Goal: Task Accomplishment & Management: Use online tool/utility

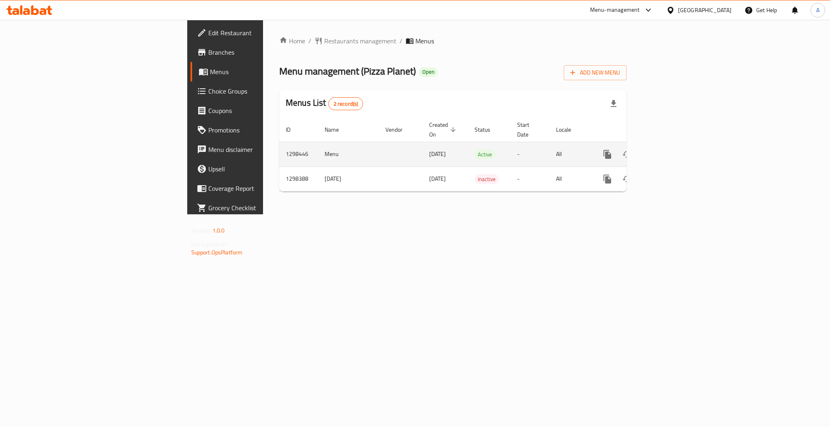
click at [671, 150] on icon "enhanced table" at bounding box center [666, 155] width 10 height 10
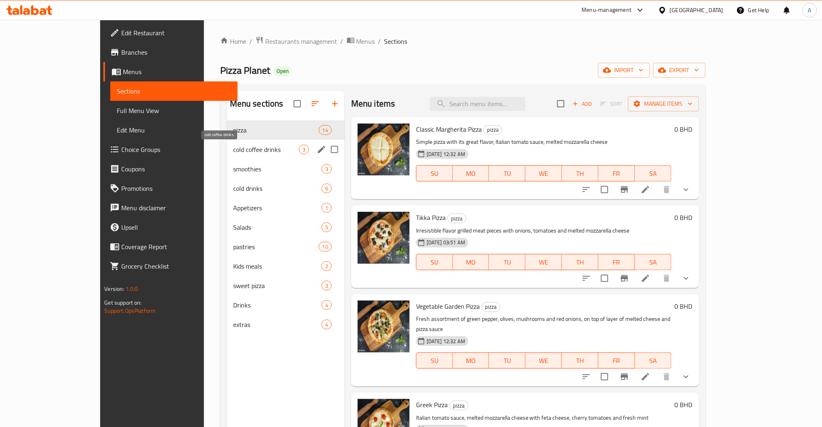
click at [227, 140] on div "cold coffee drinks 3" at bounding box center [286, 149] width 118 height 19
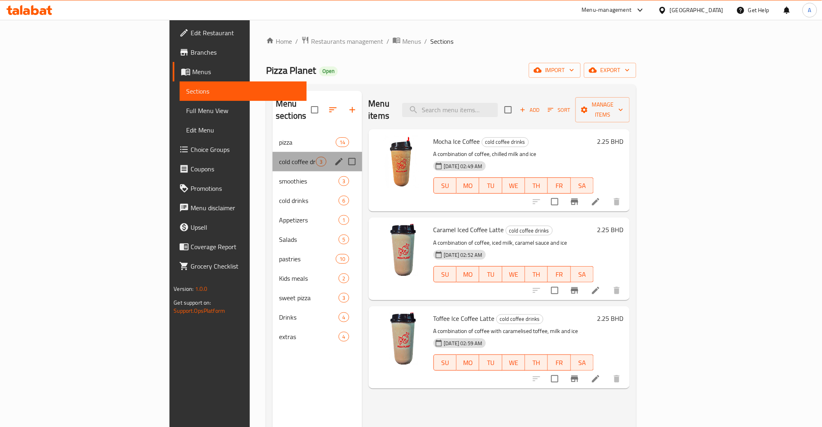
click at [272, 152] on div "cold coffee drinks 3" at bounding box center [316, 161] width 89 height 19
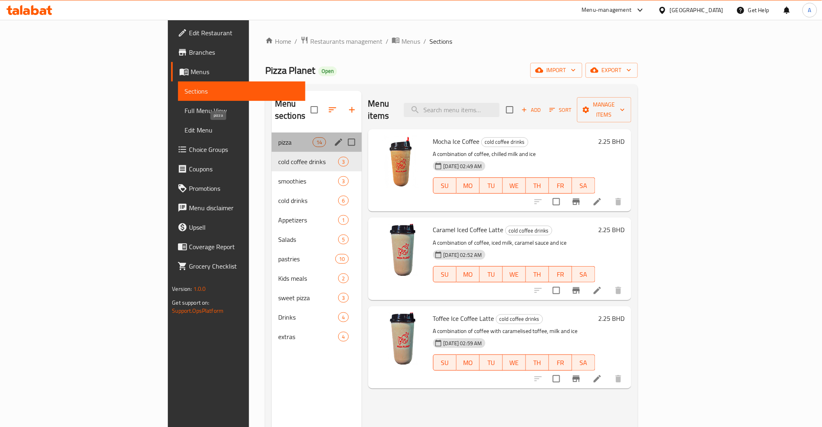
click at [278, 137] on span "pizza" at bounding box center [295, 142] width 34 height 10
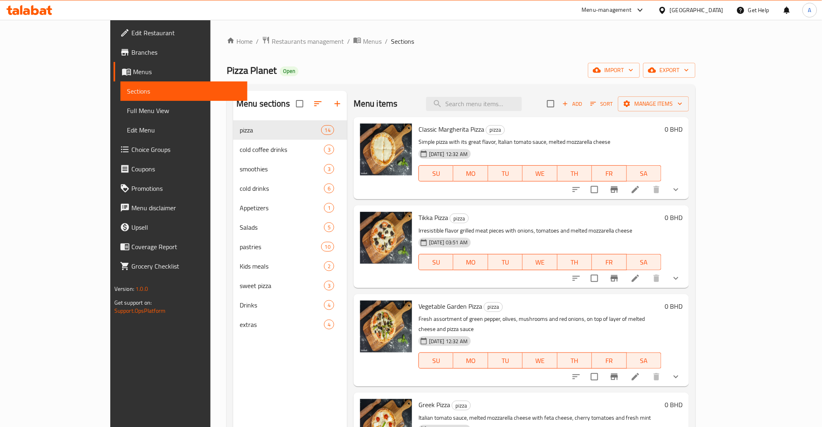
click at [347, 110] on div "Menu items Add Sort Manage items Classic Margherita Pizza pizza Simple pizza wi…" at bounding box center [518, 304] width 342 height 427
click at [332, 108] on icon "button" at bounding box center [337, 104] width 10 height 10
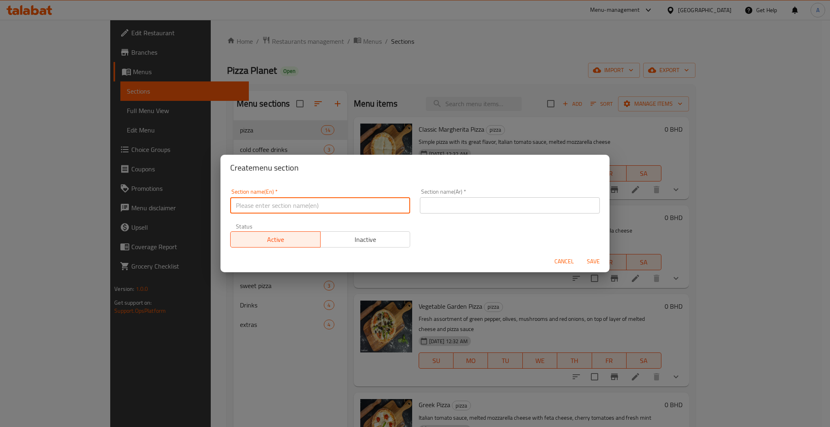
click at [332, 209] on input "text" at bounding box center [320, 205] width 180 height 16
type input "Combo Offers"
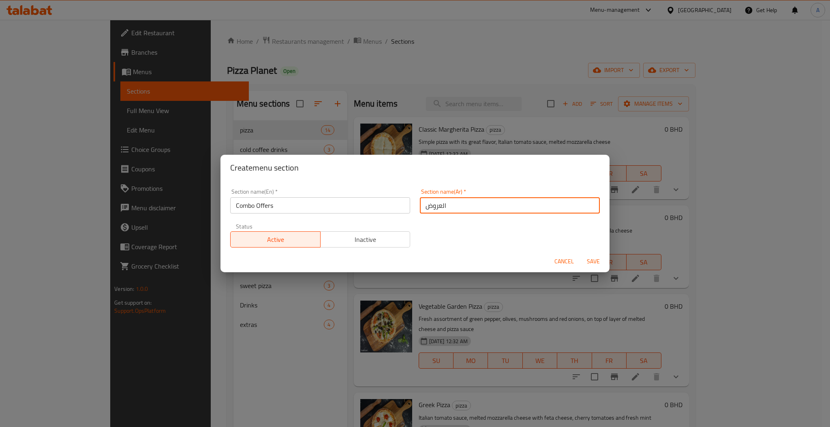
type input "العروض"
click at [581, 254] on button "Save" at bounding box center [594, 261] width 26 height 15
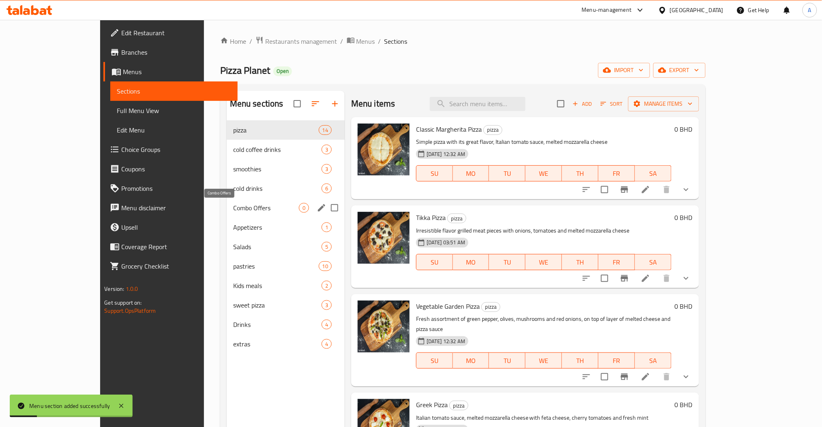
click at [233, 207] on span "Combo Offers" at bounding box center [266, 208] width 66 height 10
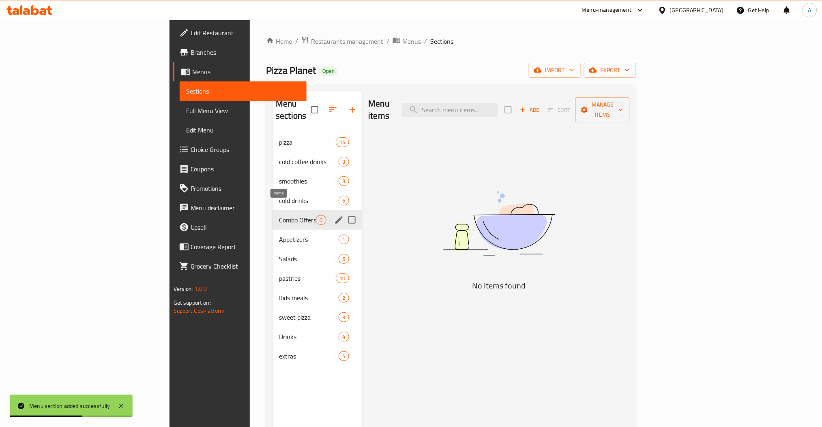
click at [334, 215] on icon "edit" at bounding box center [339, 220] width 10 height 10
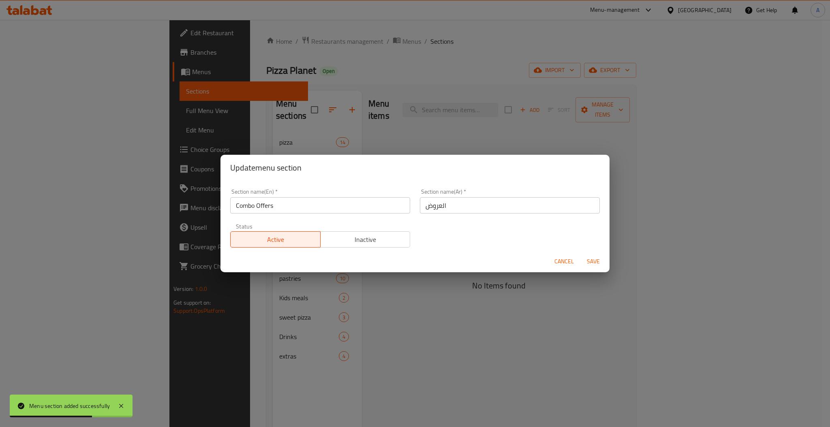
click at [370, 236] on span "Inactive" at bounding box center [366, 240] width 84 height 12
click at [599, 263] on span "Save" at bounding box center [593, 262] width 19 height 10
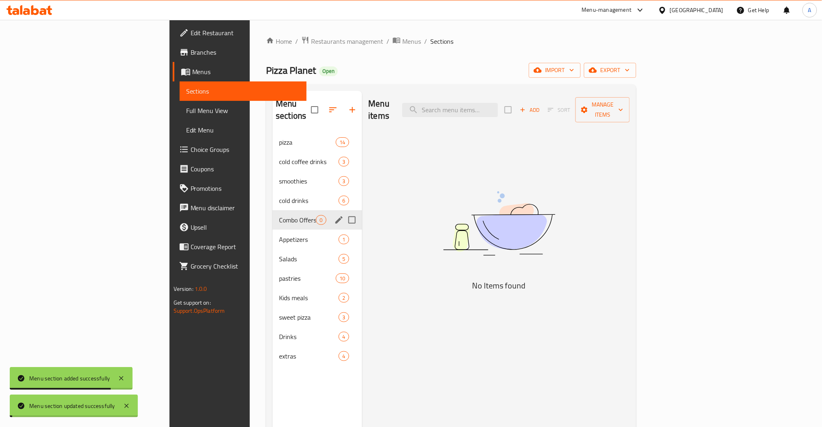
click at [540, 107] on span "Add" at bounding box center [530, 109] width 22 height 9
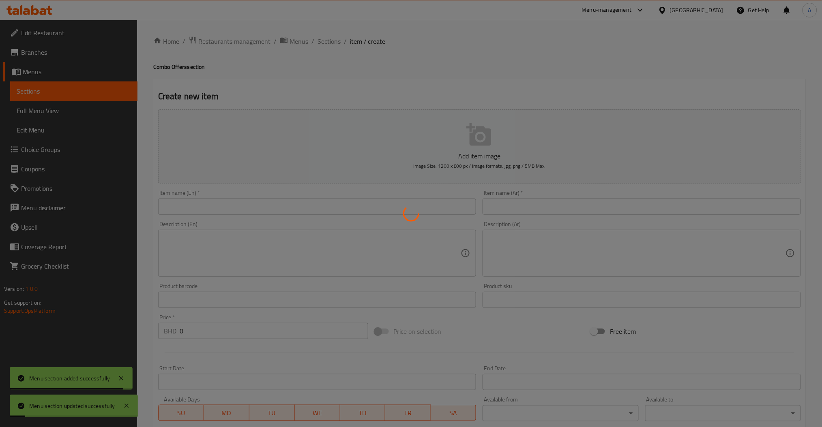
click at [223, 205] on div at bounding box center [411, 213] width 822 height 427
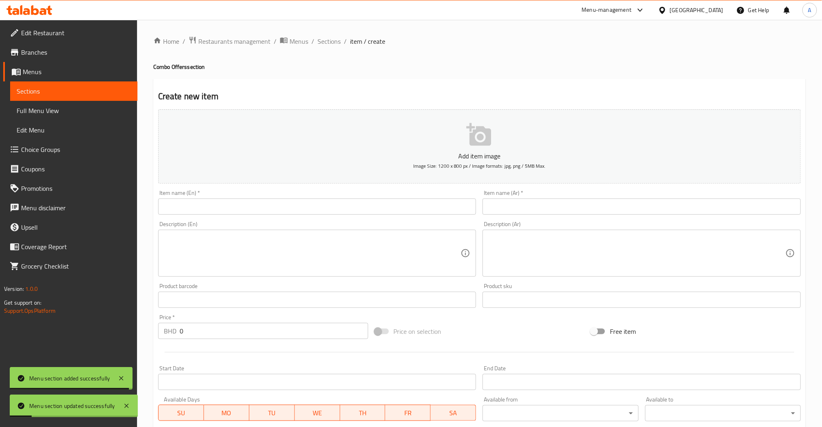
click at [223, 205] on input "text" at bounding box center [317, 207] width 318 height 16
paste input "family feast for 6"
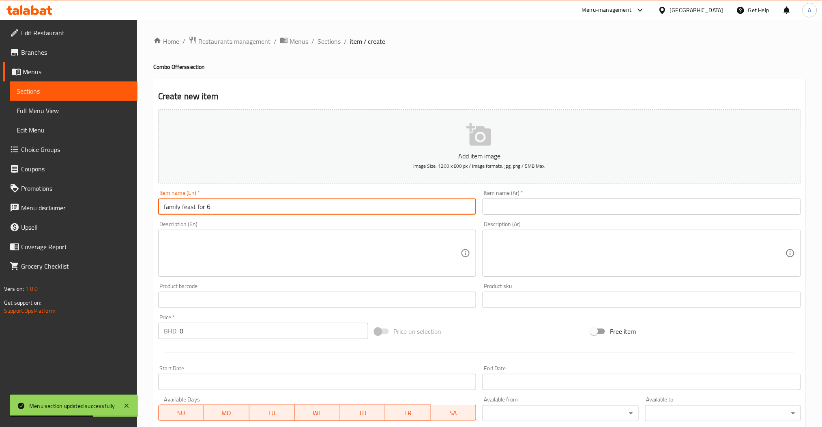
type input "family feast for 6"
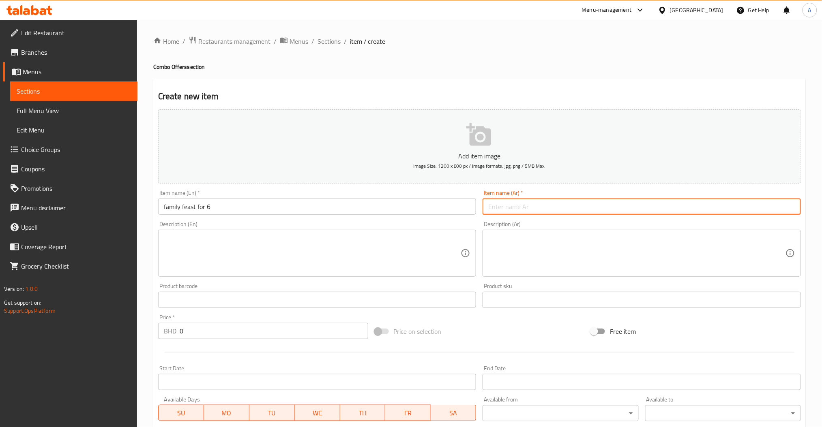
click at [553, 201] on input "text" at bounding box center [641, 207] width 318 height 16
paste input "وجبة عائلية لستة أشخاص"
type input "وجبة عائلية لستة أشخاص"
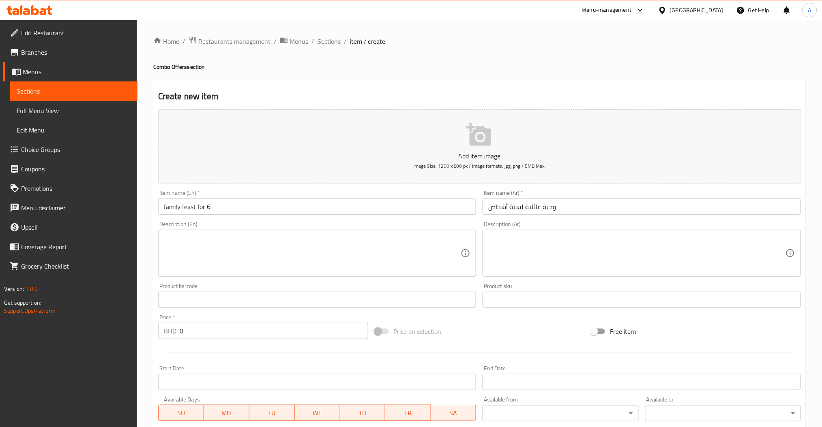
click at [362, 248] on textarea at bounding box center [312, 253] width 297 height 39
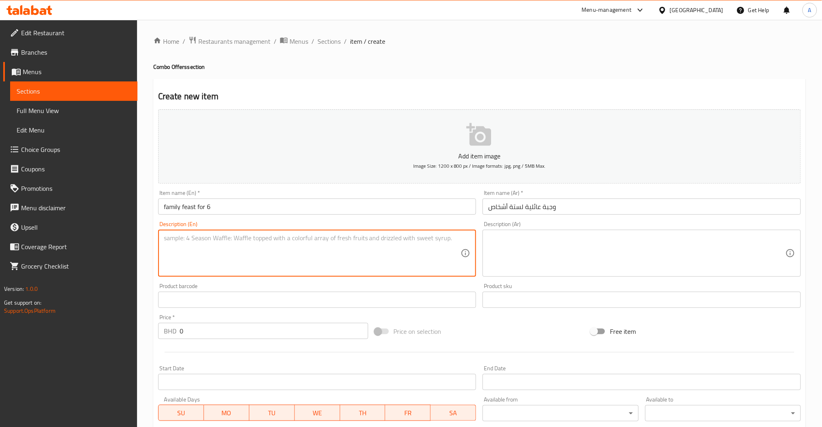
click at [191, 330] on input "0" at bounding box center [274, 331] width 189 height 16
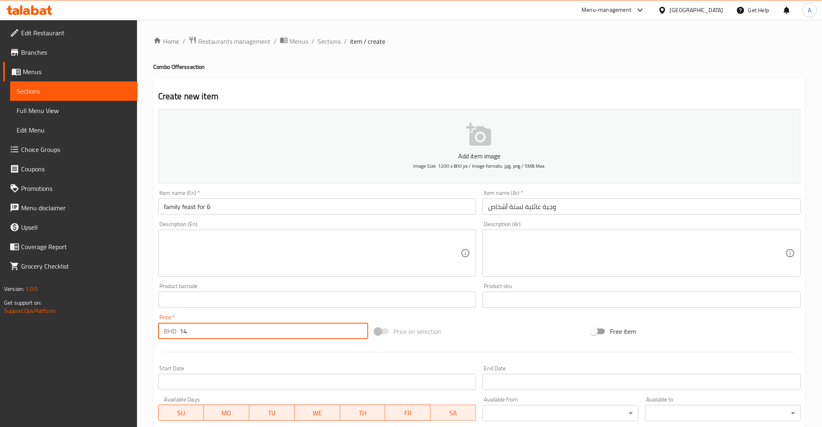
type input "14"
click at [287, 241] on textarea at bounding box center [312, 253] width 297 height 39
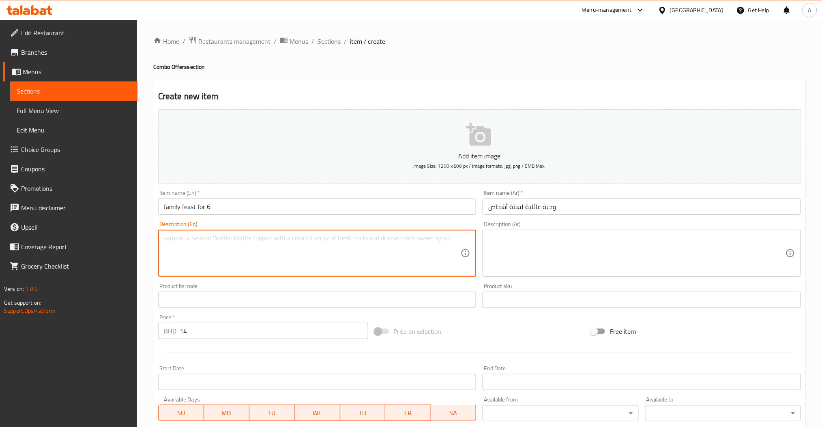
paste textarea "any 2 large pizza+salad+any sweet pizza+6 kinza soft drinks"
type textarea "any 2 large pizza+salad+any sweet pizza+6 kinza soft drinks"
drag, startPoint x: 378, startPoint y: 250, endPoint x: 133, endPoint y: 246, distance: 245.3
click at [133, 246] on div "Edit Restaurant Branches Menus Sections Full Menu View Edit Menu Choice Groups …" at bounding box center [411, 296] width 822 height 553
click at [249, 244] on textarea at bounding box center [312, 253] width 297 height 39
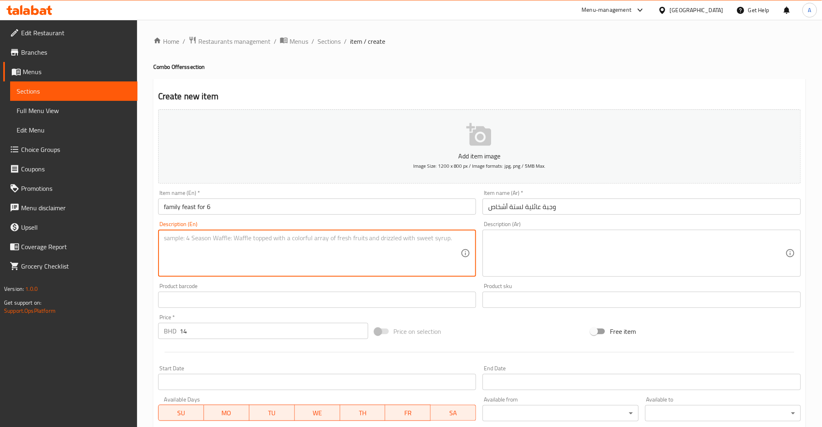
paste textarea "any 2 large pizza+salad+any sweet pizza+6 kinza soft drinks"
type textarea "any 2 large pizza+salad+any sweet pizza+6 kinza soft drinks"
click at [534, 249] on textarea at bounding box center [636, 253] width 297 height 39
paste textarea "أي 2 بيتزا كبيرة + سلطة + أي بيتزا حلوة + 6 مشروبات غازية كينزا"
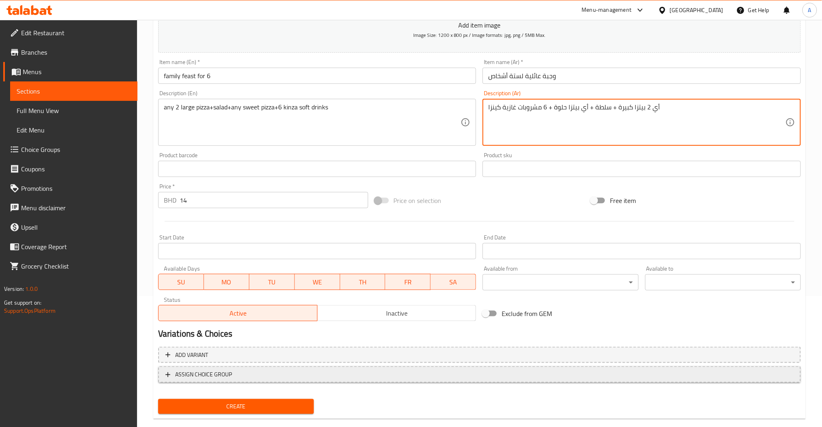
scroll to position [144, 0]
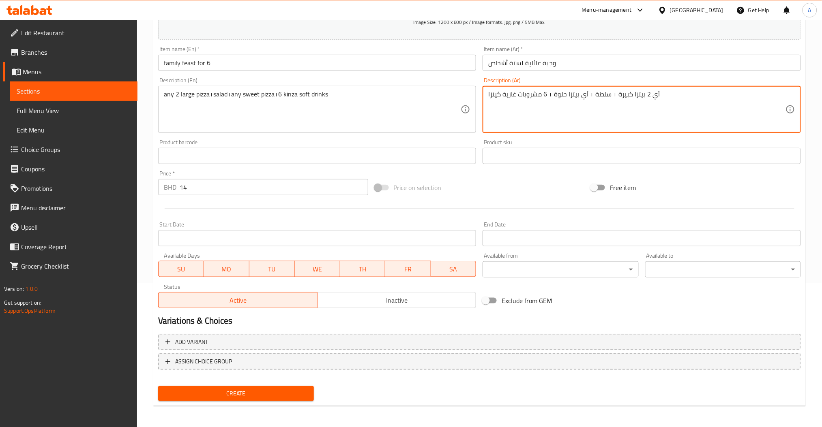
type textarea "أي 2 بيتزا كبيرة + سلطة + أي بيتزا حلوة + 6 مشروبات غازية كينزا"
click at [238, 389] on span "Create" at bounding box center [236, 394] width 143 height 10
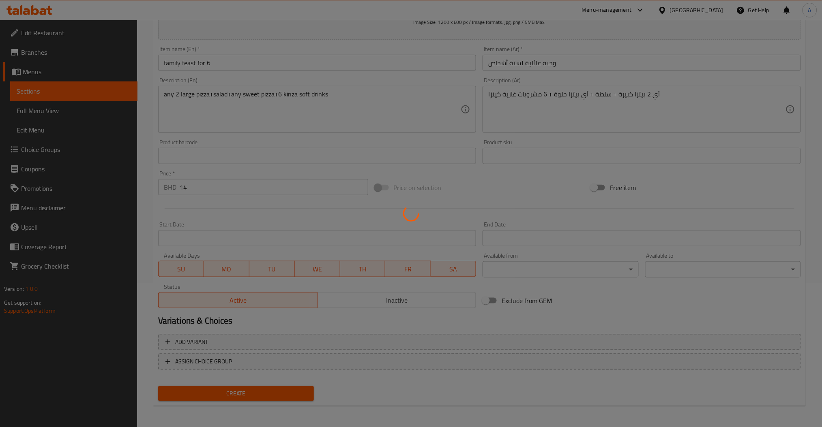
scroll to position [46, 0]
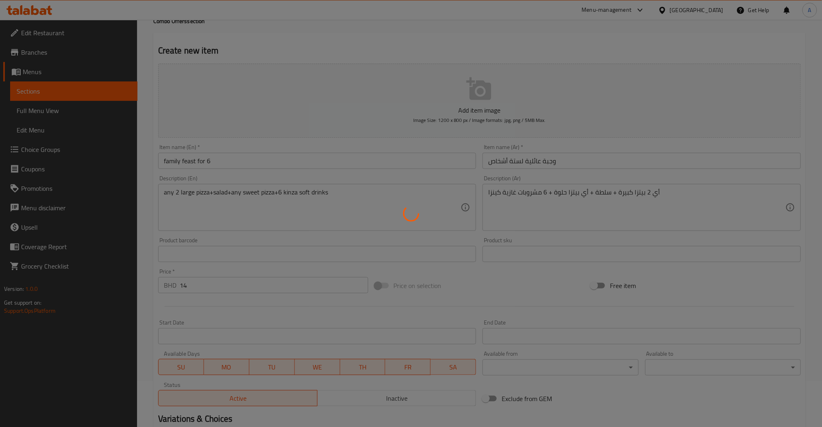
type input "0"
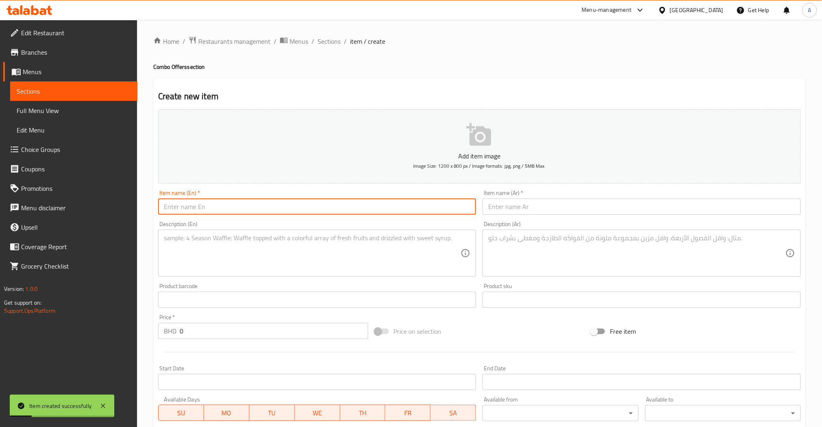
click at [231, 207] on input "text" at bounding box center [317, 207] width 318 height 16
paste input "family feast for 6"
type input "family feast for 6"
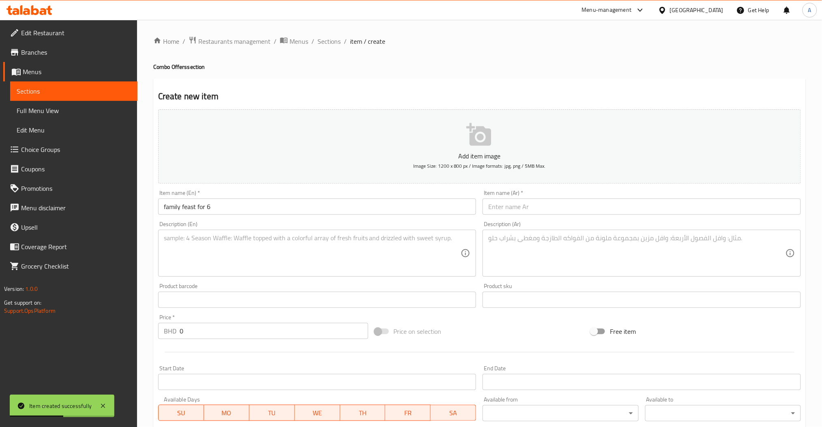
click at [509, 198] on div "Item name (Ar)   * Item name (Ar) *" at bounding box center [641, 202] width 318 height 25
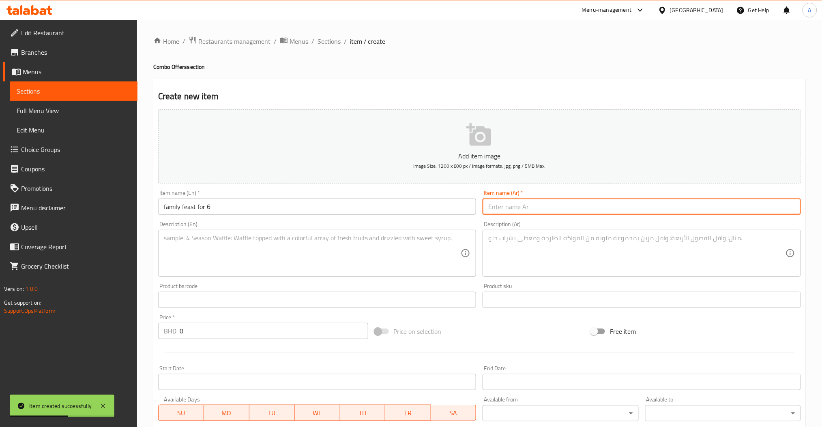
click at [516, 205] on input "text" at bounding box center [641, 207] width 318 height 16
paste input "وجبة عائلية لستة أشخاص"
type input "وجبة عائلية لستة أشخاص"
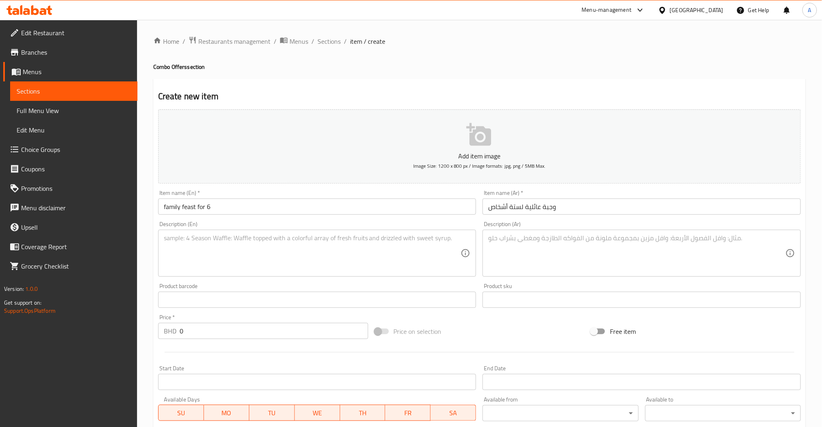
click at [294, 246] on textarea at bounding box center [312, 253] width 297 height 39
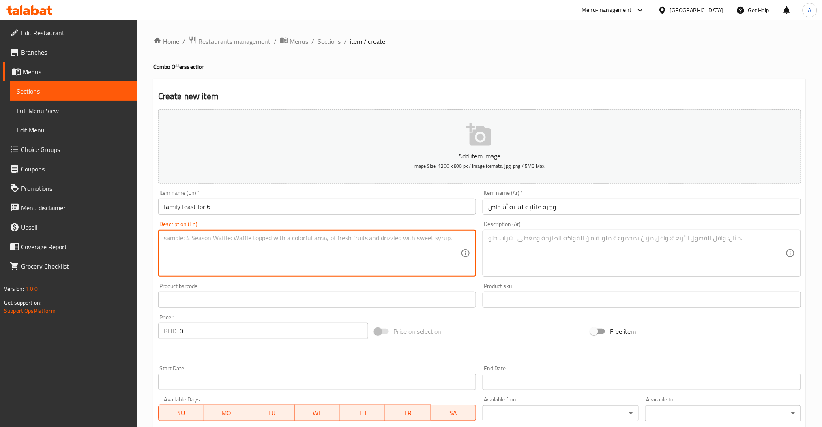
paste textarea "any 2 medium pizza+salad+any sweet pizza+4 kinza soft drinks"
type textarea "any 2 medium pizza+salad+any sweet pizza+4 kinza soft drinks"
click at [240, 206] on input "family feast for 6" at bounding box center [317, 207] width 318 height 16
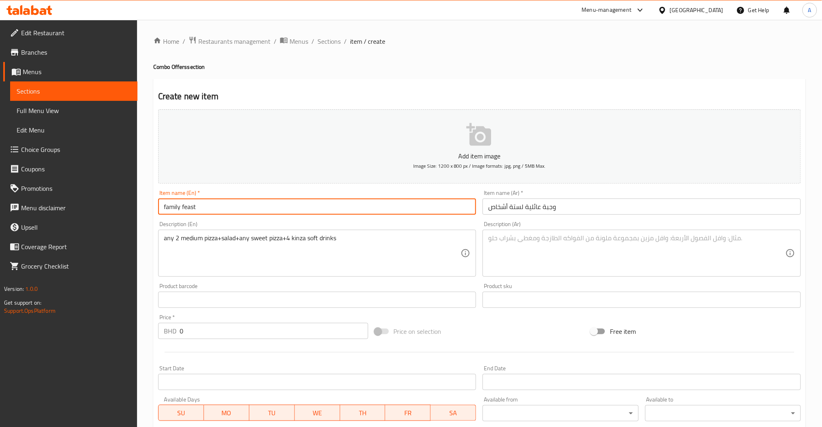
type input "family feast"
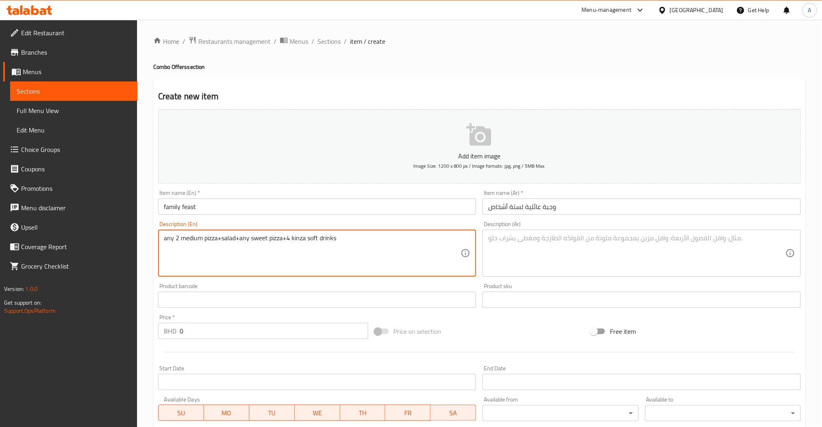
click at [222, 241] on textarea "any 2 medium pizza+salad+any sweet pizza+4 kinza soft drinks" at bounding box center [312, 253] width 297 height 39
click at [552, 257] on textarea at bounding box center [636, 253] width 297 height 39
paste textarea "أي 2 بيتزا متوسطة + سلطة + أي بيتزا حلوة + 4 مشروبات غازية كينزا"
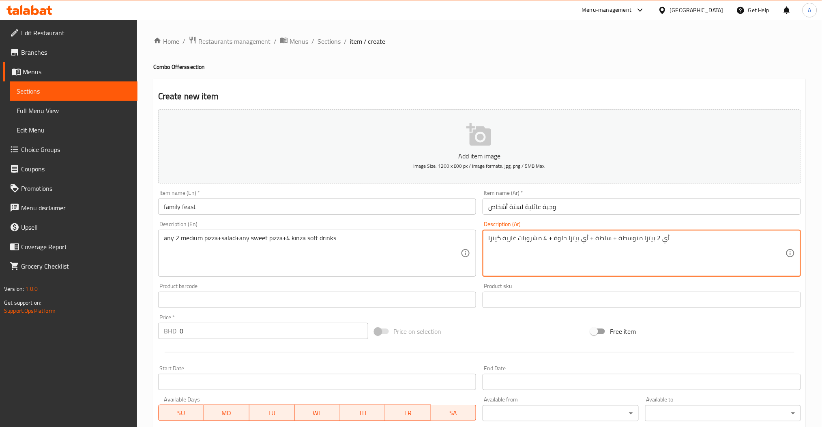
type textarea "أي 2 بيتزا متوسطة + سلطة + أي بيتزا حلوة + 4 مشروبات غازية كينزا"
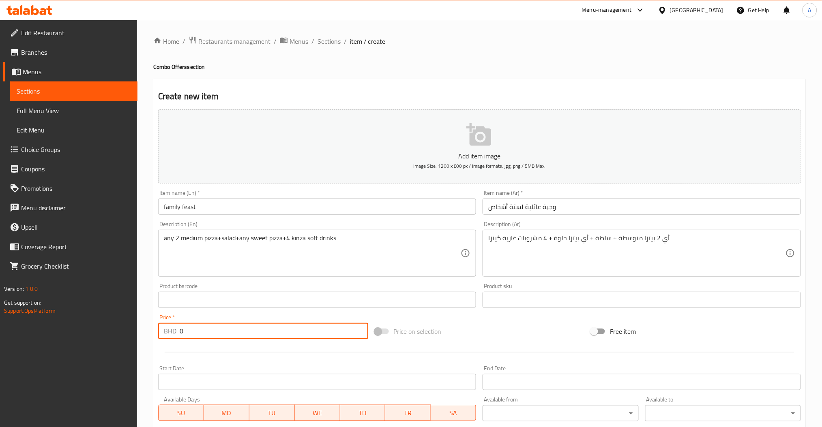
drag, startPoint x: 238, startPoint y: 328, endPoint x: 45, endPoint y: 325, distance: 193.8
click at [137, 327] on div "Edit Restaurant Branches Menus Sections Full Menu View Edit Menu Choice Groups …" at bounding box center [411, 296] width 822 height 553
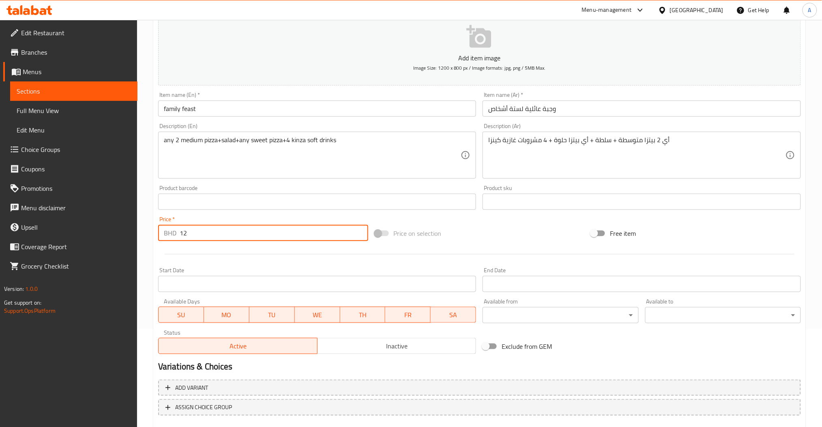
scroll to position [144, 0]
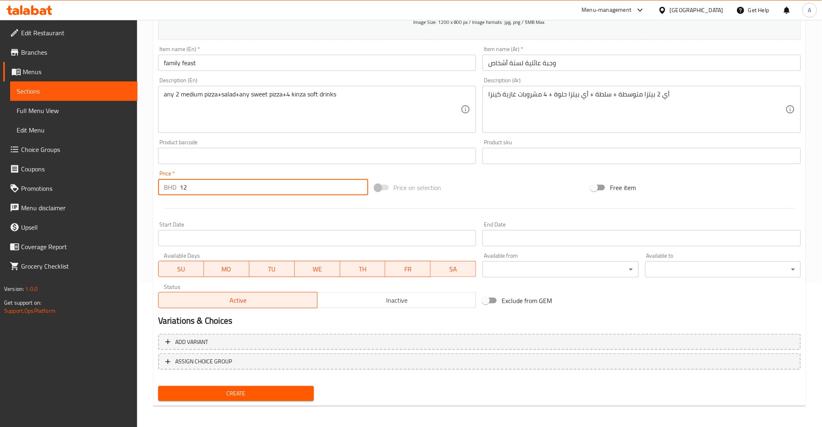
type input "12"
click at [232, 398] on button "Create" at bounding box center [236, 393] width 156 height 15
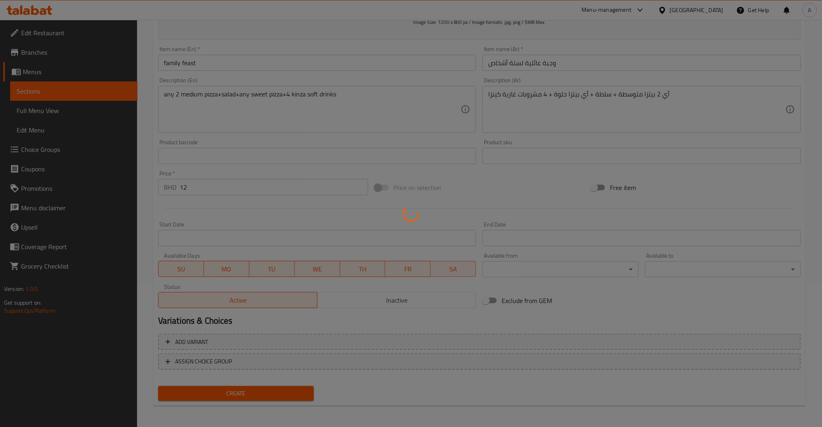
type input "0"
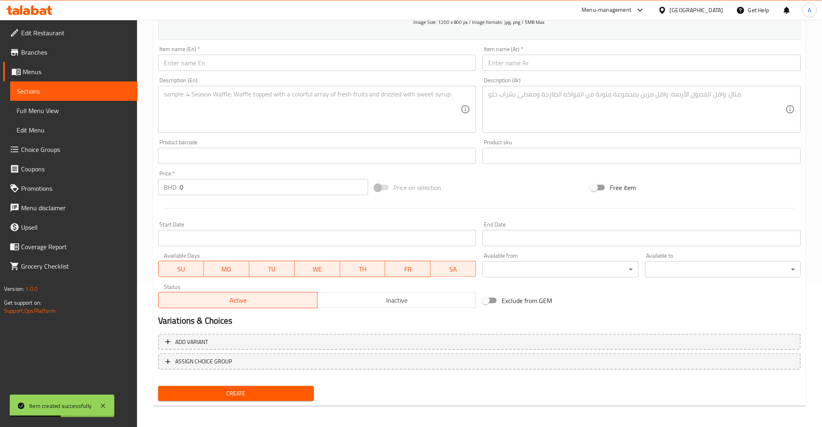
drag, startPoint x: 183, startPoint y: 75, endPoint x: 185, endPoint y: 71, distance: 4.9
click at [183, 75] on div "Description (En) Description (En)" at bounding box center [317, 105] width 325 height 62
click at [186, 69] on input "text" at bounding box center [317, 63] width 318 height 16
paste input "meal for 3"
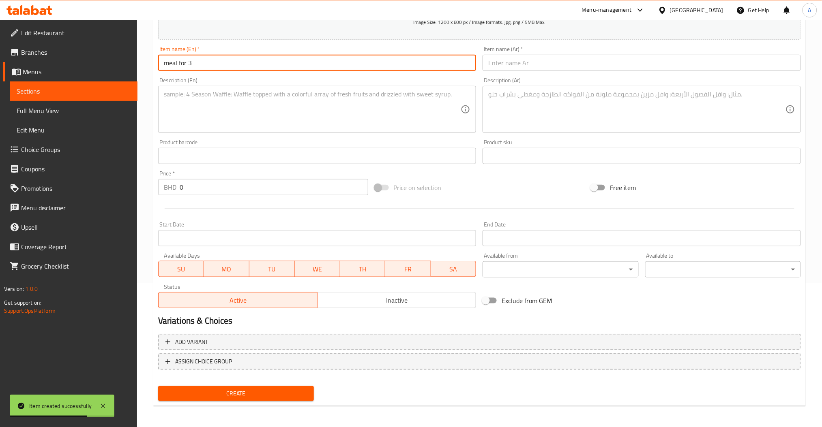
type input "meal for 3"
click at [518, 121] on textarea at bounding box center [636, 109] width 297 height 39
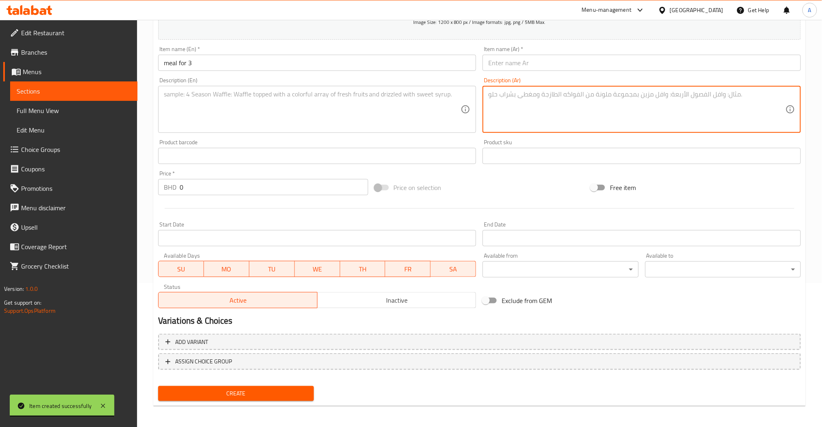
click at [529, 68] on input "text" at bounding box center [641, 63] width 318 height 16
paste input "وجبة مثالية تكفي 3 أشخاص"
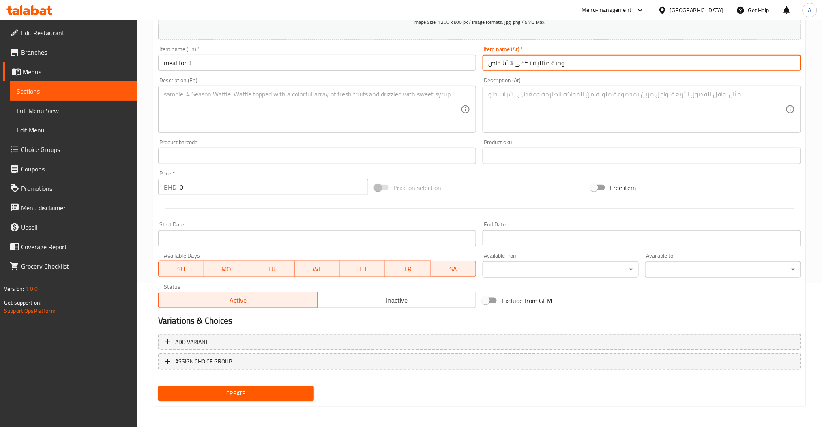
type input "وجبة مثالية تكفي 3 أشخاص"
click at [223, 113] on textarea at bounding box center [312, 109] width 297 height 39
paste textarea "any large pizza+1 salad +3 kinza soft drinks"
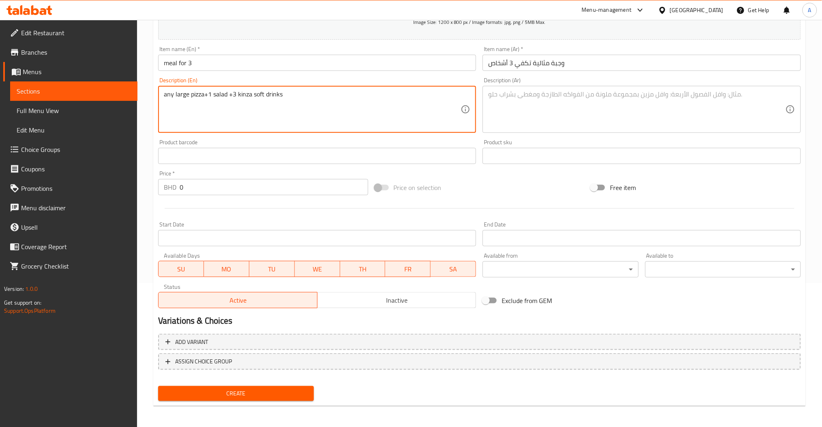
type textarea "any large pizza+1 salad +3 kinza soft drinks"
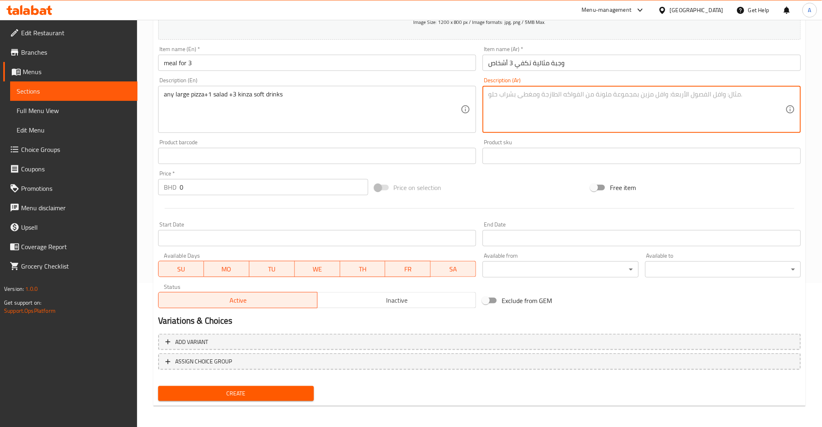
click at [536, 113] on textarea at bounding box center [636, 109] width 297 height 39
paste textarea "اختر أي بيتزا كبيرة مع سلطة شهية، بالإضافة إلى 3 مشروبات كينزا غازية منعشة"
type textarea "اختر أي بيتزا كبيرة مع سلطة شهية، بالإضافة إلى 3 مشروبات كينزا غازية منعشة"
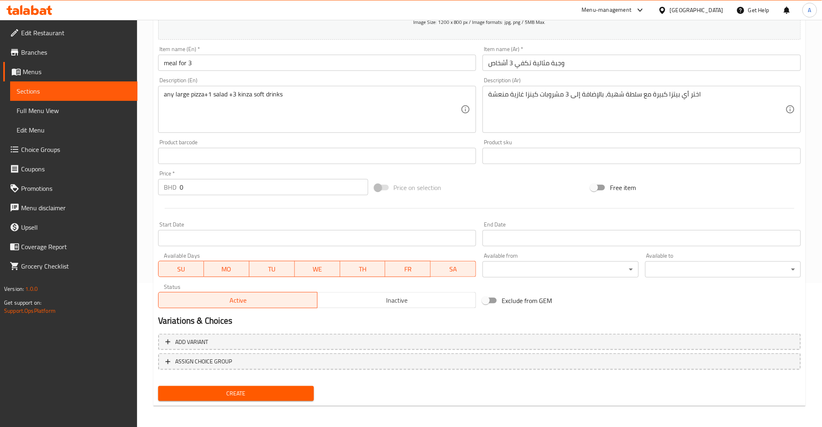
drag, startPoint x: 200, startPoint y: 190, endPoint x: 84, endPoint y: 198, distance: 117.1
click at [178, 196] on div "Price   * BHD 0 Price *" at bounding box center [263, 182] width 216 height 31
paste input "6"
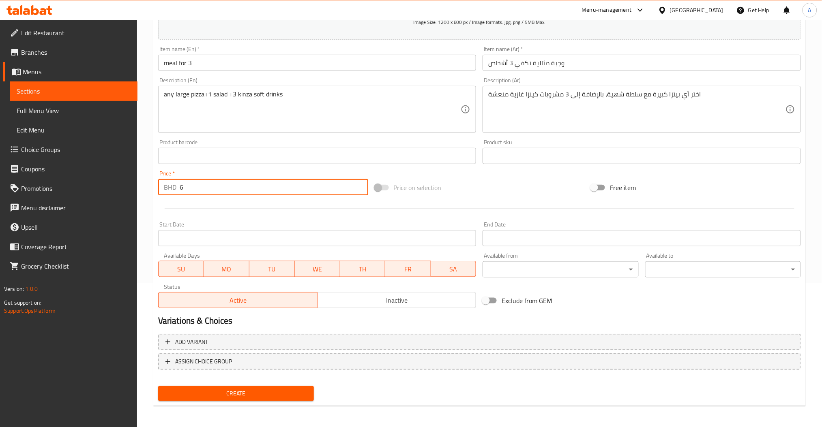
type input "6"
click at [255, 394] on span "Create" at bounding box center [236, 394] width 143 height 10
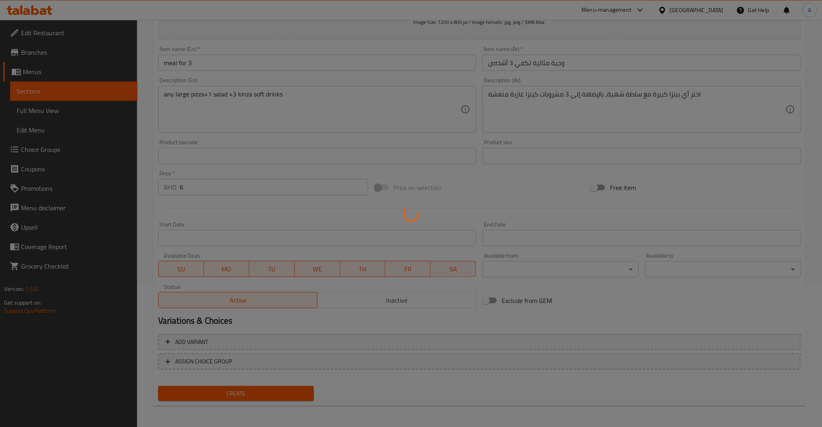
type input "0"
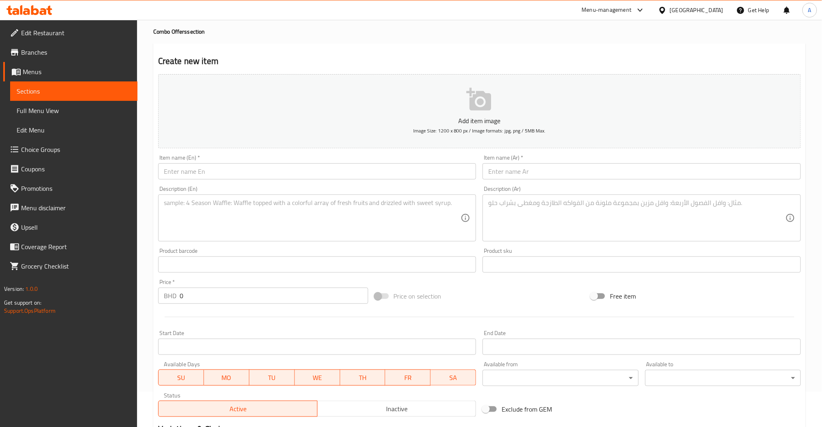
scroll to position [0, 0]
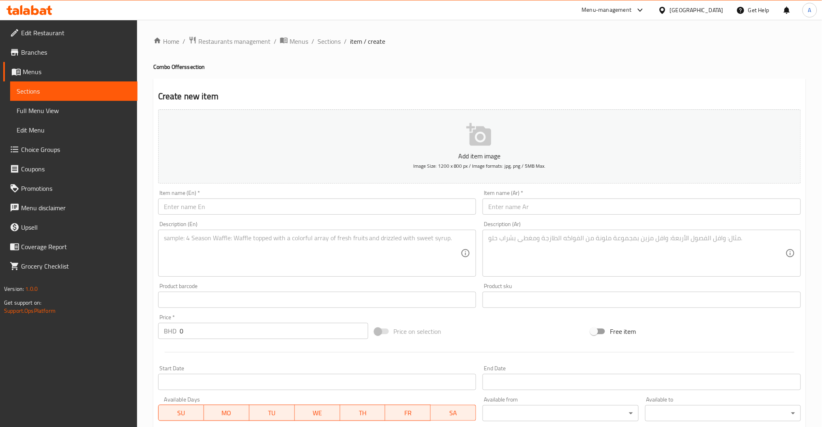
click at [173, 231] on div "Description (En)" at bounding box center [317, 253] width 318 height 47
click at [176, 209] on input "text" at bounding box center [317, 207] width 318 height 16
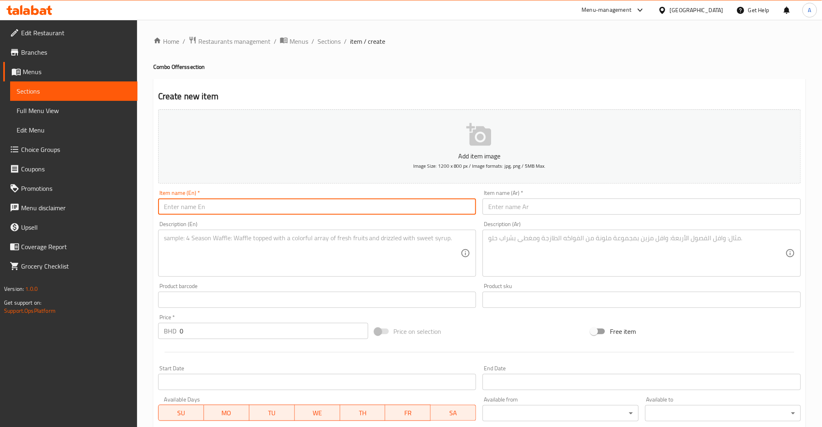
paste input "meal for 2"
type input "meal for 2"
click at [516, 205] on input "text" at bounding box center [641, 207] width 318 height 16
paste input "وجبة لشخصين"
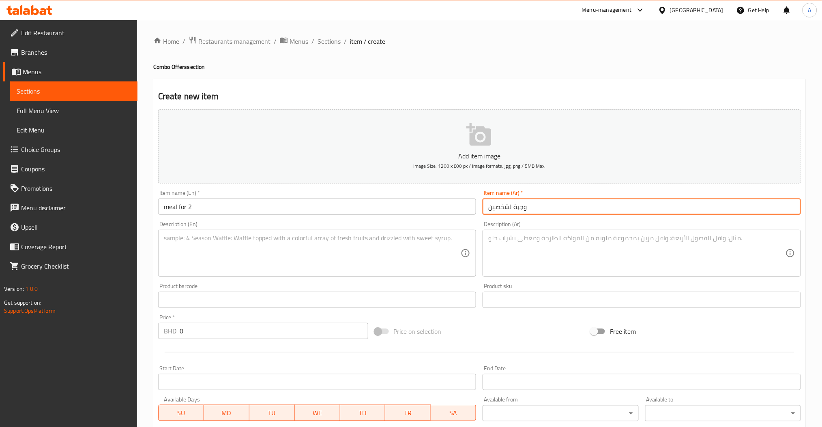
type input "وجبة لشخصين"
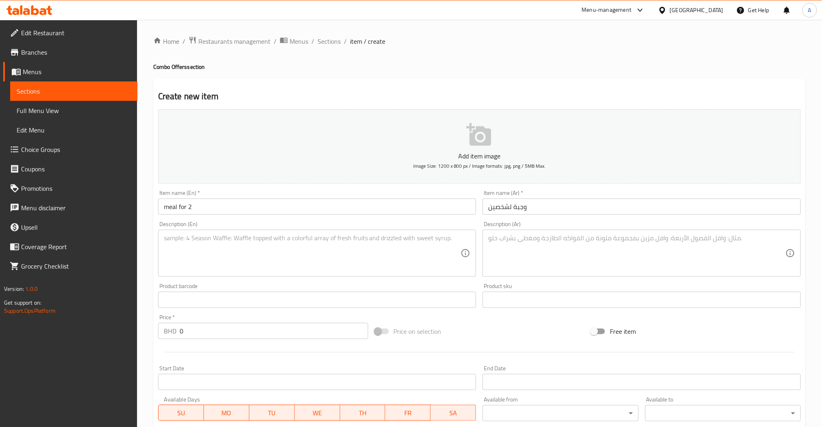
click at [312, 279] on div "Description (En) Description (En)" at bounding box center [317, 249] width 325 height 62
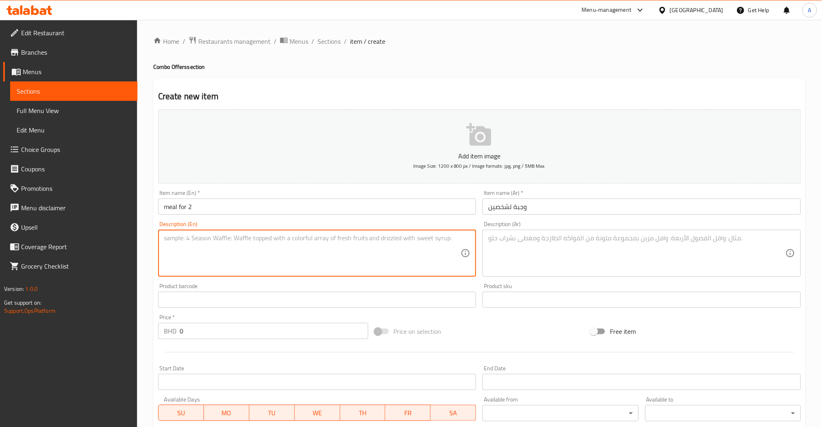
click at [306, 270] on textarea at bounding box center [312, 253] width 297 height 39
paste textarea "any medium pizza+1 salad +2 kinza soft drinks"
type textarea "any medium pizza+1 salad +2 kinza soft drinks"
click at [567, 266] on textarea at bounding box center [636, 253] width 297 height 39
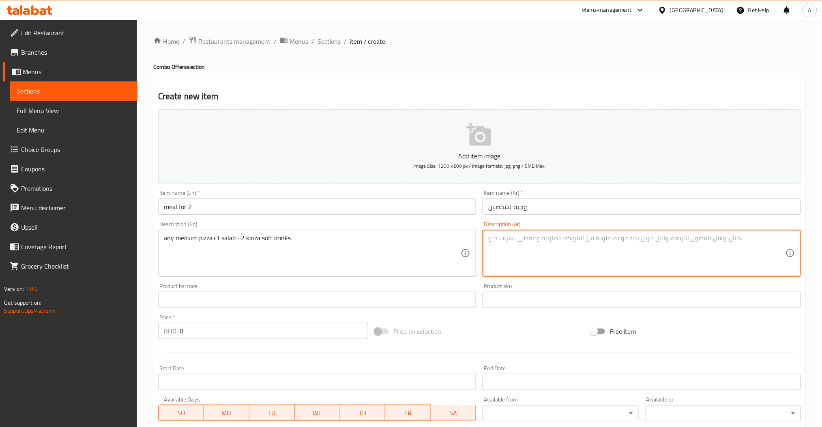
paste textarea "أي بيتزا متوسطة + سلطة واحدة + 2 مشروبات غازية كينزا"
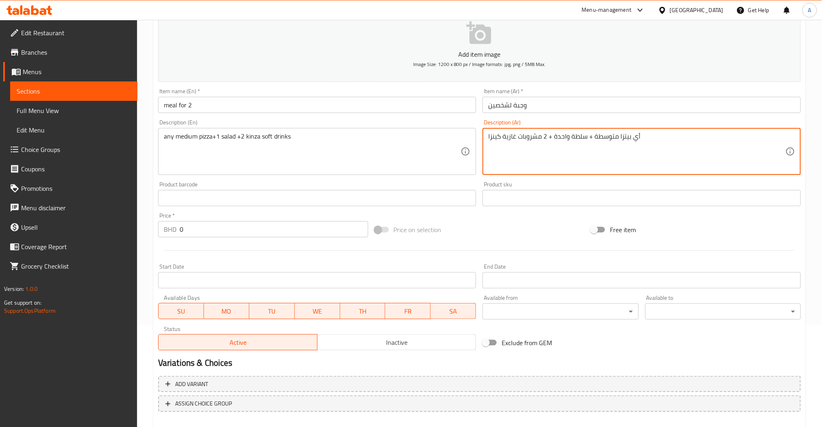
scroll to position [144, 0]
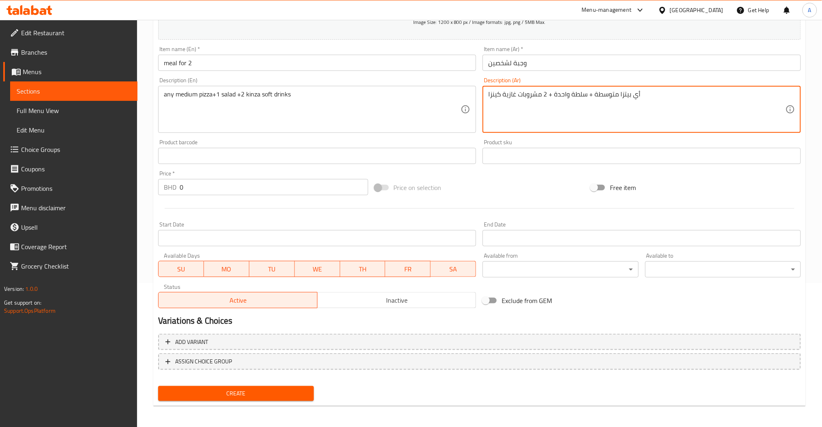
type textarea "أي بيتزا متوسطة + سلطة واحدة + 2 مشروبات غازية كينزا"
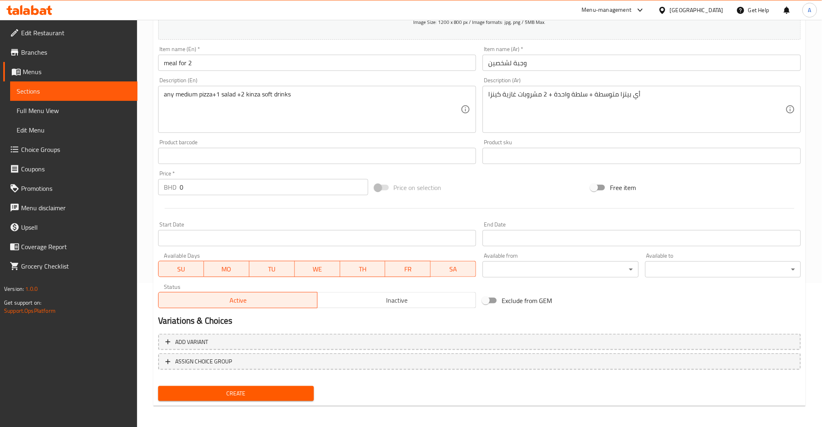
click at [126, 192] on div "Edit Restaurant Branches Menus Sections Full Menu View Edit Menu Choice Groups …" at bounding box center [411, 152] width 822 height 553
paste input "5"
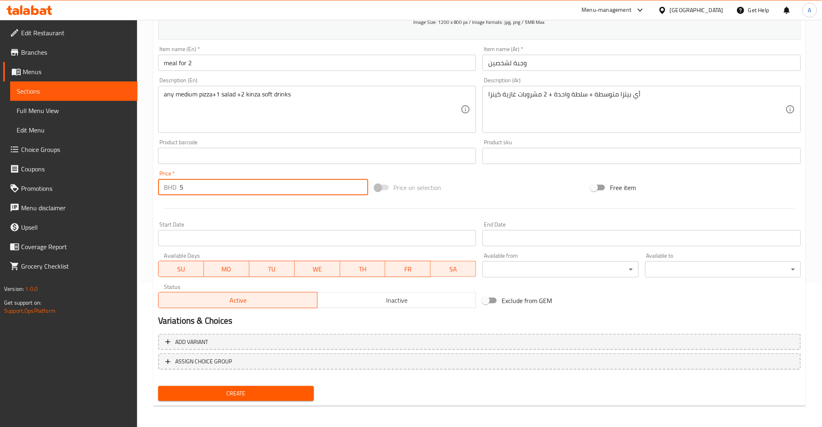
type input "5"
click at [256, 389] on span "Create" at bounding box center [236, 394] width 143 height 10
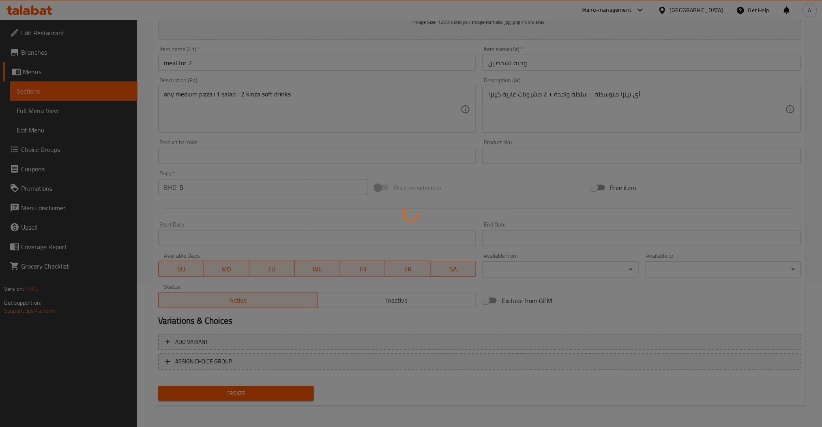
type input "0"
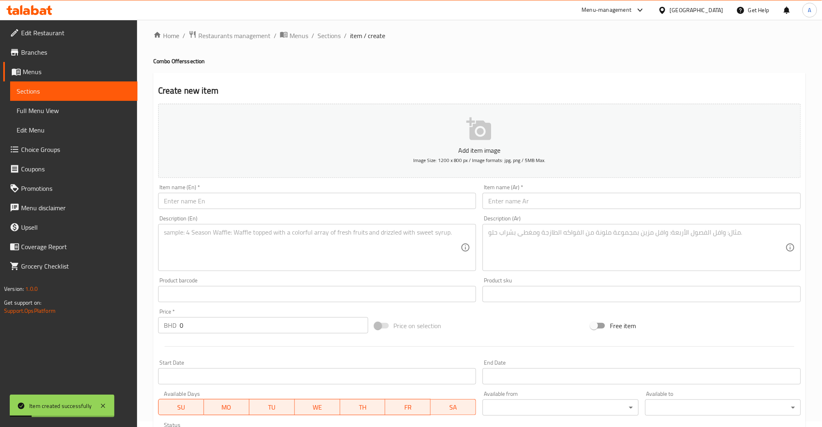
scroll to position [0, 0]
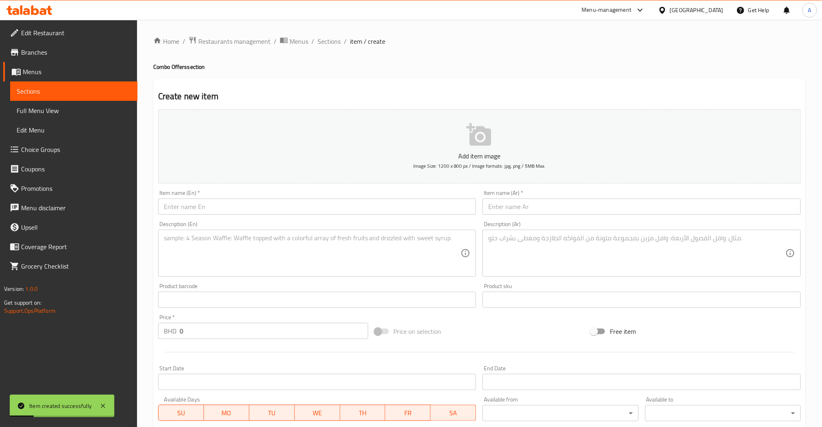
click at [196, 210] on input "text" at bounding box center [317, 207] width 318 height 16
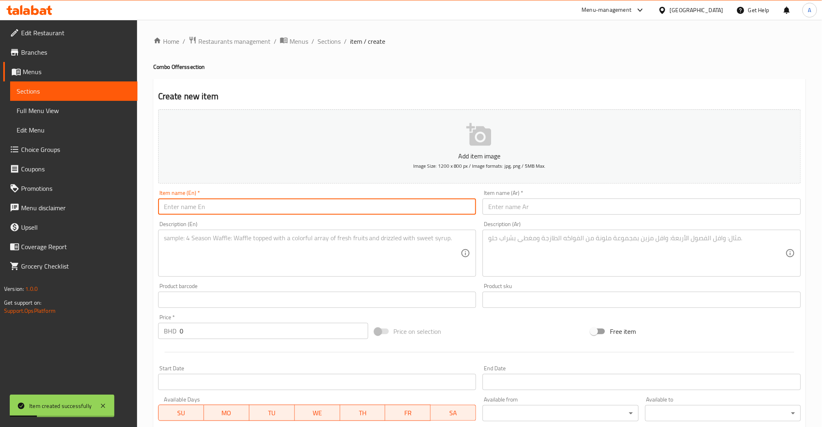
paste input "special meal for 2"
type input "special meal for 2"
click at [509, 184] on button "Add item image Image Size: 1200 x 800 px / Image formats: jpg, png / 5MB Max." at bounding box center [479, 146] width 643 height 74
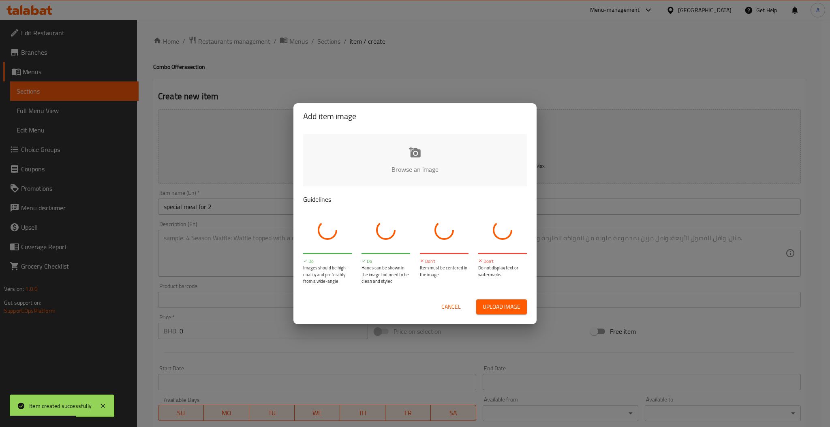
click at [511, 193] on div "Browse an image Guidelines Do Images should be high-quality and preferably from…" at bounding box center [415, 209] width 243 height 161
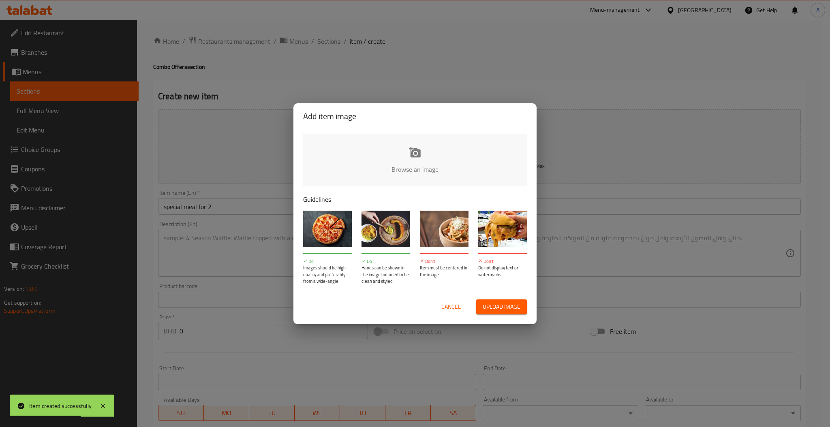
click at [569, 201] on div "Add item image Browse an image Guidelines Do Images should be high-quality and …" at bounding box center [415, 213] width 830 height 427
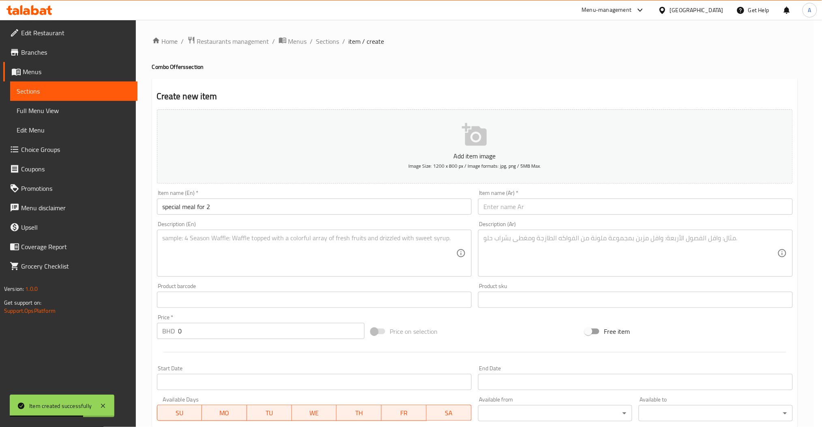
click at [609, 203] on input "text" at bounding box center [635, 207] width 315 height 16
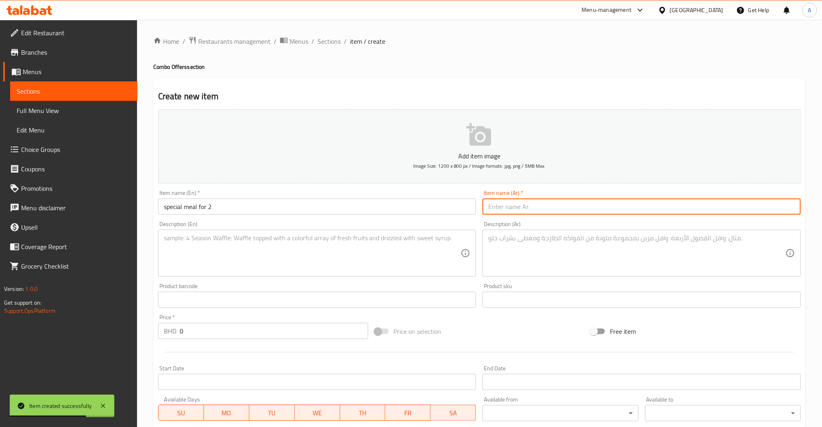
click at [569, 209] on input "text" at bounding box center [641, 207] width 318 height 16
paste input "وجبة خاصة لشخصين"
type input "وجبة خاصة لشخصين"
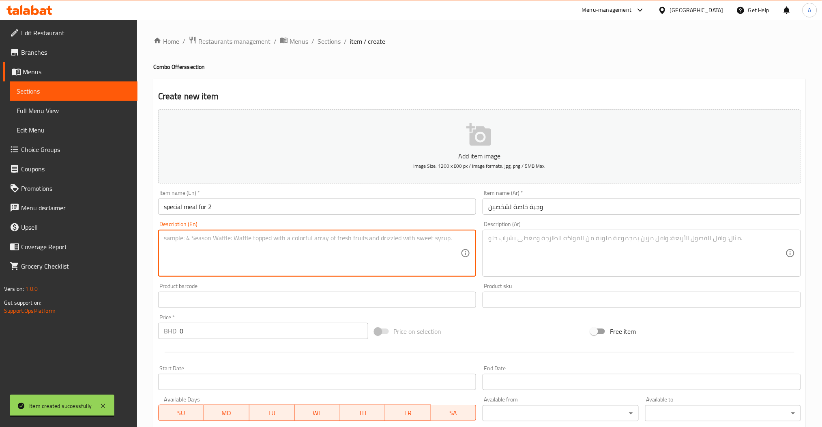
click at [264, 253] on textarea at bounding box center [312, 253] width 297 height 39
paste textarea "any medium pizza+1 salad+2 lemon mint slush"
paste textarea "أي بيتزا متوسطة + سلطة واحدة + 2 سلاش ليمون بالنعناع"
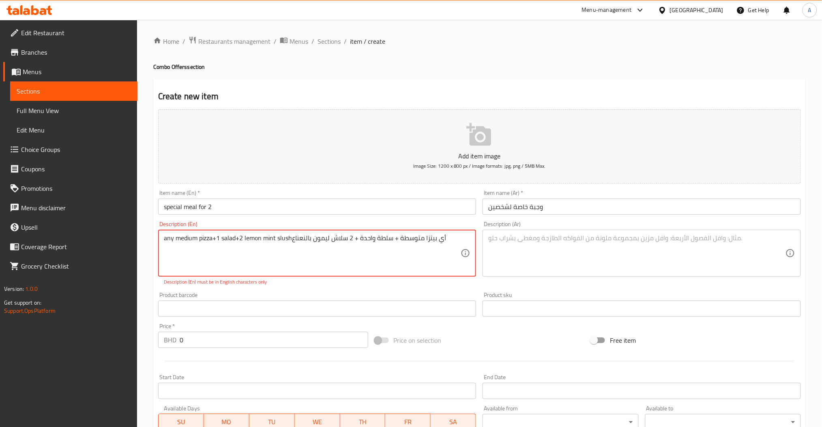
type textarea "any medium pizza+1 salad+2 lemon mint slush"
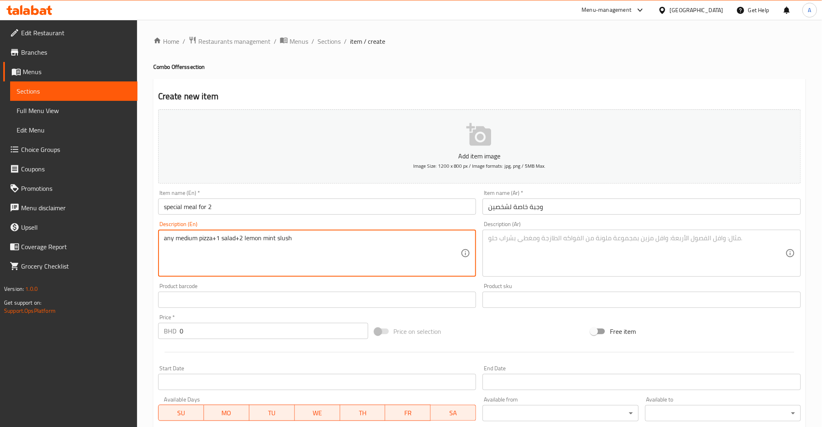
click at [524, 246] on textarea at bounding box center [636, 253] width 297 height 39
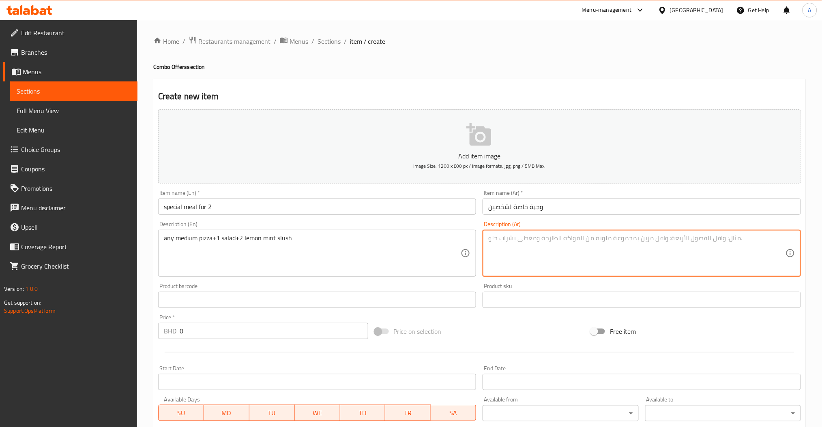
paste textarea "أي بيتزا متوسطة + سلطة واحدة + 2 سلاش ليمون بالنعناع"
type textarea "أي بيتزا متوسطة + سلطة واحدة + 2 سلاش ليمون بالنعناع"
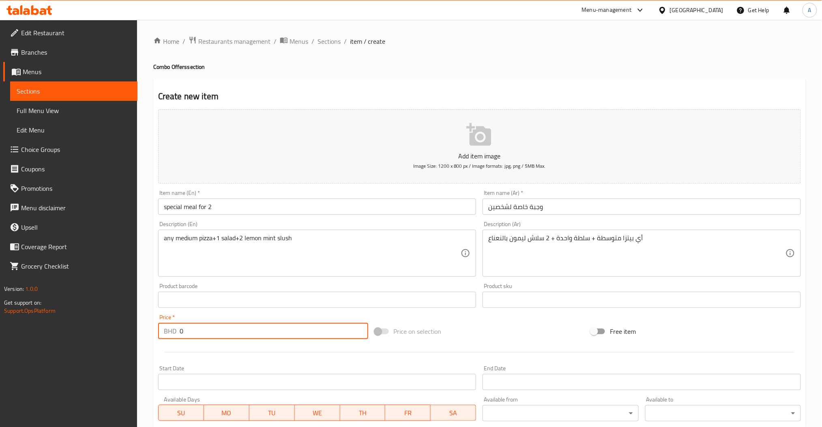
drag, startPoint x: 121, startPoint y: 329, endPoint x: 98, endPoint y: 329, distance: 23.5
click at [111, 329] on div "Edit Restaurant Branches Menus Sections Full Menu View Edit Menu Choice Groups …" at bounding box center [411, 296] width 822 height 553
paste input "6"
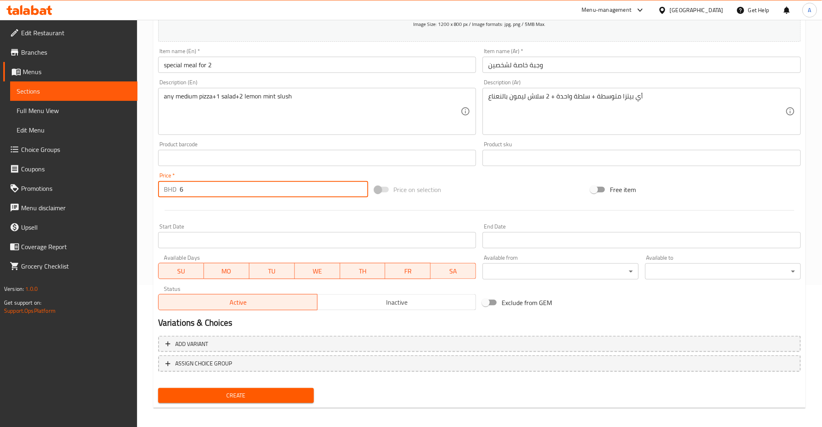
scroll to position [144, 0]
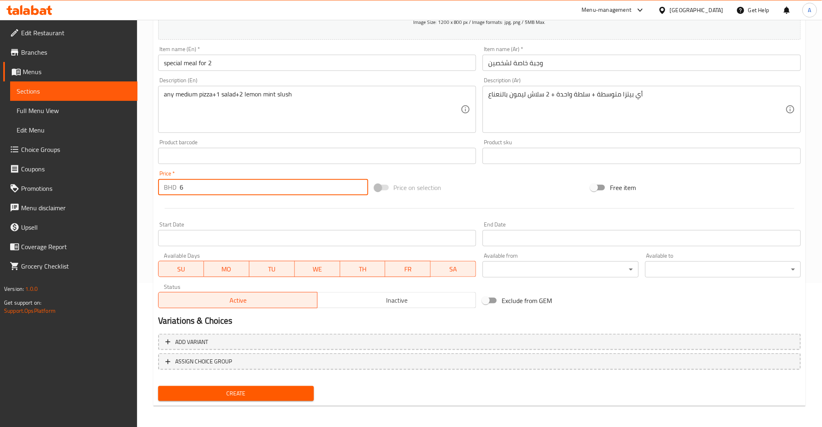
type input "6"
click at [252, 389] on span "Create" at bounding box center [236, 394] width 143 height 10
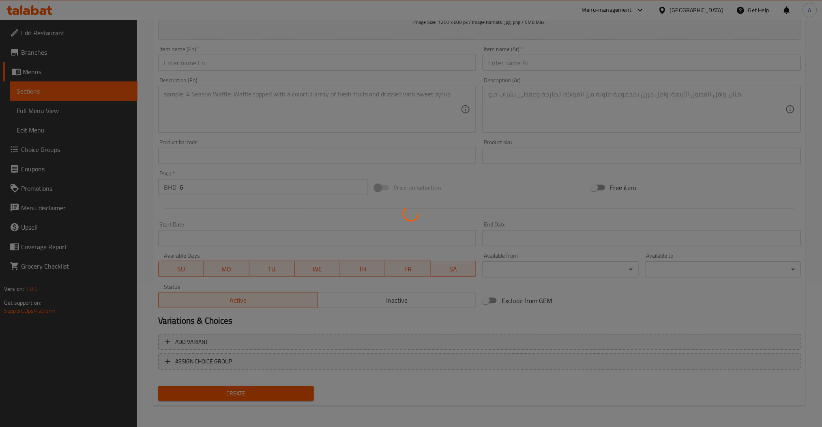
type input "0"
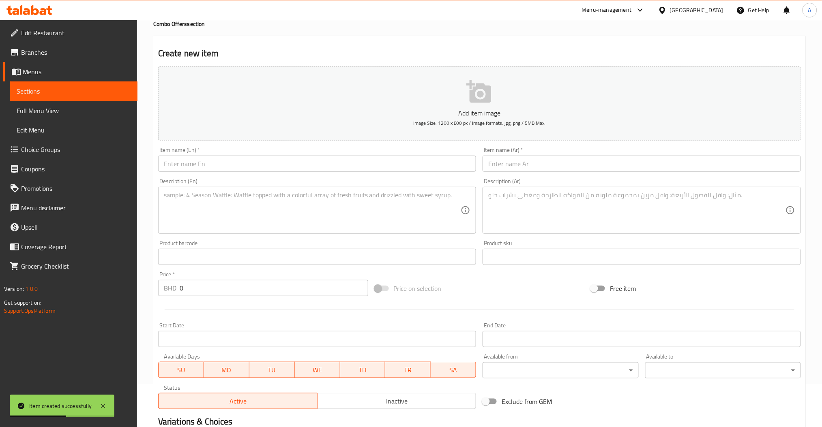
scroll to position [0, 0]
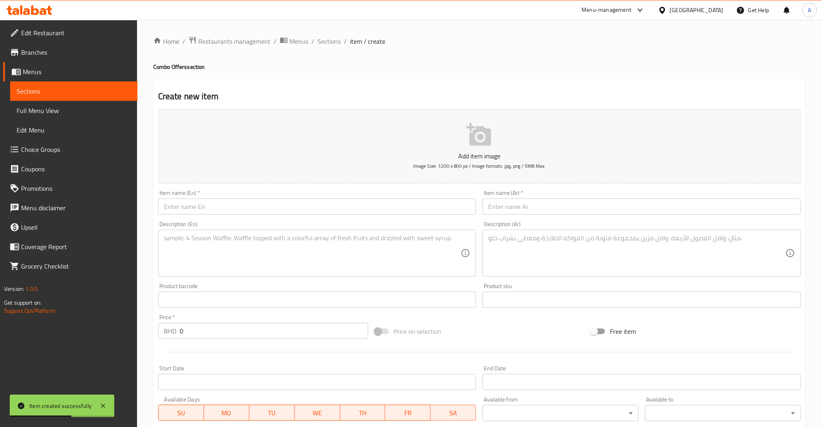
click at [202, 199] on input "text" at bounding box center [317, 207] width 318 height 16
paste input "large pizza offer"
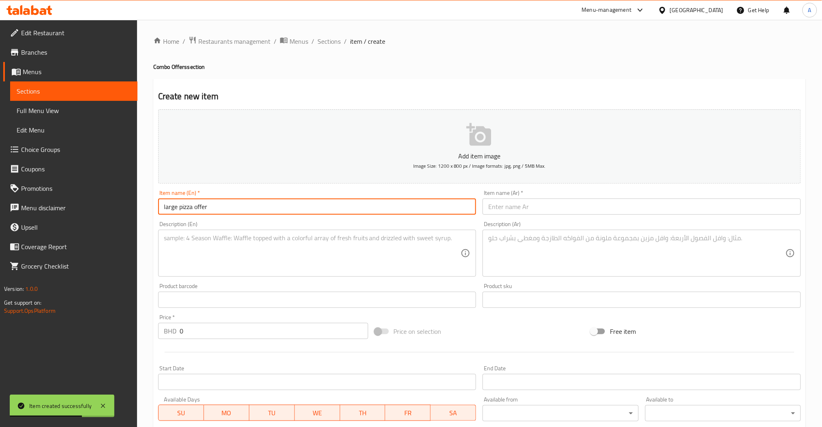
type input "large pizza offer"
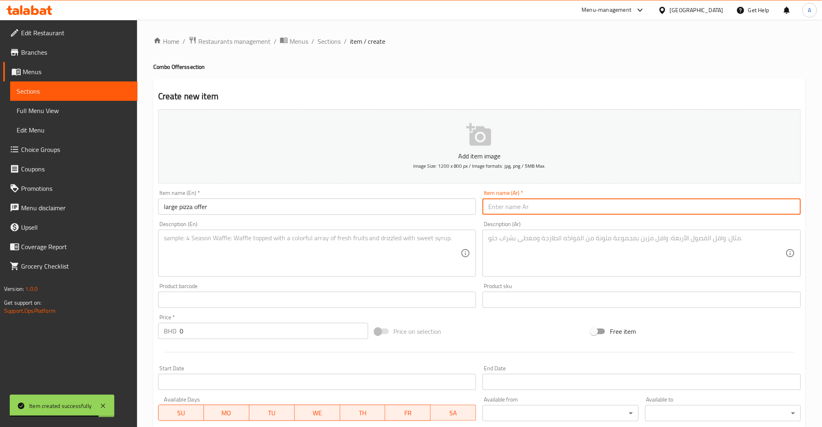
click at [514, 201] on input "text" at bounding box center [641, 207] width 318 height 16
paste input "عرض البيتزا الكبيرة"
type input "عرض البيتزا الكبيرة"
click at [269, 256] on textarea at bounding box center [312, 253] width 297 height 39
paste textarea "any 2 large pizza"
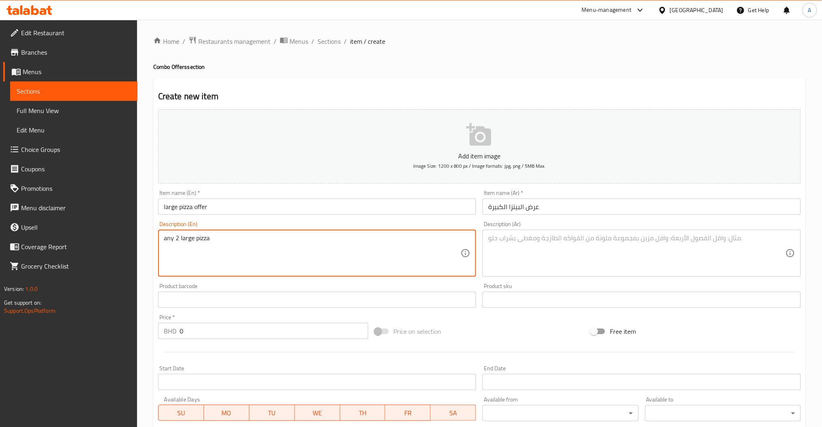
type textarea "any 2 large pizza"
click at [516, 256] on textarea at bounding box center [636, 253] width 297 height 39
paste textarea "أي 2 بيتزا كبيرة"
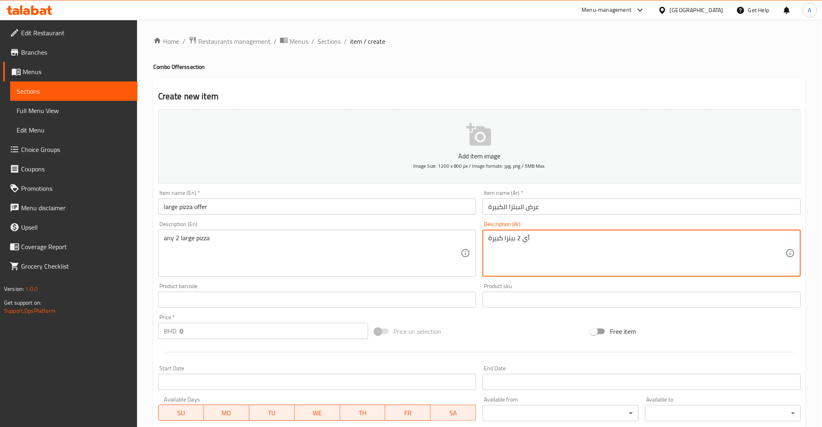
type textarea "أي 2 بيتزا كبيرة"
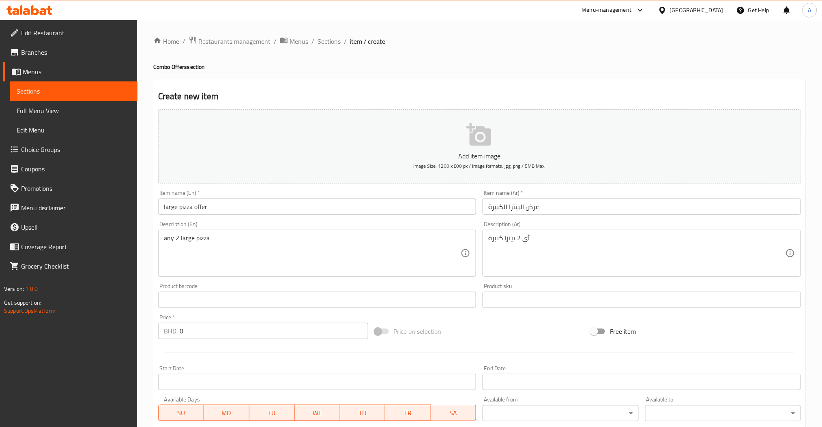
drag, startPoint x: 213, startPoint y: 341, endPoint x: 145, endPoint y: 324, distance: 70.1
click at [200, 337] on div "Price   * BHD 0 Price *" at bounding box center [263, 326] width 216 height 31
drag, startPoint x: 223, startPoint y: 325, endPoint x: 159, endPoint y: 328, distance: 63.4
click at [176, 328] on div "BHD 0 Price *" at bounding box center [263, 331] width 210 height 16
paste input "8"
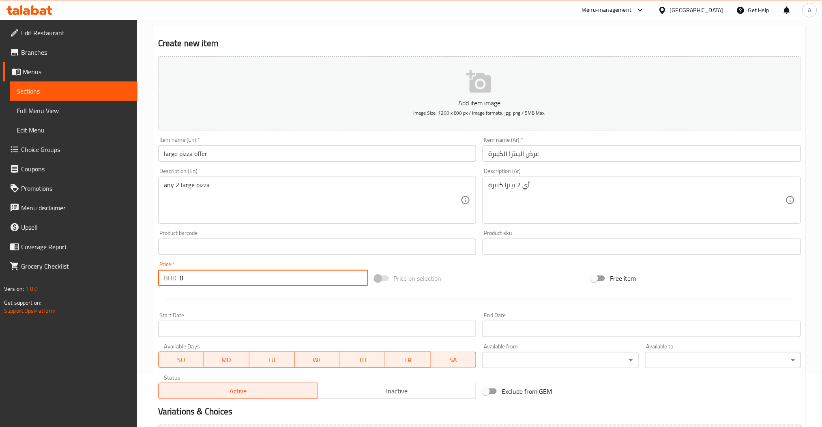
scroll to position [144, 0]
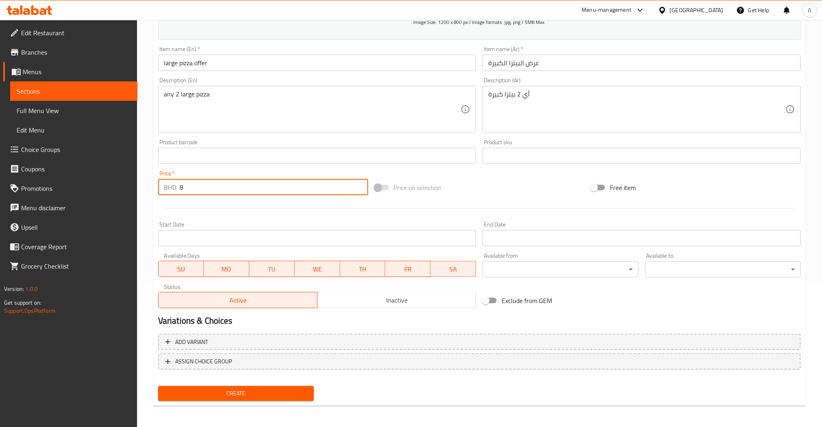
type input "8"
click at [257, 389] on span "Create" at bounding box center [236, 394] width 143 height 10
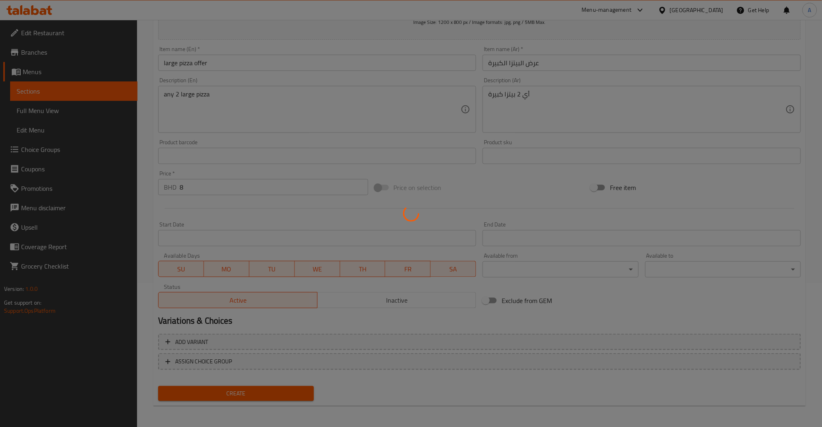
type input "0"
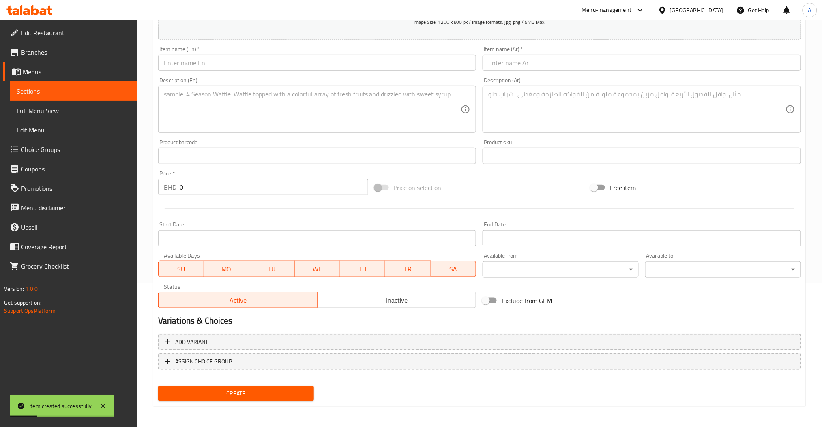
scroll to position [0, 0]
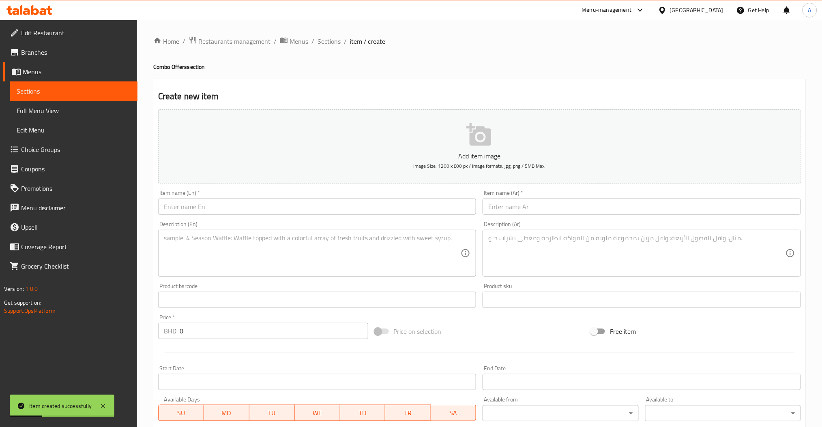
click at [211, 212] on input "text" at bounding box center [317, 207] width 318 height 16
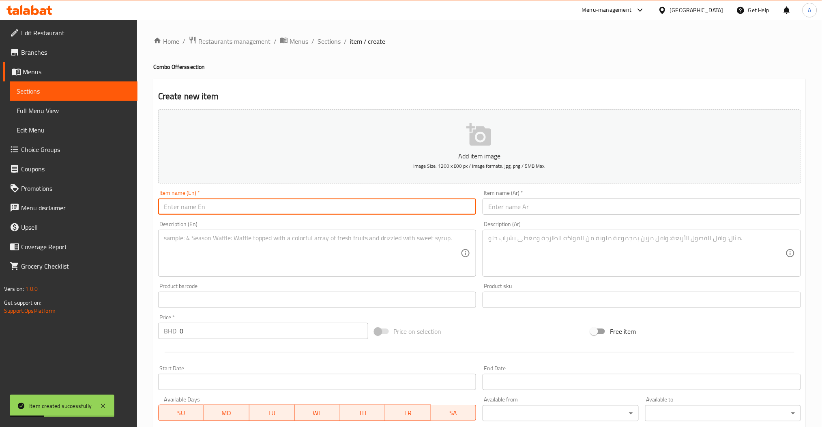
paste input "medium pizza offer"
type input "medium pizza offer"
click at [530, 213] on input "text" at bounding box center [641, 207] width 318 height 16
paste input "عرض البيتزا المتوسطة"
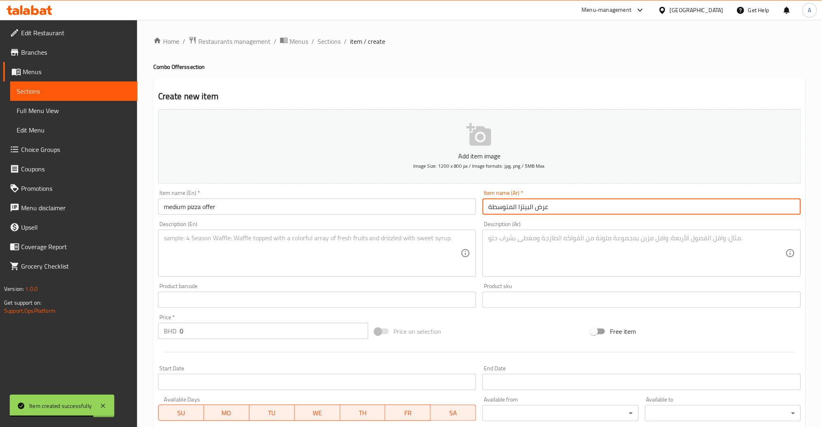
type input "عرض البيتزا المتوسطة"
click at [274, 246] on textarea at bounding box center [312, 253] width 297 height 39
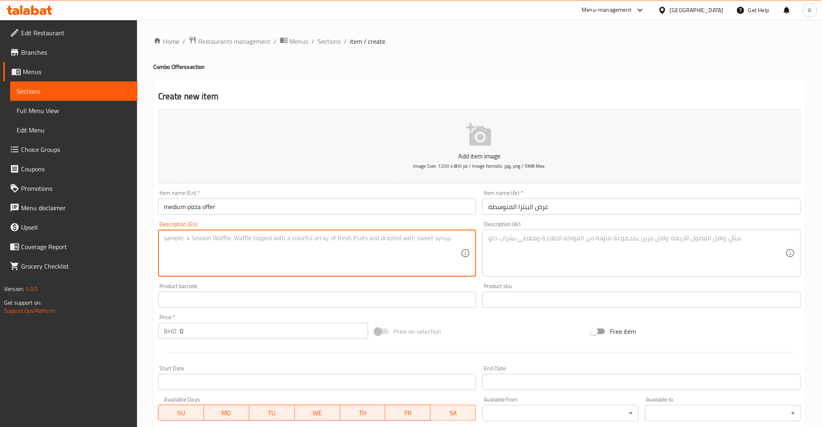
paste textarea "any 2 medium pizza"
type textarea "any 2 medium pizza"
click at [548, 246] on textarea at bounding box center [636, 253] width 297 height 39
paste textarea "أي 2 بيتزا متوسطة"
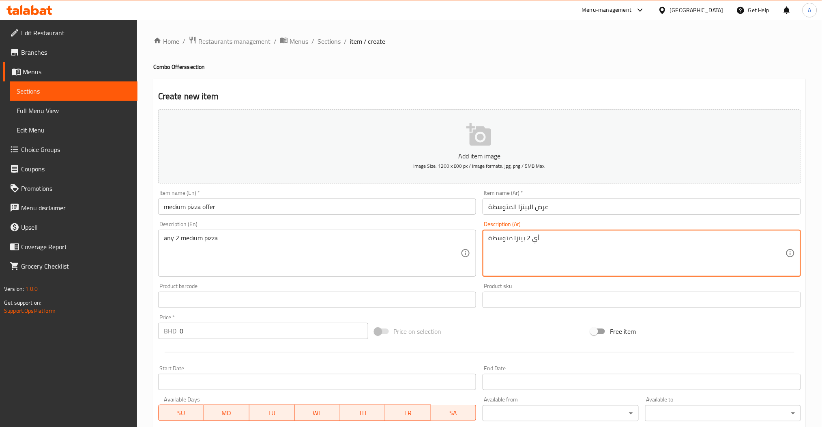
type textarea "أي 2 بيتزا متوسطة"
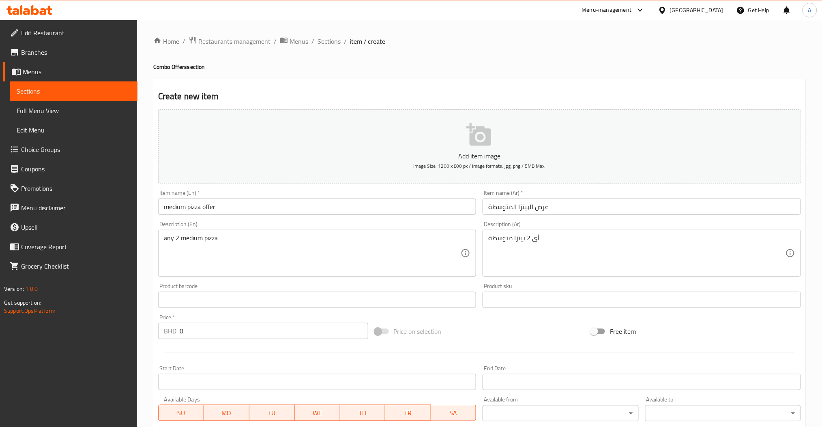
drag, startPoint x: 202, startPoint y: 328, endPoint x: 91, endPoint y: 333, distance: 110.8
click at [153, 333] on div "Create new item Add item image Image Size: 1200 x 800 px / Image formats: jpg, …" at bounding box center [479, 315] width 652 height 472
paste input "6"
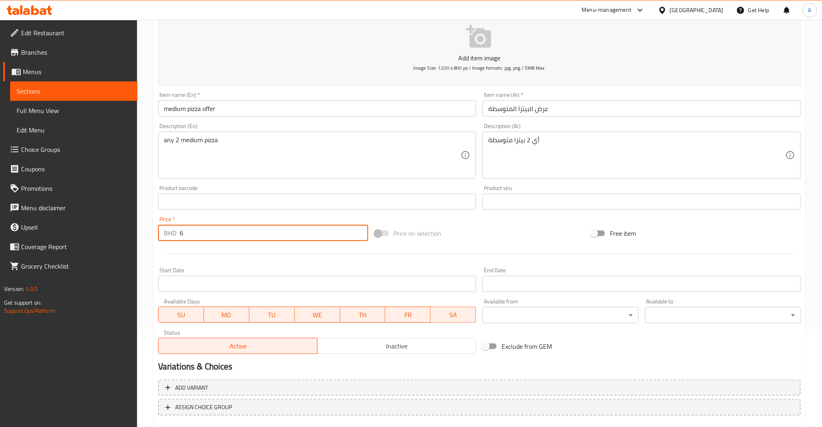
scroll to position [144, 0]
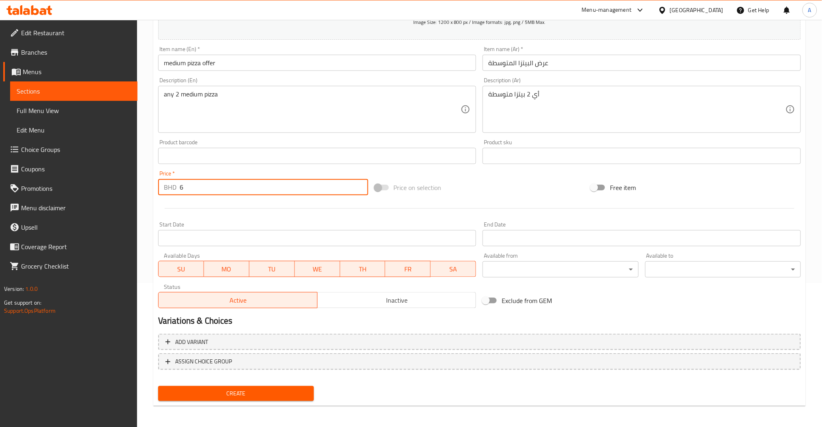
type input "6"
click at [255, 390] on span "Create" at bounding box center [236, 394] width 143 height 10
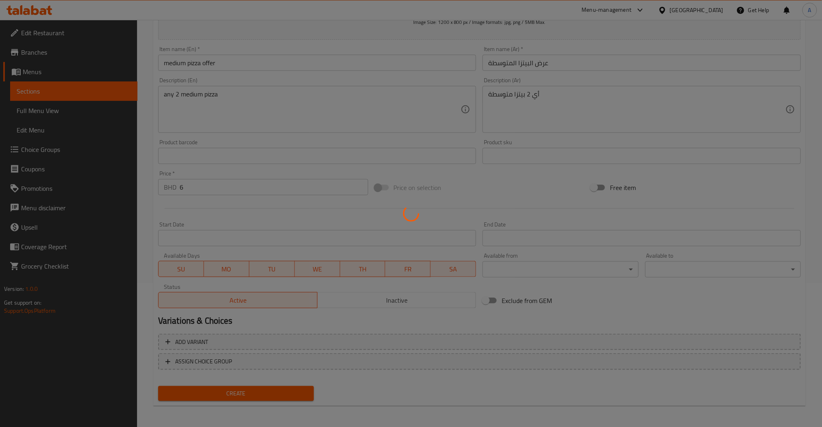
type input "0"
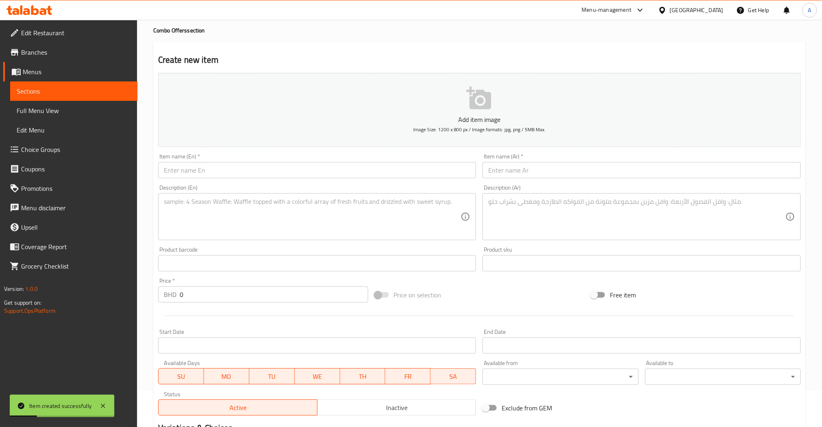
scroll to position [0, 0]
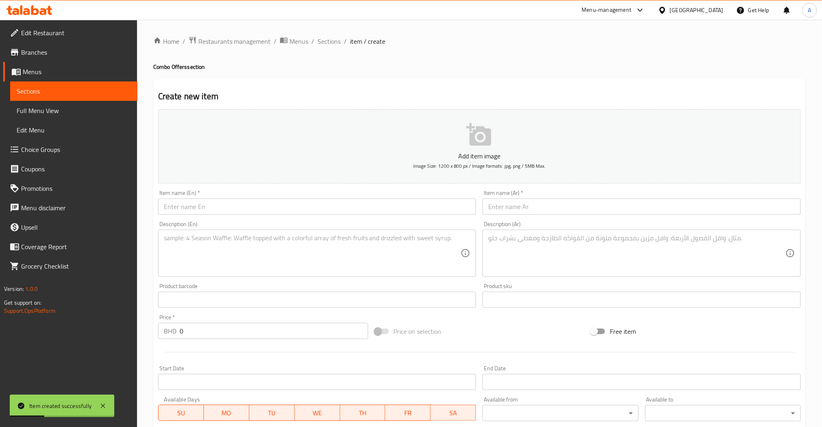
click at [240, 195] on div "Item name (En)   * Item name (En) *" at bounding box center [317, 202] width 318 height 25
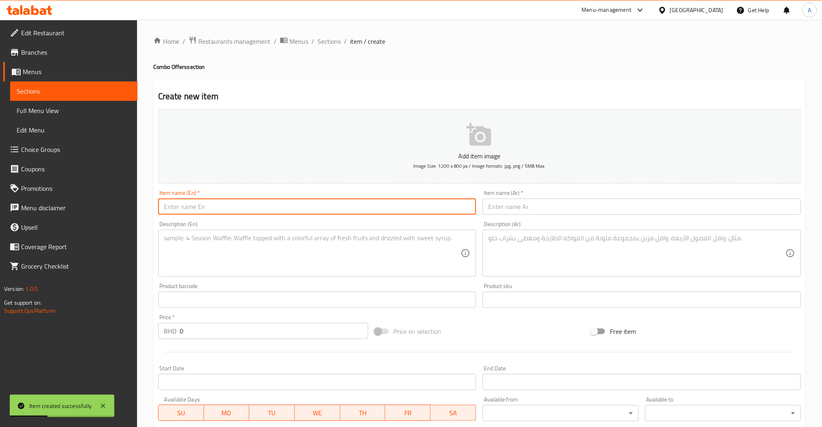
click at [238, 203] on input "text" at bounding box center [317, 207] width 318 height 16
paste input "mojito offer"
type input "mojito offer"
click at [547, 256] on textarea at bounding box center [636, 253] width 297 height 39
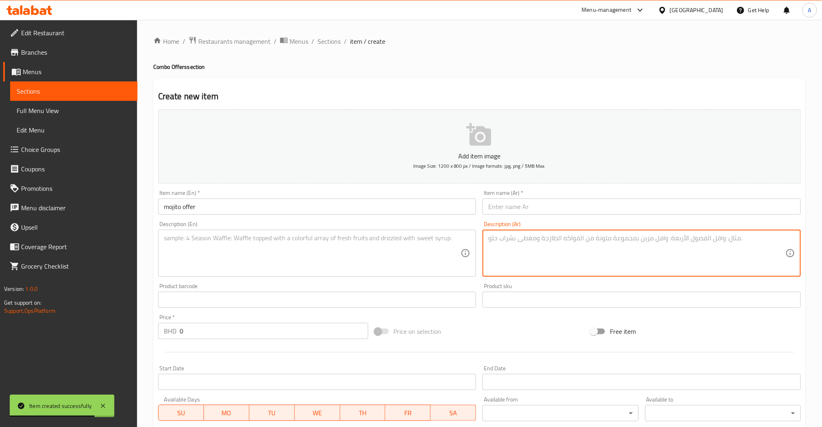
paste textarea "عرض الموهيتو"
type textarea "عرض الموهيتو"
click at [511, 206] on input "text" at bounding box center [641, 207] width 318 height 16
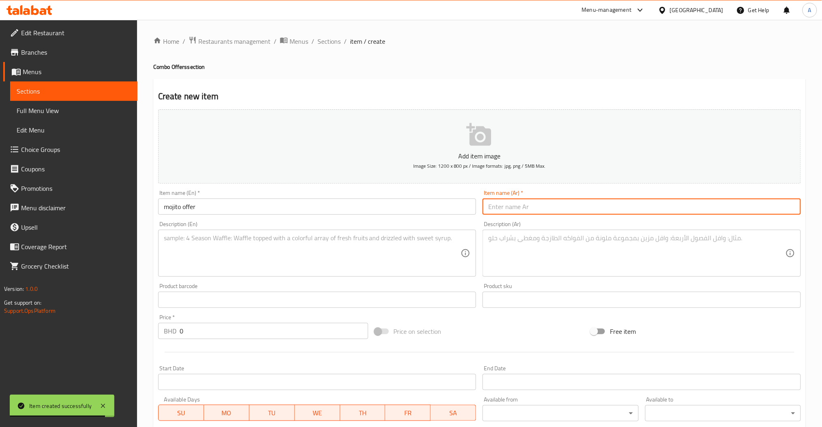
paste input "عرض الموهيتو"
type input "عرض الموهيتو"
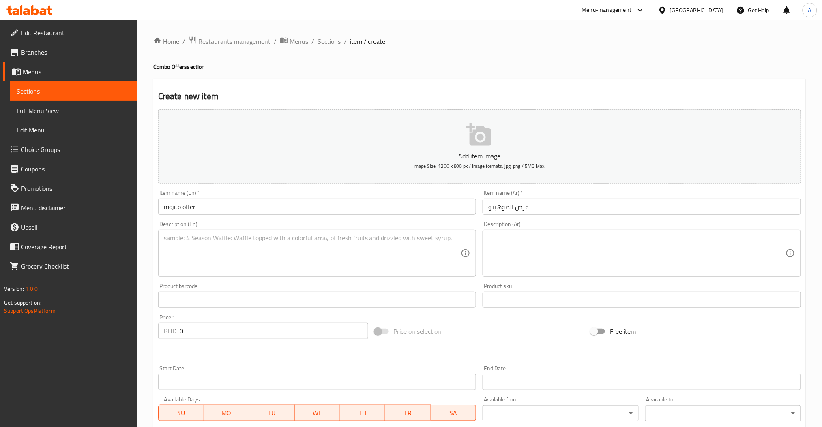
click at [238, 249] on textarea at bounding box center [312, 253] width 297 height 39
paste textarea "any 2 mojito"
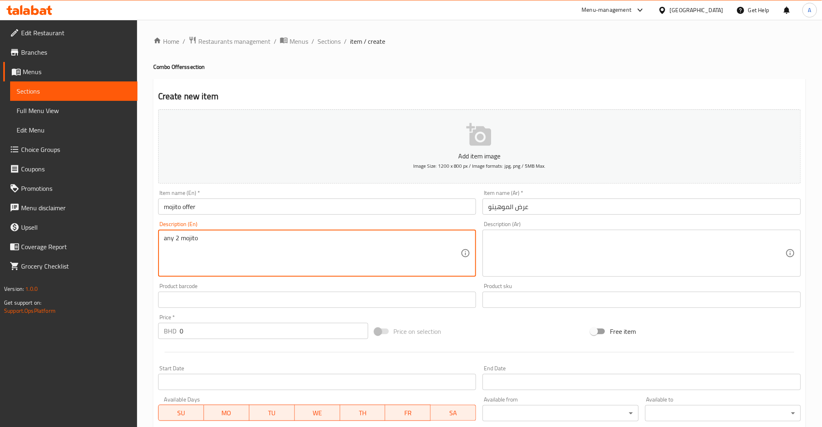
type textarea "any 2 mojito"
click at [560, 242] on textarea at bounding box center [636, 253] width 297 height 39
paste textarea "أي 2 موهيتو"
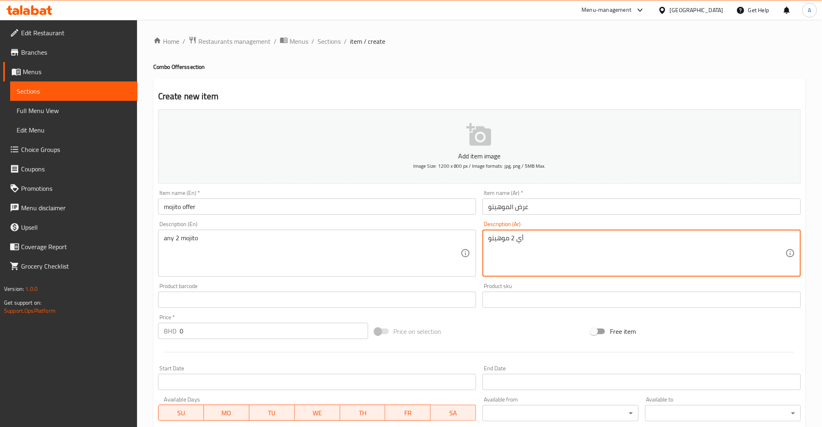
type textarea "أي 2 موهيتو"
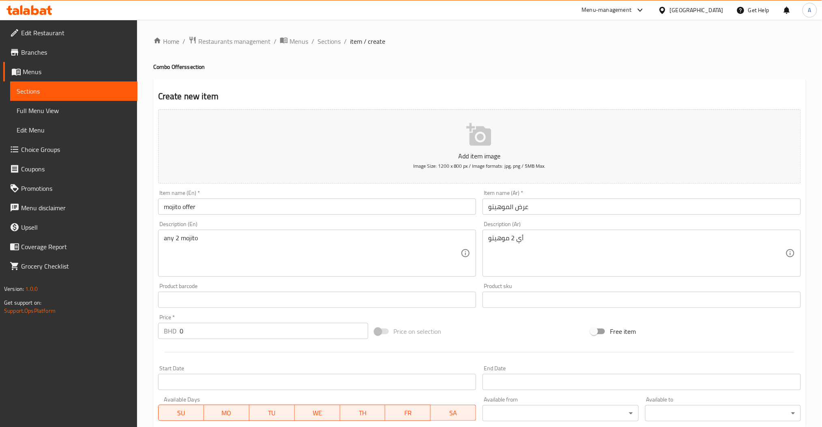
drag, startPoint x: 187, startPoint y: 330, endPoint x: 44, endPoint y: 330, distance: 142.7
click at [137, 330] on div "Edit Restaurant Branches Menus Sections Full Menu View Edit Menu Choice Groups …" at bounding box center [411, 296] width 822 height 553
paste input "3"
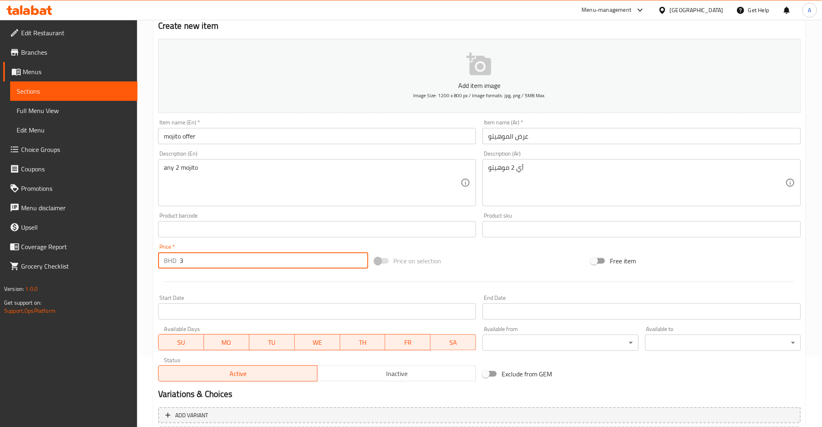
scroll to position [144, 0]
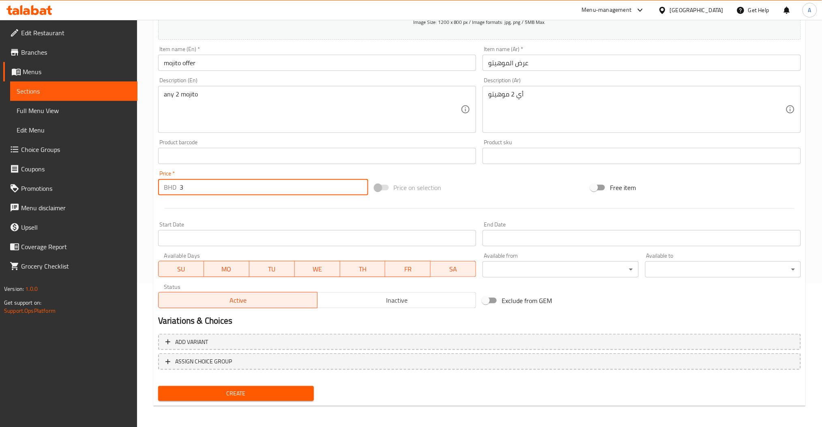
type input "3"
click at [250, 389] on span "Create" at bounding box center [236, 394] width 143 height 10
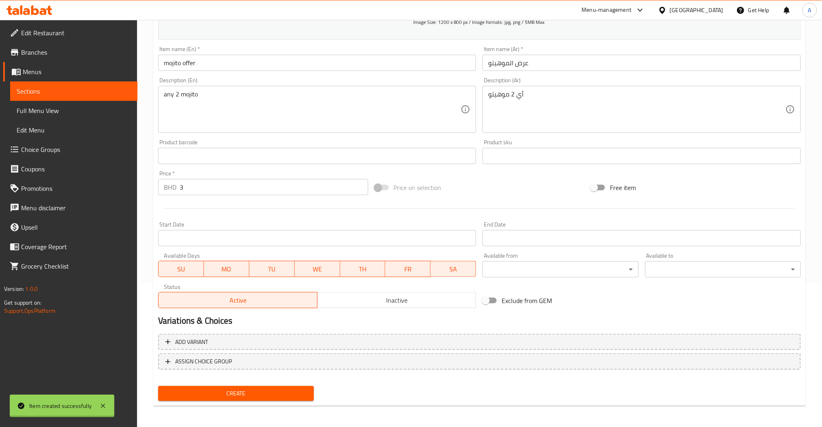
type input "0"
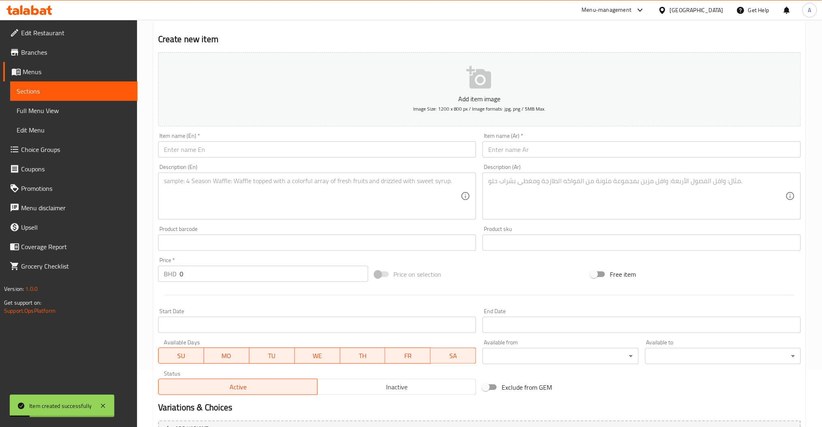
scroll to position [0, 0]
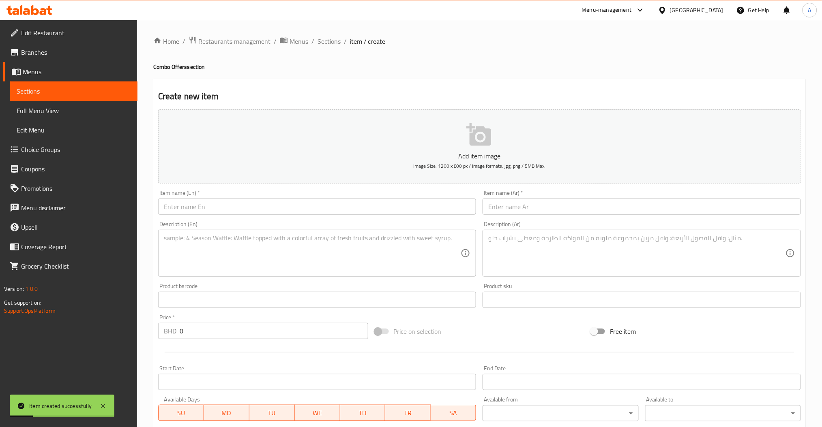
drag, startPoint x: 225, startPoint y: 219, endPoint x: 219, endPoint y: 207, distance: 13.8
click at [225, 219] on div "Description (En) Description (En)" at bounding box center [317, 249] width 325 height 62
click at [219, 207] on input "text" at bounding box center [317, 207] width 318 height 16
paste input "coffee offer"
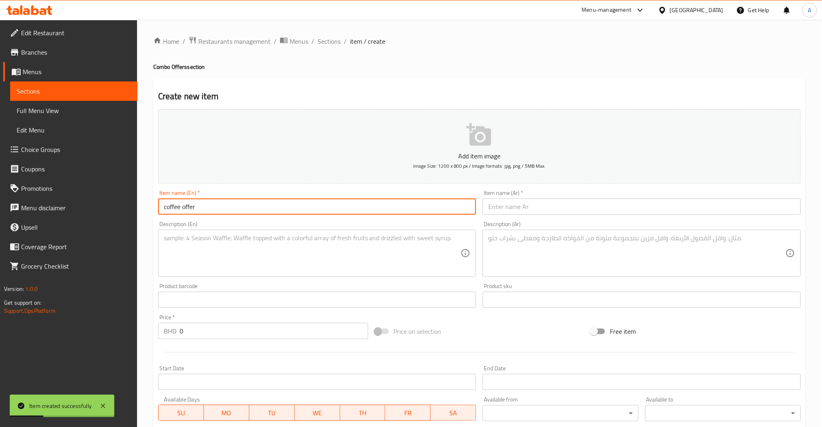
type input "coffee offer"
click at [527, 203] on input "text" at bounding box center [641, 207] width 318 height 16
paste input "عرض القهوة"
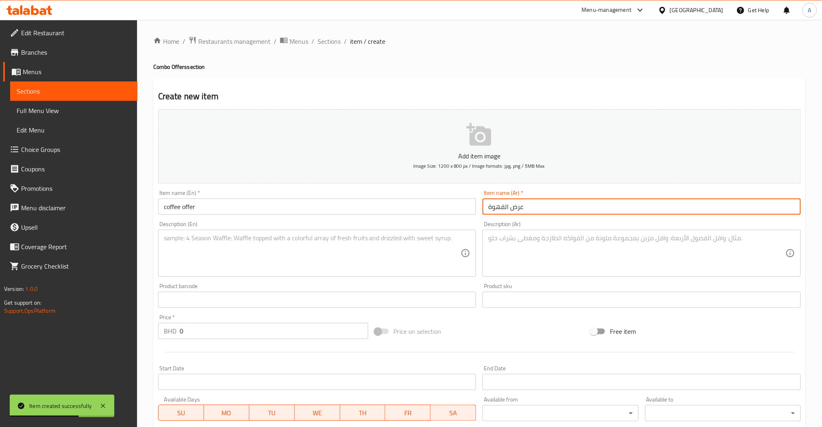
type input "عرض القهوة"
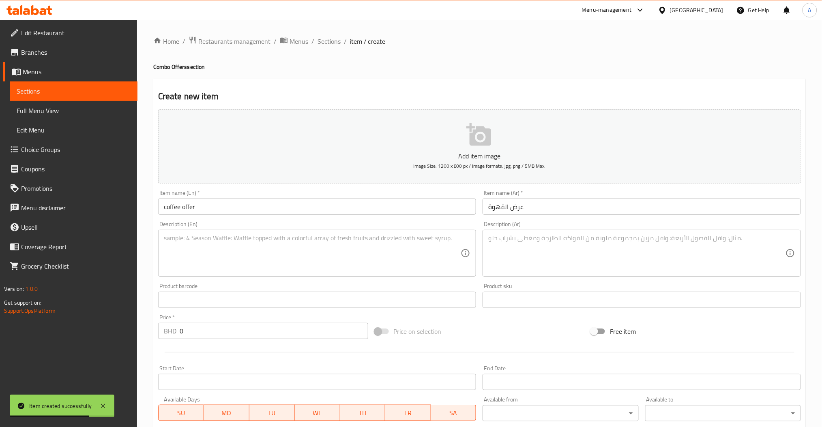
click at [210, 253] on textarea at bounding box center [312, 253] width 297 height 39
paste textarea "any 2 coffee"
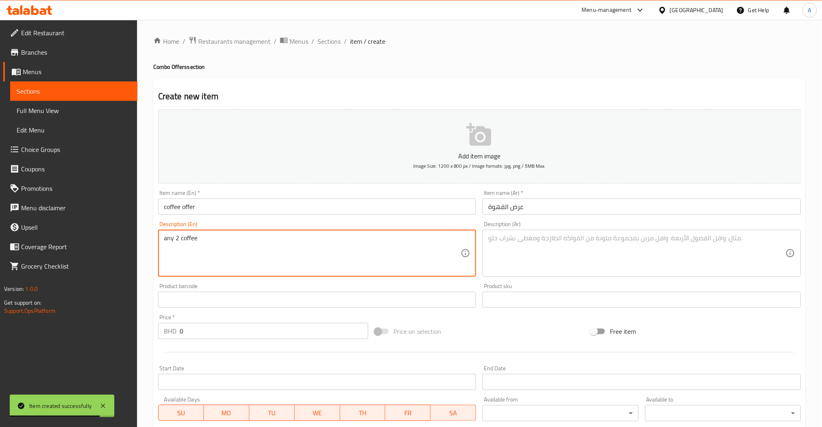
type textarea "any 2 coffee"
click at [525, 234] on textarea at bounding box center [636, 253] width 297 height 39
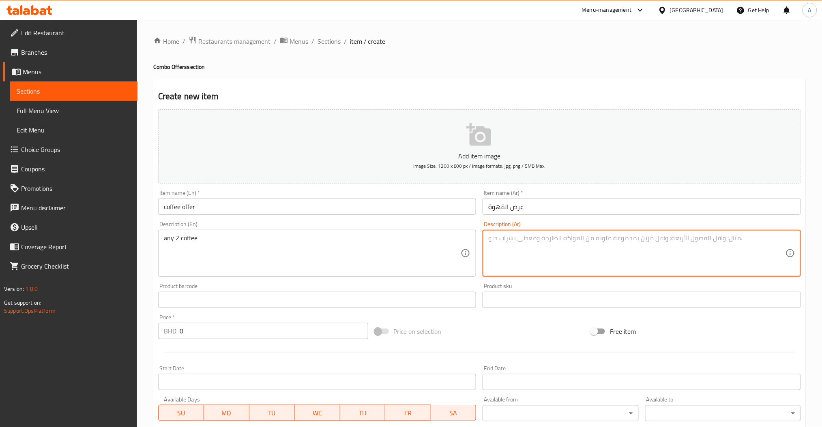
paste textarea "أي 2 قهوة"
type textarea "أي 2 قهوة"
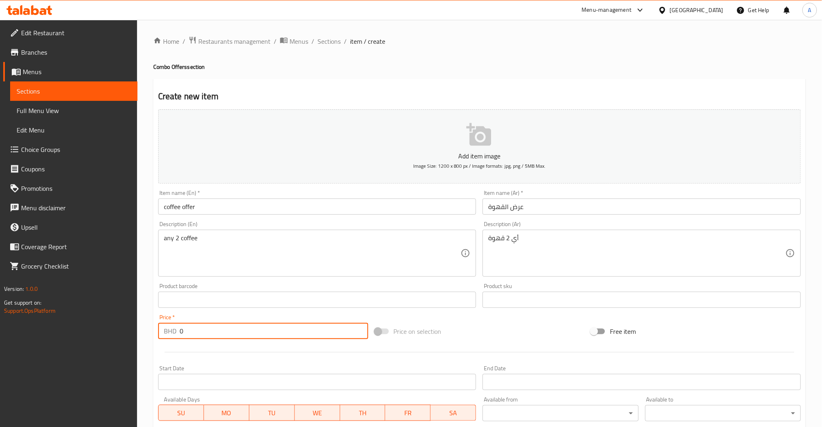
drag, startPoint x: 214, startPoint y: 325, endPoint x: 115, endPoint y: 334, distance: 99.8
click at [179, 334] on div "BHD 0 Price *" at bounding box center [263, 331] width 210 height 16
paste input "3.4"
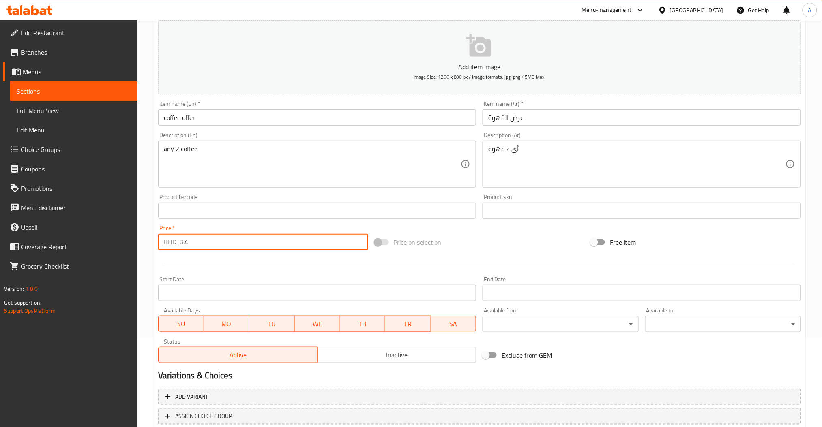
scroll to position [144, 0]
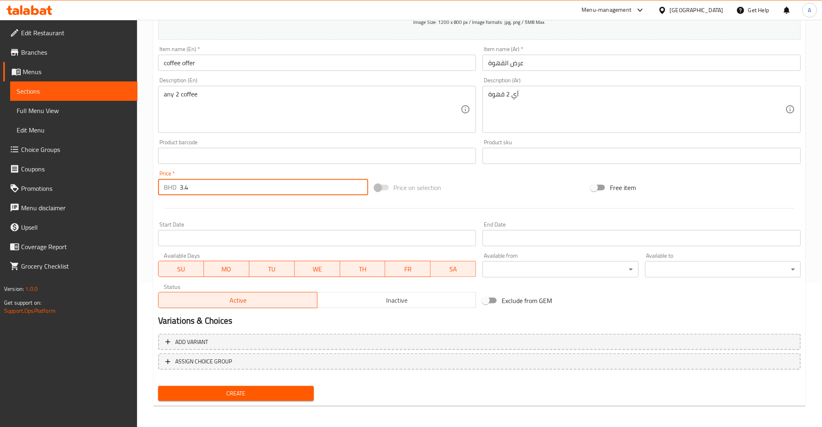
type input "3.4"
click at [243, 390] on span "Create" at bounding box center [236, 394] width 143 height 10
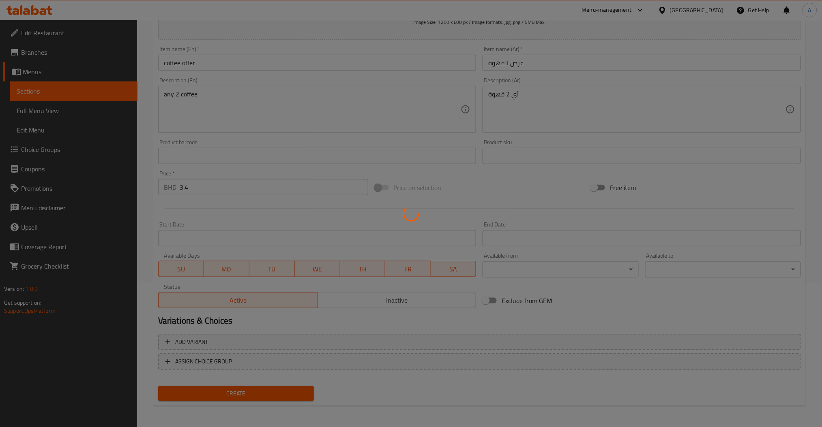
type input "0"
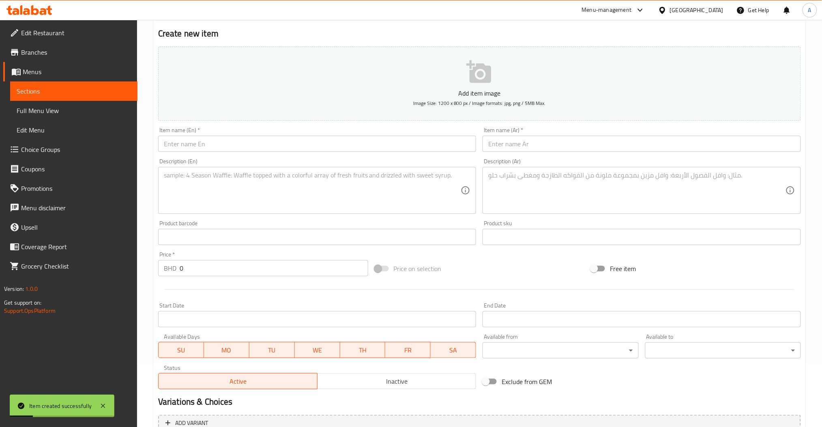
scroll to position [0, 0]
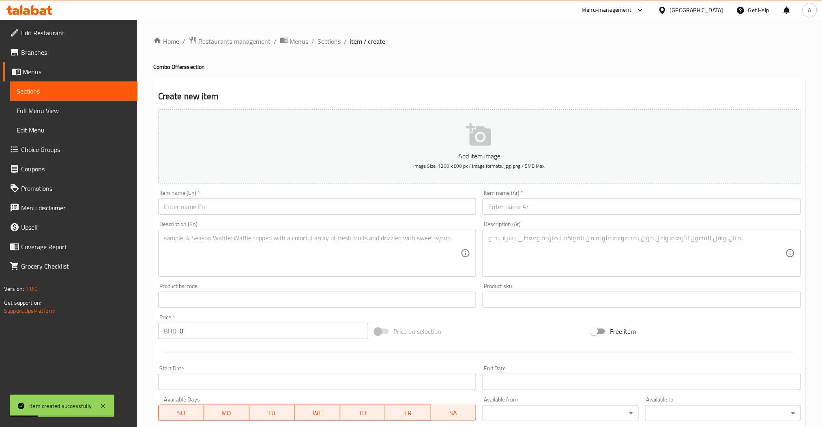
click at [200, 212] on input "text" at bounding box center [317, 207] width 318 height 16
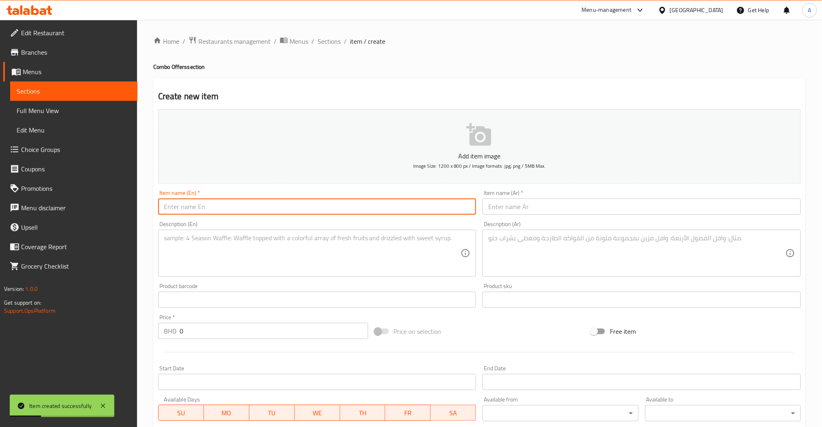
paste input "slush offer"
type input "slush offer"
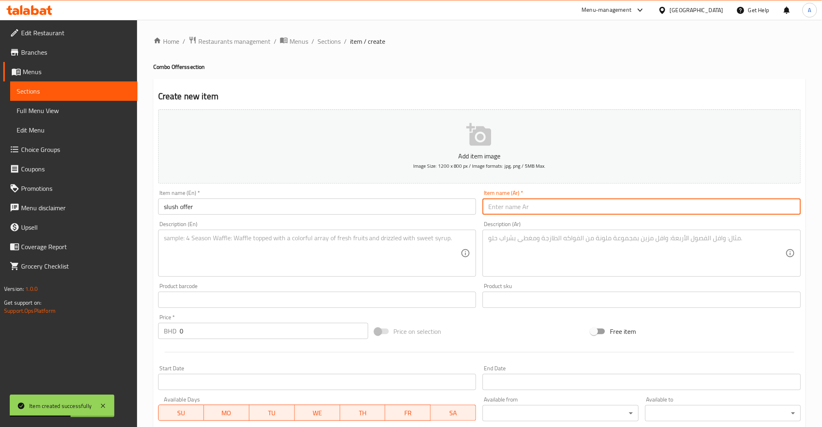
click at [541, 200] on input "text" at bounding box center [641, 207] width 318 height 16
paste input "عرض السلاش"
type input "عرض السلاش"
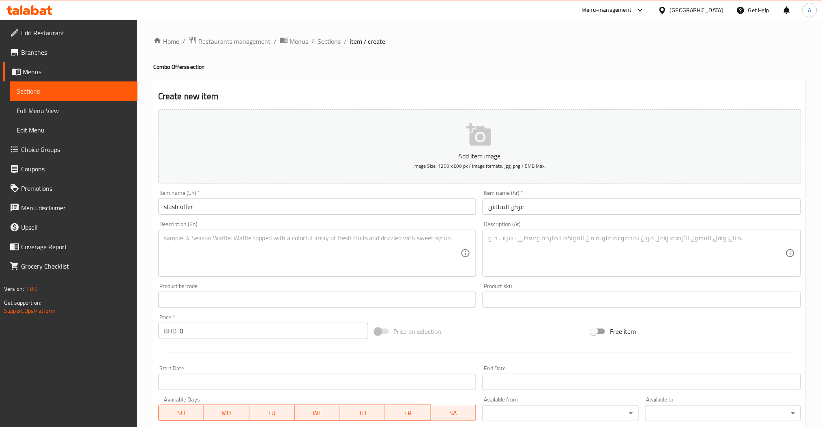
click at [317, 266] on textarea at bounding box center [312, 253] width 297 height 39
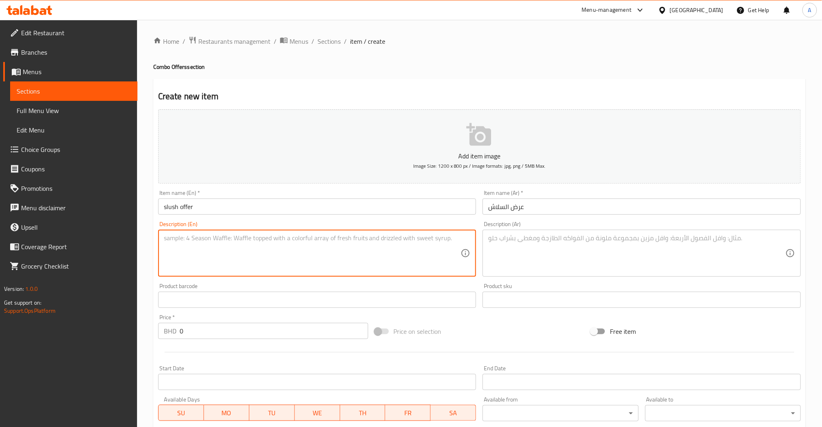
paste textarea "2 lemon mint slush (small)"
type textarea "2 lemon mint slush (small)"
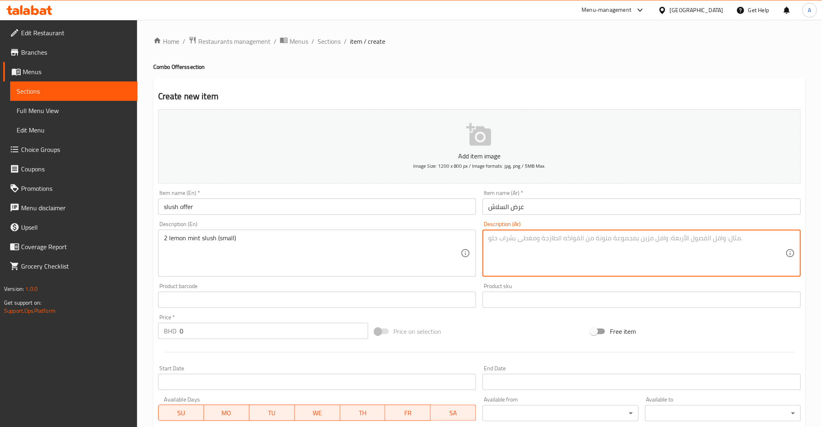
click at [547, 238] on textarea at bounding box center [636, 253] width 297 height 39
paste textarea "عدد 2 سلاش ليمون بالنعناع (صغير)"
type textarea "عدد 2 سلاش ليمون بالنعناع (صغير)"
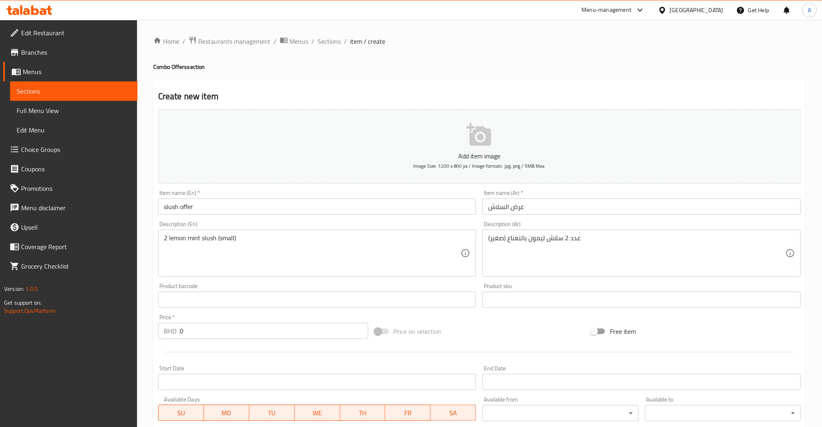
drag, startPoint x: 197, startPoint y: 323, endPoint x: 88, endPoint y: 330, distance: 108.8
click at [153, 329] on div "Create new item Add item image Image Size: 1200 x 800 px / Image formats: jpg, …" at bounding box center [479, 315] width 652 height 472
paste input "2.2"
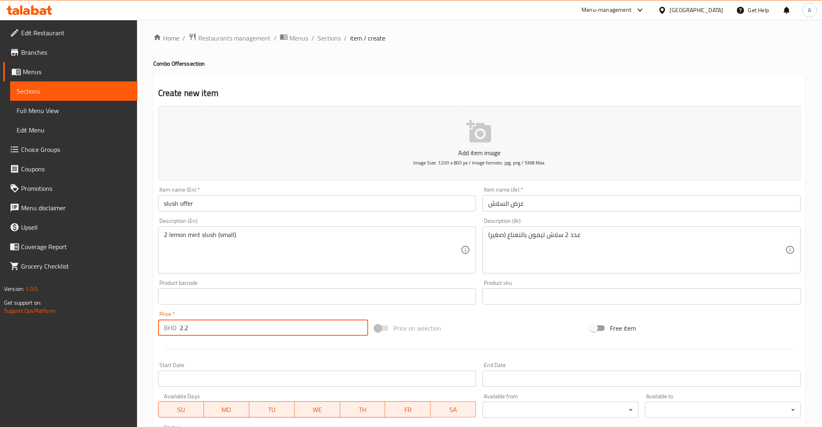
scroll to position [144, 0]
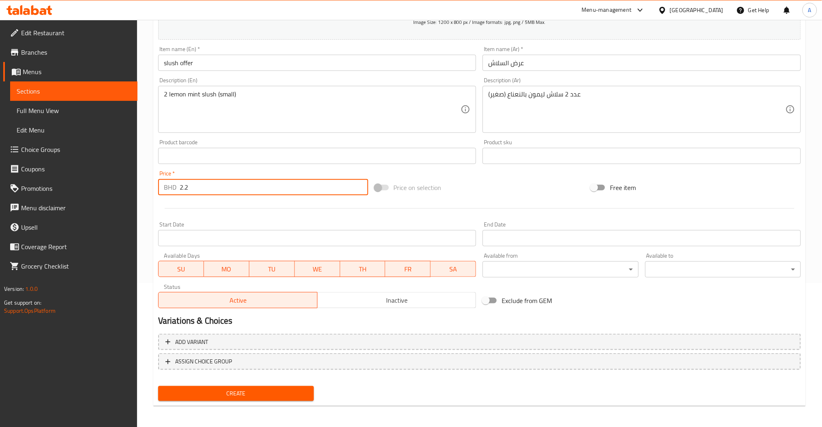
type input "2.2"
click at [253, 389] on span "Create" at bounding box center [236, 394] width 143 height 10
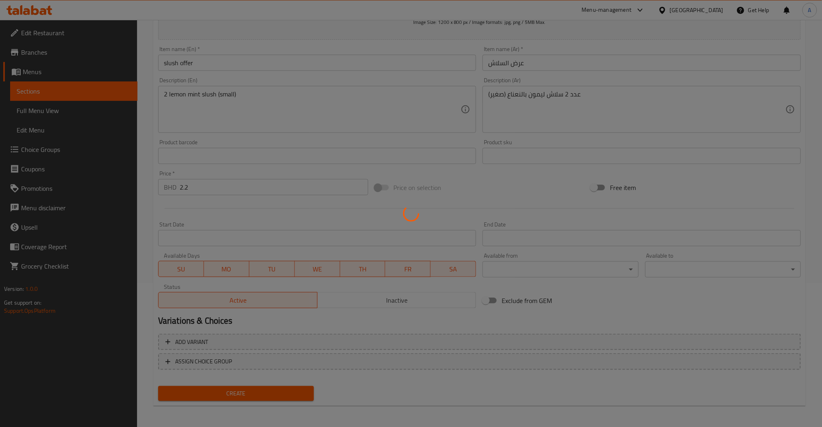
type input "0"
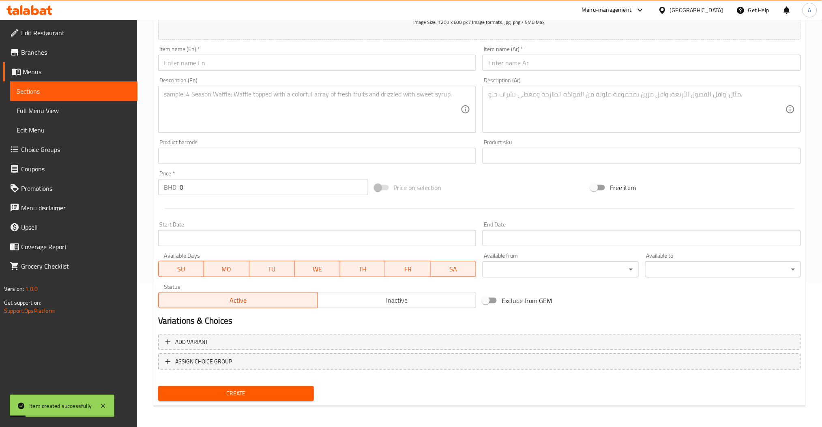
scroll to position [0, 0]
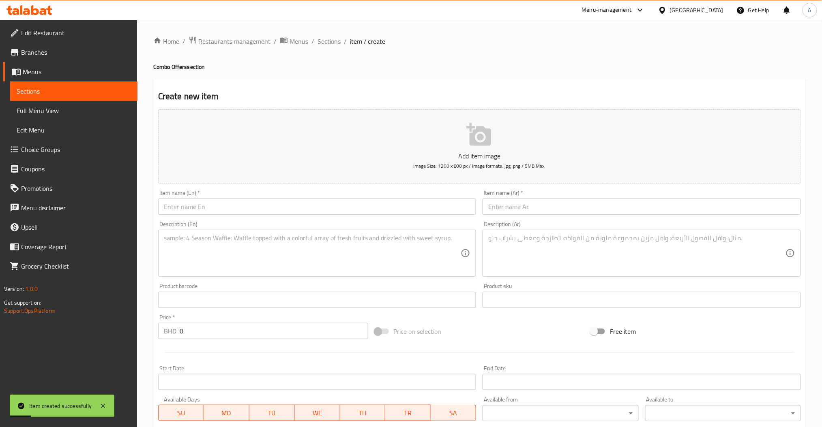
click at [205, 206] on input "text" at bounding box center [317, 207] width 318 height 16
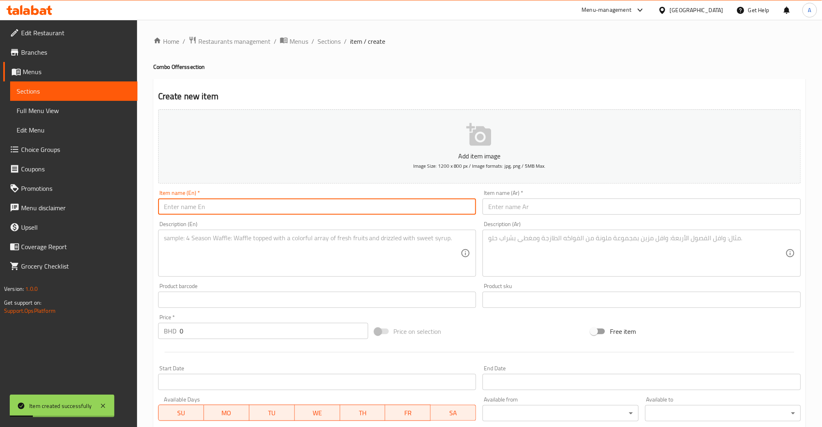
paste input "sweet pizza offer"
type input "sweet pizza offer"
click at [547, 207] on input "text" at bounding box center [641, 207] width 318 height 16
paste input "عرض البيتزا الحلوة"
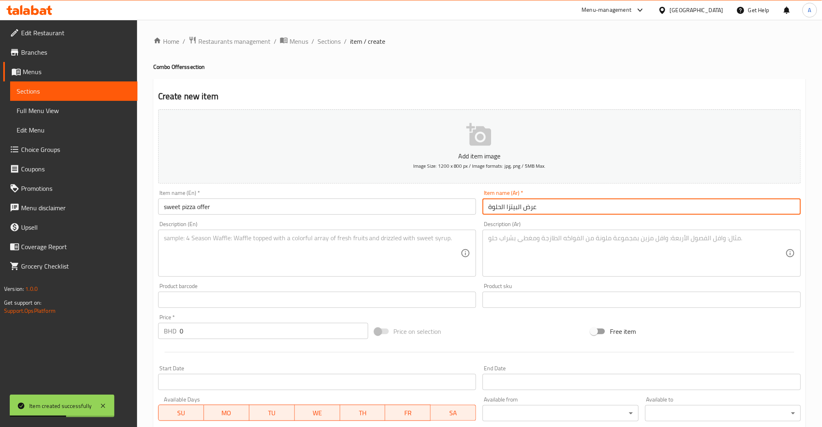
type input "عرض البيتزا الحلوة"
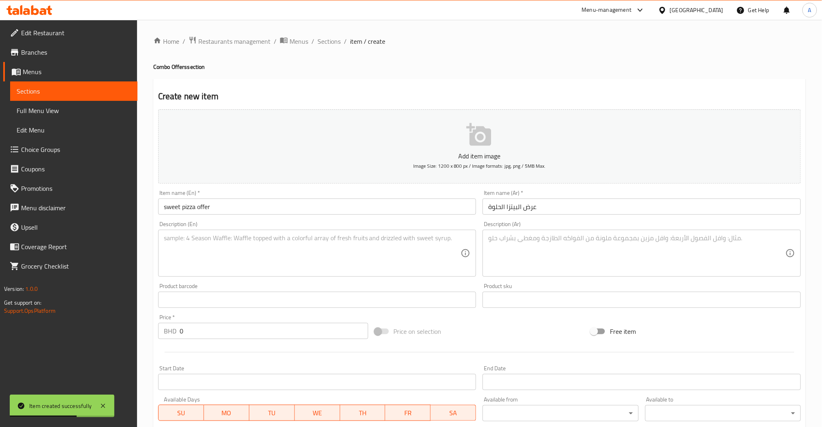
click at [201, 231] on div "Description (En)" at bounding box center [317, 253] width 318 height 47
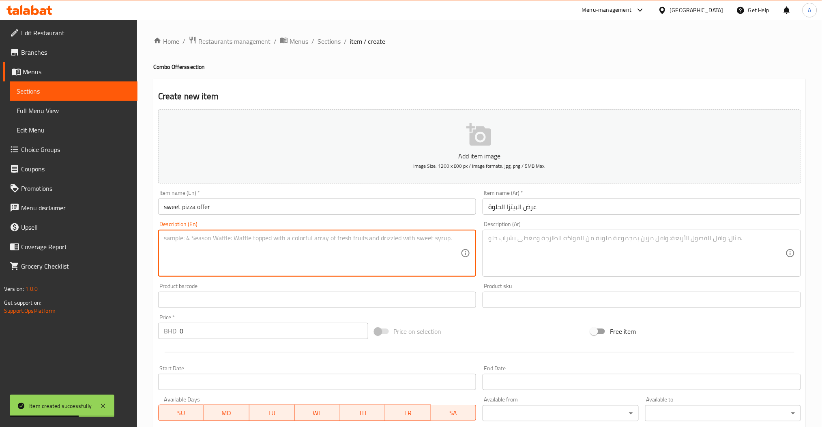
paste textarea "any 2 sweet pizza"
type textarea "any 2 sweet pizza"
click at [514, 246] on textarea at bounding box center [636, 253] width 297 height 39
paste textarea "أي 2 بيتزا حلوة"
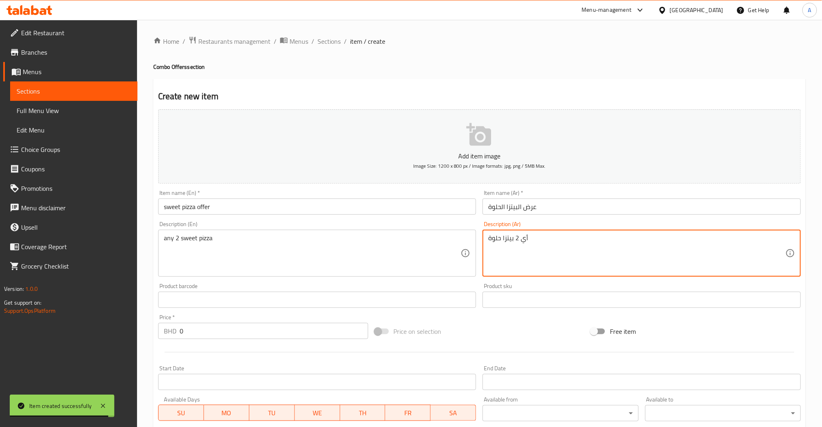
type textarea "أي 2 بيتزا حلوة"
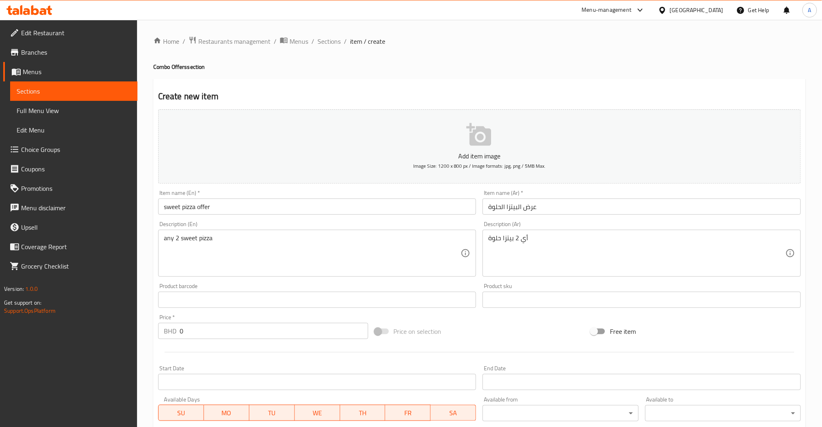
drag, startPoint x: 199, startPoint y: 332, endPoint x: 152, endPoint y: 337, distance: 47.7
click at [169, 336] on div "BHD 0 Price *" at bounding box center [263, 331] width 210 height 16
paste input "6"
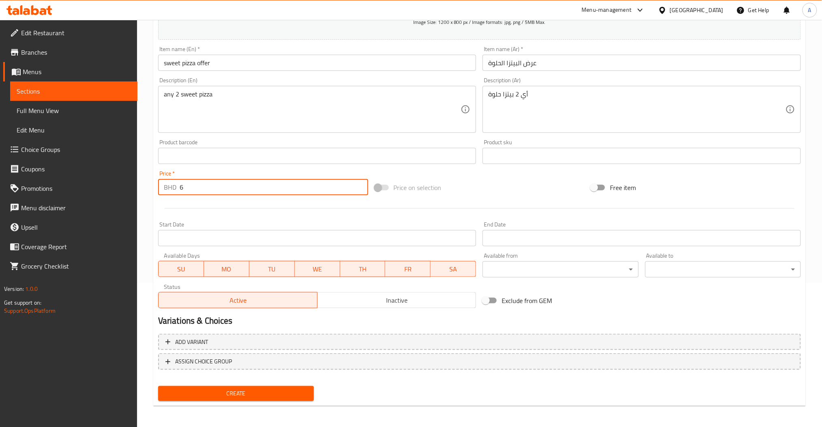
type input "6"
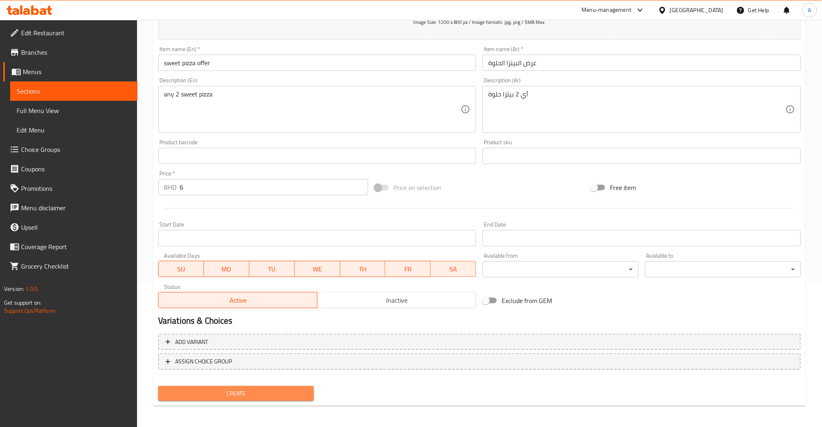
click at [252, 398] on button "Create" at bounding box center [236, 393] width 156 height 15
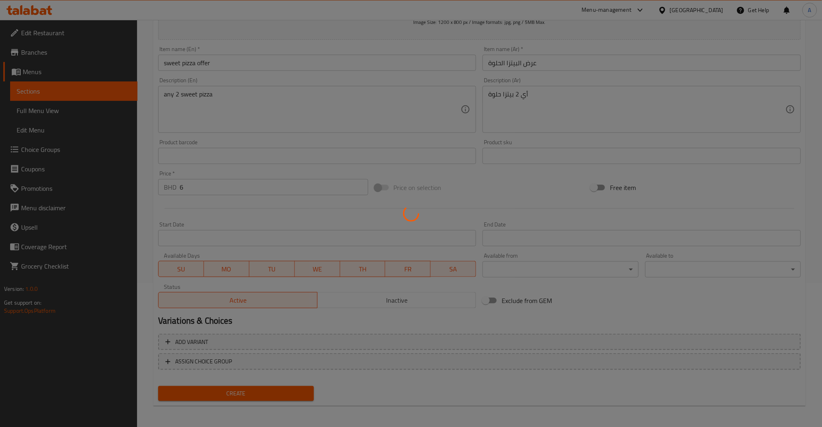
scroll to position [41, 0]
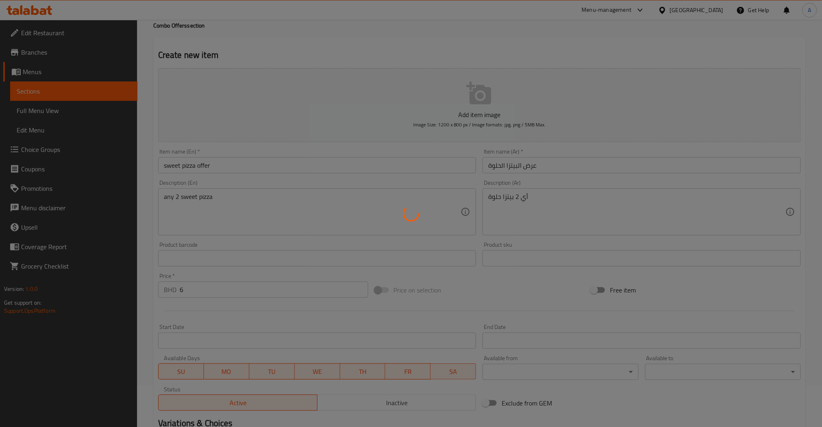
type input "0"
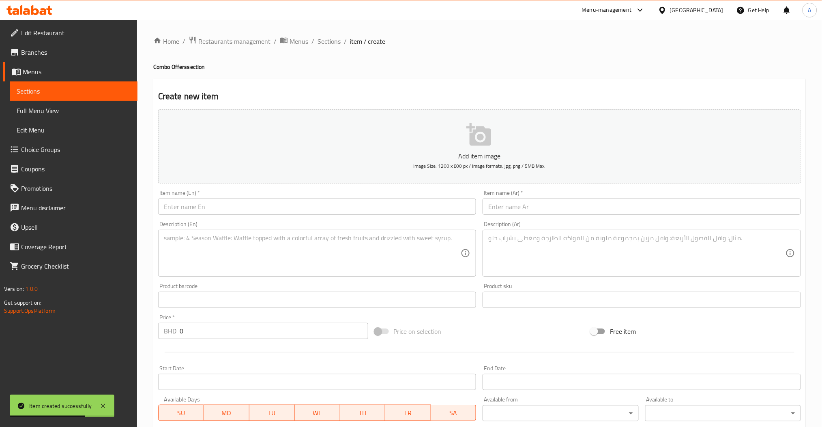
click at [52, 148] on span "Choice Groups" at bounding box center [76, 150] width 110 height 10
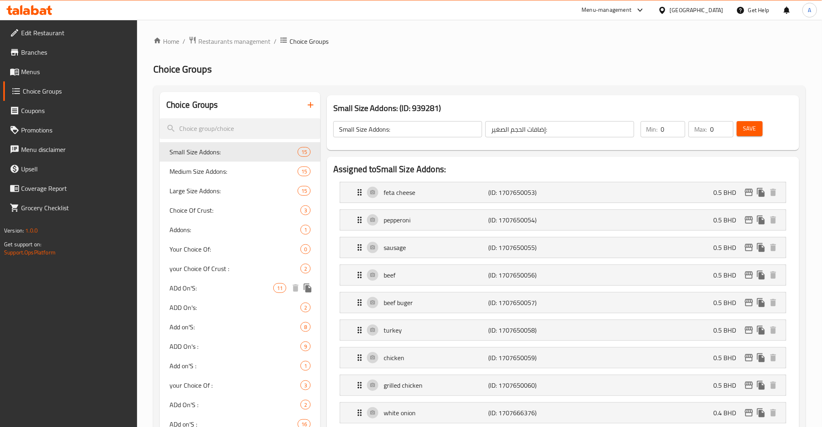
click at [202, 289] on span "ADd On'S:" at bounding box center [221, 288] width 104 height 10
type input "ADd On'S:"
type input "الإضافات:"
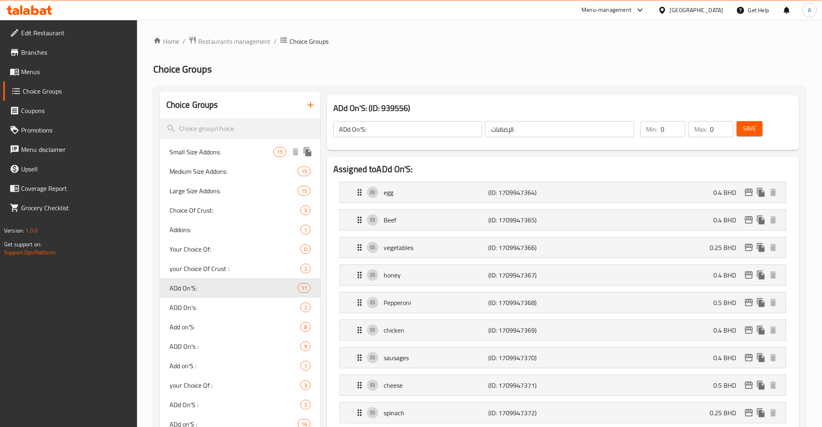
click at [189, 145] on div "Small Size Addons: 15" at bounding box center [240, 151] width 161 height 19
type input "Small Size Addons:"
type input "إضافات الحجم الصغير:"
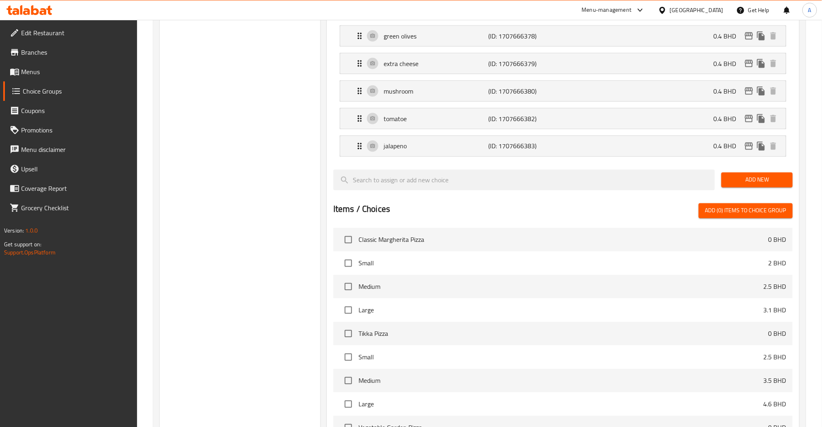
scroll to position [576, 0]
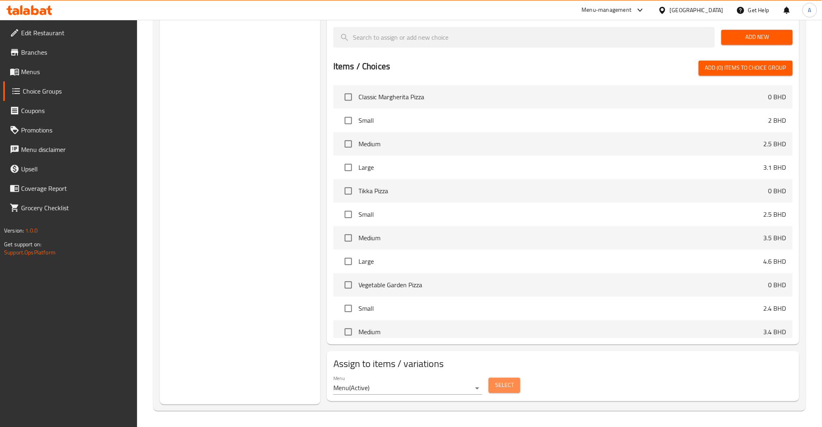
click at [512, 388] on span "Select" at bounding box center [504, 385] width 19 height 10
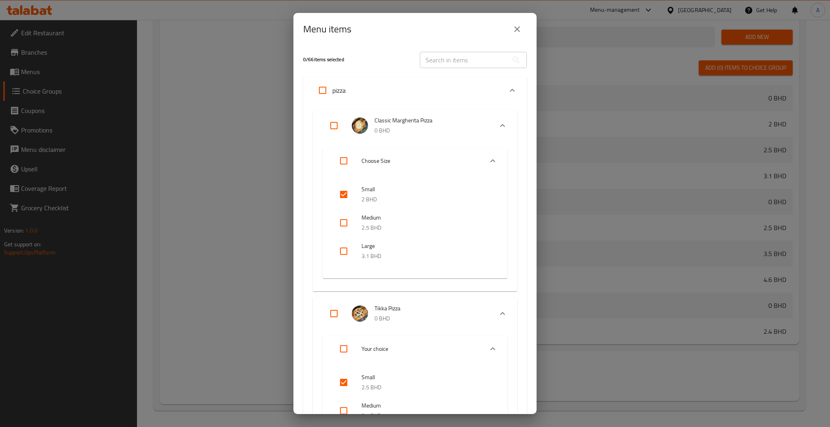
click at [516, 30] on icon "close" at bounding box center [517, 29] width 6 height 6
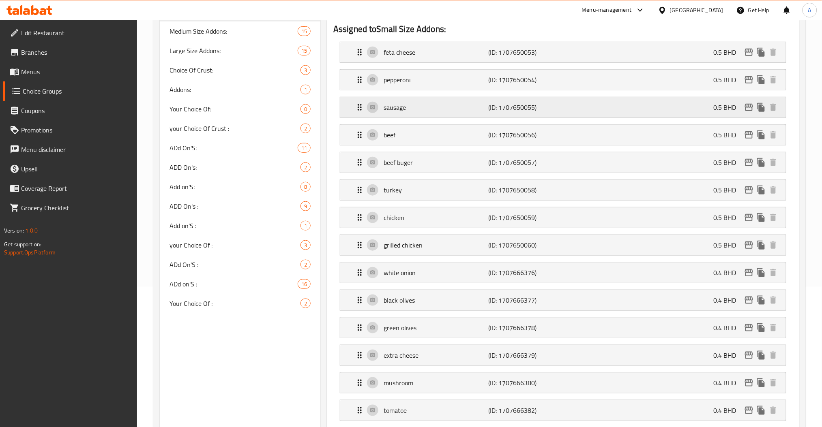
scroll to position [0, 0]
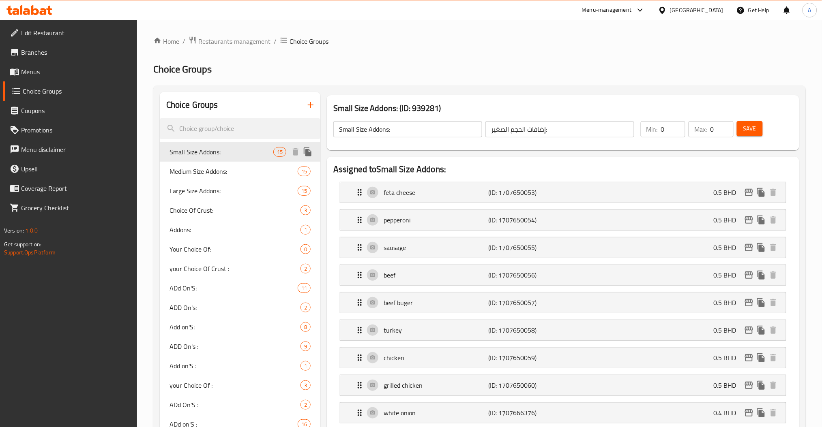
click at [306, 156] on icon "duplicate" at bounding box center [308, 152] width 8 height 9
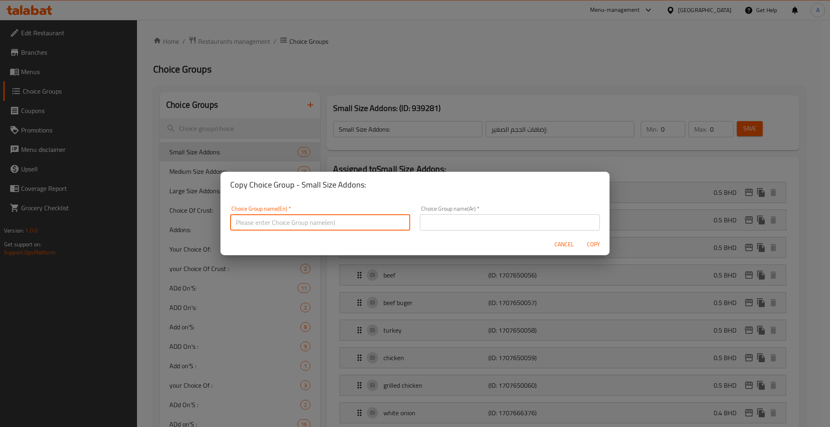
click at [306, 216] on input "text" at bounding box center [320, 222] width 180 height 16
click at [562, 249] on span "Cancel" at bounding box center [564, 245] width 19 height 10
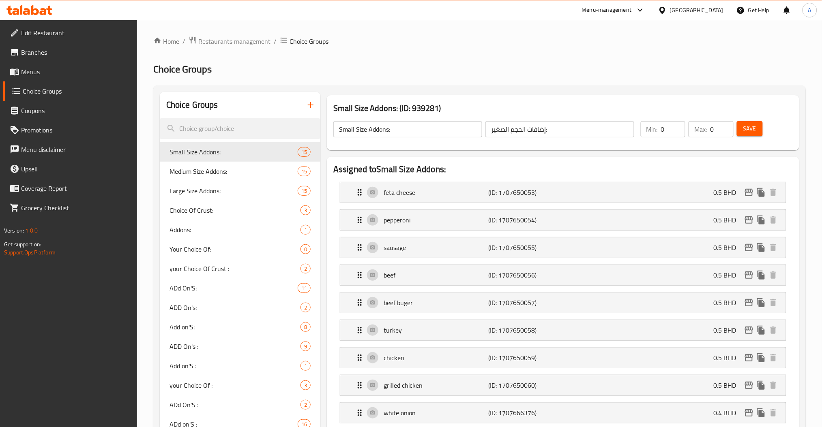
click at [407, 132] on input "Small Size Addons:" at bounding box center [407, 129] width 149 height 16
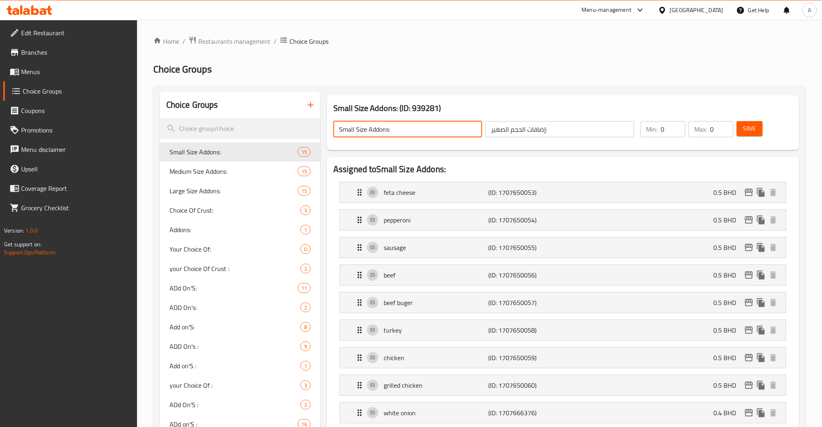
click at [407, 132] on input "Small Size Addons:" at bounding box center [407, 129] width 149 height 16
click at [562, 133] on input "إضافات الحجم الصغير:" at bounding box center [559, 129] width 149 height 16
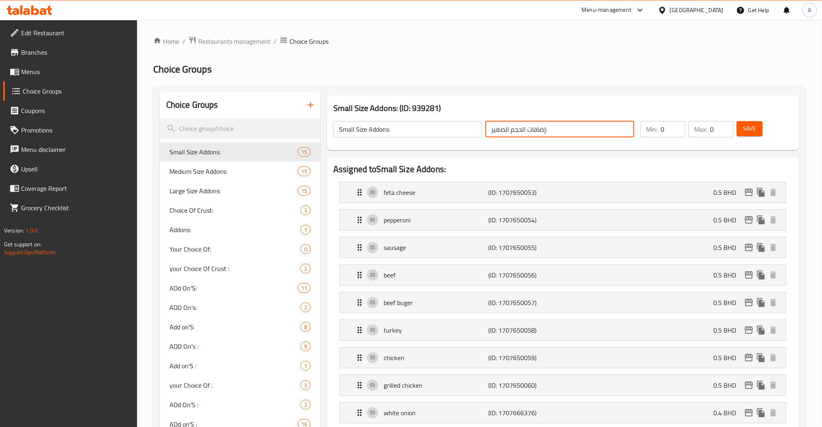
click at [562, 133] on input "إضافات الحجم الصغير:" at bounding box center [559, 129] width 149 height 16
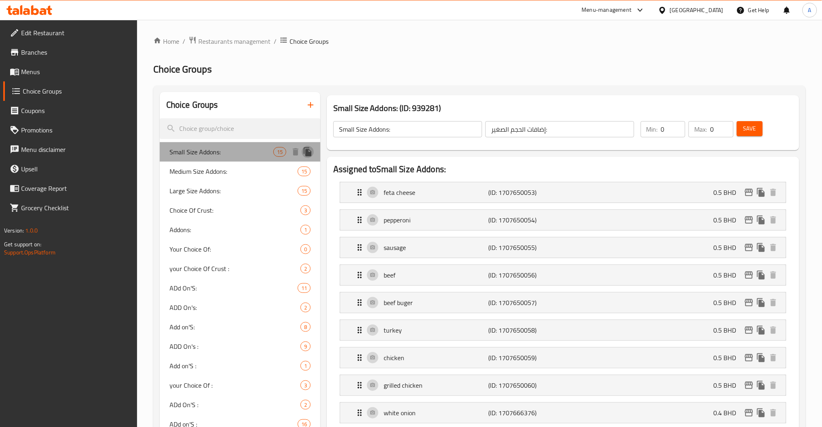
click at [308, 152] on icon "duplicate" at bounding box center [308, 152] width 8 height 9
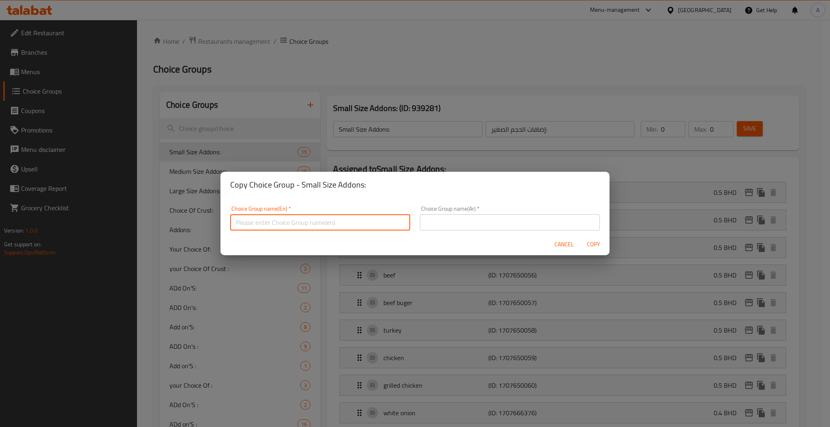
click at [294, 228] on input "text" at bounding box center [320, 222] width 180 height 16
paste input "Small Size Addons:"
click at [284, 223] on input "Small Size Addons:" at bounding box center [320, 222] width 180 height 16
click at [285, 226] on input "Small Size Addons:" at bounding box center [320, 222] width 180 height 16
type input "Small Size Addons(1st):"
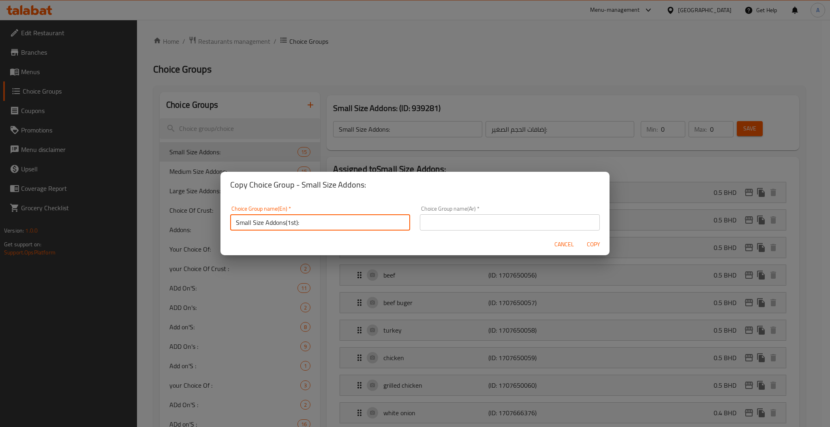
click at [453, 232] on div "Choice Group name(Ar)   * Choice Group name(Ar) *" at bounding box center [510, 218] width 190 height 34
click at [458, 225] on input "text" at bounding box center [510, 222] width 180 height 16
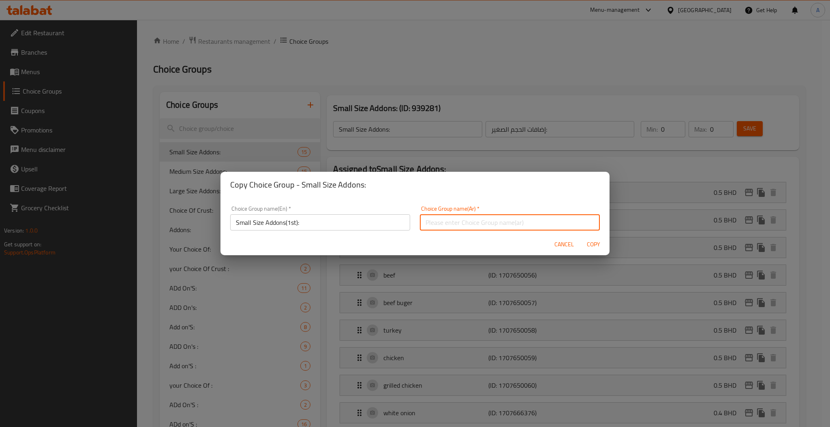
paste input "Small Size Addons:"
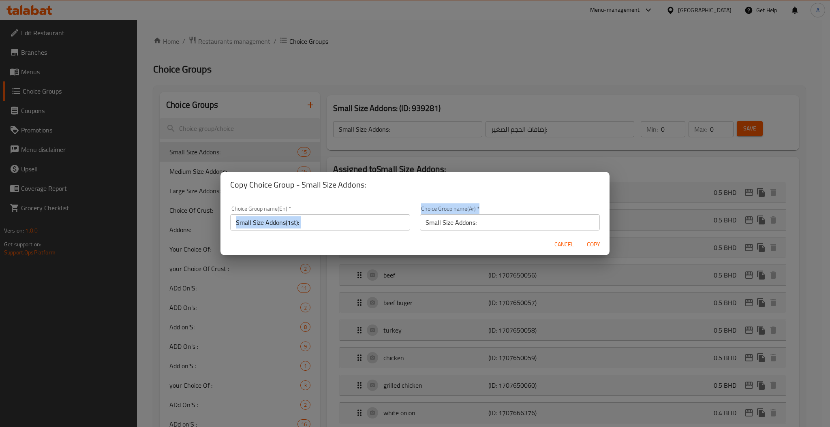
drag, startPoint x: 451, startPoint y: 223, endPoint x: 353, endPoint y: 223, distance: 98.5
click at [331, 222] on div "Choice Group name(En)   * Small Size Addons(1st): Choice Group name(En) * Choic…" at bounding box center [414, 218] width 379 height 34
click at [496, 210] on div "Choice Group name(Ar)   * Small Size Addons: Choice Group name(Ar) *" at bounding box center [510, 218] width 180 height 25
click at [476, 223] on input "Small Size Addons:" at bounding box center [510, 222] width 180 height 16
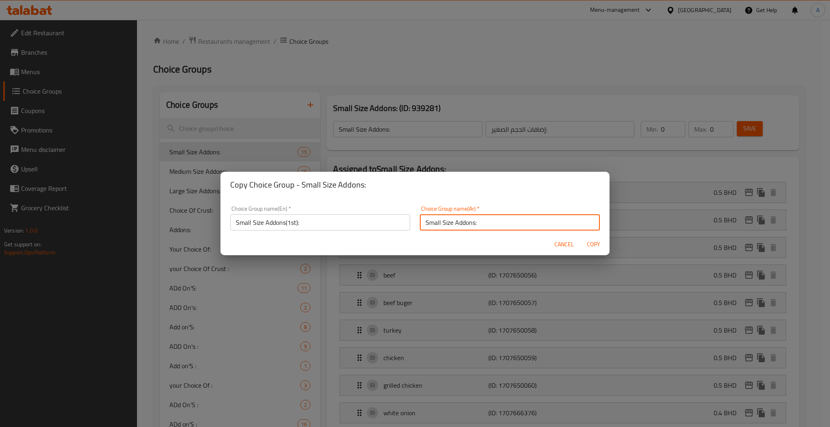
click at [476, 223] on input "Small Size Addons:" at bounding box center [510, 222] width 180 height 16
paste input "إضافات الحجم الصغير"
type input "إضافات الحجم الصغير: (الاولى)"
click at [594, 240] on span "Copy" at bounding box center [593, 245] width 19 height 10
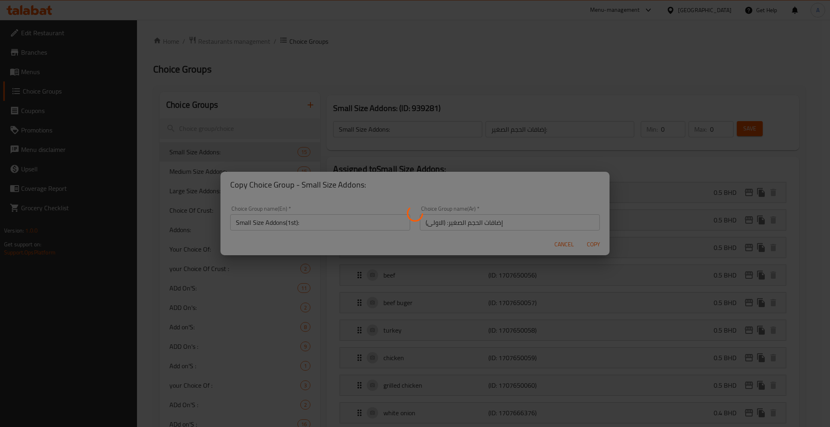
type input "Small Size Addons(1st):"
type input "إضافات الحجم الصغير: (الاولى)"
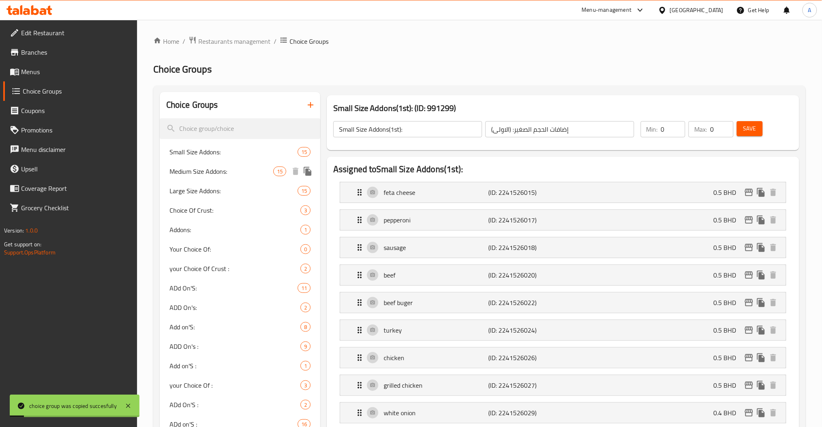
click at [206, 167] on span "Medium Size Addons:" at bounding box center [221, 172] width 104 height 10
type input "Medium Size Addons:"
type input "إضافات الحجم الوسط:"
click at [203, 164] on div "Medium Size Addons: 15" at bounding box center [240, 171] width 161 height 19
click at [189, 155] on span "Small Size Addons:" at bounding box center [221, 152] width 104 height 10
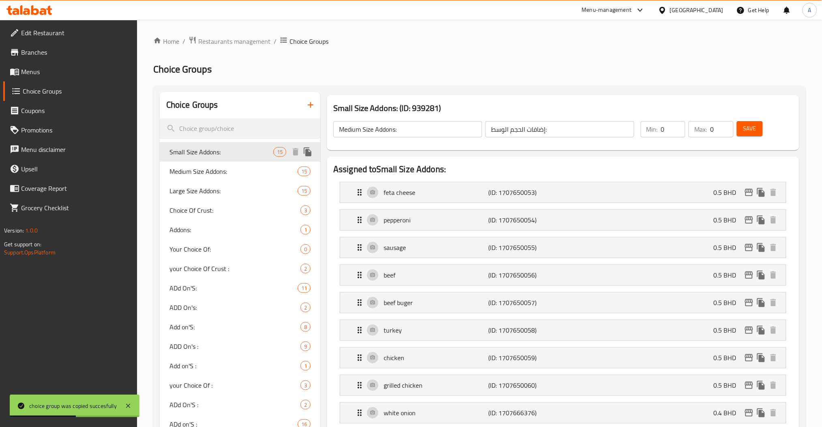
type input "Small Size Addons:"
type input "إضافات الحجم الصغير:"
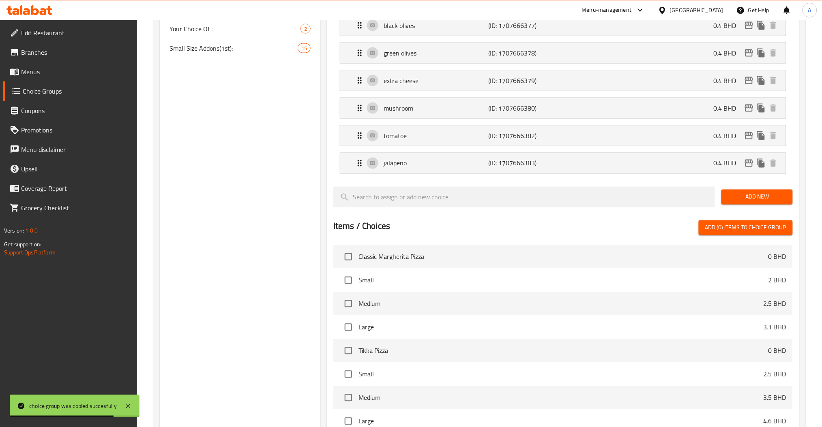
scroll to position [306, 0]
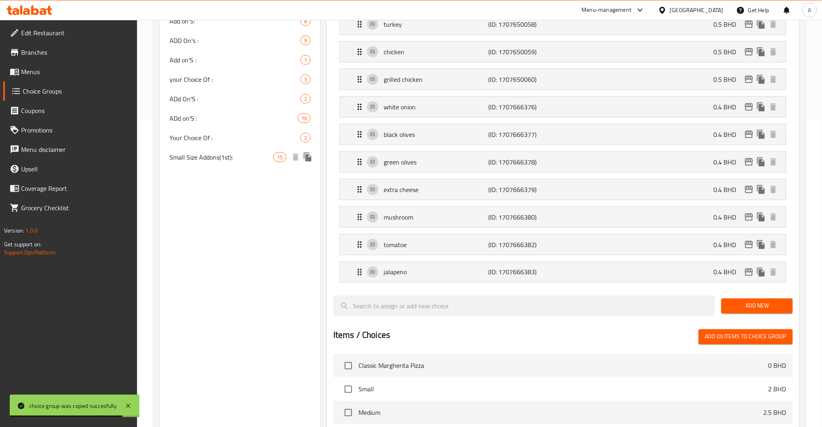
click at [218, 167] on nav "Small Size Addons: 15 Medium Size Addons: 15 Large Size Addons: 15 Choice Of Cr…" at bounding box center [240, 1] width 161 height 337
click at [214, 162] on span "Small Size Addons(1st):" at bounding box center [221, 157] width 104 height 10
type input "Small Size Addons(1st):"
type input "إضافات الحجم الصغير: (الاولى)"
click at [236, 164] on div "Small Size Addons(1st): 15" at bounding box center [240, 157] width 161 height 19
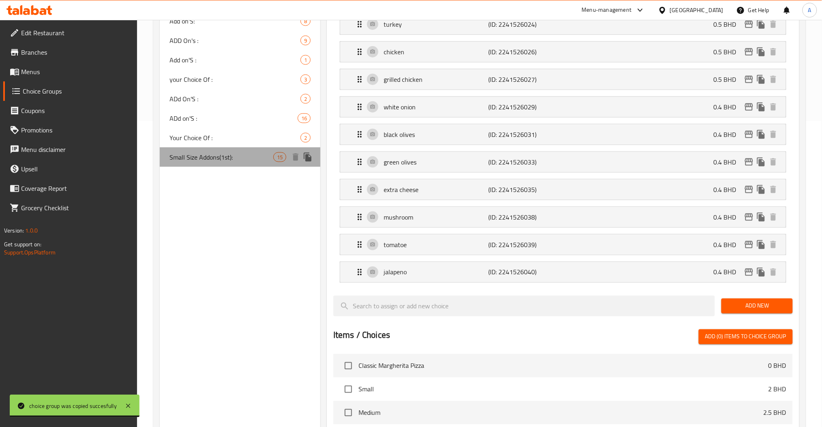
click at [232, 155] on span "Small Size Addons(1st):" at bounding box center [221, 157] width 104 height 10
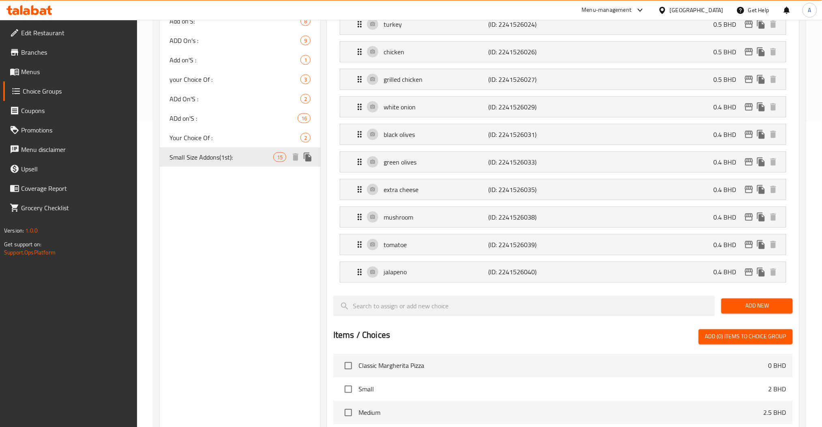
click at [232, 155] on span "Small Size Addons(1st):" at bounding box center [221, 157] width 104 height 10
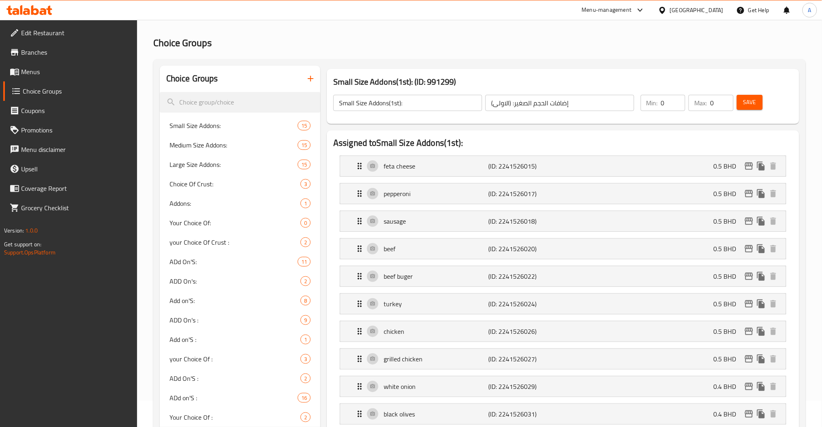
scroll to position [0, 0]
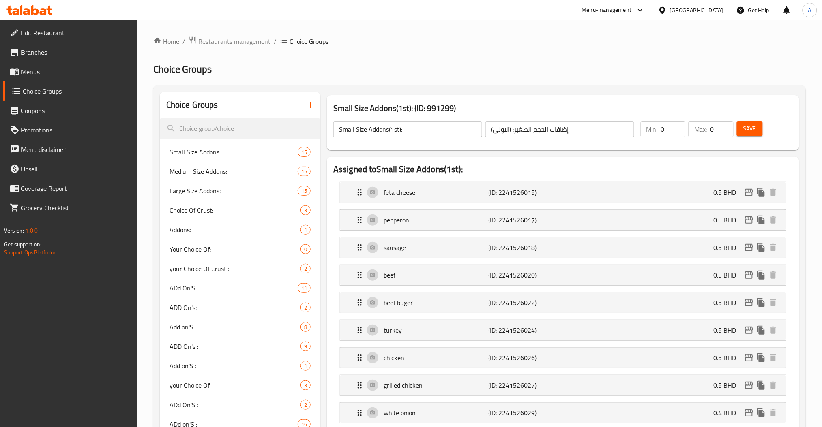
click at [531, 122] on input "إضافات الحجم الصغير: (الاولى)" at bounding box center [559, 129] width 149 height 16
click at [391, 133] on input "Small Size Addons(1st):" at bounding box center [407, 129] width 149 height 16
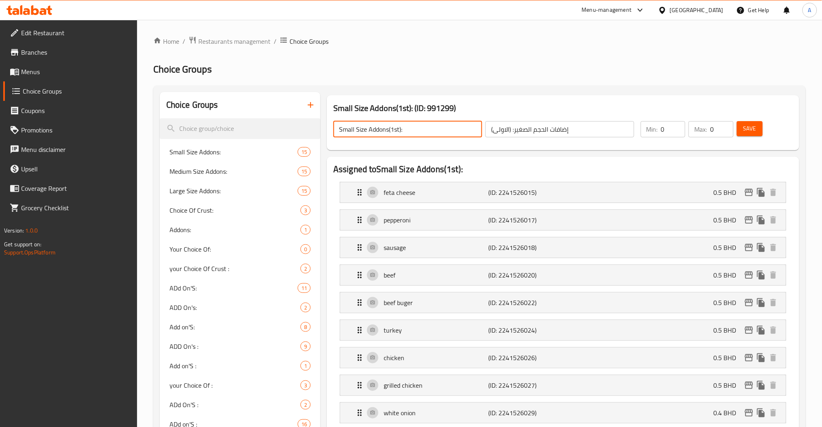
click at [391, 133] on input "Small Size Addons(1st):" at bounding box center [407, 129] width 149 height 16
click at [218, 117] on div "Choice Groups" at bounding box center [240, 105] width 161 height 26
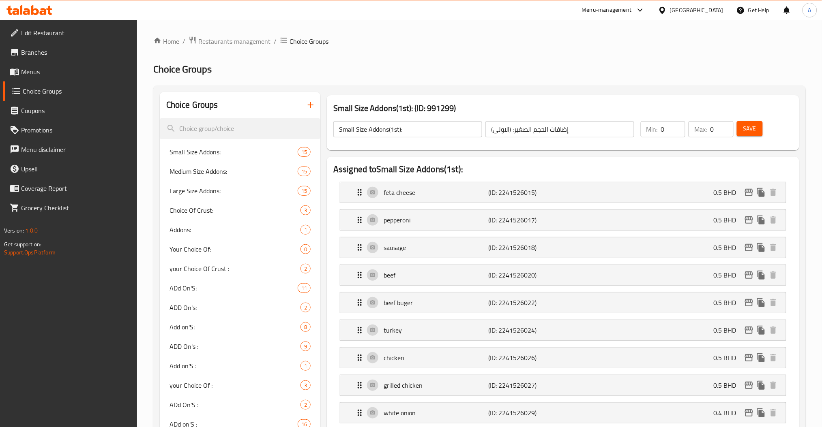
click at [212, 150] on span "Small Size Addons:" at bounding box center [233, 152] width 128 height 10
type input "Small Size Addons:"
type input "إضافات الحجم الصغير:"
click at [235, 174] on span "Medium Size Addons:" at bounding box center [221, 172] width 104 height 10
type input "Medium Size Addons:"
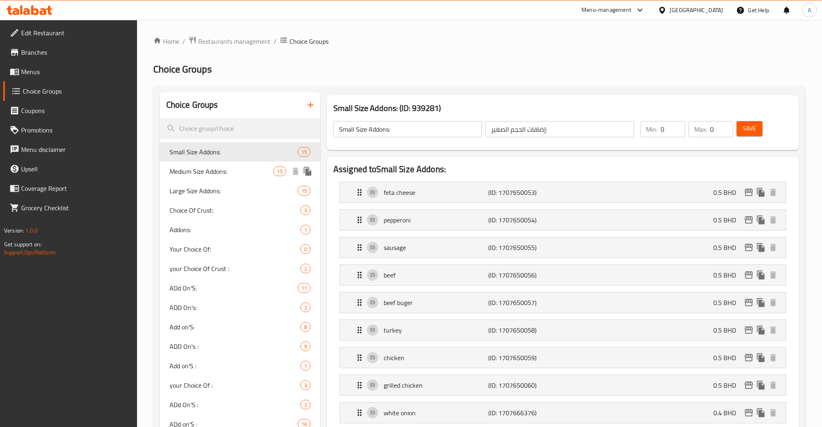
type input "إضافات الحجم الوسط:"
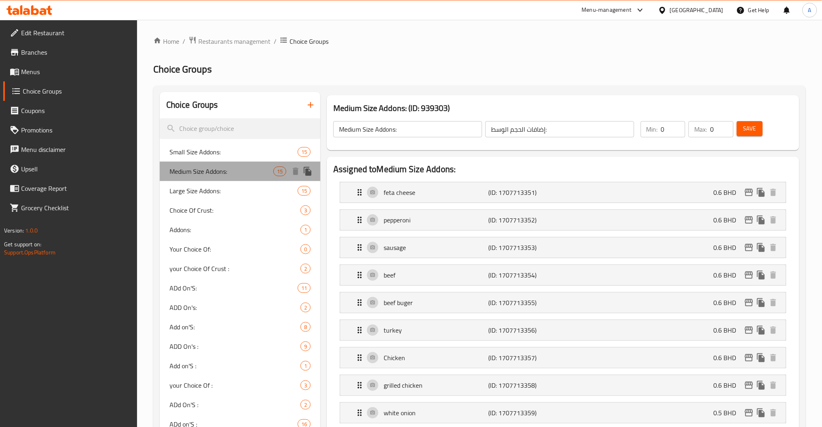
click at [235, 174] on span "Medium Size Addons:" at bounding box center [221, 172] width 104 height 10
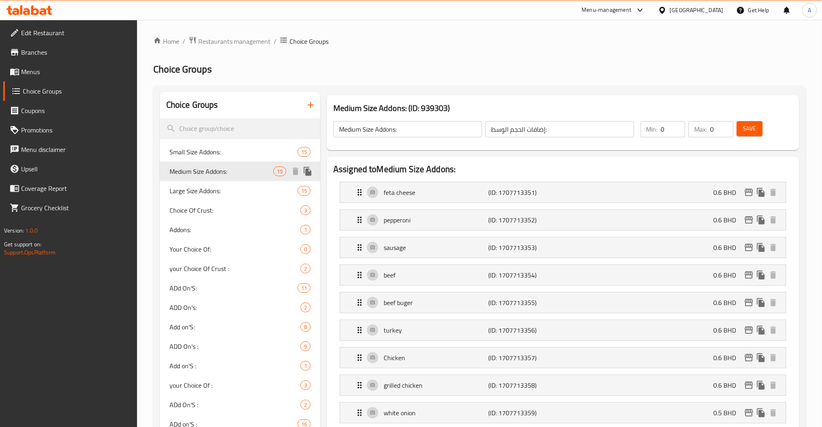
click at [308, 168] on icon "duplicate" at bounding box center [308, 172] width 10 height 10
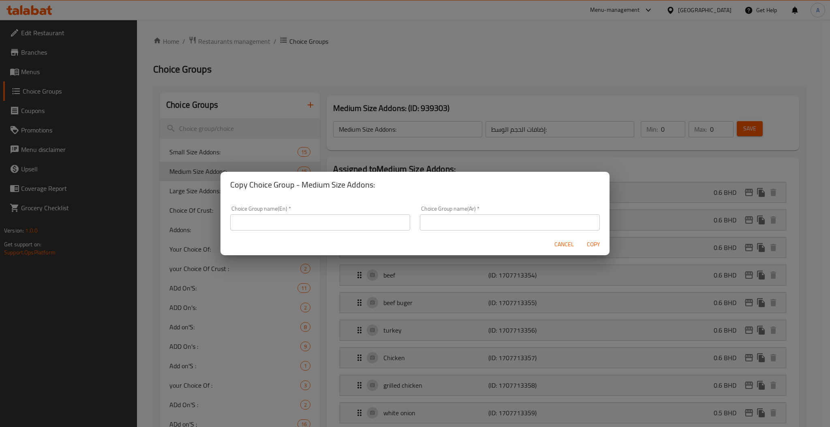
click at [471, 210] on div "Choice Group name(Ar)   * Choice Group name(Ar) *" at bounding box center [510, 218] width 180 height 25
click at [315, 214] on input "text" at bounding box center [320, 222] width 180 height 16
click at [553, 241] on button "Cancel" at bounding box center [564, 244] width 26 height 15
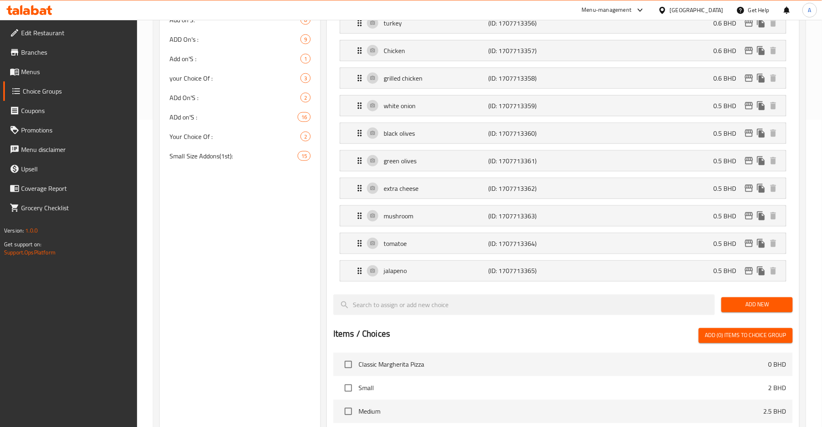
scroll to position [306, 0]
click at [209, 162] on span "Small Size Addons(1st):" at bounding box center [221, 157] width 104 height 10
type input "Small Size Addons(1st):"
type input "إضافات الحجم الصغير: (الاولى)"
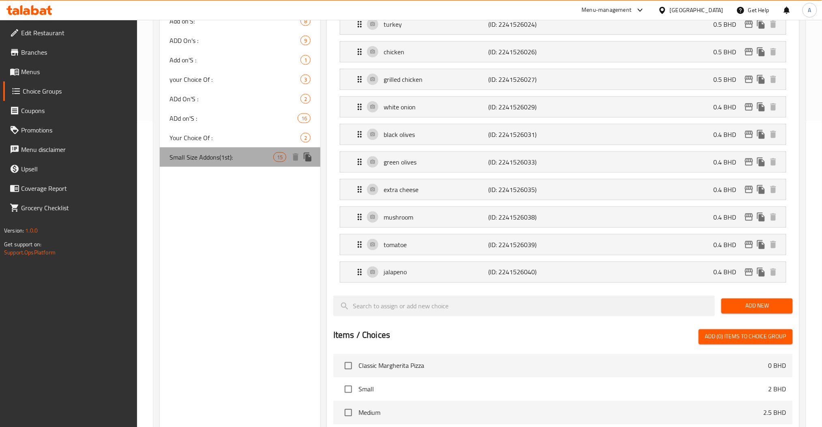
click at [209, 162] on span "Small Size Addons(1st):" at bounding box center [221, 157] width 104 height 10
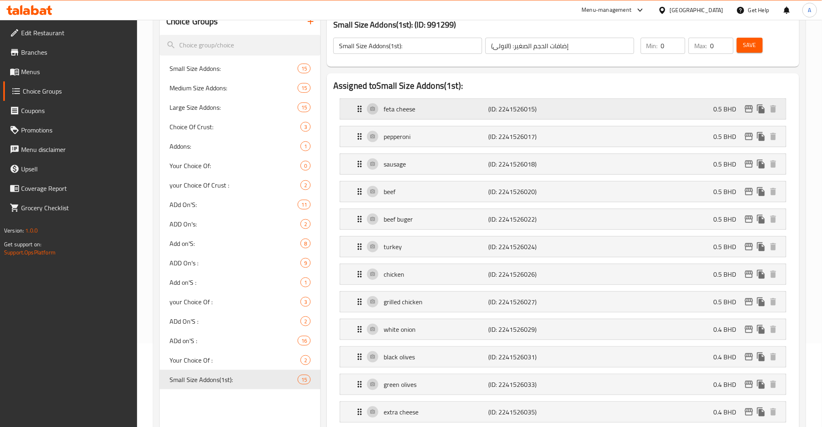
scroll to position [0, 0]
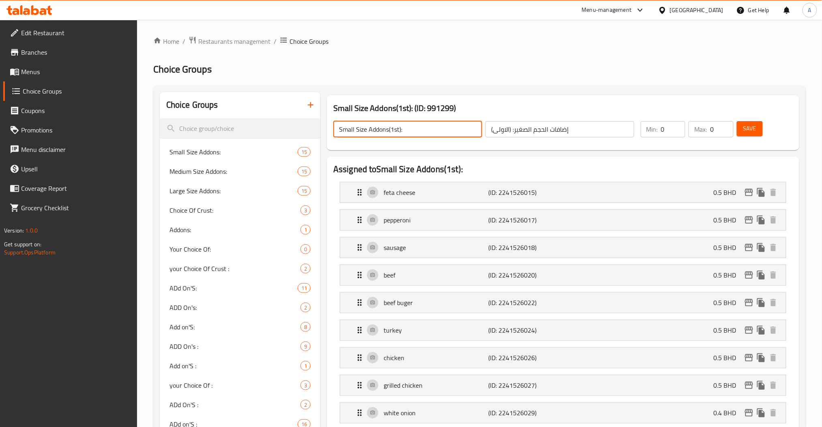
drag, startPoint x: 404, startPoint y: 135, endPoint x: 392, endPoint y: 140, distance: 12.9
click at [392, 140] on div "Small Size Addons(1st): ​ إضافات الحجم الصغير: (الاولى) ​" at bounding box center [483, 129] width 311 height 26
click at [412, 126] on input "Small Size Addons(1st):" at bounding box center [407, 129] width 149 height 16
drag, startPoint x: 399, startPoint y: 132, endPoint x: 392, endPoint y: 133, distance: 7.3
click at [392, 133] on input "Small Size Addons(1st):" at bounding box center [407, 129] width 149 height 16
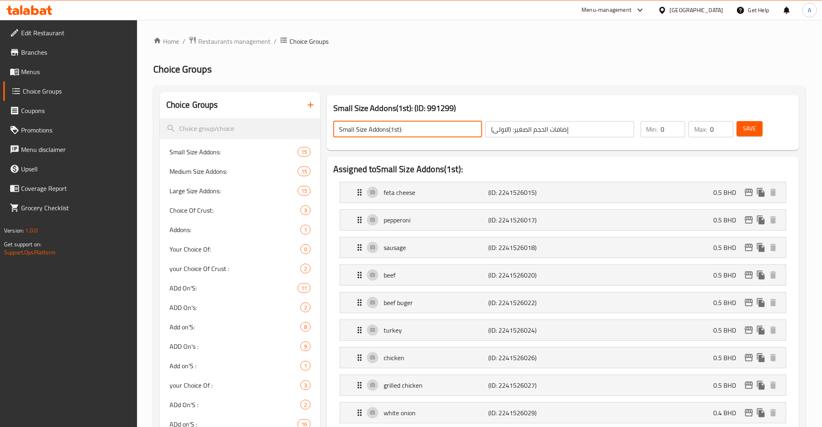
click at [403, 134] on input "Small Size Addons(1st):" at bounding box center [407, 129] width 149 height 16
drag, startPoint x: 401, startPoint y: 132, endPoint x: 389, endPoint y: 135, distance: 12.1
click at [389, 135] on input "Small Size Addons(1st):" at bounding box center [407, 129] width 149 height 16
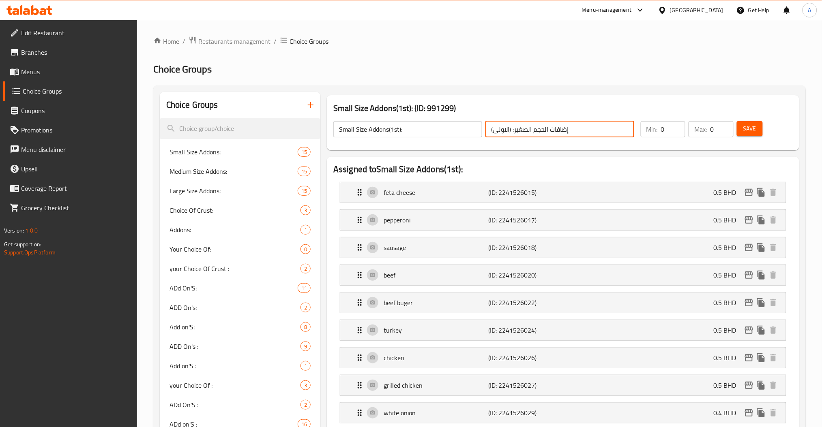
drag, startPoint x: 510, startPoint y: 131, endPoint x: 461, endPoint y: 132, distance: 48.7
click at [461, 132] on div "Small Size Addons(1st): ​ إضافات الحجم الصغير: (الاولى) ​" at bounding box center [483, 129] width 311 height 26
click at [508, 133] on input "إضافات الحجم الصغير: (الاولى)" at bounding box center [559, 129] width 149 height 16
drag, startPoint x: 512, startPoint y: 130, endPoint x: 476, endPoint y: 137, distance: 36.3
click at [476, 137] on div "Small Size Addons(1st): ​ إضافات الحجم الصغير: (الاولى) ​" at bounding box center [483, 129] width 311 height 26
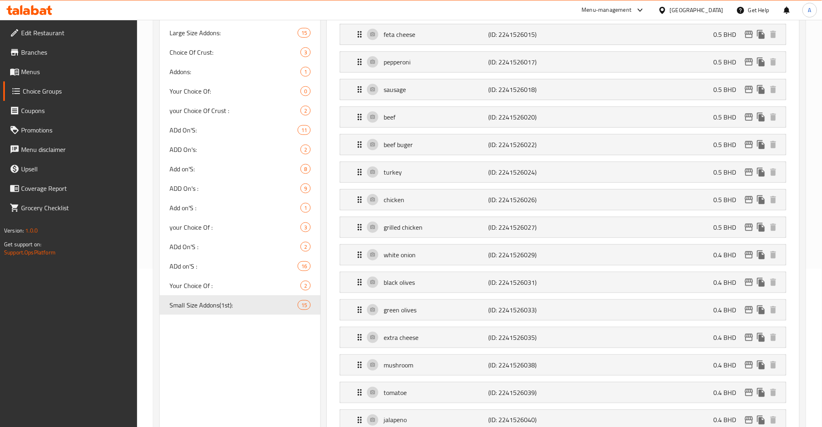
scroll to position [144, 0]
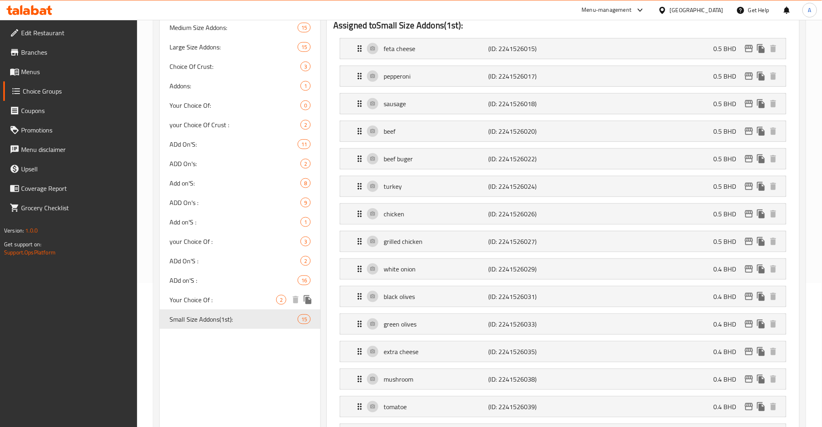
click at [225, 303] on span "Your Choice Of :" at bounding box center [222, 300] width 107 height 10
type input "Your Choice Of :"
type input "إختيارك من:"
type input "1"
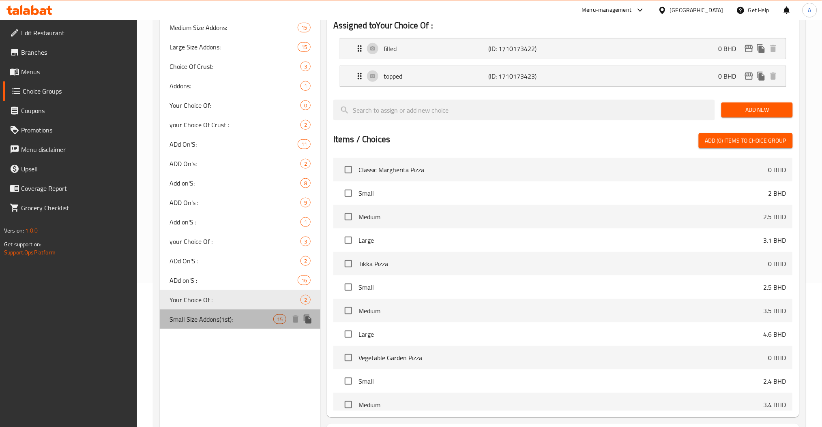
click at [203, 329] on div "Small Size Addons(1st): 15" at bounding box center [240, 319] width 161 height 19
type input "Small Size Addons(1st):"
type input "إضافات الحجم الصغير: (الاولى)"
type input "0"
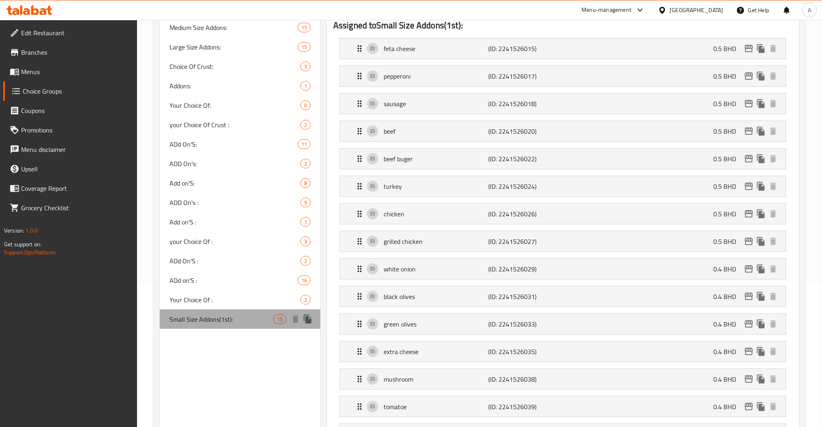
click at [206, 320] on span "Small Size Addons(1st):" at bounding box center [221, 320] width 104 height 10
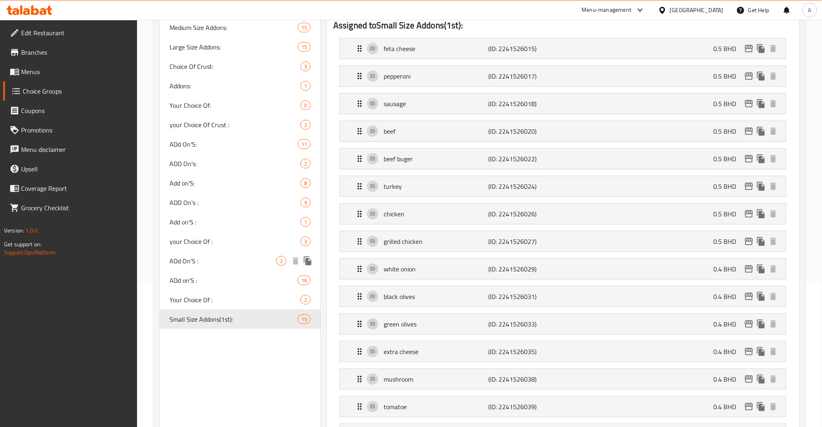
scroll to position [0, 0]
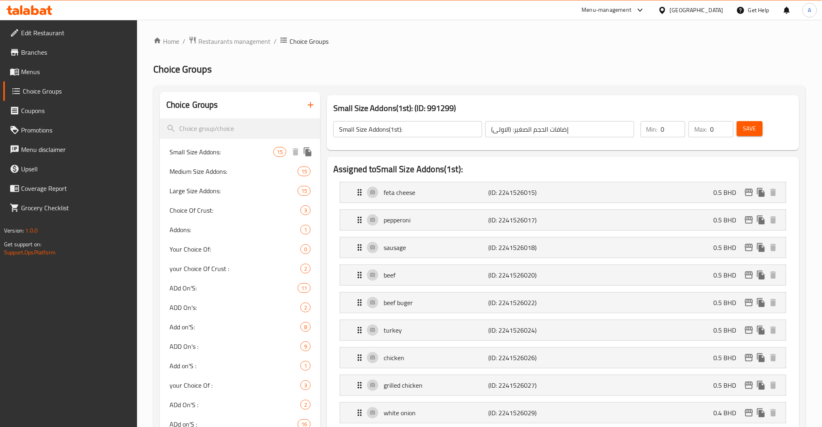
click at [222, 156] on span "Small Size Addons:" at bounding box center [221, 152] width 104 height 10
type input "Small Size Addons:"
type input "إضافات الحجم الصغير:"
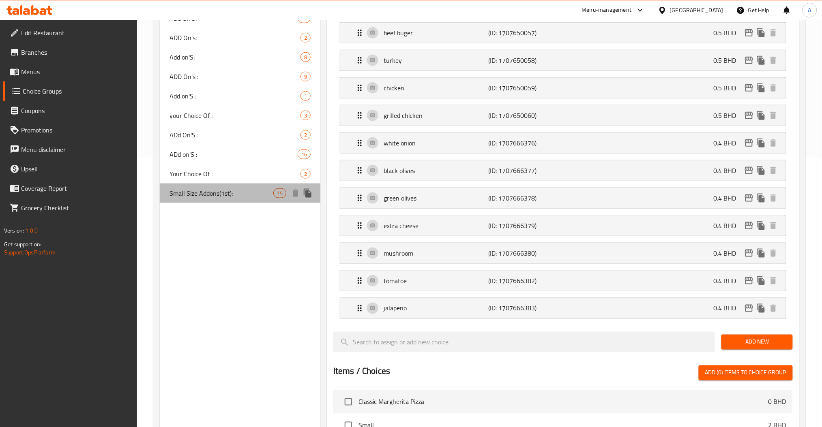
click at [211, 190] on span "Small Size Addons(1st):" at bounding box center [221, 194] width 104 height 10
type input "Small Size Addons(1st):"
type input "إضافات الحجم الصغير: (الاولى)"
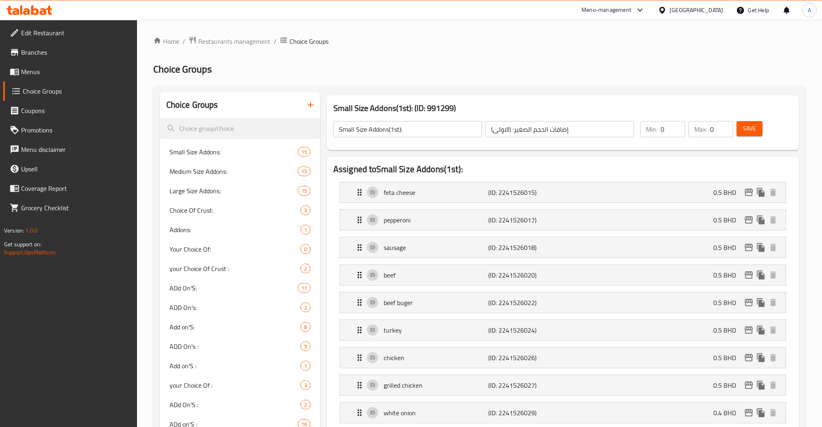
click at [409, 134] on input "Small Size Addons(1st):" at bounding box center [407, 129] width 149 height 16
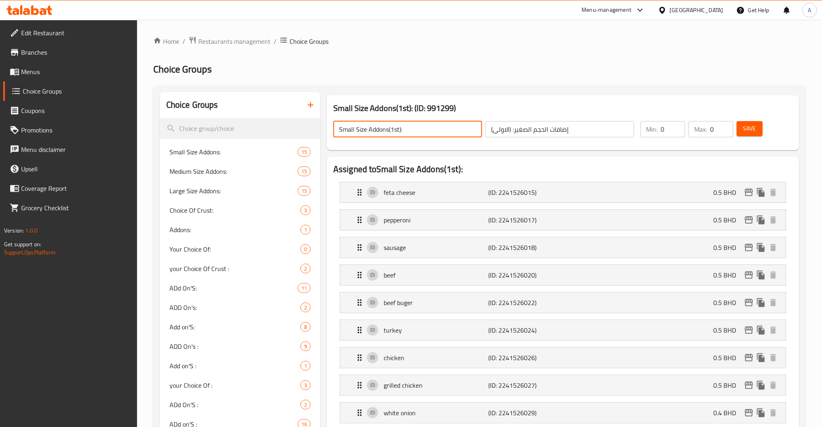
drag, startPoint x: 401, startPoint y: 130, endPoint x: 392, endPoint y: 131, distance: 9.1
click at [392, 131] on input "Small Size Addons(1st):" at bounding box center [407, 129] width 149 height 16
click at [405, 130] on input "Small Size Addons(1st):" at bounding box center [407, 129] width 149 height 16
drag, startPoint x: 401, startPoint y: 130, endPoint x: 389, endPoint y: 133, distance: 11.8
click at [389, 133] on input "Small Size Addons(1st):" at bounding box center [407, 129] width 149 height 16
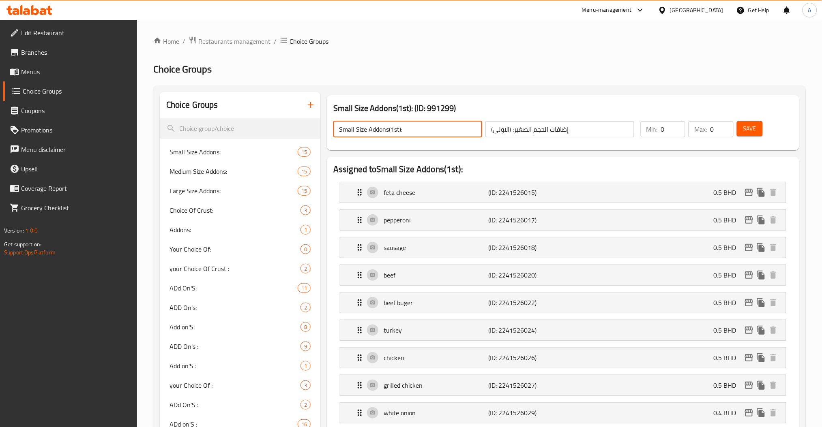
click at [423, 129] on input "Small Size Addons(1st):" at bounding box center [407, 129] width 149 height 16
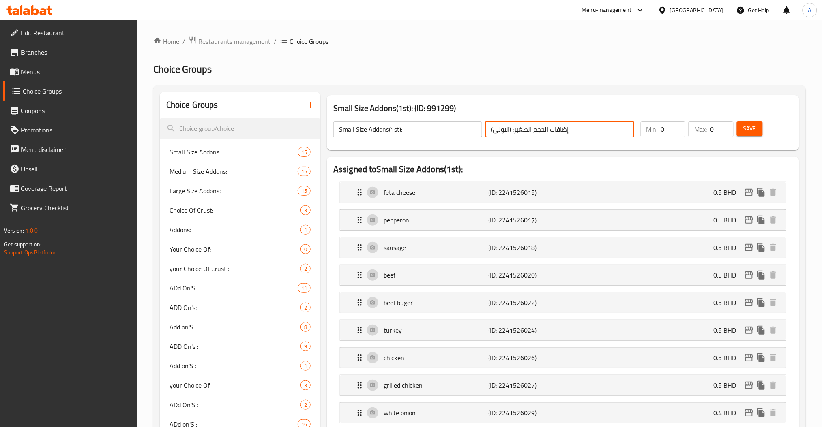
drag, startPoint x: 510, startPoint y: 129, endPoint x: 480, endPoint y: 135, distance: 30.6
click at [480, 135] on div "Small Size Addons(1st): ​ إضافات الحجم الصغير: (الاولى) ​" at bounding box center [483, 129] width 311 height 26
click at [523, 129] on input "إضافات الحجم الصغير: (الاولى)" at bounding box center [559, 129] width 149 height 16
click at [632, 129] on input "إضافات الحجم الصغير: (الاولى)" at bounding box center [559, 129] width 149 height 16
click at [221, 167] on span "Medium Size Addons:" at bounding box center [221, 172] width 104 height 10
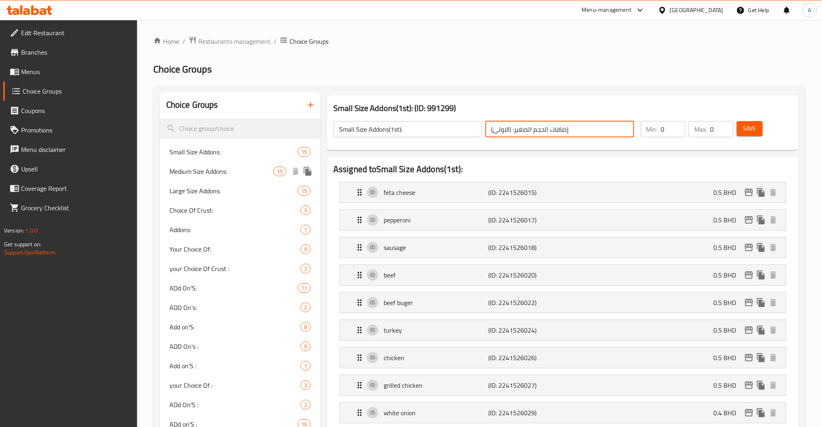
click at [221, 167] on span "Medium Size Addons:" at bounding box center [221, 172] width 104 height 10
type input "Medium Size Addons:"
type input "إضافات الحجم الوسط:"
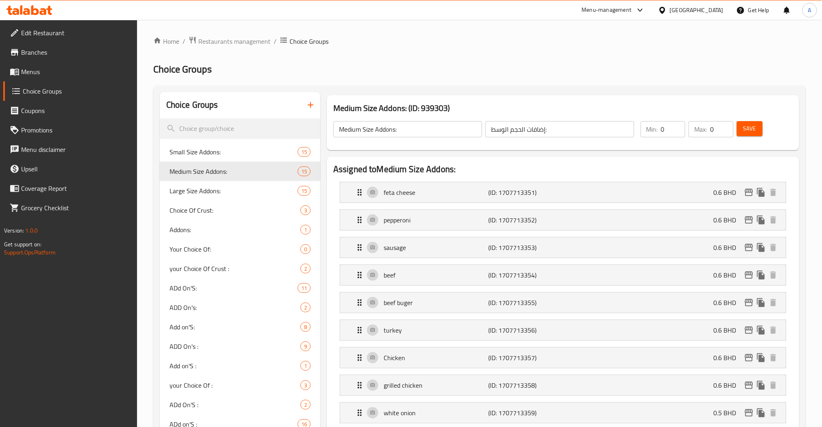
click at [422, 129] on input "Medium Size Addons:" at bounding box center [407, 129] width 149 height 16
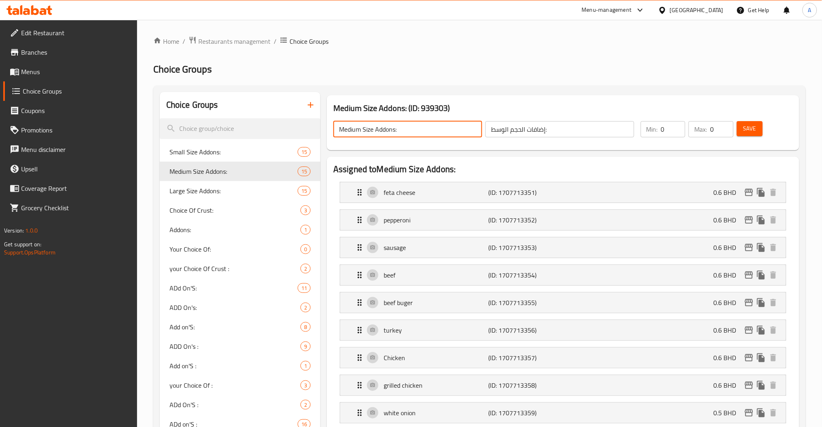
click at [422, 129] on input "Medium Size Addons:" at bounding box center [407, 129] width 149 height 16
click at [513, 127] on input "إضافات الحجم الوسط:" at bounding box center [559, 129] width 149 height 16
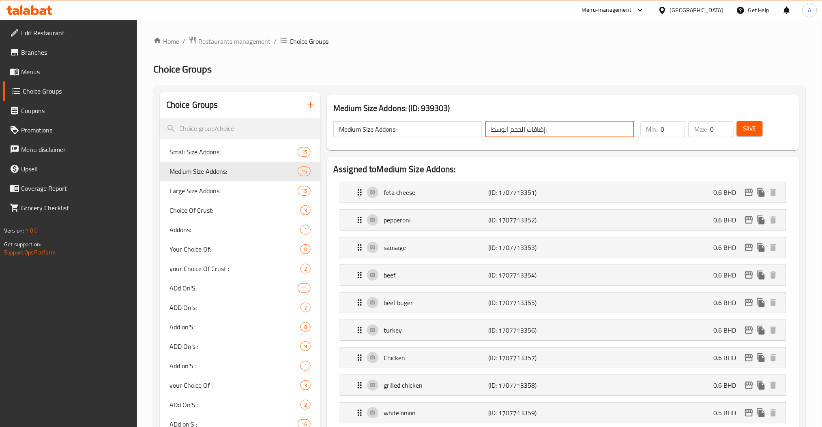
click at [513, 127] on input "إضافات الحجم الوسط:" at bounding box center [559, 129] width 149 height 16
click at [234, 164] on div "Medium Size Addons: 15" at bounding box center [240, 171] width 161 height 19
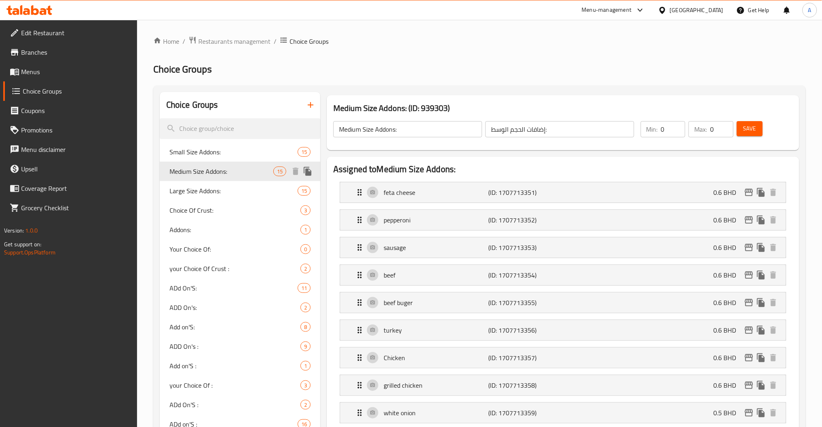
click at [230, 166] on div "Medium Size Addons: 15" at bounding box center [240, 171] width 161 height 19
click at [308, 168] on icon "duplicate" at bounding box center [308, 171] width 8 height 9
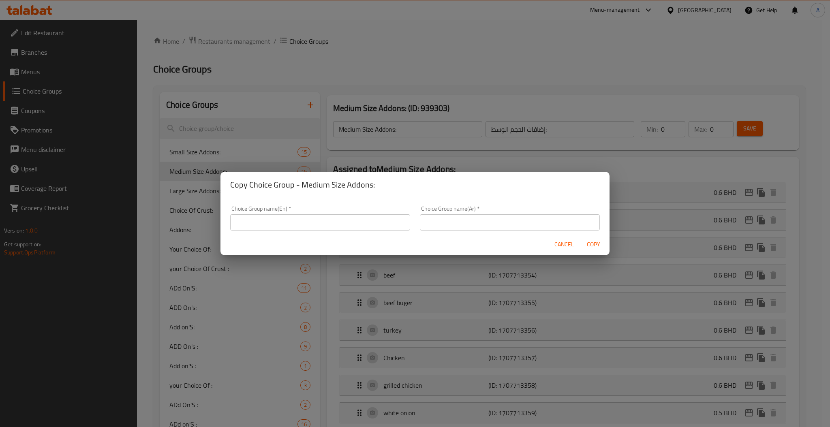
click at [308, 231] on div "Choice Group name(En)   * Choice Group name(En) *" at bounding box center [320, 218] width 190 height 34
click at [305, 226] on input "text" at bounding box center [320, 222] width 180 height 16
paste input "Medium Size Addons:"
click at [292, 225] on input "Medium Size Addons:" at bounding box center [320, 222] width 180 height 16
paste input "(1st)"
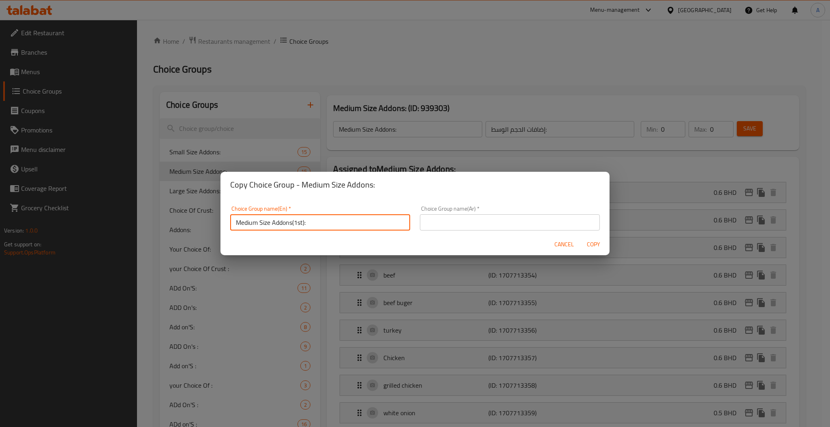
type input "Medium Size Addons(1st):"
click at [443, 226] on input "text" at bounding box center [510, 222] width 180 height 16
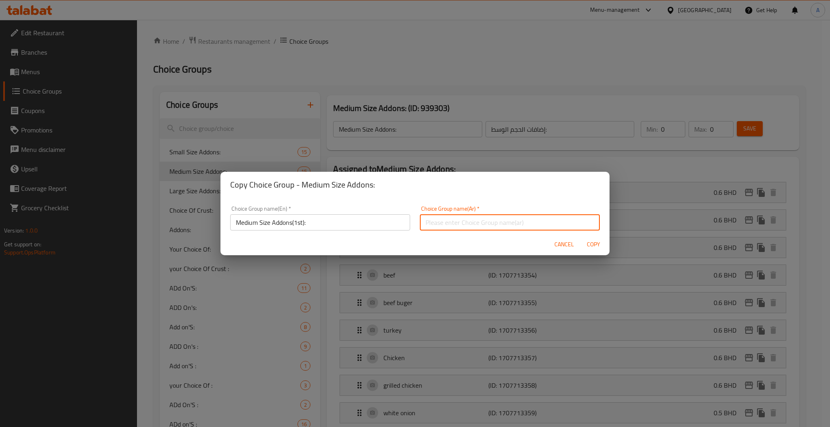
paste input "إضافات الحجم الوسط:"
paste input "(الاولى)"
type input "إضافات الحجم الوسط: (الاولى)"
click at [585, 244] on span "Copy" at bounding box center [593, 245] width 19 height 10
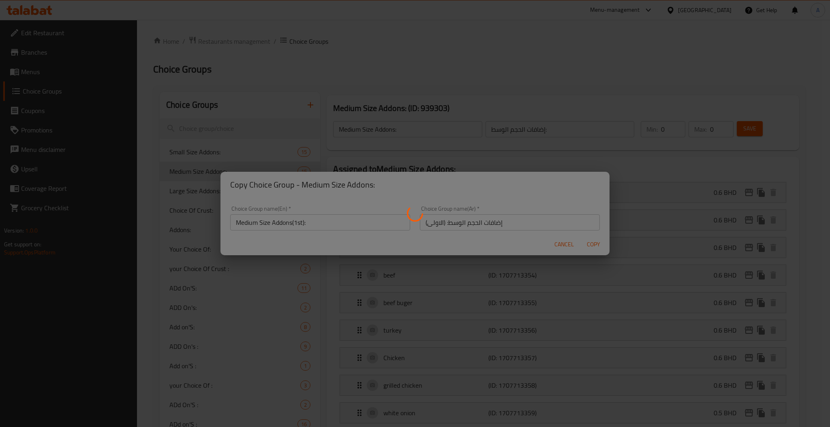
type input "Medium Size Addons(1st):"
type input "إضافات الحجم الوسط: (الاولى)"
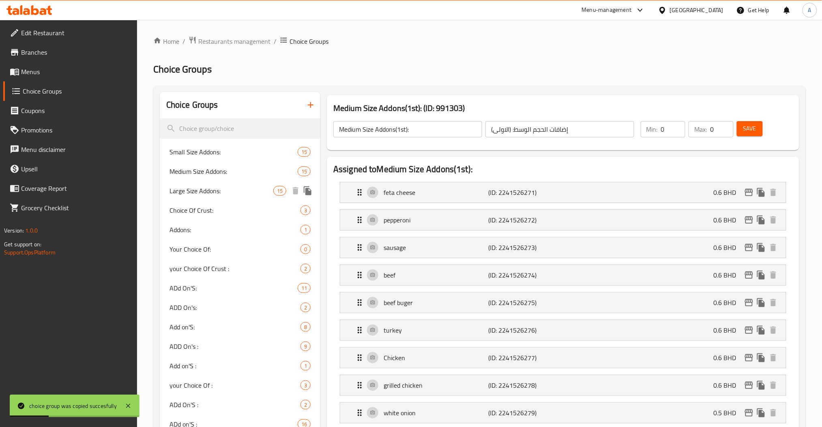
click at [215, 194] on span "Large Size Addons:" at bounding box center [221, 191] width 104 height 10
type input "Large Size Addons:"
type input "إضافات الحجم الكبير:"
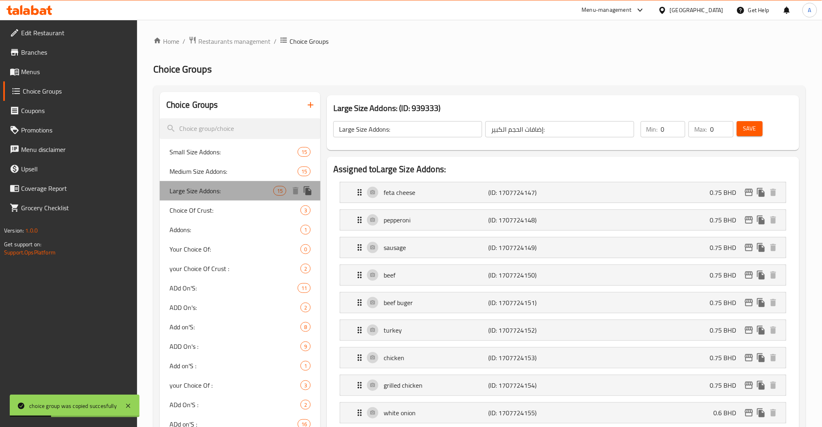
click at [216, 194] on span "Large Size Addons:" at bounding box center [221, 191] width 104 height 10
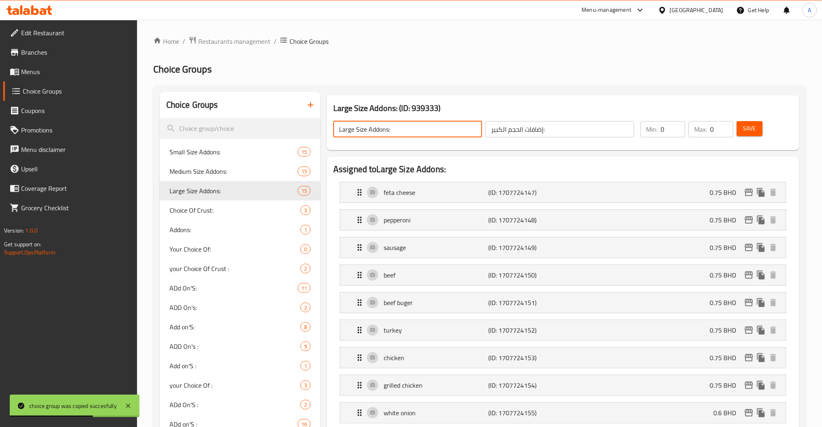
click at [404, 133] on input "Large Size Addons:" at bounding box center [407, 129] width 149 height 16
click at [555, 131] on input "إضافات الحجم الكبير:" at bounding box center [559, 129] width 149 height 16
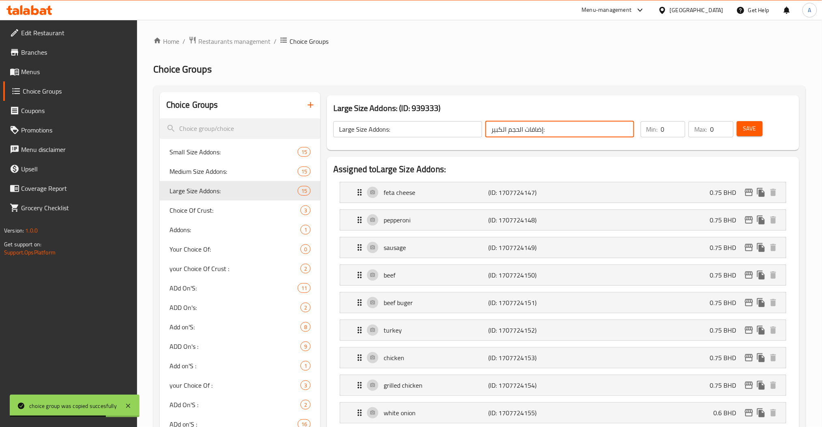
click at [555, 131] on input "إضافات الحجم الكبير:" at bounding box center [559, 129] width 149 height 16
click at [307, 195] on icon "duplicate" at bounding box center [308, 190] width 8 height 9
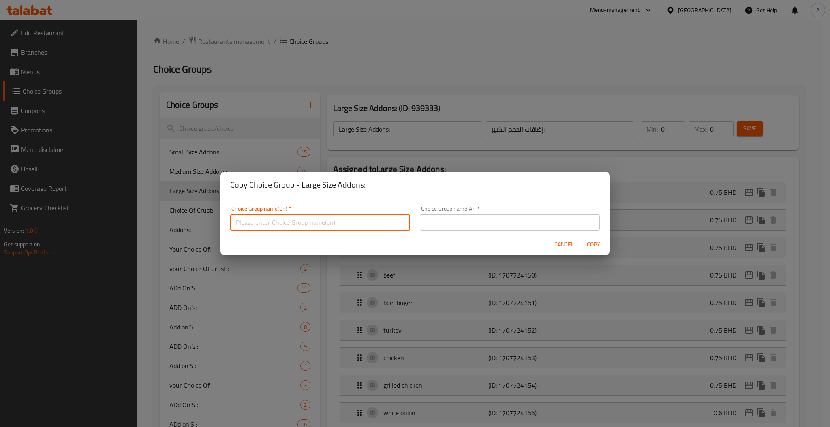
click at [359, 219] on input "text" at bounding box center [320, 222] width 180 height 16
click at [466, 219] on input "text" at bounding box center [510, 222] width 180 height 16
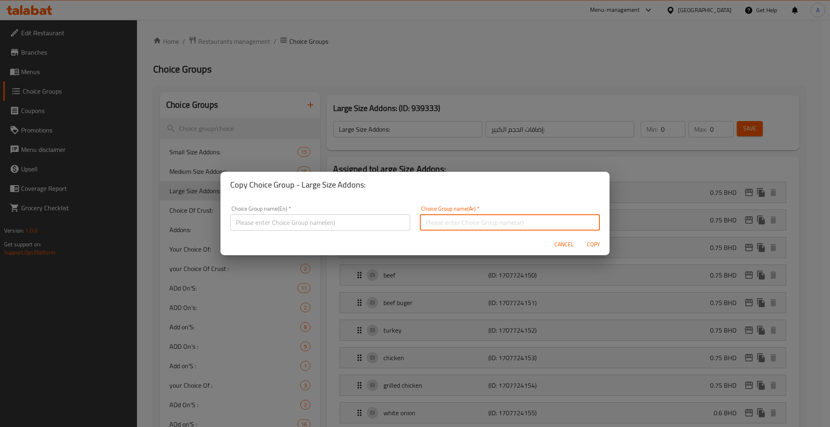
paste input "إضافات الحجم الكبير:"
type input "إضافات الحجم الكبير:"
click at [325, 226] on input "text" at bounding box center [320, 222] width 180 height 16
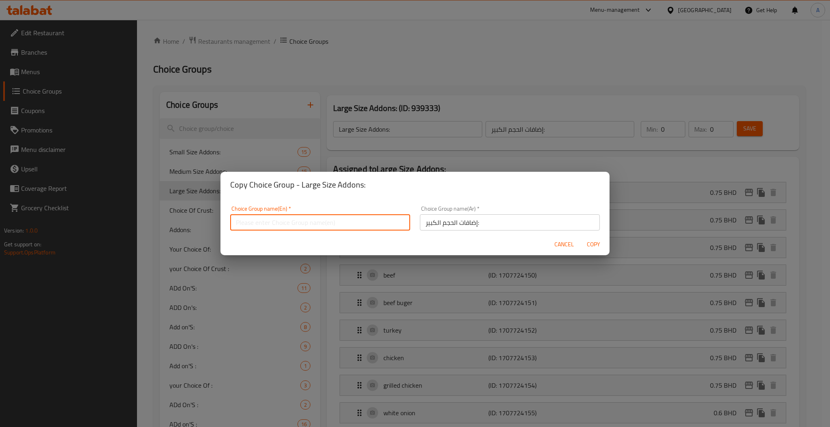
paste input "Large Size Addons:"
click at [285, 225] on input "Large Size Addons:" at bounding box center [320, 222] width 180 height 16
paste input "(1st)"
type input "Large Size Addons(1st):"
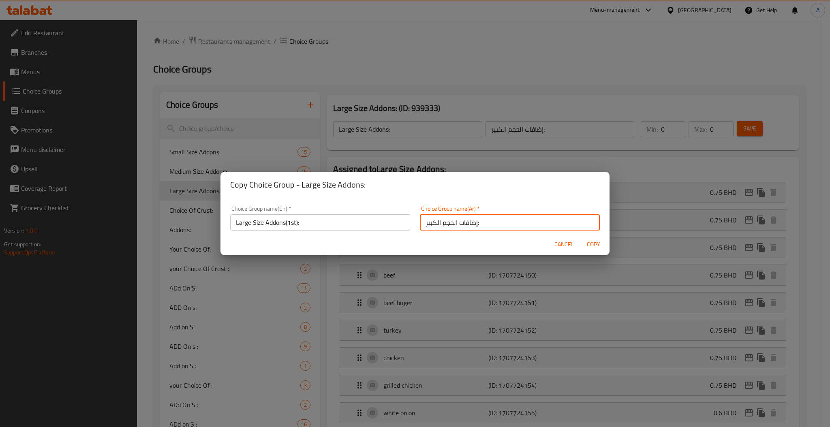
click at [481, 223] on input "إضافات الحجم الكبير:" at bounding box center [510, 222] width 180 height 16
paste input "(الاولى)"
type input "إضافات الحجم الكبير: (الاولى)"
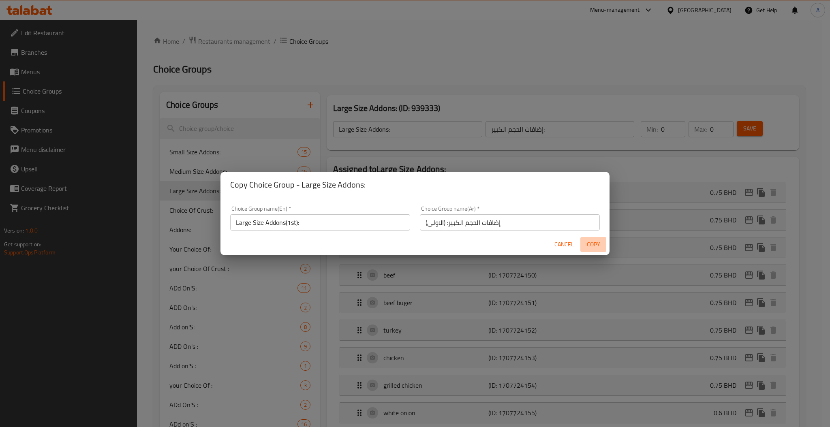
click at [596, 240] on span "Copy" at bounding box center [593, 245] width 19 height 10
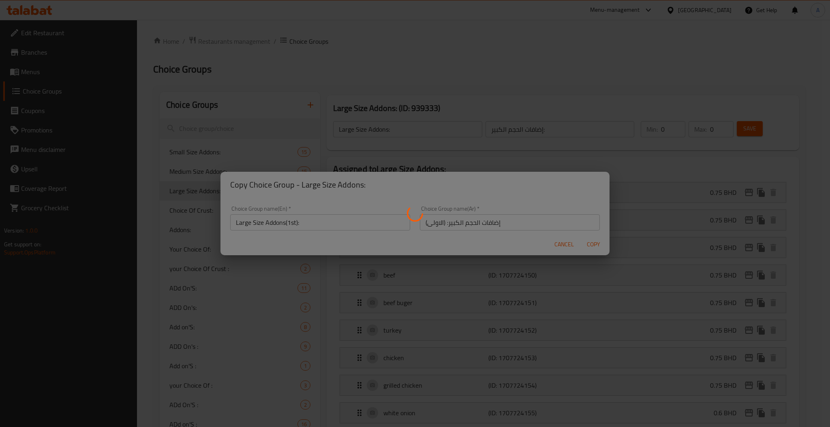
type input "Large Size Addons(1st):"
type input "إضافات الحجم الكبير: (الاولى)"
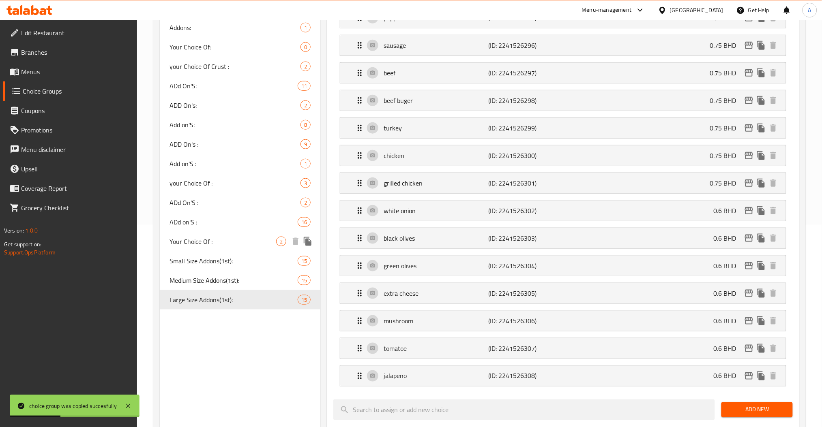
scroll to position [108, 0]
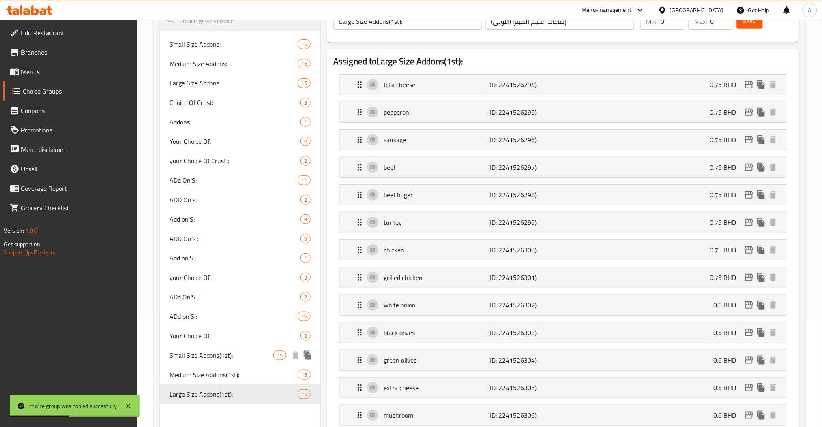
click at [223, 354] on span "Small Size Addons(1st):" at bounding box center [221, 356] width 104 height 10
type input "Small Size Addons(1st):"
type input "إضافات الحجم الصغير: (الاولى)"
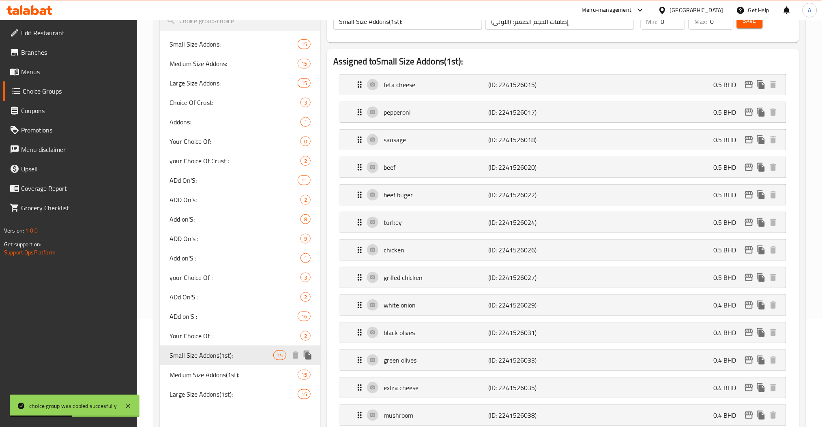
click at [224, 372] on span "Medium Size Addons(1st):" at bounding box center [233, 375] width 128 height 10
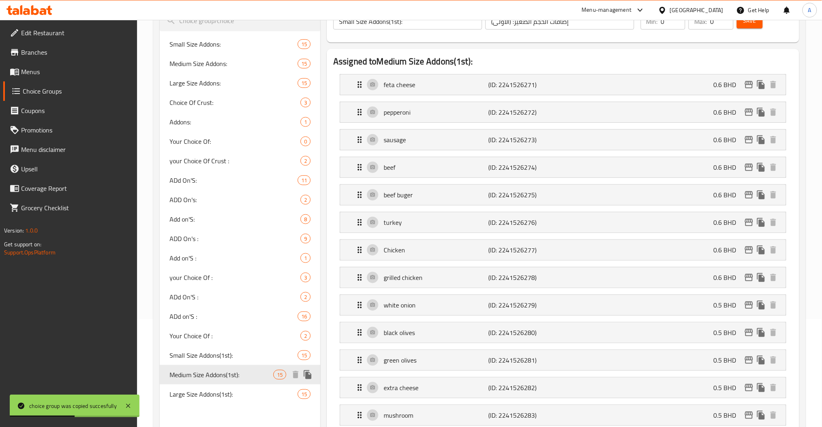
type input "Medium Size Addons(1st):"
type input "إضافات الحجم الوسط: (الاولى)"
click at [212, 399] on span "Large Size Addons(1st):" at bounding box center [233, 395] width 128 height 10
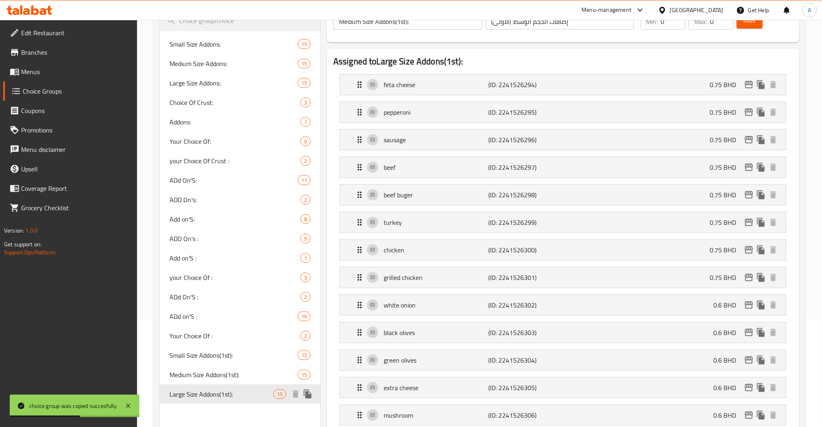
type input "Large Size Addons(1st):"
type input "إضافات الحجم الكبير: (الاولى)"
click at [212, 399] on span "Large Size Addons(1st):" at bounding box center [221, 395] width 104 height 10
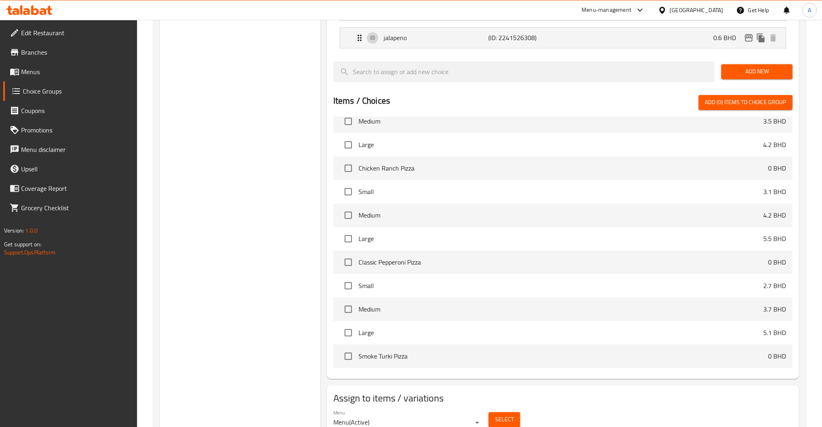
scroll to position [594, 0]
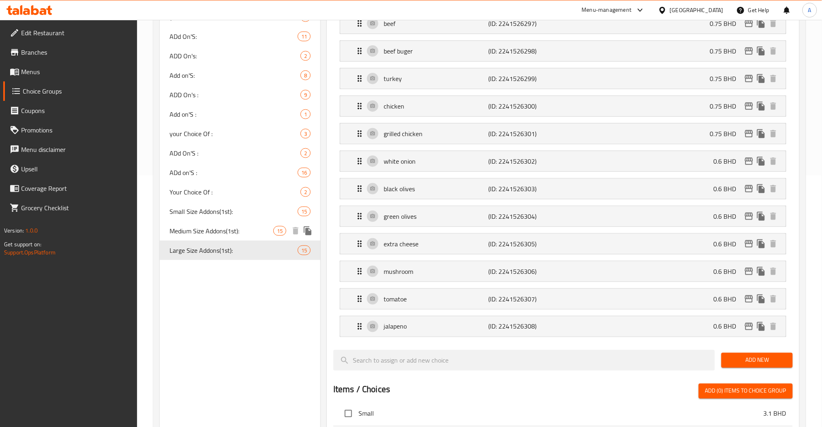
click at [215, 216] on span "Small Size Addons(1st):" at bounding box center [233, 212] width 128 height 10
type input "Small Size Addons(1st):"
type input "إضافات الحجم الصغير: (الاولى)"
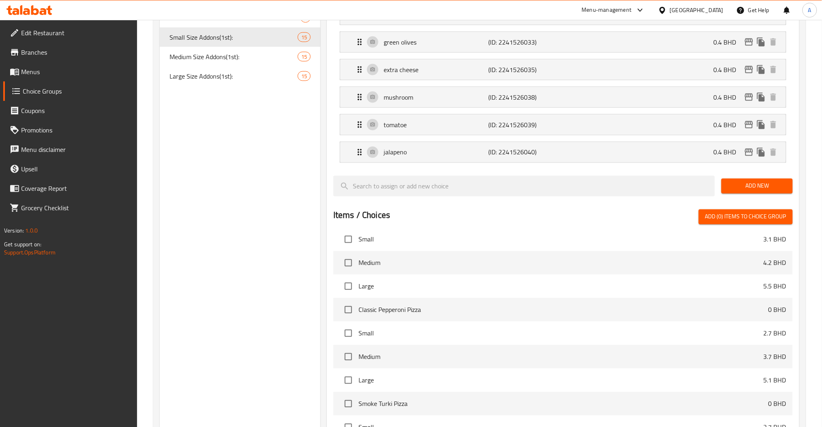
scroll to position [576, 0]
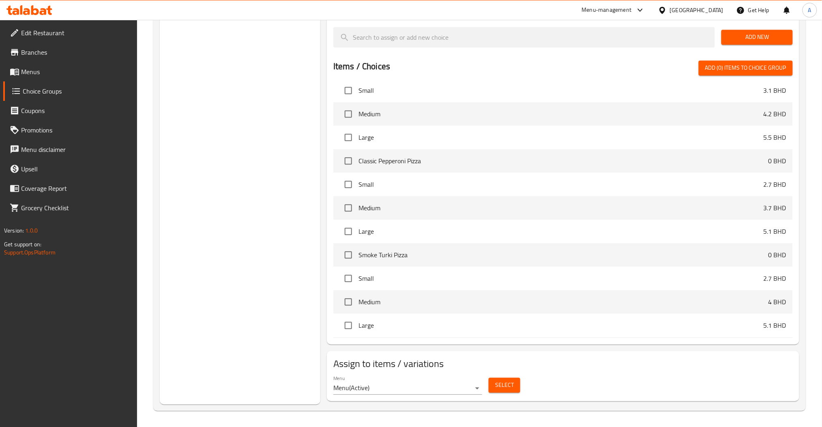
click at [514, 380] on button "Select" at bounding box center [505, 385] width 32 height 15
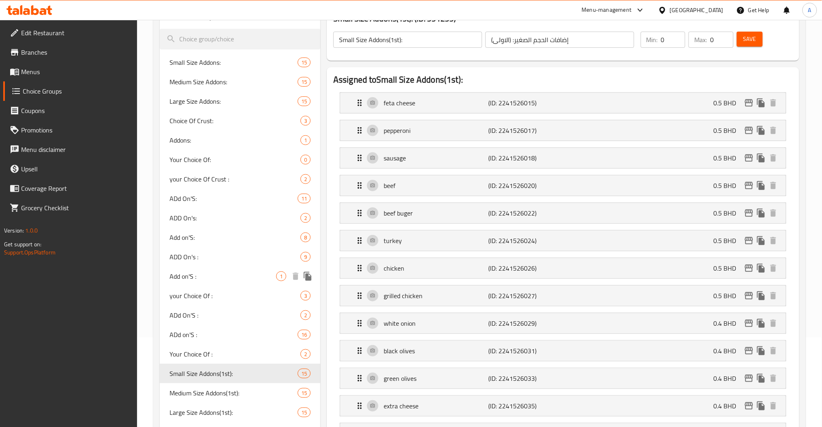
scroll to position [144, 0]
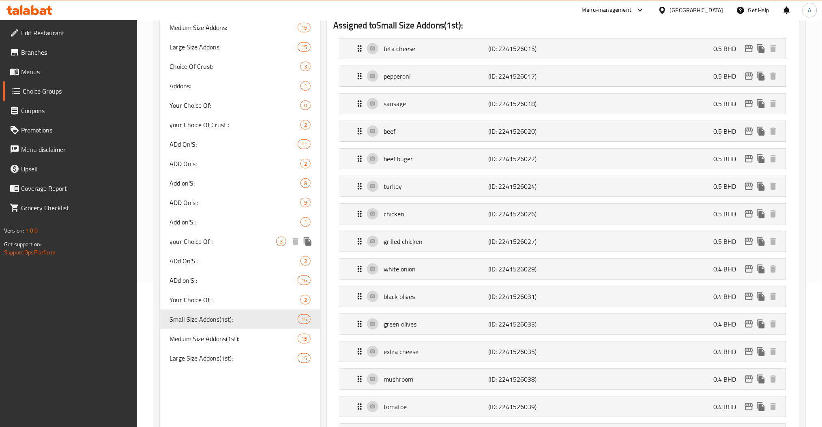
click at [204, 238] on span "your Choice Of :" at bounding box center [222, 242] width 107 height 10
type input "your Choice Of :"
type input "إختيارك من:"
type input "1"
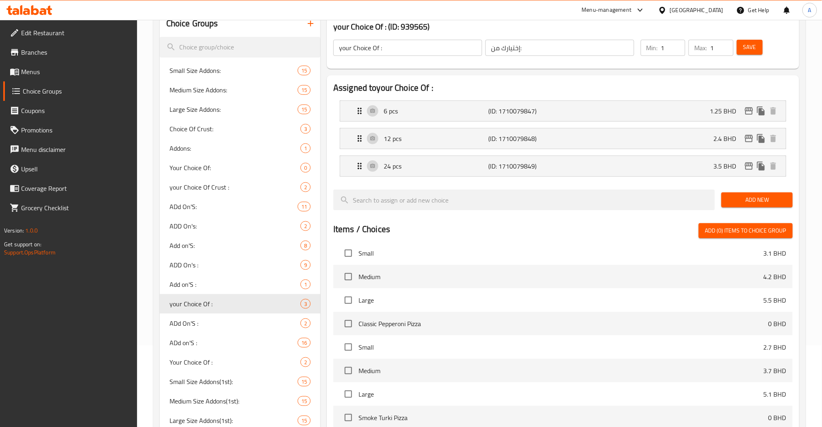
scroll to position [36, 0]
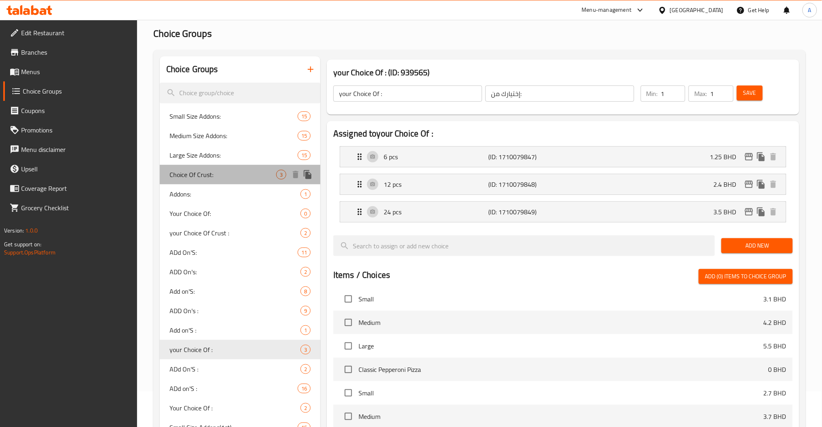
click at [209, 181] on div "Choice Of Crust: 3" at bounding box center [240, 174] width 161 height 19
type input "Choice Of Crust:"
type input "إختيارك من العجين:"
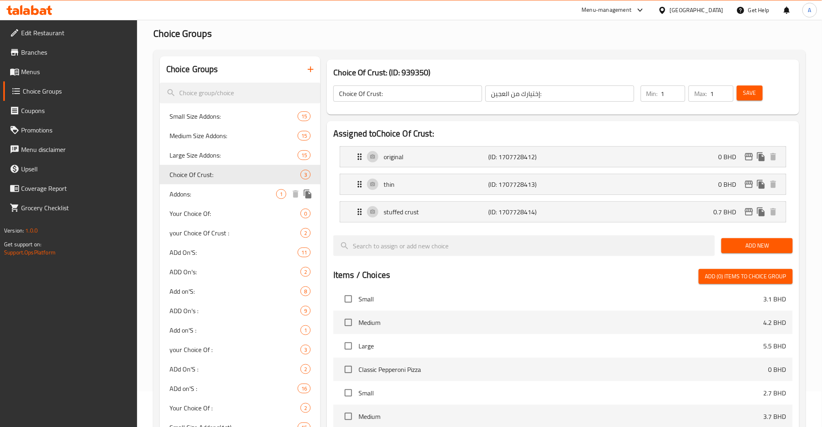
click at [194, 193] on span "Addons:" at bounding box center [222, 194] width 107 height 10
type input "Addons:"
type input "الإضافات:"
type input "0"
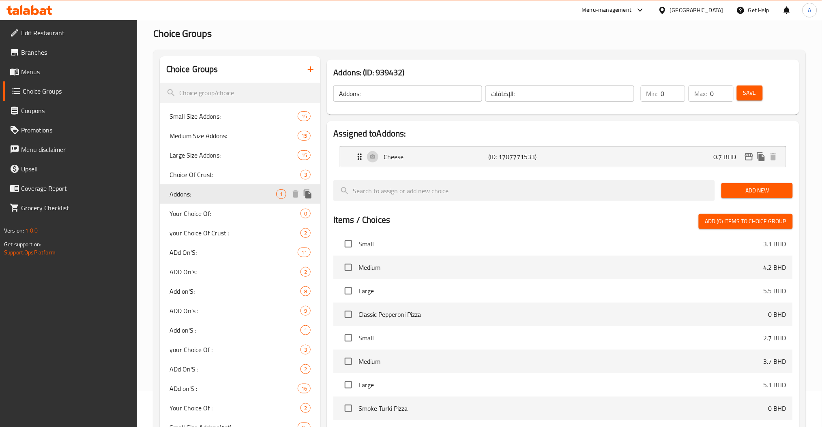
click at [196, 202] on div "Addons: 1" at bounding box center [240, 193] width 161 height 19
click at [200, 203] on div "Addons: 1" at bounding box center [240, 193] width 161 height 19
click at [200, 213] on span "Your Choice Of:" at bounding box center [234, 214] width 131 height 10
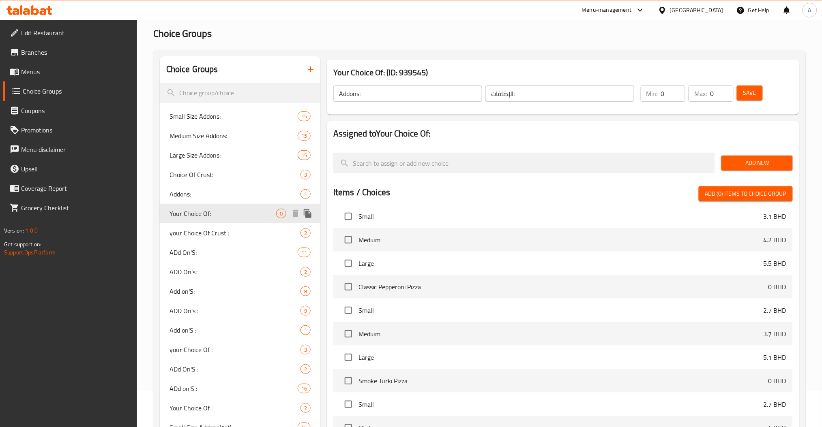
type input "Your Choice Of:"
type input "إختيارك من:"
type input "1"
click at [202, 235] on span "your Choice Of Crust :" at bounding box center [222, 233] width 107 height 10
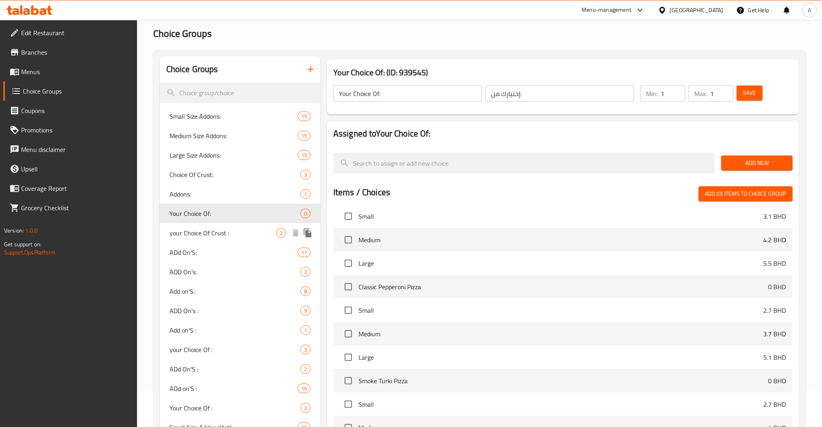
type input "your Choice Of Crust :"
type input "إختيارك من العجينة:"
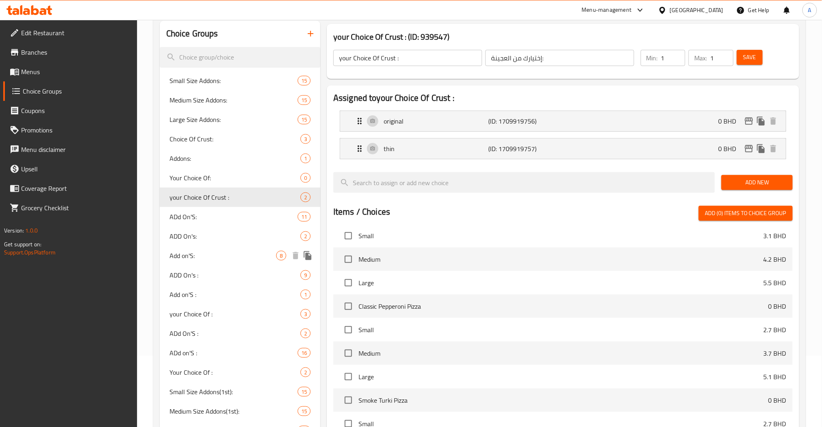
scroll to position [90, 0]
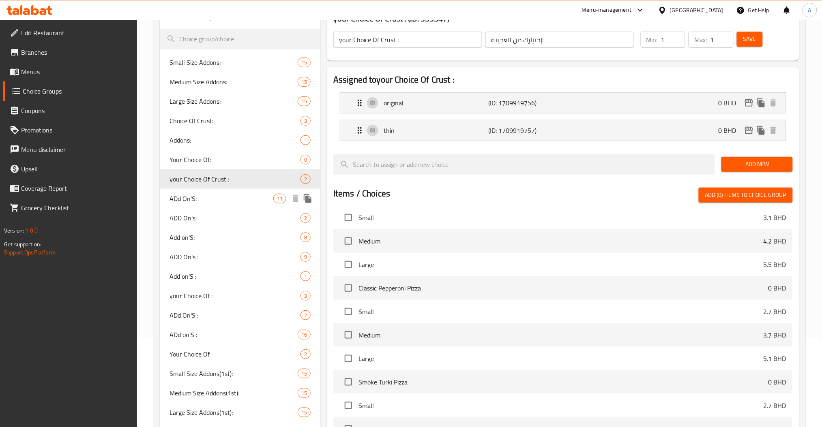
click at [205, 200] on span "ADd On'S:" at bounding box center [221, 199] width 104 height 10
type input "ADd On'S:"
type input "الإضافات:"
type input "0"
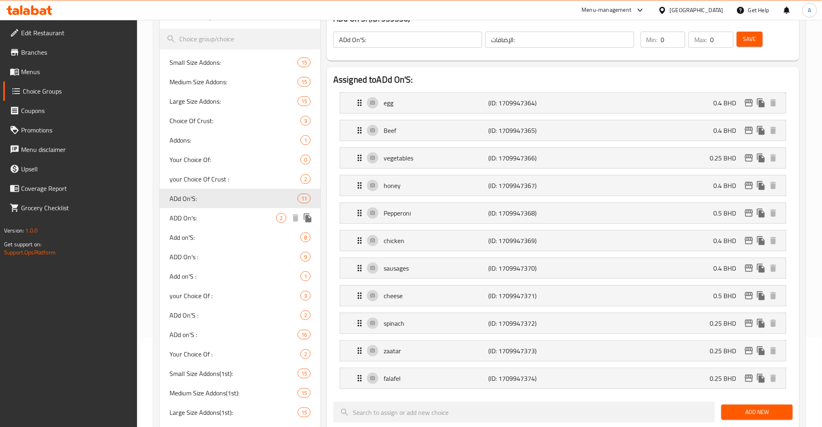
click at [201, 216] on span "ADD On's:" at bounding box center [222, 218] width 107 height 10
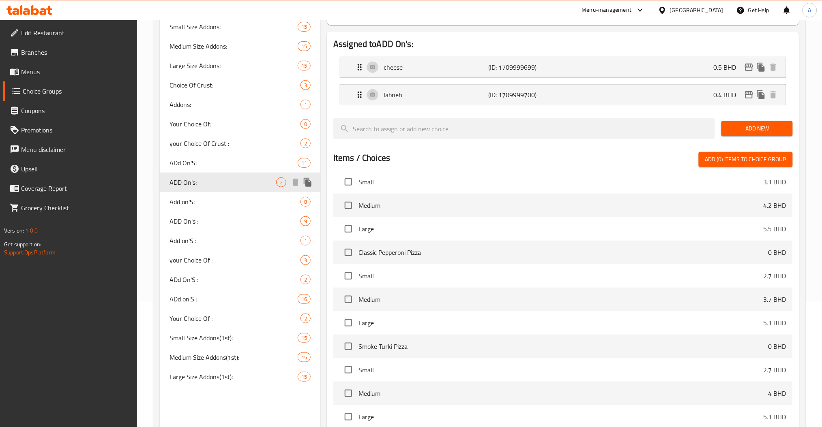
scroll to position [144, 0]
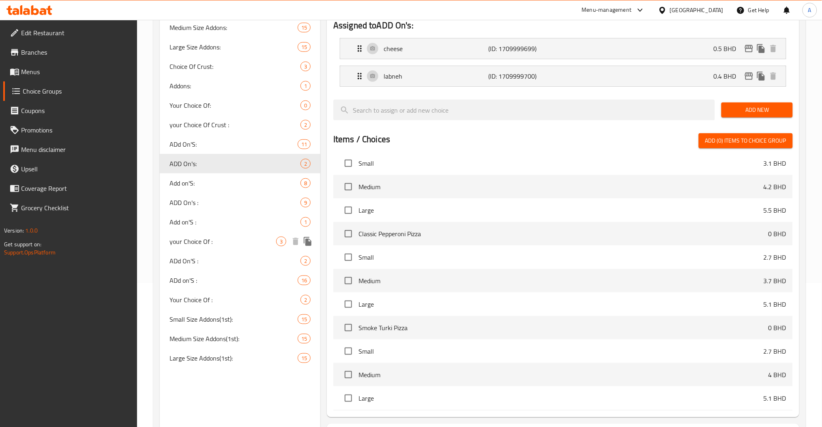
click at [192, 234] on div "your Choice Of : 3" at bounding box center [240, 241] width 161 height 19
type input "your Choice Of :"
type input "إختيارك من:"
type input "1"
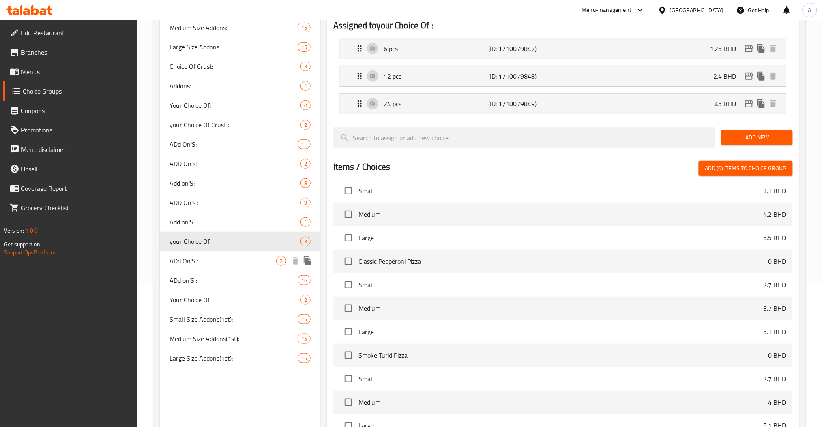
click at [192, 260] on span "ADd On'S :" at bounding box center [222, 261] width 107 height 10
type input "ADd On'S :"
type input "الإضافات:"
type input "0"
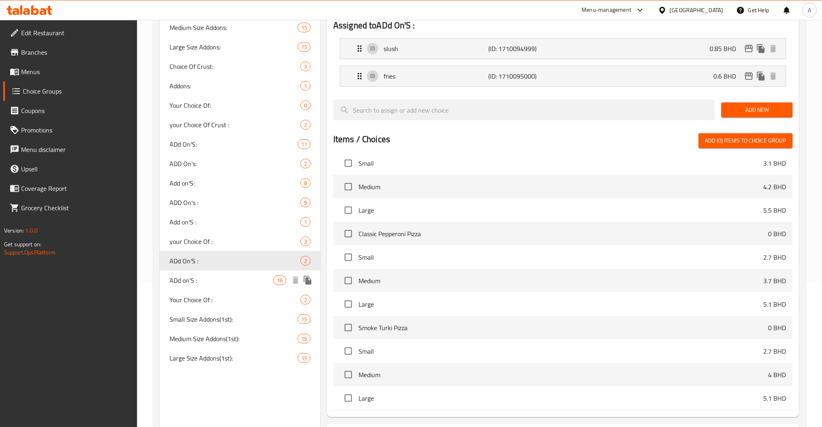
click at [191, 279] on span "ADd on'S :" at bounding box center [221, 281] width 104 height 10
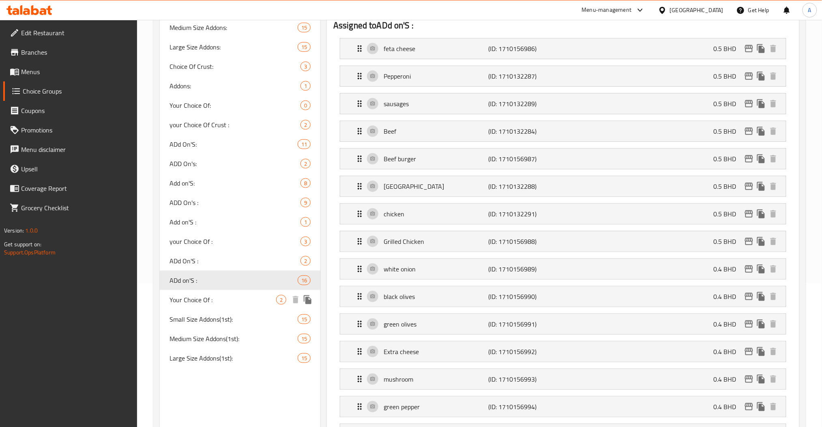
click at [196, 297] on span "Your Choice Of :" at bounding box center [222, 300] width 107 height 10
type input "Your Choice Of :"
type input "إختيارك من:"
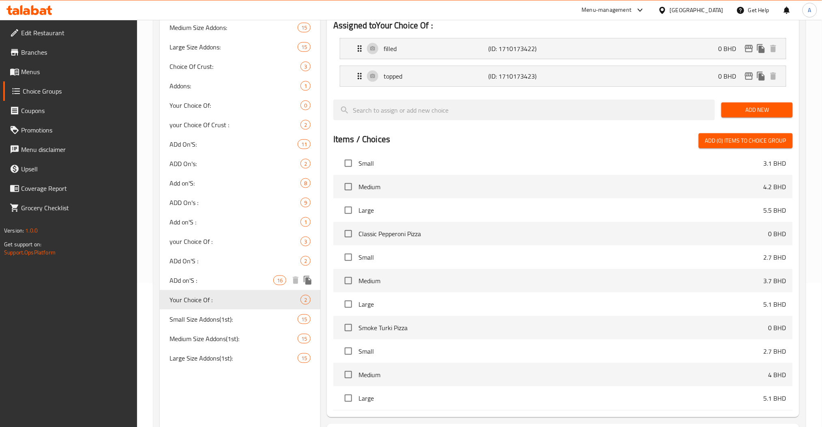
click at [197, 279] on span "ADd on'S :" at bounding box center [221, 281] width 104 height 10
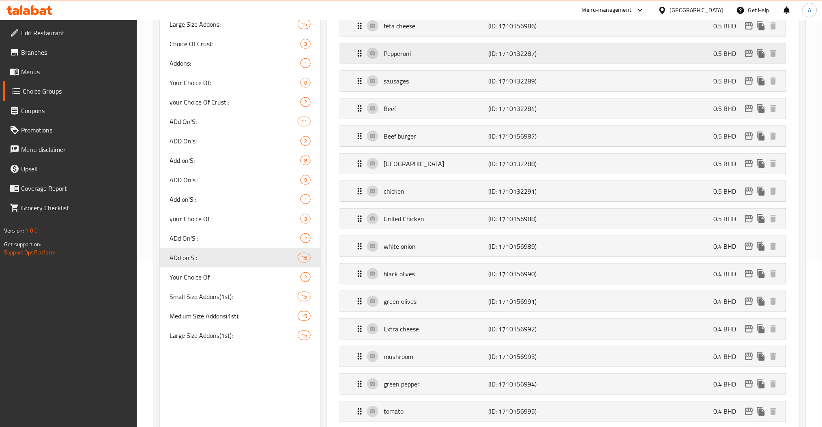
scroll to position [252, 0]
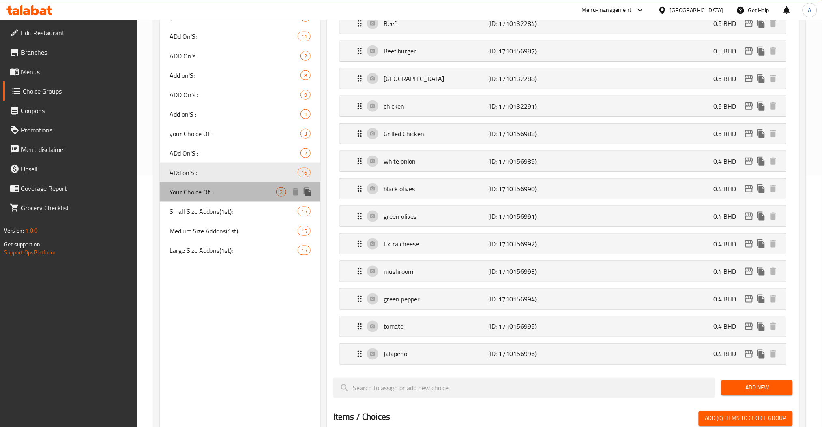
click at [215, 185] on div "Your Choice Of : 2" at bounding box center [240, 191] width 161 height 19
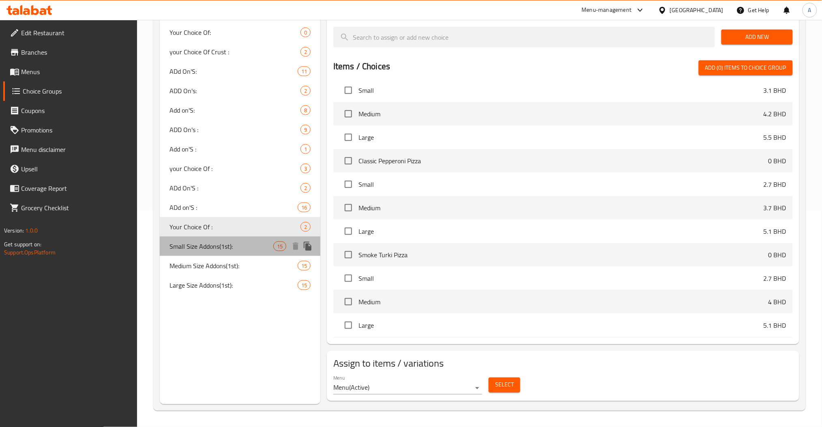
click at [214, 248] on span "Small Size Addons(1st):" at bounding box center [221, 247] width 104 height 10
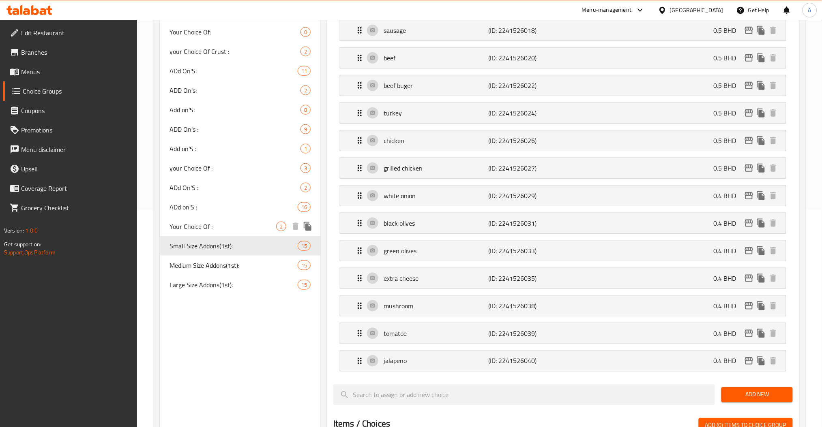
click at [209, 223] on span "Your Choice Of :" at bounding box center [222, 227] width 107 height 10
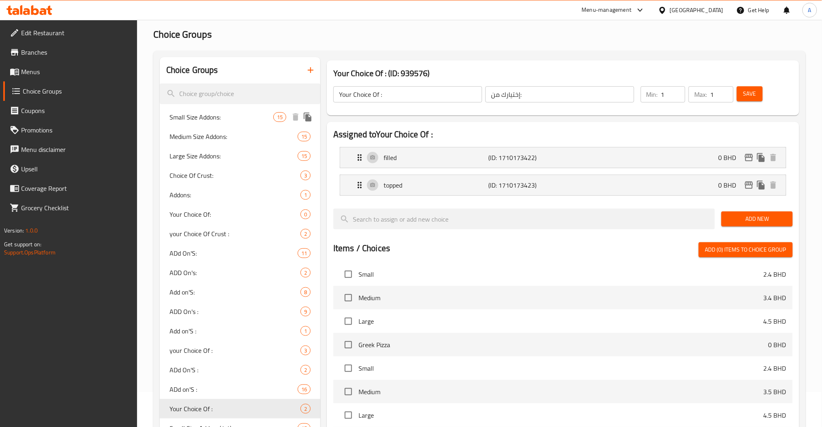
scroll to position [0, 0]
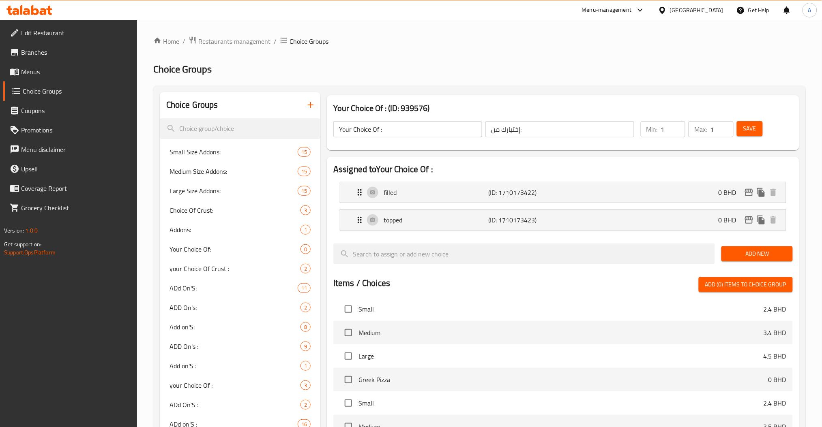
click at [52, 91] on span "Choice Groups" at bounding box center [77, 91] width 108 height 10
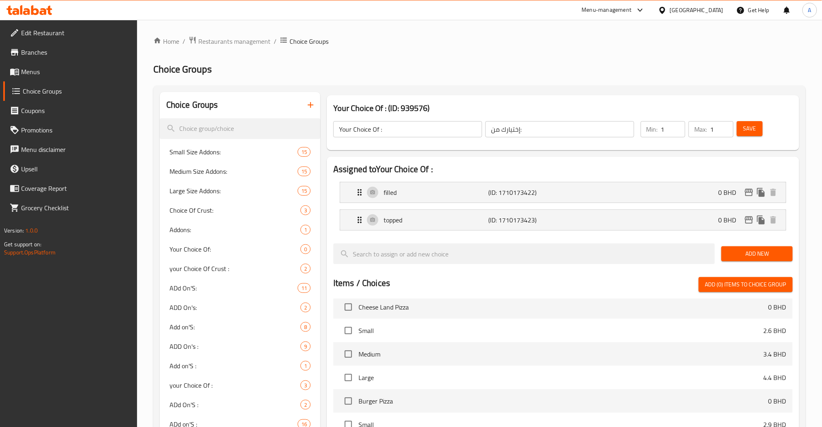
click at [284, 39] on icon "breadcrumb" at bounding box center [284, 40] width 8 height 8
click at [315, 107] on button "button" at bounding box center [310, 104] width 19 height 19
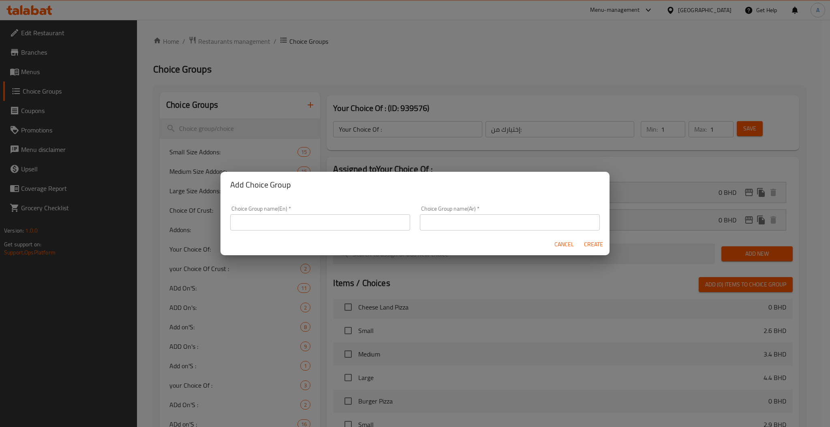
click at [329, 216] on input "text" at bounding box center [320, 222] width 180 height 16
click at [329, 214] on input "Select your 1st pizza" at bounding box center [320, 222] width 180 height 16
click at [440, 217] on input "text" at bounding box center [510, 222] width 180 height 16
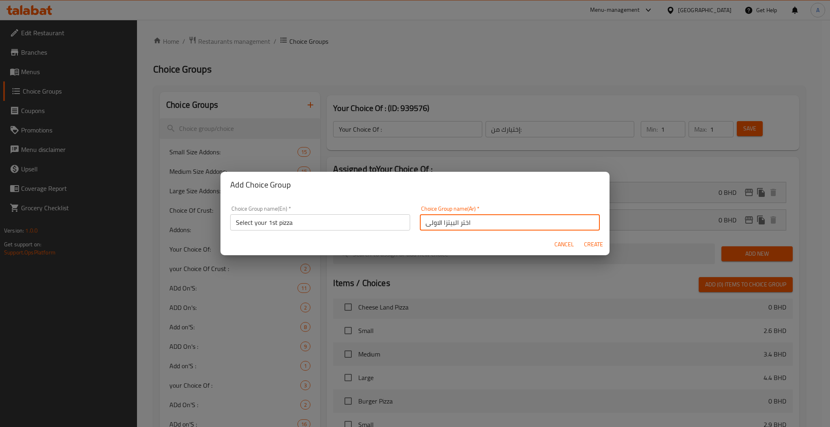
click at [581, 237] on button "Create" at bounding box center [594, 244] width 26 height 15
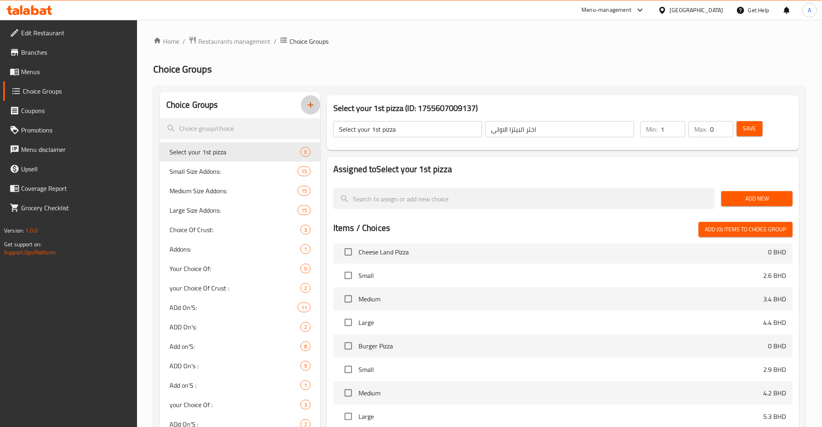
click at [673, 126] on input "1" at bounding box center [673, 129] width 24 height 16
click at [725, 123] on input "1" at bounding box center [721, 129] width 23 height 16
click at [744, 193] on button "Add New" at bounding box center [756, 198] width 71 height 15
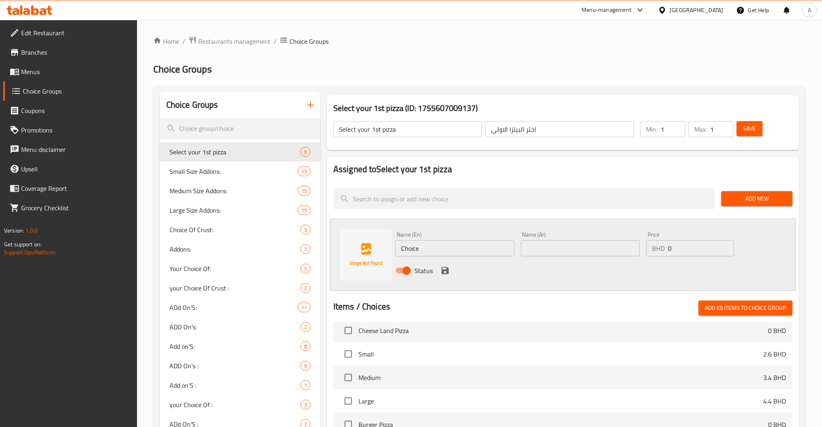
drag, startPoint x: 420, startPoint y: 252, endPoint x: 359, endPoint y: 259, distance: 61.6
click at [383, 258] on div "Name (En) Choice Name (En) Name (Ar) Name (Ar) Price BHD 0 Price Status" at bounding box center [563, 255] width 466 height 72
paste input "lassic Margherita Pizza"
click at [553, 252] on input "text" at bounding box center [580, 248] width 119 height 16
paste input "بيتزا مارغريتا كلاسيك"
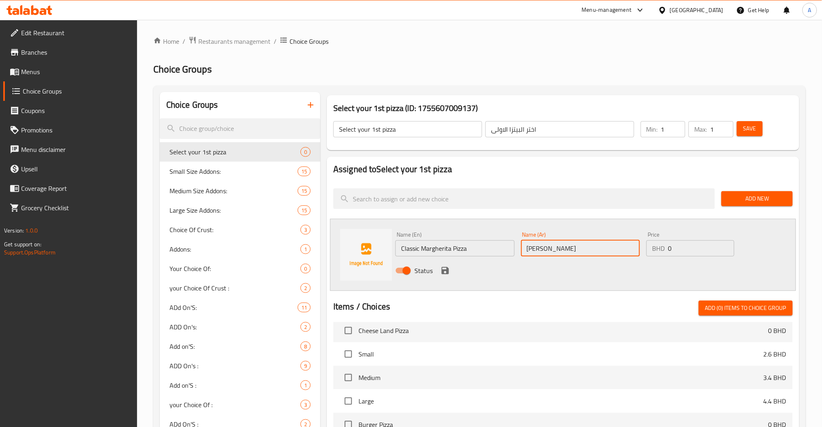
click at [706, 248] on input "0" at bounding box center [701, 248] width 66 height 16
click at [443, 270] on icon "save" at bounding box center [444, 270] width 7 height 7
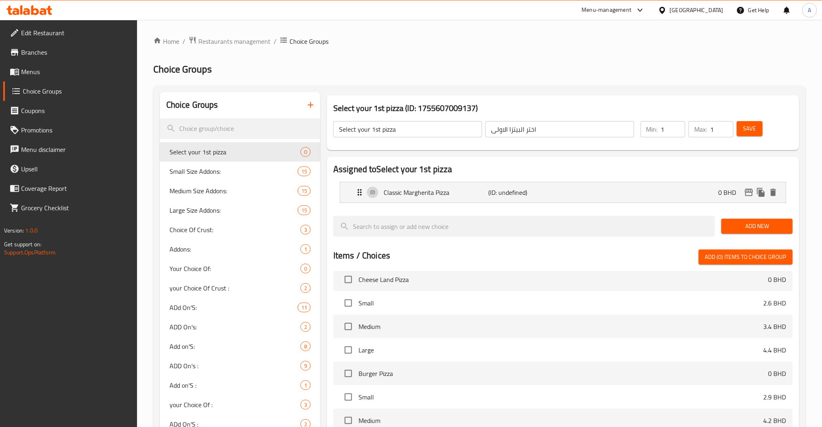
click at [745, 225] on span "Add New" at bounding box center [757, 226] width 58 height 10
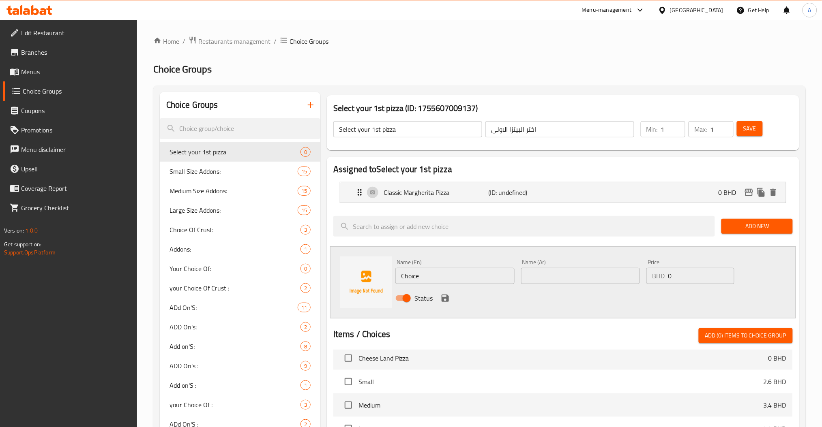
click at [435, 271] on input "Choice" at bounding box center [454, 276] width 119 height 16
paste input "Tikka Pizza"
click at [556, 287] on div "Status" at bounding box center [580, 298] width 377 height 22
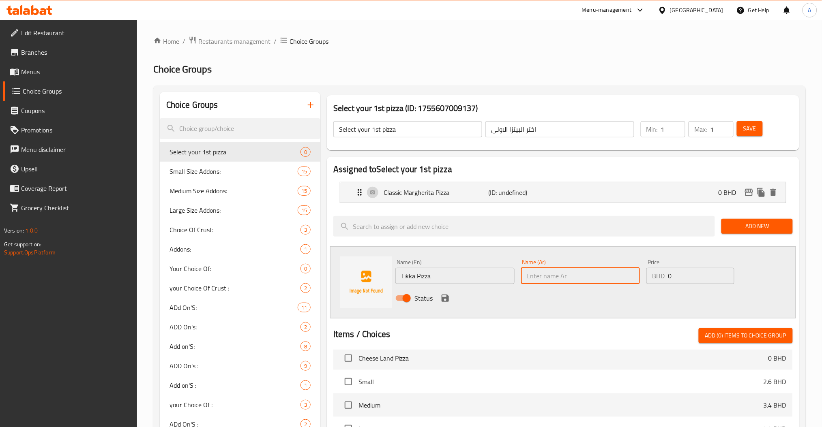
click at [552, 279] on input "text" at bounding box center [580, 276] width 119 height 16
paste input "بيتزا تيكا"
click at [449, 299] on icon "save" at bounding box center [445, 299] width 10 height 10
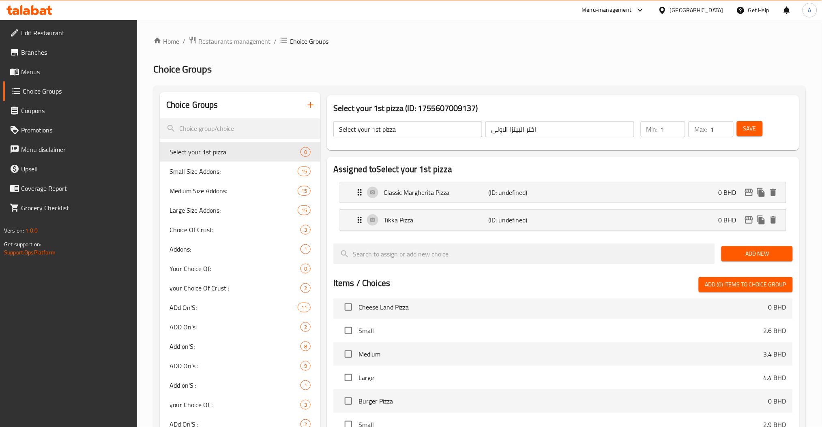
click at [740, 253] on span "Add New" at bounding box center [757, 254] width 58 height 10
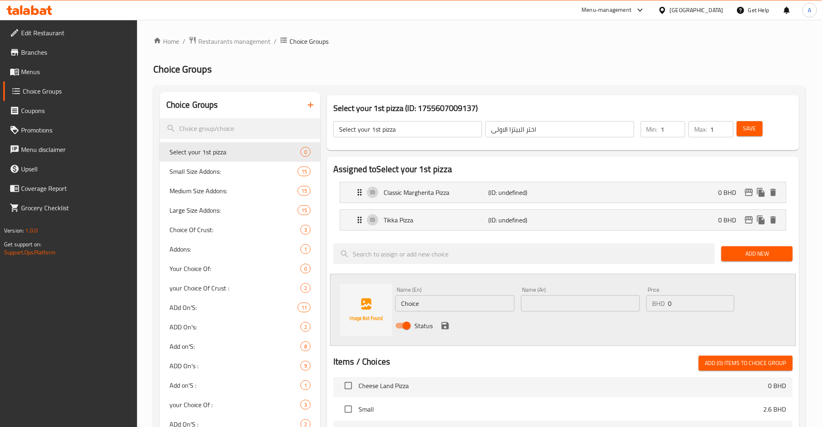
click at [367, 305] on div "Name (En) Choice Name (En) Name (Ar) Name (Ar) Price BHD 0 Price Status" at bounding box center [563, 310] width 466 height 72
paste input "Vegetable Garden Pizza"
click at [562, 303] on input "text" at bounding box center [580, 304] width 119 height 16
paste input "بيتزا حديقة الخضار"
click at [448, 323] on icon "save" at bounding box center [445, 326] width 10 height 10
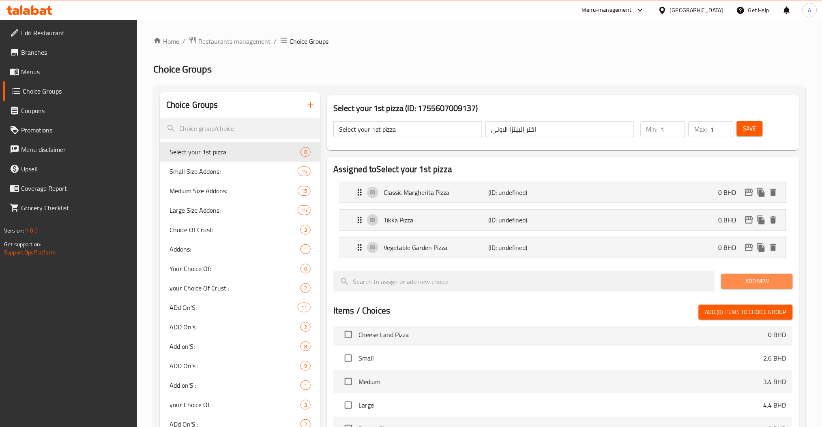
click at [742, 282] on span "Add New" at bounding box center [757, 281] width 58 height 10
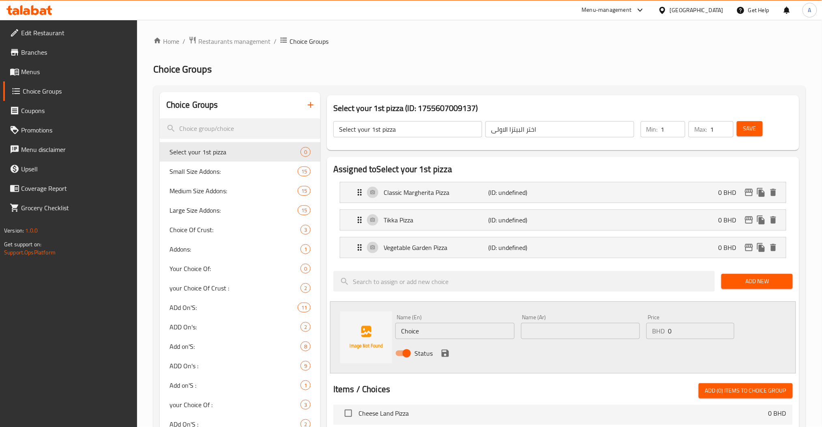
click at [390, 329] on div "Name (En) Choice Name (En) Name (Ar) Name (Ar) Price BHD 0 Price Status" at bounding box center [563, 338] width 466 height 72
drag, startPoint x: 468, startPoint y: 346, endPoint x: 332, endPoint y: 336, distance: 136.2
click at [373, 344] on div "Name (En) Choice Name (En) Name (Ar) Name (Ar) Price BHD 0 Price Status" at bounding box center [563, 338] width 466 height 72
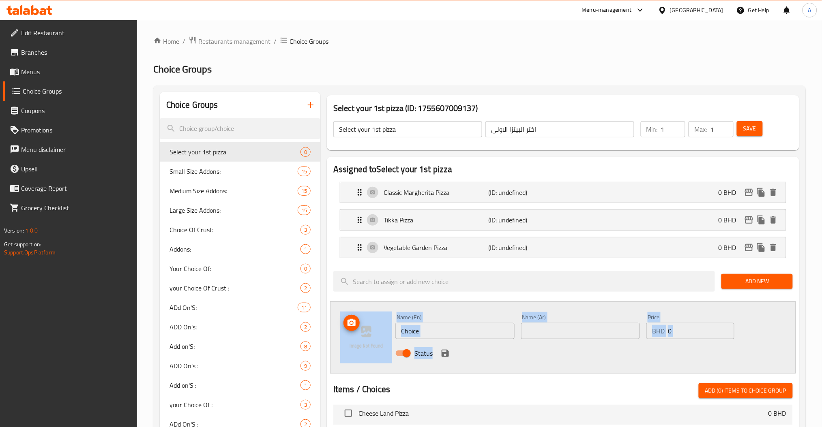
click at [485, 331] on input "Choice" at bounding box center [454, 331] width 119 height 16
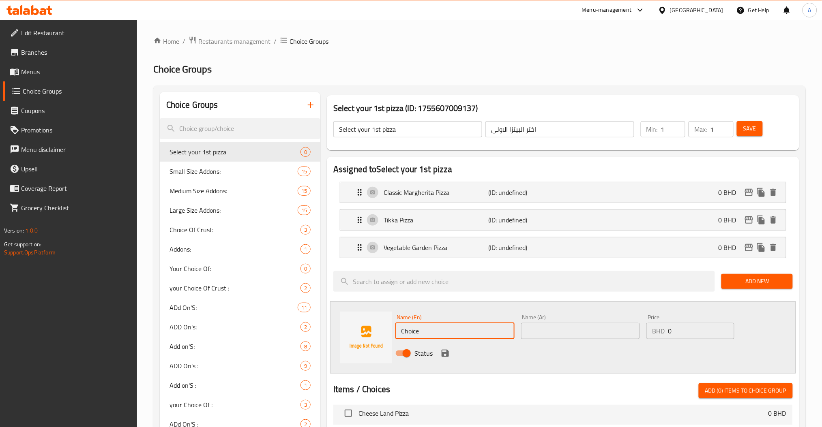
click at [485, 331] on input "Choice" at bounding box center [454, 331] width 119 height 16
paste input "Greek Pizza"
click at [542, 317] on div "Name (Ar) Name (Ar)" at bounding box center [580, 327] width 119 height 25
click at [549, 321] on div "Name (Ar) Name (Ar)" at bounding box center [580, 327] width 119 height 25
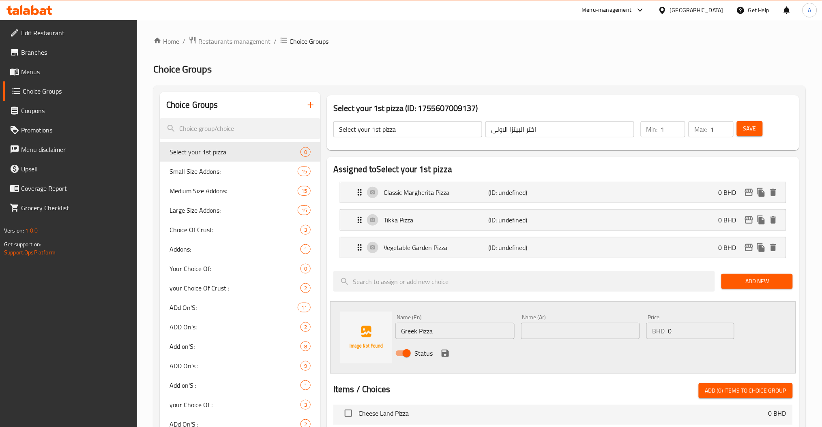
click at [549, 323] on div "Name (Ar) Name (Ar)" at bounding box center [580, 327] width 119 height 25
click at [551, 327] on input "text" at bounding box center [580, 331] width 119 height 16
paste input "بيتزا يونانية"
click at [445, 354] on icon "save" at bounding box center [444, 353] width 7 height 7
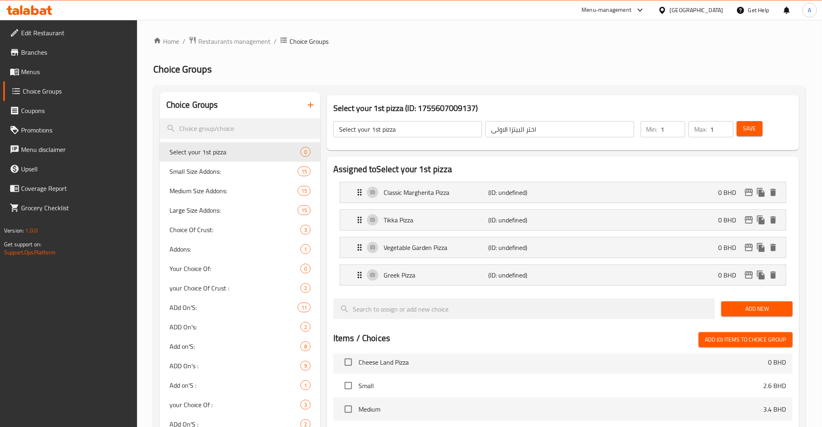
click at [748, 311] on span "Add New" at bounding box center [757, 309] width 58 height 10
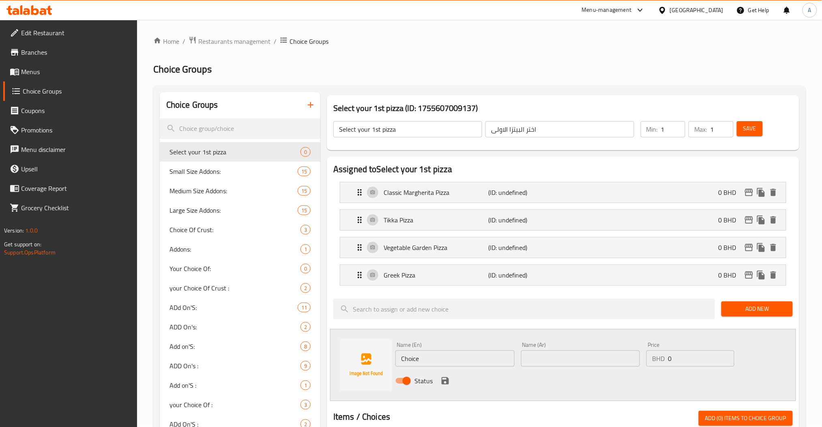
drag, startPoint x: 425, startPoint y: 364, endPoint x: 277, endPoint y: 365, distance: 147.6
click at [377, 363] on div "Name (En) Choice Name (En) Name (Ar) Name (Ar) Price BHD 0 Price Status" at bounding box center [563, 365] width 466 height 72
paste input "icken Pizza"
click at [581, 362] on input "text" at bounding box center [580, 359] width 119 height 16
paste input "بيتزا دجاج"
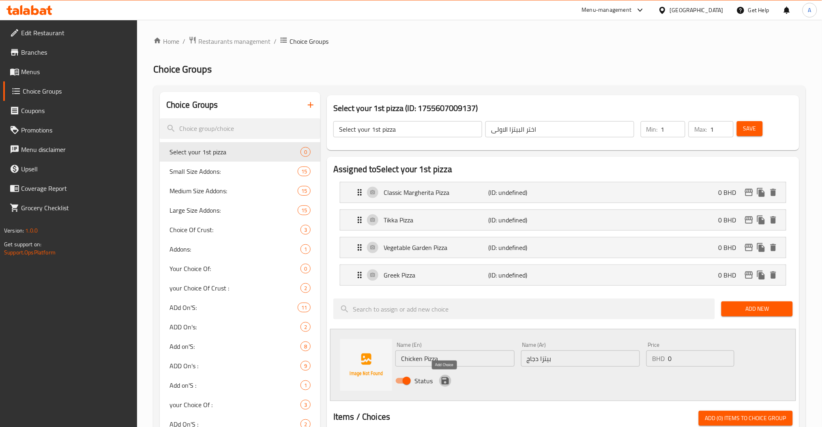
click at [440, 383] on icon "save" at bounding box center [445, 381] width 10 height 10
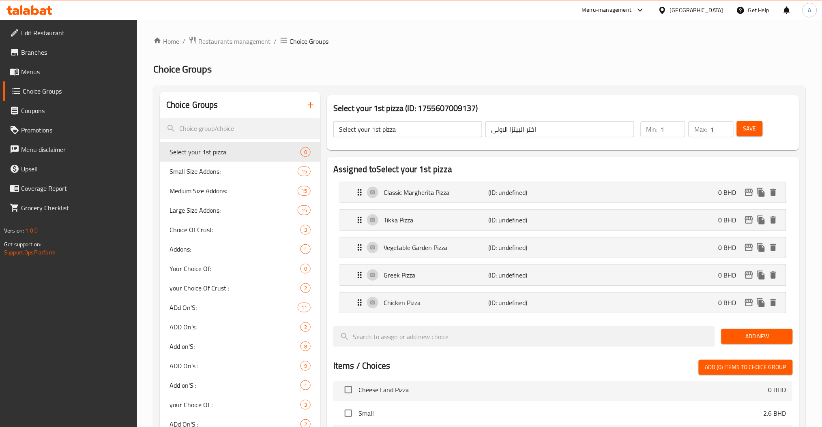
click at [777, 340] on span "Add New" at bounding box center [757, 337] width 58 height 10
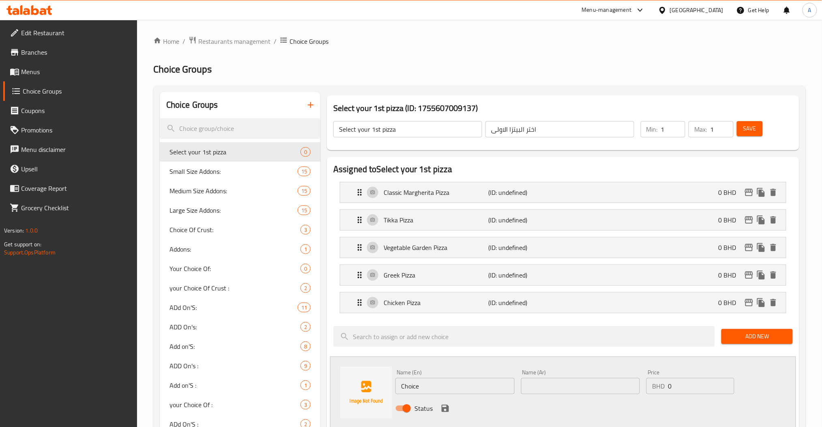
click at [429, 386] on input "Choice" at bounding box center [454, 386] width 119 height 16
paste input "icken BBQ Pizza"
click at [553, 385] on input "text" at bounding box center [580, 386] width 119 height 16
paste input "بيتزا دجاج باربكيو"
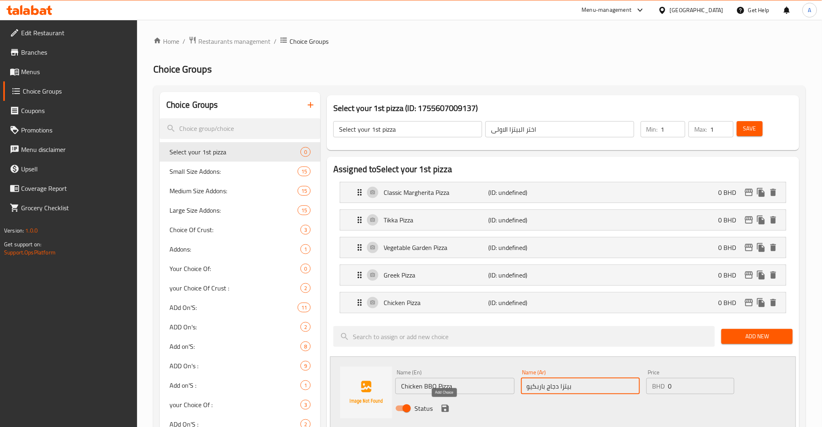
click at [442, 408] on icon "save" at bounding box center [444, 408] width 7 height 7
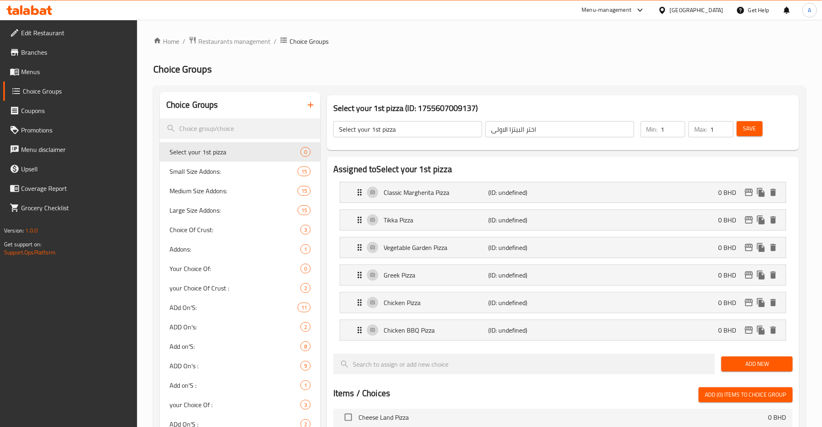
click at [761, 124] on button "Save" at bounding box center [750, 128] width 26 height 15
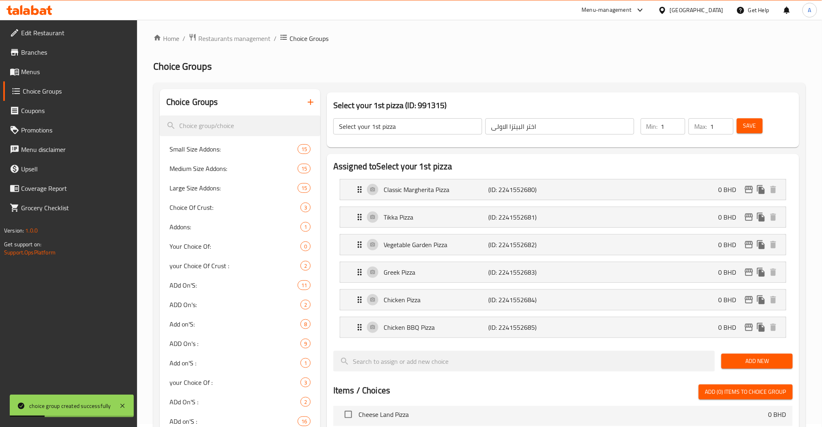
scroll to position [54, 0]
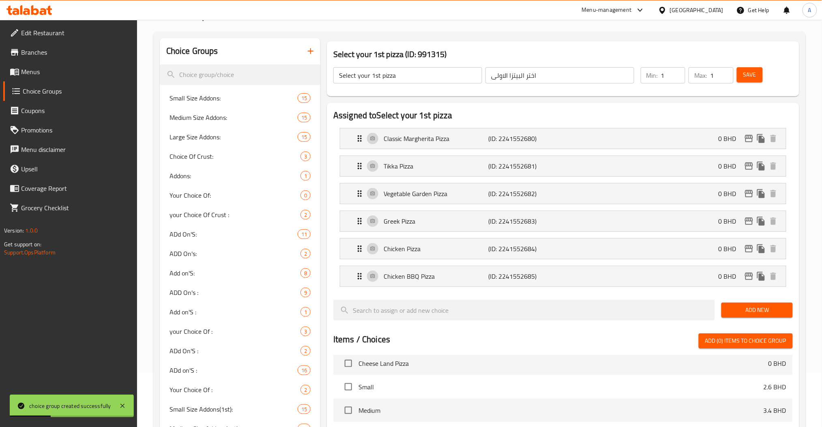
click at [736, 304] on button "Add New" at bounding box center [756, 310] width 71 height 15
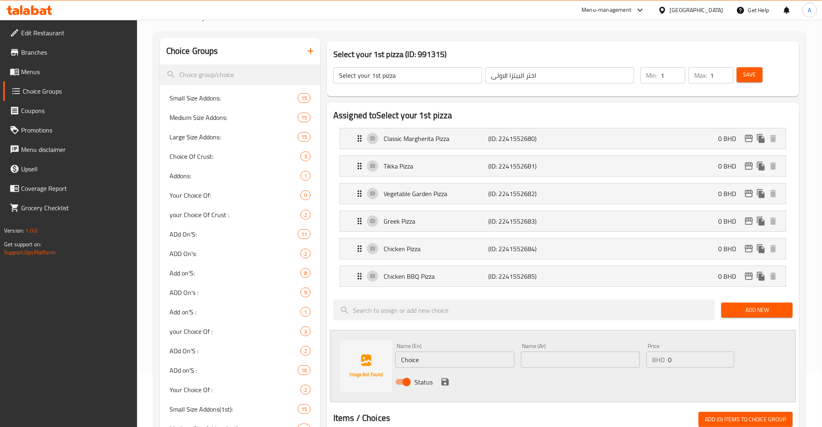
click at [467, 366] on input "Choice" at bounding box center [454, 360] width 119 height 16
paste input "icken Ranch Pizza"
click at [539, 356] on input "text" at bounding box center [580, 360] width 119 height 16
paste input "بيتزا دجاج رانش"
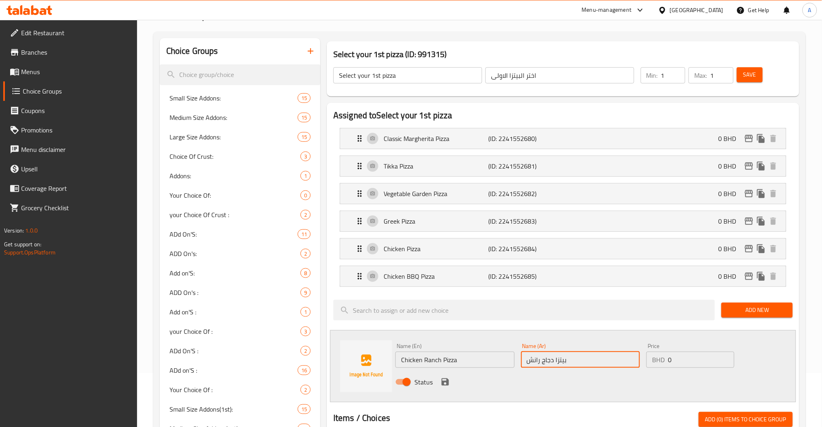
click at [448, 380] on icon "save" at bounding box center [444, 382] width 7 height 7
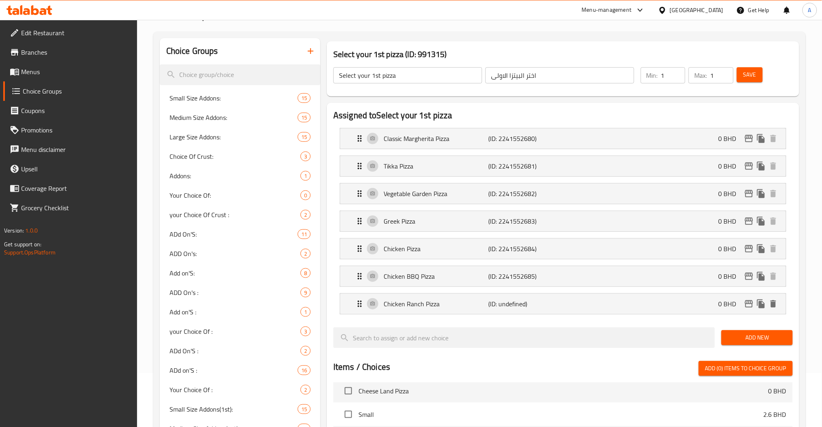
click at [757, 344] on button "Add New" at bounding box center [756, 337] width 71 height 15
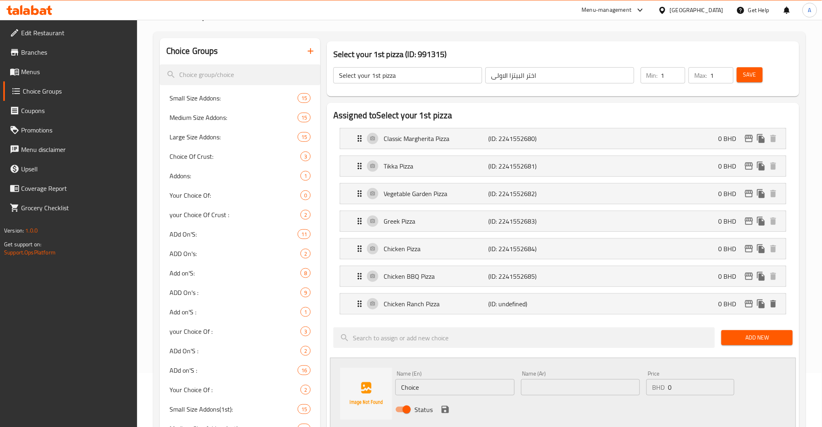
click at [461, 389] on input "Choice" at bounding box center [454, 387] width 119 height 16
paste input "lassic Pepperoni Pizza"
click at [542, 379] on input "text" at bounding box center [580, 387] width 119 height 16
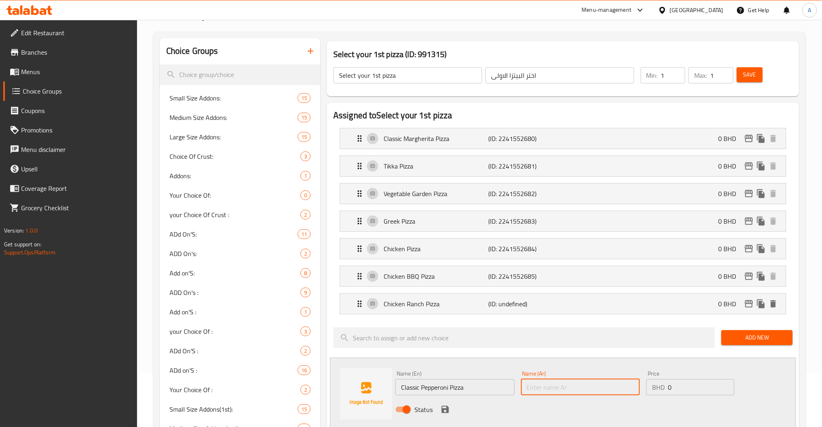
paste input "بيتزا بيبروني كلاسيك"
click at [443, 407] on icon "save" at bounding box center [445, 410] width 10 height 10
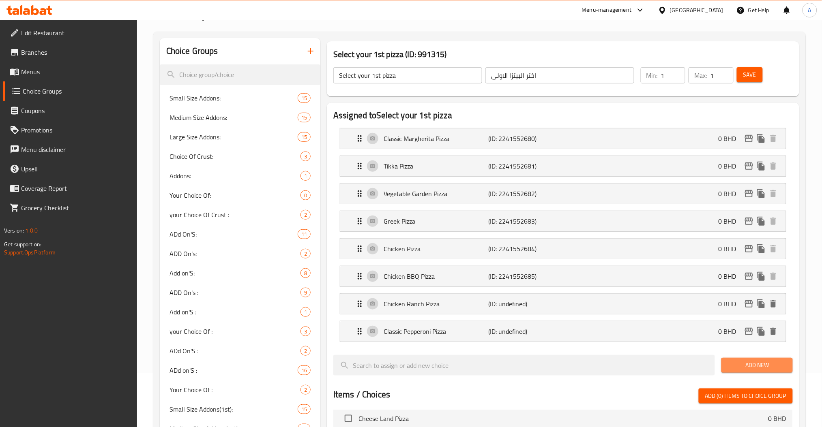
click at [762, 364] on span "Add New" at bounding box center [757, 365] width 58 height 10
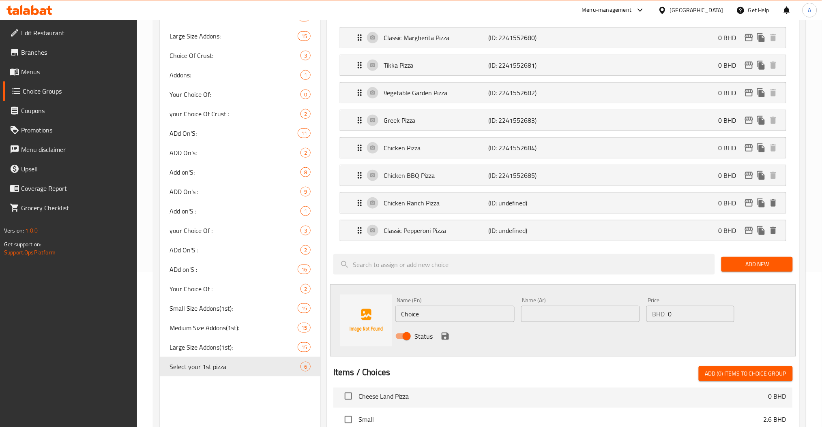
scroll to position [162, 0]
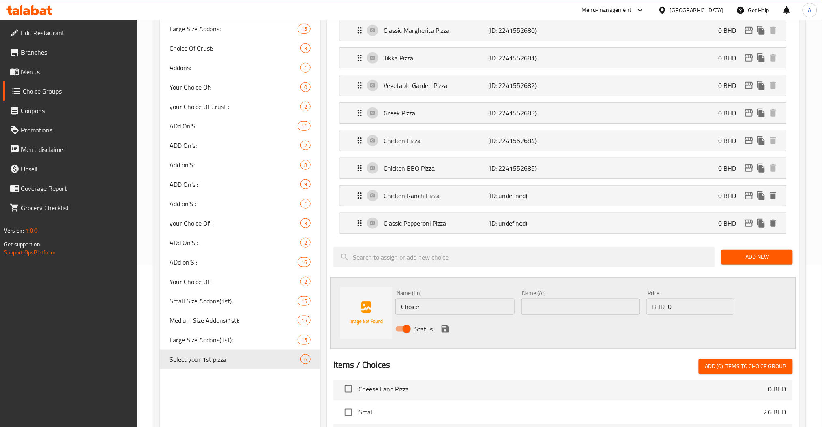
click at [441, 310] on input "Choice" at bounding box center [454, 307] width 119 height 16
paste input "Smoke Turki Pizza"
click at [565, 306] on input "text" at bounding box center [580, 307] width 119 height 16
paste input "بيتزا الدجاج التركي المدخن"
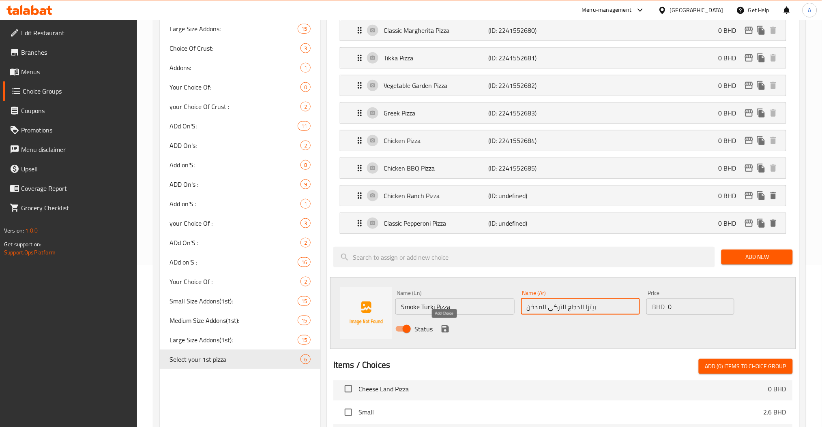
click at [447, 325] on icon "save" at bounding box center [445, 329] width 10 height 10
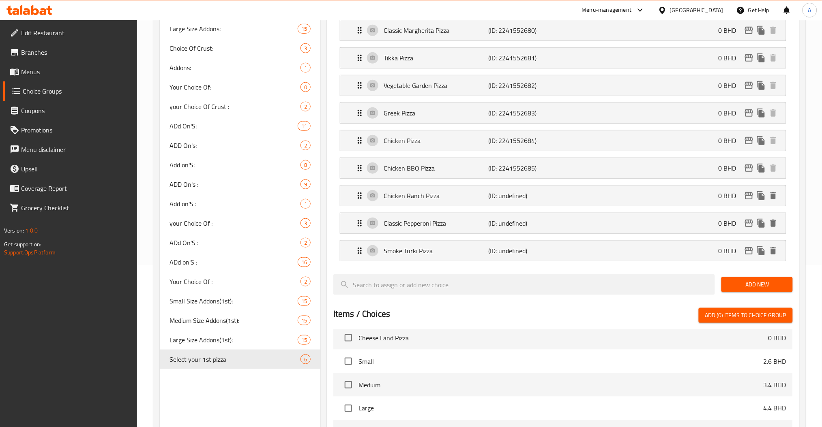
click at [737, 281] on span "Add New" at bounding box center [757, 285] width 58 height 10
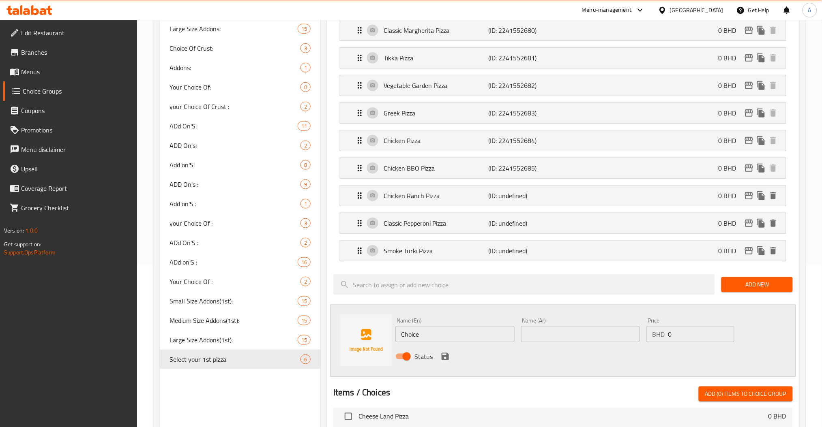
click at [444, 330] on input "Choice" at bounding box center [454, 334] width 119 height 16
paste input "Beef Pizza"
click at [555, 321] on div "Name (Ar) Name (Ar)" at bounding box center [580, 330] width 119 height 25
click at [548, 331] on input "text" at bounding box center [580, 334] width 119 height 16
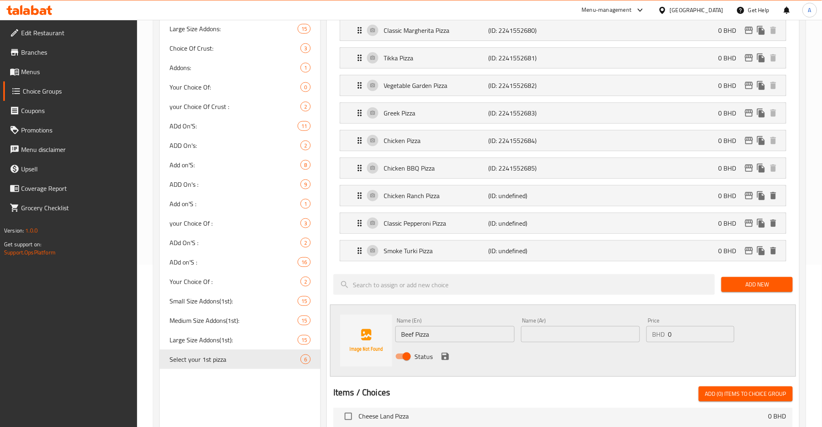
paste input "بيتزا لحم"
click at [448, 354] on icon "save" at bounding box center [445, 357] width 10 height 10
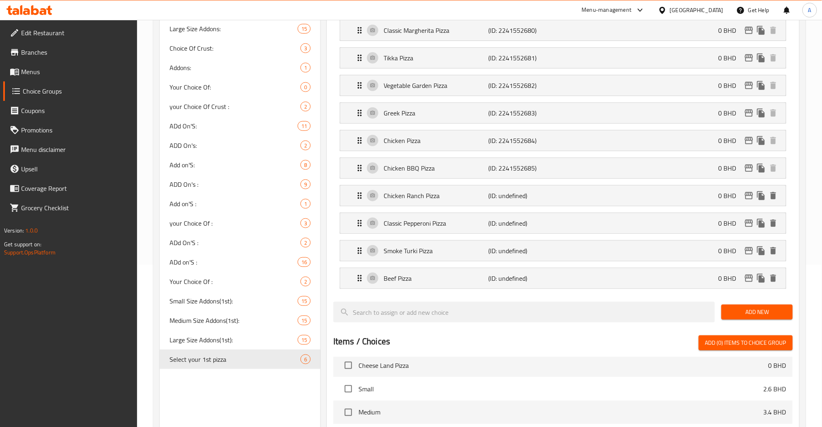
click at [766, 310] on span "Add New" at bounding box center [757, 312] width 58 height 10
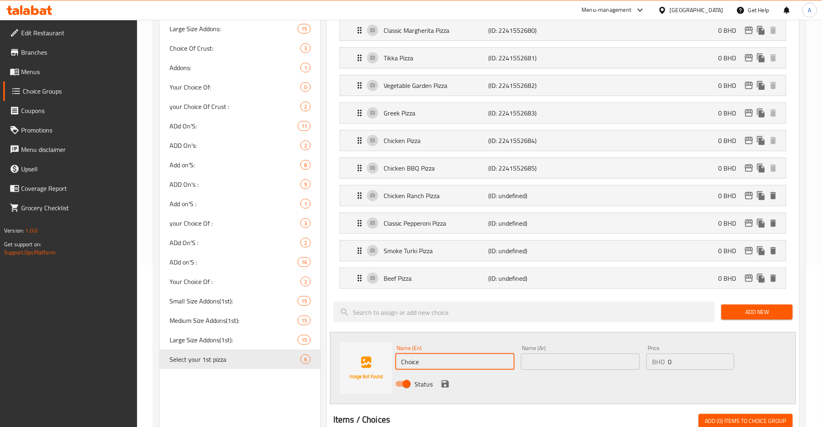
click at [470, 367] on input "Choice" at bounding box center [454, 362] width 119 height 16
paste input "Meat Carnival Pizza"
click at [567, 364] on input "text" at bounding box center [580, 362] width 119 height 16
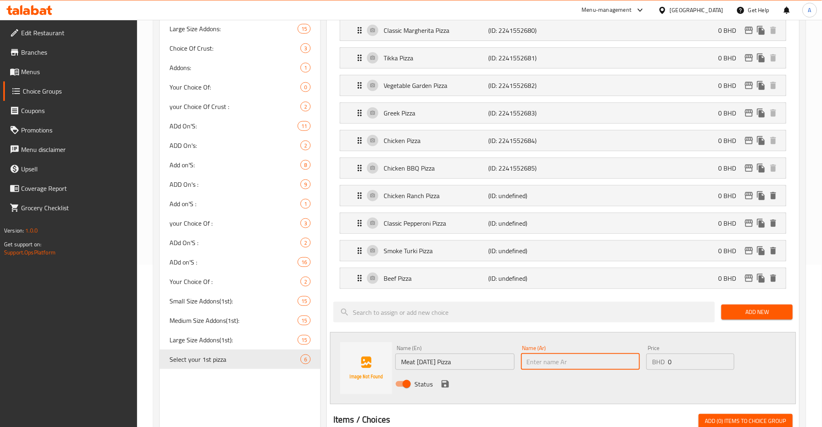
paste input "بيتزا مهرجان اللحوم"
click at [446, 382] on icon "save" at bounding box center [444, 384] width 7 height 7
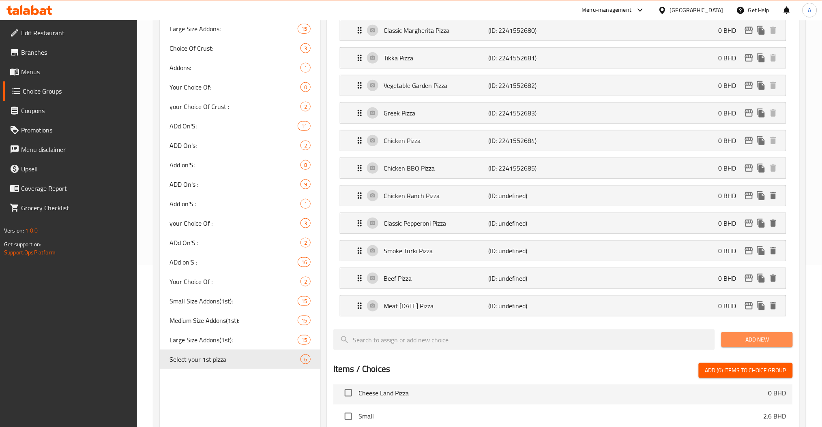
click at [734, 338] on span "Add New" at bounding box center [757, 340] width 58 height 10
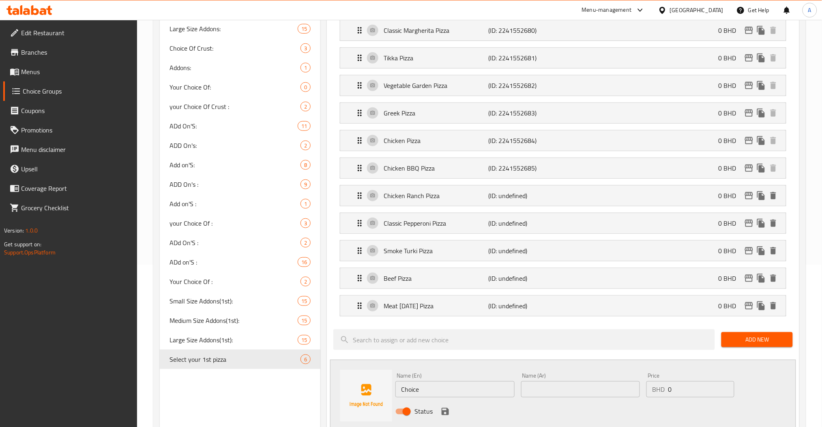
click at [290, 416] on div "Choice Groups Small Size Addons: 15 Medium Size Addons: 15 Large Size Addons: 1…" at bounding box center [481, 358] width 643 height 856
paste input "Planet Supreme Pizza"
click at [587, 388] on input "text" at bounding box center [580, 389] width 119 height 16
paste input "بيتزا بلانيت سوبريم"
click at [448, 412] on icon "save" at bounding box center [444, 411] width 7 height 7
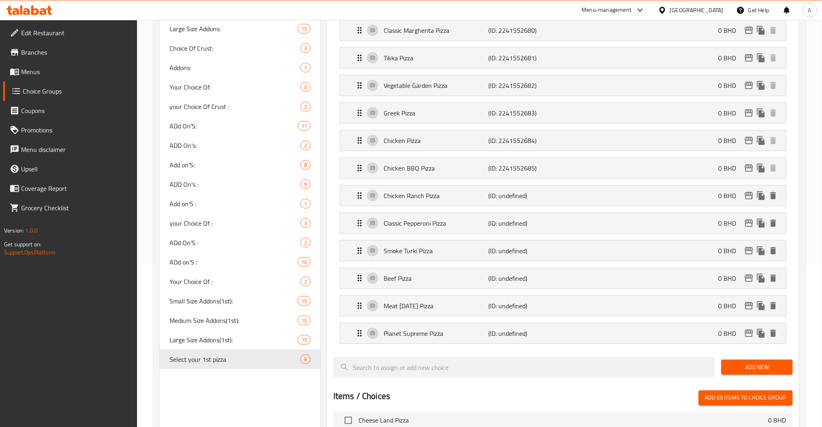
click at [782, 360] on div "Add New" at bounding box center [756, 367] width 77 height 27
click at [777, 365] on span "Add New" at bounding box center [757, 367] width 58 height 10
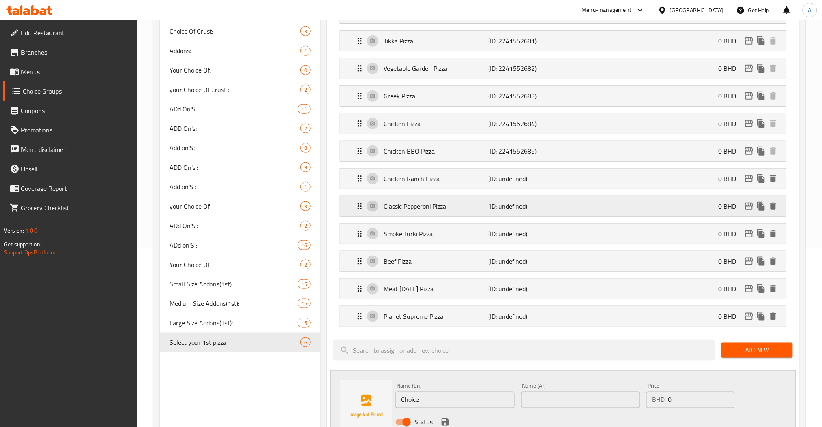
scroll to position [378, 0]
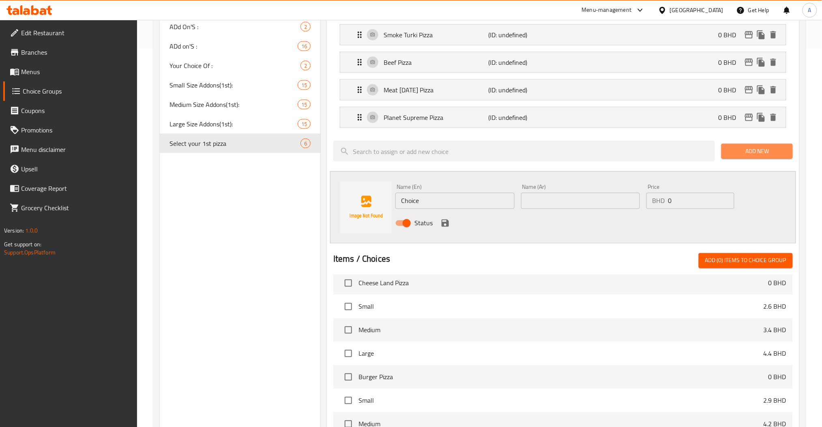
click at [757, 150] on span "Add New" at bounding box center [757, 151] width 58 height 10
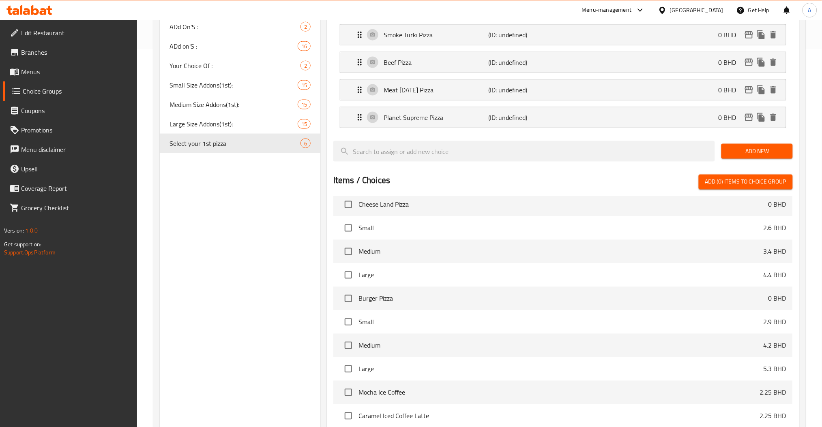
click at [752, 151] on span "Add New" at bounding box center [757, 151] width 58 height 10
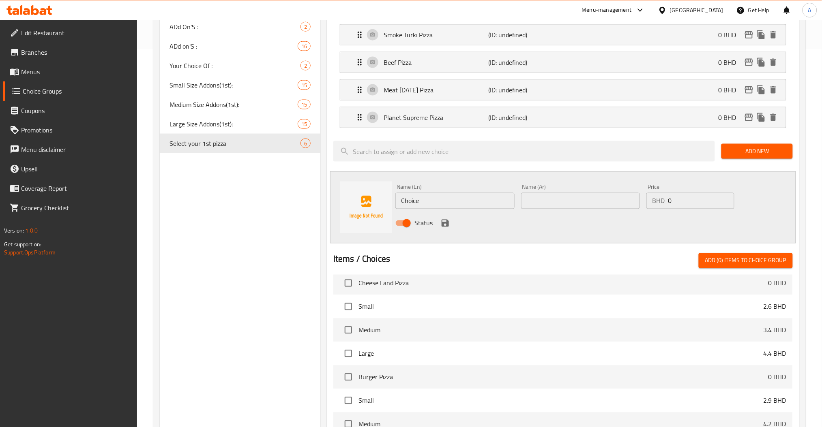
click at [465, 203] on input "Choice" at bounding box center [454, 201] width 119 height 16
paste input "eese Land Pizza"
click at [566, 206] on input "text" at bounding box center [580, 201] width 119 height 16
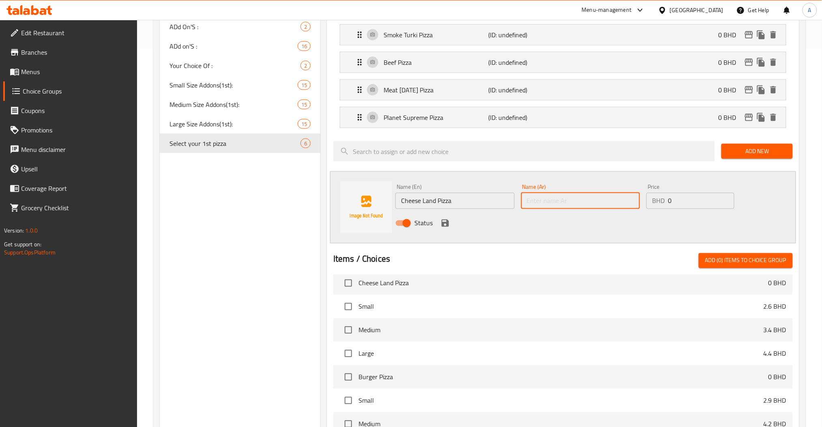
paste input "بيتزا تشيز لاند"
click at [448, 222] on icon "save" at bounding box center [444, 223] width 7 height 7
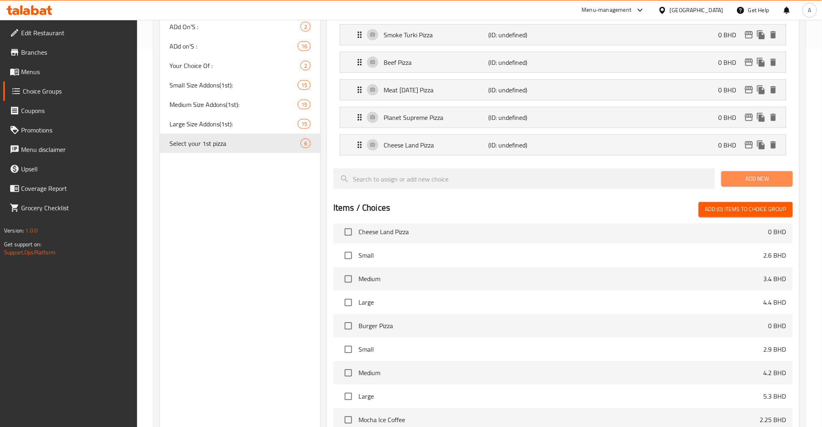
click at [759, 186] on button "Add New" at bounding box center [756, 178] width 71 height 15
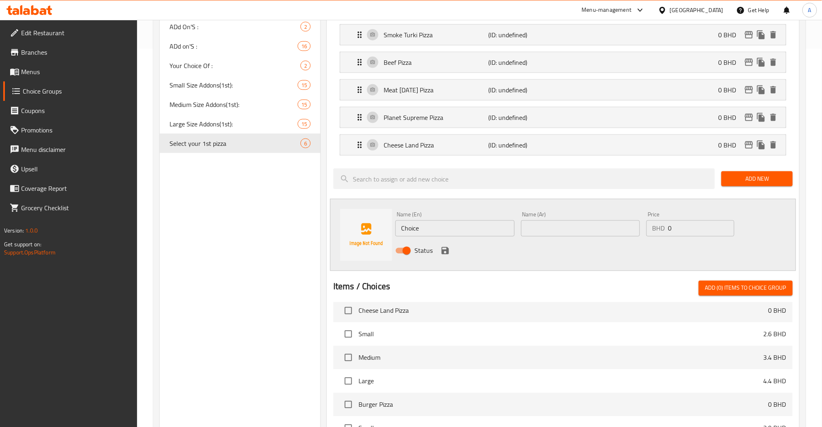
drag, startPoint x: 431, startPoint y: 220, endPoint x: 432, endPoint y: 225, distance: 5.7
click at [431, 220] on div "Name (En) Choice Name (En)" at bounding box center [454, 224] width 119 height 25
click at [432, 226] on input "Choice" at bounding box center [454, 229] width 119 height 16
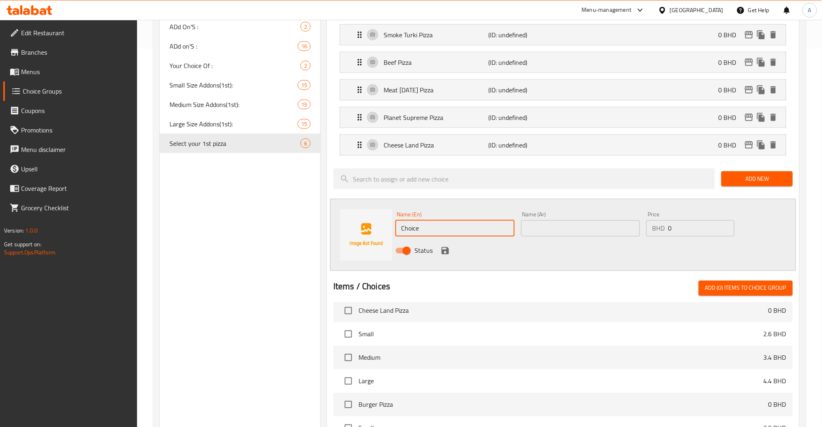
paste input "Burger Pizza"
click at [554, 223] on input "text" at bounding box center [580, 229] width 119 height 16
paste input "بيتزا برجر"
click at [442, 246] on button "save" at bounding box center [445, 251] width 12 height 12
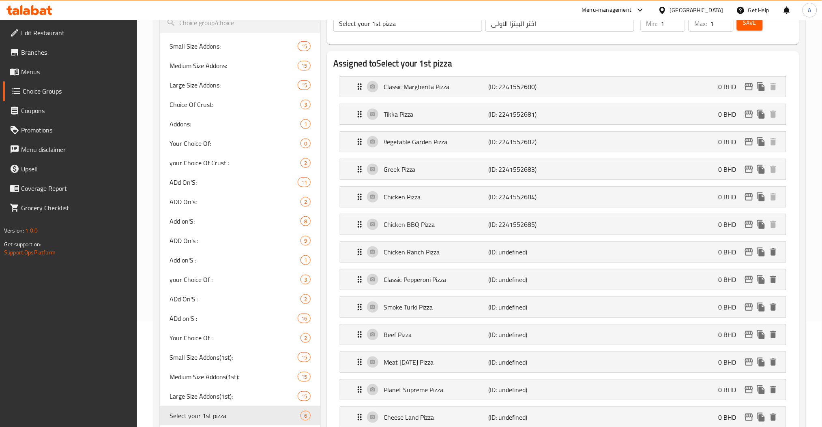
scroll to position [0, 0]
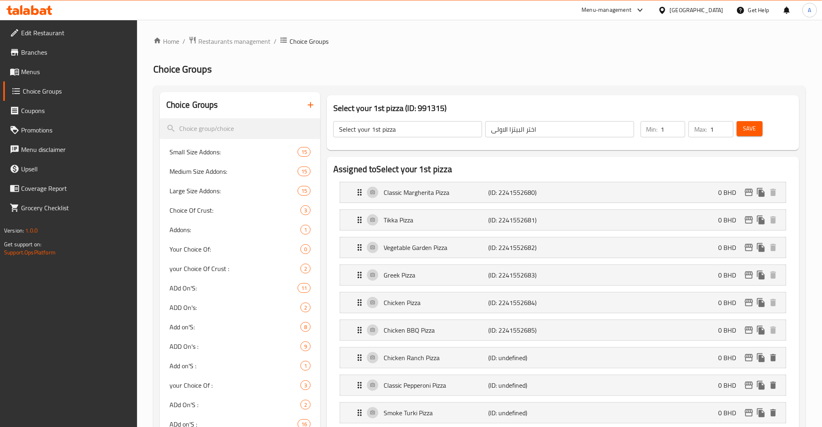
click at [749, 126] on span "Save" at bounding box center [749, 129] width 13 height 10
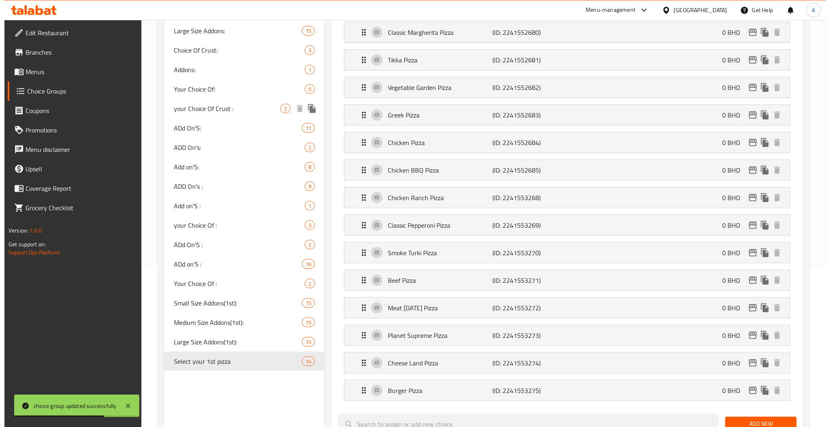
scroll to position [432, 0]
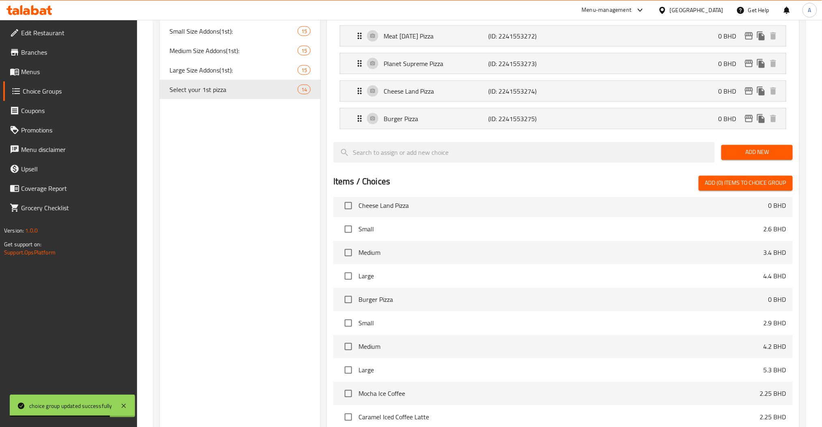
click at [245, 87] on span "Select your 1st pizza" at bounding box center [233, 90] width 128 height 10
click at [305, 88] on icon "duplicate" at bounding box center [308, 90] width 10 height 10
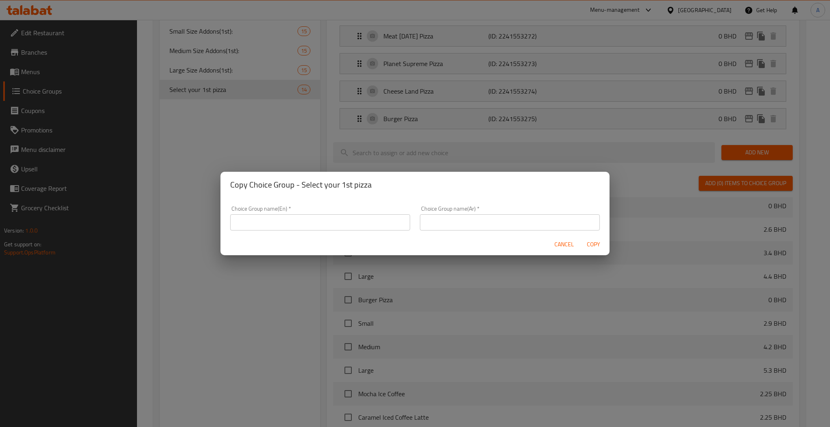
click at [548, 244] on div "Cancel Copy" at bounding box center [415, 244] width 389 height 21
click at [553, 244] on button "Cancel" at bounding box center [564, 244] width 26 height 15
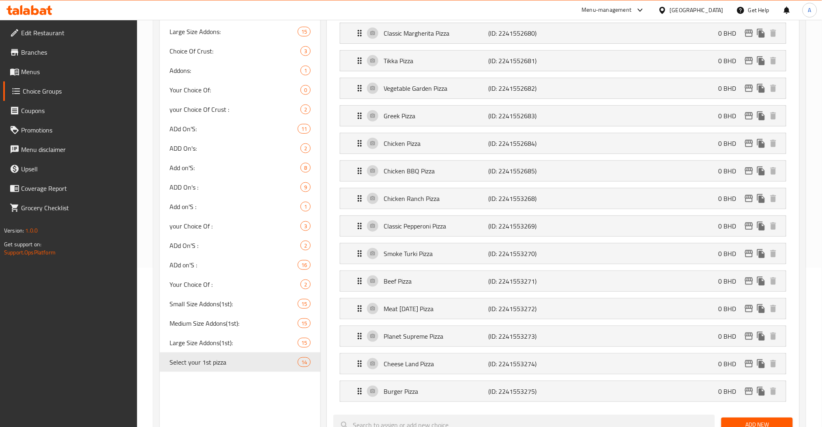
scroll to position [0, 0]
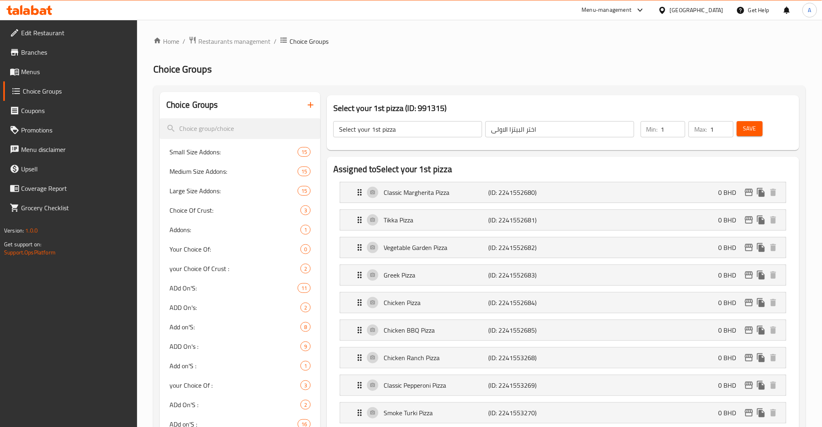
click at [405, 132] on input "Select your 1st pizza" at bounding box center [407, 129] width 149 height 16
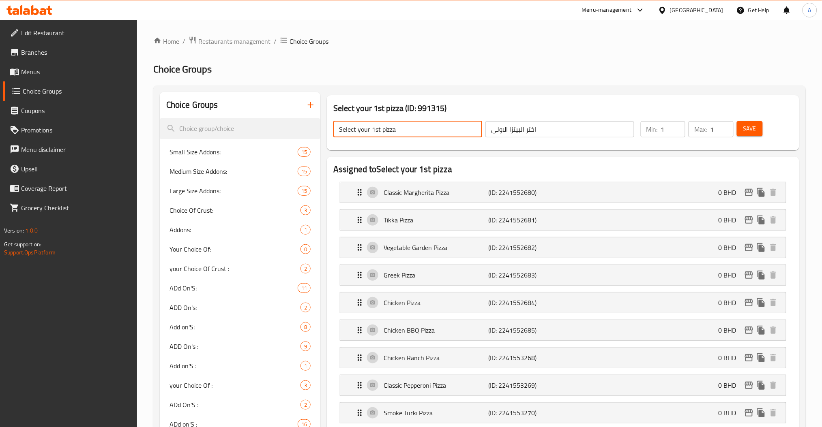
click at [405, 132] on input "Select your 1st pizza" at bounding box center [407, 129] width 149 height 16
click at [542, 133] on input "اختر البيتزا الاولى" at bounding box center [559, 129] width 149 height 16
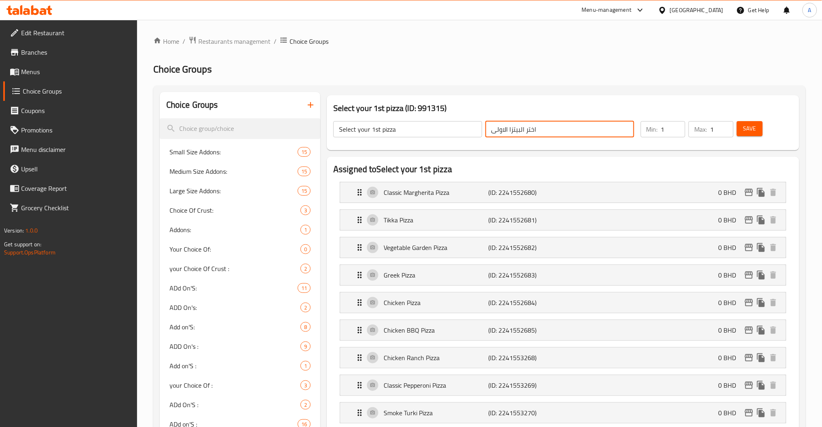
click at [542, 133] on input "اختر البيتزا الاولى" at bounding box center [559, 129] width 149 height 16
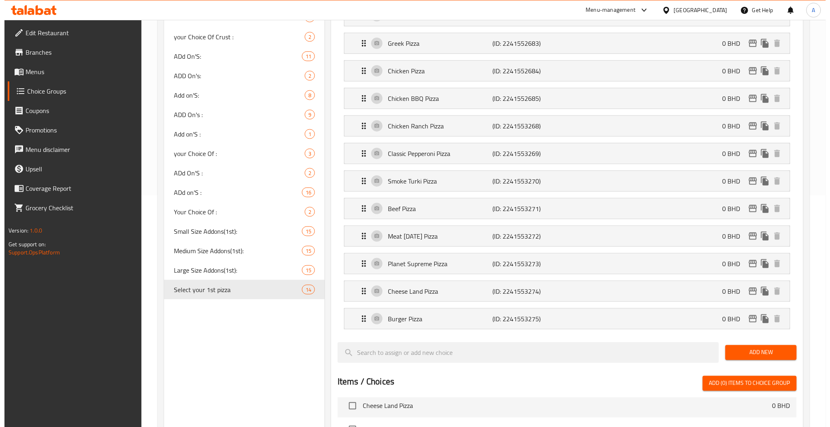
scroll to position [378, 0]
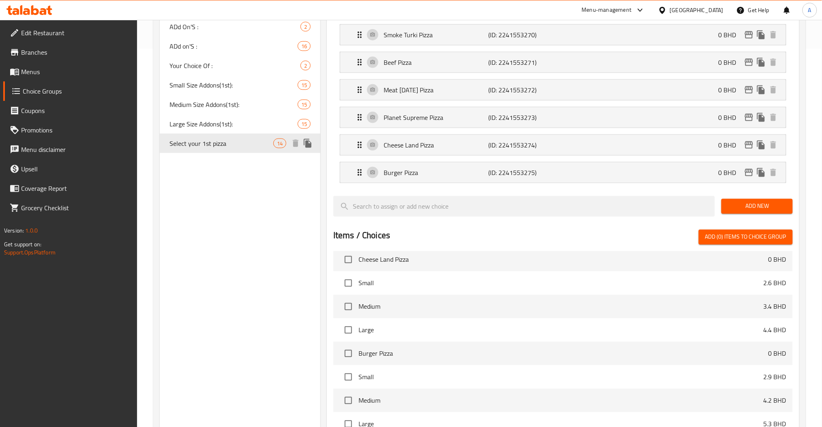
click at [310, 145] on icon "duplicate" at bounding box center [308, 143] width 8 height 9
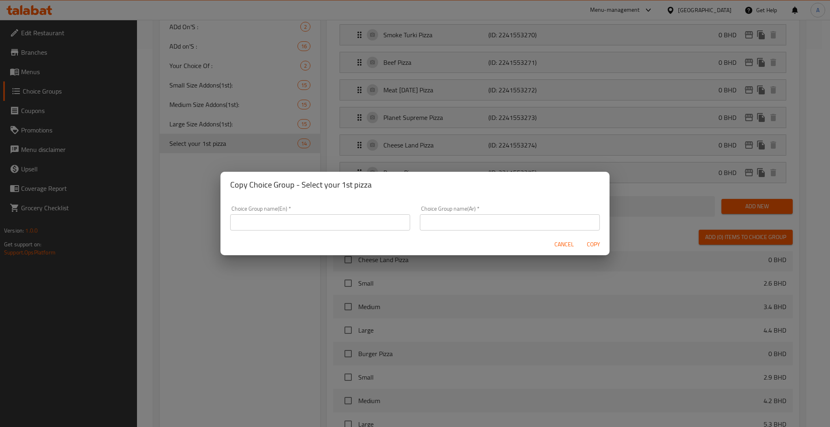
click at [315, 221] on input "text" at bounding box center [320, 222] width 180 height 16
paste input "Select your 1st pizza"
click at [275, 221] on input "Select your 1st pizza" at bounding box center [320, 222] width 180 height 16
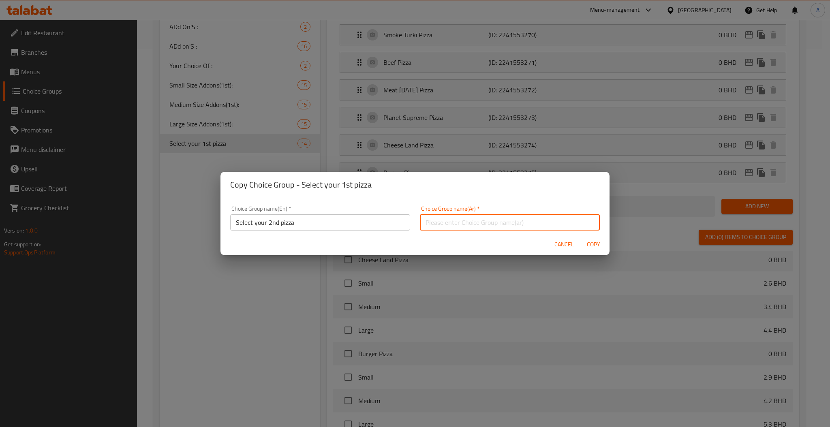
click at [463, 222] on input "text" at bounding box center [510, 222] width 180 height 16
paste input "Select your 1st pizza"
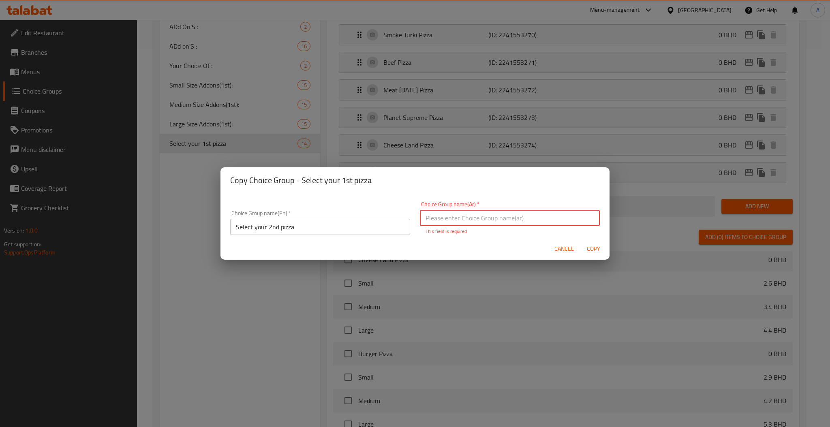
paste input "اختر البيتزا الاولى"
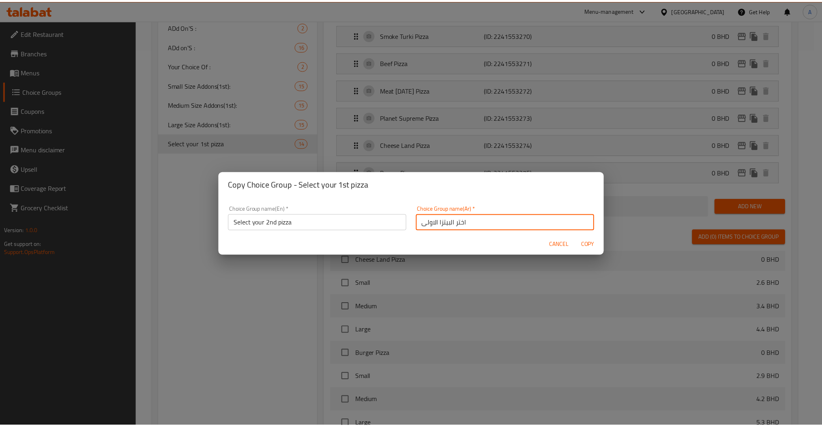
scroll to position [2, 0]
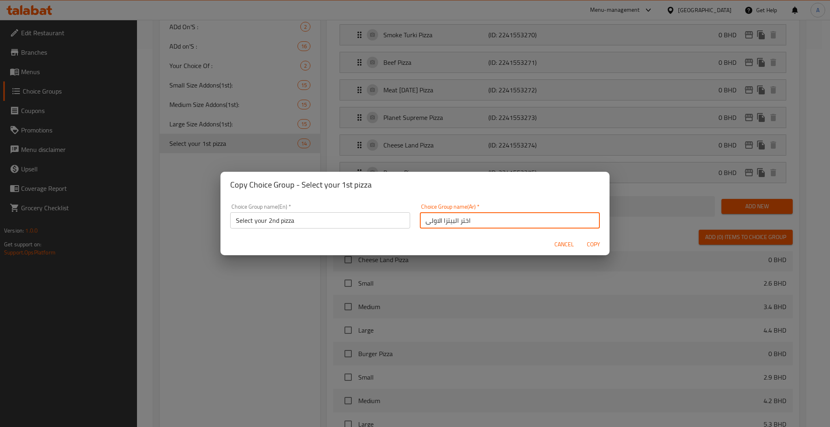
drag, startPoint x: 437, startPoint y: 225, endPoint x: 418, endPoint y: 229, distance: 19.5
click at [420, 229] on input "اختر البيتزا الاولى" at bounding box center [510, 220] width 180 height 16
click at [594, 246] on span "Copy" at bounding box center [593, 245] width 19 height 10
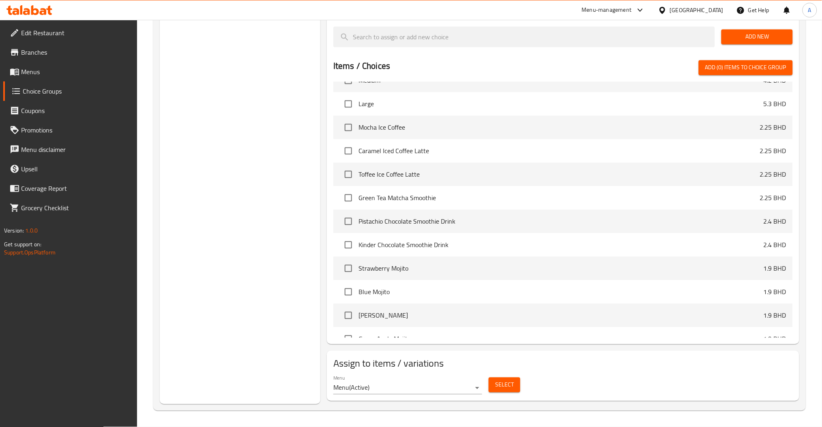
scroll to position [1351, 0]
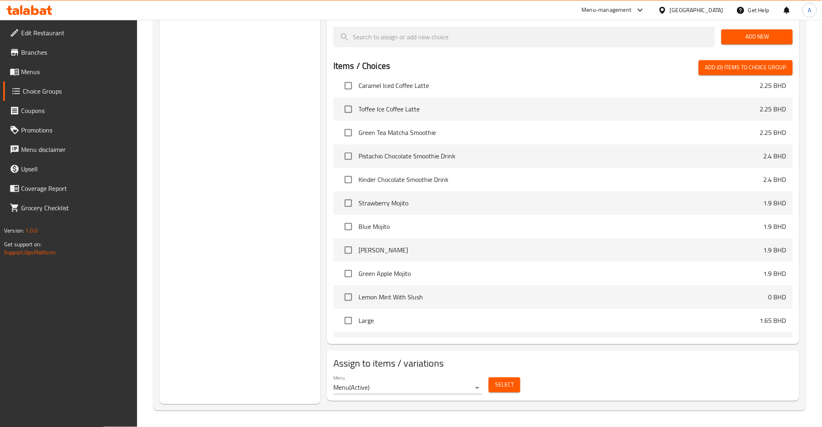
click at [509, 383] on span "Select" at bounding box center [504, 385] width 19 height 10
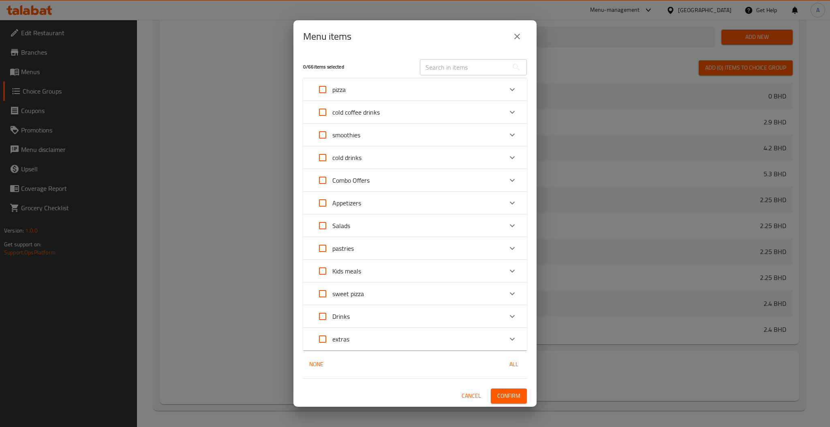
click at [455, 60] on input "text" at bounding box center [464, 67] width 88 height 16
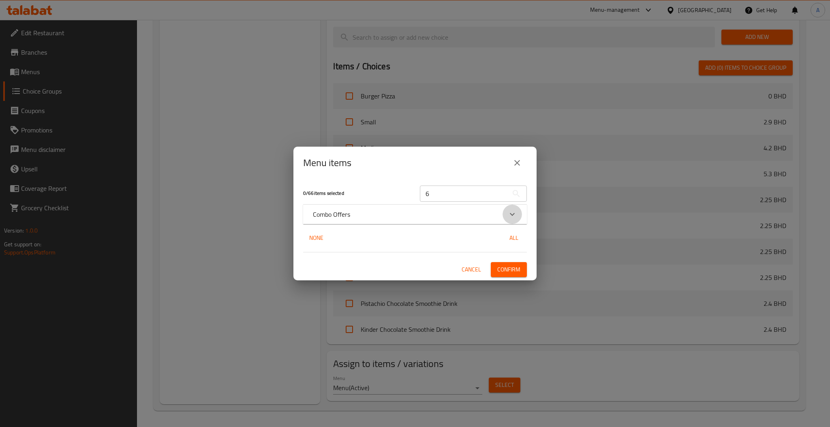
click at [508, 217] on icon "Expand" at bounding box center [513, 215] width 10 height 10
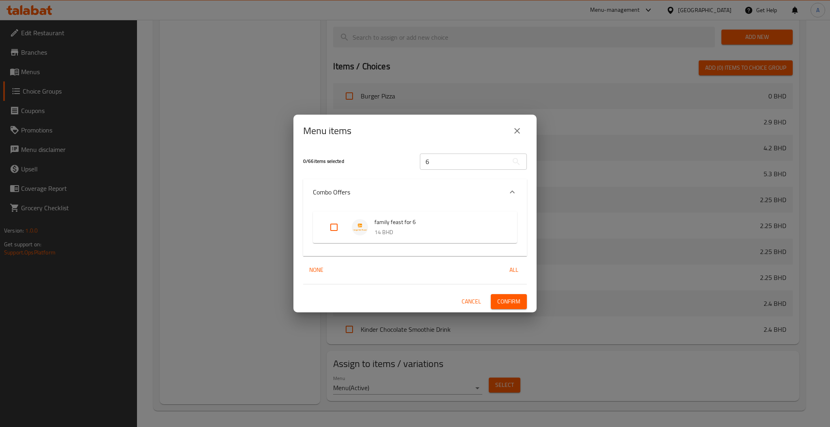
click at [334, 223] on input "Expand" at bounding box center [333, 227] width 19 height 19
click at [511, 133] on button "close" at bounding box center [517, 130] width 19 height 19
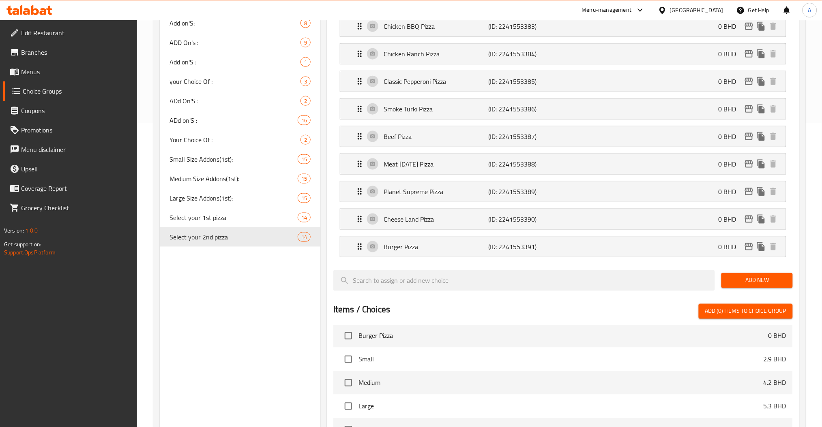
scroll to position [170, 0]
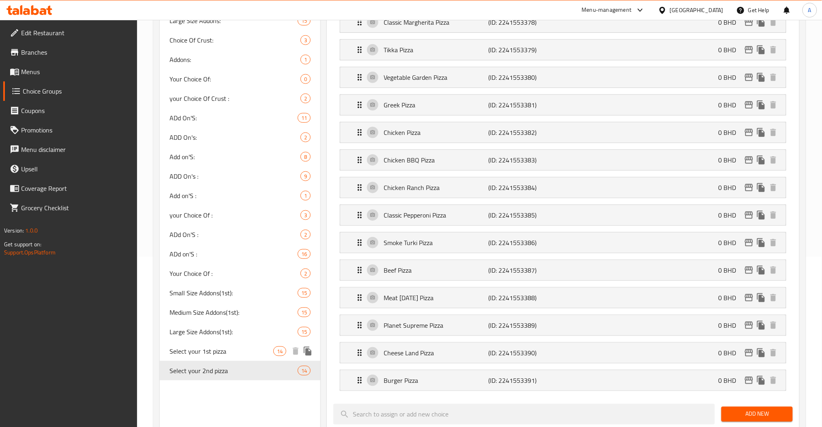
click at [229, 356] on div "Select your 1st pizza 14" at bounding box center [240, 351] width 161 height 19
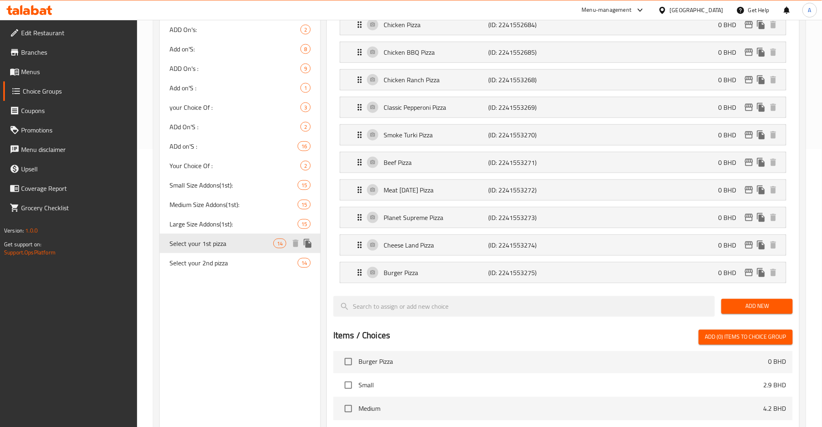
click at [219, 239] on span "Select your 1st pizza" at bounding box center [221, 244] width 104 height 10
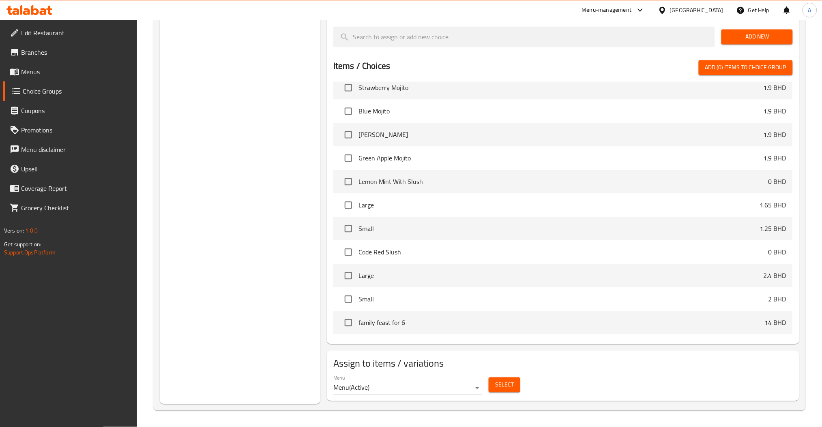
scroll to position [1497, 0]
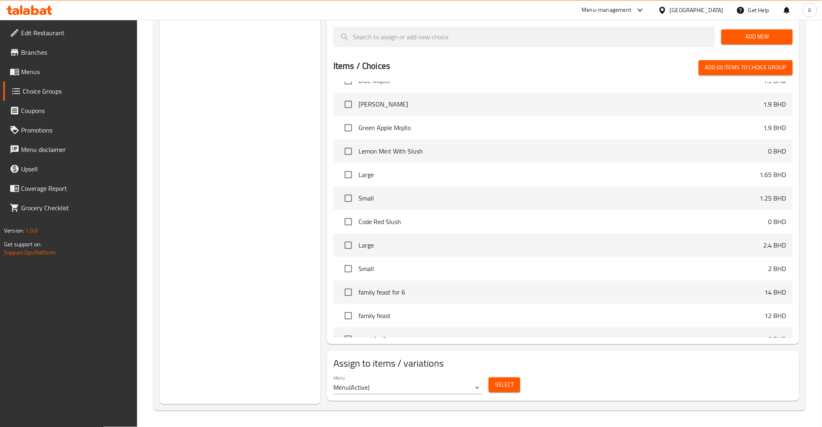
click at [502, 383] on span "Select" at bounding box center [504, 385] width 19 height 10
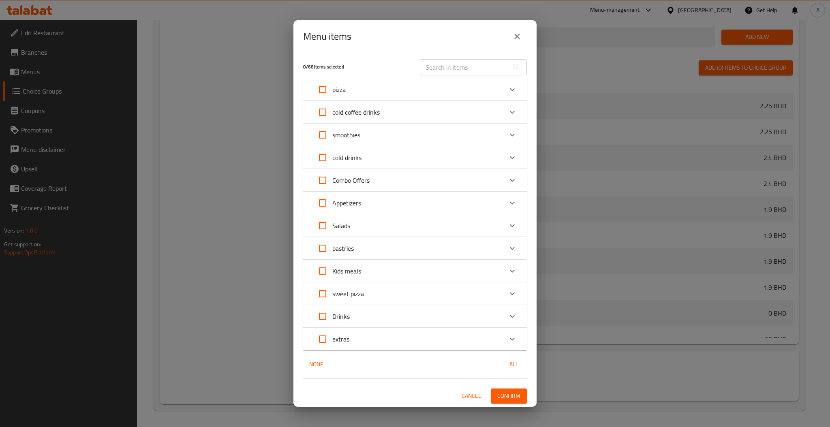
click at [470, 77] on div "​" at bounding box center [473, 67] width 117 height 26
click at [468, 71] on input "text" at bounding box center [464, 67] width 88 height 16
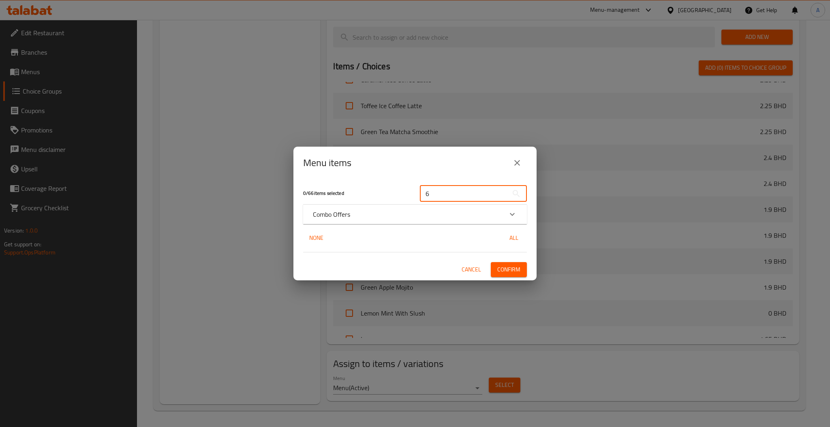
click at [511, 212] on icon "Expand" at bounding box center [513, 215] width 10 height 10
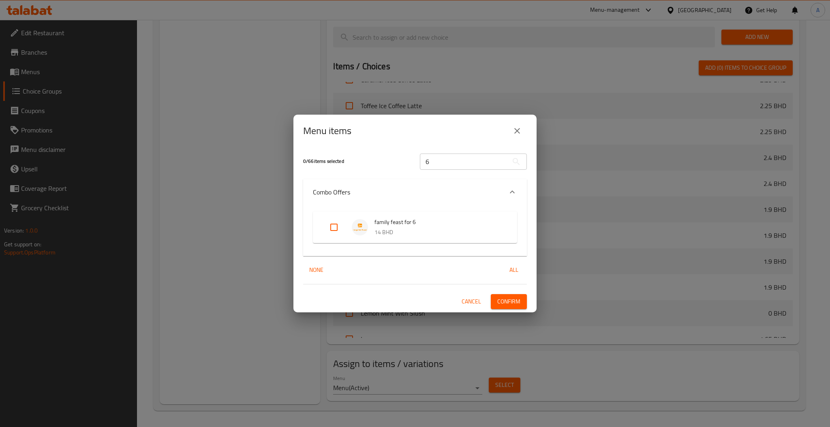
click at [339, 229] on input "Expand" at bounding box center [333, 227] width 19 height 19
click at [510, 299] on span "Confirm" at bounding box center [508, 302] width 23 height 10
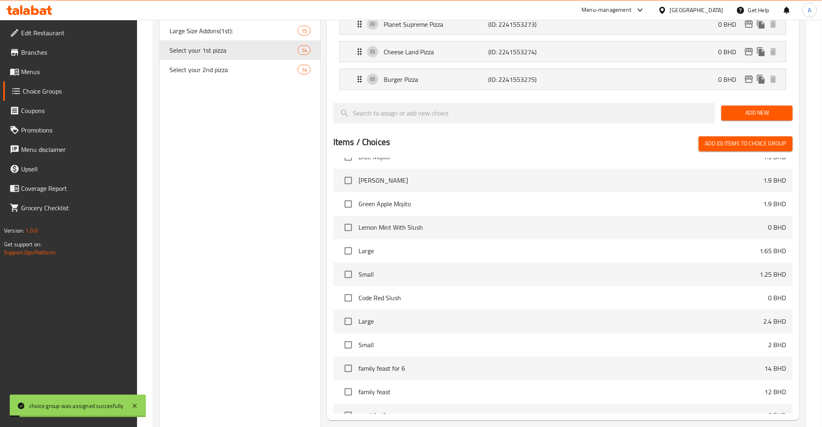
scroll to position [386, 0]
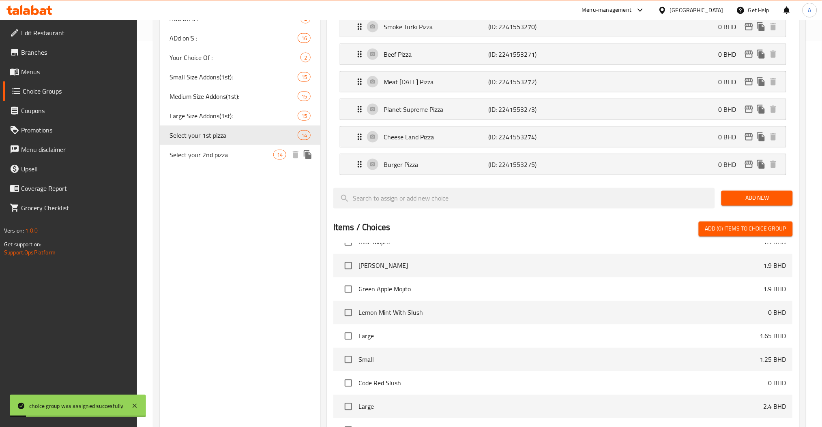
click at [220, 157] on span "Select your 2nd pizza" at bounding box center [221, 155] width 104 height 10
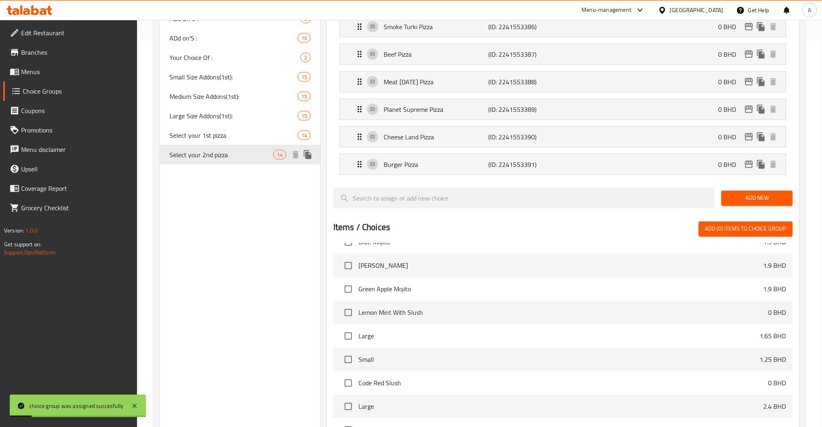
click at [220, 157] on span "Select your 2nd pizza" at bounding box center [221, 155] width 104 height 10
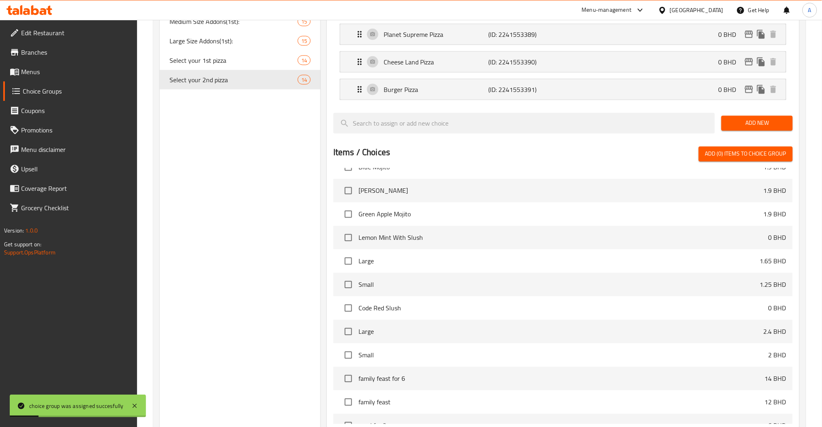
scroll to position [549, 0]
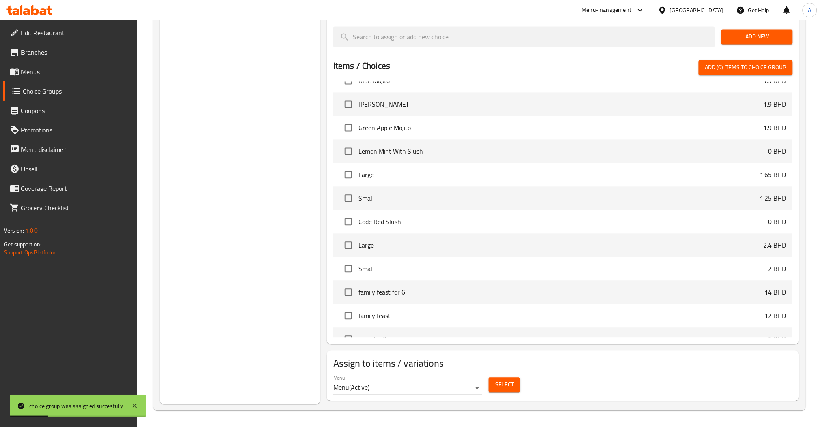
click at [509, 386] on span "Select" at bounding box center [504, 385] width 19 height 10
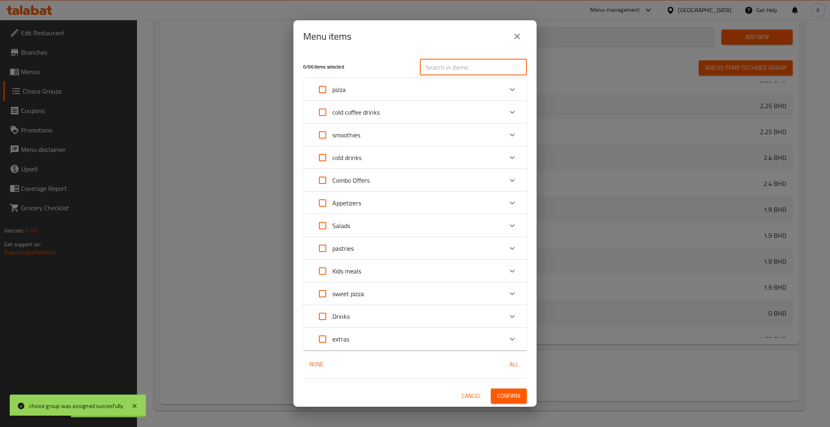
click at [427, 73] on input "text" at bounding box center [464, 67] width 88 height 16
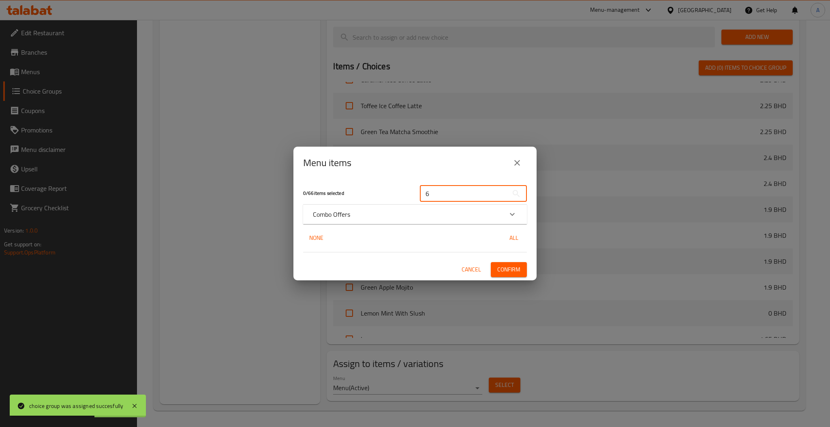
click at [521, 210] on div "Expand" at bounding box center [512, 214] width 19 height 19
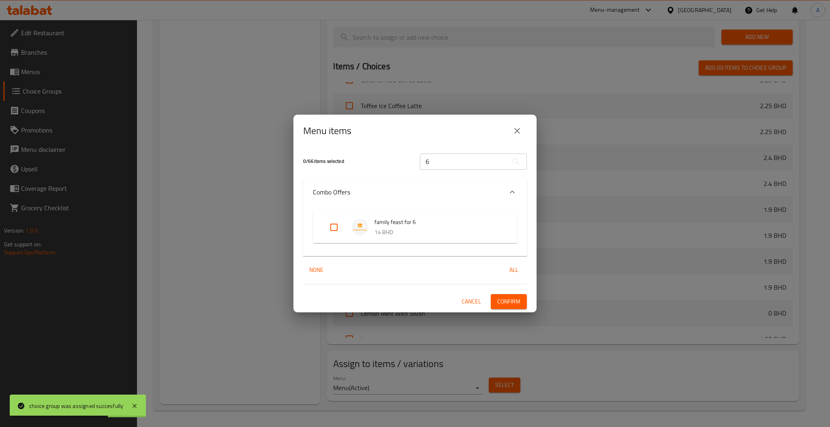
click at [330, 227] on input "Expand" at bounding box center [333, 227] width 19 height 19
click at [500, 296] on button "Confirm" at bounding box center [509, 301] width 36 height 15
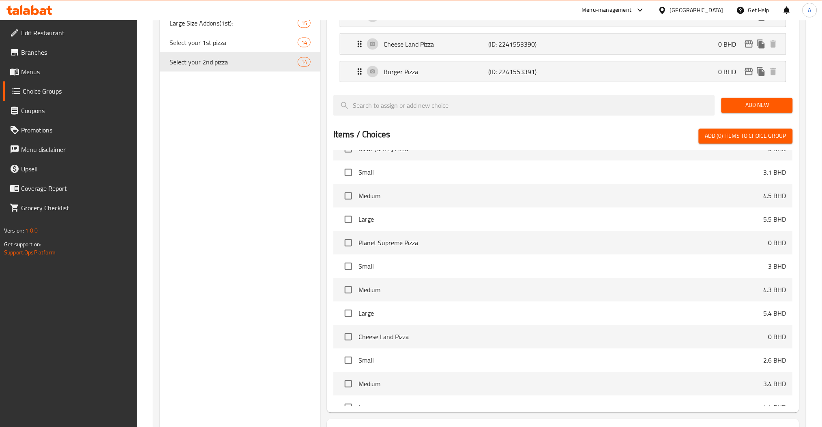
scroll to position [386, 0]
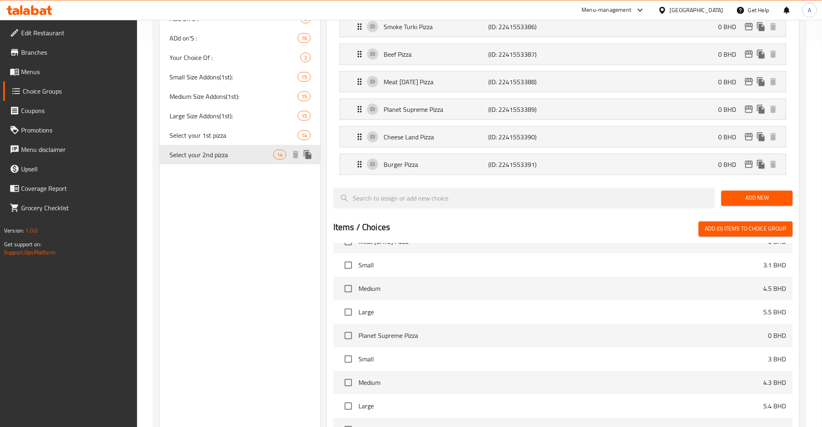
click at [231, 151] on span "Select your 2nd pizza" at bounding box center [221, 155] width 104 height 10
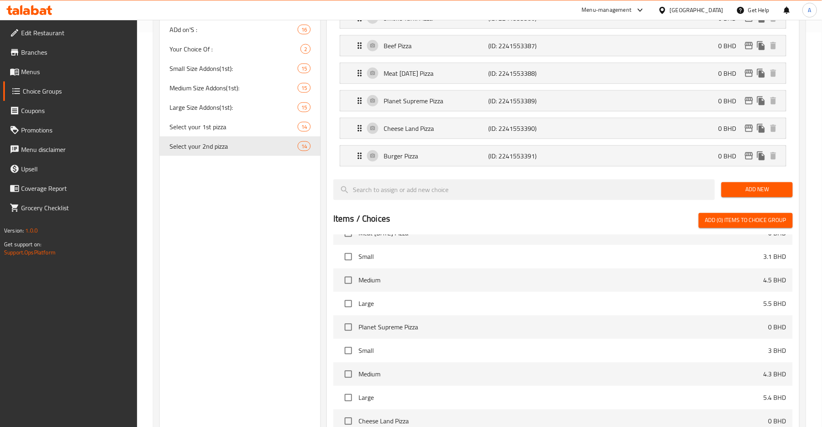
scroll to position [549, 0]
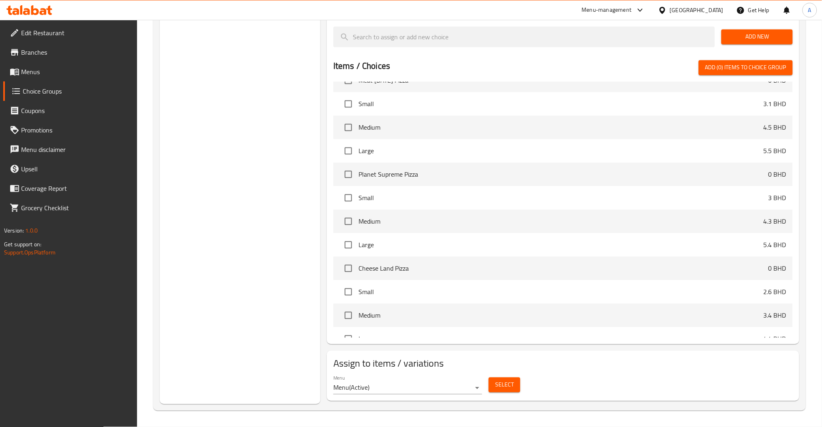
click at [510, 390] on span "Select" at bounding box center [504, 385] width 19 height 10
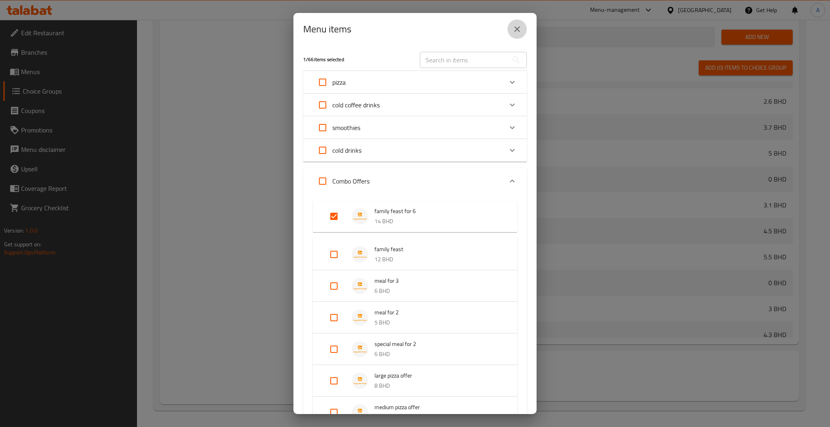
click at [519, 32] on icon "close" at bounding box center [517, 29] width 10 height 10
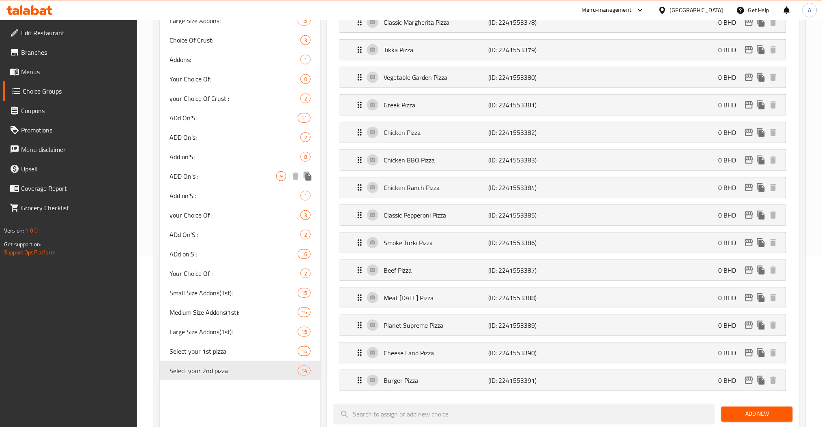
scroll to position [62, 0]
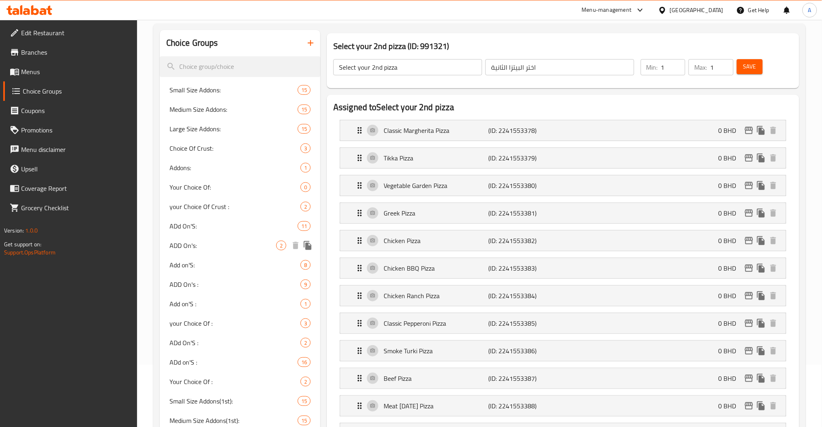
click at [197, 236] on div "ADd On'S: 11" at bounding box center [240, 225] width 161 height 19
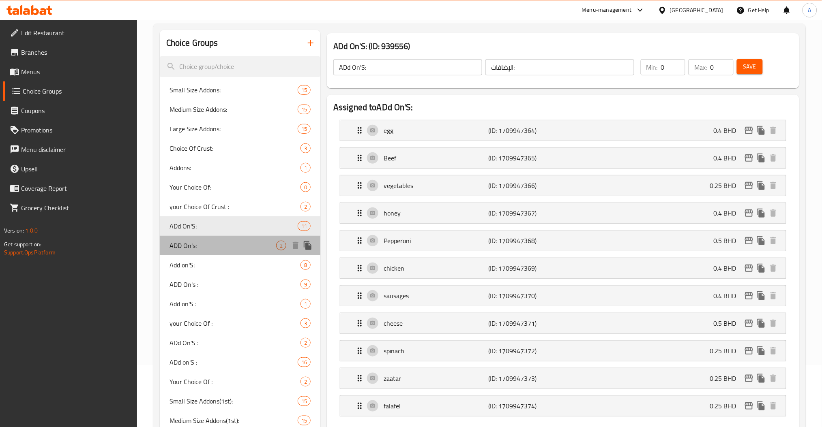
click at [200, 246] on span "ADD On's:" at bounding box center [222, 246] width 107 height 10
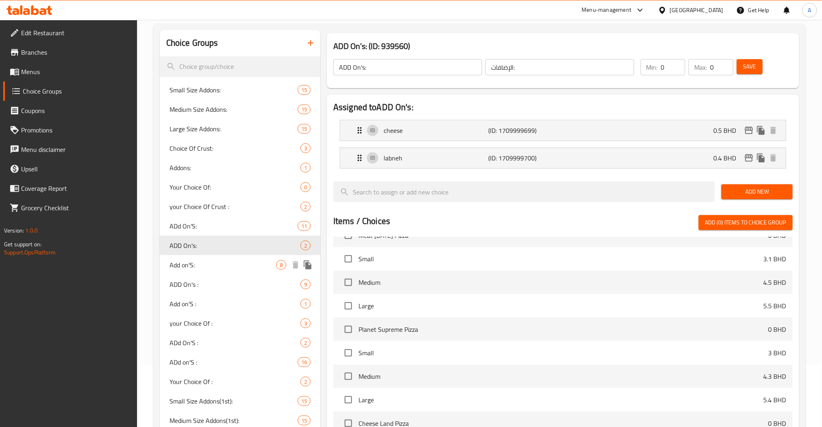
click at [202, 257] on div "Add on'S: 8" at bounding box center [240, 264] width 161 height 19
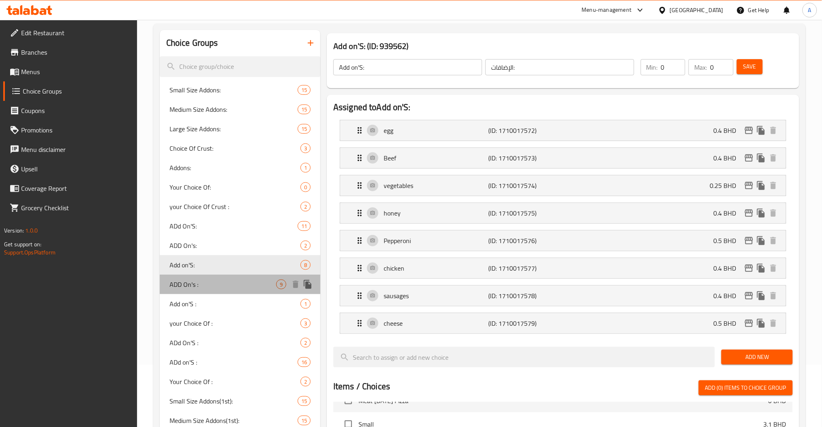
click at [205, 282] on span "ADD On's :" at bounding box center [222, 285] width 107 height 10
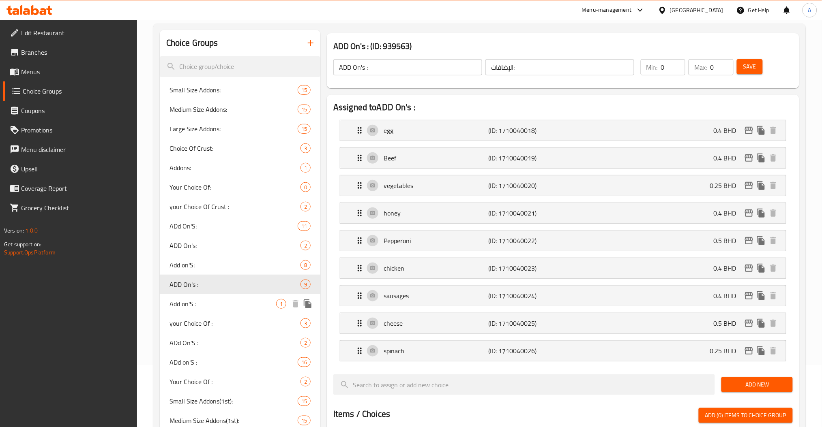
click at [202, 299] on span "Add on'S :" at bounding box center [222, 304] width 107 height 10
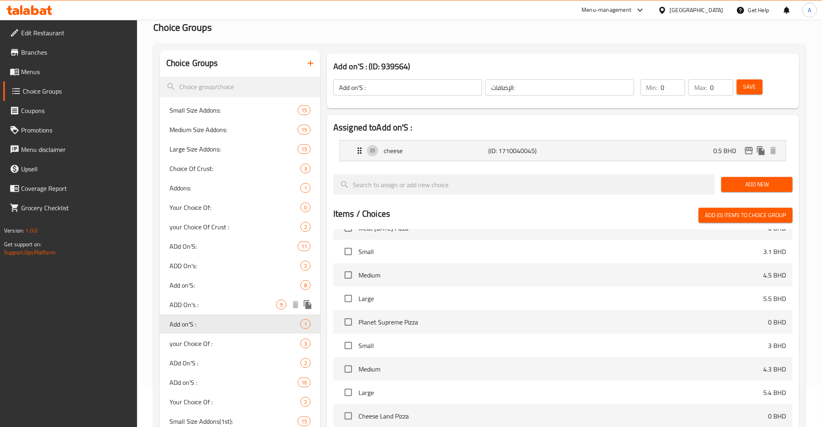
scroll to position [0, 0]
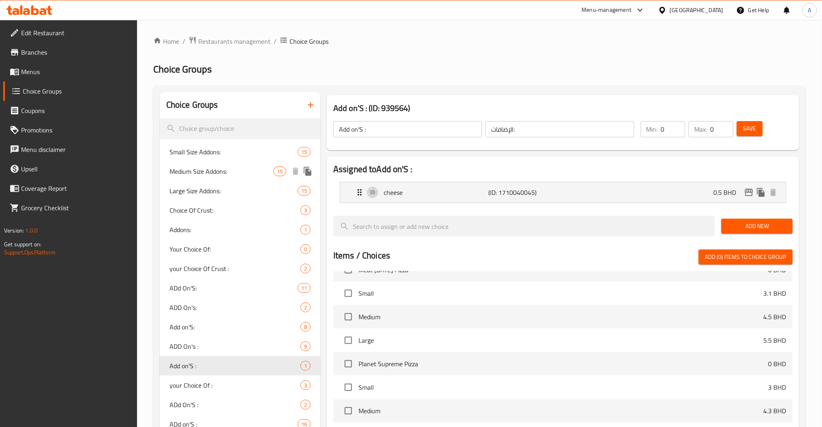
click at [208, 165] on div "Medium Size Addons: 15" at bounding box center [240, 171] width 161 height 19
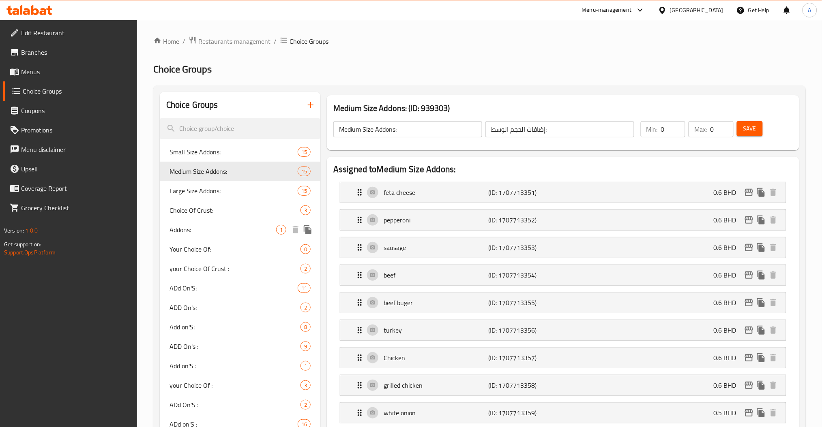
click at [204, 223] on div "Addons: 1" at bounding box center [240, 229] width 161 height 19
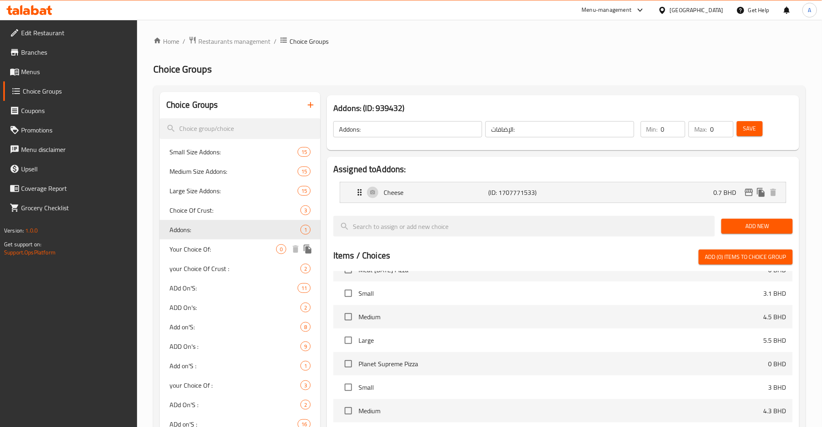
click at [204, 251] on span "Your Choice Of:" at bounding box center [222, 249] width 107 height 10
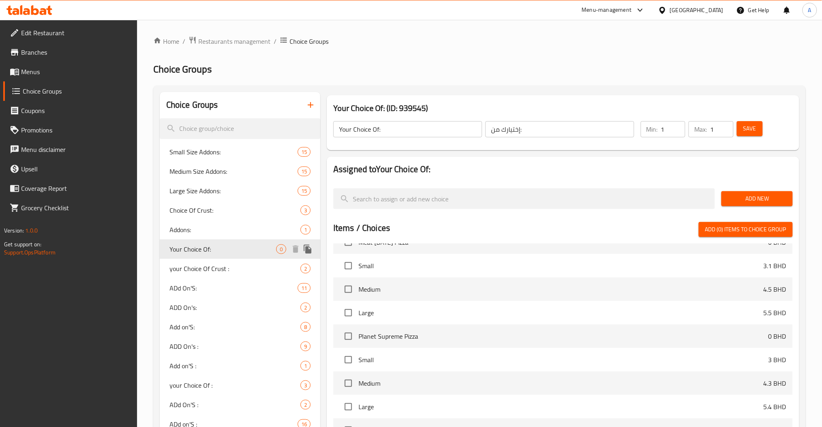
click at [185, 272] on span "your Choice Of Crust :" at bounding box center [234, 269] width 131 height 10
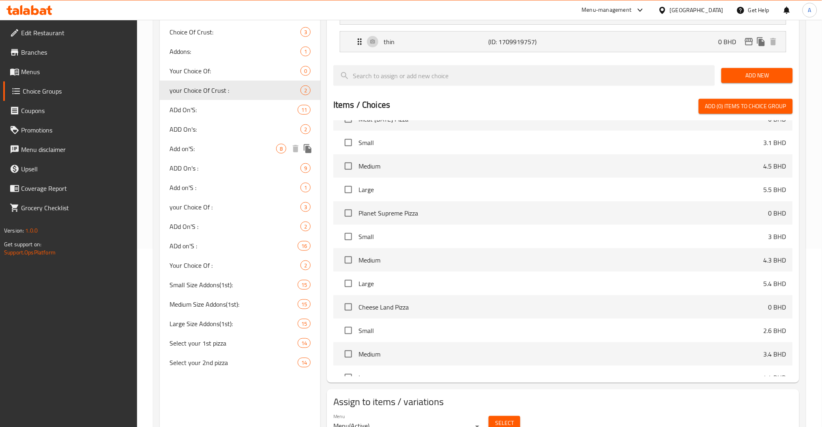
scroll to position [216, 0]
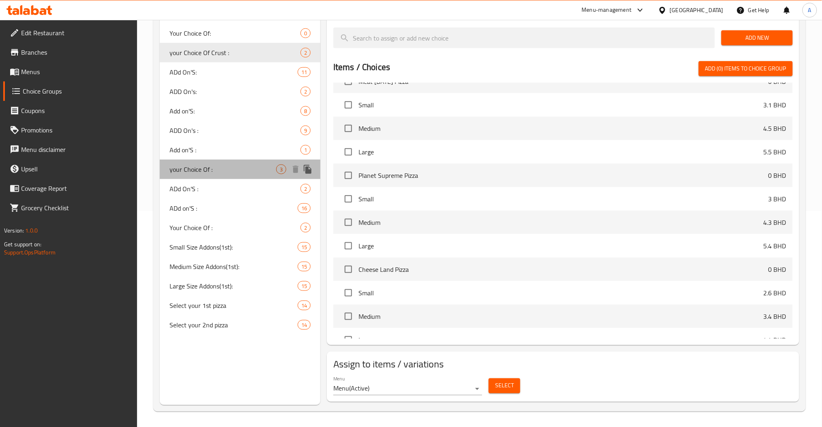
click at [206, 173] on span "your Choice Of :" at bounding box center [222, 170] width 107 height 10
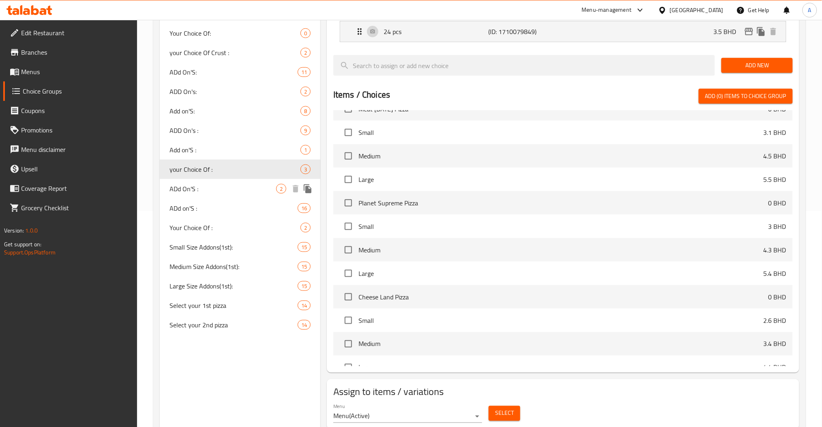
click at [200, 187] on span "ADd On'S :" at bounding box center [222, 189] width 107 height 10
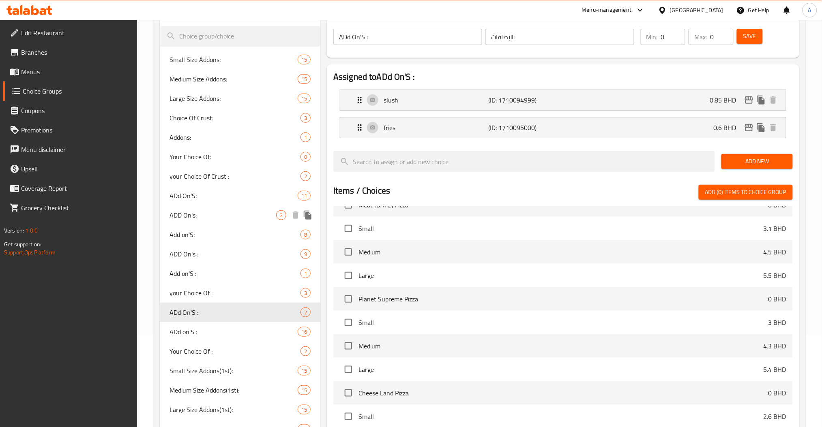
scroll to position [108, 0]
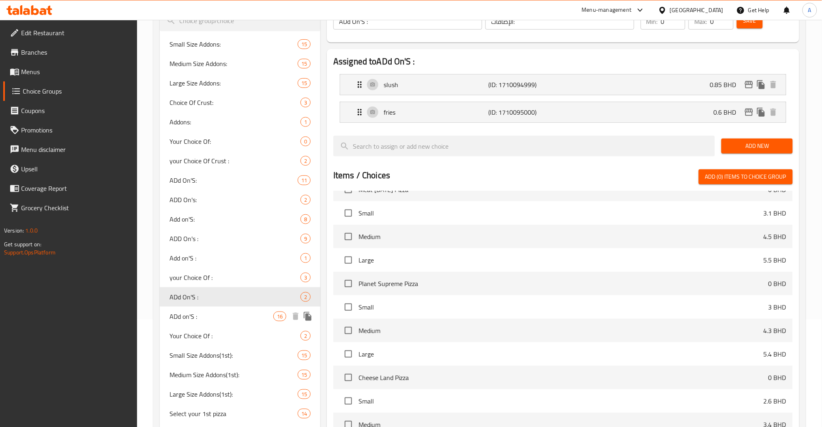
click at [184, 328] on div "Your Choice Of : 2" at bounding box center [240, 335] width 161 height 19
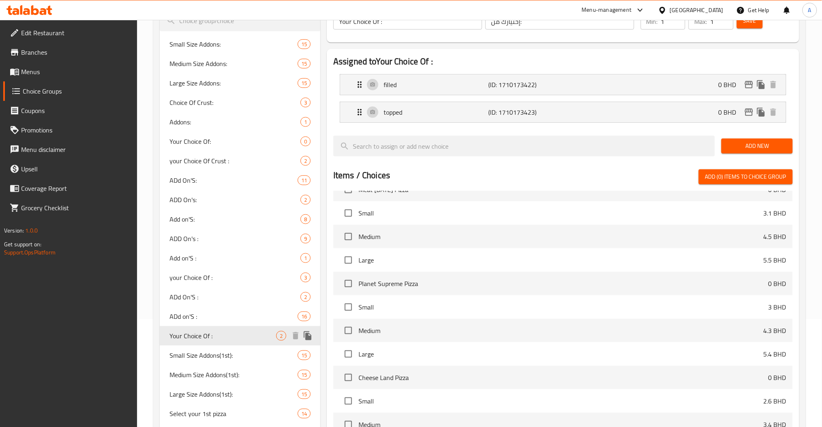
click at [193, 346] on div "Small Size Addons(1st): 15" at bounding box center [240, 355] width 161 height 19
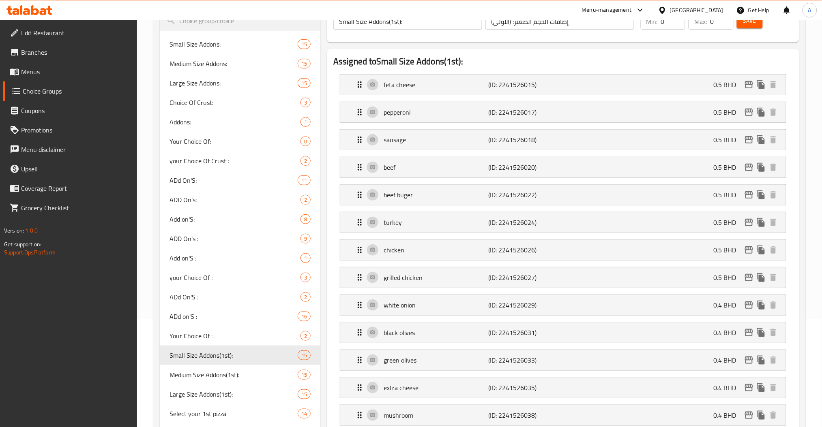
scroll to position [162, 0]
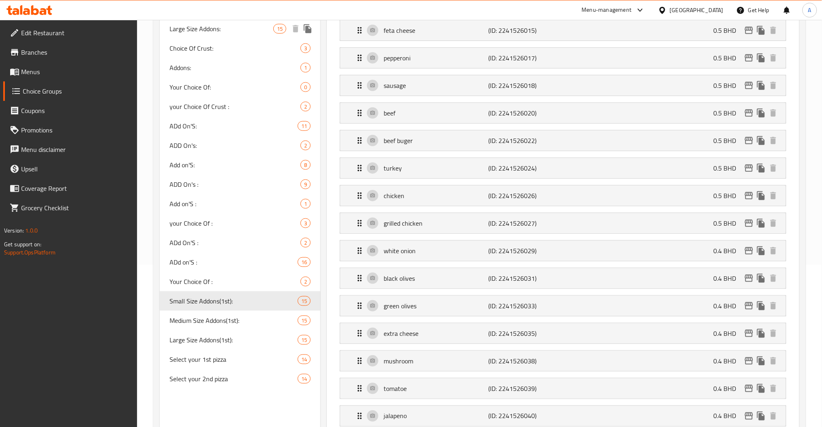
click at [222, 27] on span "Large Size Addons:" at bounding box center [221, 29] width 104 height 10
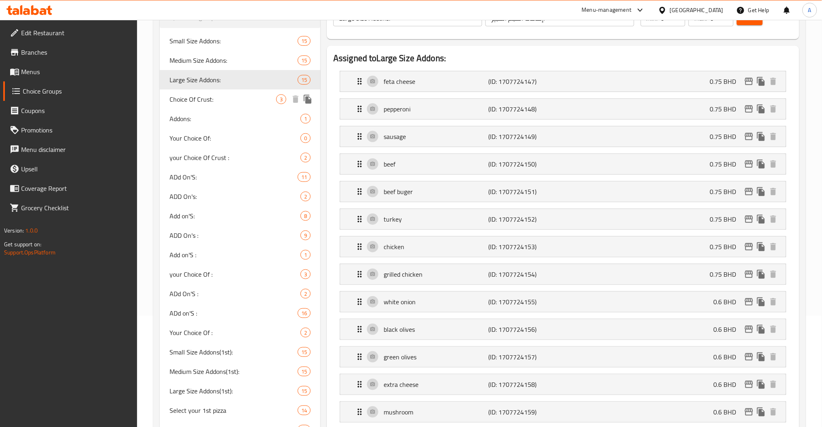
scroll to position [0, 0]
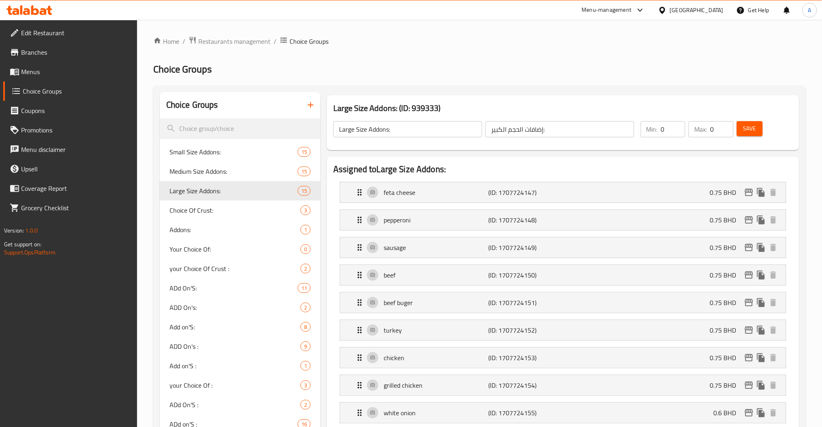
click at [747, 124] on span "Save" at bounding box center [749, 129] width 13 height 10
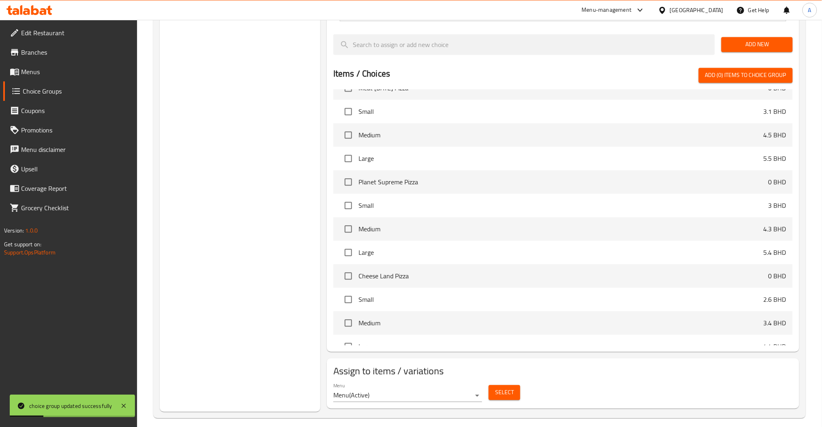
scroll to position [576, 0]
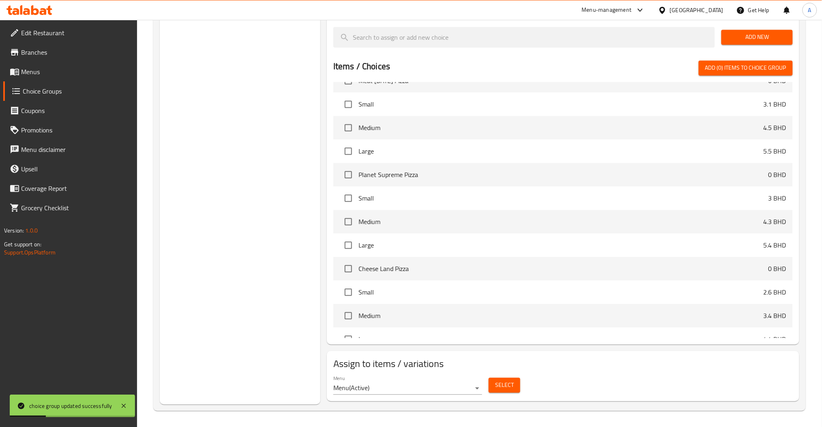
click at [507, 385] on span "Select" at bounding box center [504, 385] width 19 height 10
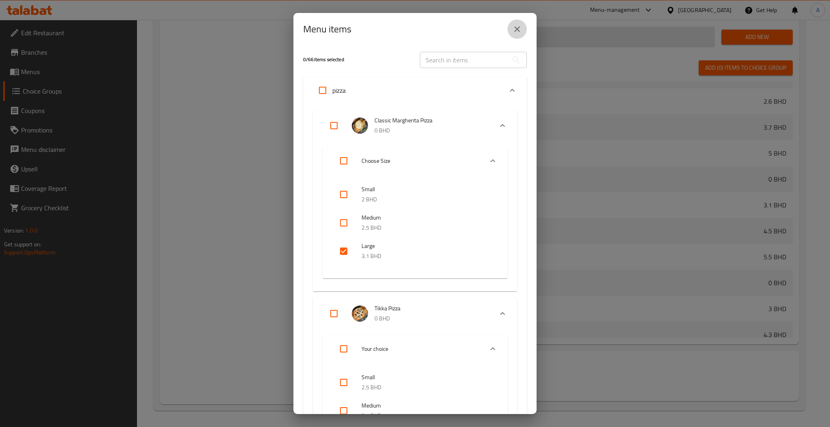
click at [513, 30] on icon "close" at bounding box center [517, 29] width 10 height 10
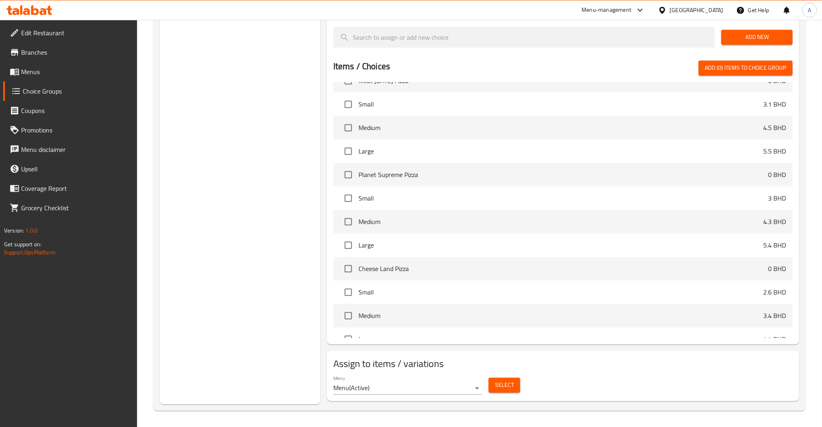
scroll to position [360, 0]
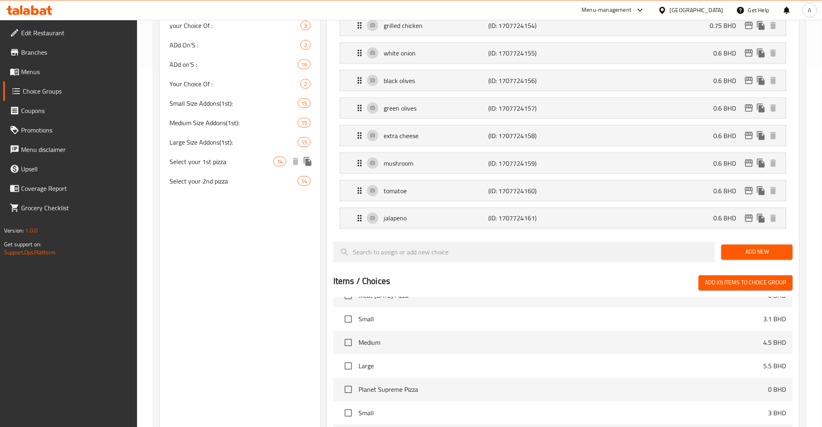
click at [212, 141] on span "Large Size Addons(1st):" at bounding box center [233, 142] width 128 height 10
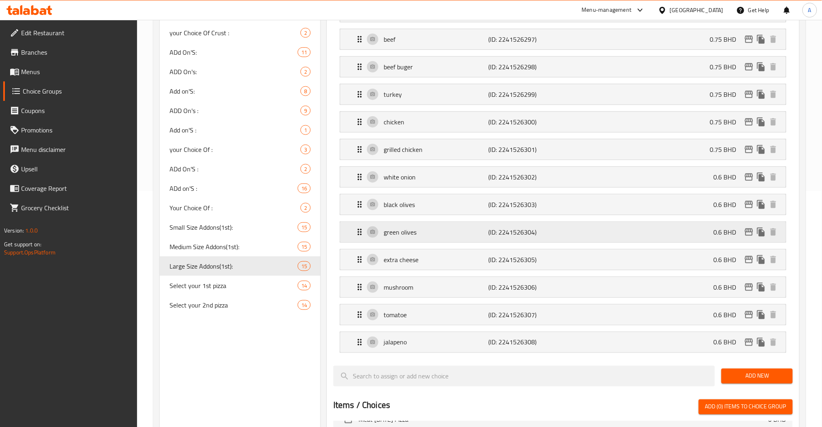
scroll to position [324, 0]
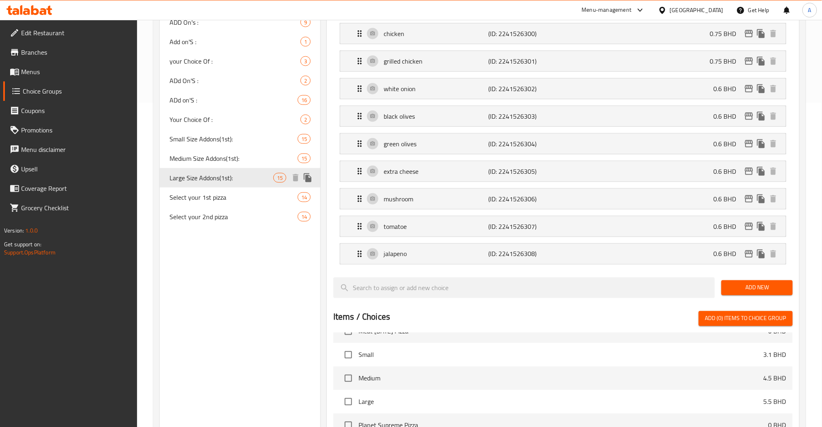
click at [274, 175] on span "15" at bounding box center [280, 178] width 12 height 8
click at [269, 175] on span "Large Size Addons(1st):" at bounding box center [221, 178] width 104 height 10
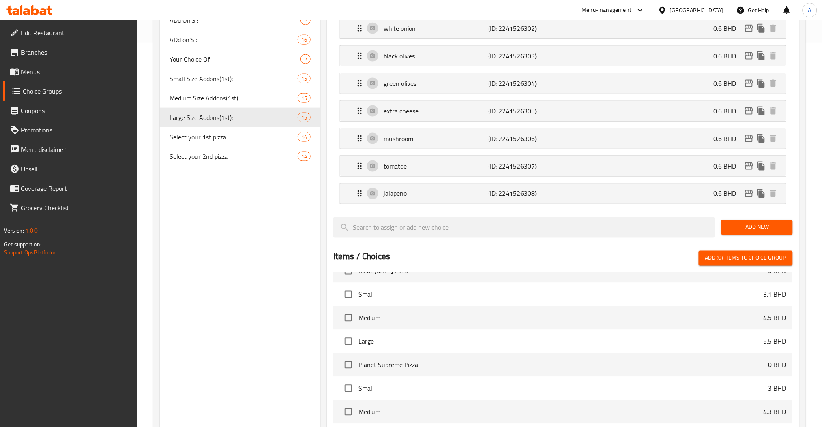
scroll to position [486, 0]
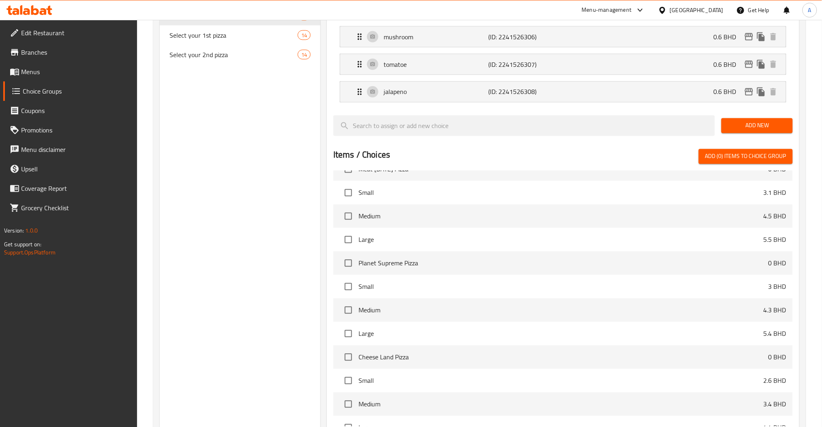
click at [62, 75] on span "Menus" at bounding box center [76, 72] width 110 height 10
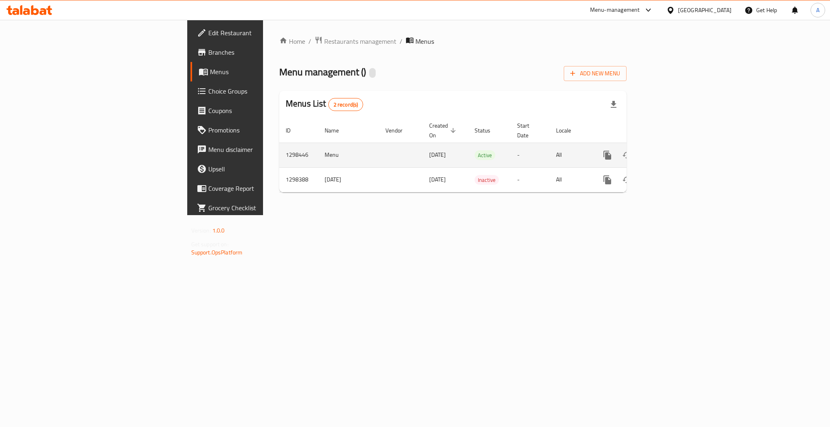
click at [671, 150] on icon "enhanced table" at bounding box center [666, 155] width 10 height 10
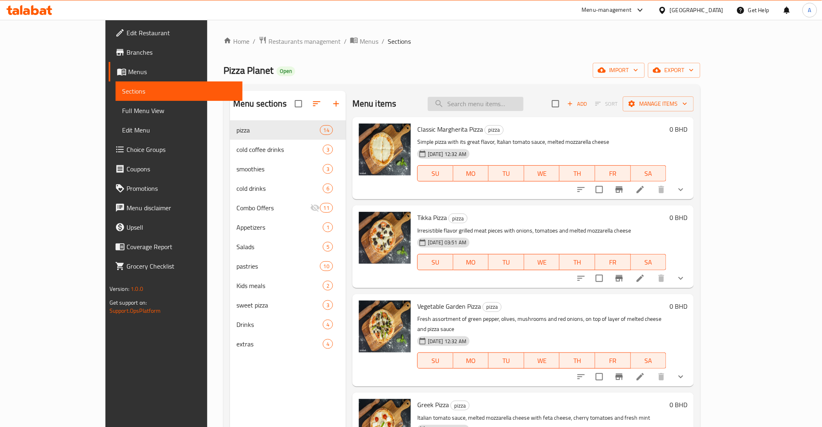
click at [495, 105] on input "search" at bounding box center [476, 104] width 96 height 14
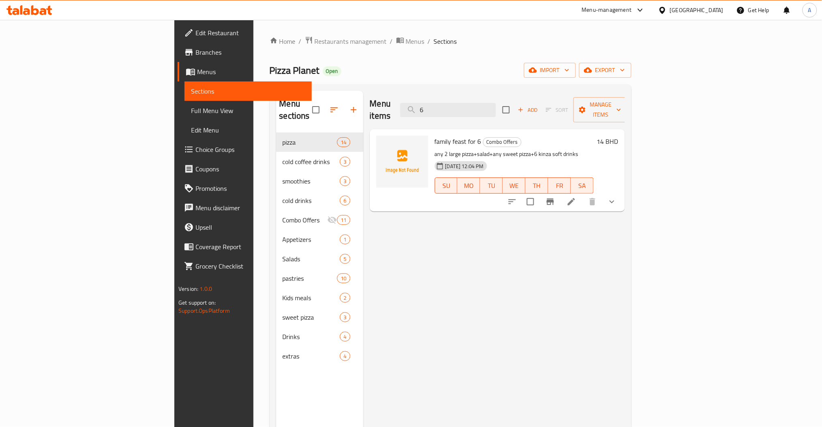
click at [575, 198] on icon at bounding box center [571, 201] width 7 height 7
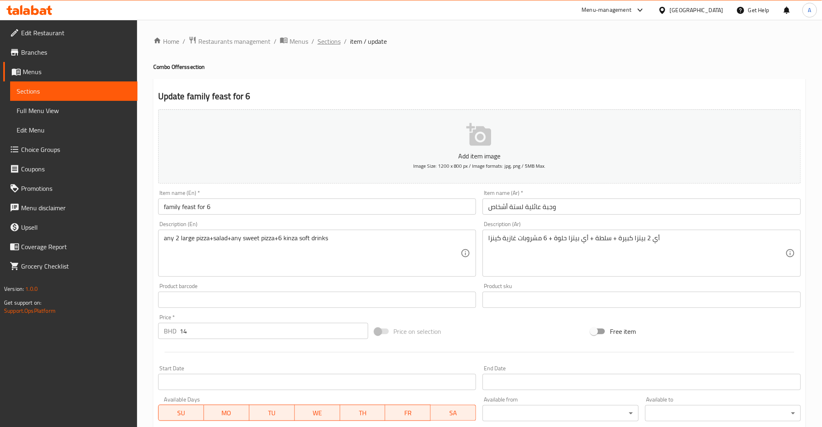
click at [328, 45] on span "Sections" at bounding box center [328, 41] width 23 height 10
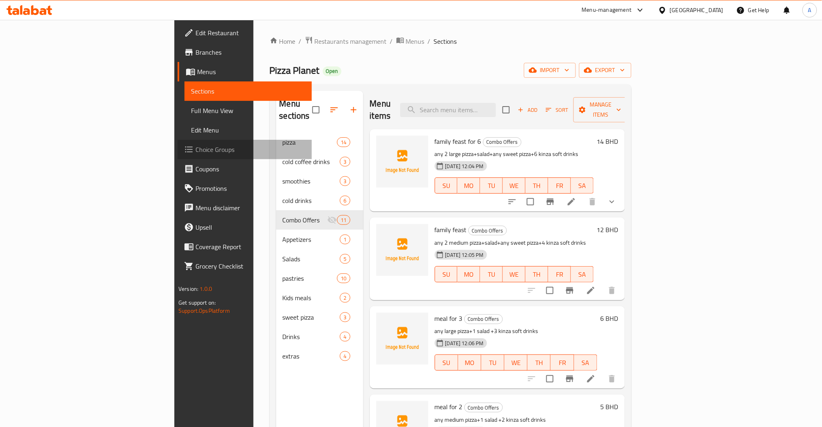
click at [195, 151] on span "Choice Groups" at bounding box center [250, 150] width 110 height 10
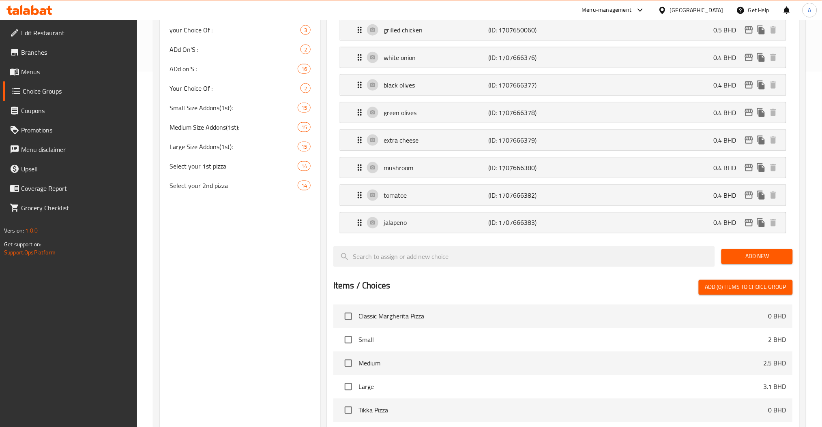
scroll to position [252, 0]
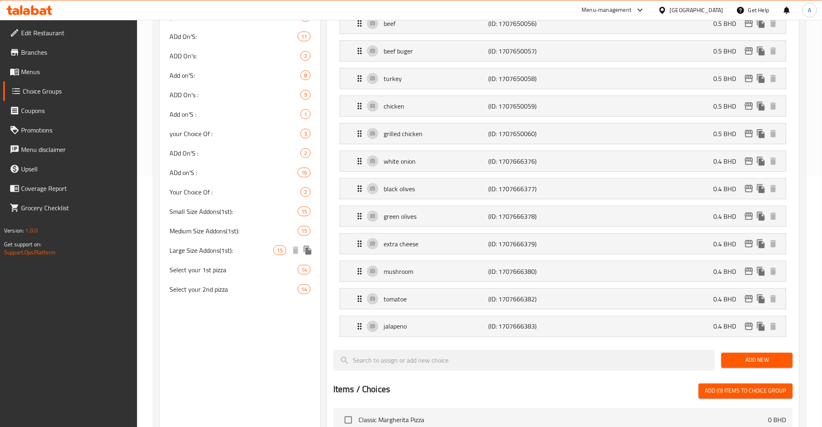
click at [211, 251] on span "Large Size Addons(1st):" at bounding box center [221, 251] width 104 height 10
click at [210, 250] on span "Large Size Addons(1st):" at bounding box center [221, 251] width 104 height 10
click at [204, 265] on span "Select your 1st pizza" at bounding box center [233, 270] width 128 height 10
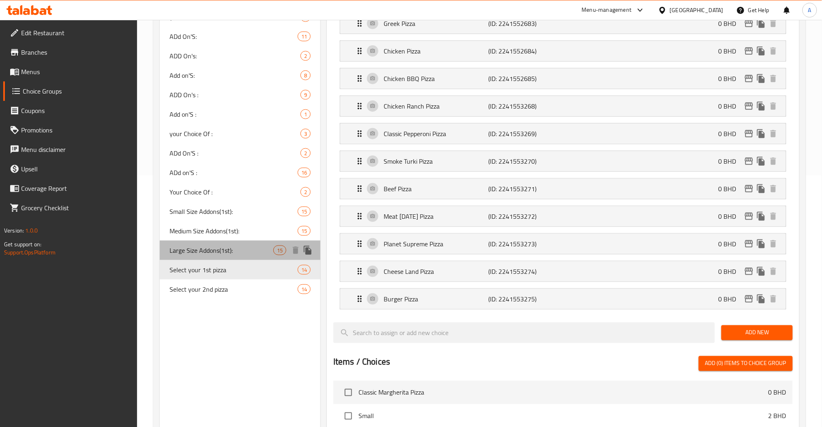
click at [209, 248] on span "Large Size Addons(1st):" at bounding box center [221, 251] width 104 height 10
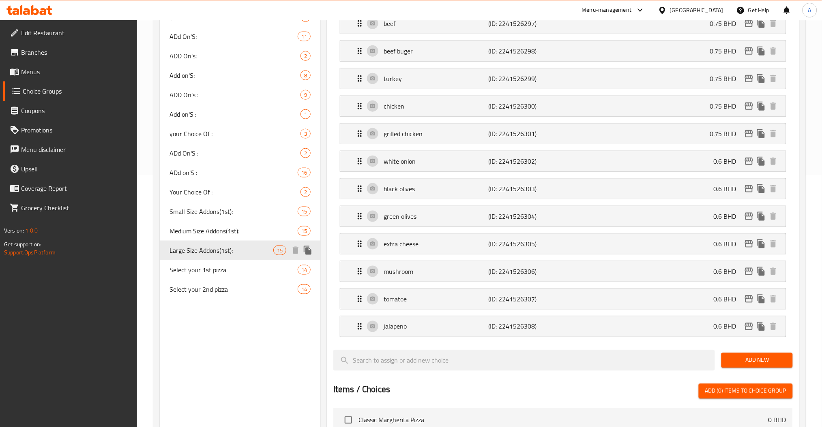
click at [209, 248] on span "Large Size Addons(1st):" at bounding box center [221, 251] width 104 height 10
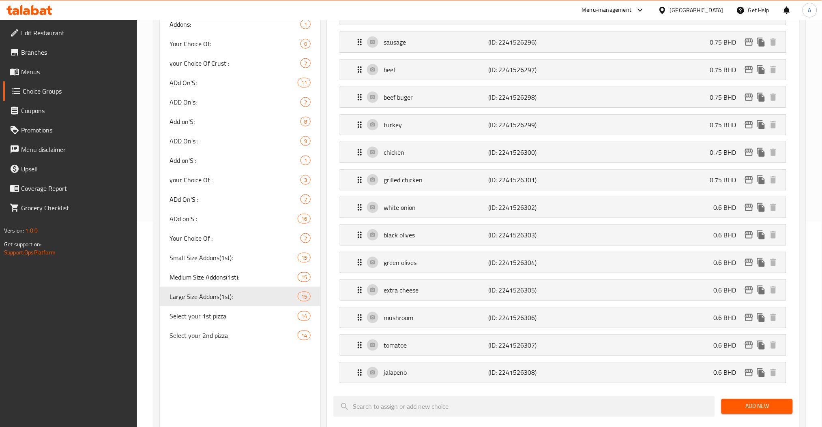
scroll to position [216, 0]
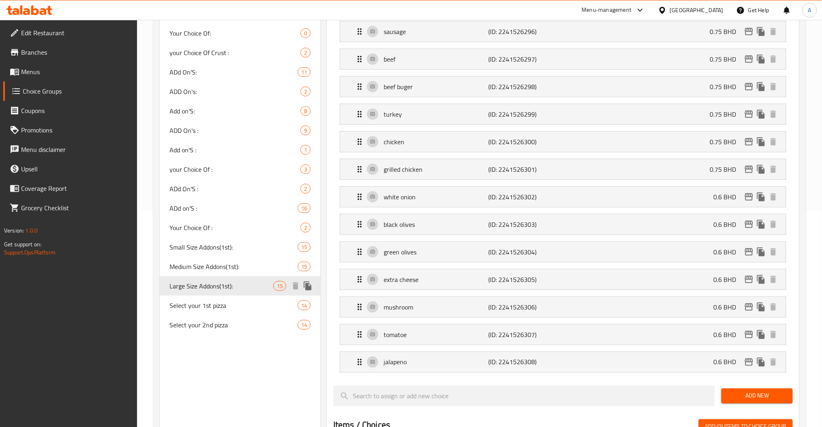
click at [312, 285] on icon "duplicate" at bounding box center [308, 286] width 10 height 10
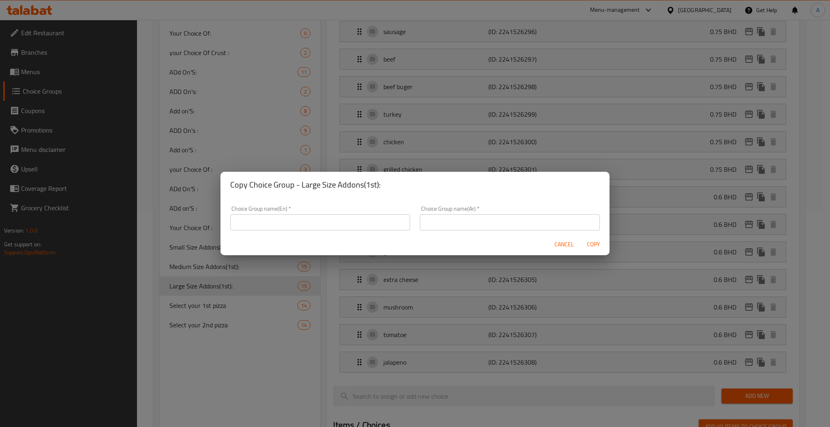
click at [562, 247] on span "Cancel" at bounding box center [564, 245] width 19 height 10
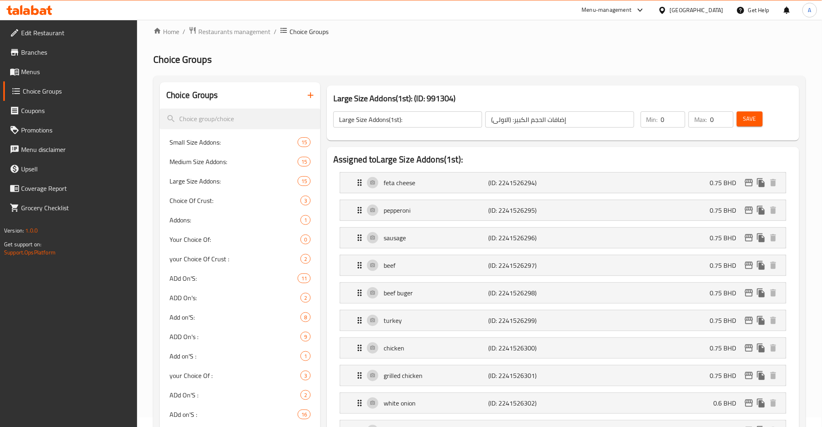
scroll to position [0, 0]
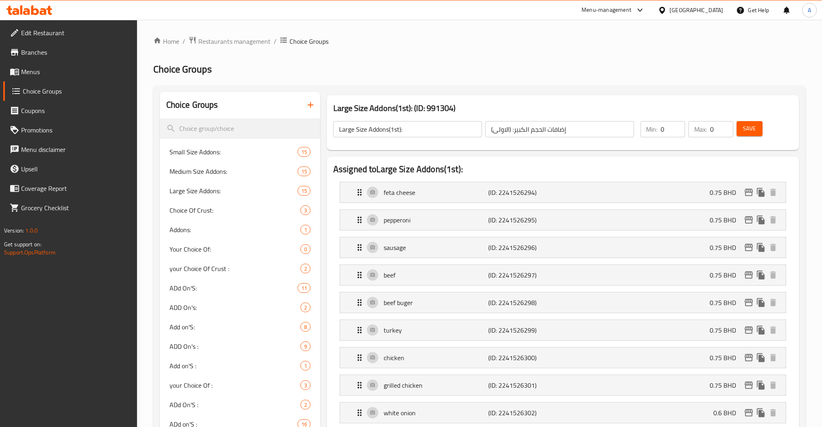
click at [423, 139] on div "Large Size Addons(1st): ​" at bounding box center [408, 129] width 152 height 19
click at [422, 129] on input "Large Size Addons(1st):" at bounding box center [407, 129] width 149 height 16
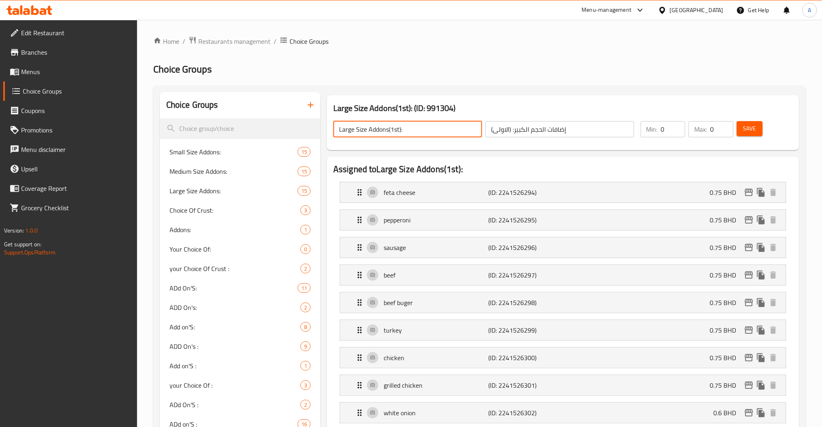
click at [422, 129] on input "Large Size Addons(1st):" at bounding box center [407, 129] width 149 height 16
click at [544, 134] on input "إضافات الحجم الكبير: (الاولى)" at bounding box center [559, 129] width 149 height 16
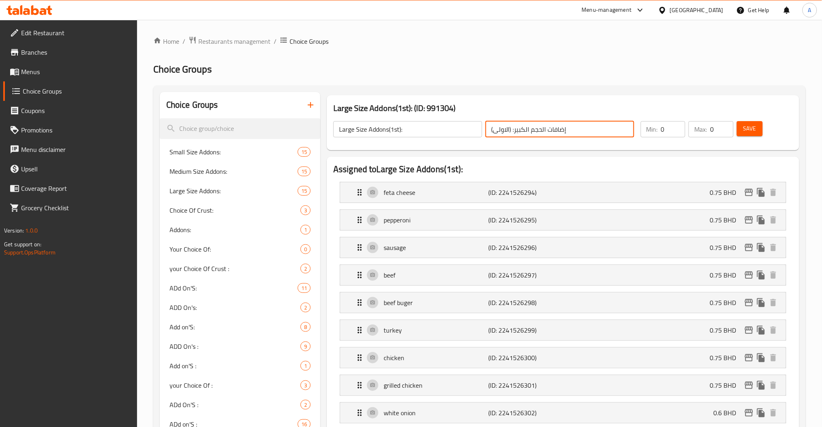
click at [544, 134] on input "إضافات الحجم الكبير: (الاولى)" at bounding box center [559, 129] width 149 height 16
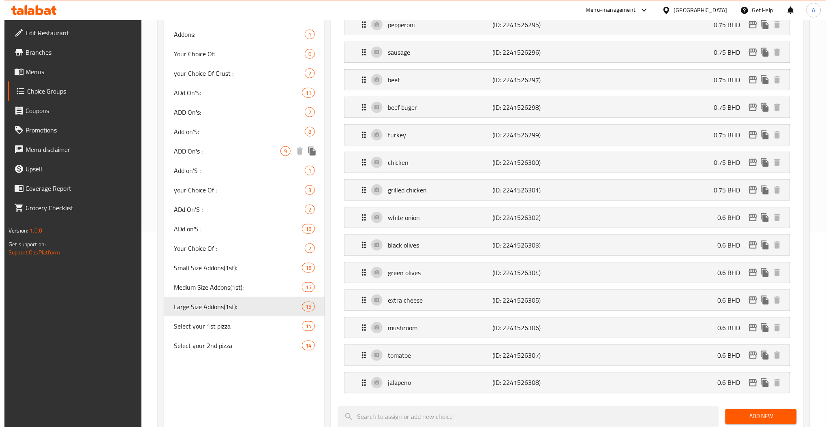
scroll to position [216, 0]
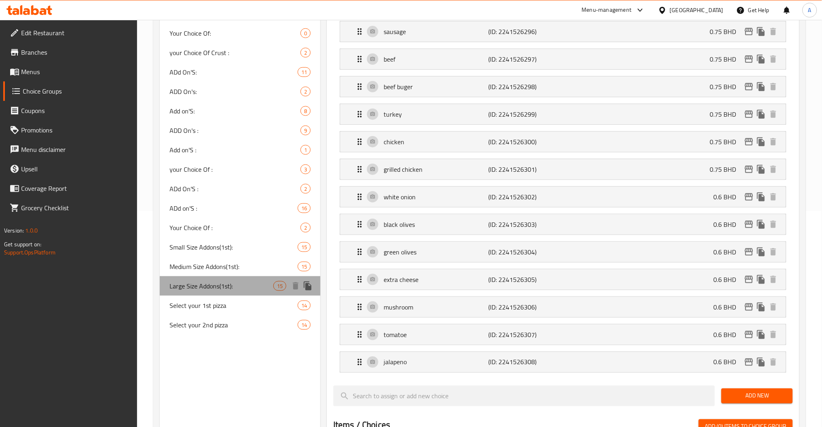
click at [268, 285] on span "Large Size Addons(1st):" at bounding box center [221, 286] width 104 height 10
click at [308, 289] on icon "duplicate" at bounding box center [308, 286] width 8 height 9
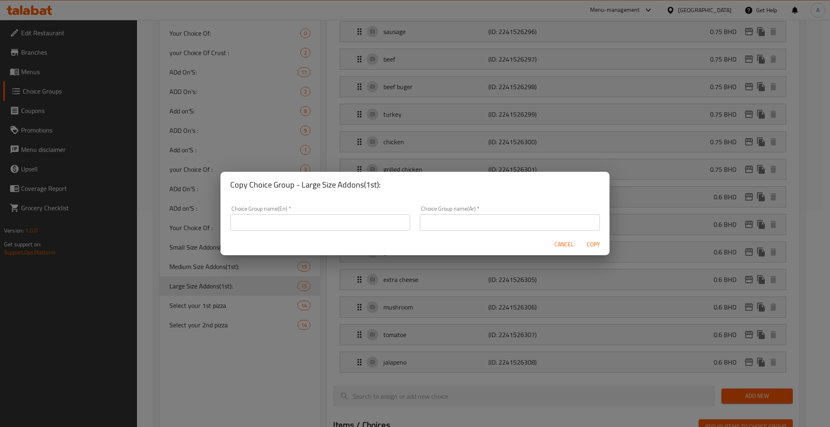
click at [301, 225] on input "text" at bounding box center [320, 222] width 180 height 16
paste input "إضافات الحجم الكبير: (الاولى)"
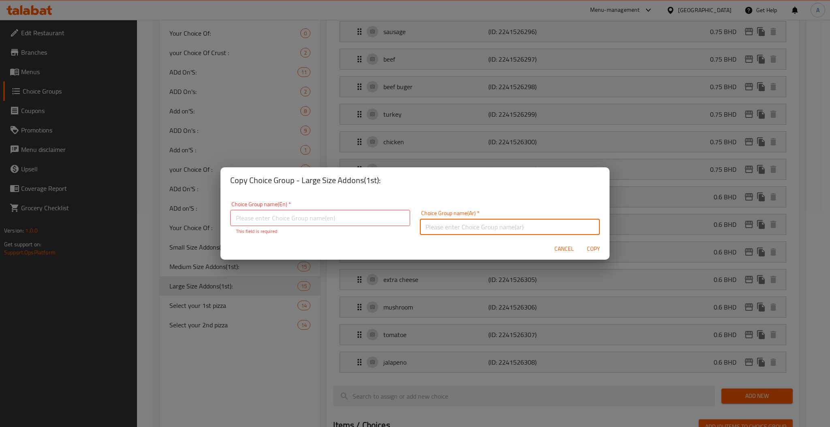
click at [441, 223] on input "text" at bounding box center [510, 227] width 180 height 16
paste input "إضافات الحجم الكبير: (الاولى)"
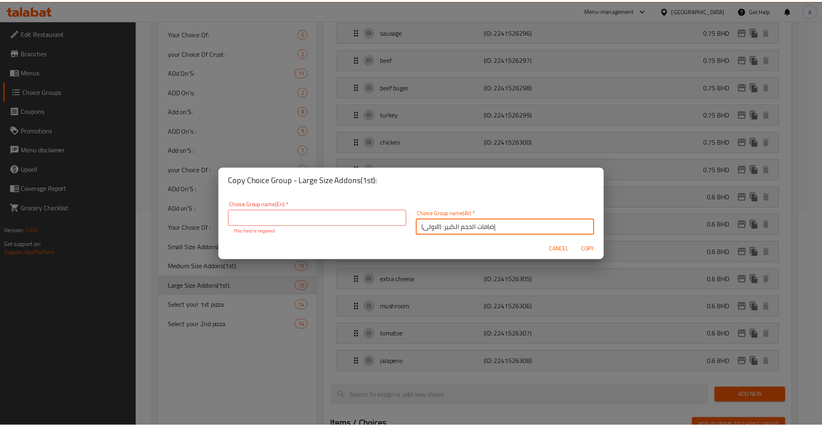
scroll to position [2, 0]
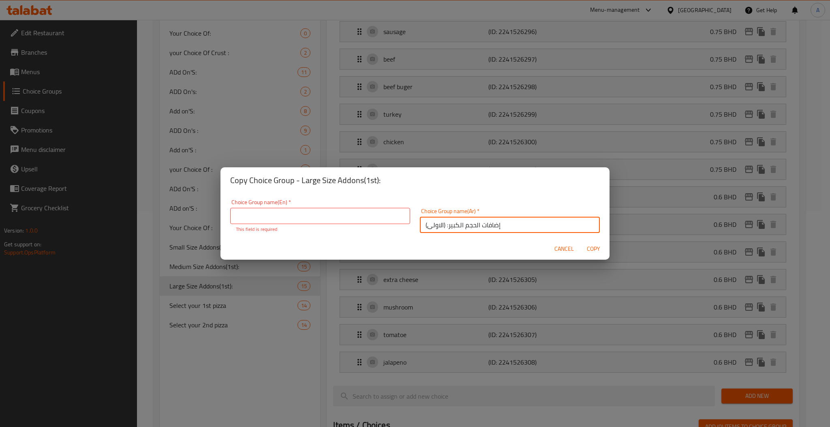
drag, startPoint x: 440, startPoint y: 226, endPoint x: 424, endPoint y: 234, distance: 17.6
click at [424, 234] on div "Choice Group name(Ar)   * إضافات الحجم الكبير: (الاولى) Choice Group name(Ar) *" at bounding box center [510, 221] width 190 height 34
click at [319, 217] on input "text" at bounding box center [320, 216] width 180 height 16
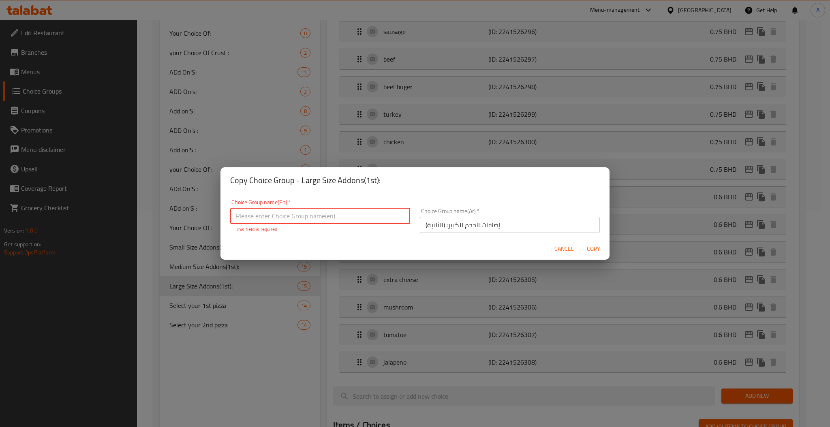
paste
click at [298, 218] on input "Large Size Addons(1st):" at bounding box center [320, 216] width 180 height 16
click at [297, 216] on input "Large Size Addons(1st):" at bounding box center [320, 216] width 180 height 16
click at [296, 216] on input "Large Size Addons(1st):" at bounding box center [320, 216] width 180 height 16
click at [581, 242] on button "Copy" at bounding box center [594, 249] width 26 height 15
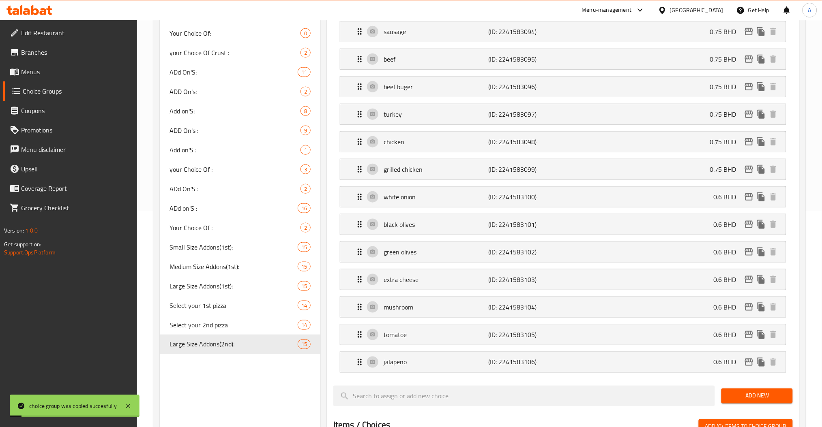
click at [223, 356] on nav "Small Size Addons: 15 Medium Size Addons: 15 Large Size Addons: 15 Choice Of Cr…" at bounding box center [240, 140] width 161 height 435
click at [223, 347] on span "Large Size Addons(2nd):" at bounding box center [221, 345] width 104 height 10
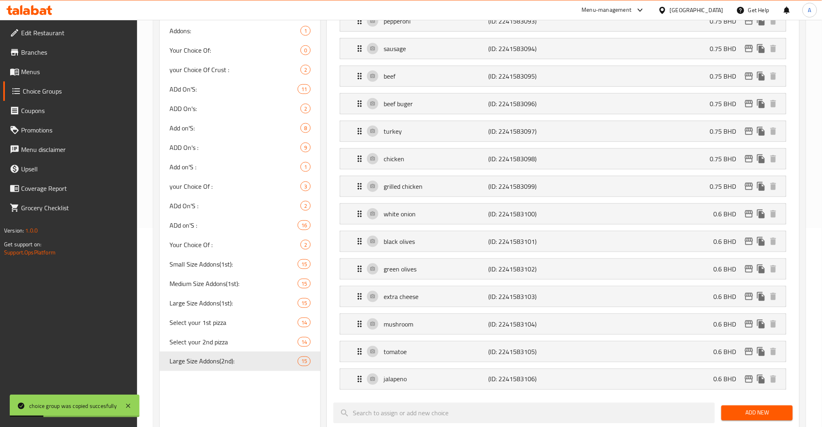
scroll to position [324, 0]
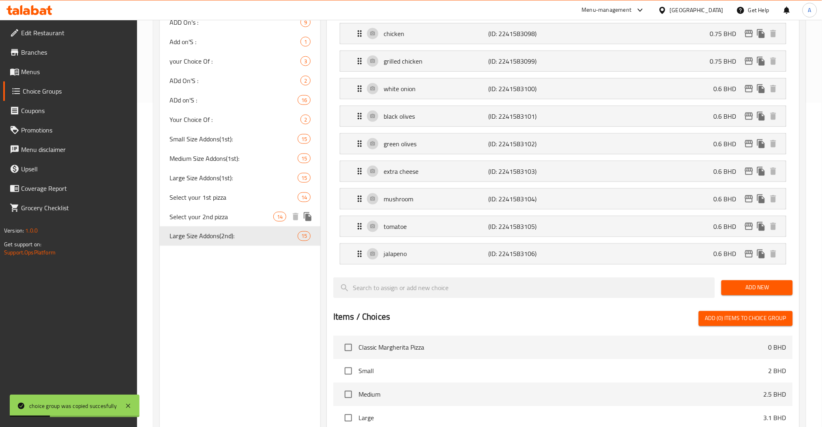
click at [231, 199] on span "Select your 1st pizza" at bounding box center [233, 198] width 128 height 10
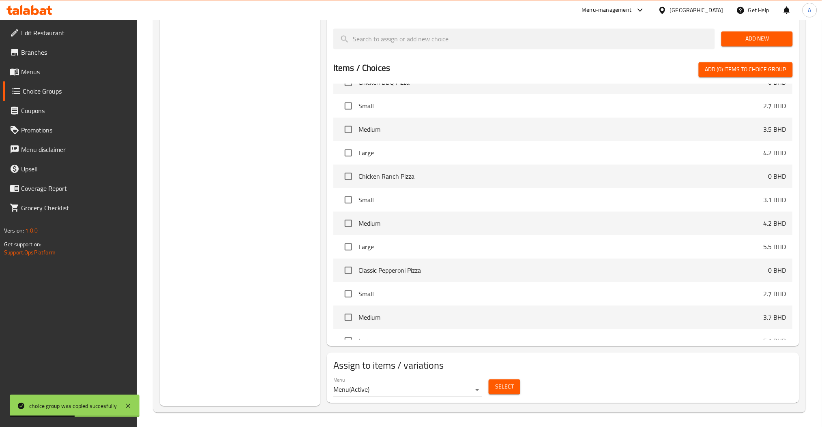
scroll to position [549, 0]
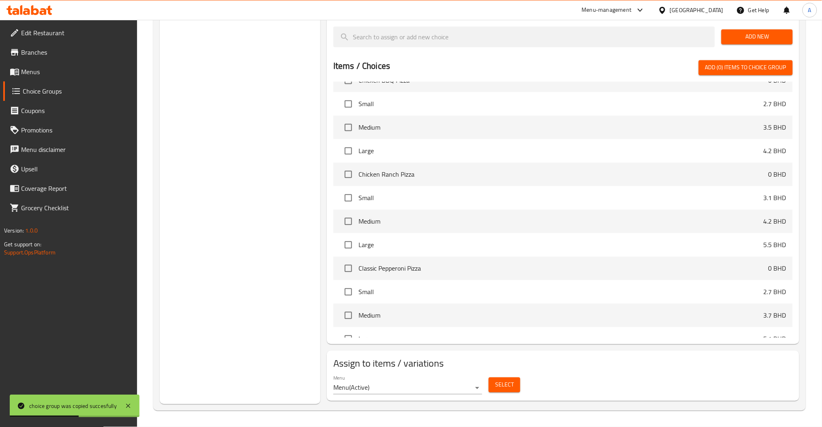
click at [531, 386] on div "Menu Menu ( Active ) Select" at bounding box center [563, 385] width 466 height 26
click at [502, 380] on span "Select" at bounding box center [504, 385] width 19 height 10
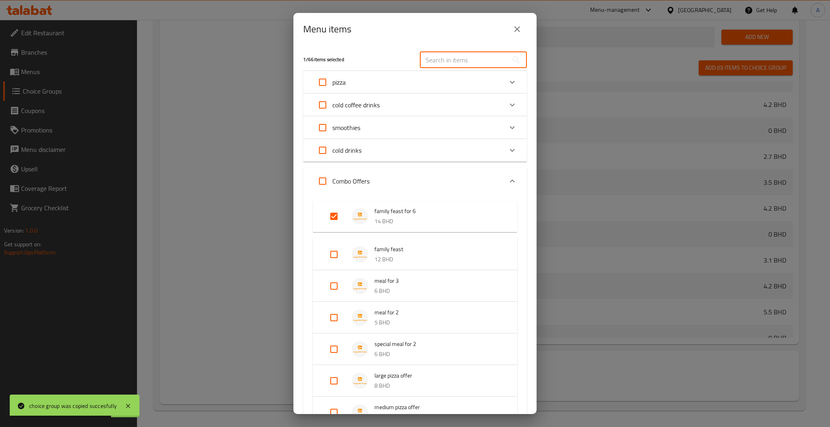
click at [446, 61] on input "text" at bounding box center [464, 60] width 88 height 16
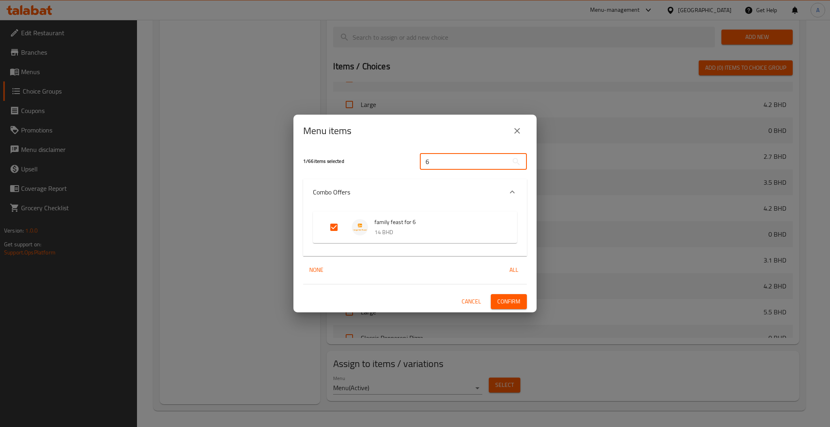
click at [522, 128] on button "close" at bounding box center [517, 130] width 19 height 19
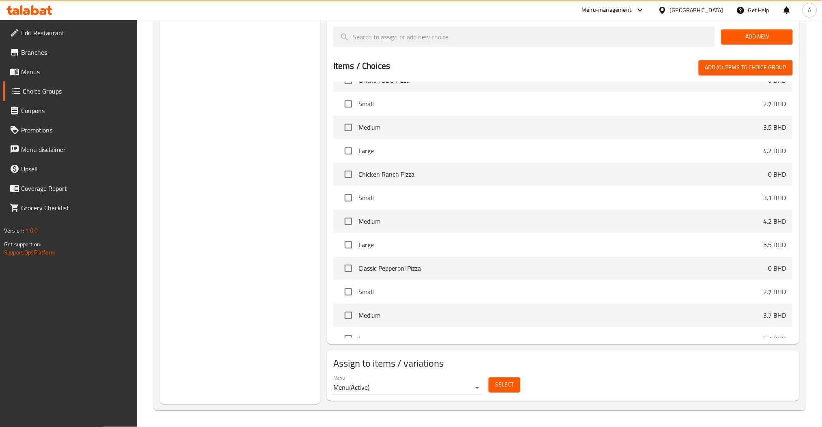
scroll to position [224, 0]
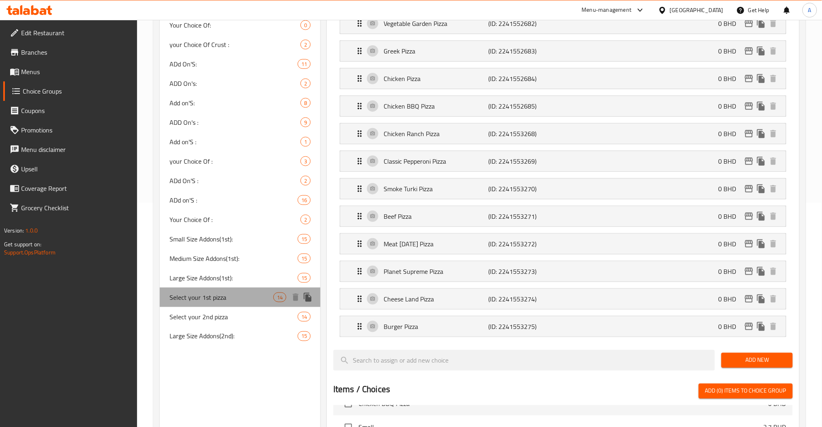
click at [228, 298] on span "Select your 1st pizza" at bounding box center [221, 298] width 104 height 10
click at [229, 283] on span "Large Size Addons(1st):" at bounding box center [221, 278] width 104 height 10
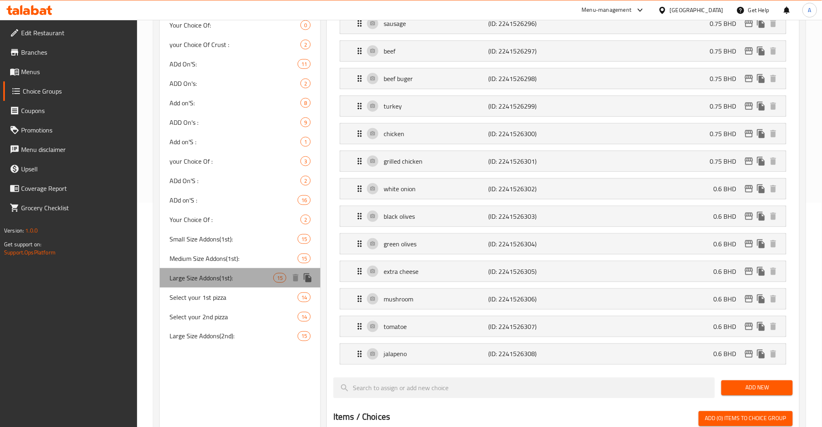
click at [229, 283] on span "Large Size Addons(1st):" at bounding box center [221, 278] width 104 height 10
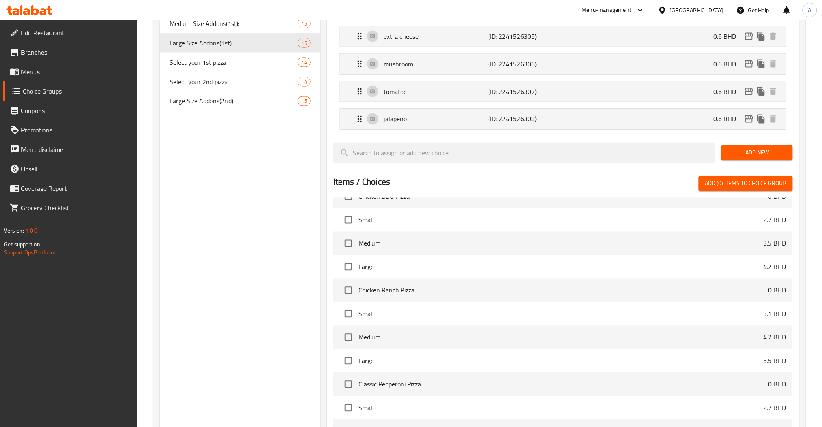
scroll to position [576, 0]
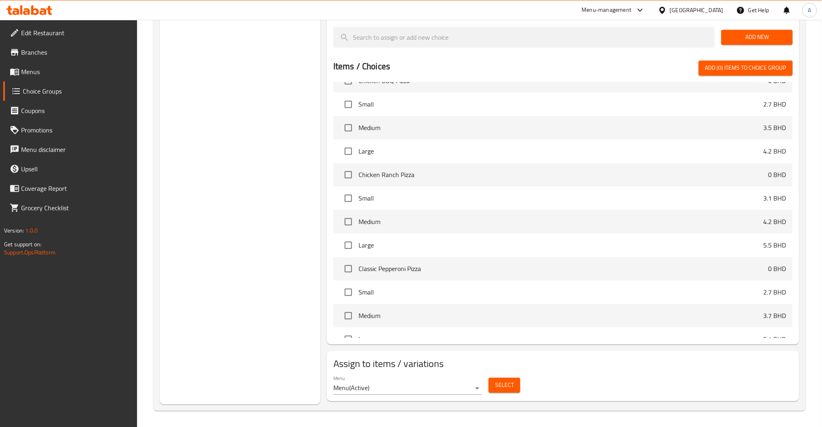
click at [505, 380] on span "Select" at bounding box center [504, 385] width 19 height 10
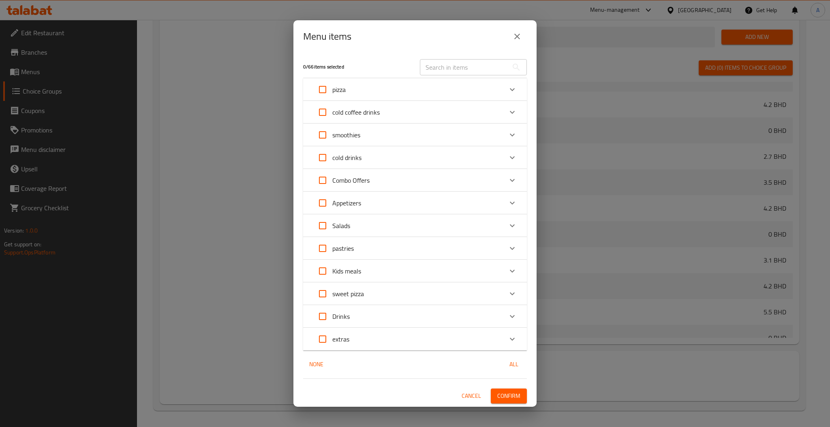
click at [455, 65] on input "text" at bounding box center [464, 67] width 88 height 16
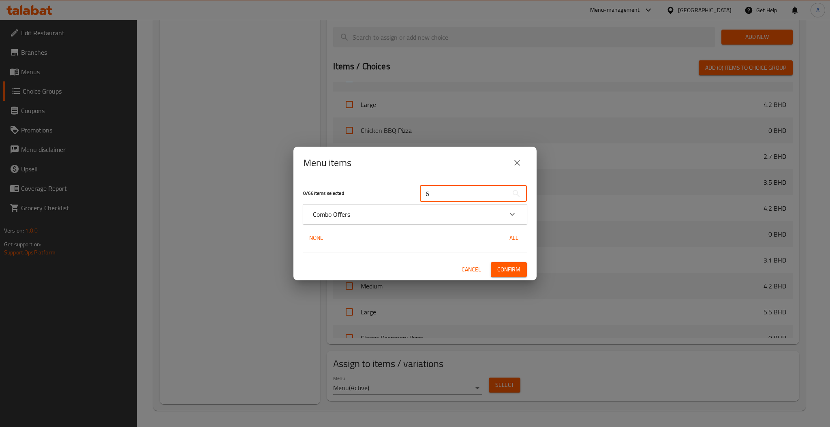
click at [494, 218] on div "Combo Offers" at bounding box center [408, 215] width 190 height 10
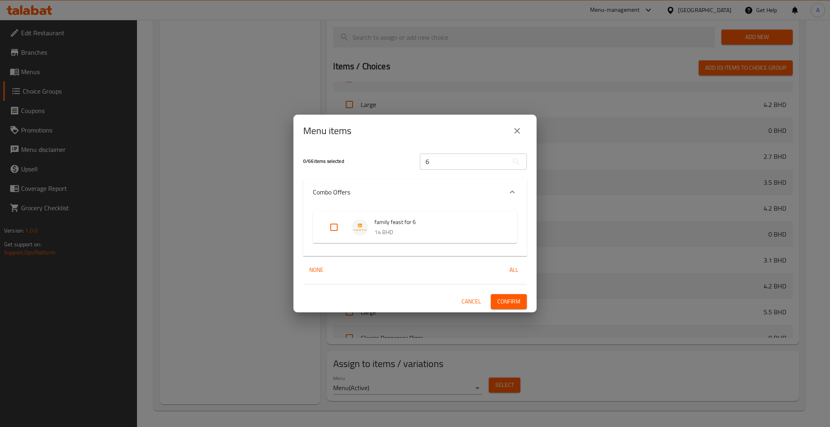
click at [341, 231] on input "Expand" at bounding box center [333, 227] width 19 height 19
click at [521, 297] on button "Confirm" at bounding box center [509, 301] width 36 height 15
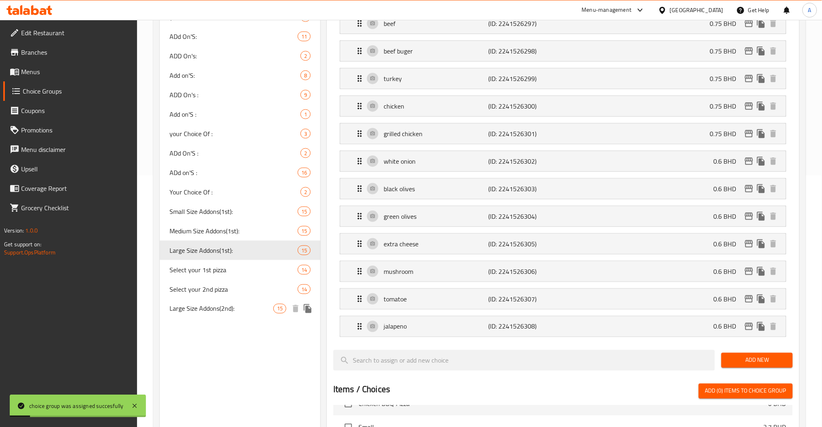
click at [195, 308] on span "Large Size Addons(2nd):" at bounding box center [221, 309] width 104 height 10
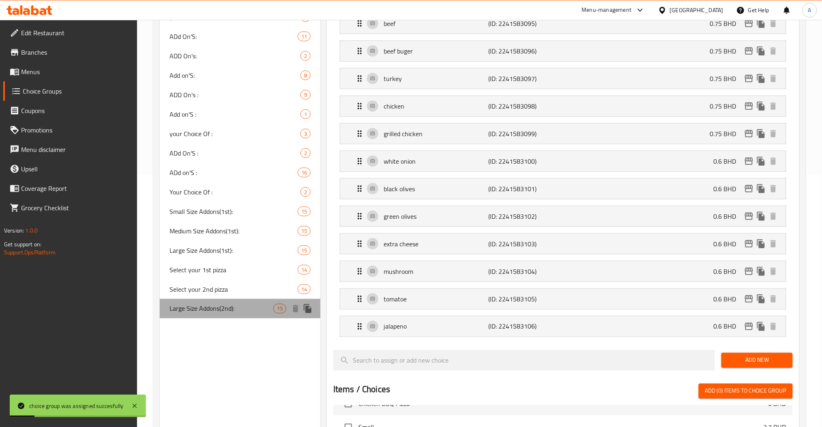
click at [195, 308] on span "Large Size Addons(2nd):" at bounding box center [221, 309] width 104 height 10
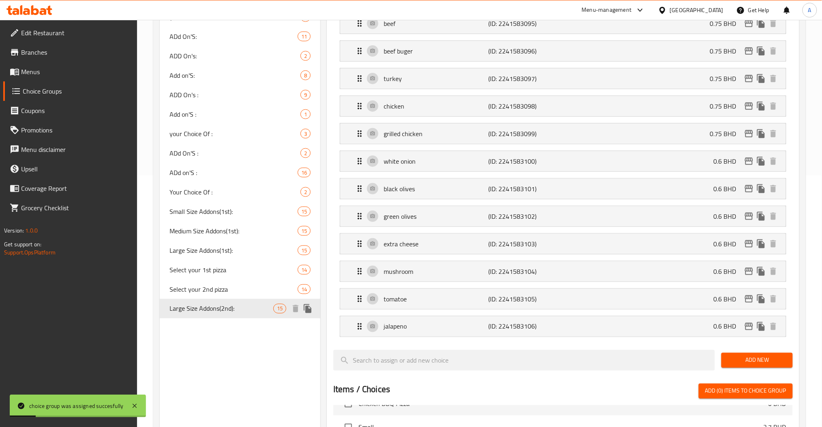
click at [195, 308] on span "Large Size Addons(2nd):" at bounding box center [221, 309] width 104 height 10
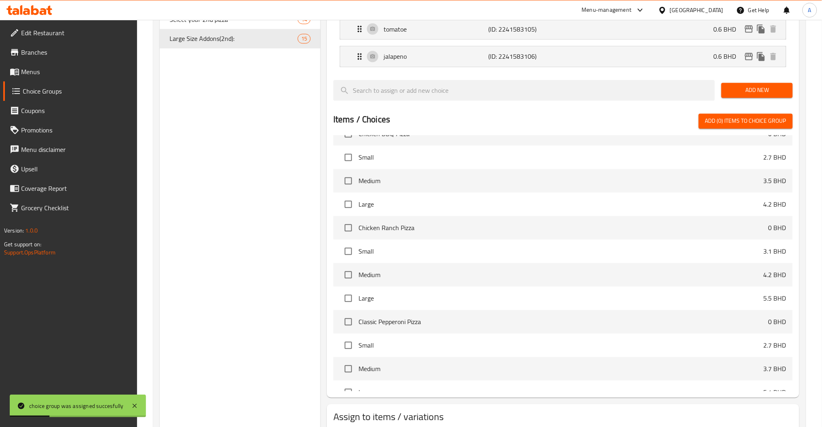
scroll to position [576, 0]
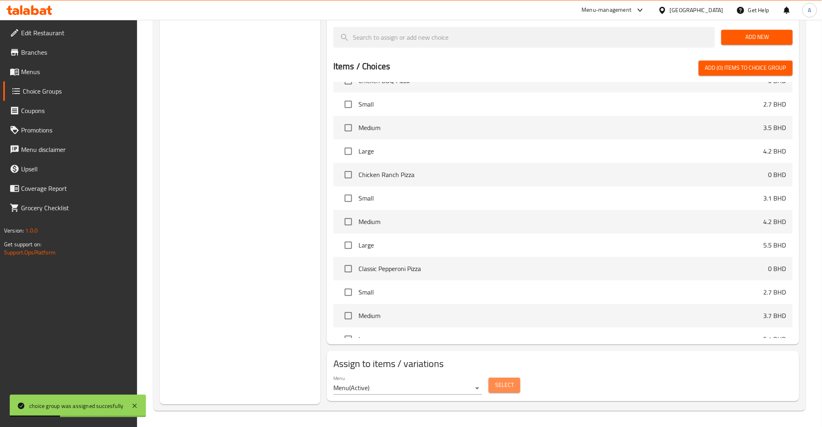
click at [503, 382] on span "Select" at bounding box center [504, 385] width 19 height 10
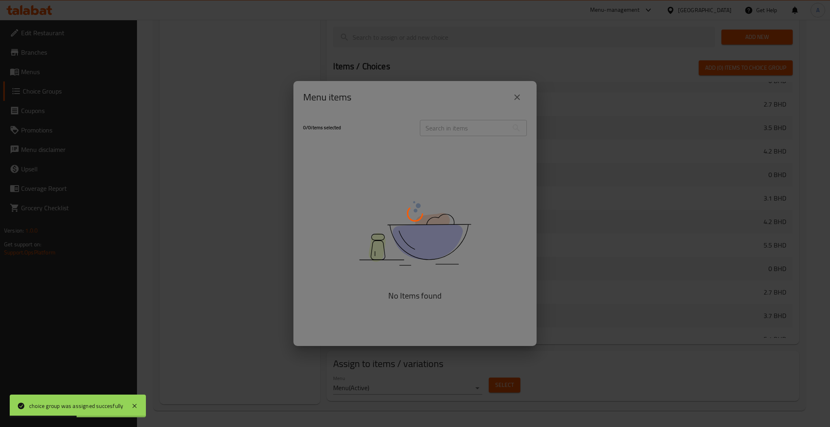
click at [448, 119] on div at bounding box center [415, 213] width 830 height 427
click at [450, 126] on div at bounding box center [415, 213] width 830 height 427
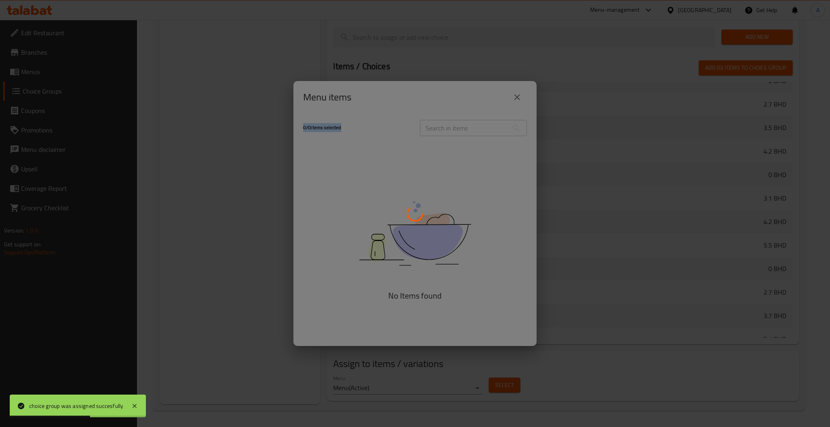
click at [450, 126] on div at bounding box center [415, 213] width 830 height 427
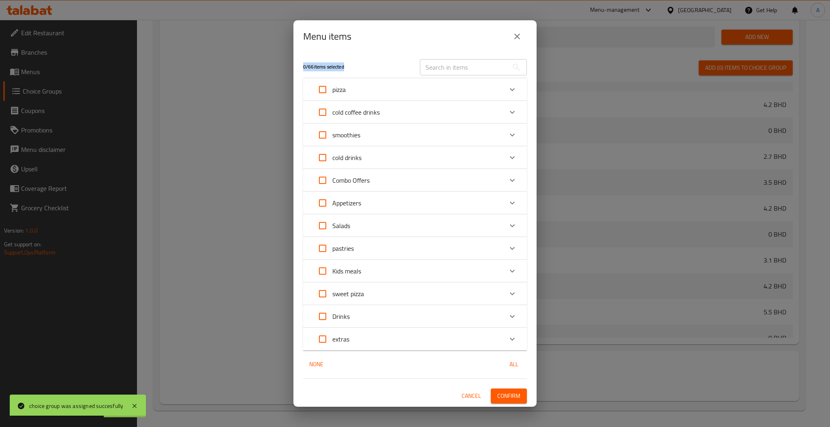
click at [450, 126] on div "smoothies" at bounding box center [408, 134] width 190 height 19
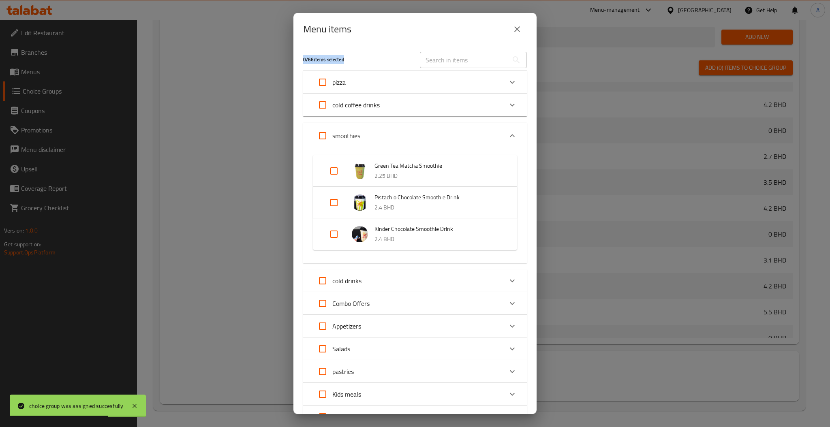
click at [429, 90] on div "pizza" at bounding box center [408, 82] width 190 height 19
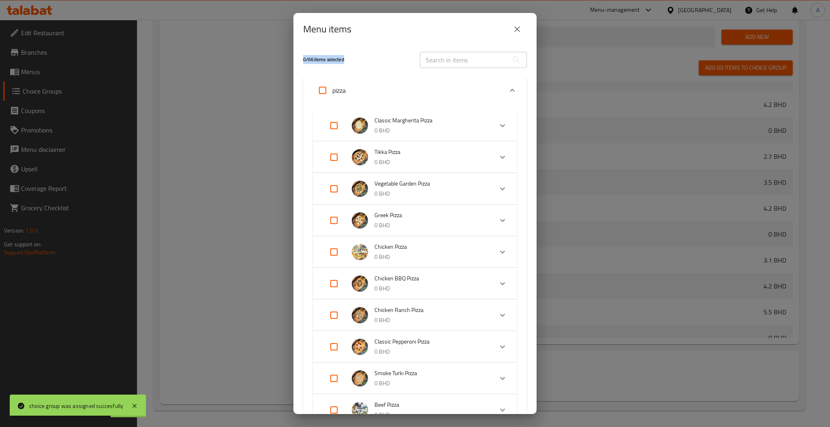
click at [444, 47] on div "​" at bounding box center [473, 60] width 117 height 26
click at [455, 58] on input "text" at bounding box center [464, 60] width 88 height 16
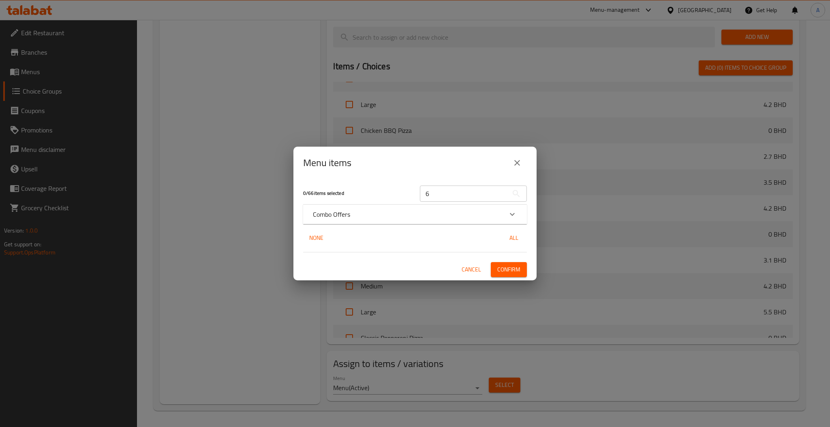
click at [537, 211] on div "Menu items 0 / 66 items selected 6 ​ Combo Offers family feast for 6 14 BHD Non…" at bounding box center [415, 213] width 830 height 427
click at [506, 211] on div "Expand" at bounding box center [512, 214] width 19 height 19
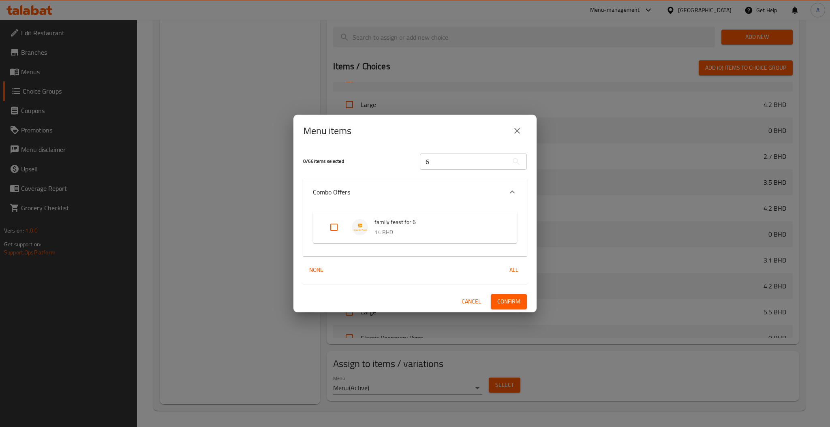
click at [326, 219] on input "Expand" at bounding box center [333, 227] width 19 height 19
click at [501, 296] on button "Confirm" at bounding box center [509, 301] width 36 height 15
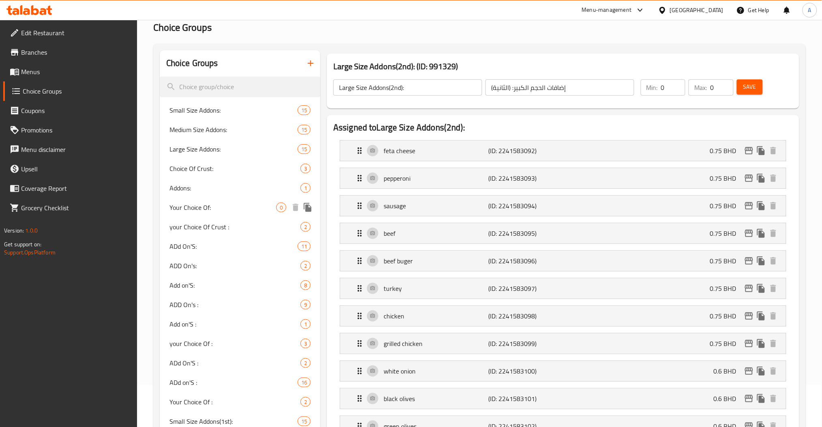
scroll to position [0, 0]
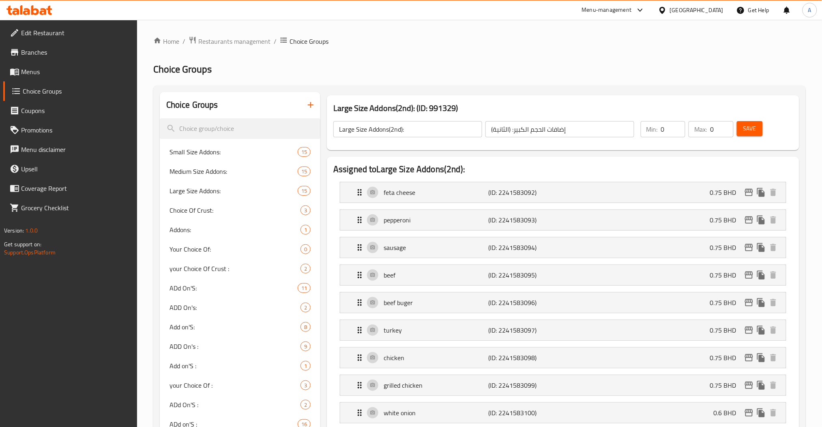
click at [252, 68] on h2 "Choice Groups" at bounding box center [479, 69] width 652 height 13
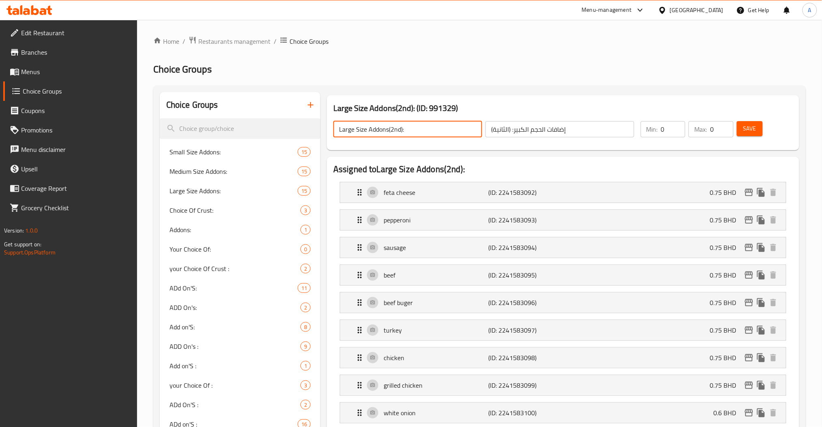
click at [404, 129] on input "Large Size Addons(2nd):" at bounding box center [407, 129] width 149 height 16
click at [433, 124] on input "Large Size Addons(2nd):" at bounding box center [407, 129] width 149 height 16
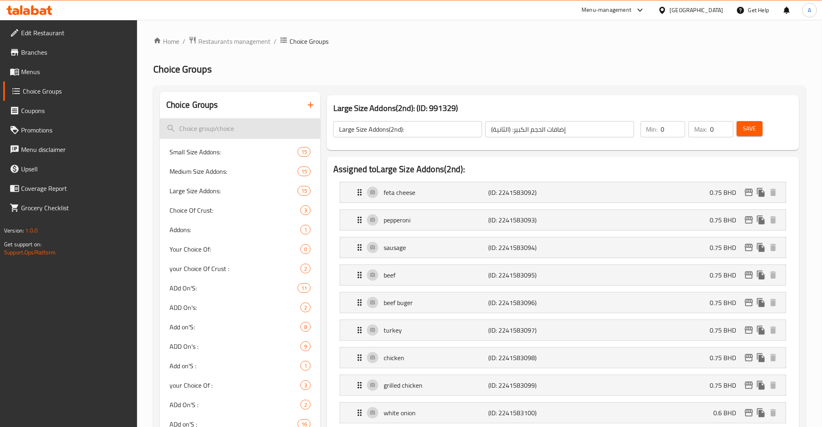
click at [212, 129] on input "search" at bounding box center [240, 128] width 161 height 21
click at [226, 75] on h2 "Choice Groups" at bounding box center [479, 69] width 652 height 13
click at [306, 113] on button "button" at bounding box center [310, 104] width 19 height 19
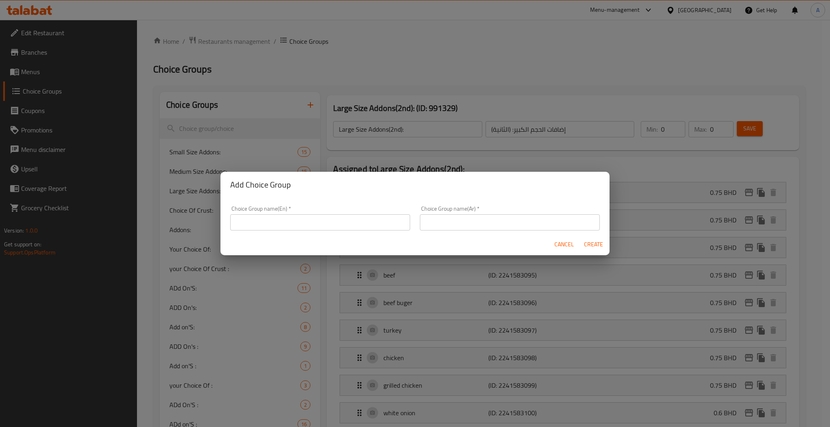
click at [306, 211] on div "Choice Group name(En)   * Choice Group name(En) *" at bounding box center [320, 218] width 180 height 25
click at [313, 222] on input "text" at bounding box center [320, 222] width 180 height 16
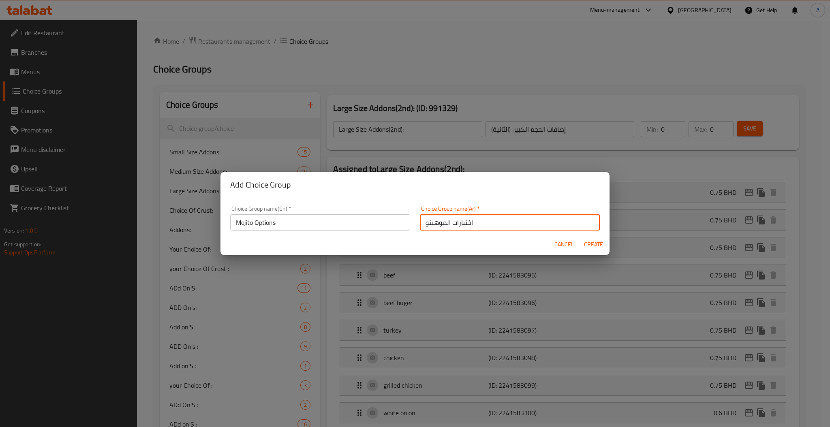
click at [581, 237] on button "Create" at bounding box center [594, 244] width 26 height 15
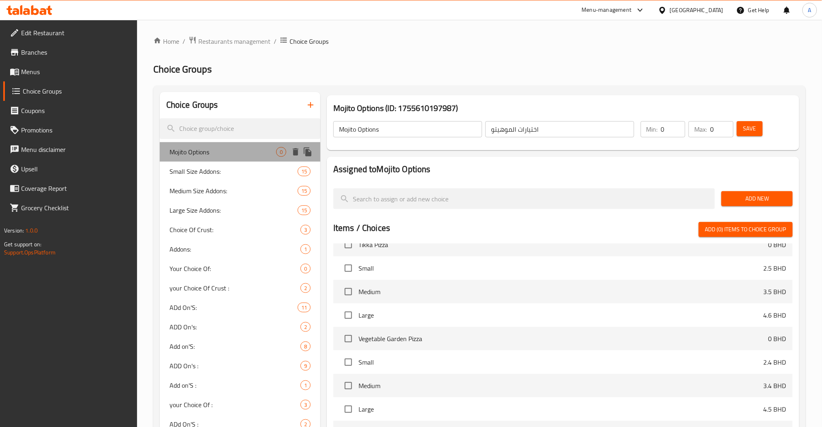
click at [241, 145] on div "Mojito Options 0" at bounding box center [240, 151] width 161 height 19
click at [210, 150] on span "Mojito Options" at bounding box center [222, 152] width 107 height 10
click at [676, 127] on input "1" at bounding box center [673, 129] width 24 height 16
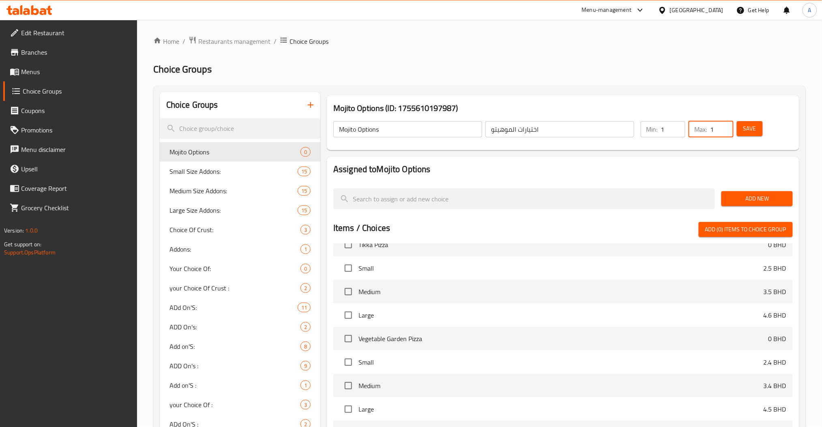
click at [727, 124] on input "1" at bounding box center [721, 129] width 23 height 16
click at [743, 196] on span "Add New" at bounding box center [757, 199] width 58 height 10
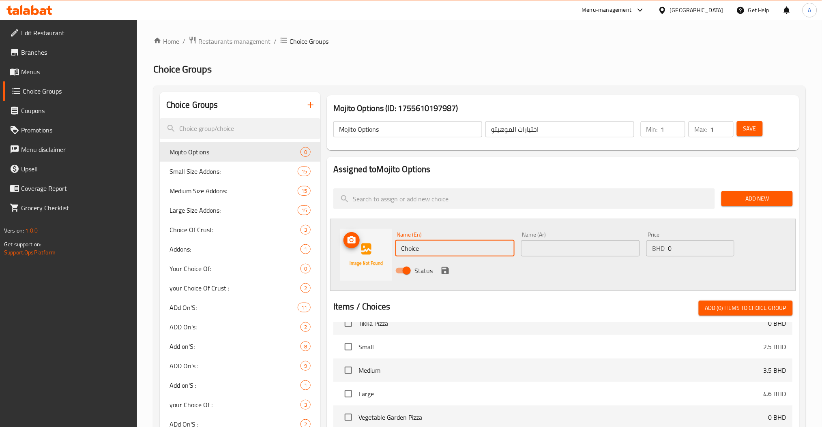
drag, startPoint x: 431, startPoint y: 252, endPoint x: 292, endPoint y: 242, distance: 138.6
click at [367, 249] on div "Name (En) Choice Name (En) Name (Ar) Name (Ar) Price BHD 0 Price Status" at bounding box center [563, 255] width 466 height 72
click at [453, 245] on input "Strawberry Mojito" at bounding box center [454, 248] width 119 height 16
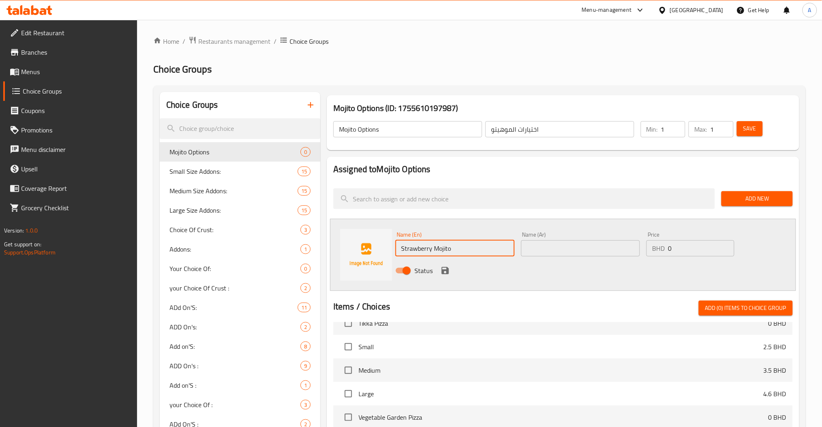
click at [556, 246] on input "text" at bounding box center [580, 248] width 119 height 16
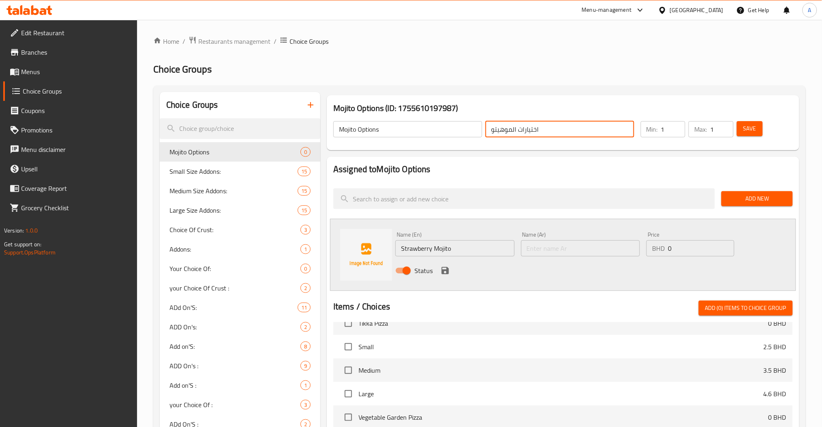
drag, startPoint x: 517, startPoint y: 130, endPoint x: 486, endPoint y: 136, distance: 31.8
click at [486, 136] on input "اختيارات الموهيتو" at bounding box center [559, 129] width 149 height 16
click at [592, 235] on div "Name (Ar) Name (Ar)" at bounding box center [580, 244] width 119 height 25
click at [582, 247] on input "text" at bounding box center [580, 248] width 119 height 16
drag, startPoint x: 513, startPoint y: 131, endPoint x: 489, endPoint y: 137, distance: 24.5
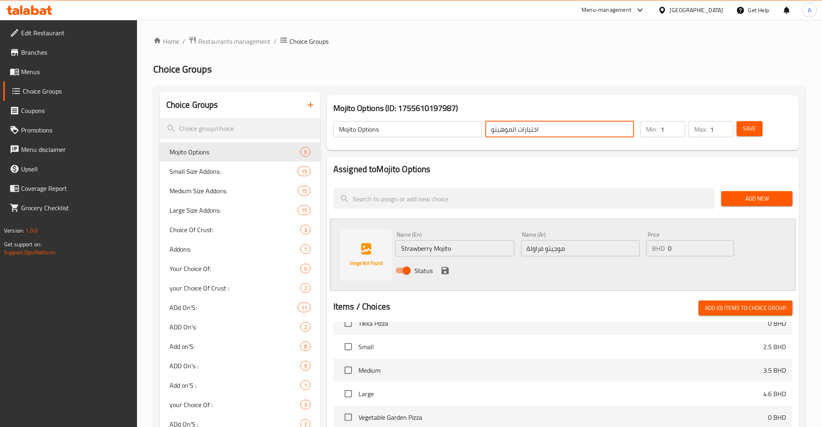
click at [489, 137] on input "اختيارات الموهيتو" at bounding box center [559, 129] width 149 height 16
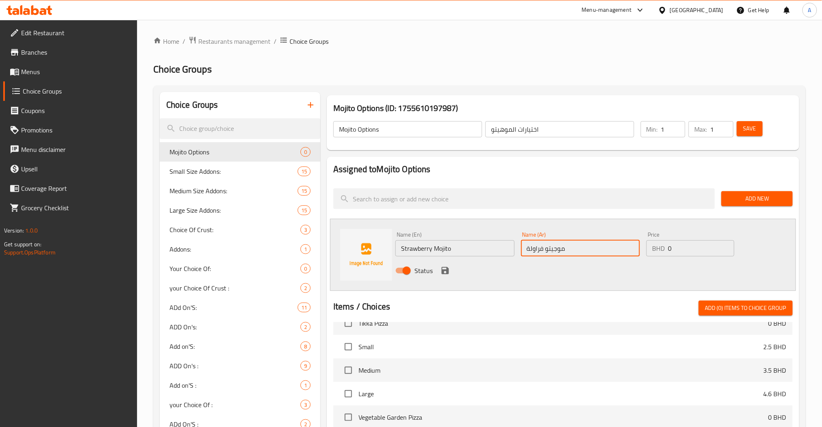
drag, startPoint x: 586, startPoint y: 251, endPoint x: 547, endPoint y: 256, distance: 39.2
click at [547, 256] on input "موجيتو فراولة" at bounding box center [580, 248] width 119 height 16
click at [449, 269] on icon "save" at bounding box center [445, 271] width 10 height 10
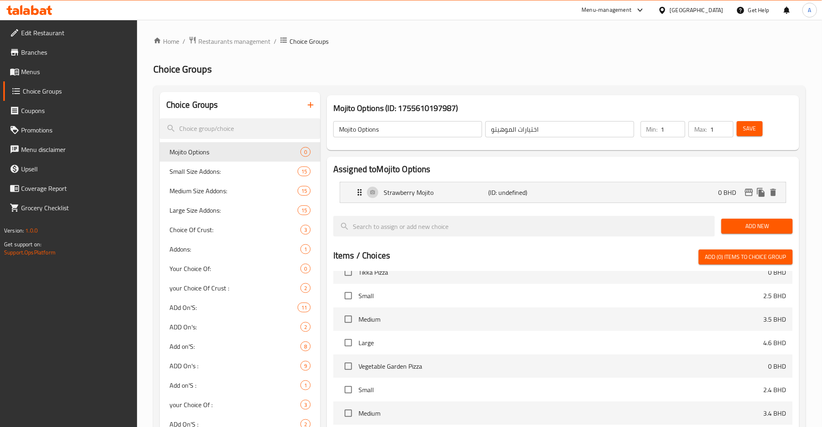
click at [727, 220] on button "Add New" at bounding box center [756, 226] width 71 height 15
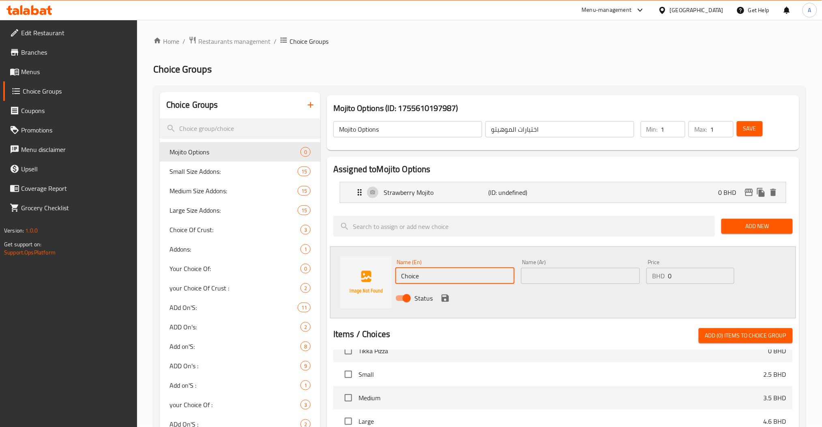
drag, startPoint x: 459, startPoint y: 276, endPoint x: 379, endPoint y: 276, distance: 79.1
click at [379, 276] on div "Name (En) Choice Name (En) Name (Ar) Name (Ar) Price BHD 0 Price Status" at bounding box center [563, 282] width 466 height 72
click at [567, 274] on input "text" at bounding box center [580, 276] width 119 height 16
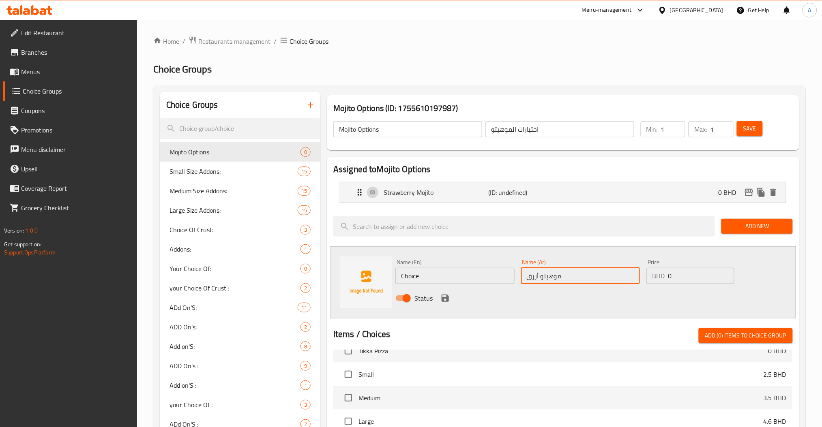
click at [368, 282] on div "Name (En) Choice Name (En) Name (Ar) موهيتو أزرق Name (Ar) Price BHD 0 Price St…" at bounding box center [563, 282] width 466 height 72
click at [450, 296] on button "save" at bounding box center [445, 298] width 12 height 12
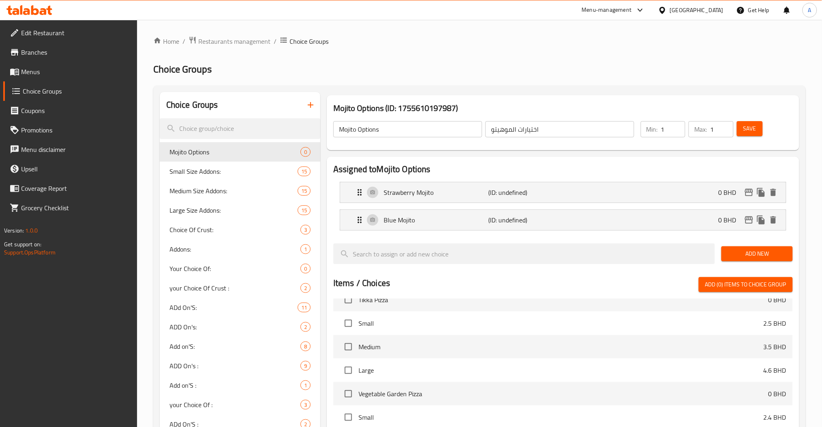
click at [750, 128] on span "Save" at bounding box center [749, 129] width 13 height 10
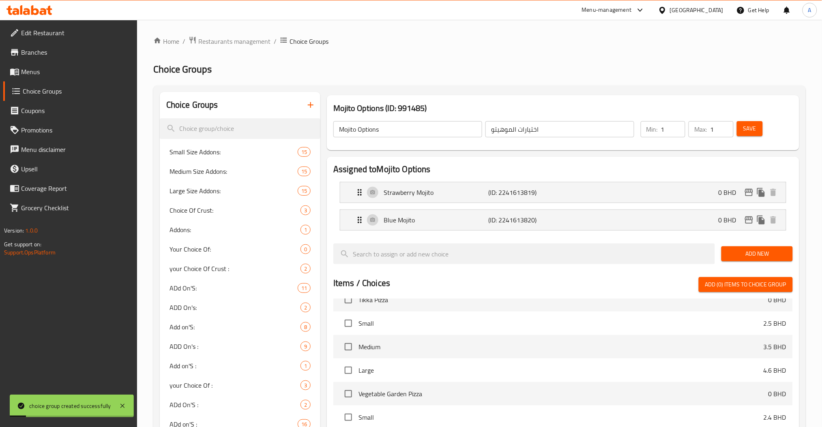
click at [763, 248] on button "Add New" at bounding box center [756, 253] width 71 height 15
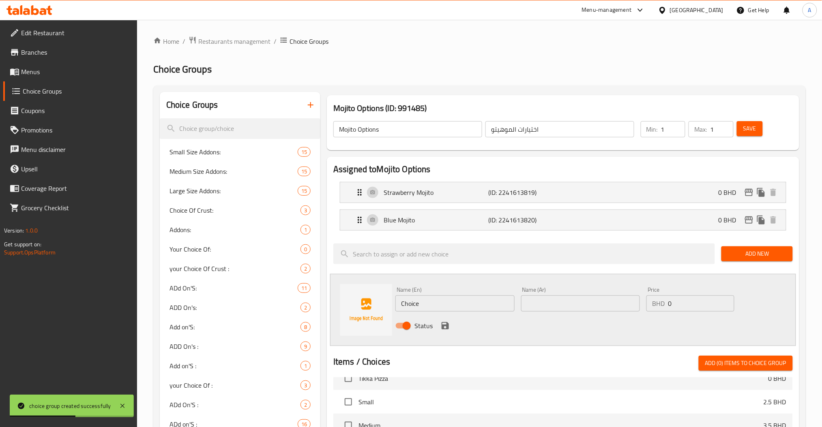
drag, startPoint x: 474, startPoint y: 314, endPoint x: 278, endPoint y: 314, distance: 195.8
click at [340, 316] on div "Name (En) Choice Name (En) Name (Ar) Name (Ar) Price BHD 0 Price Status" at bounding box center [563, 310] width 466 height 72
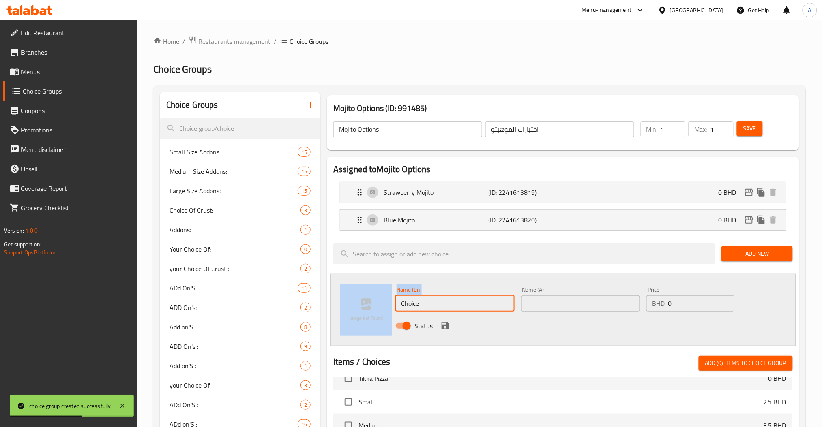
click at [471, 306] on input "Choice" at bounding box center [454, 304] width 119 height 16
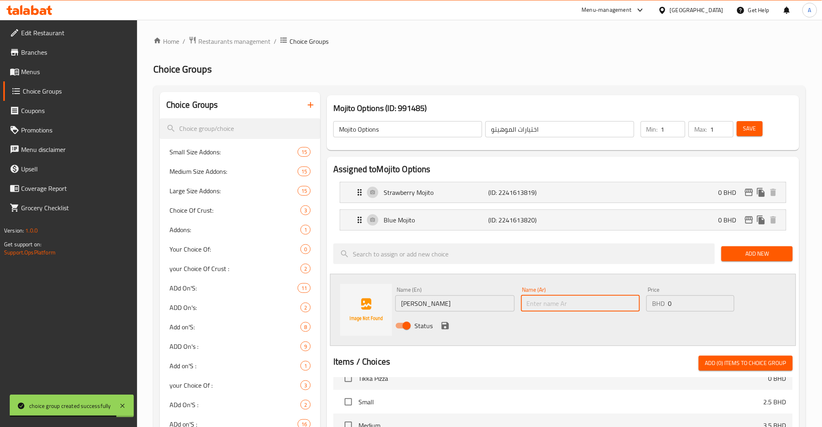
drag, startPoint x: 562, startPoint y: 299, endPoint x: 555, endPoint y: 303, distance: 8.2
click at [562, 299] on input "text" at bounding box center [580, 304] width 119 height 16
click at [448, 322] on icon "save" at bounding box center [445, 326] width 10 height 10
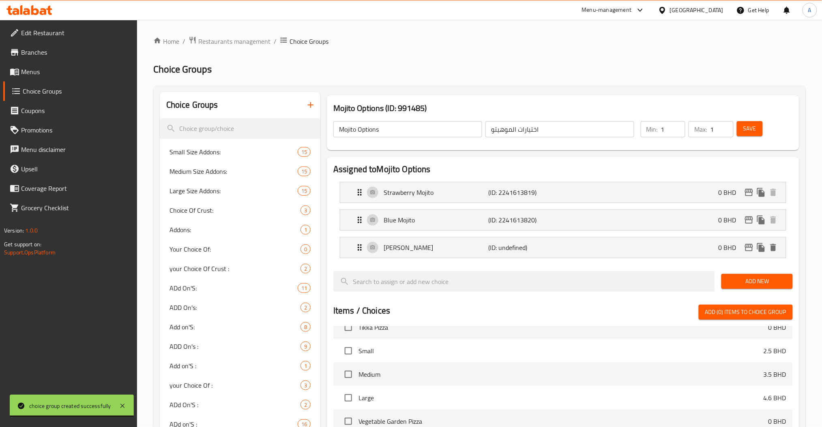
click at [740, 283] on span "Add New" at bounding box center [757, 281] width 58 height 10
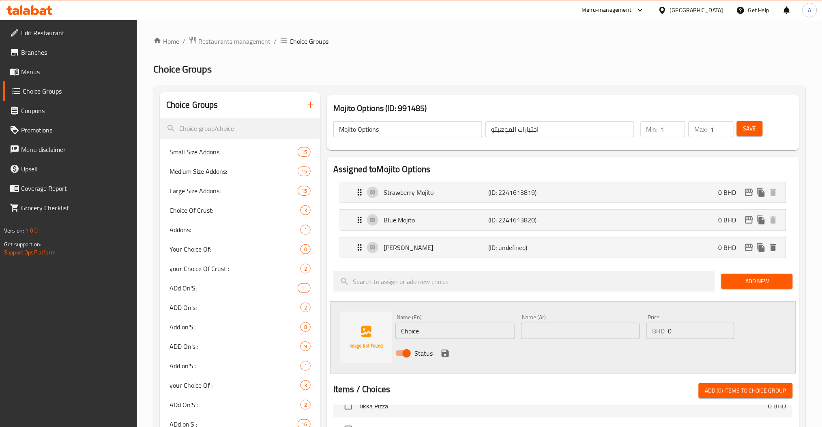
click at [369, 329] on div "Name (En) Choice Name (En) Name (Ar) Name (Ar) Price BHD 0 Price Status" at bounding box center [563, 338] width 466 height 72
click at [547, 328] on input "text" at bounding box center [580, 331] width 119 height 16
click at [562, 332] on input "text" at bounding box center [580, 331] width 119 height 16
drag, startPoint x: 590, startPoint y: 330, endPoint x: 441, endPoint y: 328, distance: 148.8
click at [453, 328] on div "Name (En) Green Apple Mojito Name (En) Name (Ar) Green Apple Mojito Name (Ar) P…" at bounding box center [580, 337] width 377 height 53
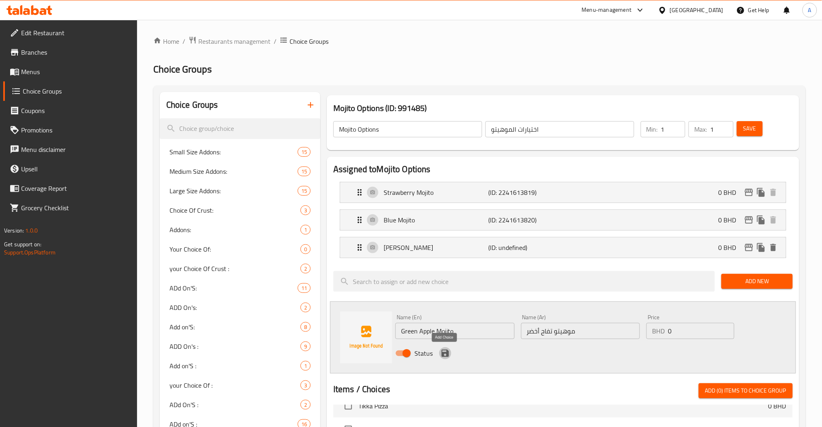
click at [445, 351] on icon "save" at bounding box center [445, 354] width 10 height 10
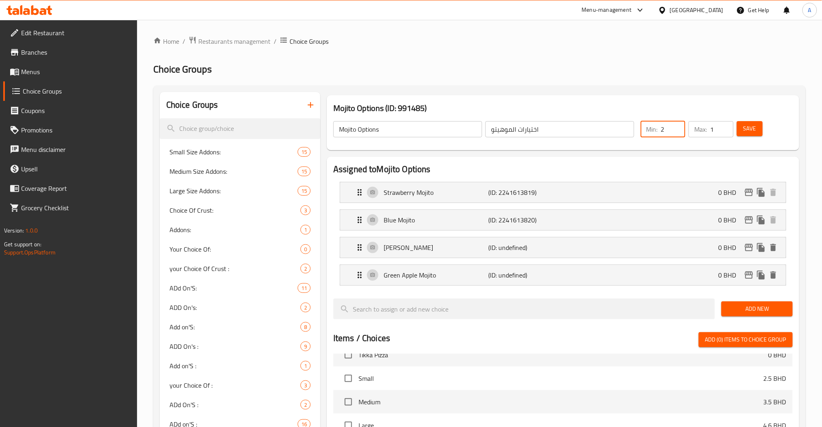
click at [675, 126] on input "2" at bounding box center [673, 129] width 24 height 16
click at [723, 125] on input "2" at bounding box center [721, 129] width 23 height 16
click at [760, 126] on button "Save" at bounding box center [750, 128] width 26 height 15
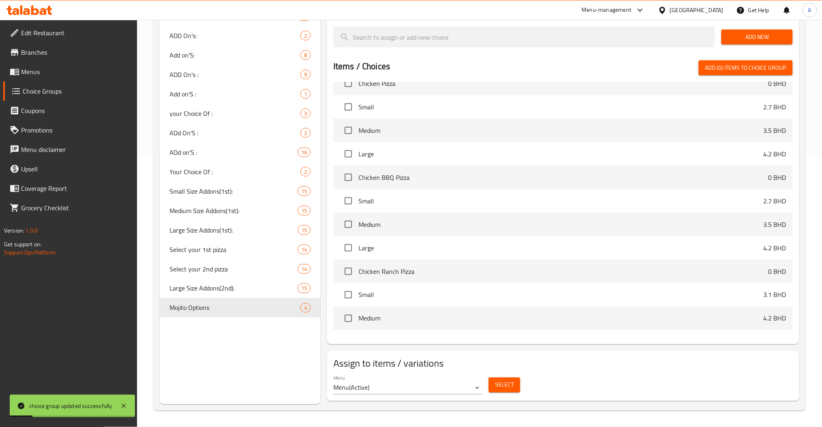
scroll to position [540, 0]
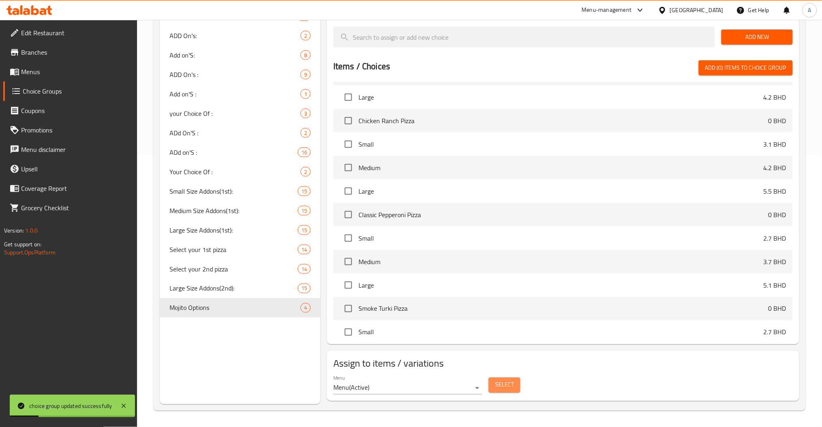
click at [501, 387] on span "Select" at bounding box center [504, 385] width 19 height 10
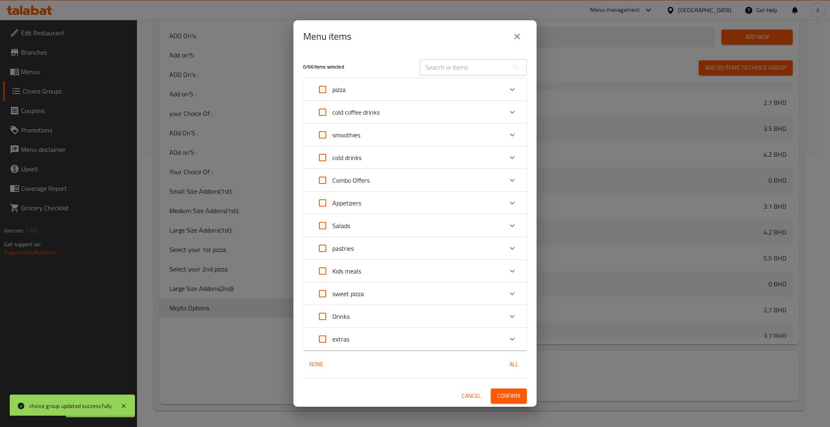
click at [445, 56] on div "​" at bounding box center [473, 67] width 117 height 26
click at [450, 68] on input "text" at bounding box center [464, 67] width 88 height 16
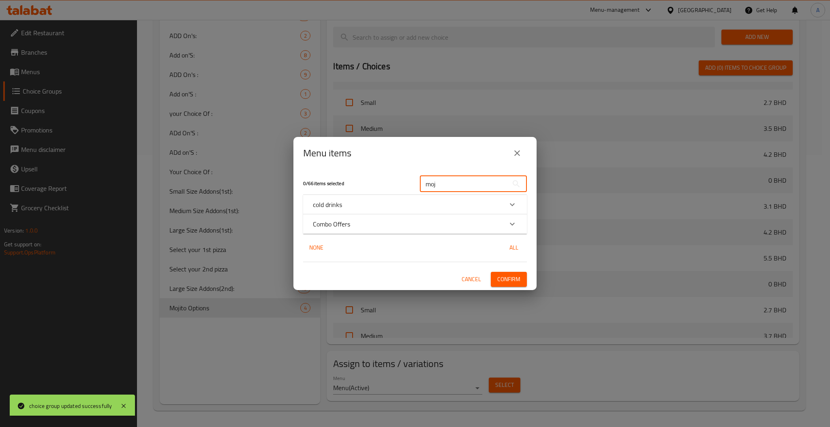
click at [501, 223] on div "Combo Offers" at bounding box center [408, 224] width 190 height 10
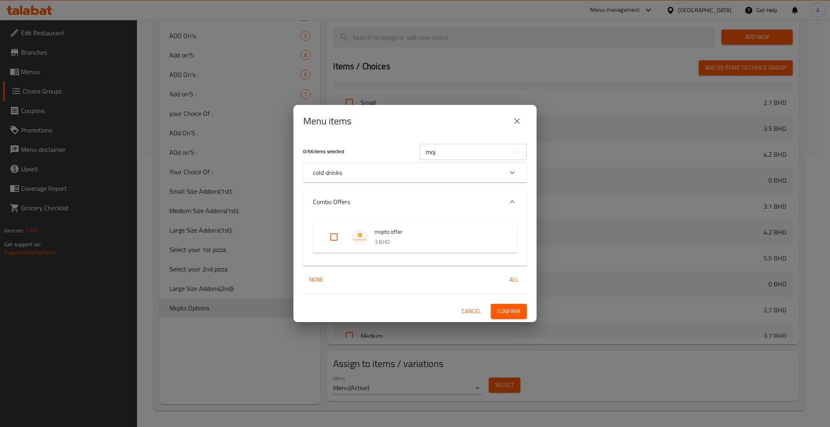
click at [338, 238] on input "Expand" at bounding box center [333, 236] width 19 height 19
click at [508, 302] on div "1 / 66 items selected moj ​ cold drinks Strawberry Mojito 1.9 BHD Blue Mojito 1…" at bounding box center [415, 229] width 243 height 185
click at [512, 311] on span "Confirm" at bounding box center [508, 311] width 23 height 10
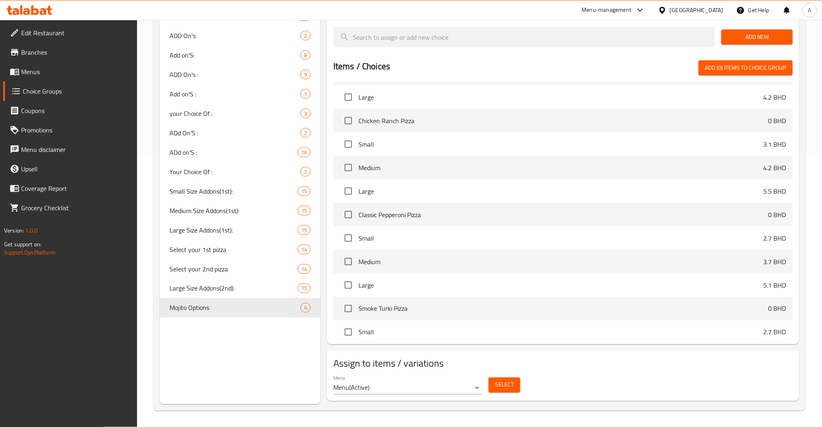
click at [366, 323] on li "Small 2.7 BHD" at bounding box center [562, 333] width 459 height 24
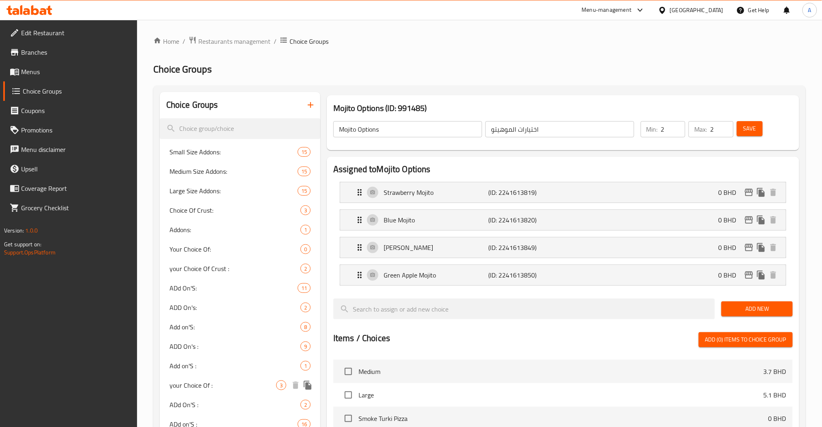
scroll to position [272, 0]
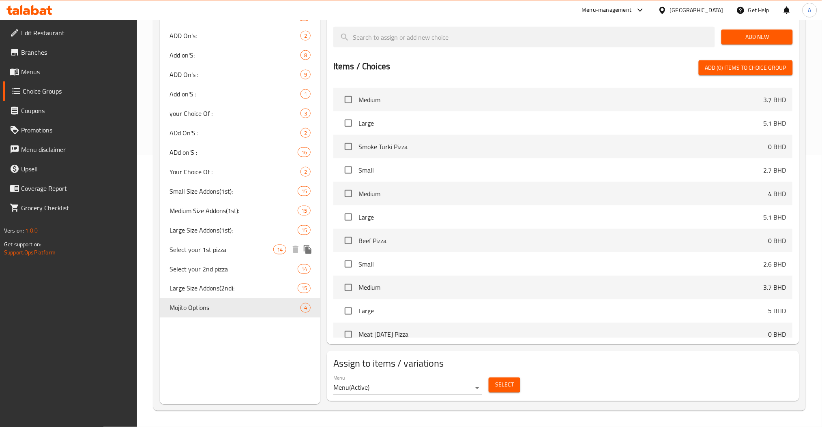
click at [207, 249] on span "Select your 1st pizza" at bounding box center [221, 250] width 104 height 10
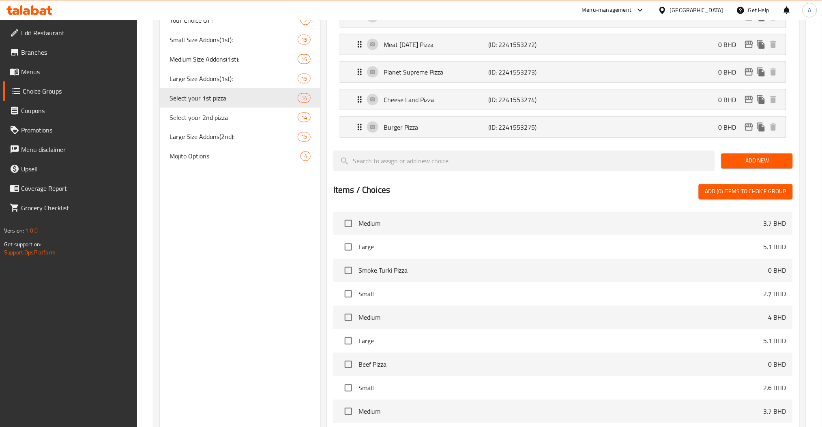
scroll to position [549, 0]
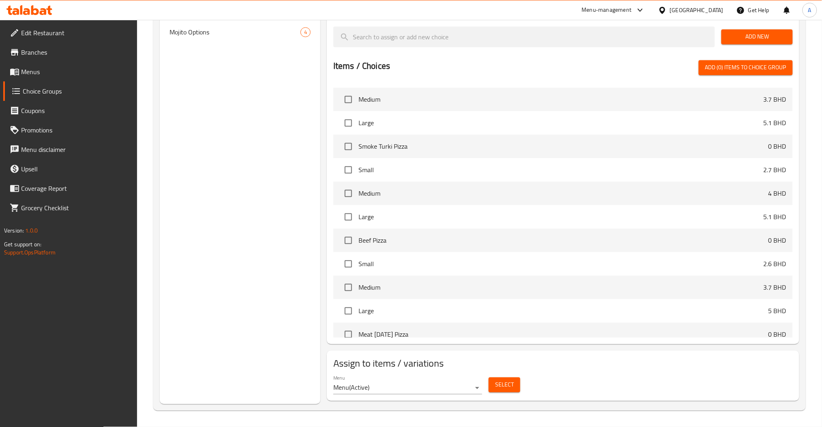
click at [498, 386] on span "Select" at bounding box center [504, 385] width 19 height 10
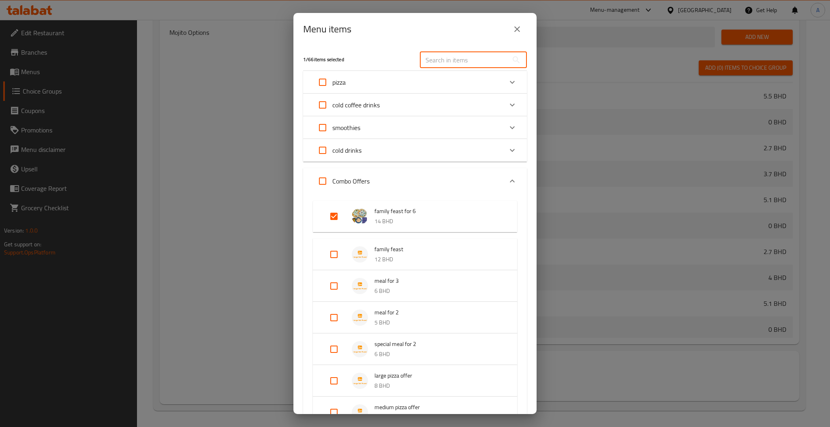
click at [477, 60] on input "text" at bounding box center [464, 60] width 88 height 16
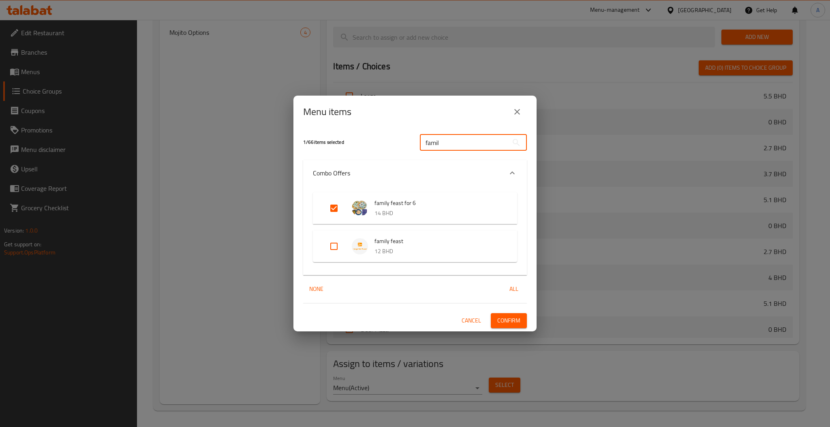
click at [334, 244] on input "Expand" at bounding box center [333, 246] width 19 height 19
click at [508, 328] on button "Confirm" at bounding box center [509, 320] width 36 height 15
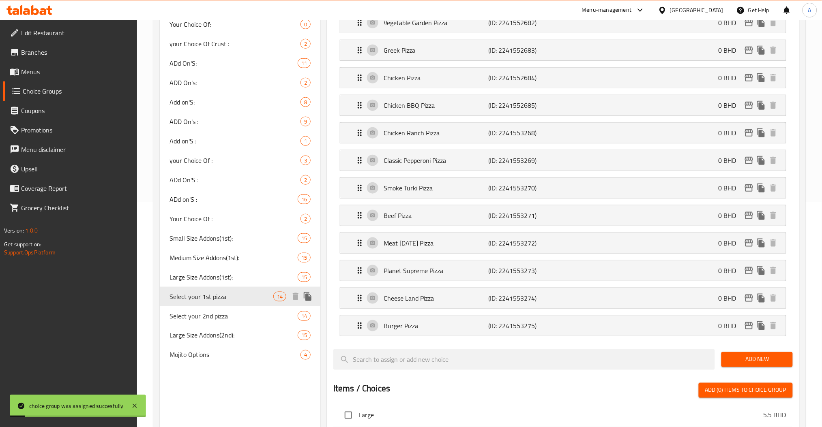
scroll to position [278, 0]
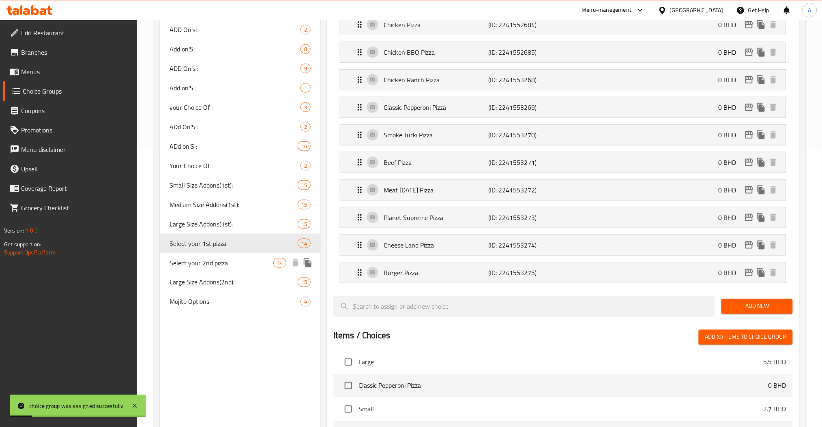
click at [226, 260] on span "Select your 2nd pizza" at bounding box center [221, 263] width 104 height 10
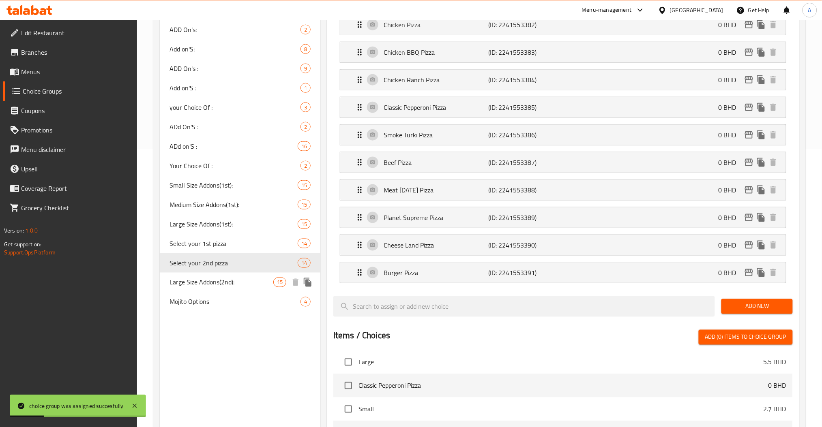
click at [216, 286] on span "Large Size Addons(2nd):" at bounding box center [221, 283] width 104 height 10
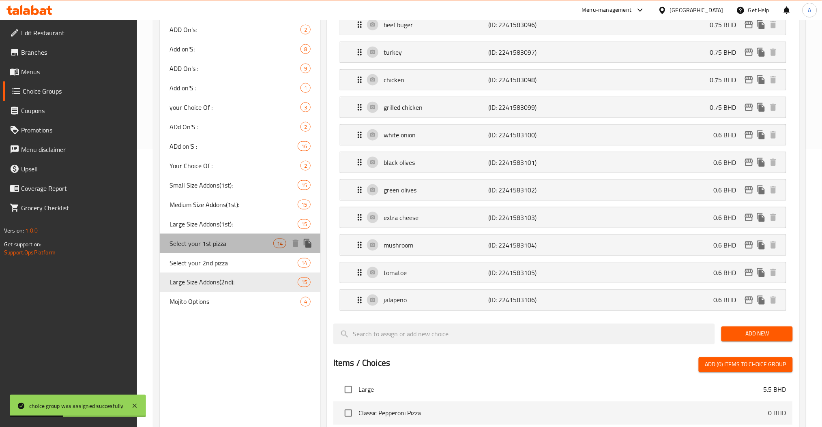
click at [228, 247] on span "Select your 1st pizza" at bounding box center [221, 244] width 104 height 10
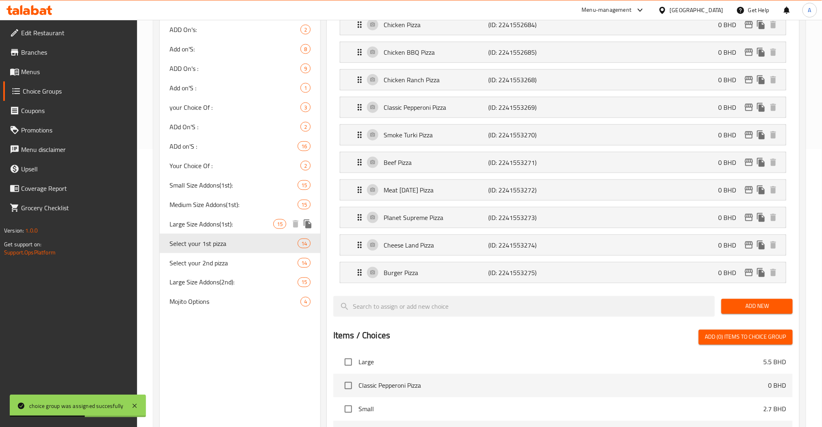
click at [223, 226] on span "Large Size Addons(1st):" at bounding box center [221, 224] width 104 height 10
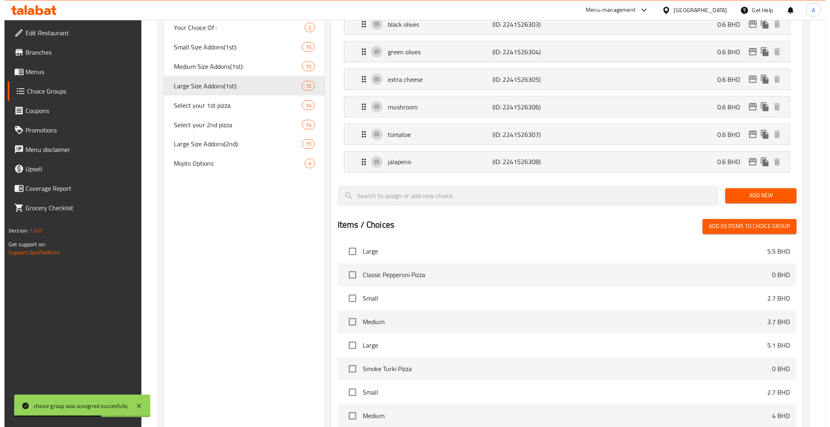
scroll to position [576, 0]
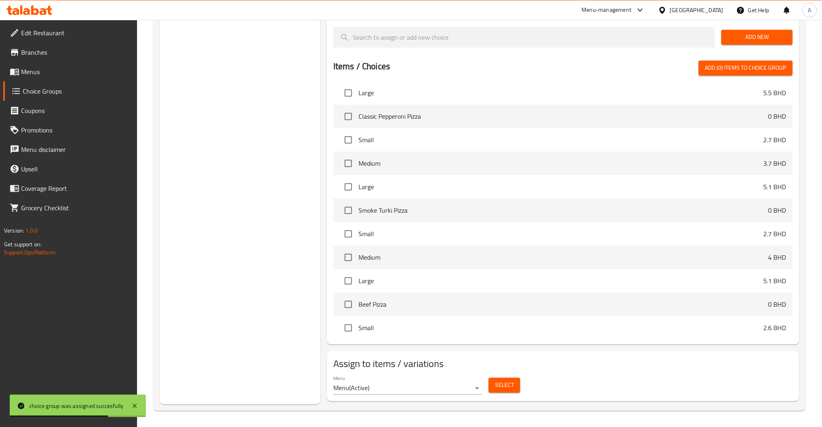
click at [501, 387] on span "Select" at bounding box center [504, 385] width 19 height 10
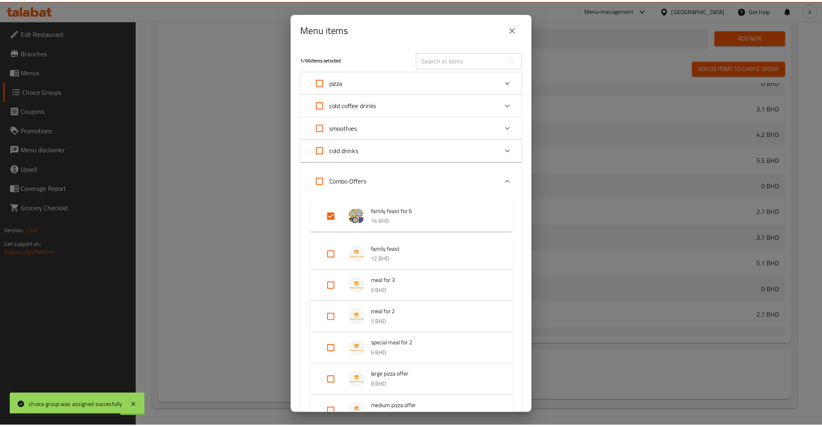
scroll to position [703, 0]
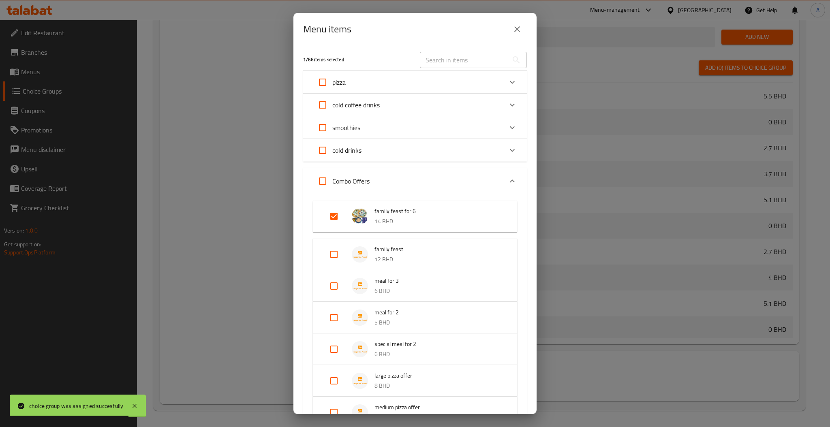
click at [422, 54] on input "text" at bounding box center [464, 60] width 88 height 16
click at [436, 56] on input "text" at bounding box center [464, 60] width 88 height 16
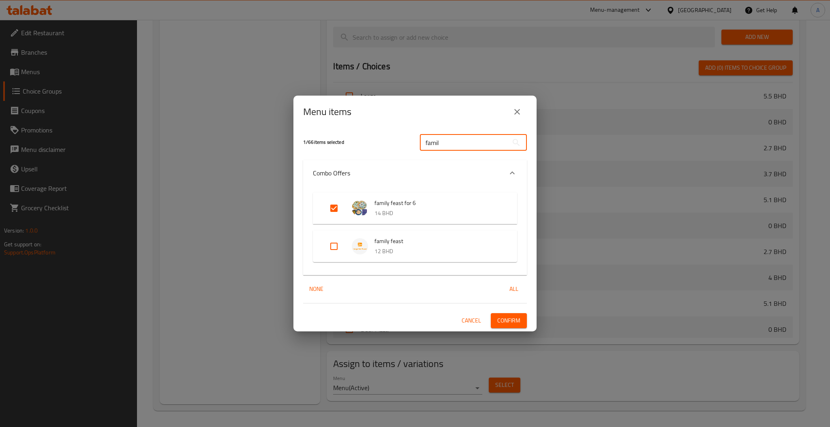
click at [334, 244] on input "Expand" at bounding box center [333, 246] width 19 height 19
click at [515, 321] on span "Confirm" at bounding box center [508, 321] width 23 height 10
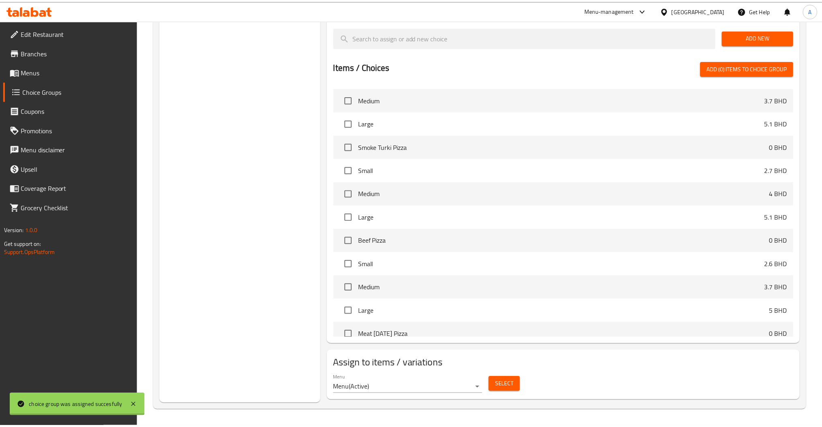
scroll to position [639, 0]
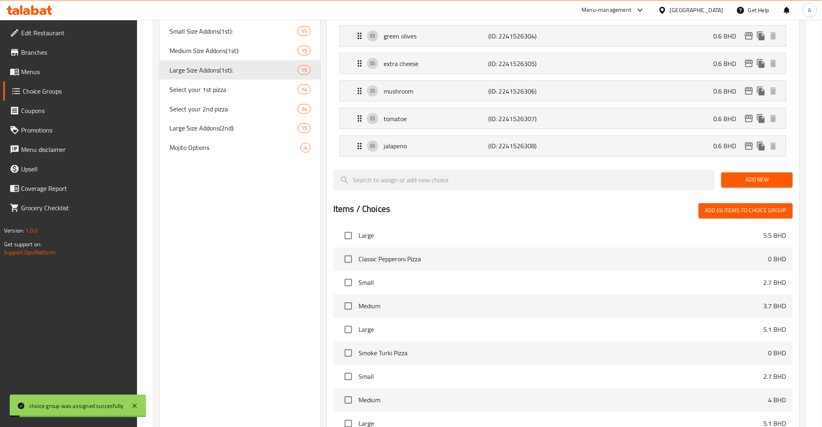
scroll to position [306, 0]
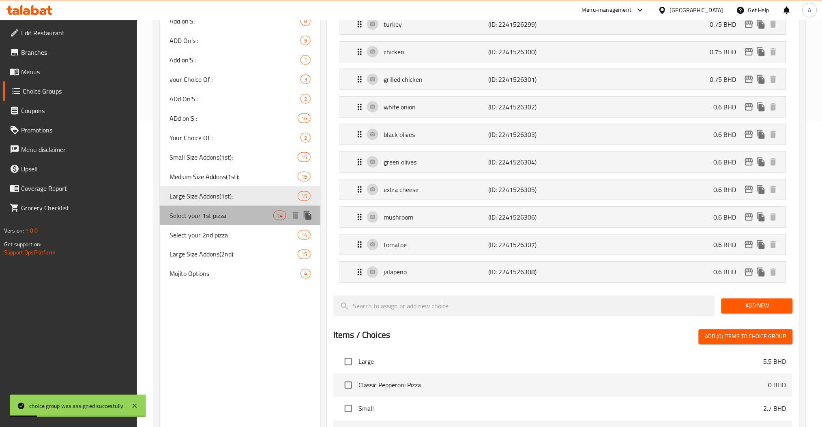
click at [210, 214] on span "Select your 1st pizza" at bounding box center [221, 216] width 104 height 10
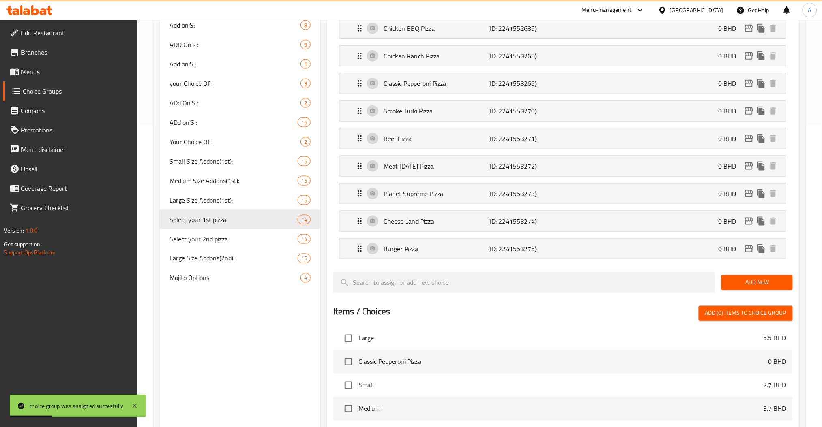
scroll to position [170, 0]
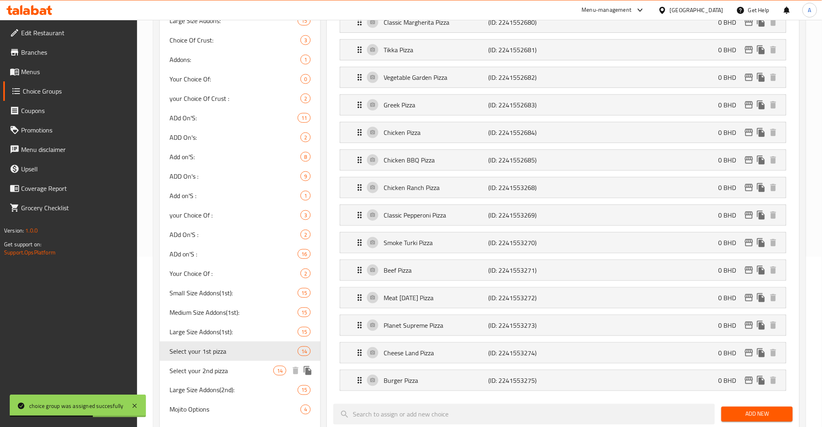
click at [232, 367] on span "Select your 2nd pizza" at bounding box center [221, 371] width 104 height 10
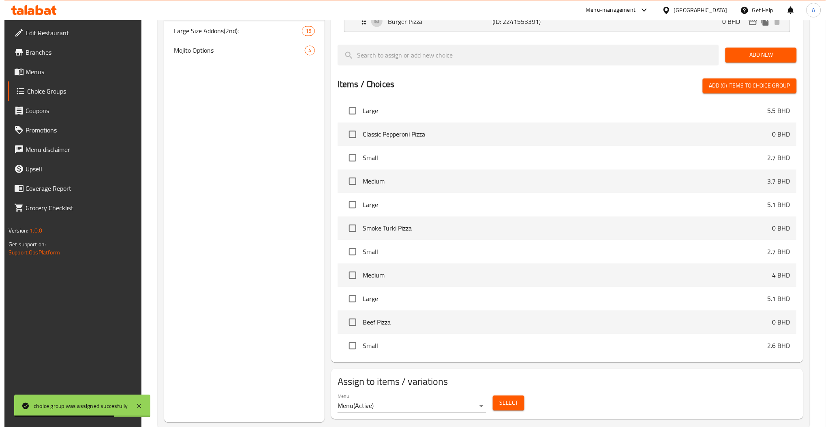
scroll to position [549, 0]
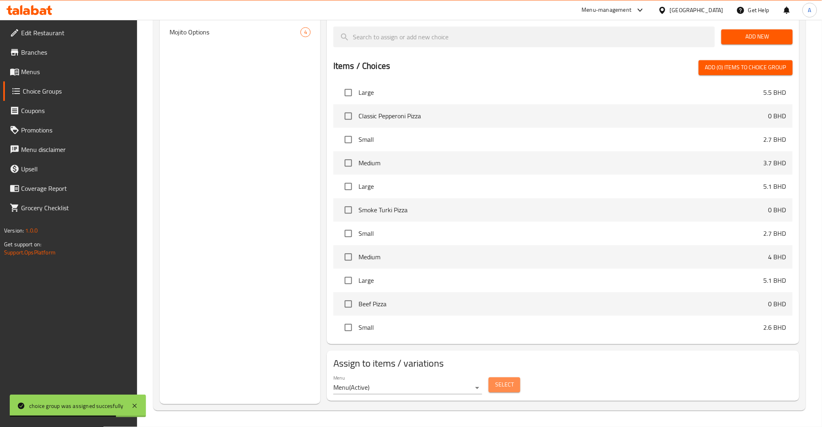
click at [505, 381] on span "Select" at bounding box center [504, 385] width 19 height 10
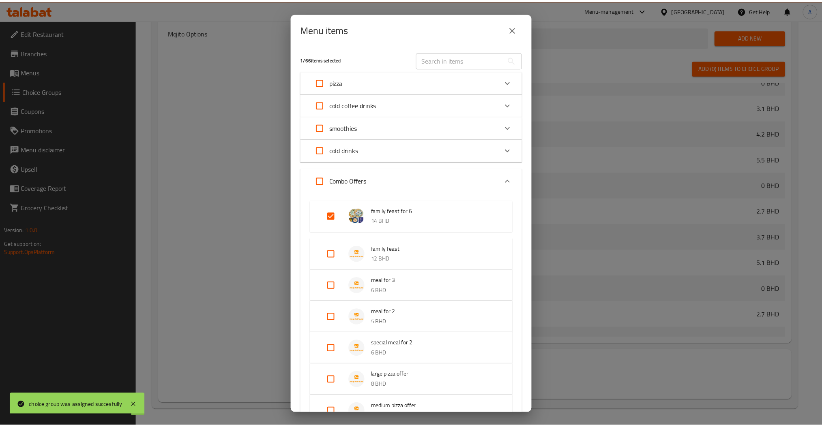
scroll to position [703, 0]
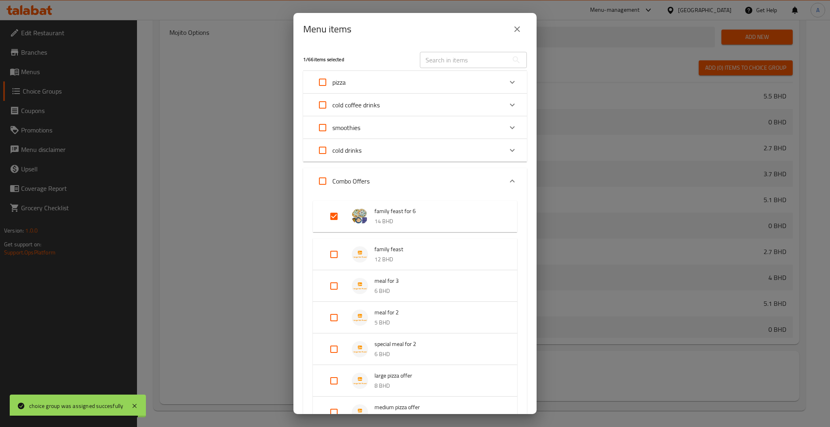
click at [433, 62] on input "text" at bounding box center [464, 60] width 88 height 16
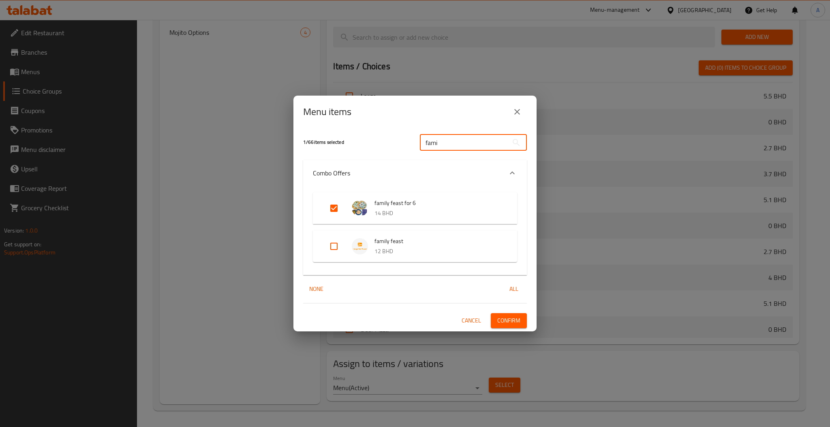
click at [332, 251] on input "Expand" at bounding box center [333, 246] width 19 height 19
click at [522, 318] on button "Confirm" at bounding box center [509, 320] width 36 height 15
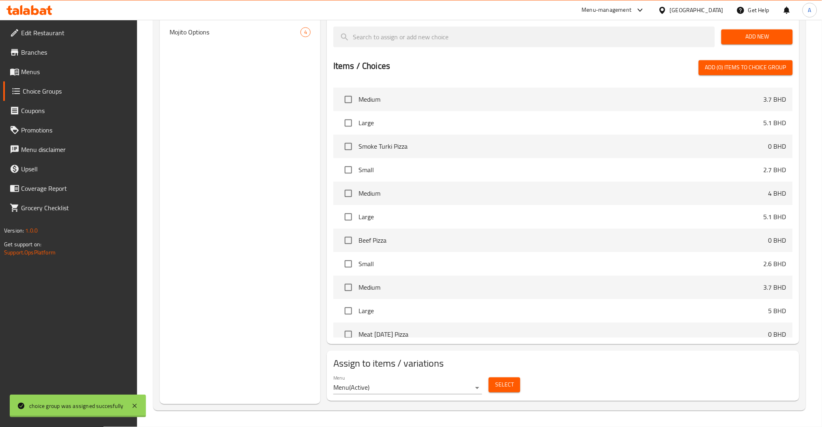
scroll to position [639, 0]
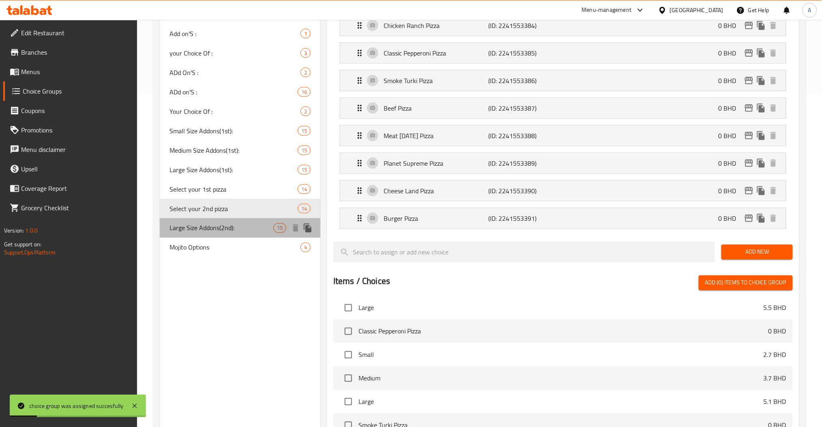
click at [202, 229] on span "Large Size Addons(2nd):" at bounding box center [221, 228] width 104 height 10
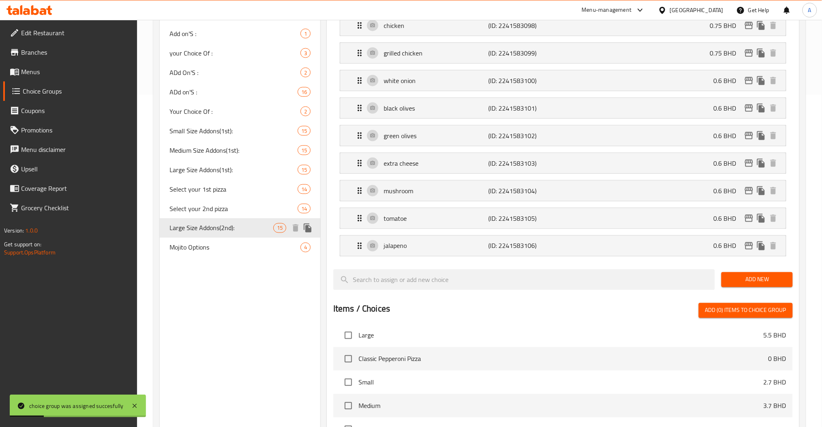
click at [238, 233] on span "Large Size Addons(2nd):" at bounding box center [221, 228] width 104 height 10
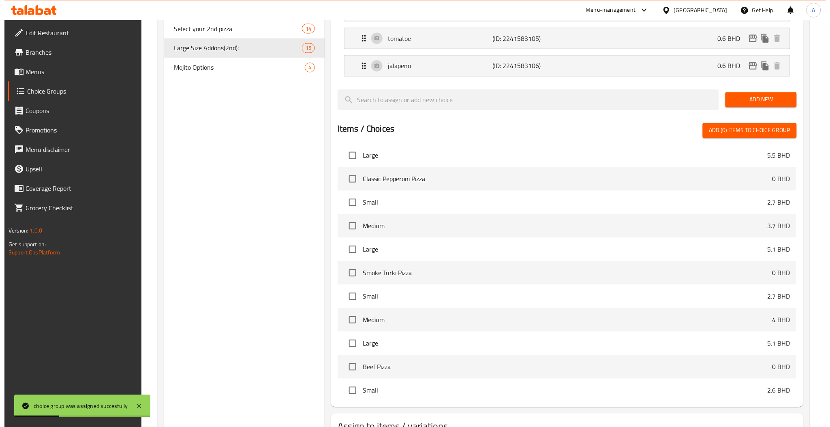
scroll to position [576, 0]
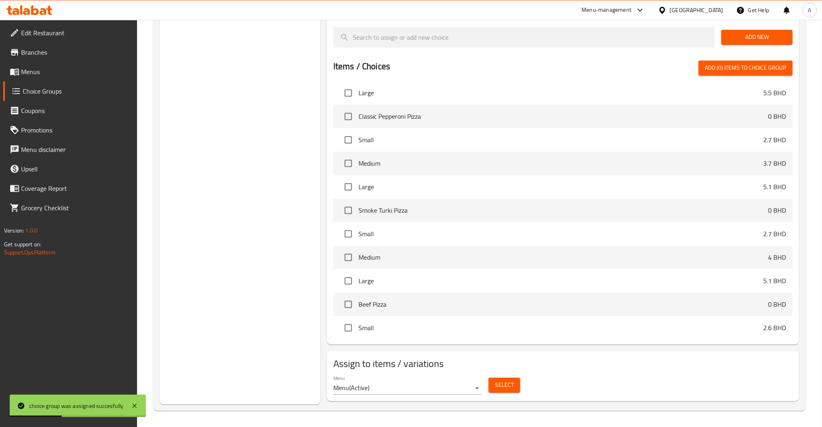
click at [510, 386] on span "Select" at bounding box center [504, 385] width 19 height 10
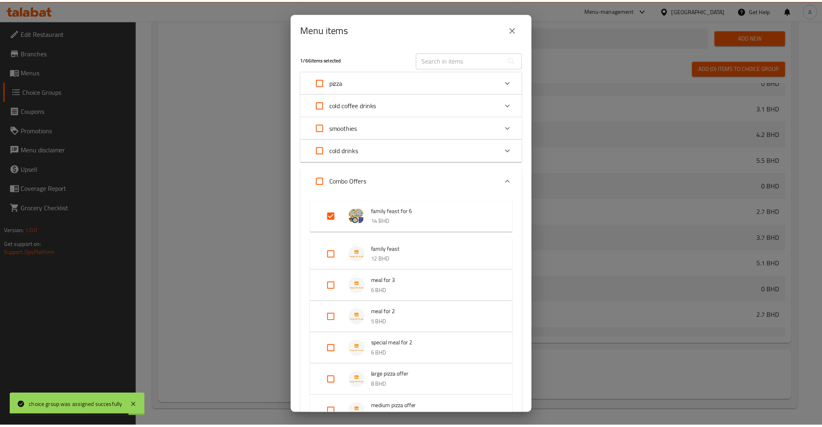
scroll to position [703, 0]
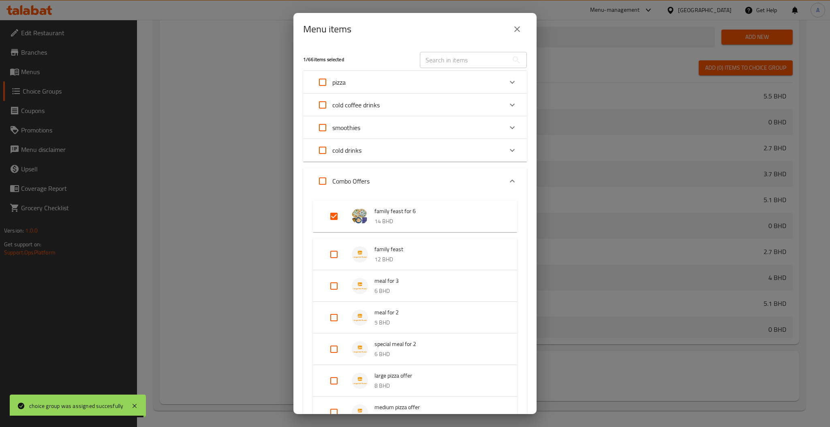
click at [446, 62] on input "text" at bounding box center [464, 60] width 88 height 16
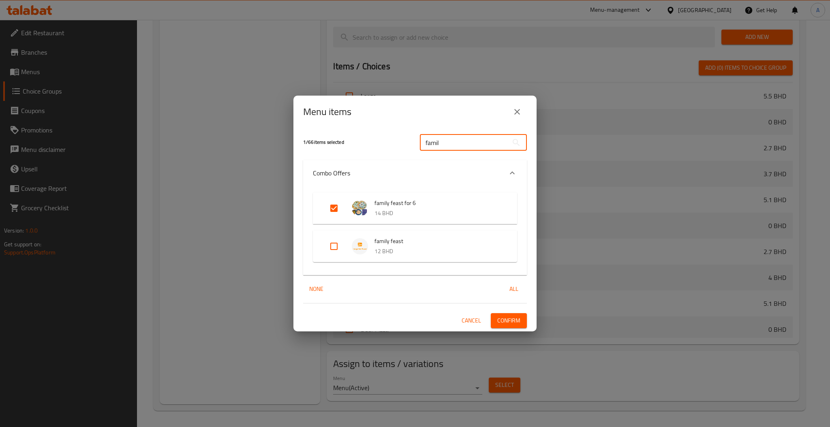
click at [327, 248] on input "Expand" at bounding box center [333, 246] width 19 height 19
click at [497, 323] on span "Confirm" at bounding box center [508, 321] width 23 height 10
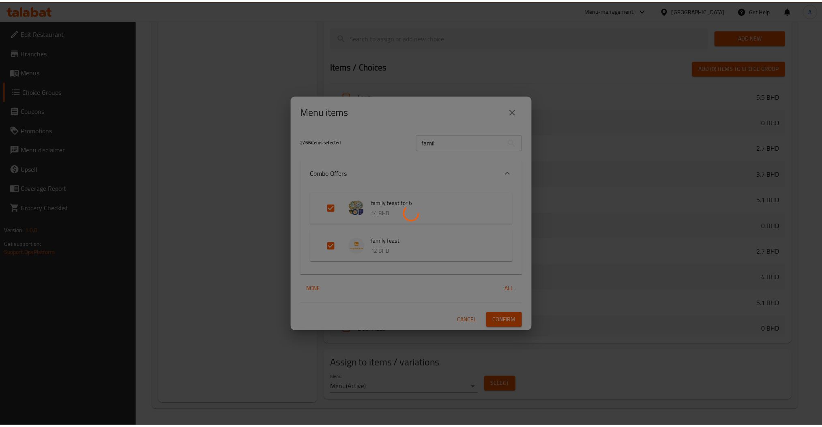
scroll to position [639, 0]
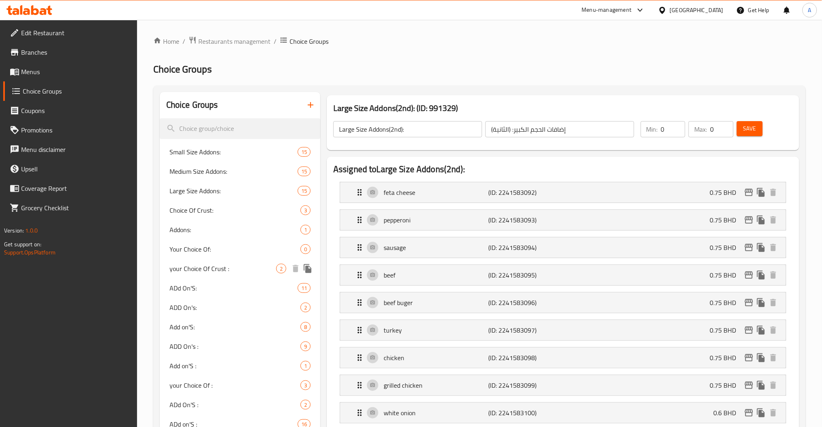
scroll to position [324, 0]
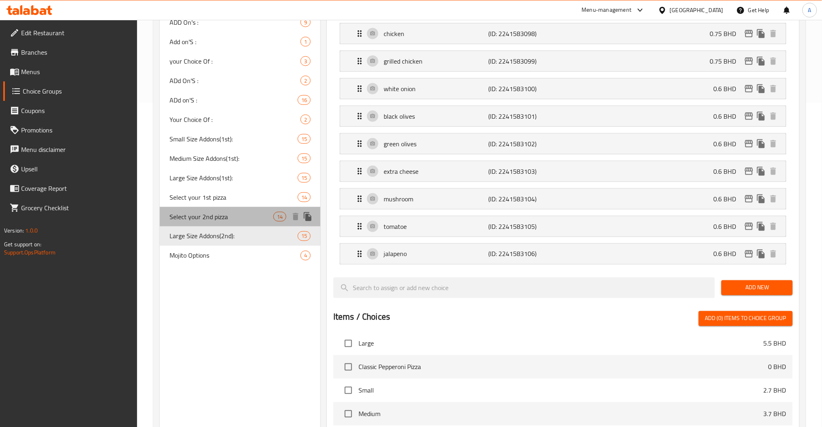
click at [208, 224] on div "Select your 2nd pizza 14" at bounding box center [240, 216] width 161 height 19
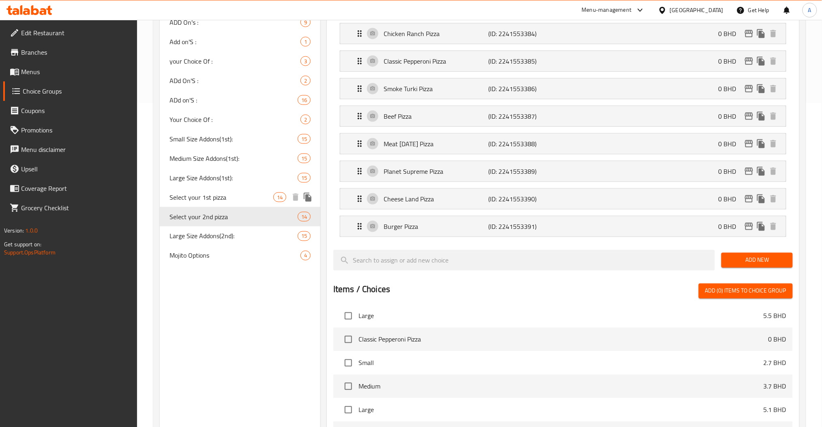
click at [217, 195] on span "Select your 1st pizza" at bounding box center [221, 198] width 104 height 10
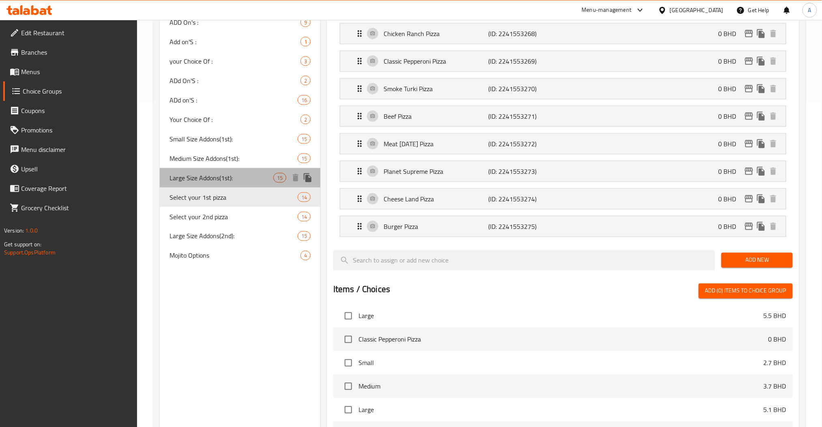
click at [216, 180] on span "Large Size Addons(1st):" at bounding box center [221, 178] width 104 height 10
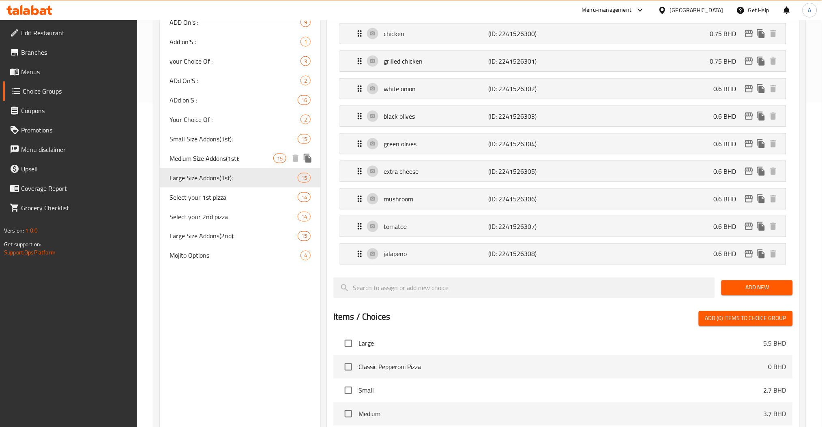
click at [223, 161] on span "Medium Size Addons(1st):" at bounding box center [221, 159] width 104 height 10
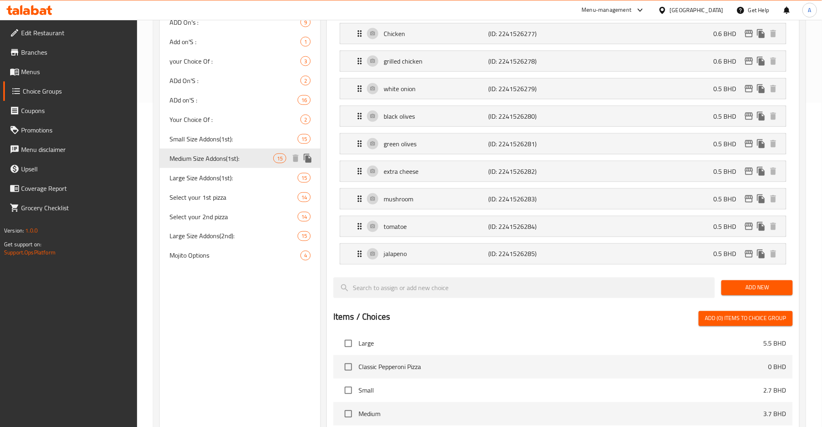
click at [225, 161] on span "Medium Size Addons(1st):" at bounding box center [221, 159] width 104 height 10
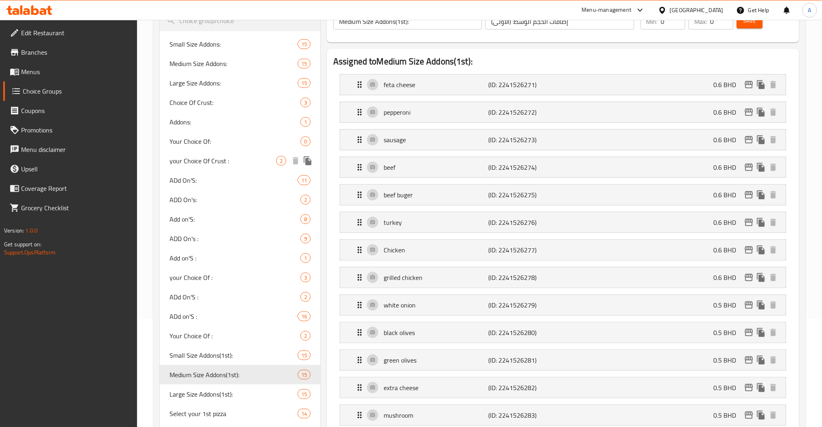
scroll to position [54, 0]
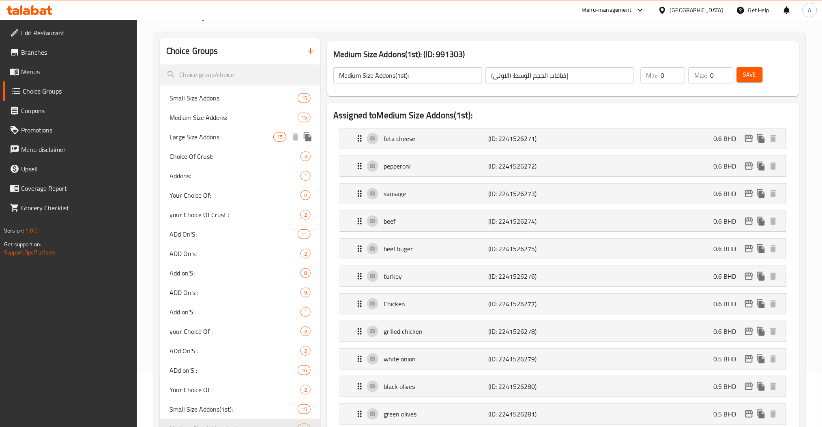
click at [214, 122] on span "Medium Size Addons:" at bounding box center [233, 118] width 128 height 10
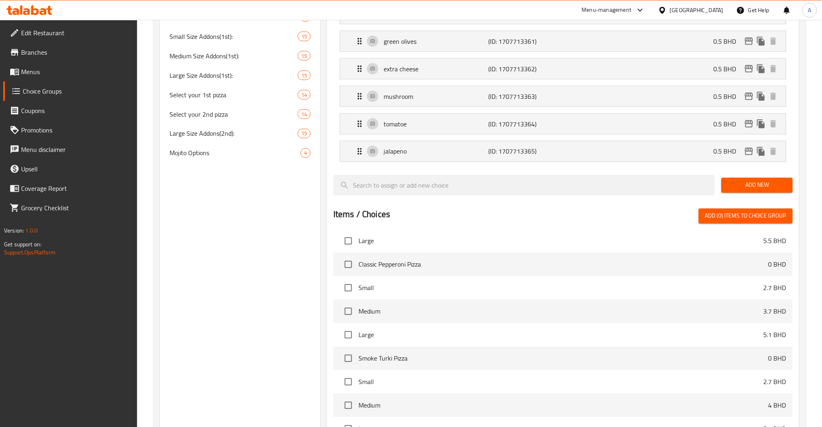
scroll to position [432, 0]
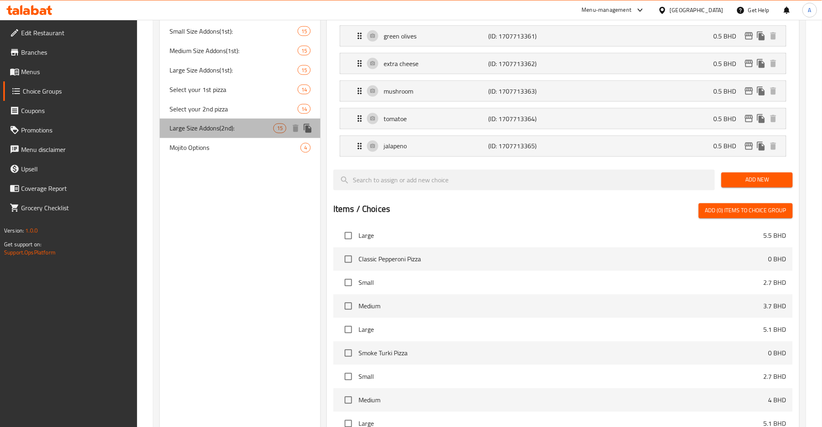
click at [210, 128] on span "Large Size Addons(2nd):" at bounding box center [221, 129] width 104 height 10
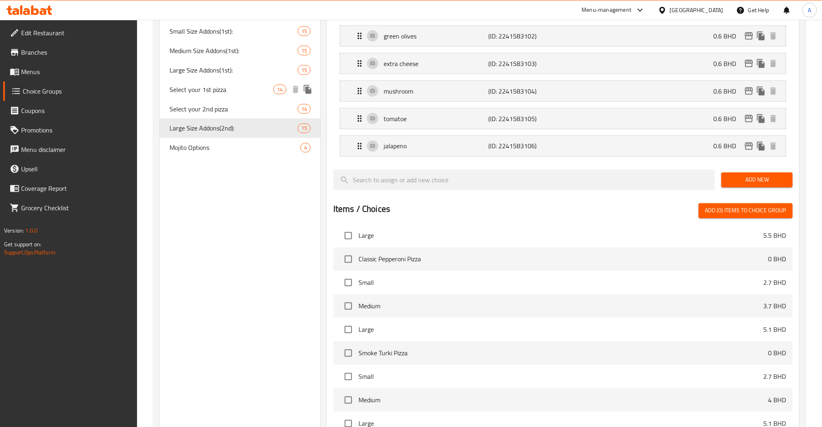
click at [217, 92] on span "Select your 1st pizza" at bounding box center [221, 90] width 104 height 10
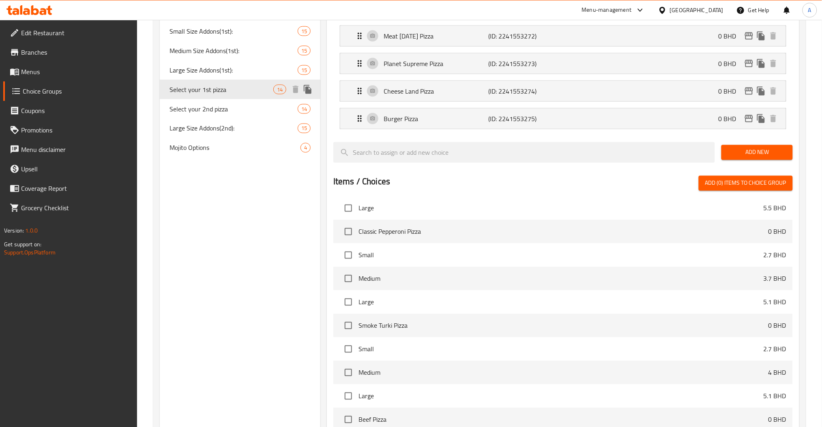
click at [216, 73] on span "Large Size Addons(1st):" at bounding box center [233, 70] width 128 height 10
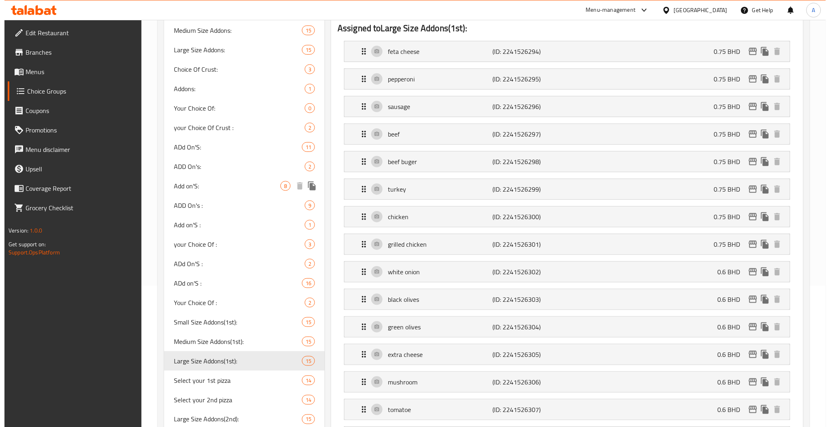
scroll to position [576, 0]
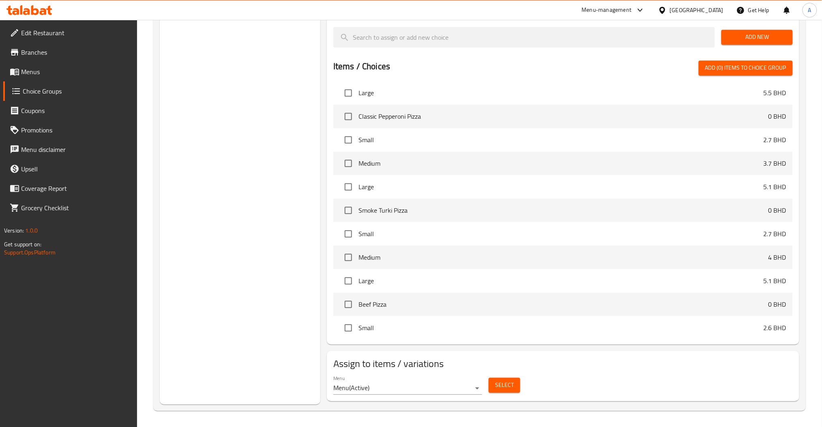
click at [517, 375] on div "Select" at bounding box center [504, 385] width 38 height 21
click at [514, 386] on button "Select" at bounding box center [505, 385] width 32 height 15
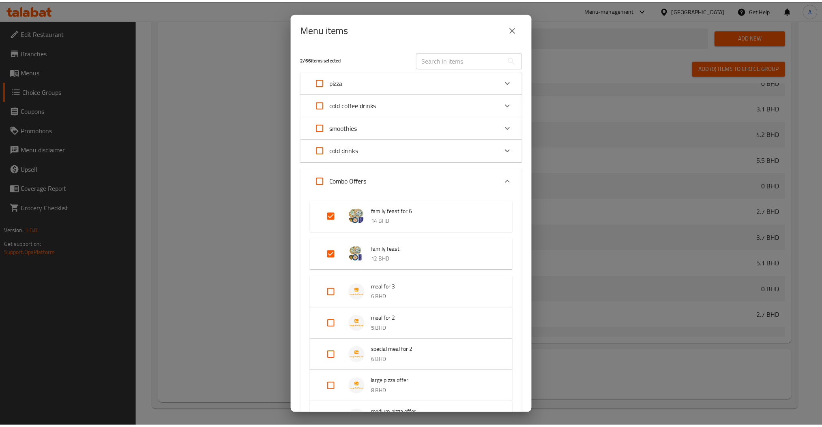
scroll to position [703, 0]
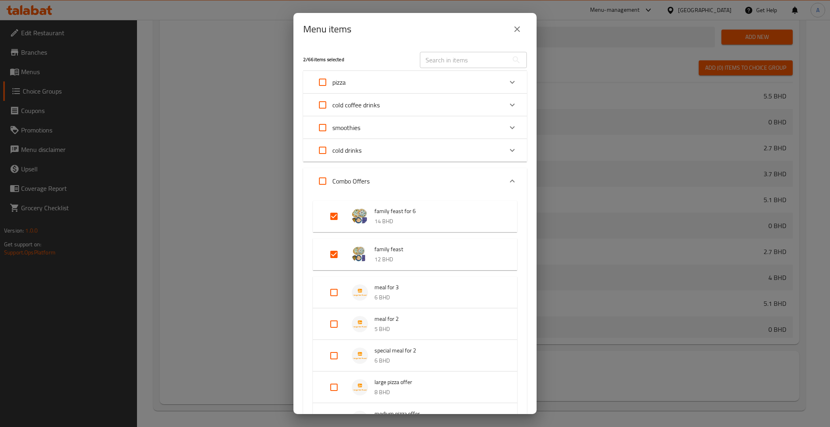
click at [439, 60] on input "text" at bounding box center [464, 60] width 88 height 16
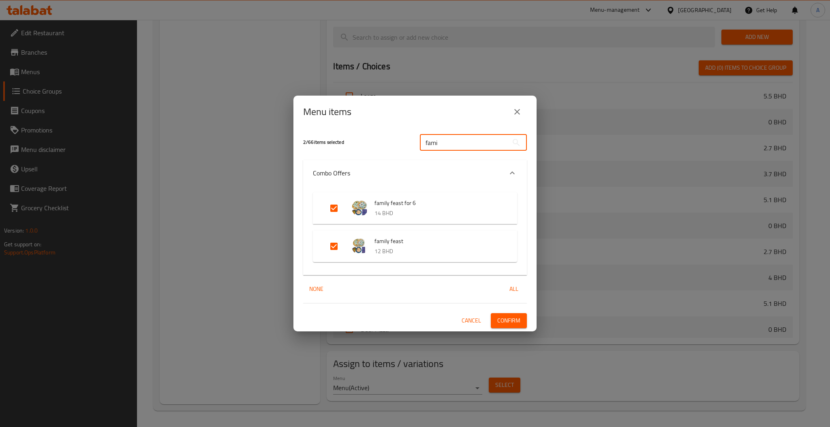
click at [336, 243] on input "Expand" at bounding box center [333, 246] width 19 height 19
click at [509, 320] on span "Confirm" at bounding box center [508, 321] width 23 height 10
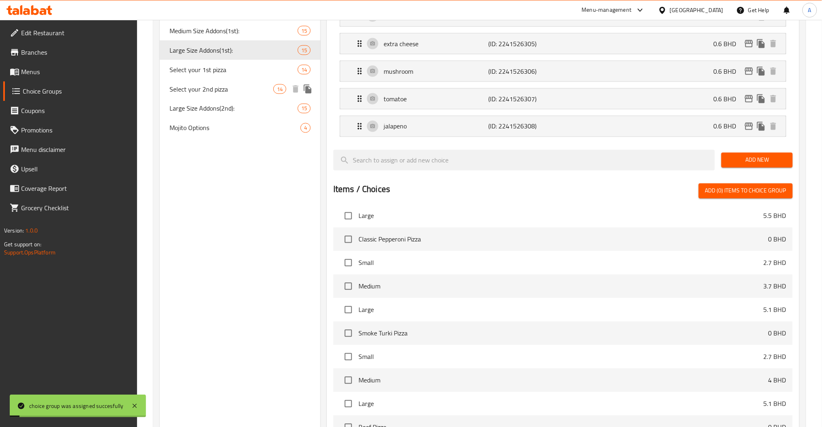
scroll to position [360, 0]
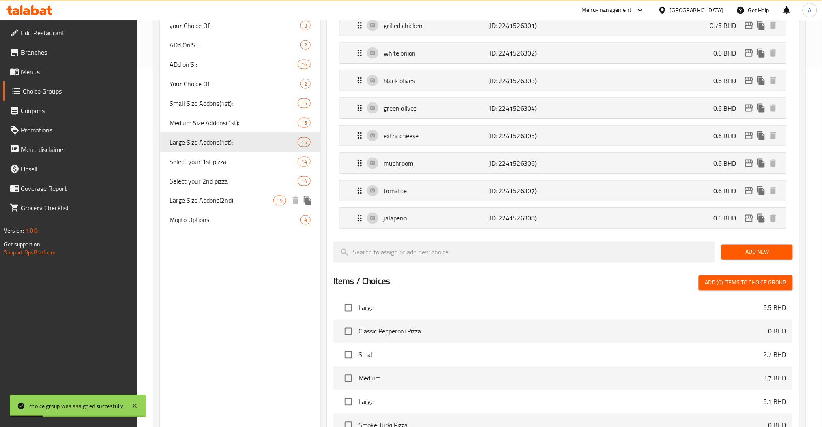
click at [221, 196] on span "Large Size Addons(2nd):" at bounding box center [221, 201] width 104 height 10
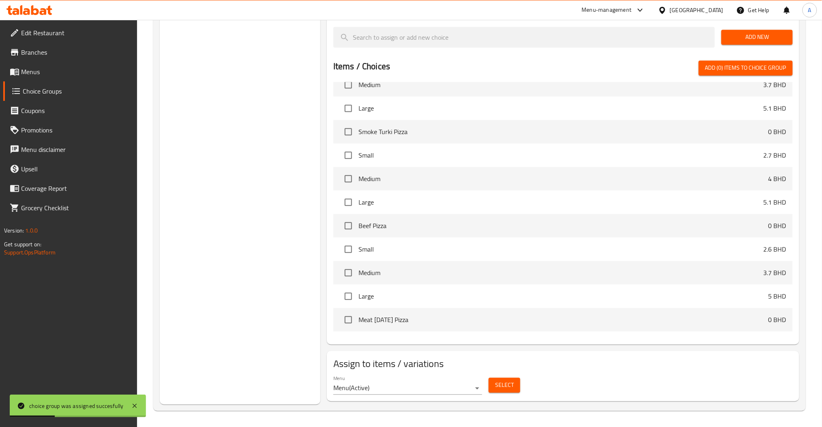
scroll to position [747, 0]
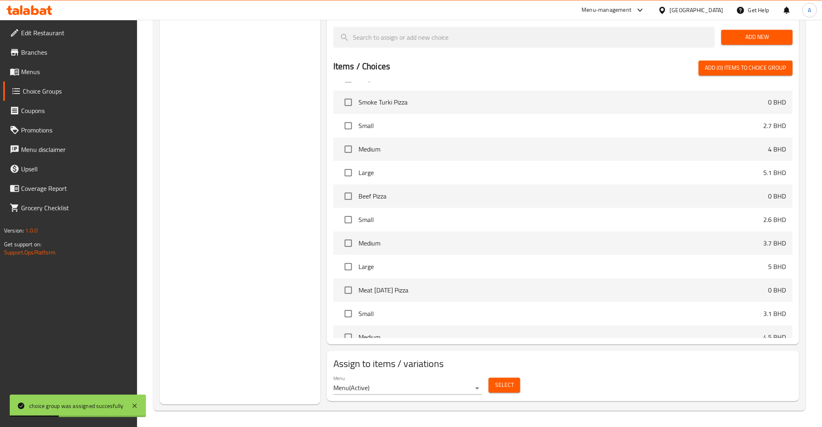
click at [511, 380] on button "Select" at bounding box center [505, 385] width 32 height 15
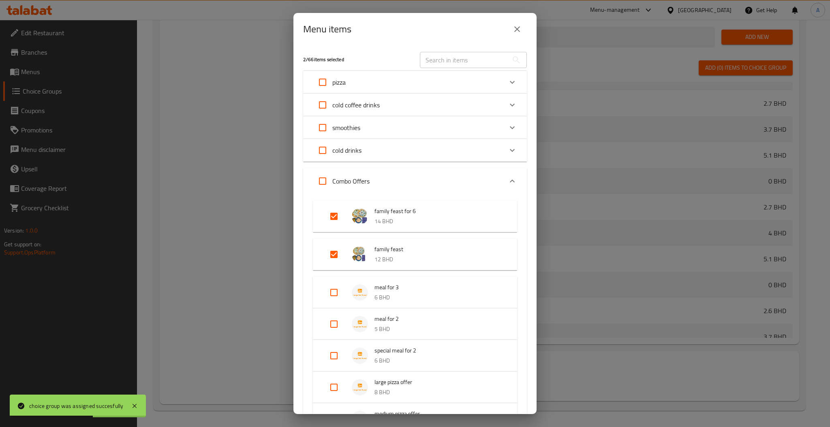
click at [450, 66] on input "text" at bounding box center [464, 60] width 88 height 16
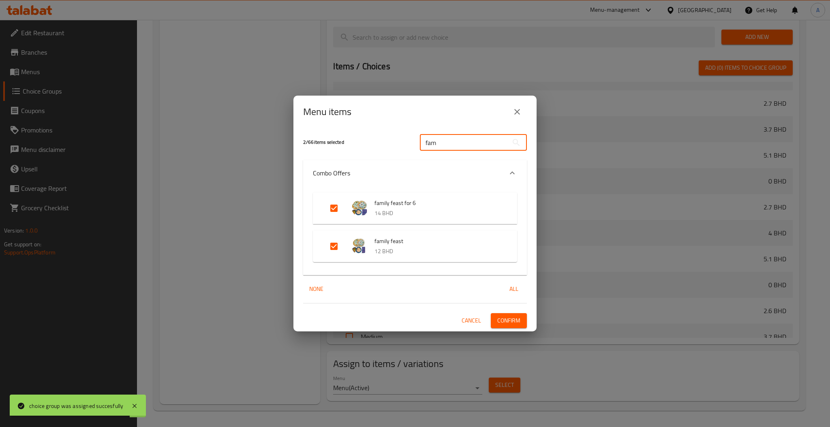
click at [334, 247] on input "Expand" at bounding box center [333, 246] width 19 height 19
click at [512, 327] on button "Confirm" at bounding box center [509, 320] width 36 height 15
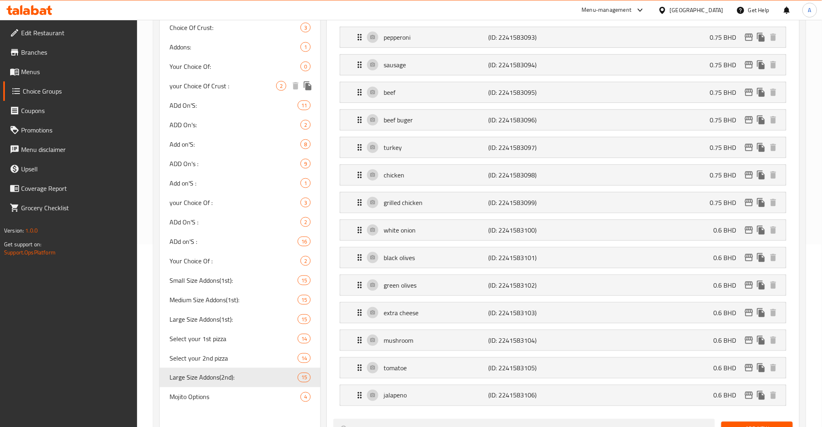
scroll to position [90, 0]
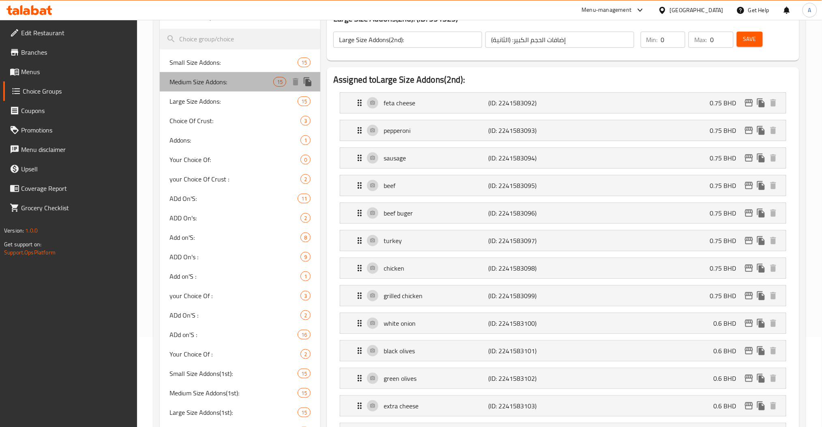
click at [208, 83] on span "Medium Size Addons:" at bounding box center [221, 82] width 104 height 10
click at [208, 82] on span "Medium Size Addons:" at bounding box center [221, 82] width 104 height 10
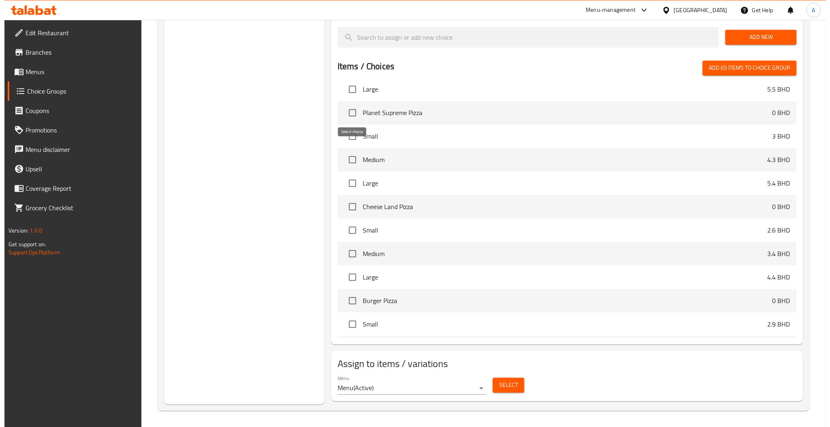
scroll to position [1179, 0]
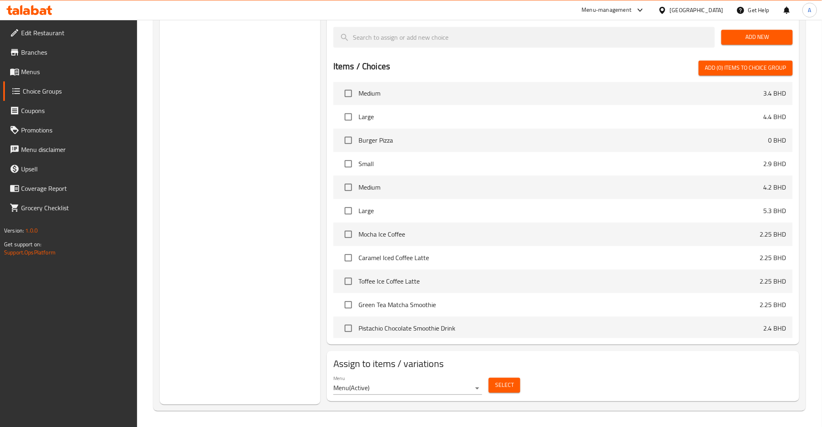
click at [508, 379] on button "Select" at bounding box center [505, 385] width 32 height 15
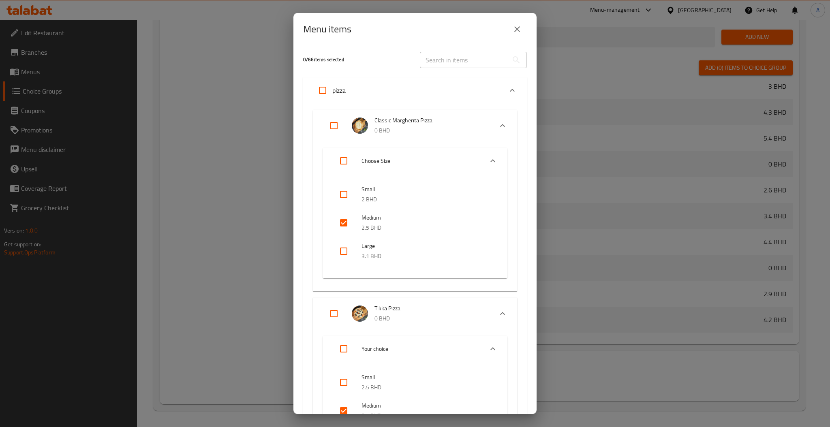
click at [446, 58] on input "text" at bounding box center [464, 60] width 88 height 16
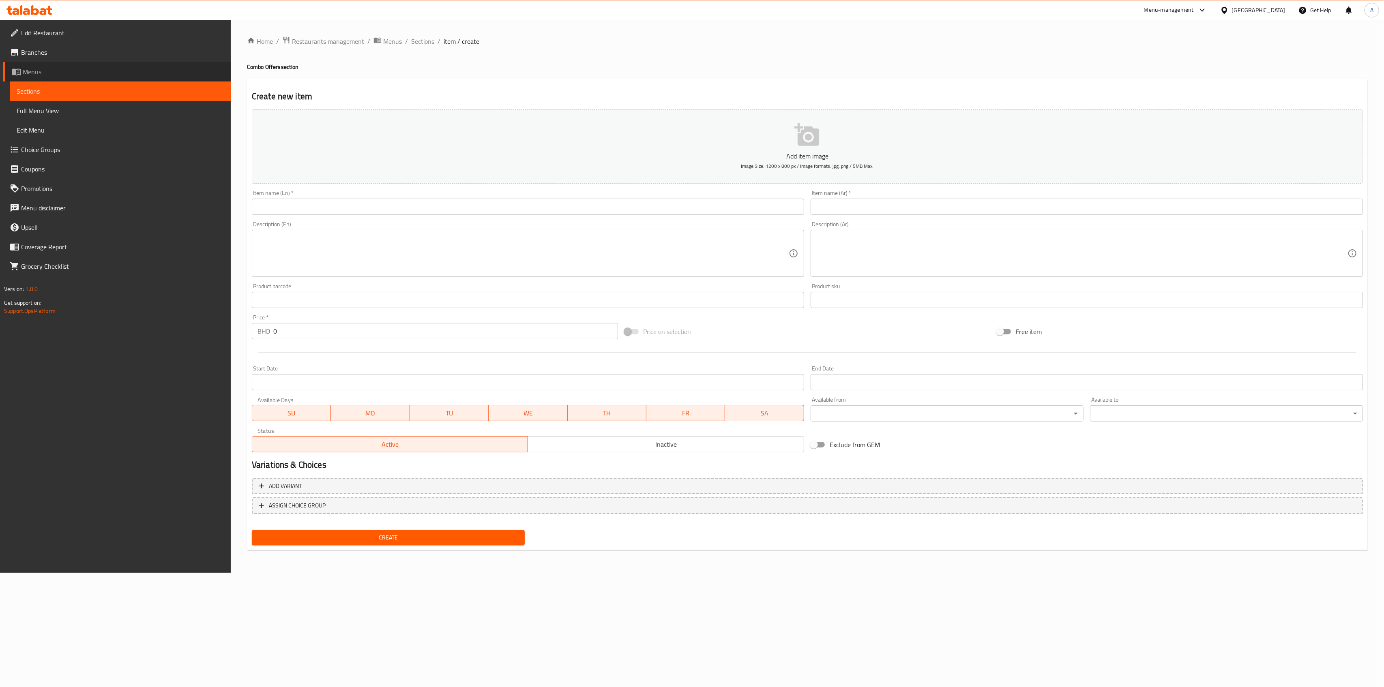
click at [43, 65] on link "Menus" at bounding box center [117, 71] width 228 height 19
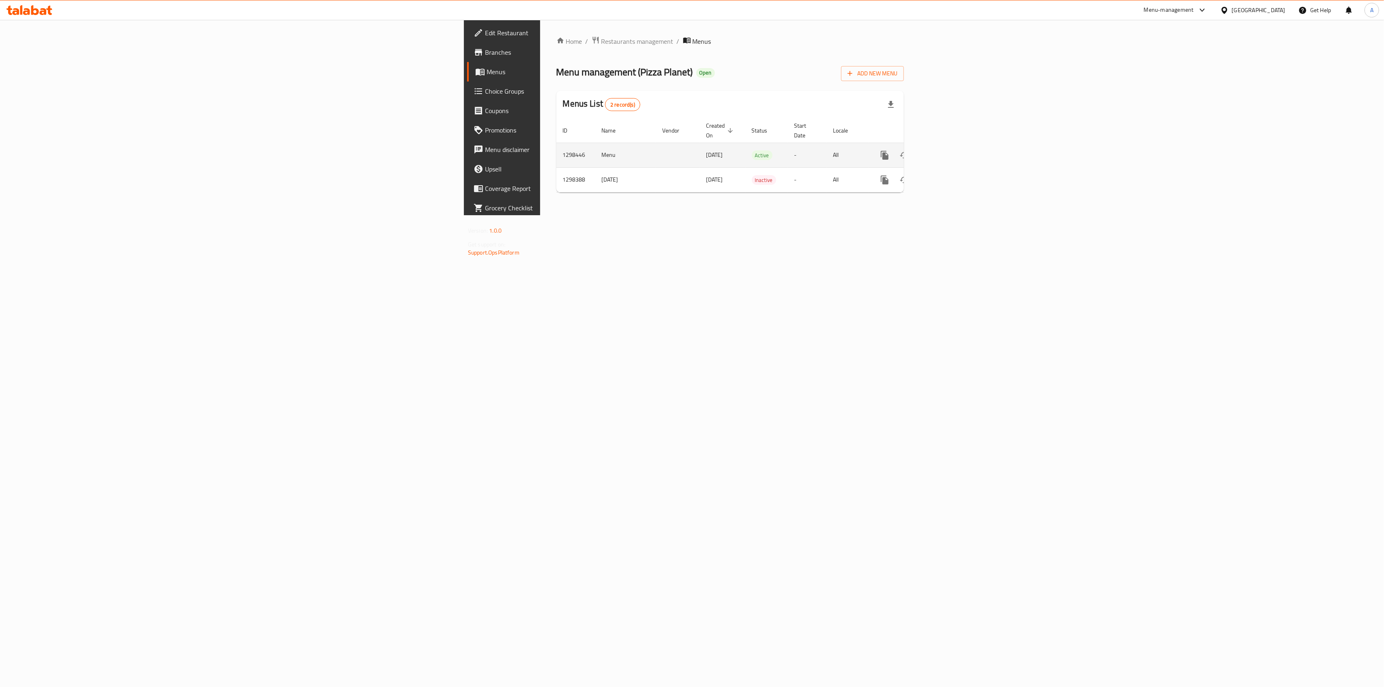
click at [821, 152] on icon "enhanced table" at bounding box center [942, 155] width 7 height 7
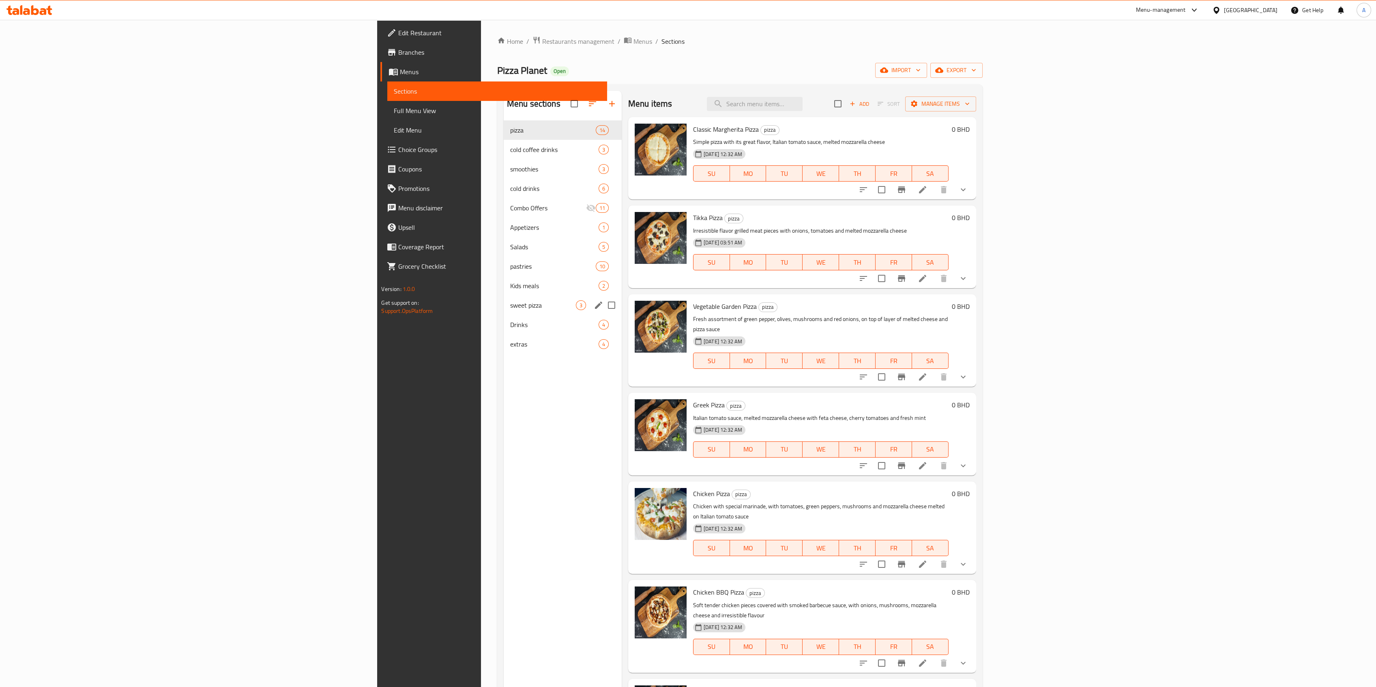
click at [510, 300] on span "sweet pizza" at bounding box center [543, 305] width 66 height 10
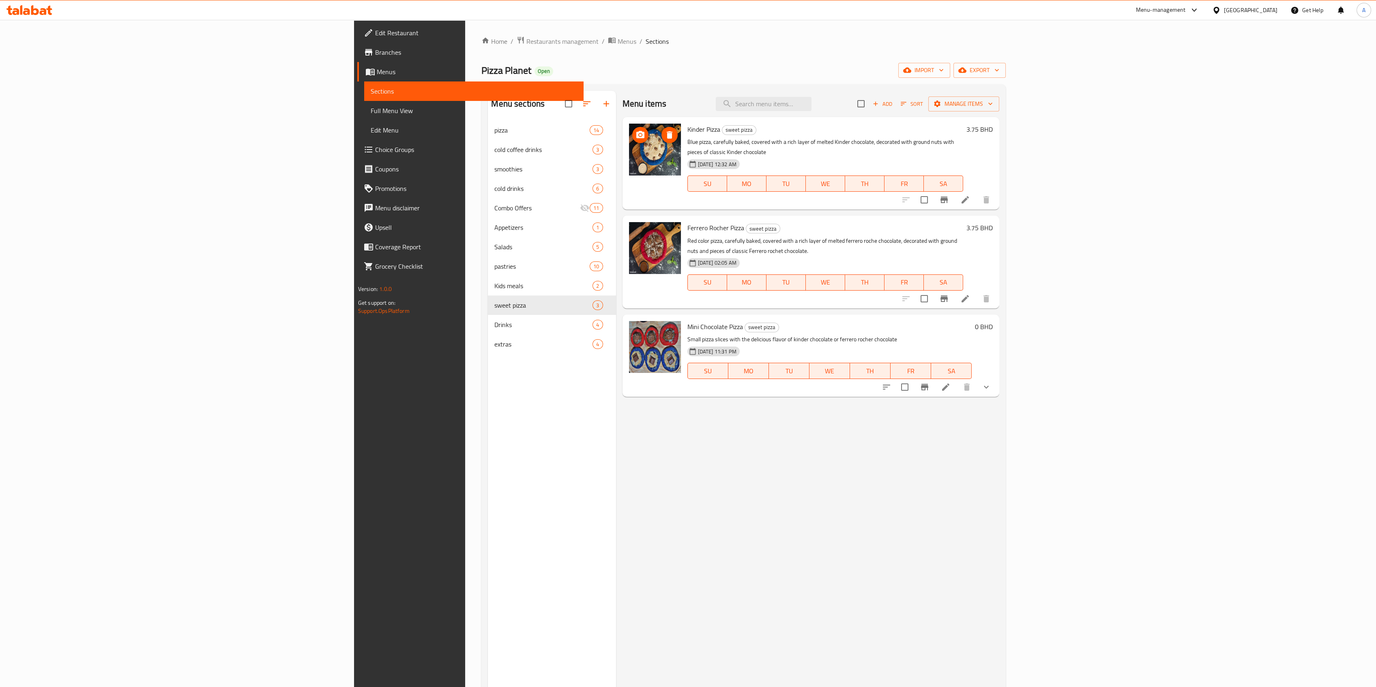
click at [629, 150] on img at bounding box center [655, 150] width 52 height 52
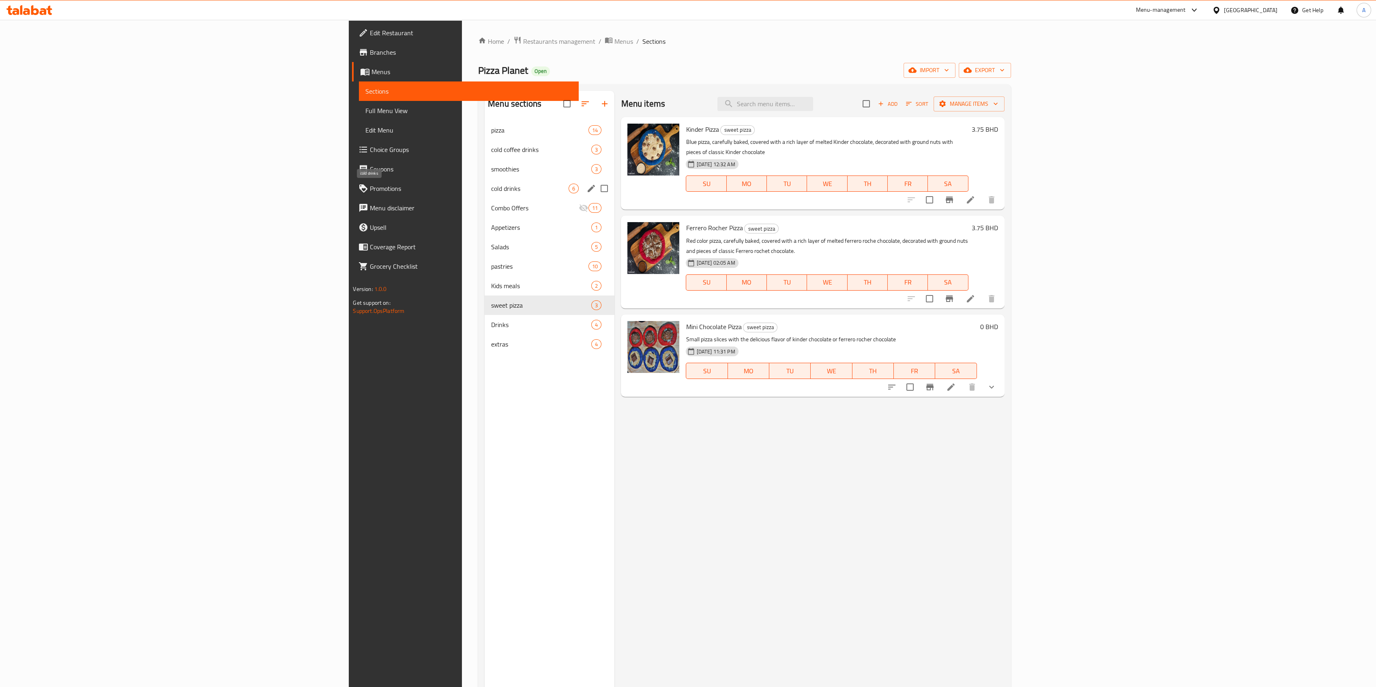
click at [484, 154] on div "cold coffee drinks 3" at bounding box center [549, 149] width 130 height 19
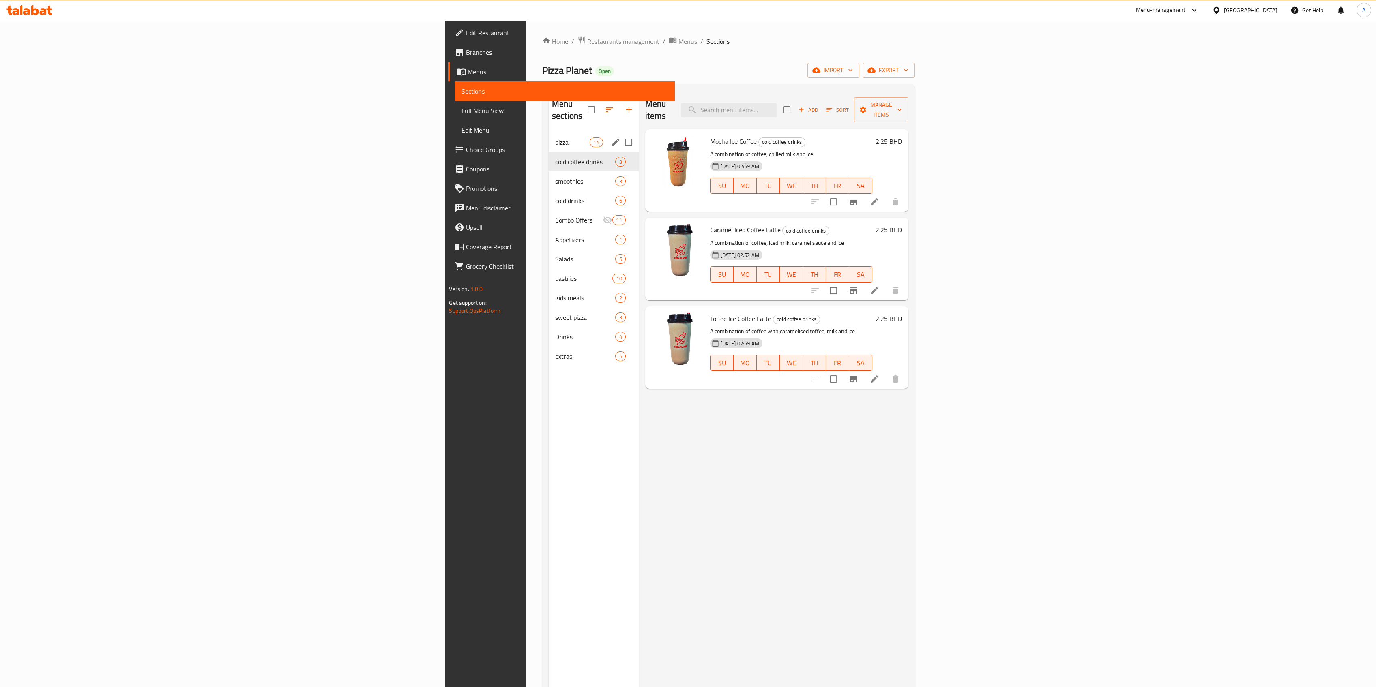
click at [555, 137] on span "pizza" at bounding box center [572, 142] width 34 height 10
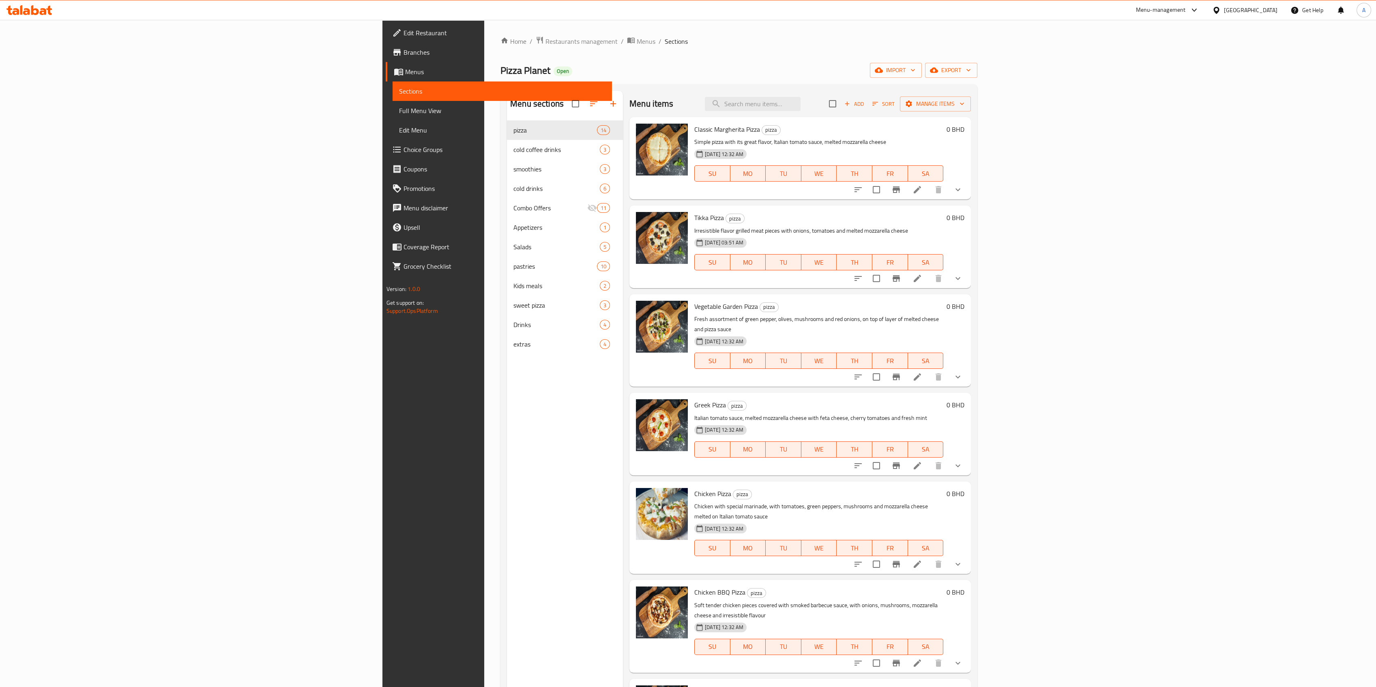
click at [694, 123] on span "Classic Margherita Pizza" at bounding box center [727, 129] width 66 height 12
copy h6 "Classic Margherita Pizza"
click at [694, 212] on span "Tikka Pizza" at bounding box center [709, 218] width 30 height 12
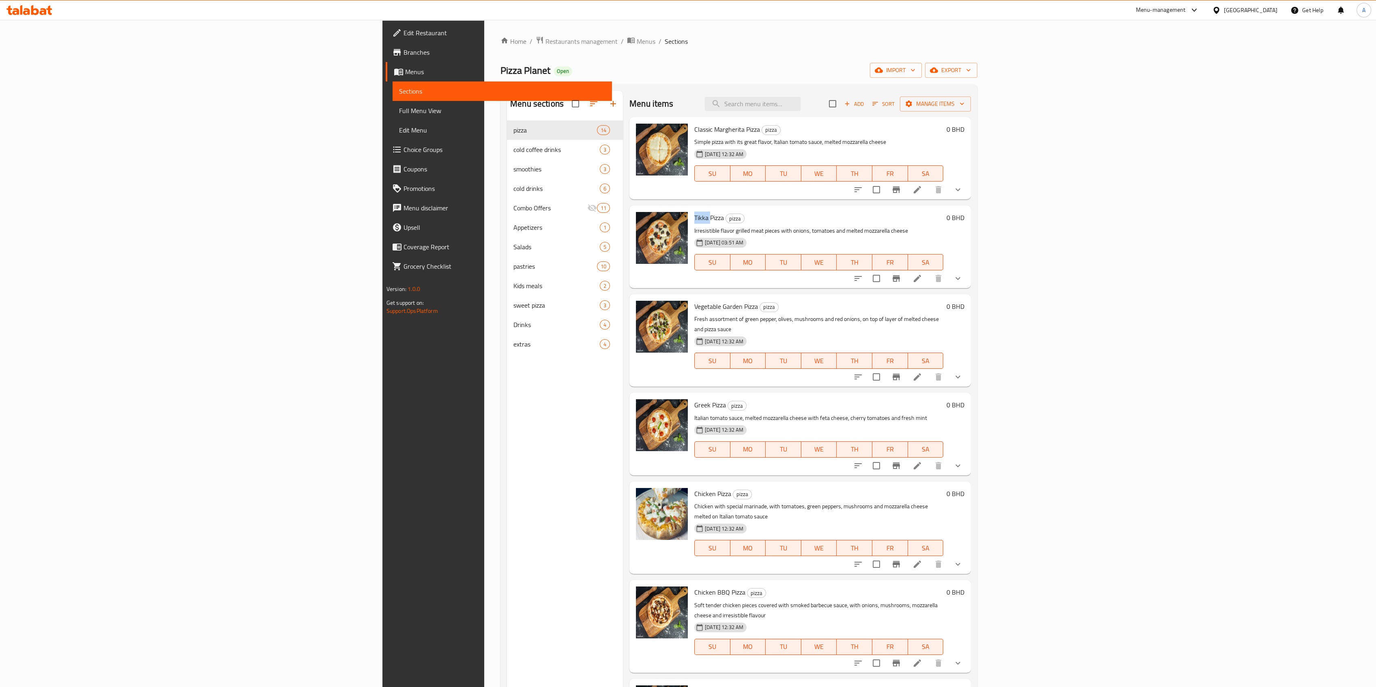
click at [694, 212] on span "Tikka Pizza" at bounding box center [709, 218] width 30 height 12
copy h6 "Tikka Pizza"
click at [694, 308] on span "Vegetable Garden Pizza" at bounding box center [726, 306] width 64 height 12
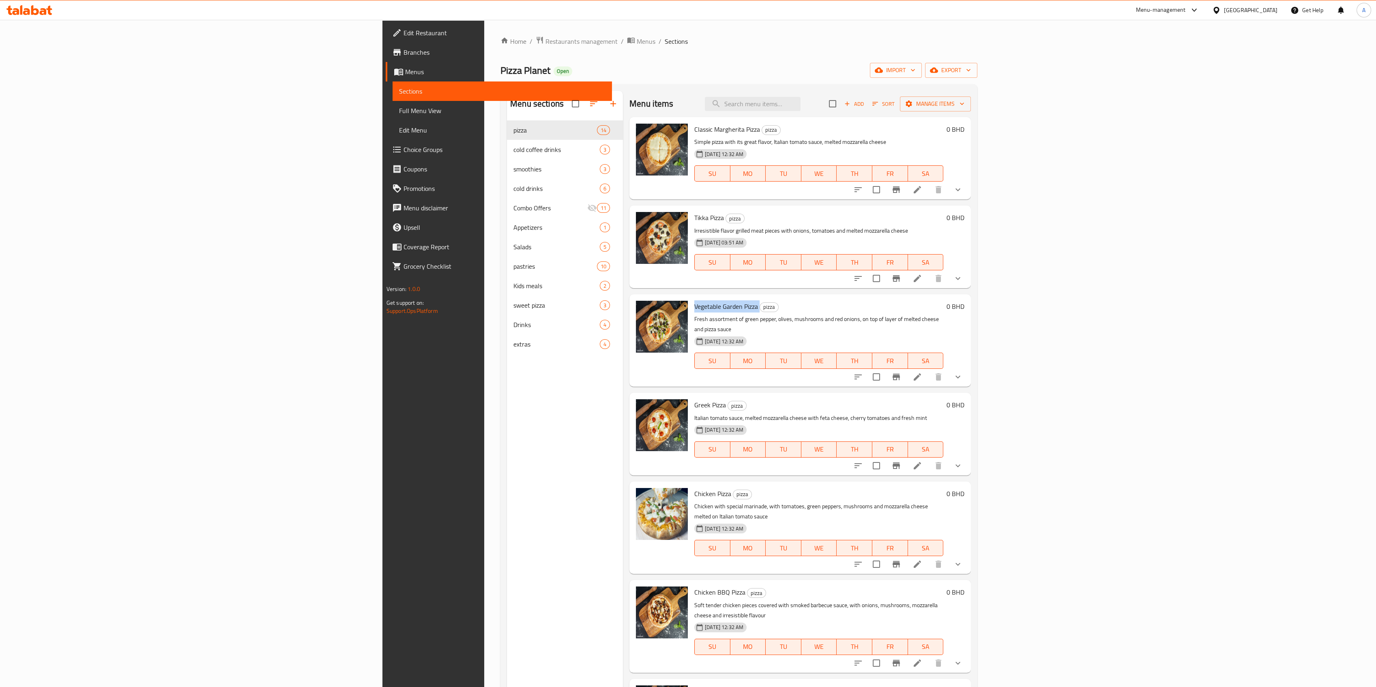
click at [694, 308] on span "Vegetable Garden Pizza" at bounding box center [726, 306] width 64 height 12
copy h6 "Vegetable Garden Pizza"
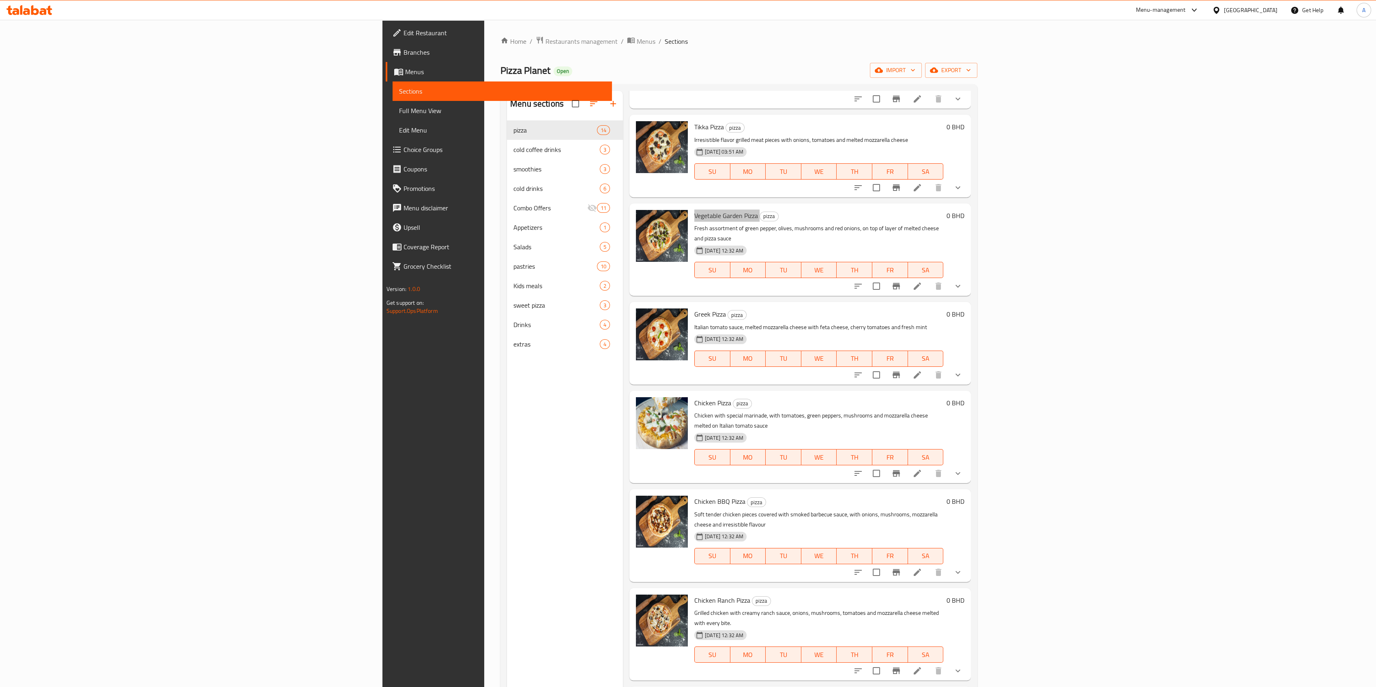
scroll to position [108, 0]
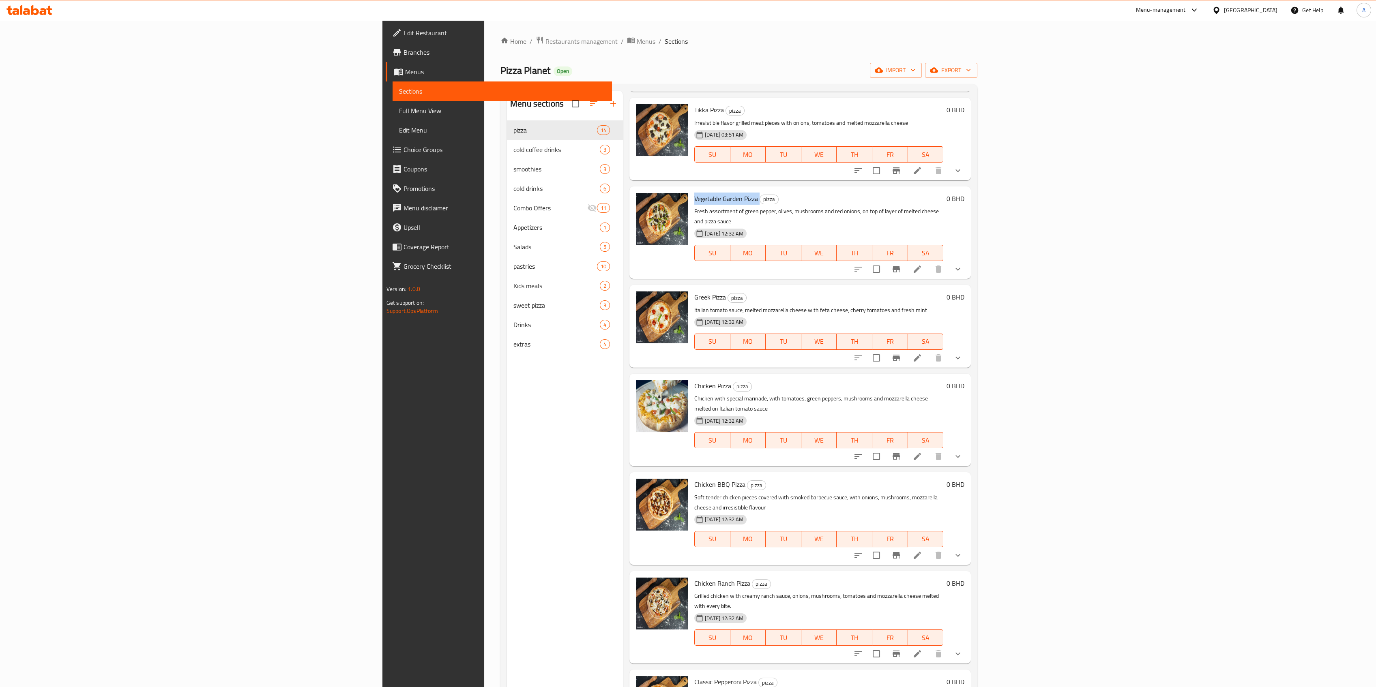
click at [694, 291] on span "Greek Pizza" at bounding box center [710, 297] width 32 height 12
copy h6 "Greek Pizza"
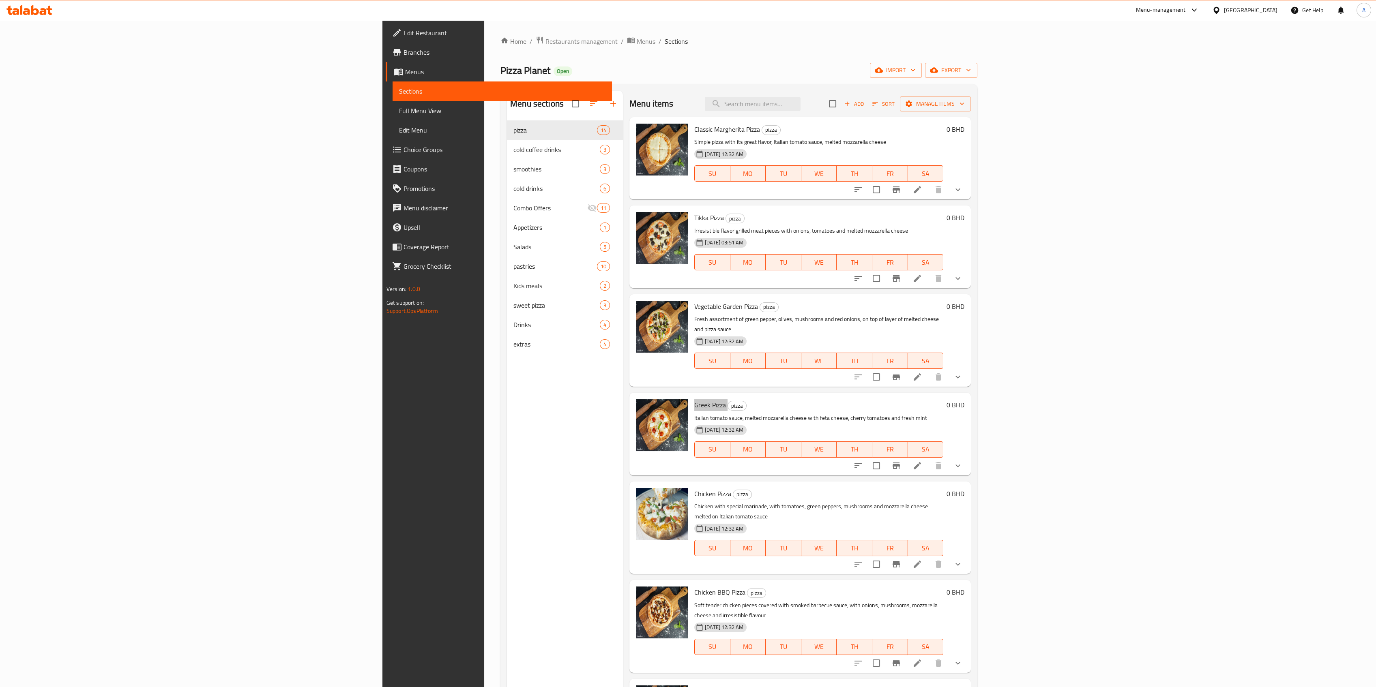
scroll to position [54, 0]
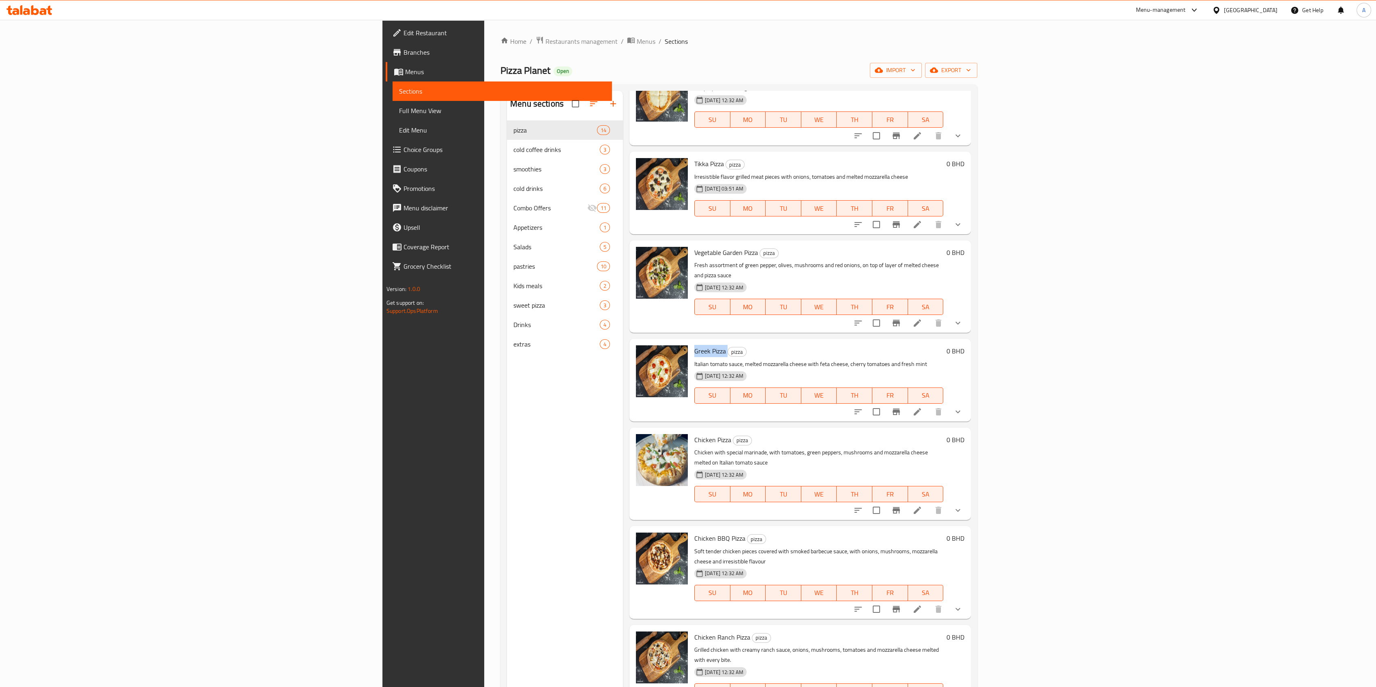
click at [691, 427] on div "Chicken Pizza pizza Chicken with special marinade, with tomatoes, green peppers…" at bounding box center [818, 474] width 255 height 86
copy h6 "Chicken Pizza"
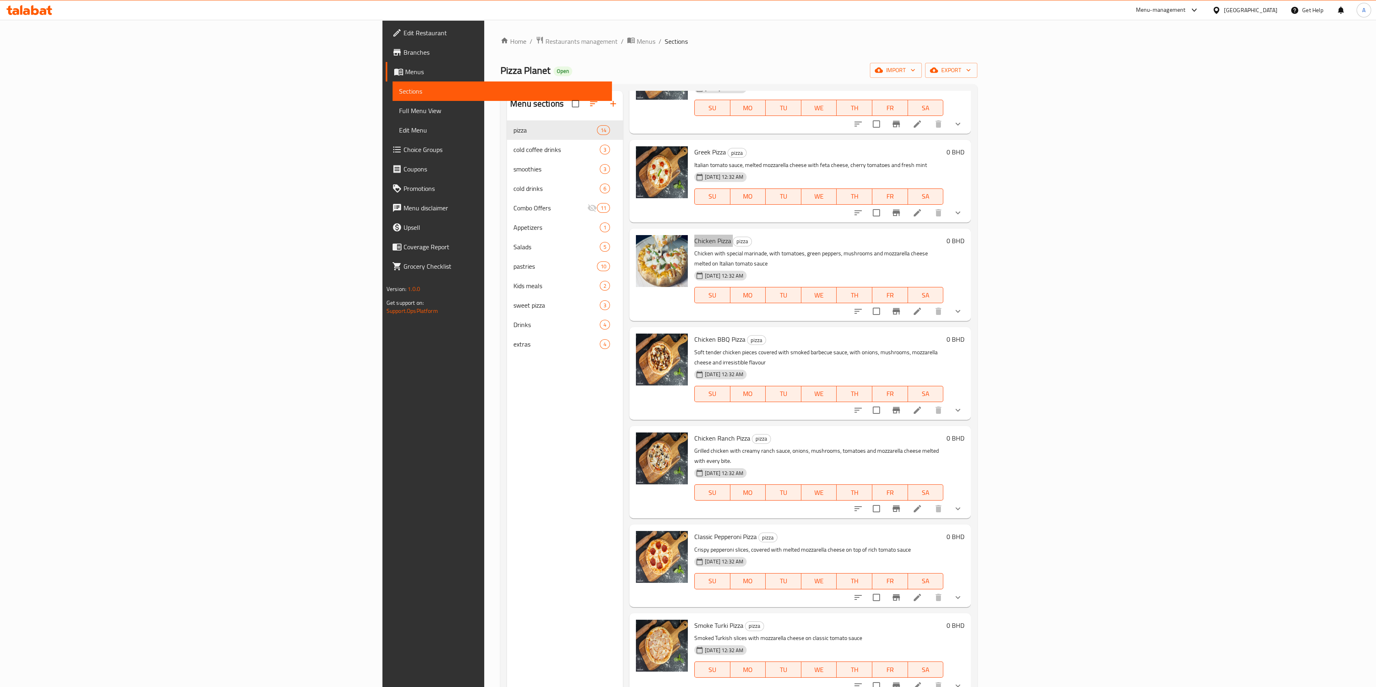
scroll to position [270, 0]
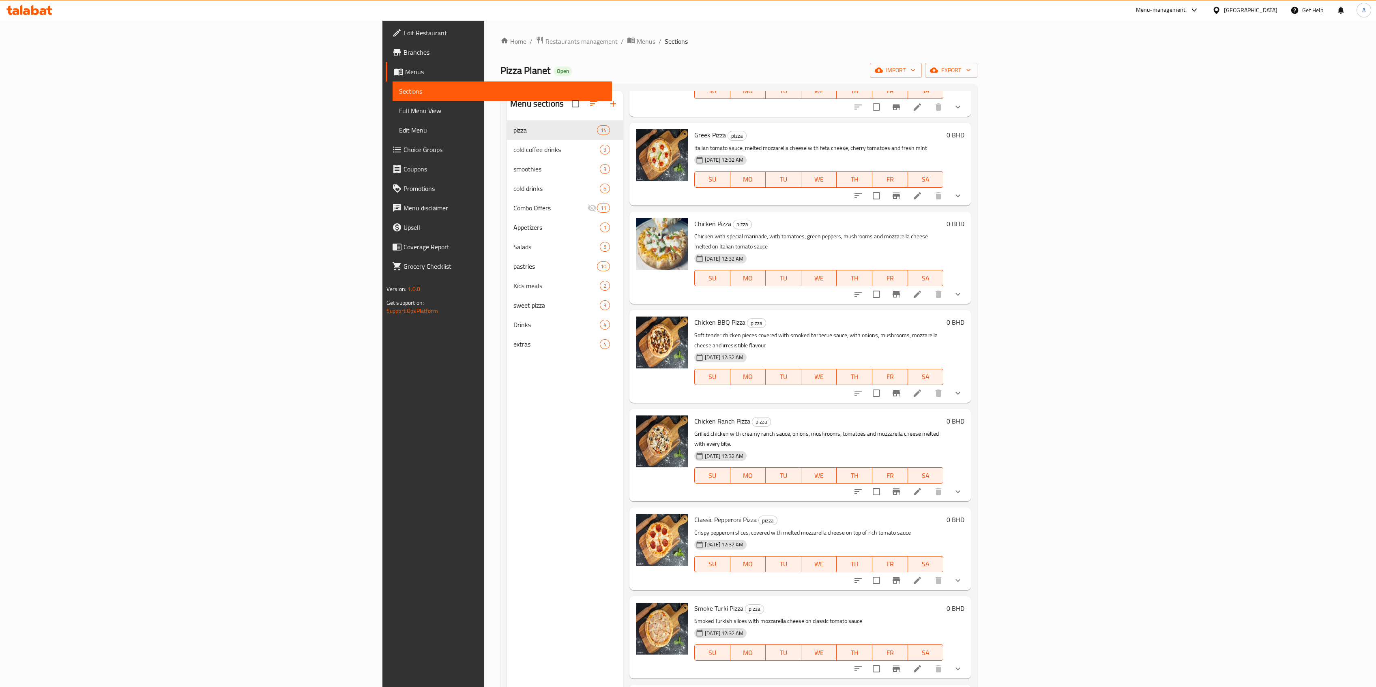
click at [694, 316] on span "Chicken BBQ Pizza" at bounding box center [719, 322] width 51 height 12
copy h6 "Chicken BBQ Pizza"
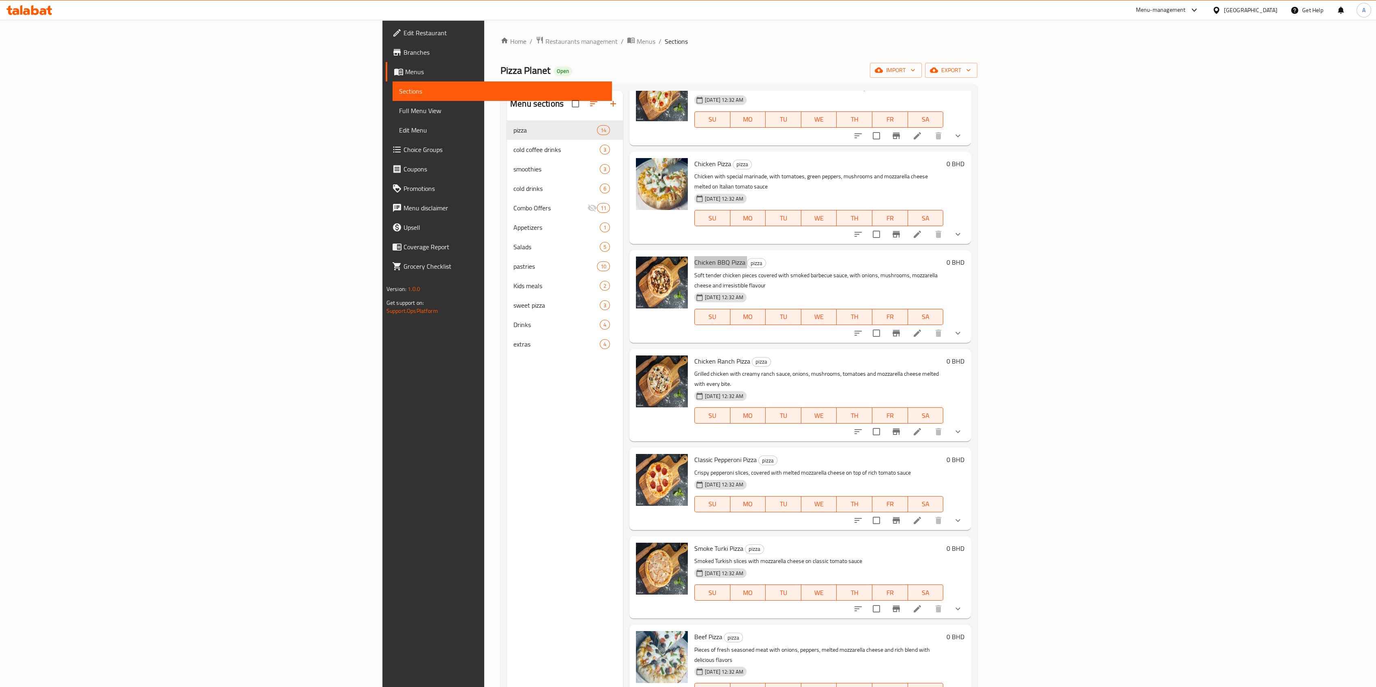
scroll to position [378, 0]
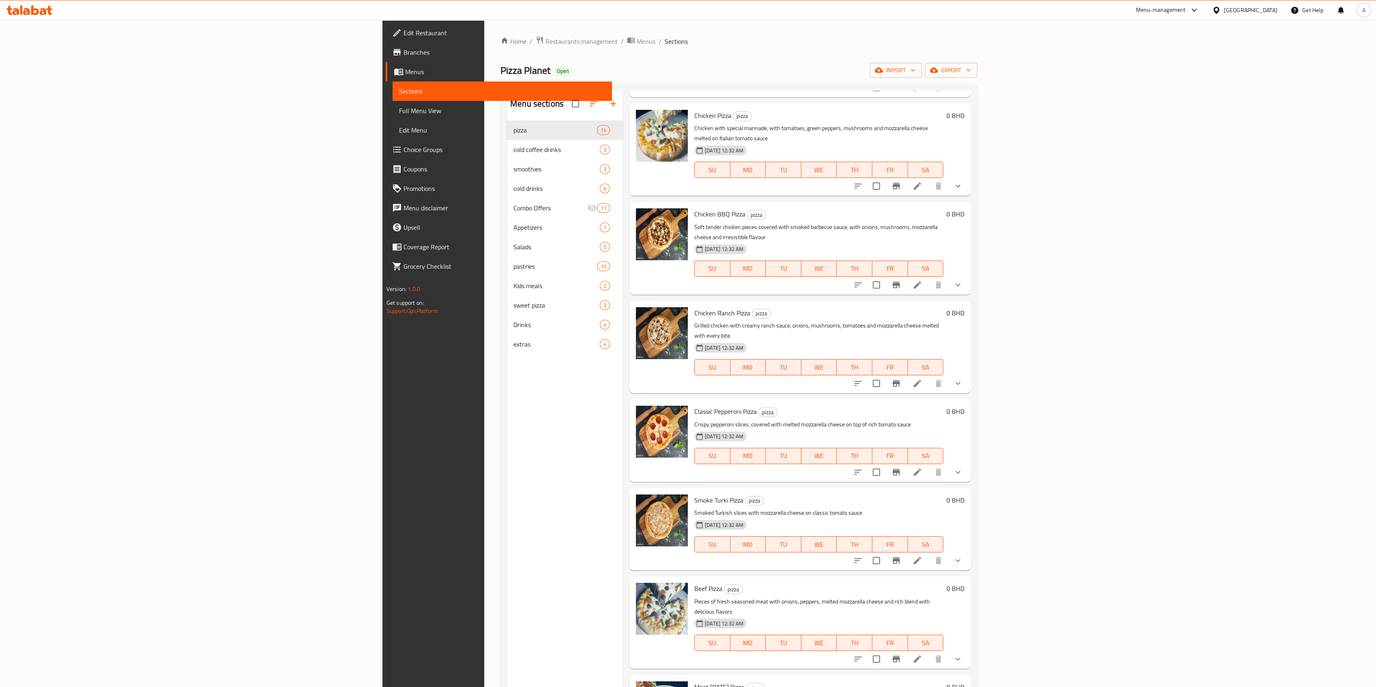
click at [694, 307] on span "Chicken Ranch Pizza" at bounding box center [722, 313] width 56 height 12
copy h6 "Chicken Ranch Pizza"
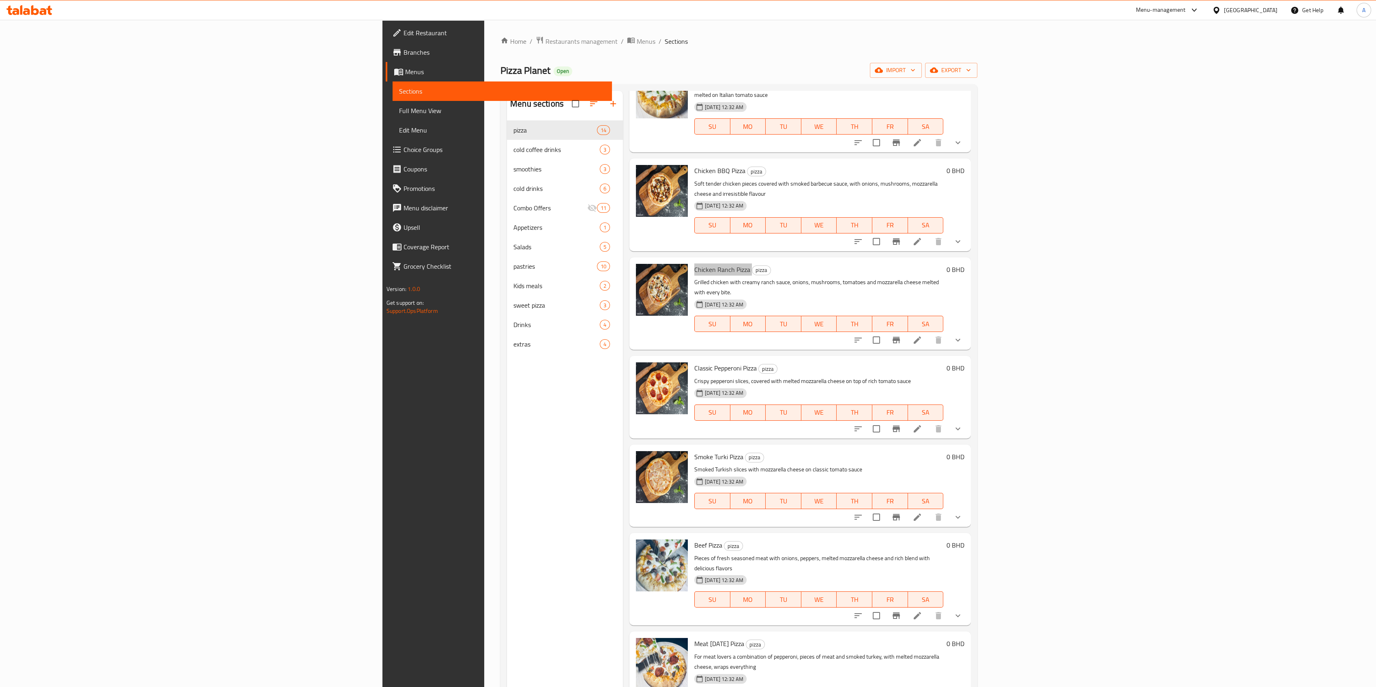
scroll to position [357, 0]
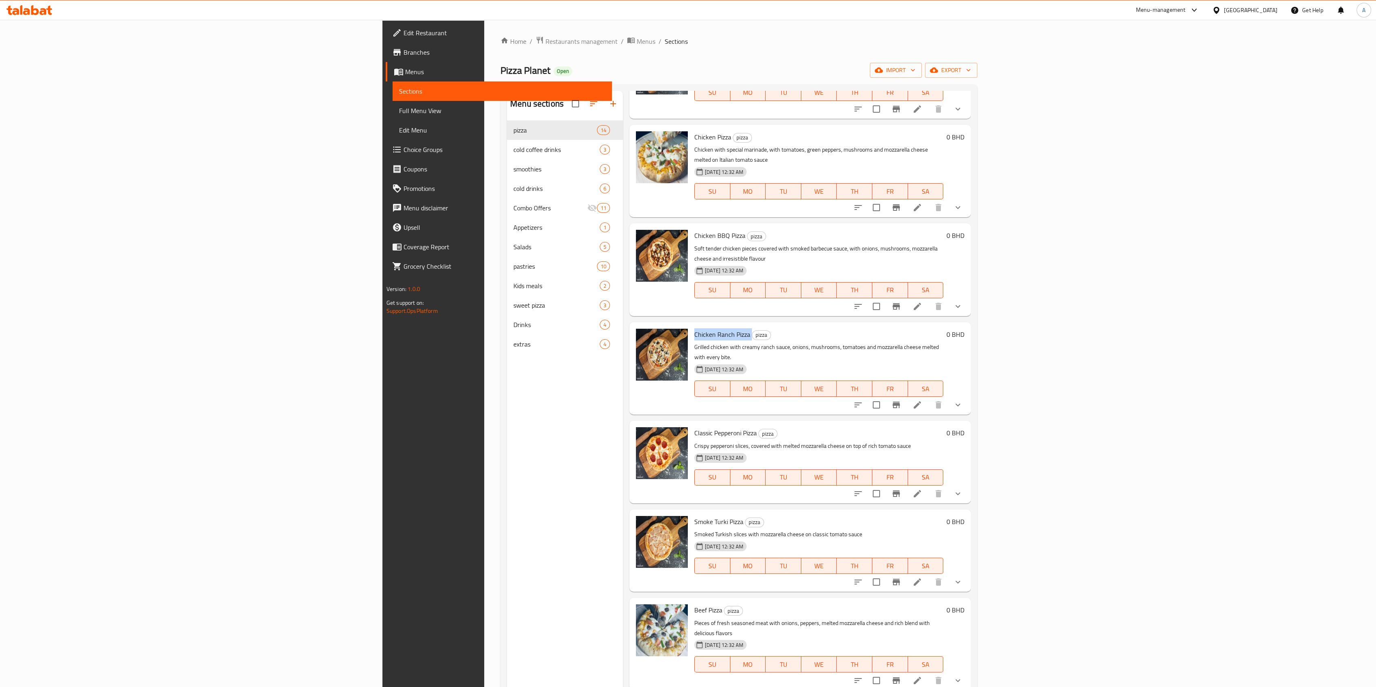
click at [691, 424] on div "Classic Pepperoni Pizza pizza Crispy pepperoni slices, covered with melted mozz…" at bounding box center [818, 462] width 255 height 76
copy h6 "Classic Pepperoni Pizza"
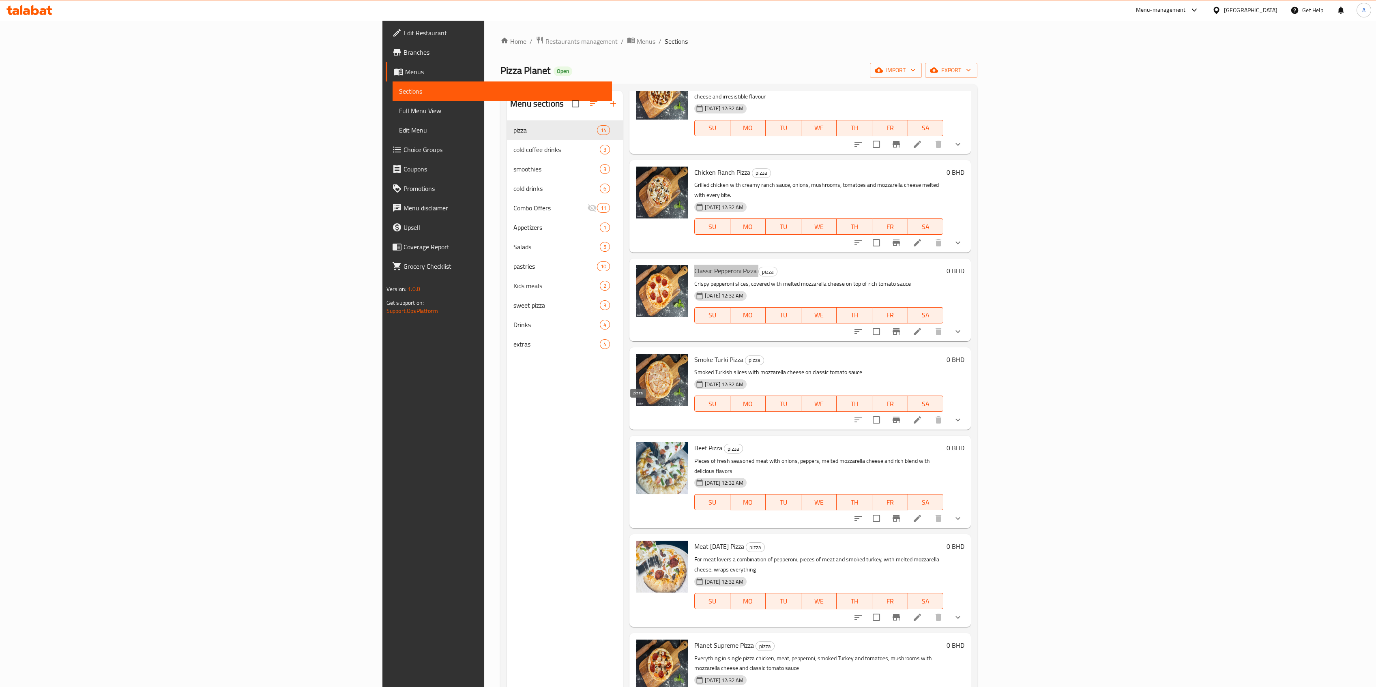
scroll to position [573, 0]
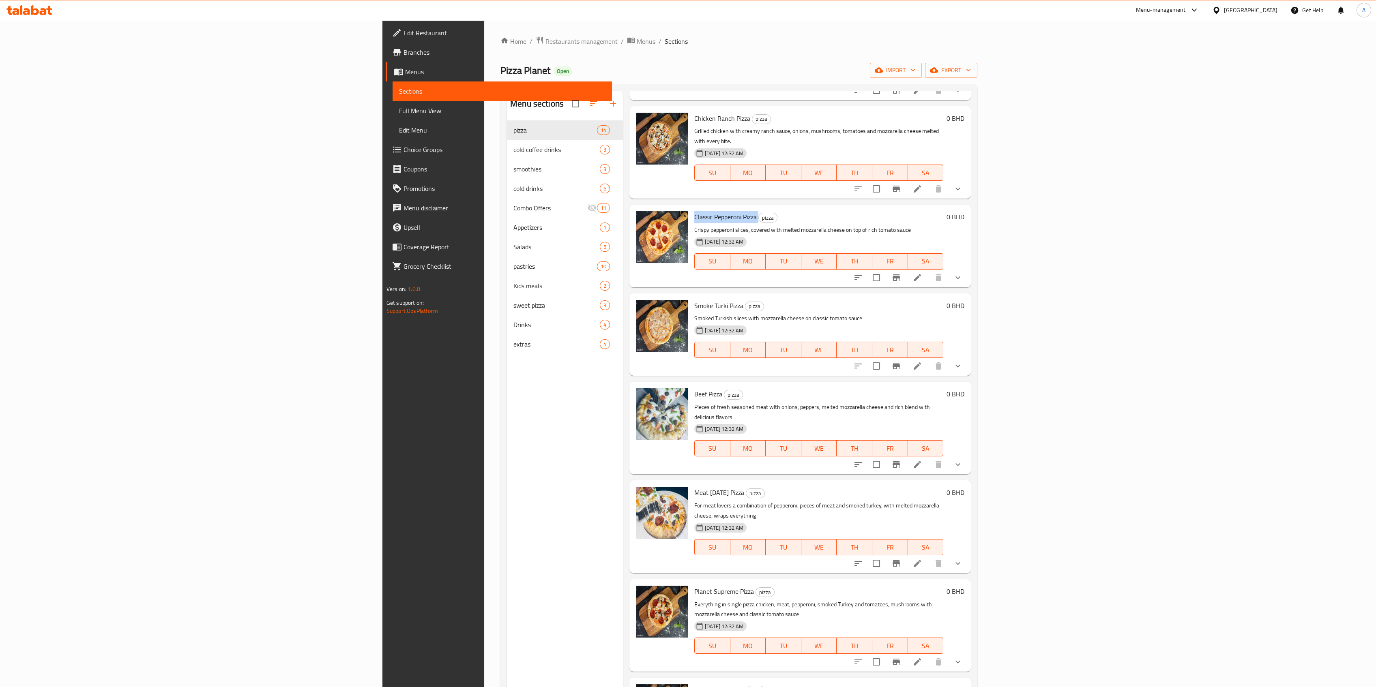
click at [694, 300] on span "Smoke Turki Pizza" at bounding box center [718, 306] width 49 height 12
copy h6 "Smoke Turki Pizza"
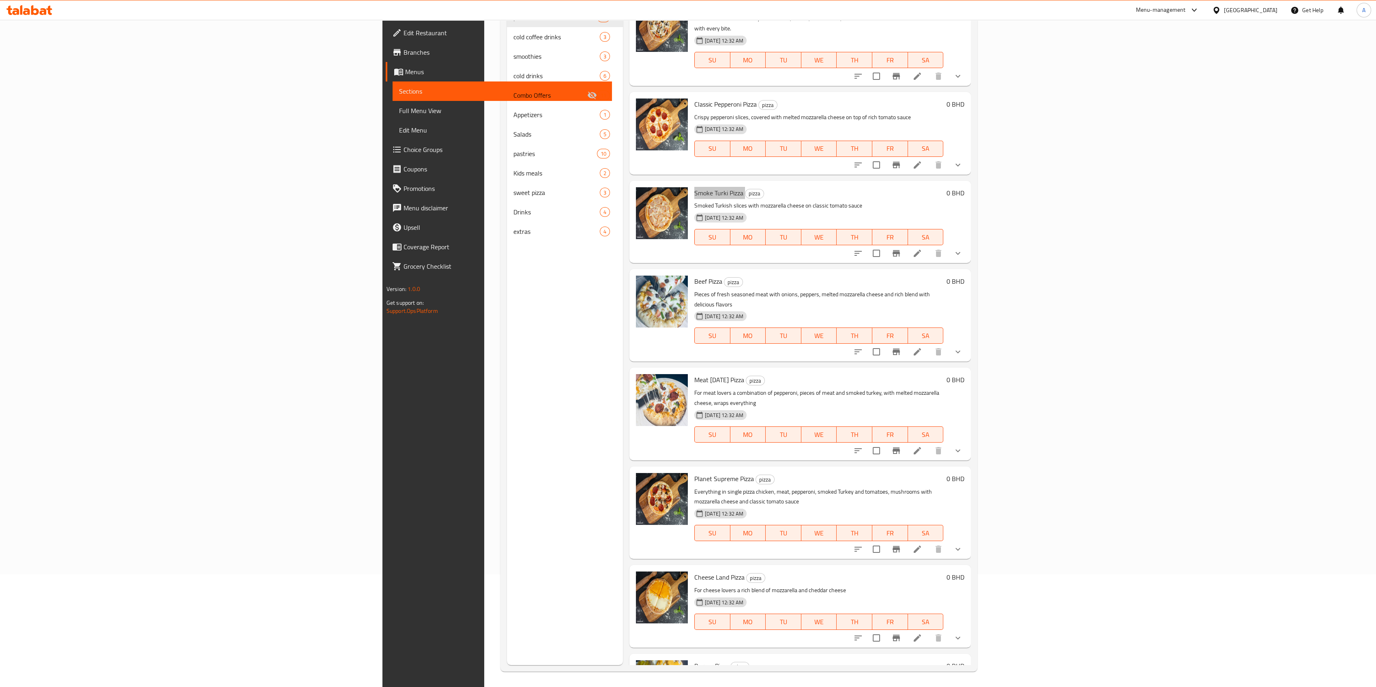
scroll to position [114, 0]
click at [694, 274] on span "Beef Pizza" at bounding box center [708, 280] width 28 height 12
copy h6 "Beef Pizza"
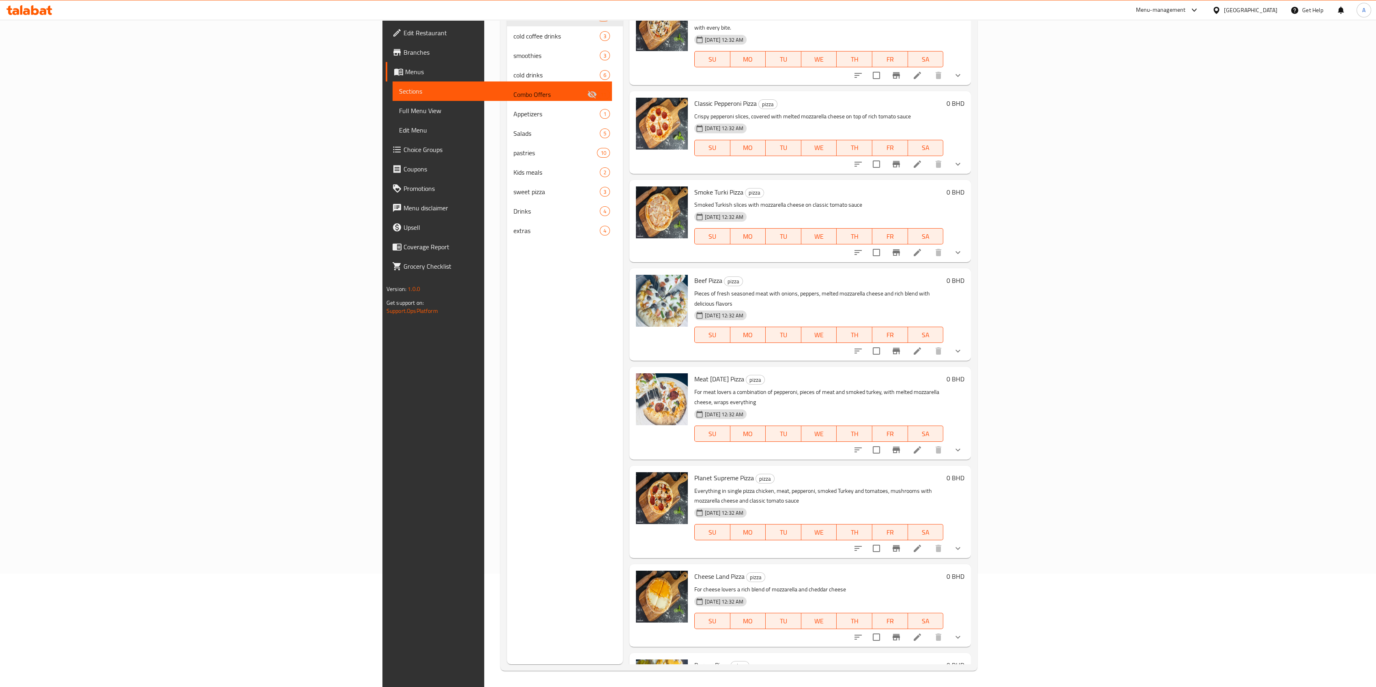
click at [694, 373] on span "Meat Carnival Pizza" at bounding box center [719, 379] width 50 height 12
click at [694, 427] on span "Planet Supreme Pizza" at bounding box center [724, 478] width 60 height 12
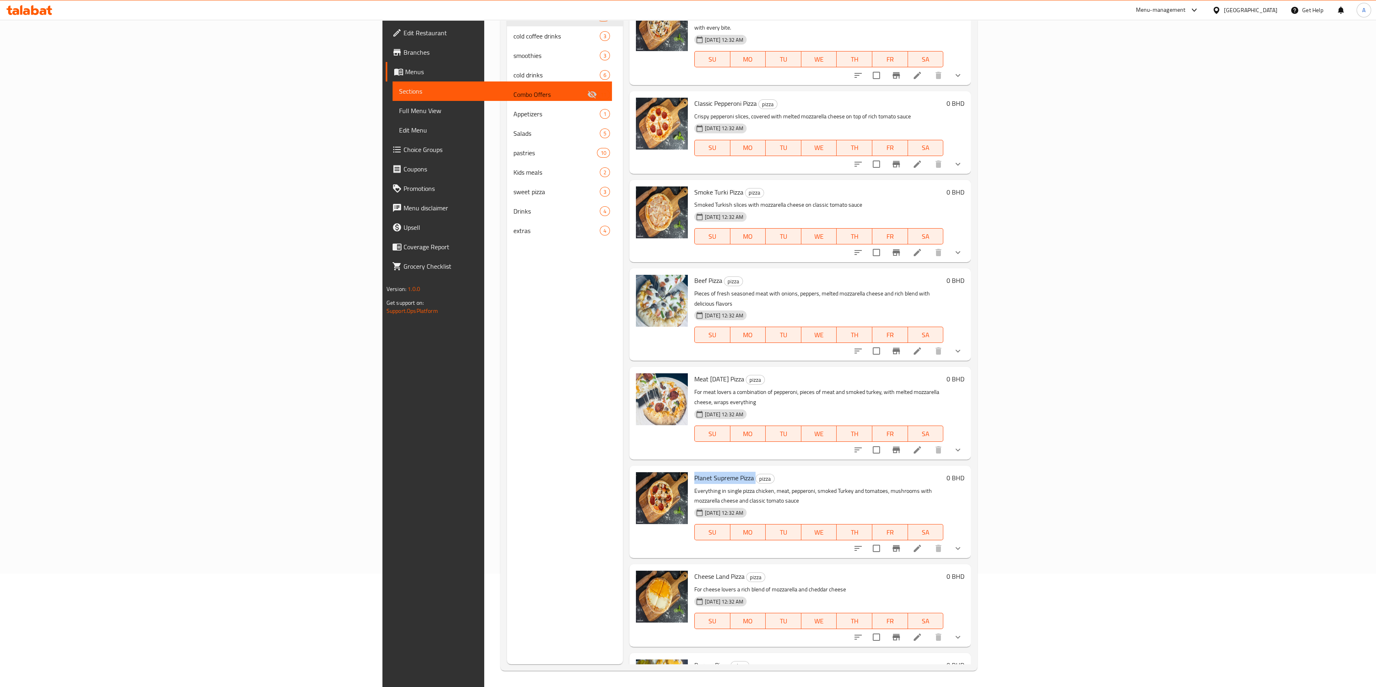
click at [694, 427] on span "Planet Supreme Pizza" at bounding box center [724, 478] width 60 height 12
click at [694, 427] on span "Cheese Land Pizza" at bounding box center [719, 576] width 50 height 12
click at [694, 427] on span "Burger Pizza" at bounding box center [711, 665] width 34 height 12
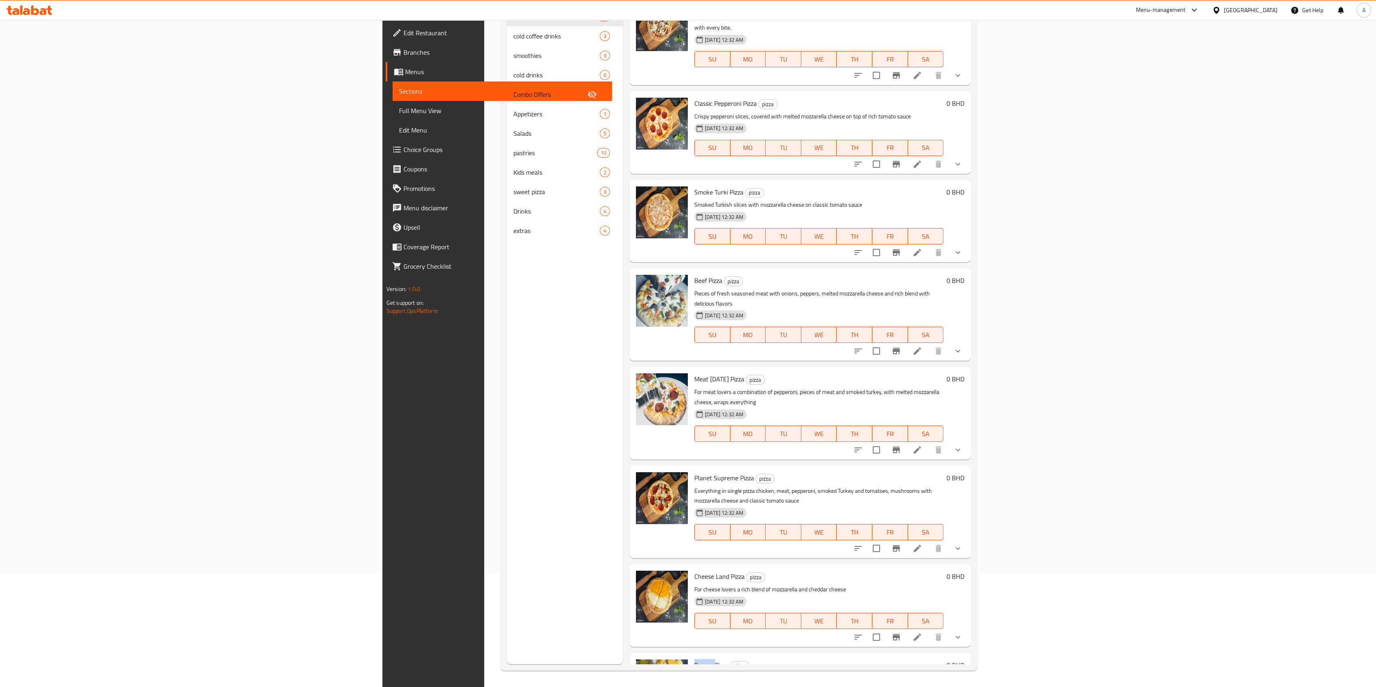
click at [694, 427] on span "Burger Pizza" at bounding box center [711, 665] width 34 height 12
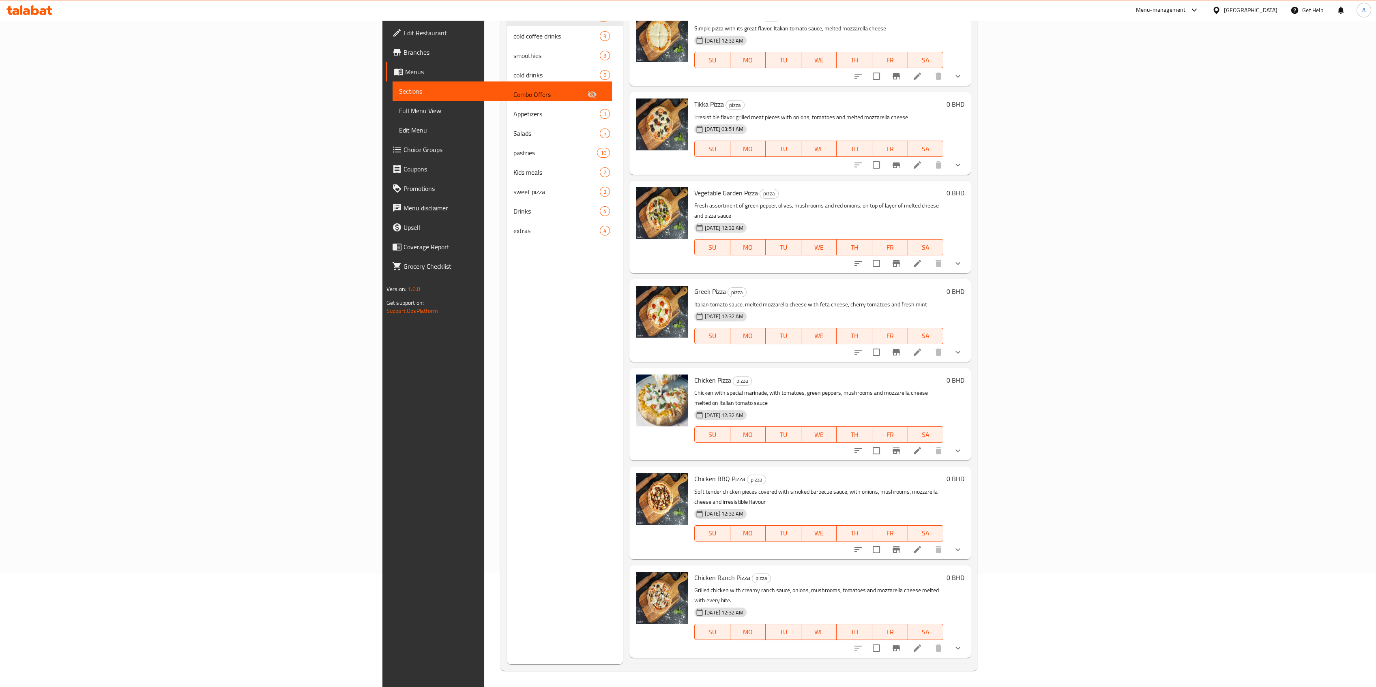
scroll to position [0, 0]
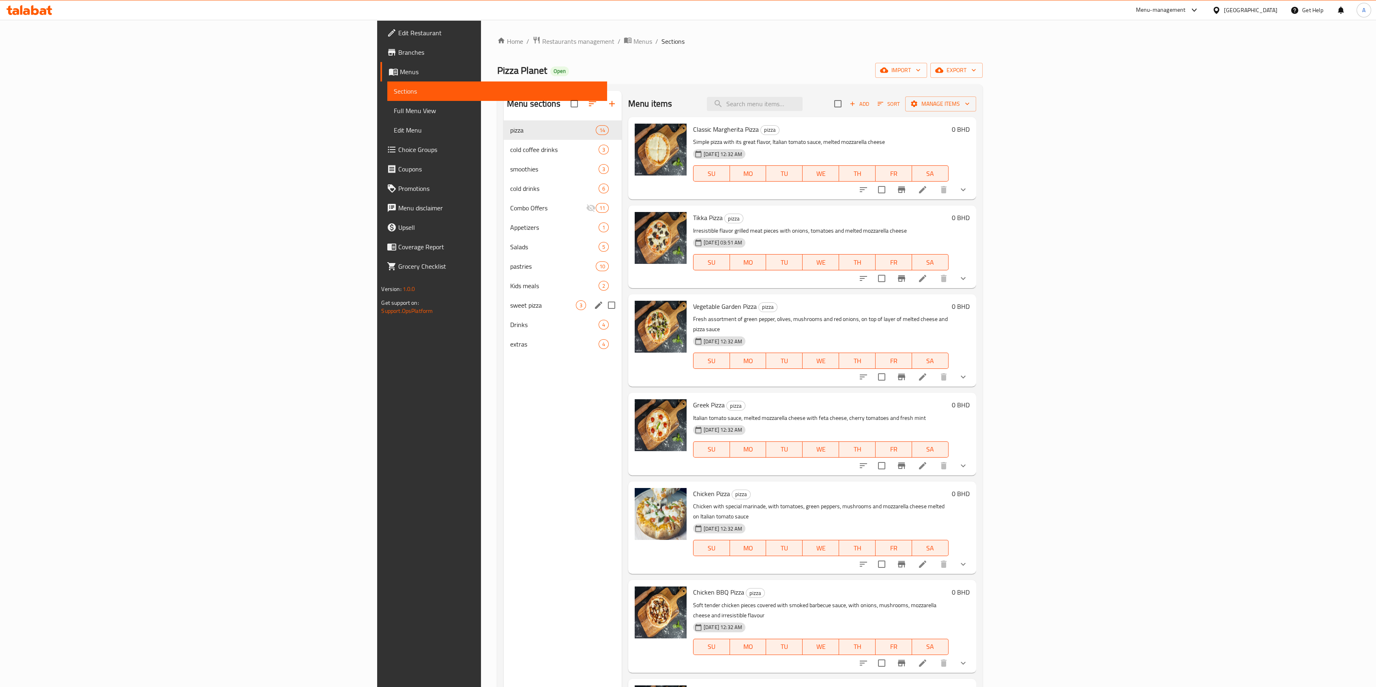
click at [510, 306] on span "sweet pizza" at bounding box center [543, 305] width 66 height 10
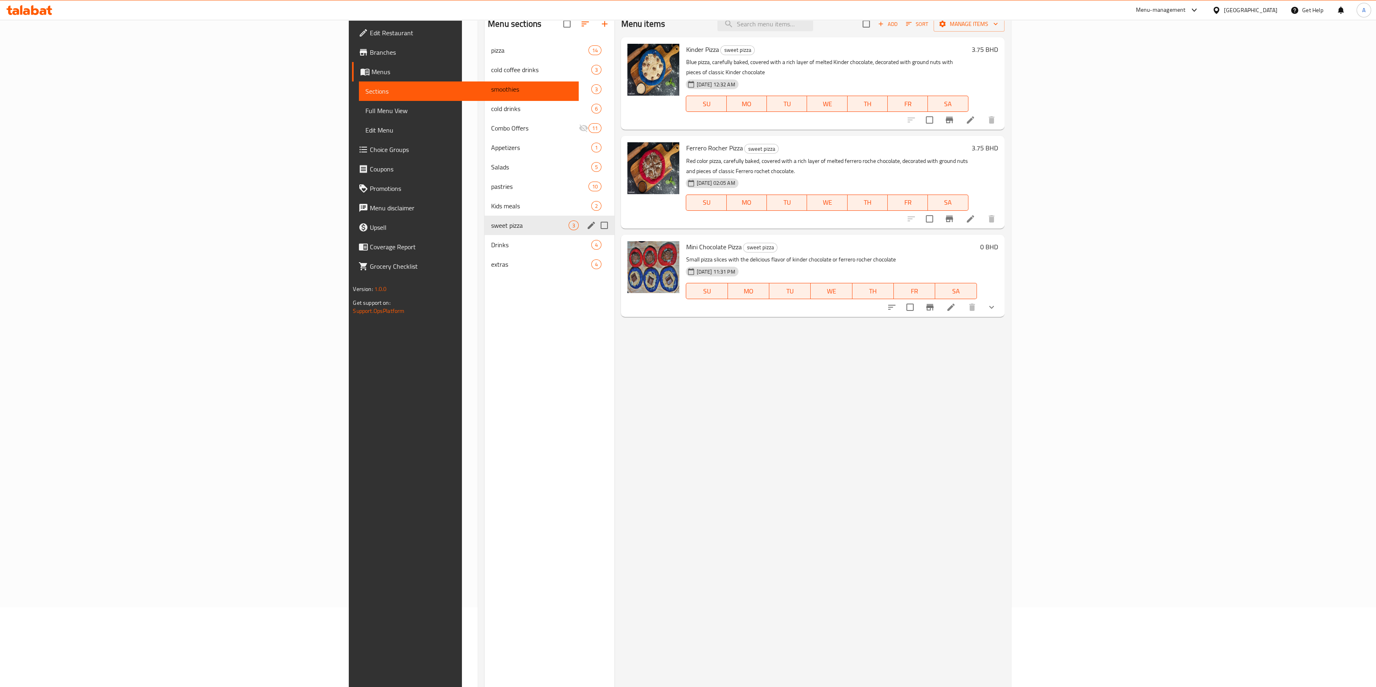
scroll to position [108, 0]
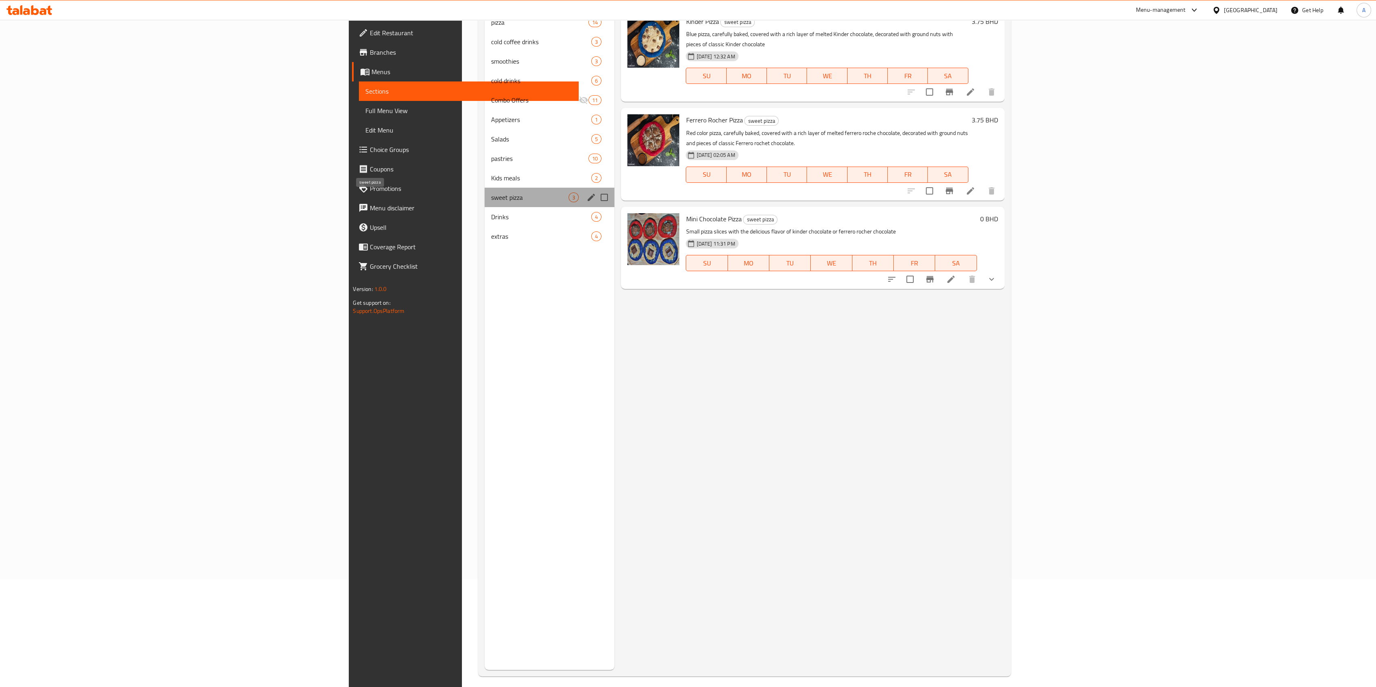
click at [491, 201] on span "sweet pizza" at bounding box center [529, 198] width 77 height 10
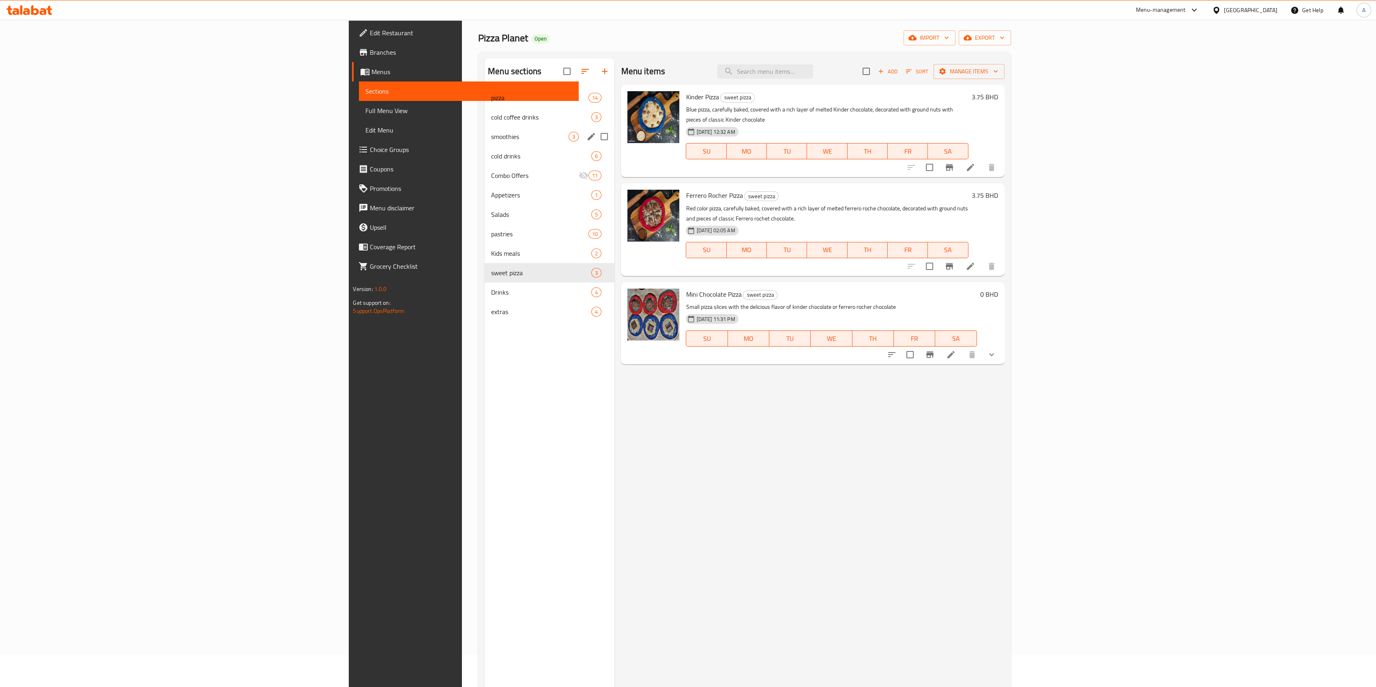
scroll to position [0, 0]
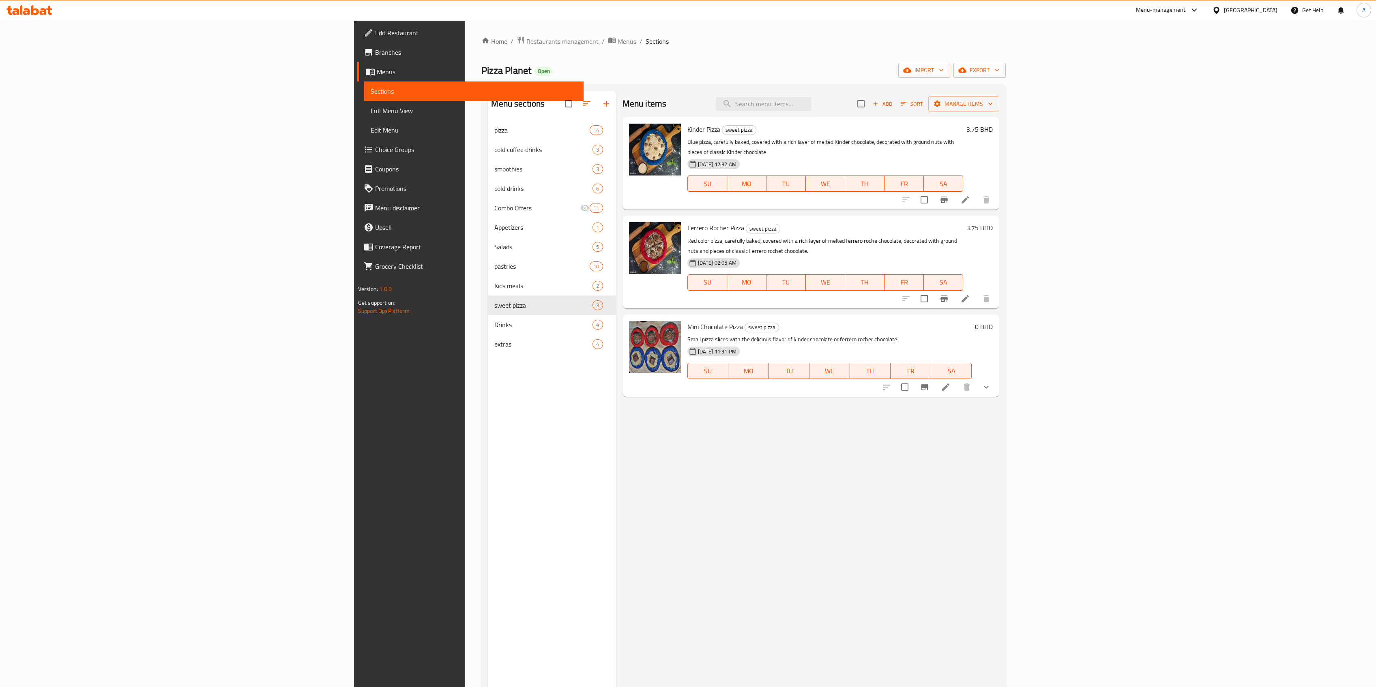
click at [821, 93] on div "Menu items Add Sort Manage items" at bounding box center [810, 104] width 377 height 26
click at [811, 98] on input "search" at bounding box center [764, 104] width 96 height 14
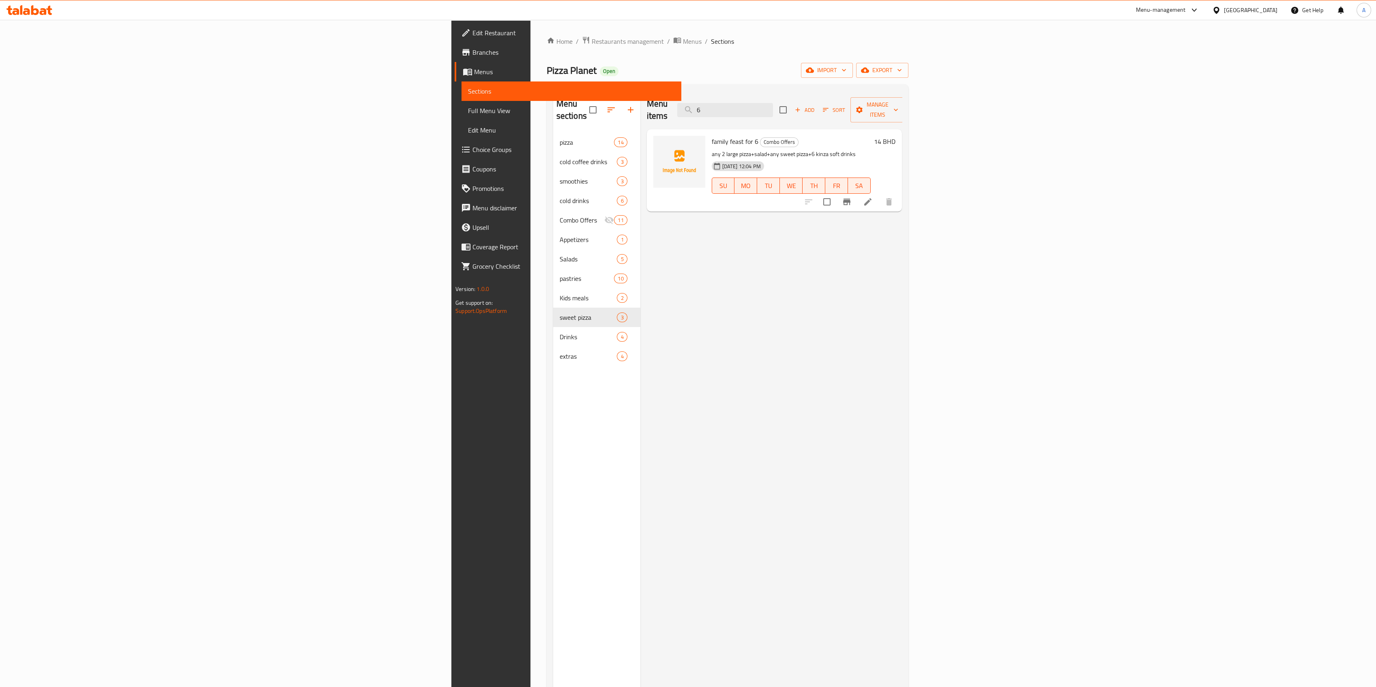
type input "6"
click at [821, 197] on icon at bounding box center [868, 202] width 10 height 10
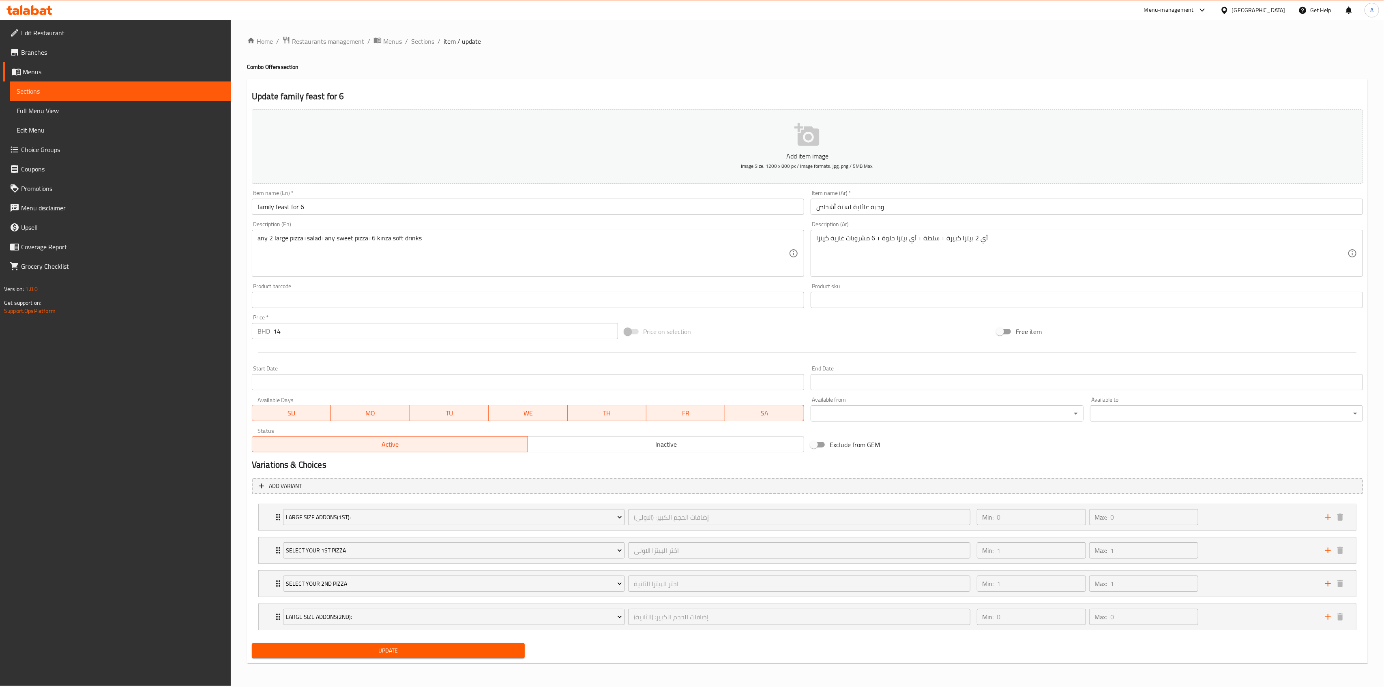
type input "إضافات الحجم الكبير: (الاولى)"
type input "0"
type input "اختر البيتزا الاولى"
type input "1"
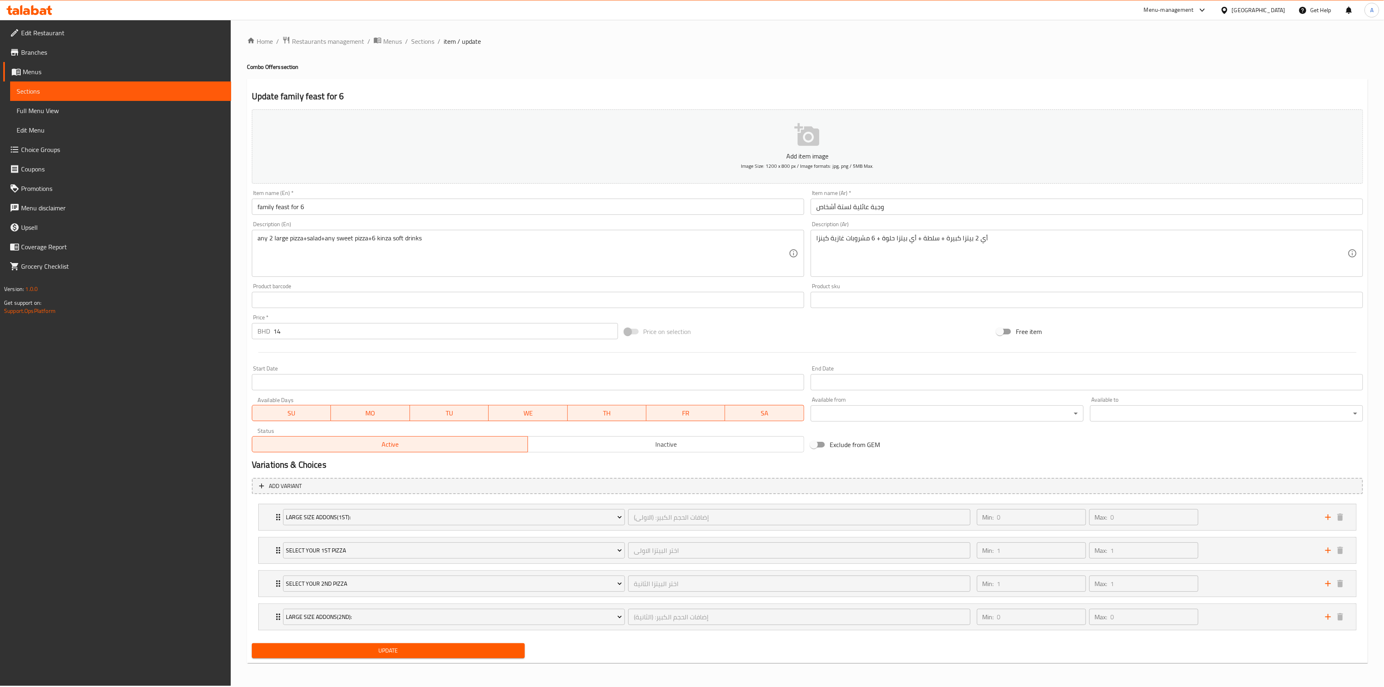
type input "1"
type input "اختر البيتزا الثانية"
type input "1"
type input "إضافات الحجم الكبير: (الثانية)"
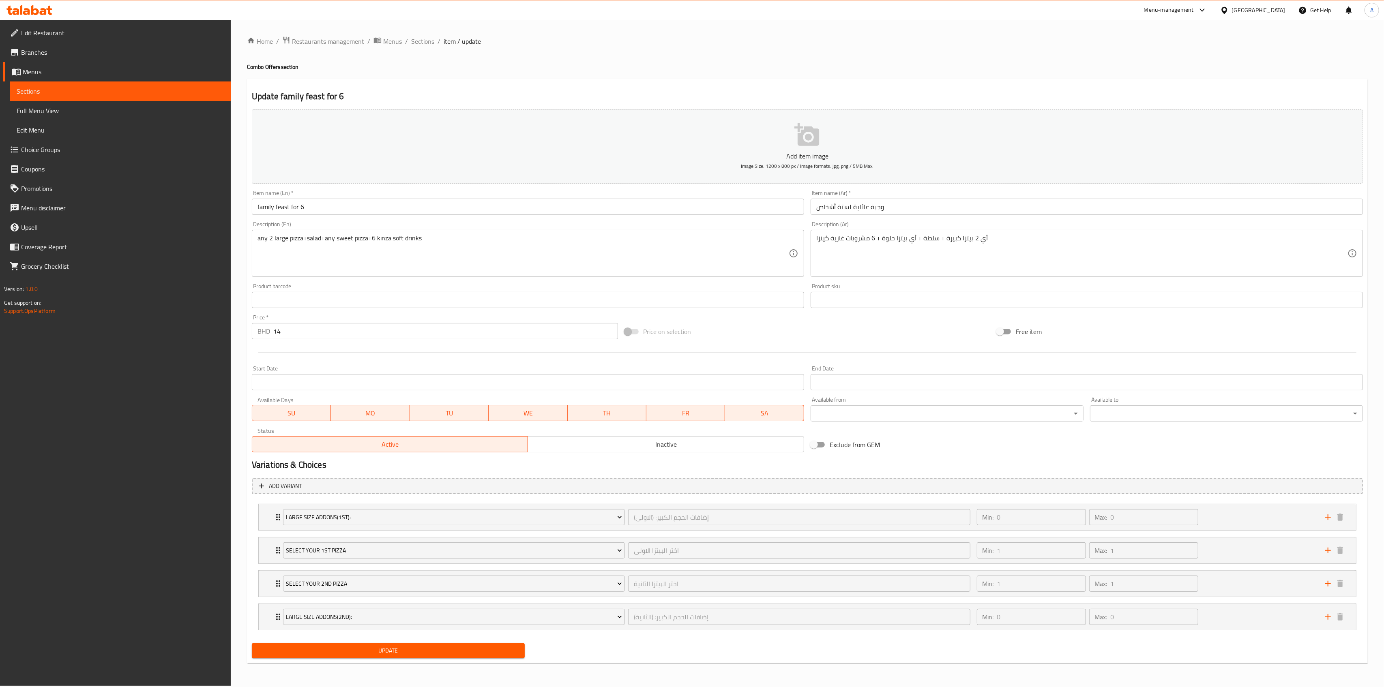
type input "0"
drag, startPoint x: 266, startPoint y: 516, endPoint x: 264, endPoint y: 550, distance: 34.1
click at [264, 427] on div "Large Size Addons(1st): إضافات الحجم الكبير: (الاولى) ​ Min: 0 ​ Max: 0 ​ feta …" at bounding box center [807, 567] width 1111 height 133
drag, startPoint x: 273, startPoint y: 585, endPoint x: 276, endPoint y: 592, distance: 7.1
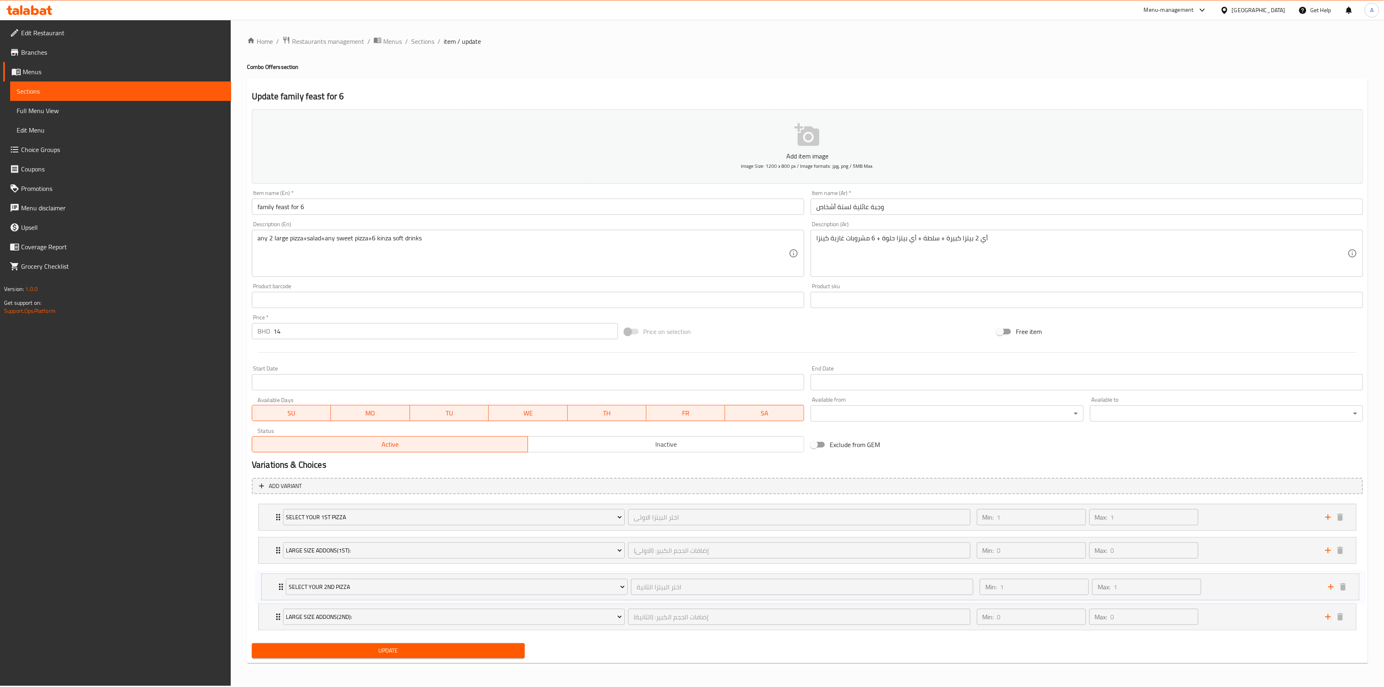
click at [276, 427] on div "Select your 1st pizza اختر البيتزا الاولى ​ Min: 1 ​ Max: 1 ​ Classic Margherit…" at bounding box center [807, 567] width 1111 height 133
click at [367, 427] on button "Update" at bounding box center [388, 650] width 273 height 15
click at [425, 45] on span "Sections" at bounding box center [422, 41] width 23 height 10
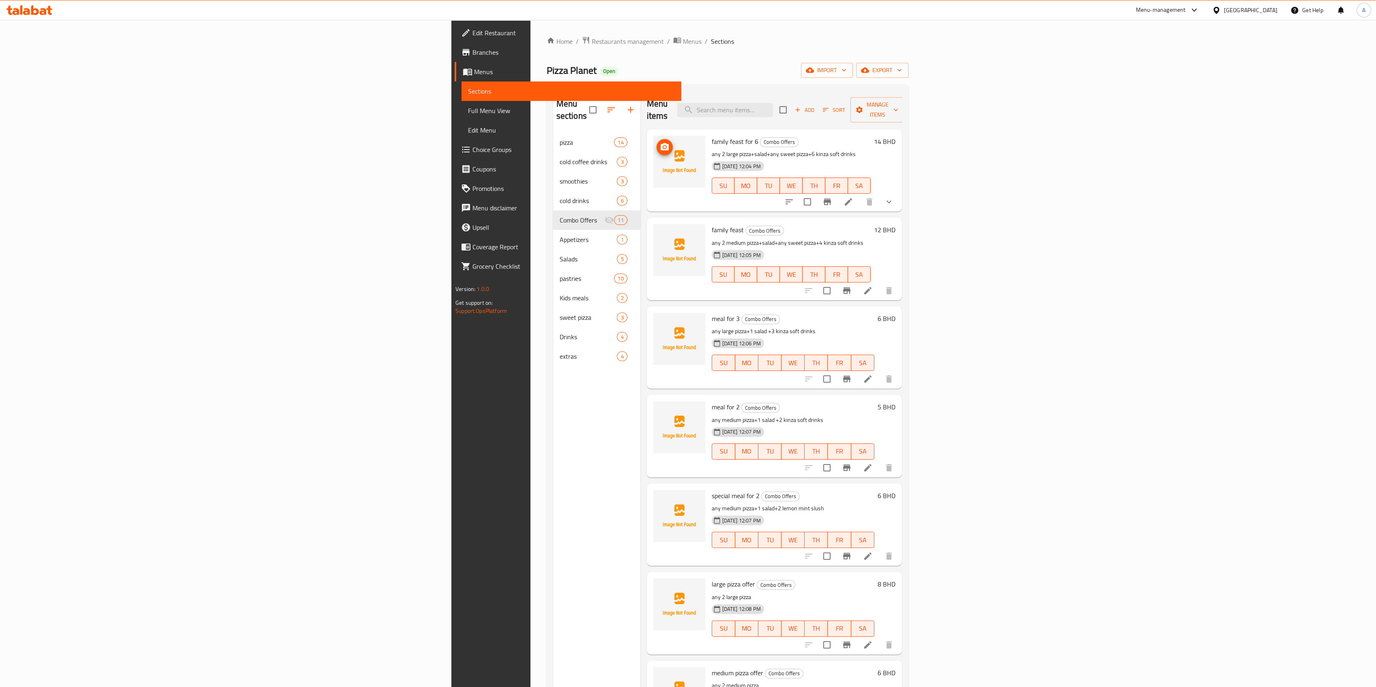
click at [653, 147] on img at bounding box center [679, 162] width 52 height 52
click at [660, 142] on icon "upload picture" at bounding box center [665, 147] width 10 height 10
click at [712, 224] on span "family feast" at bounding box center [728, 230] width 32 height 12
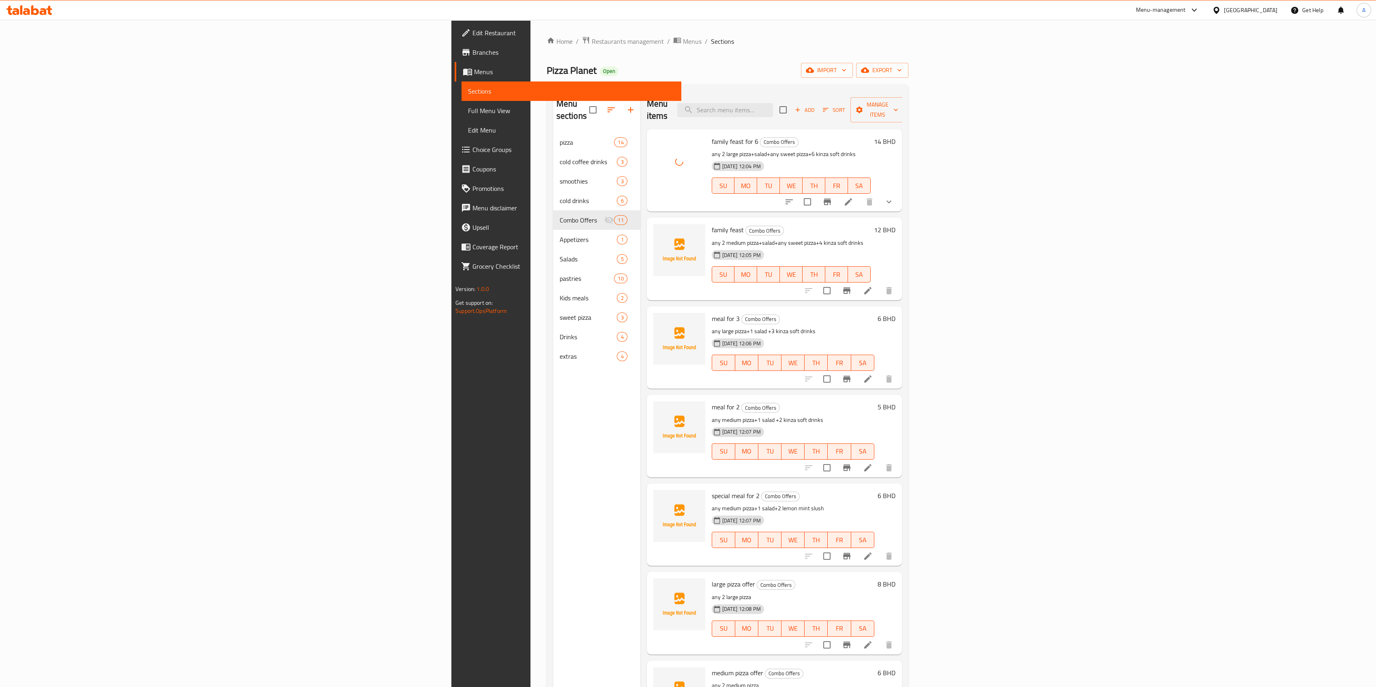
click at [727, 224] on h6 "family feast Combo Offers" at bounding box center [791, 229] width 159 height 11
click at [773, 103] on input "search" at bounding box center [725, 110] width 96 height 14
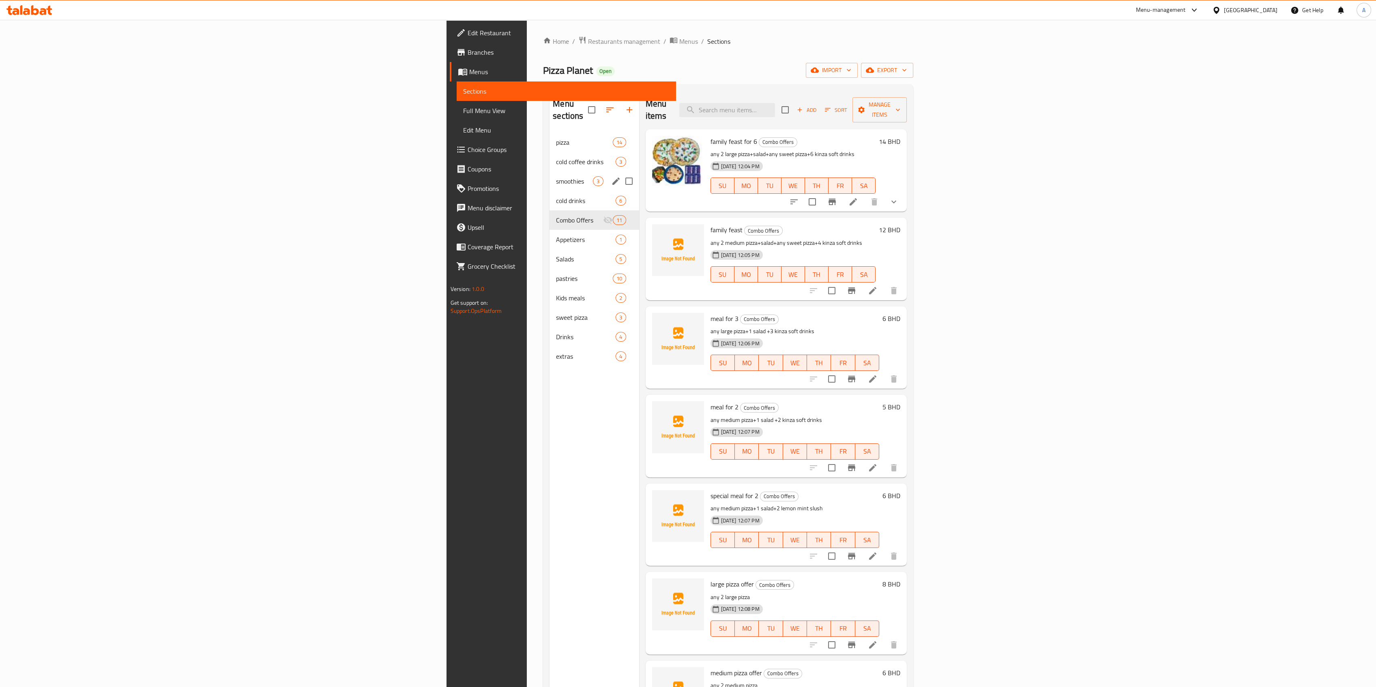
click at [549, 177] on div "smoothies 3" at bounding box center [593, 180] width 89 height 19
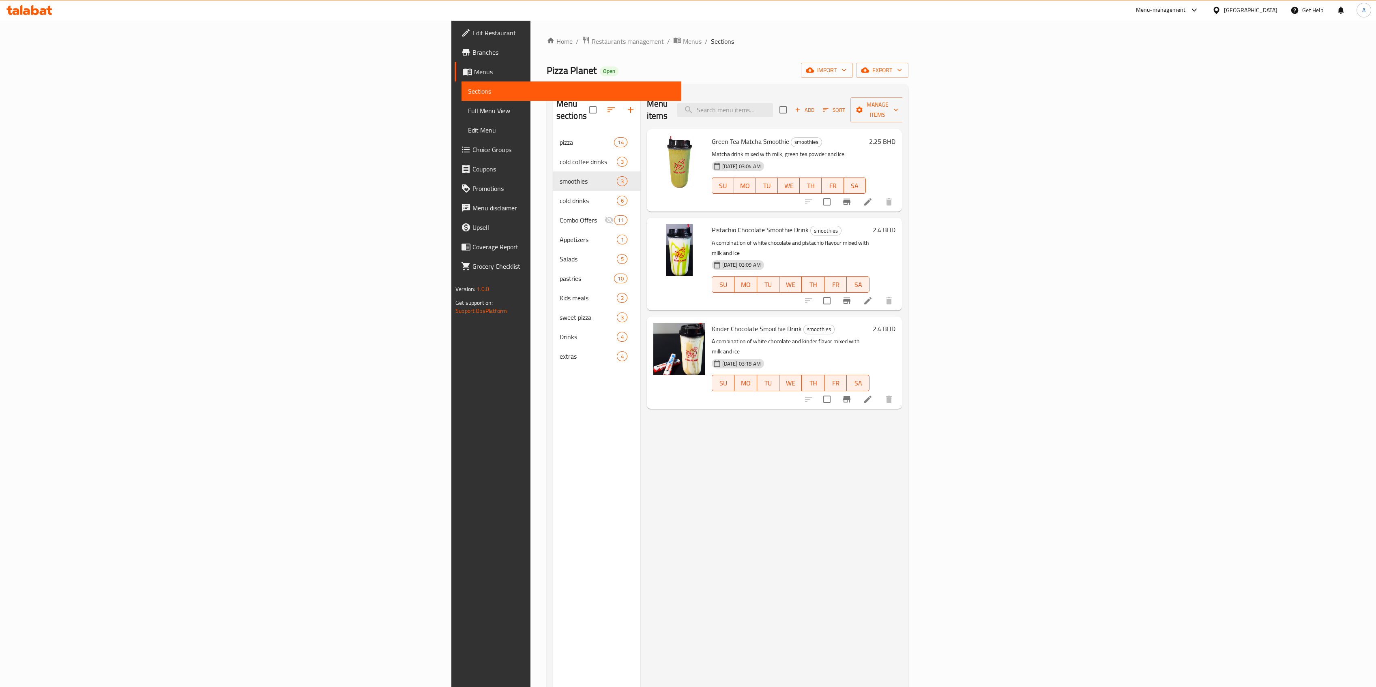
click at [821, 94] on div "Menu items Add Sort Manage items" at bounding box center [774, 110] width 255 height 39
click at [773, 103] on input "search" at bounding box center [725, 110] width 96 height 14
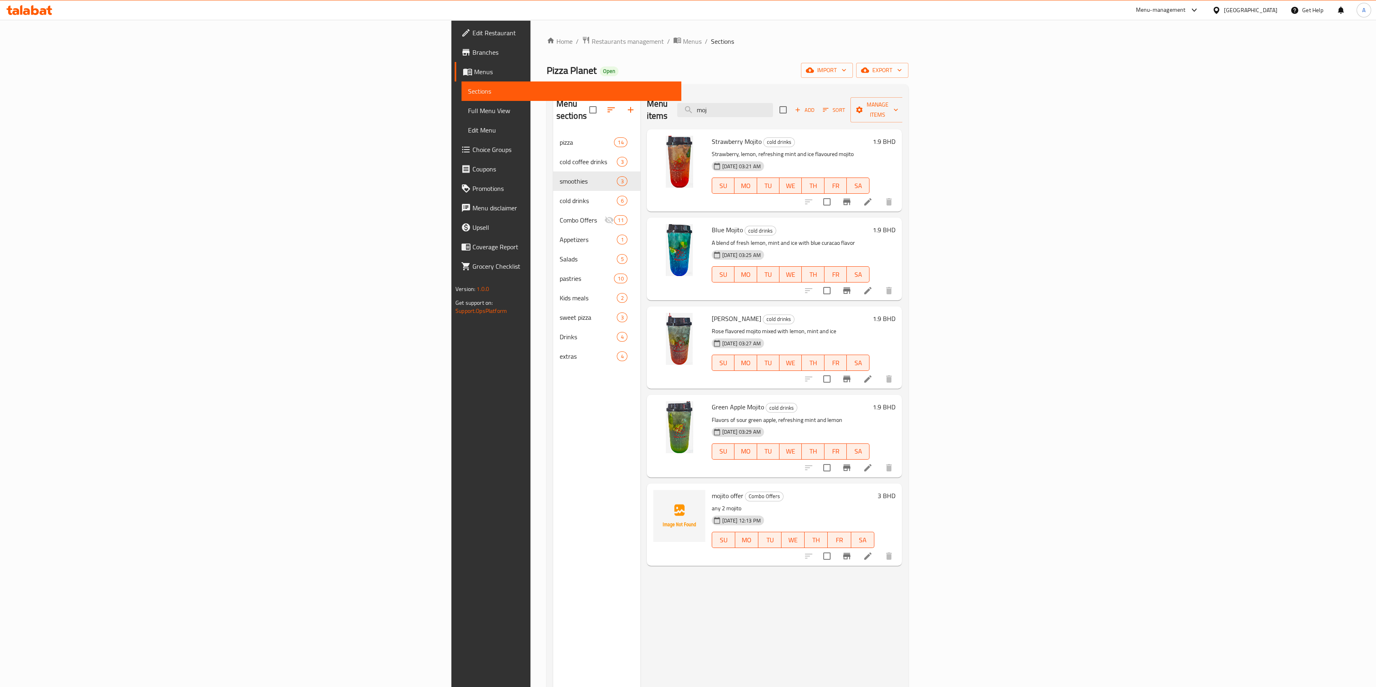
type input "moj"
click at [712, 135] on span "Strawberry Mojito" at bounding box center [737, 141] width 50 height 12
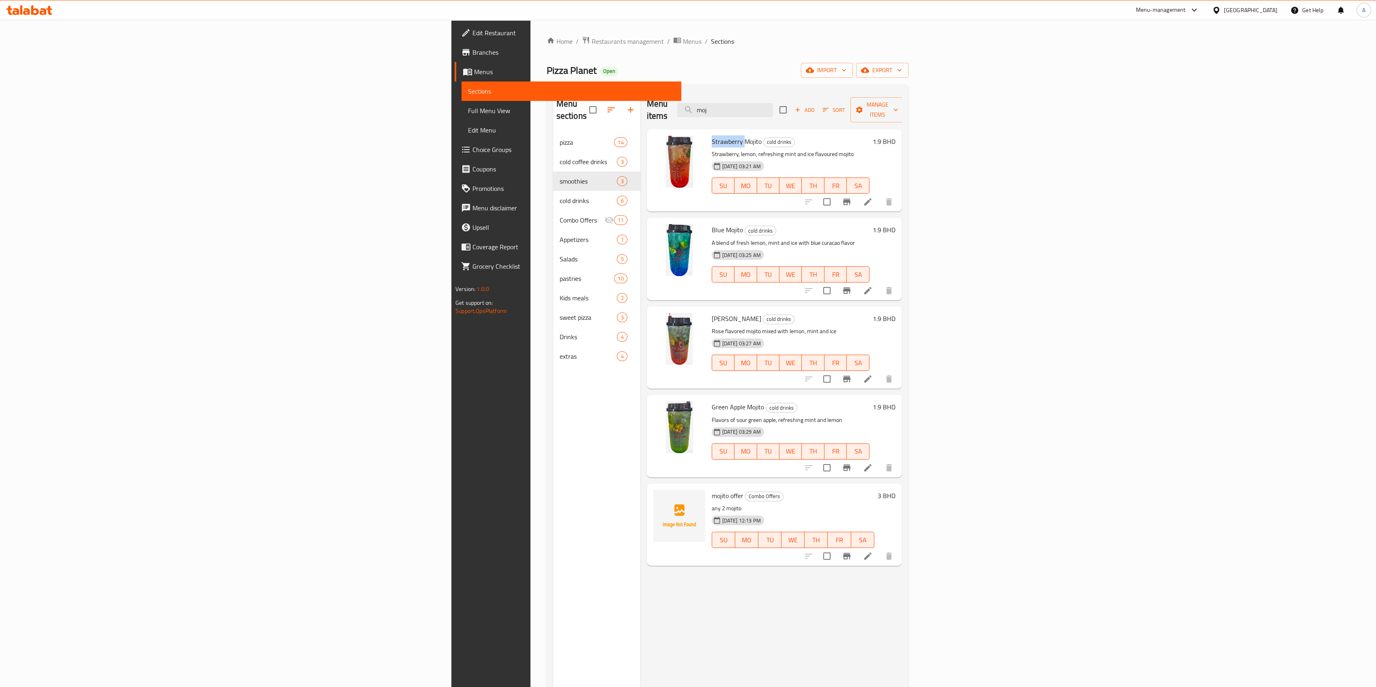
click at [712, 135] on span "Strawberry Mojito" at bounding box center [737, 141] width 50 height 12
click at [712, 224] on span "Blue Mojito" at bounding box center [727, 230] width 31 height 12
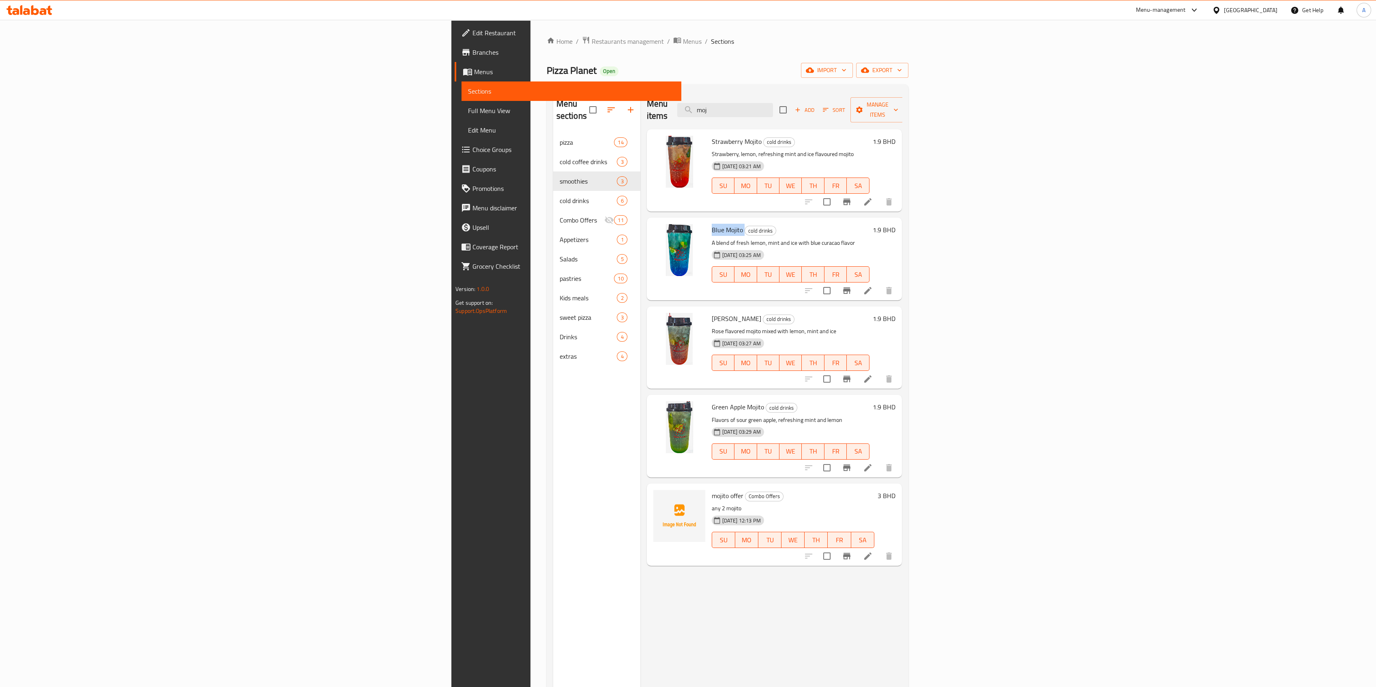
click at [712, 313] on span "Rose Mojito" at bounding box center [736, 319] width 49 height 12
click at [712, 401] on span "Green Apple Mojito" at bounding box center [738, 407] width 52 height 12
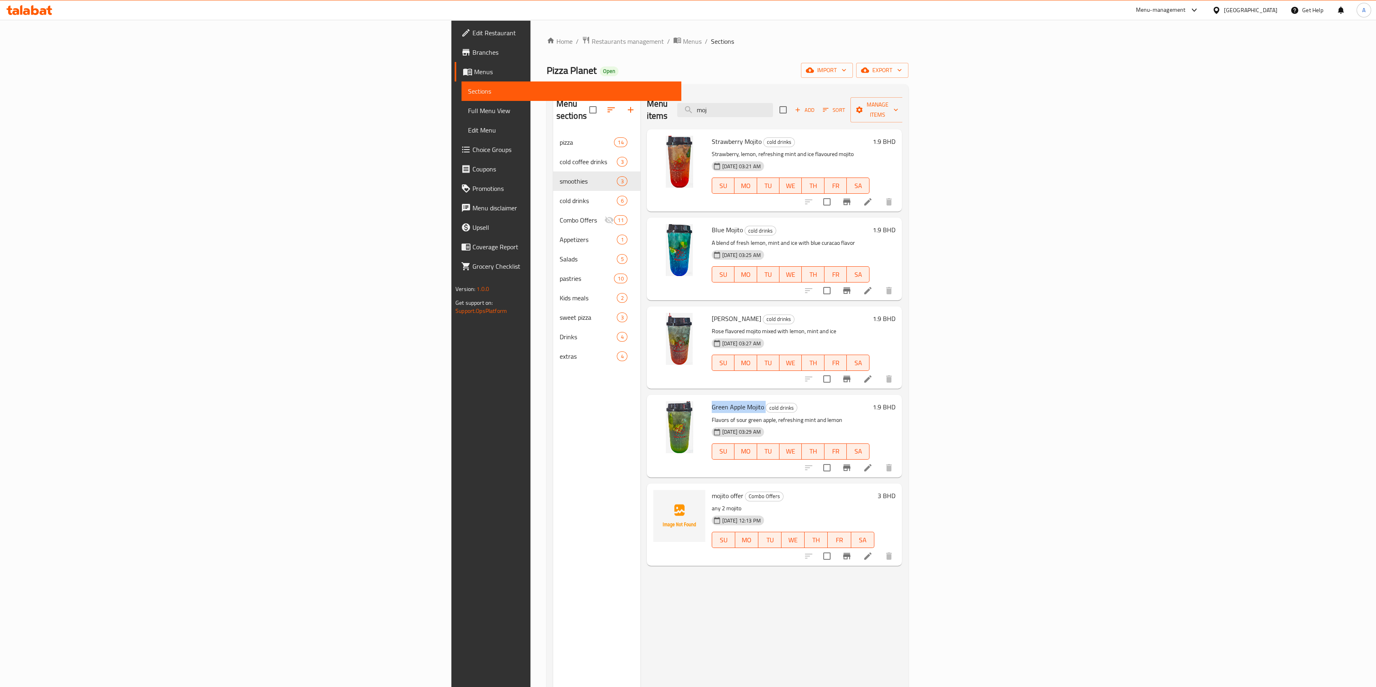
click at [712, 401] on span "Green Apple Mojito" at bounding box center [738, 407] width 52 height 12
click at [653, 427] on img at bounding box center [679, 516] width 52 height 52
click at [656, 427] on span "upload picture" at bounding box center [664, 502] width 16 height 10
click at [660, 427] on icon "upload picture" at bounding box center [665, 502] width 10 height 10
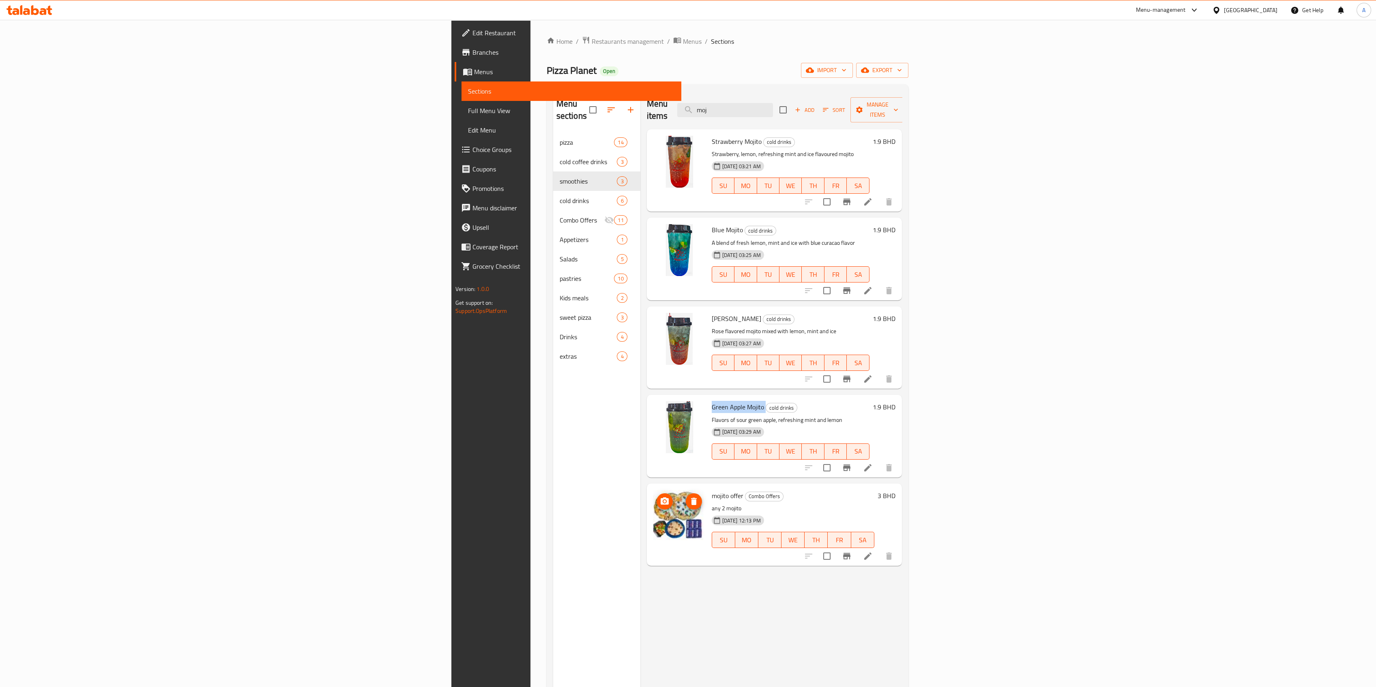
click at [660, 427] on icon "upload picture" at bounding box center [664, 500] width 8 height 7
click at [553, 427] on div "Menu sections pizza 14 cold coffee drinks 3 smoothies 3 cold drinks 6 Combo Off…" at bounding box center [596, 434] width 87 height 687
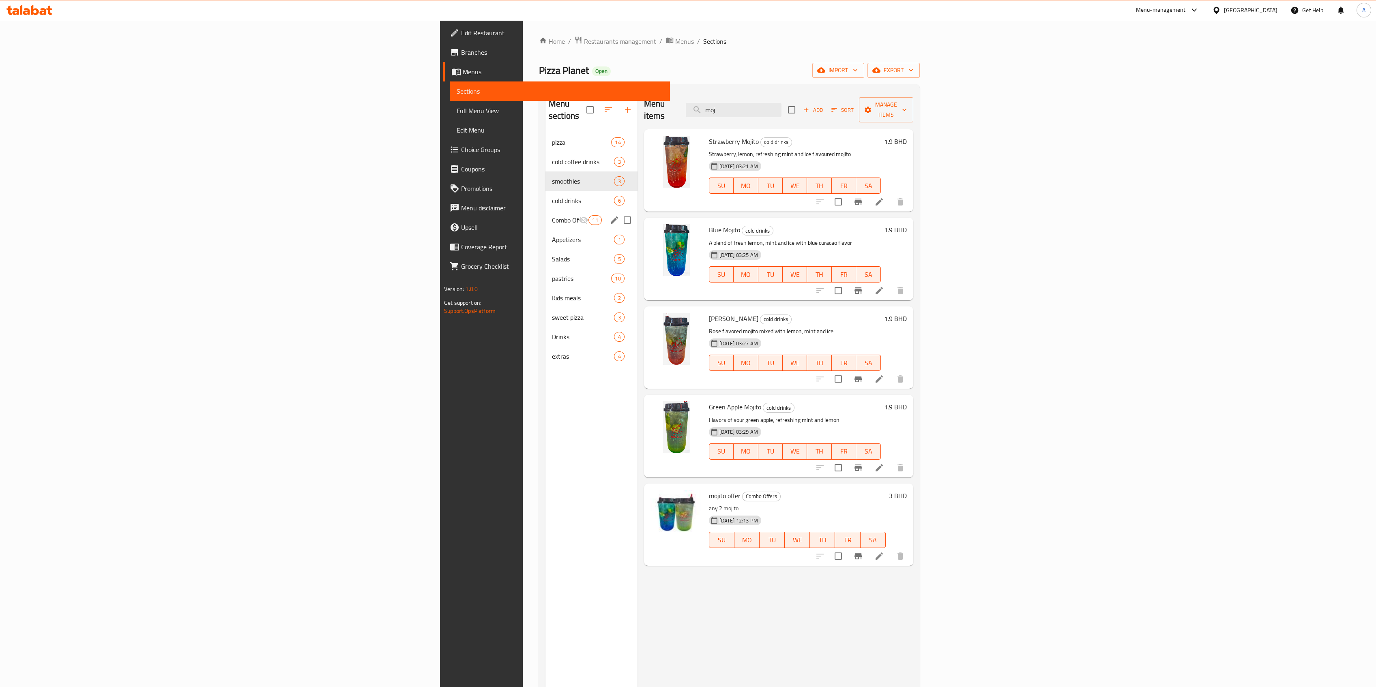
click at [552, 215] on span "Combo Offers" at bounding box center [565, 220] width 27 height 10
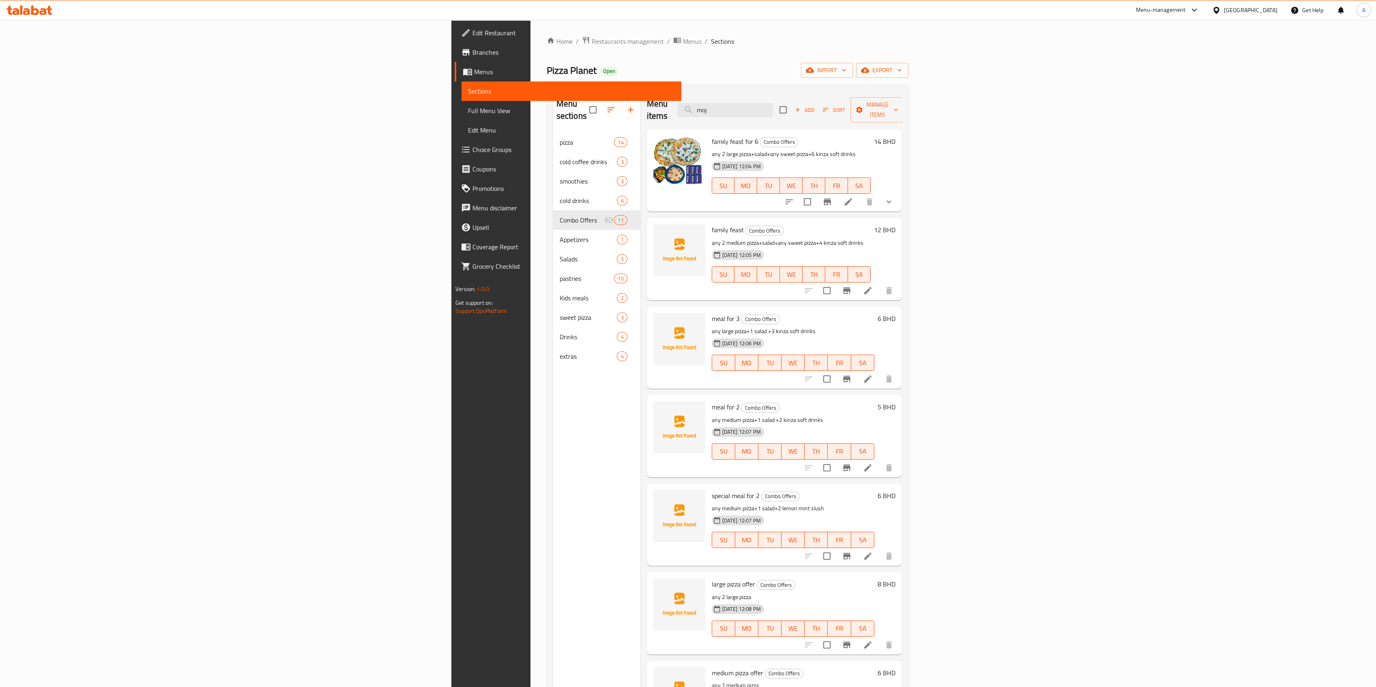
click at [653, 224] on img at bounding box center [679, 250] width 52 height 52
click at [660, 231] on icon "upload picture" at bounding box center [664, 234] width 8 height 7
click at [653, 326] on img at bounding box center [679, 339] width 52 height 52
click at [821, 283] on li at bounding box center [848, 290] width 23 height 15
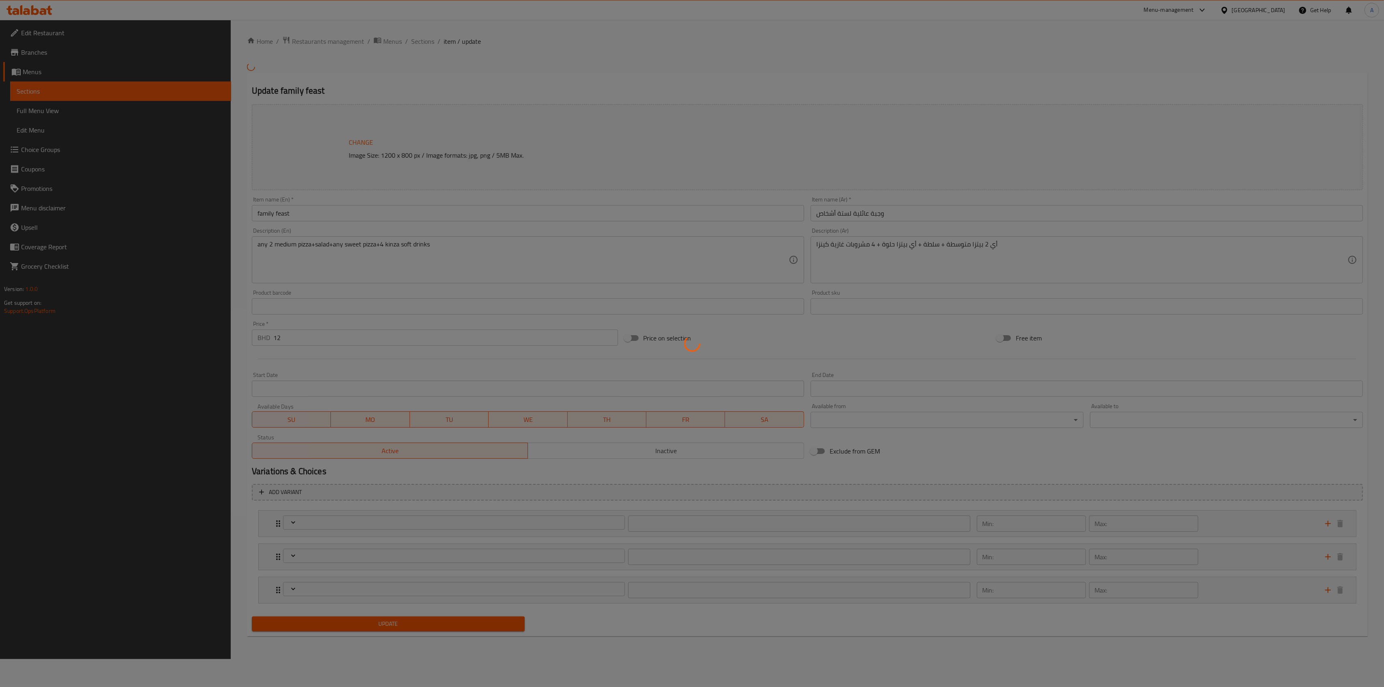
type input "إضافات الحجم الوسط:"
type input "0"
type input "اختر البيتزا الاولى"
type input "1"
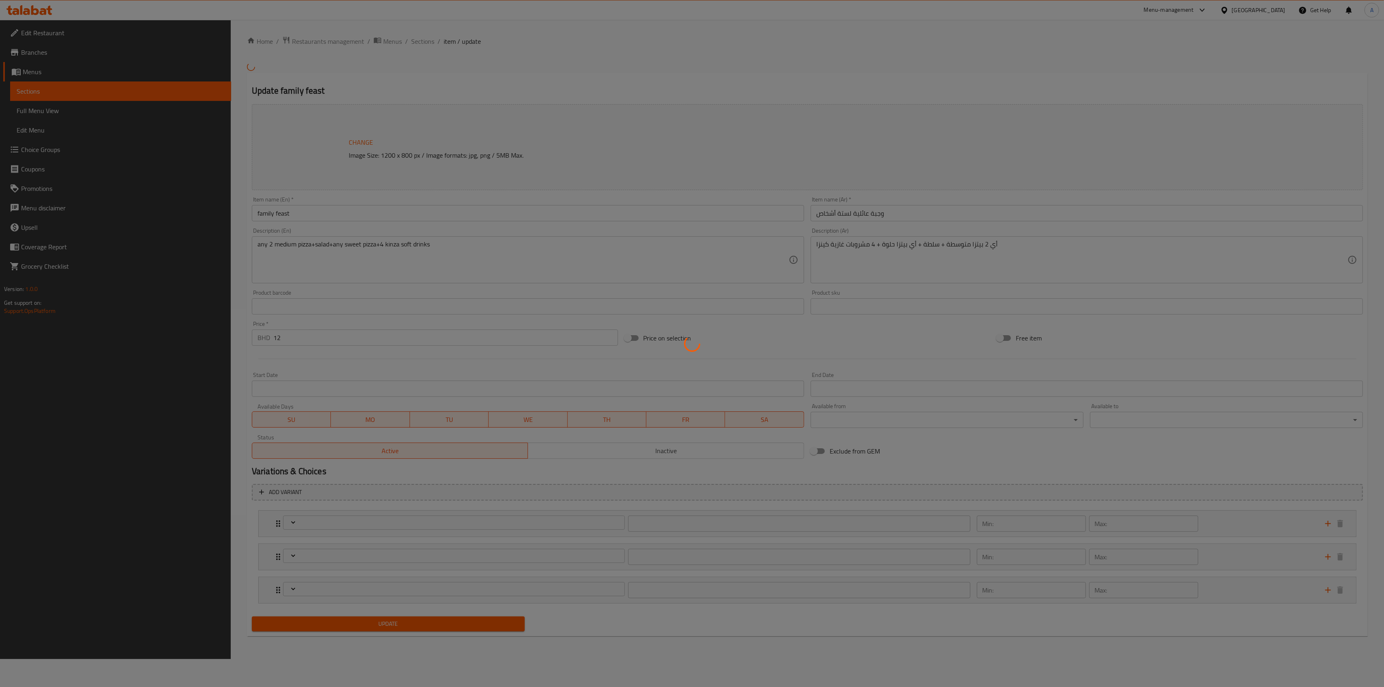
type input "1"
type input "اختر البيتزا الثانية"
type input "1"
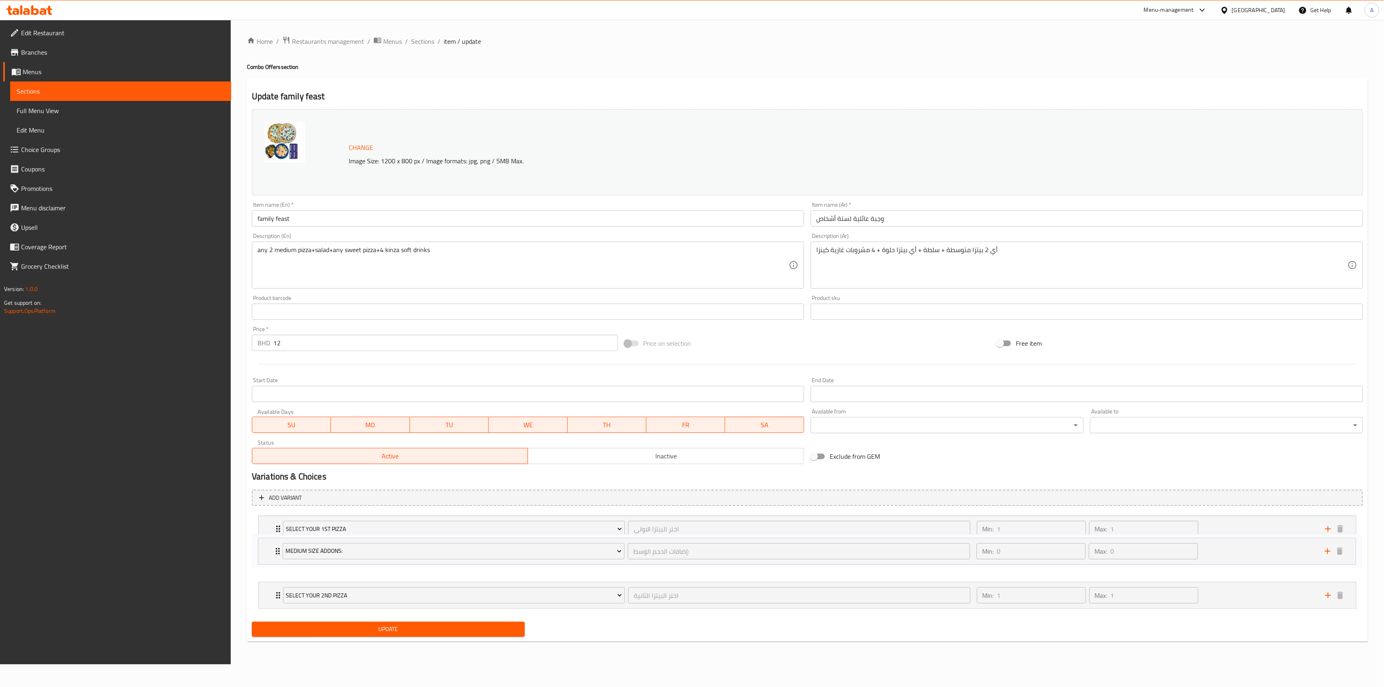
drag, startPoint x: 275, startPoint y: 527, endPoint x: 275, endPoint y: 557, distance: 30.8
click at [275, 427] on div "Medium Size Addons: إضافات الحجم الوسط: ​ Min: 0 ​ Max: 0 ​ feta cheese (ID: 17…" at bounding box center [807, 562] width 1111 height 100
click at [821, 427] on icon "add" at bounding box center [1328, 596] width 10 height 10
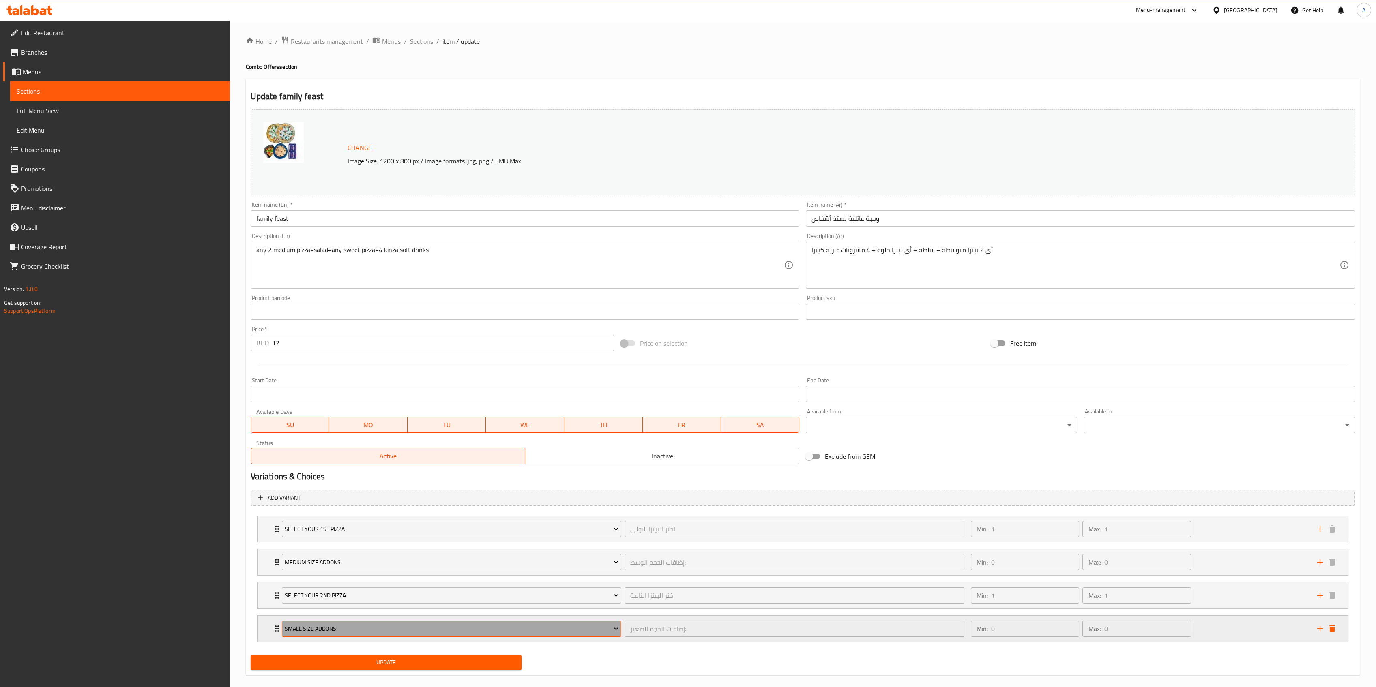
click at [371, 427] on span "Small Size Addons:" at bounding box center [452, 629] width 334 height 10
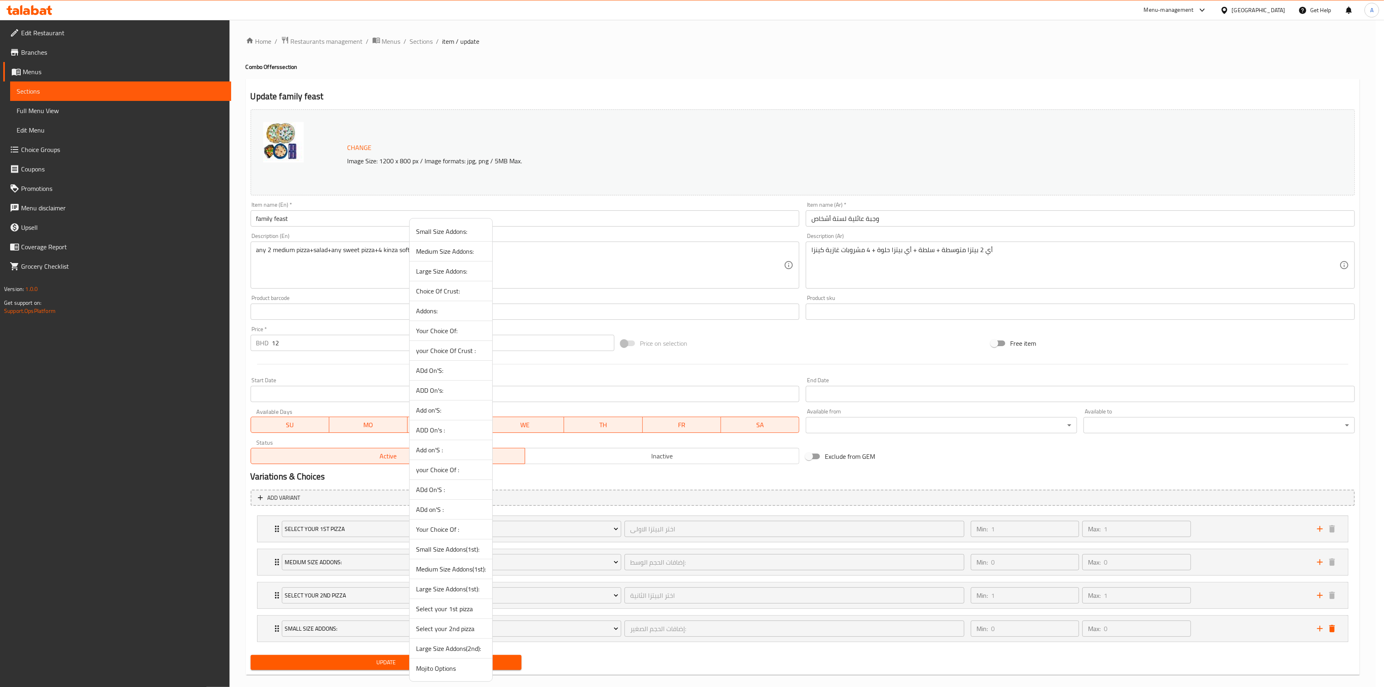
click at [447, 248] on span "Medium Size Addons:" at bounding box center [451, 251] width 70 height 10
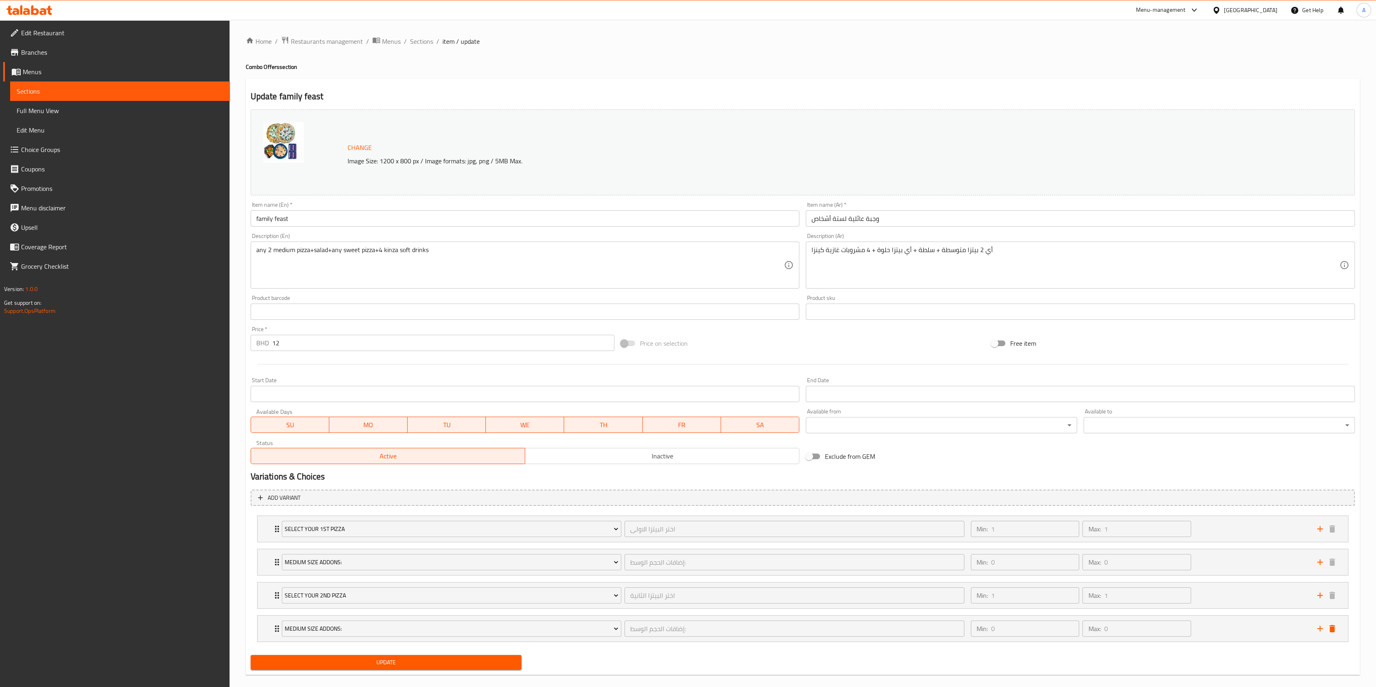
click at [373, 427] on span "Update" at bounding box center [386, 663] width 258 height 10
click at [386, 427] on button "Update" at bounding box center [386, 662] width 271 height 15
click at [821, 427] on icon "delete" at bounding box center [1332, 628] width 6 height 7
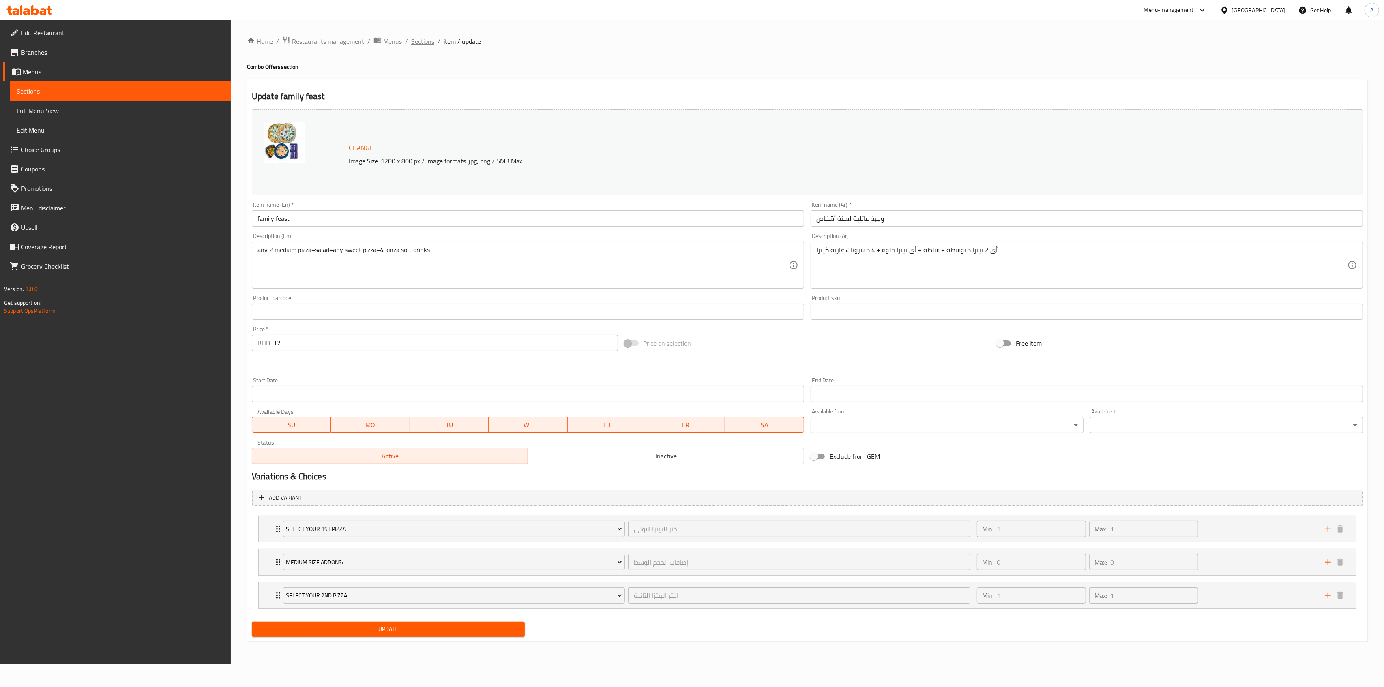
click at [430, 38] on span "Sections" at bounding box center [422, 41] width 23 height 10
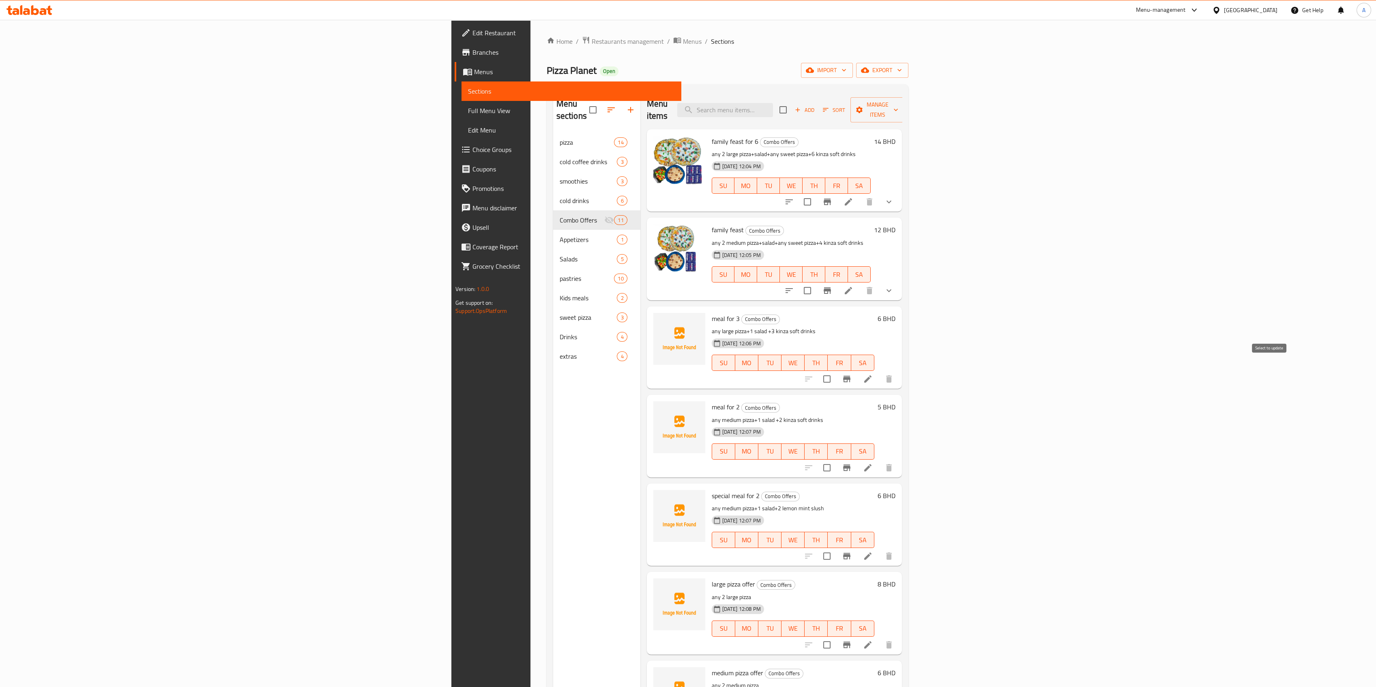
click at [821, 371] on input "checkbox" at bounding box center [826, 379] width 17 height 17
checkbox input "true"
click at [821, 427] on input "checkbox" at bounding box center [826, 467] width 17 height 17
checkbox input "true"
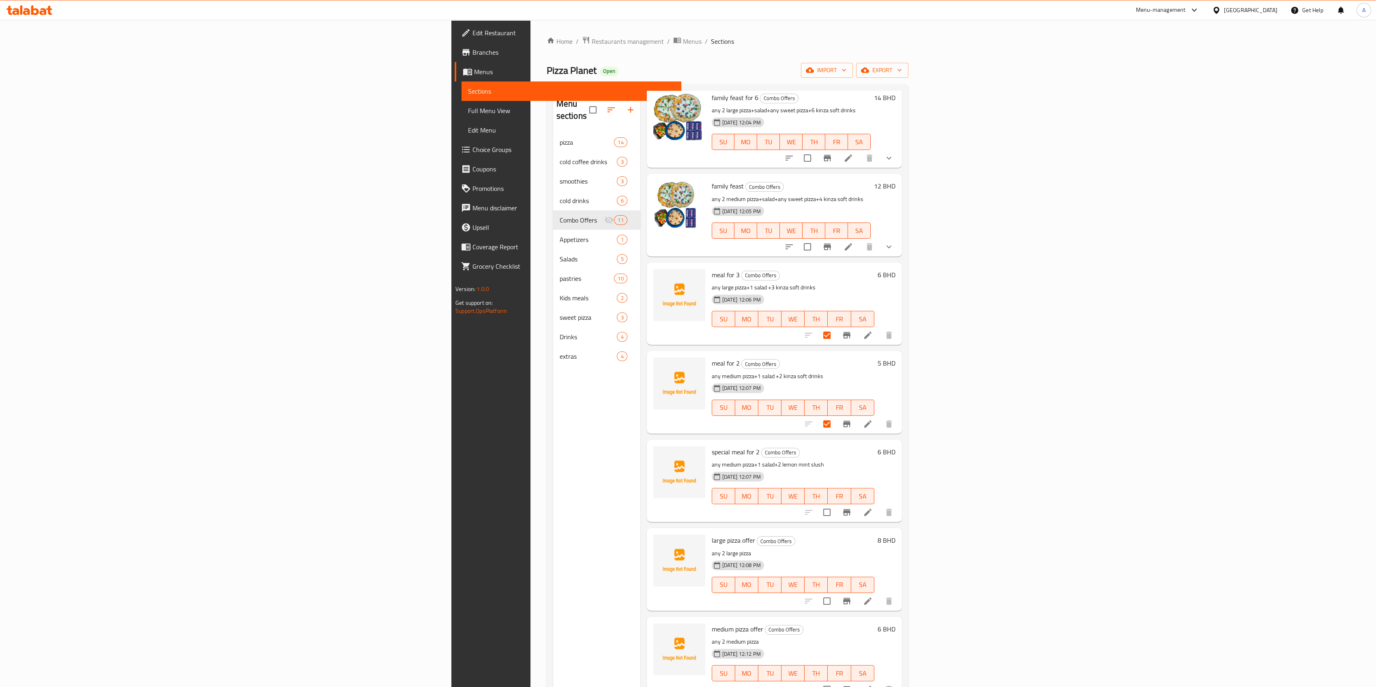
scroll to position [54, 0]
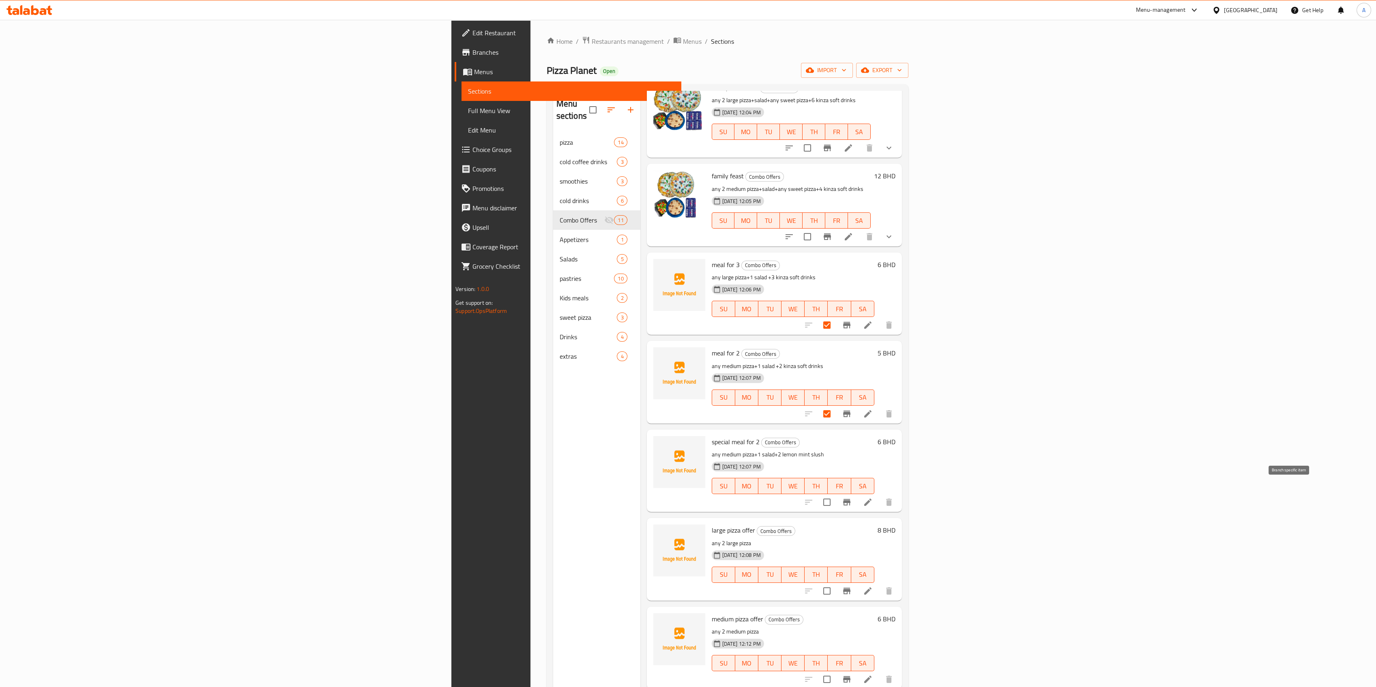
click at [821, 427] on input "checkbox" at bounding box center [826, 502] width 17 height 17
checkbox input "true"
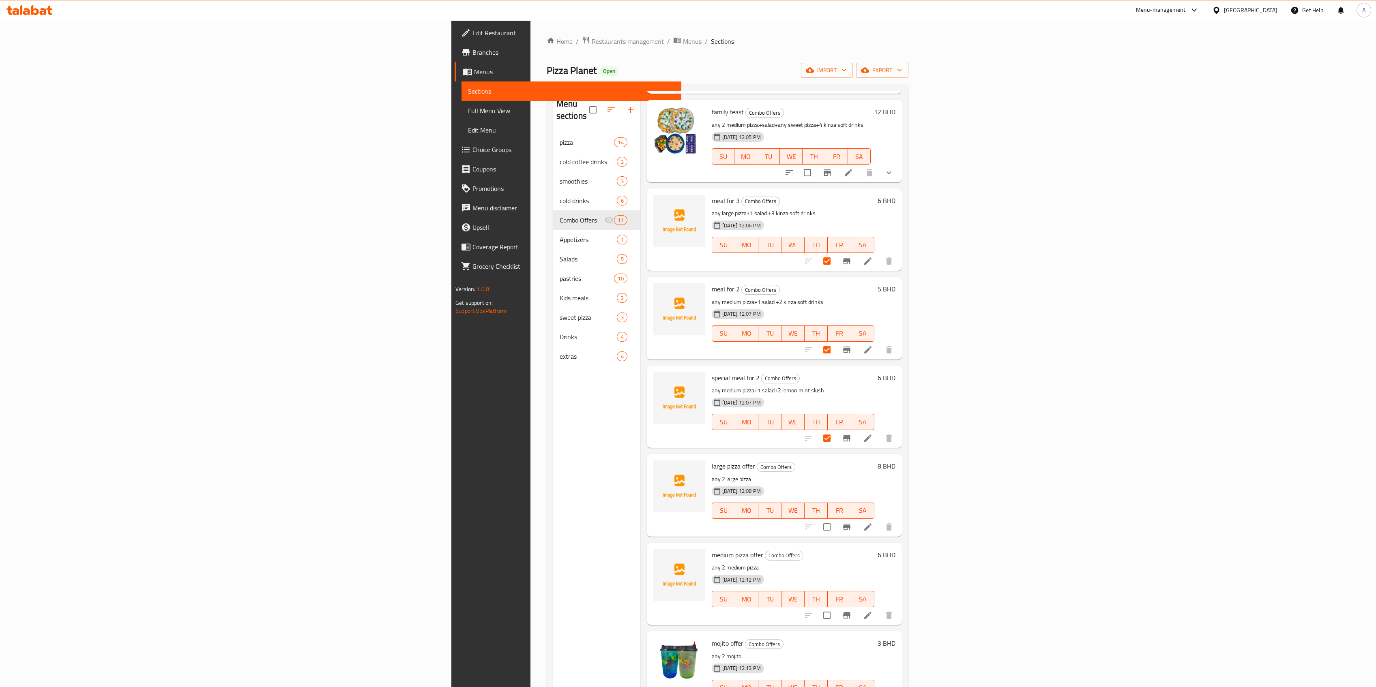
scroll to position [216, 0]
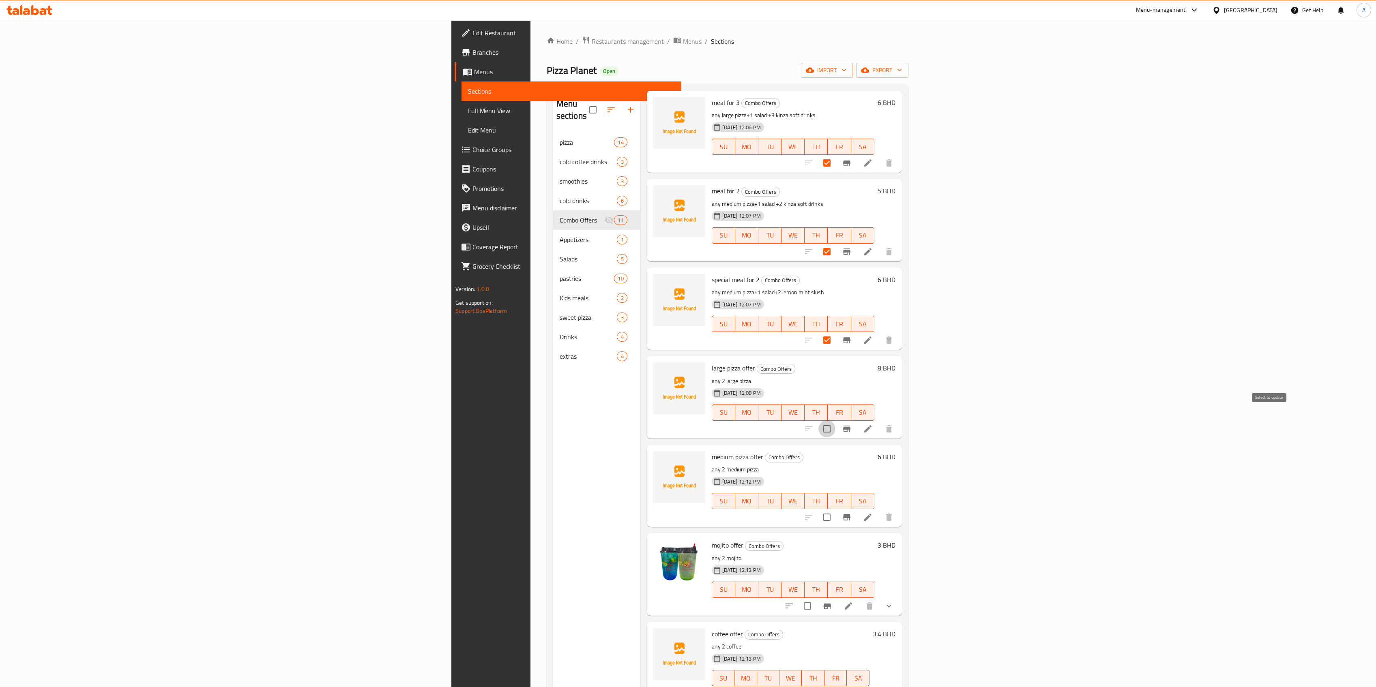
click at [821, 420] on input "checkbox" at bounding box center [826, 428] width 17 height 17
checkbox input "true"
click at [821, 427] on input "checkbox" at bounding box center [826, 517] width 17 height 17
checkbox input "true"
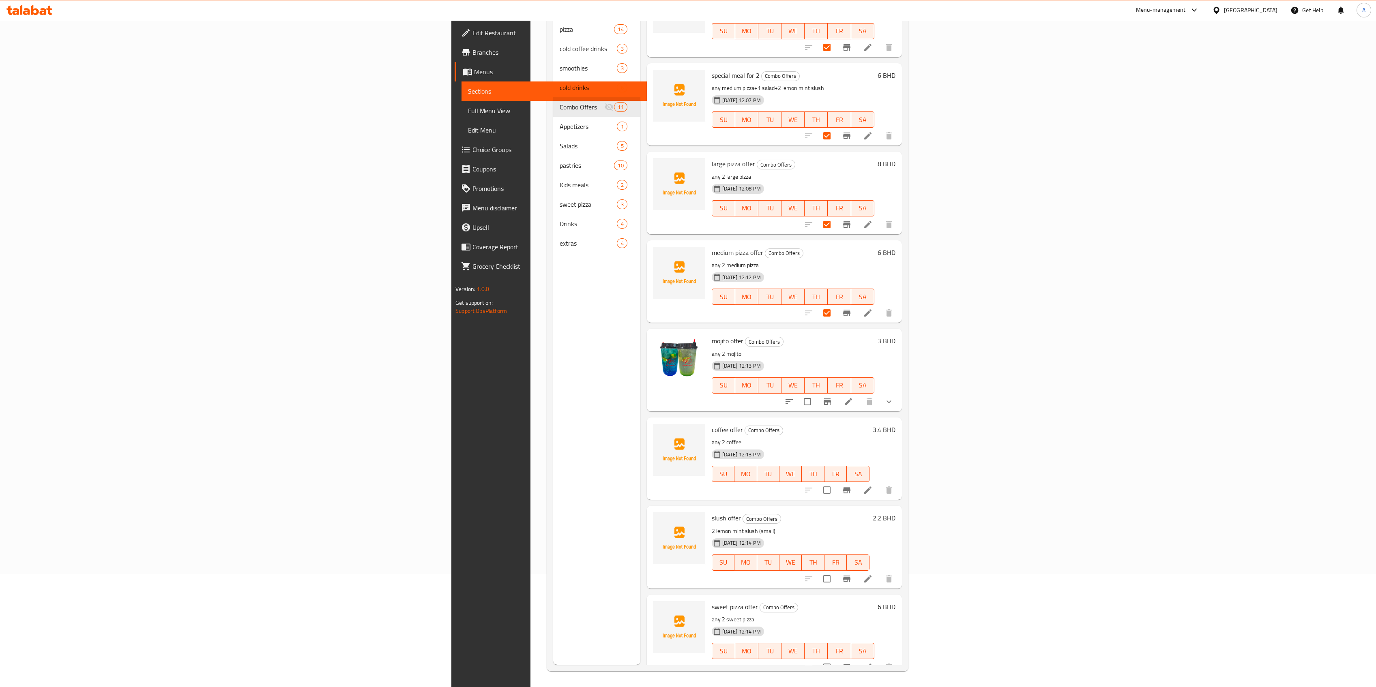
scroll to position [114, 0]
click at [821, 427] on input "checkbox" at bounding box center [826, 489] width 17 height 17
checkbox input "true"
click at [821, 427] on input "checkbox" at bounding box center [826, 578] width 17 height 17
checkbox input "true"
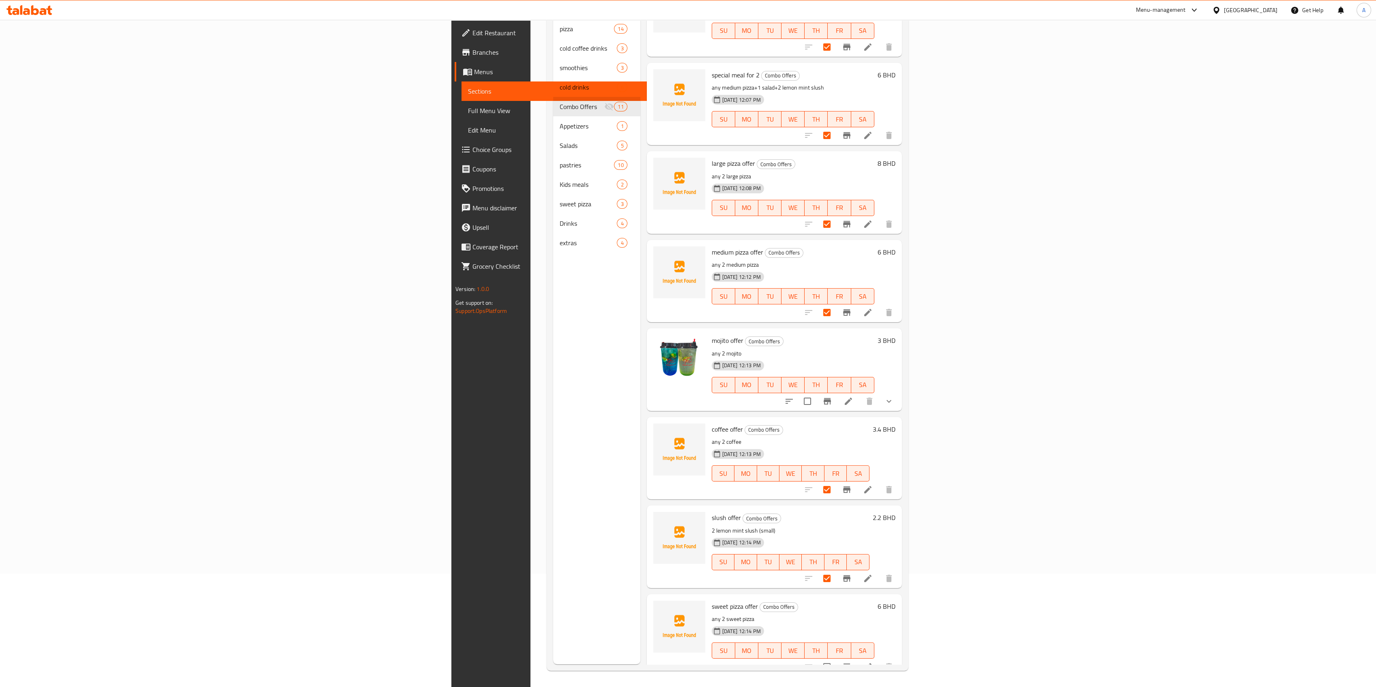
click at [821, 427] on input "checkbox" at bounding box center [826, 666] width 17 height 17
checkbox input "true"
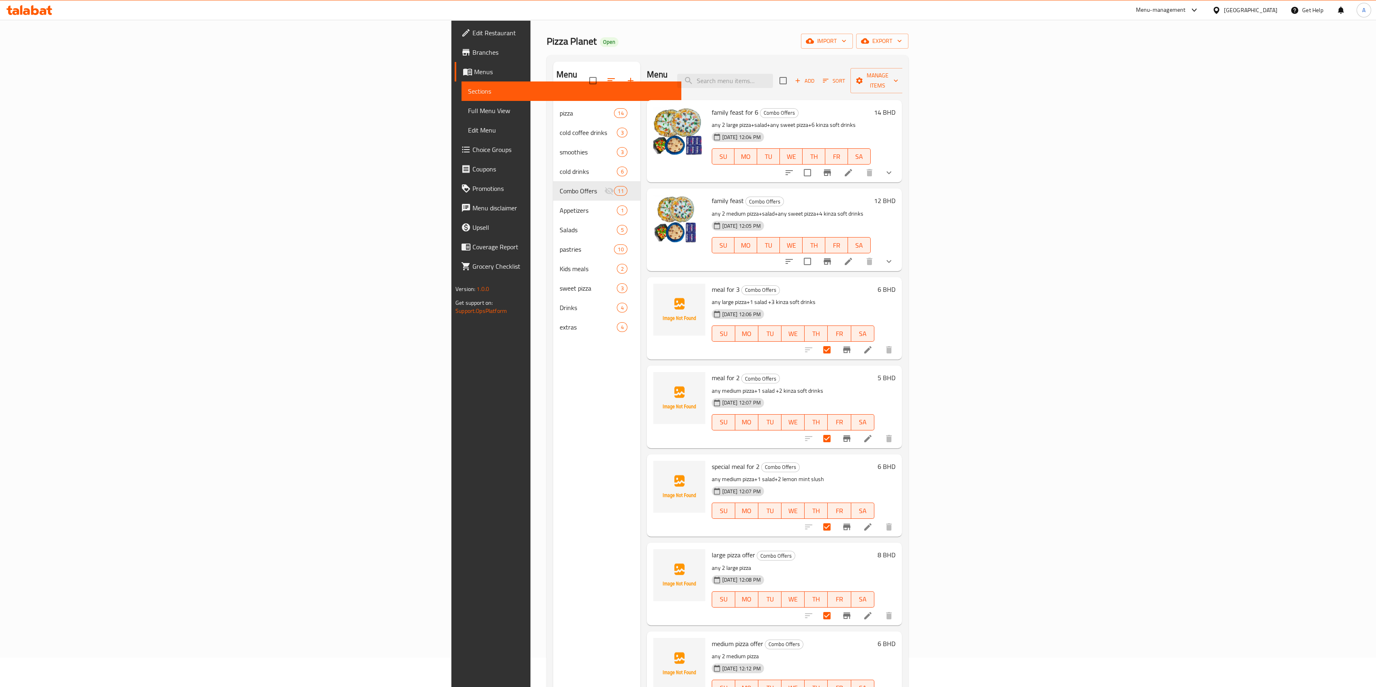
scroll to position [0, 0]
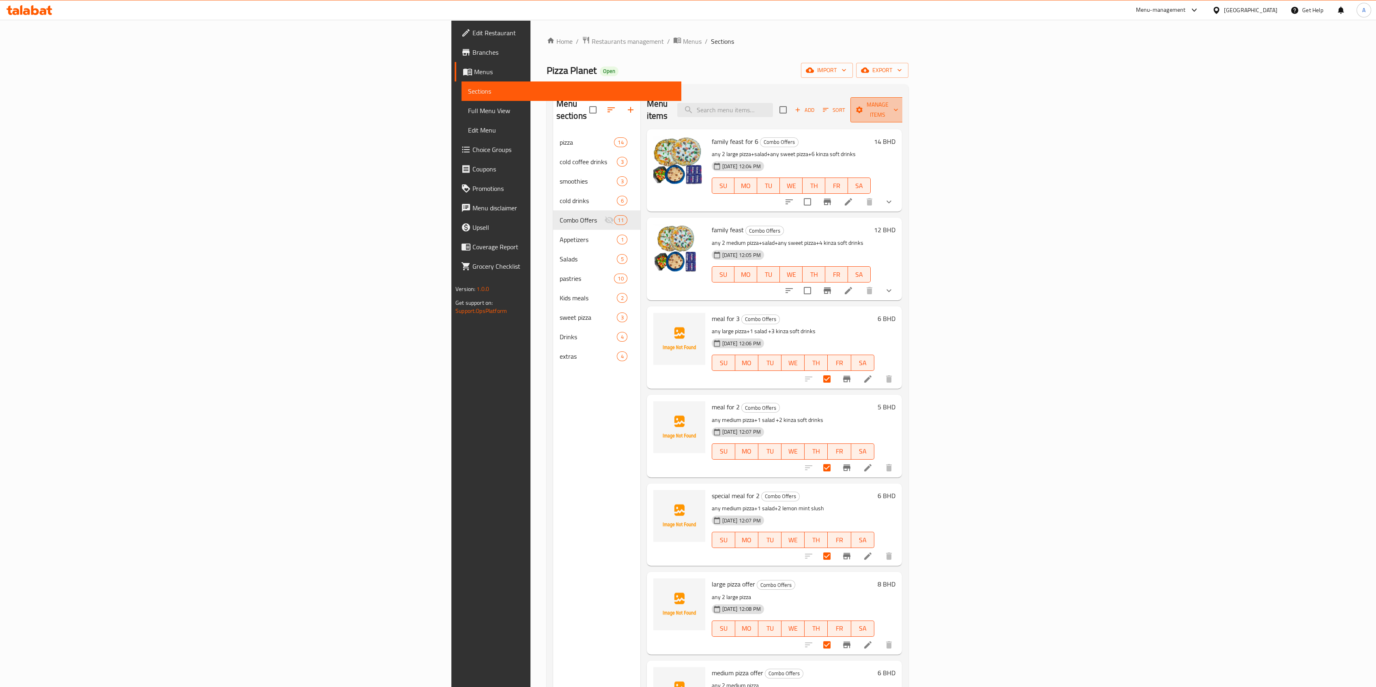
click at [821, 102] on span "Manage items" at bounding box center [877, 110] width 41 height 20
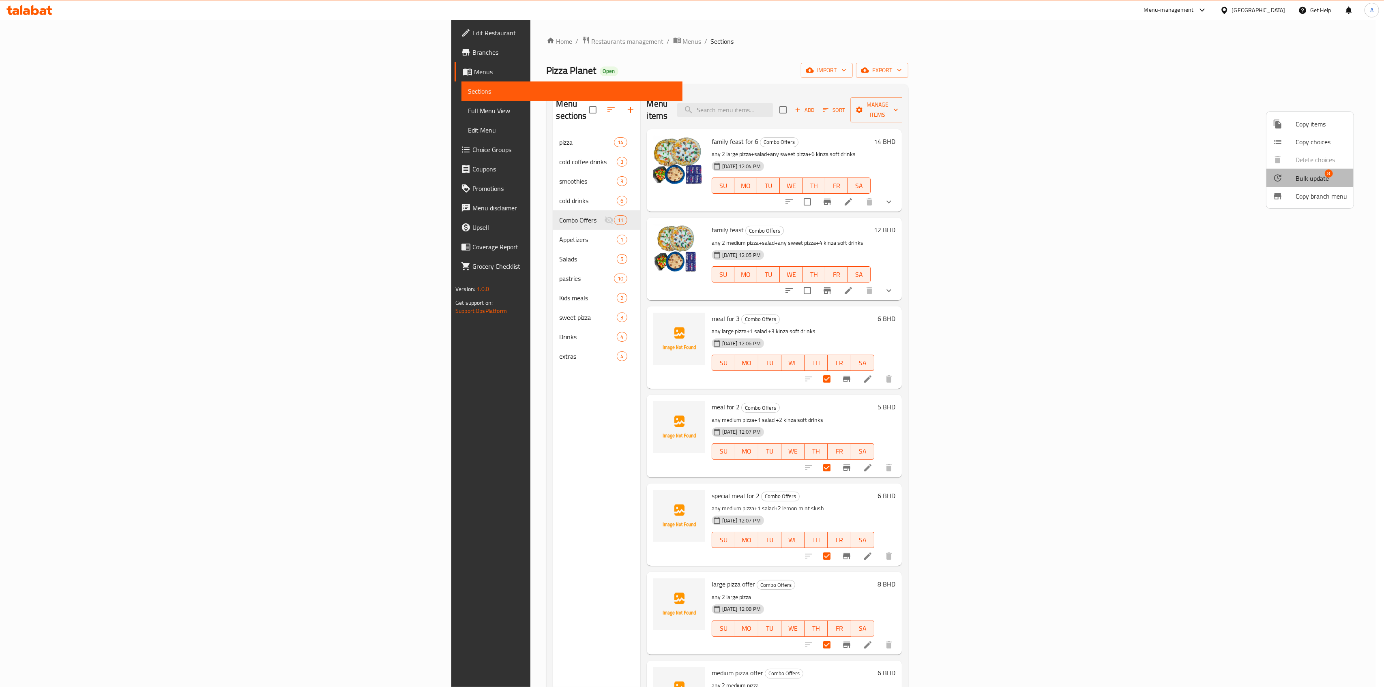
click at [821, 172] on li "Bulk update 8" at bounding box center [1309, 178] width 87 height 19
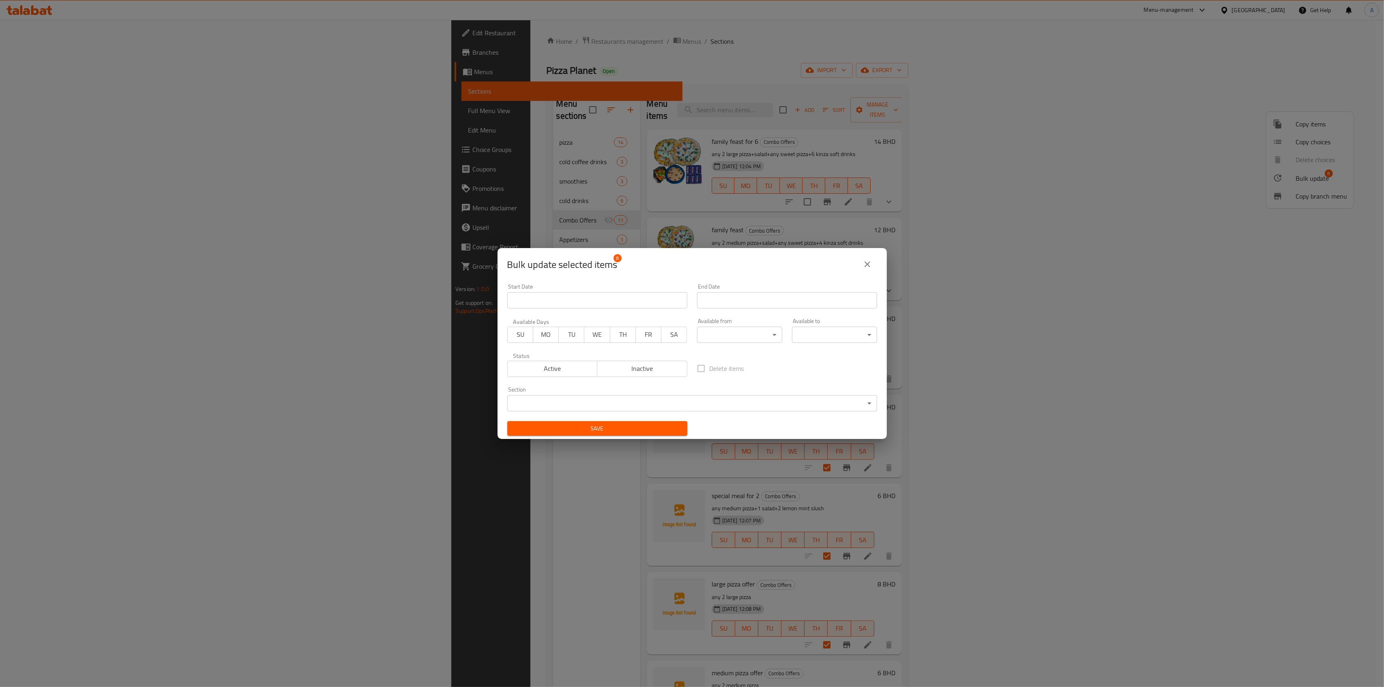
click at [652, 361] on button "Inactive" at bounding box center [642, 369] width 90 height 16
click at [607, 425] on span "Save" at bounding box center [597, 429] width 167 height 10
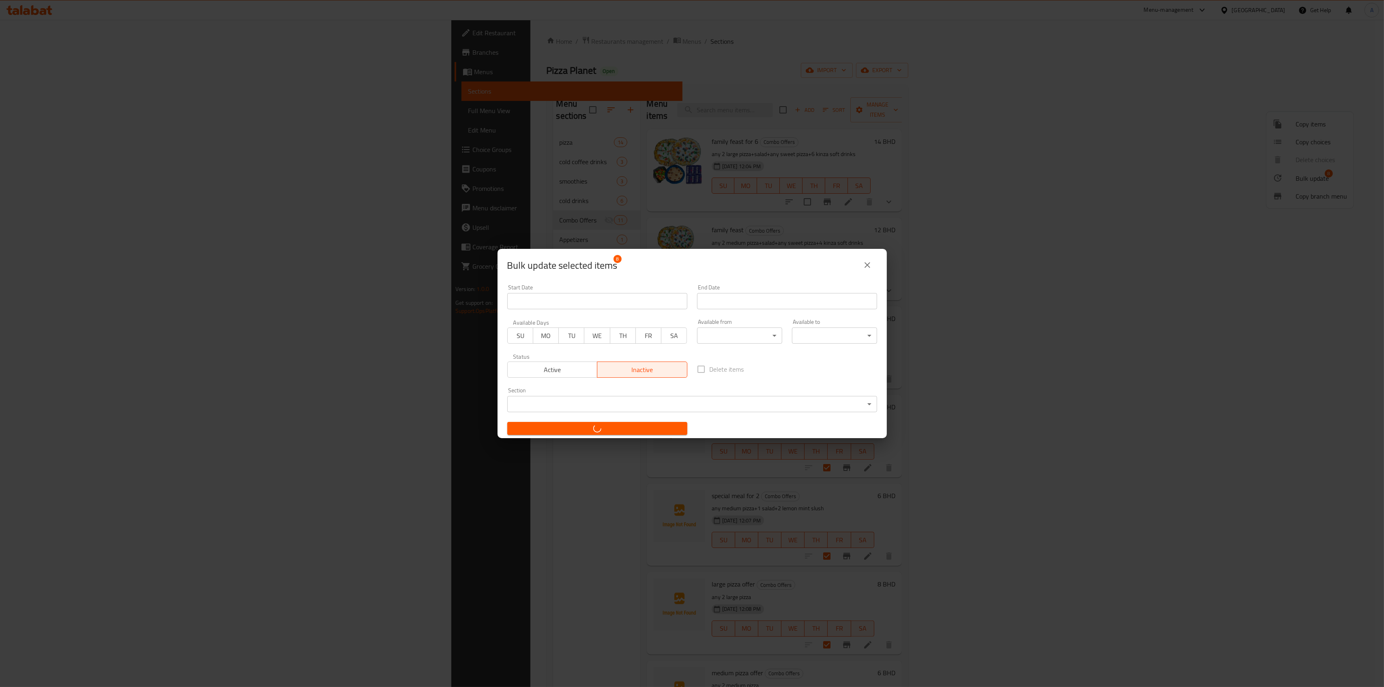
checkbox input "false"
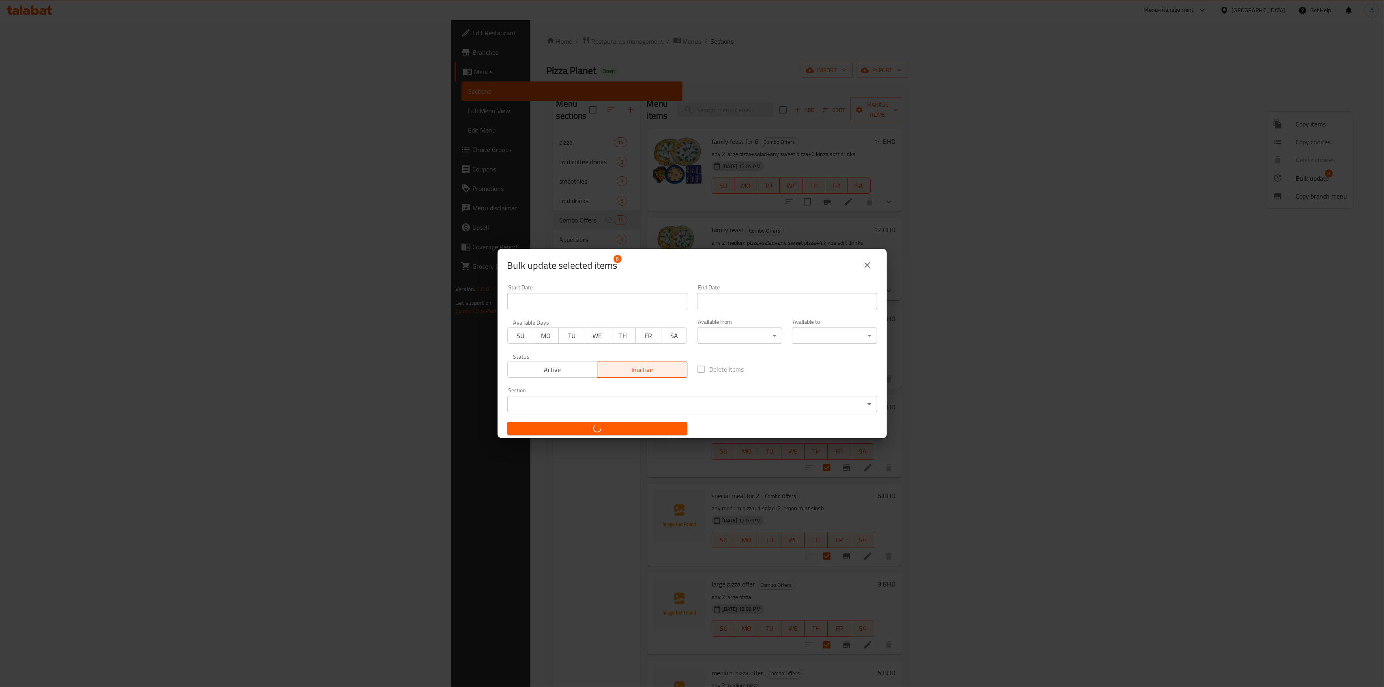
checkbox input "false"
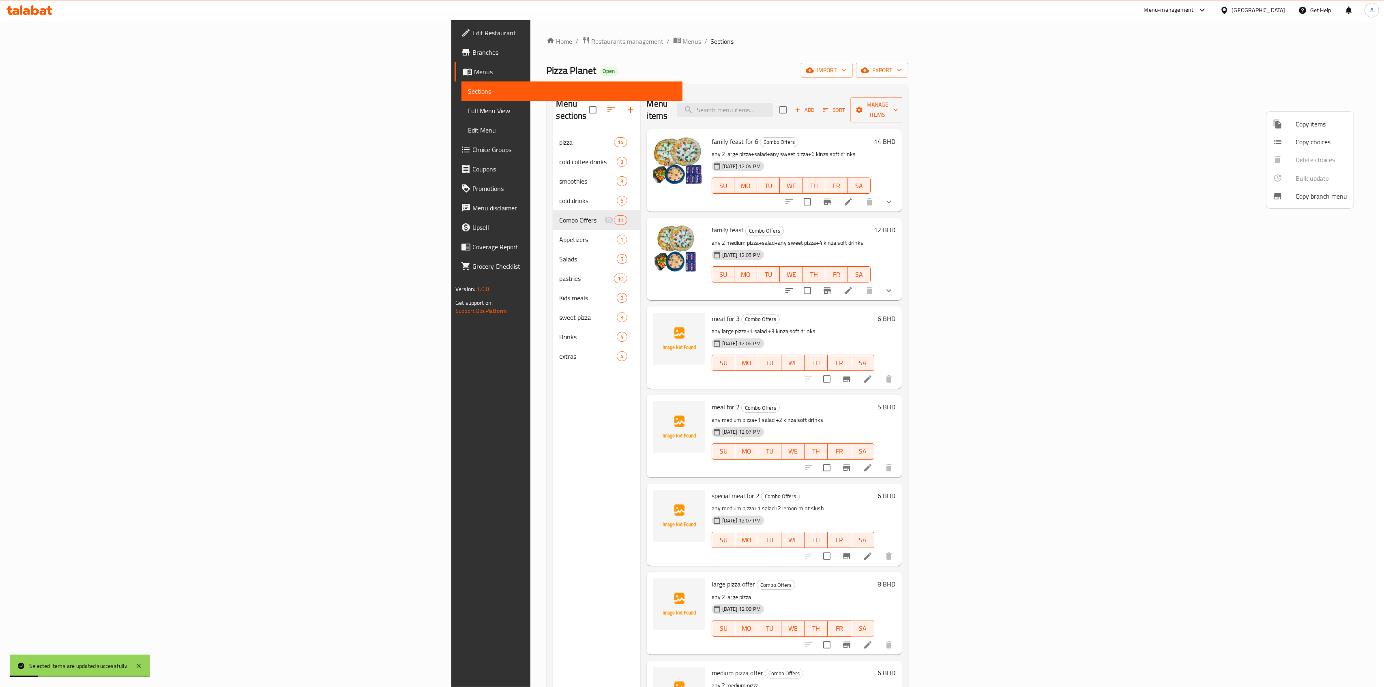
click at [441, 380] on div at bounding box center [692, 343] width 1384 height 687
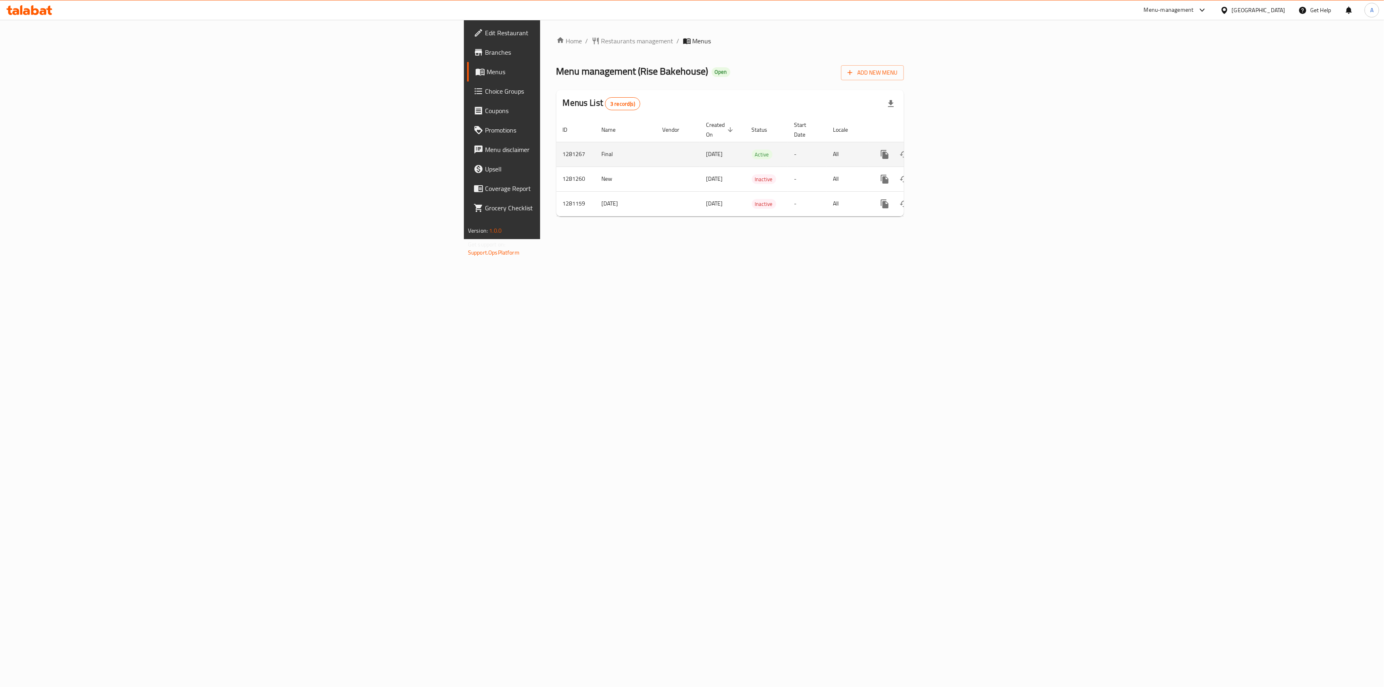
click at [948, 150] on icon "enhanced table" at bounding box center [943, 155] width 10 height 10
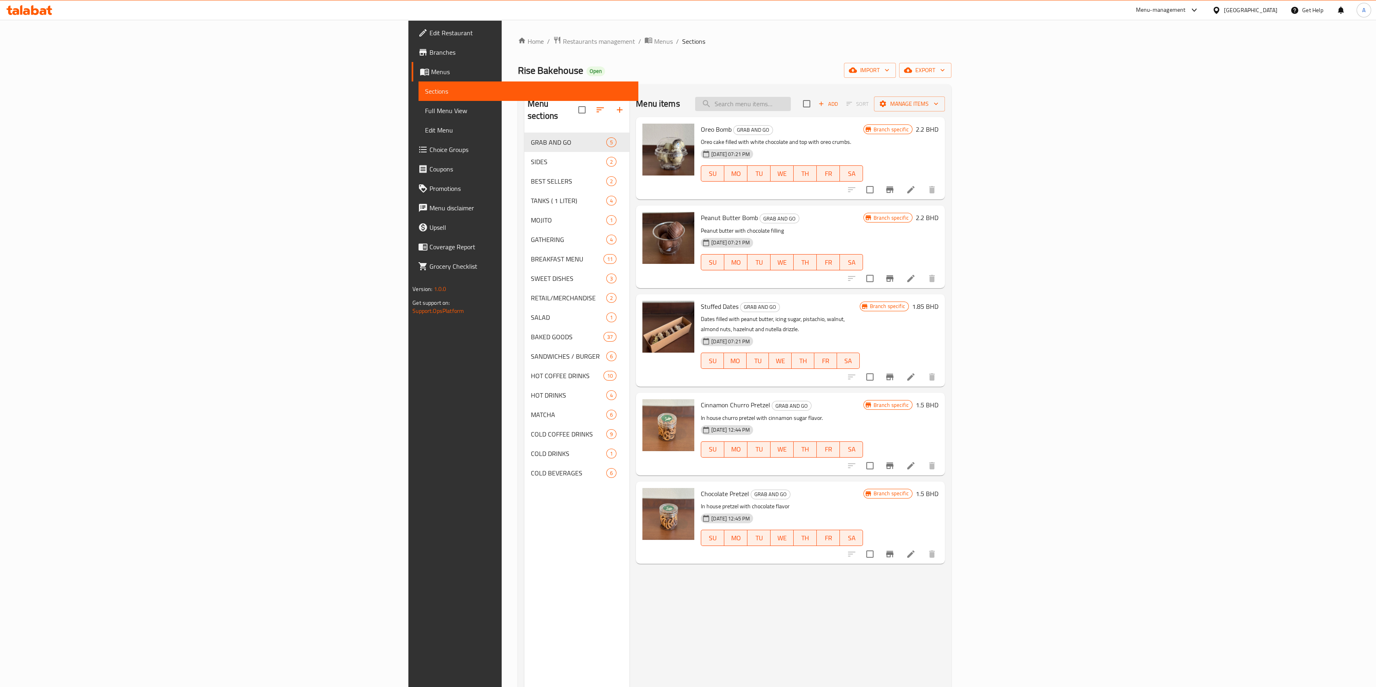
click at [791, 111] on input "search" at bounding box center [743, 104] width 96 height 14
type input "k"
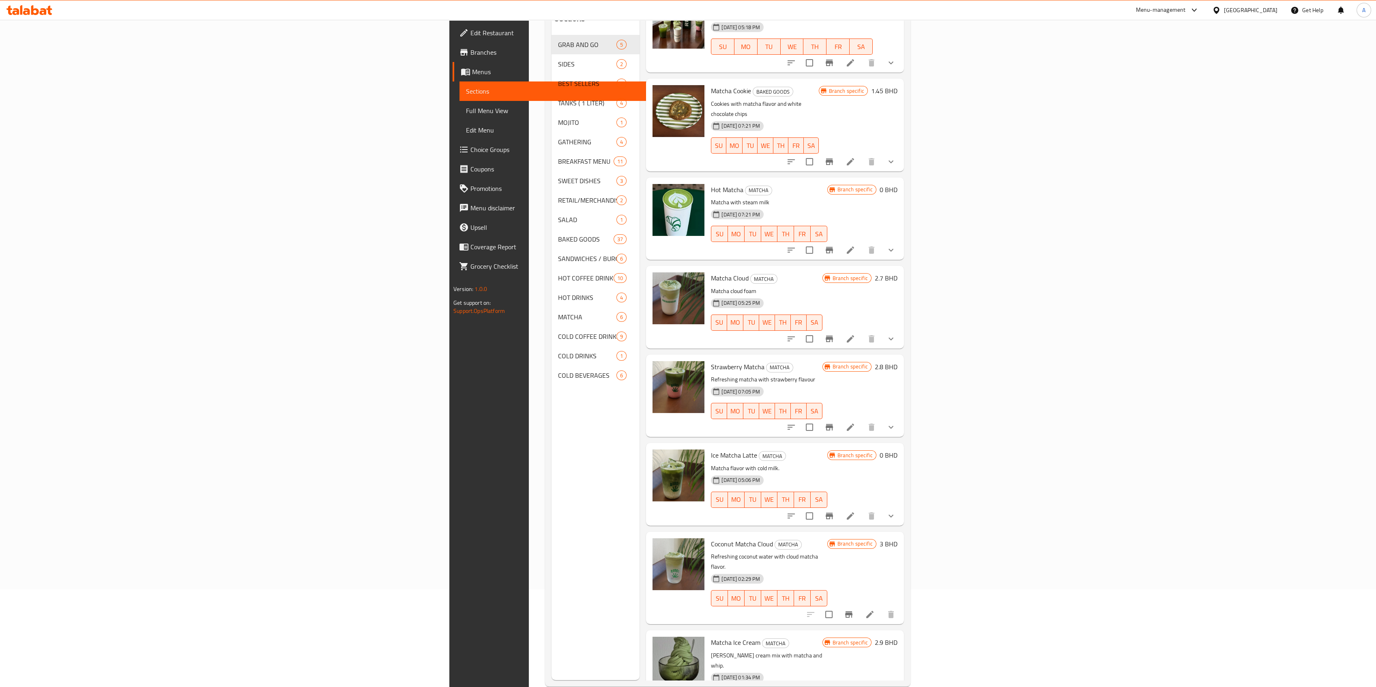
scroll to position [114, 0]
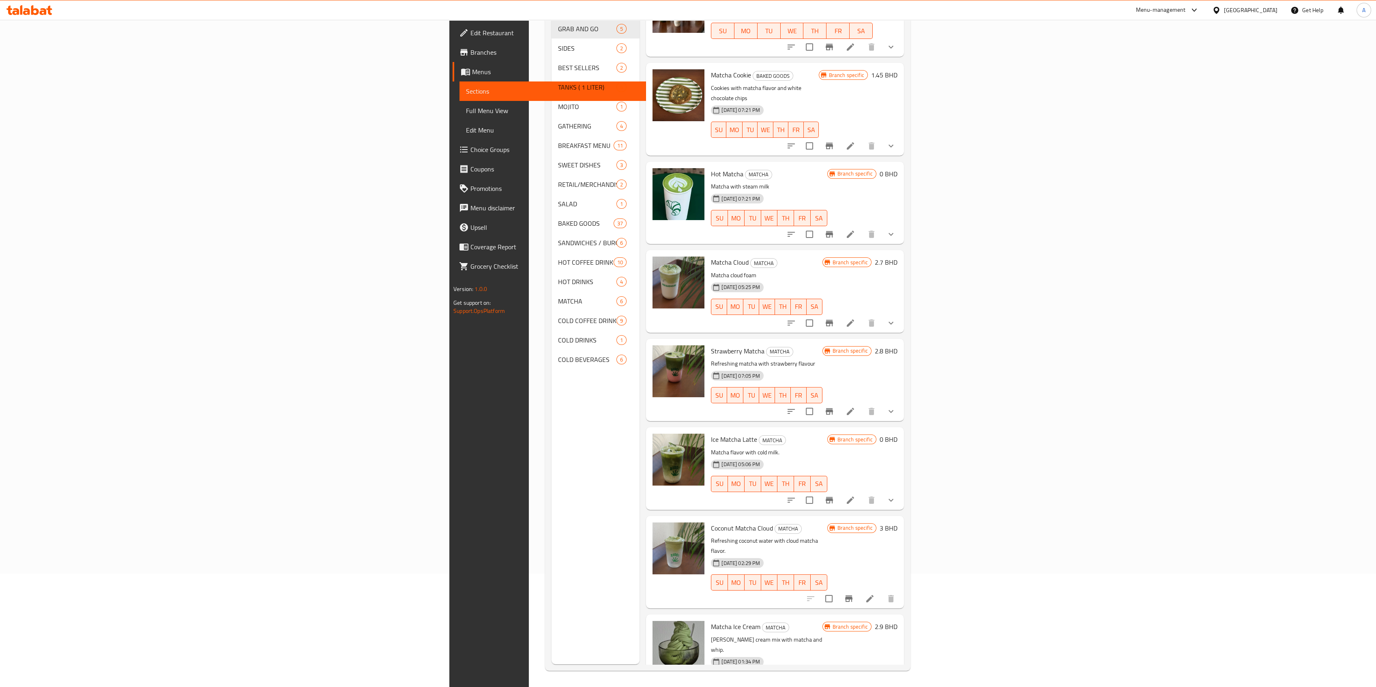
type input "matcha"
click at [896, 495] on icon "show more" at bounding box center [891, 500] width 10 height 10
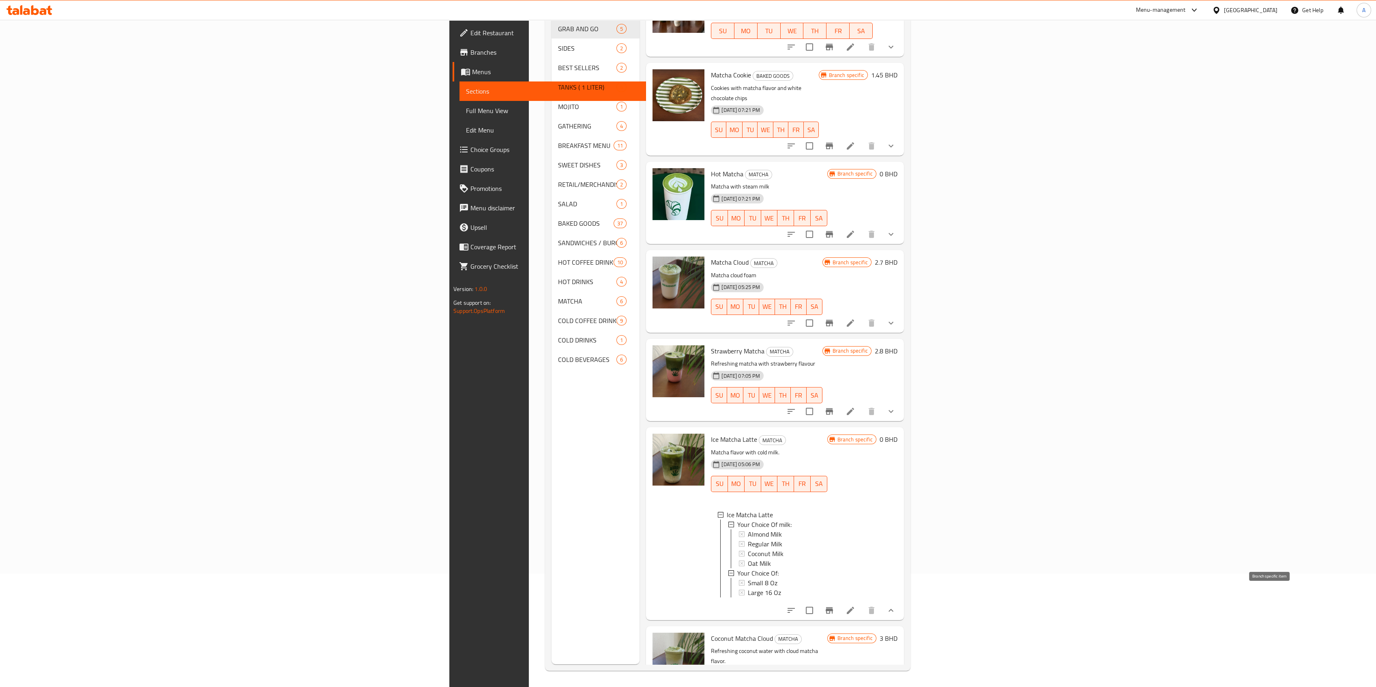
click at [833, 607] on icon "Branch-specific-item" at bounding box center [828, 610] width 7 height 6
click at [748, 588] on span "Large 16 Oz" at bounding box center [764, 593] width 33 height 10
click at [834, 606] on icon "Branch-specific-item" at bounding box center [829, 611] width 10 height 10
click at [900, 601] on div at bounding box center [840, 610] width 119 height 19
click at [854, 607] on icon at bounding box center [850, 610] width 7 height 7
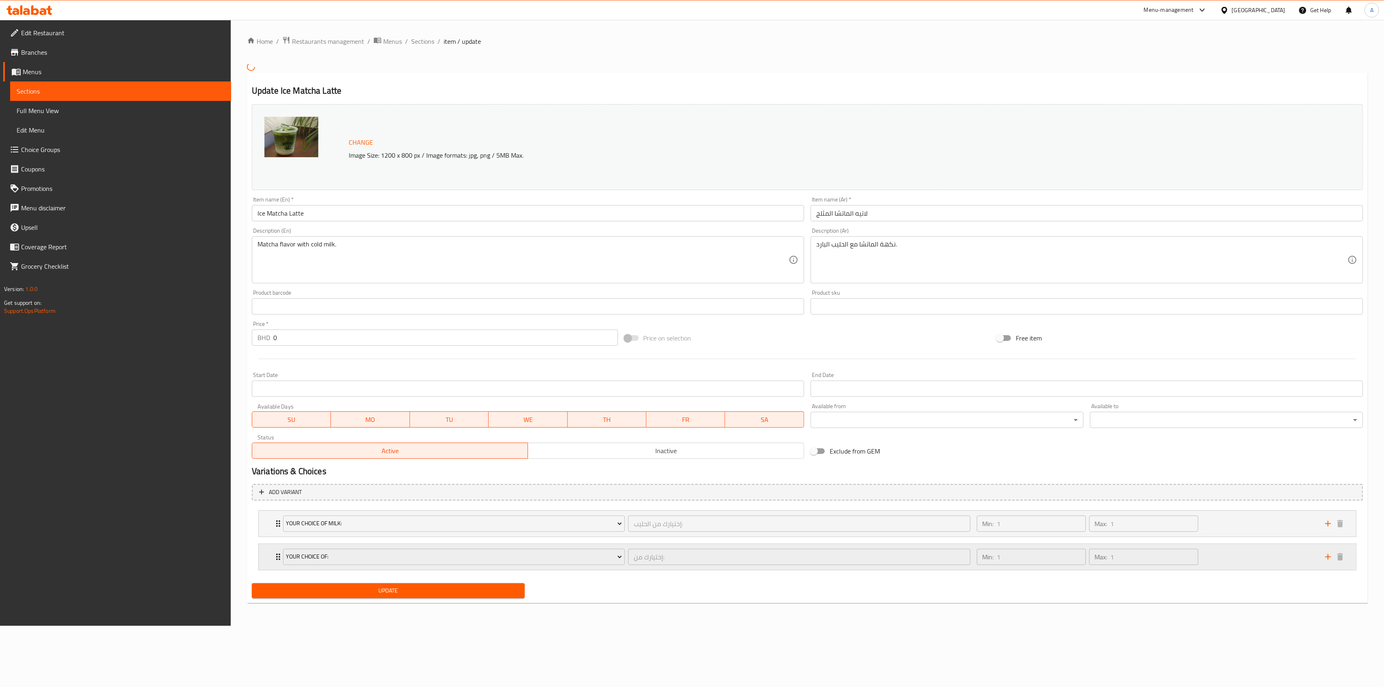
click at [1260, 559] on div "Min: 1 ​ Max: 1 ​" at bounding box center [1146, 557] width 348 height 26
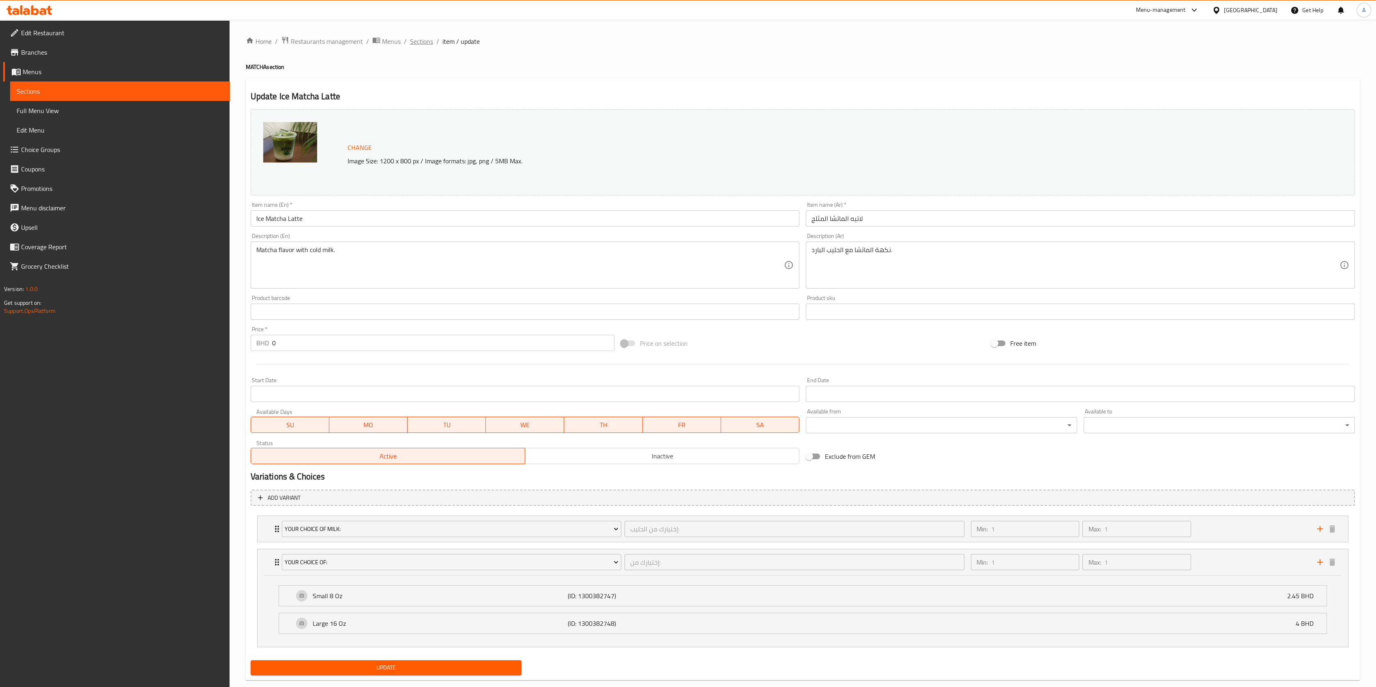
click at [427, 39] on span "Sections" at bounding box center [421, 41] width 23 height 10
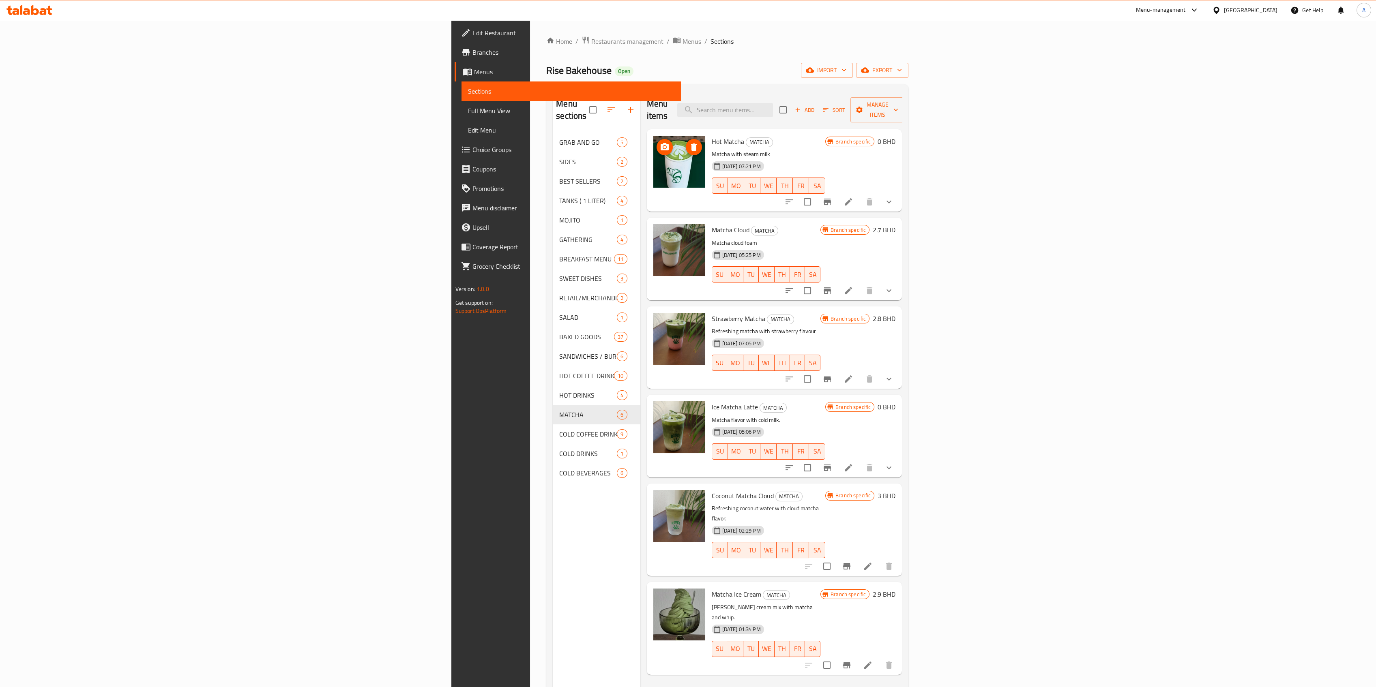
drag, startPoint x: 565, startPoint y: 154, endPoint x: 714, endPoint y: 122, distance: 153.1
click at [714, 133] on div "Hot Matcha MATCHA Matcha with steam milk [DATE] 07:21 PM SU MO TU WE TH FR SA" at bounding box center [768, 171] width 120 height 76
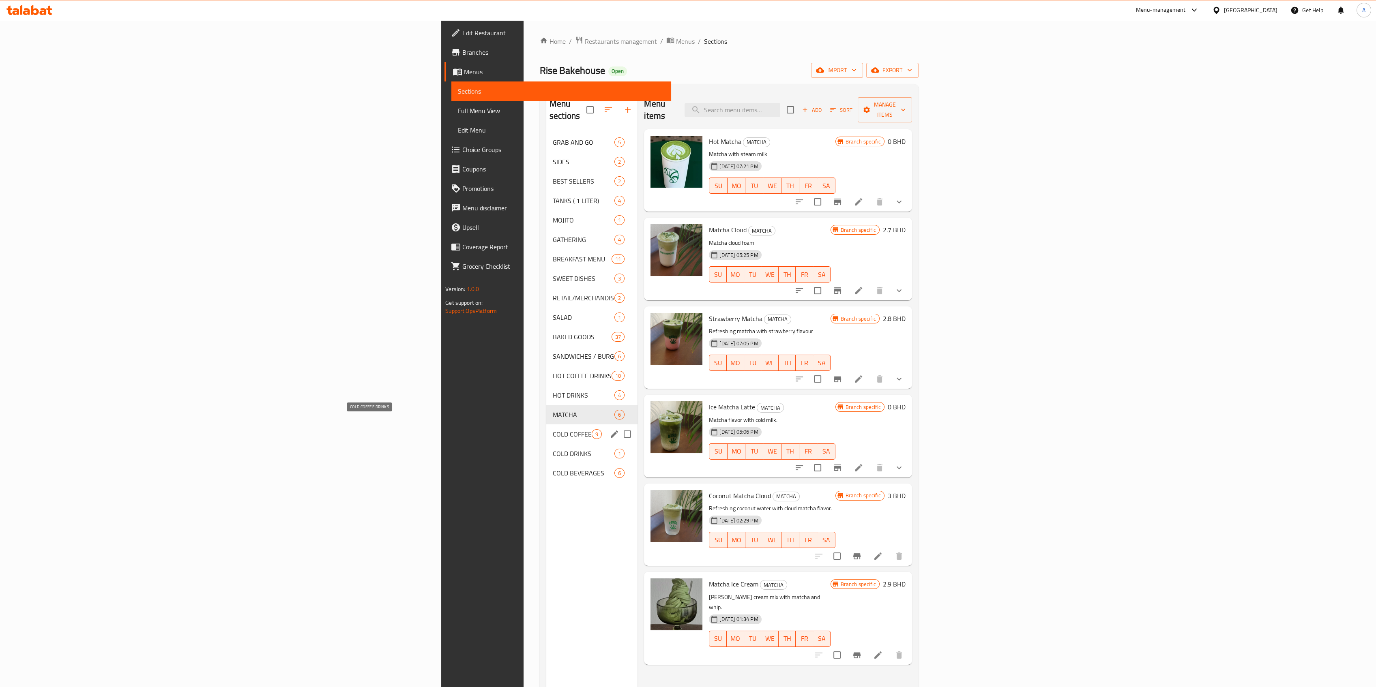
drag, startPoint x: 298, startPoint y: 426, endPoint x: 295, endPoint y: 417, distance: 9.5
click at [553, 429] on span "COLD COFFEE DRINKS" at bounding box center [572, 434] width 39 height 10
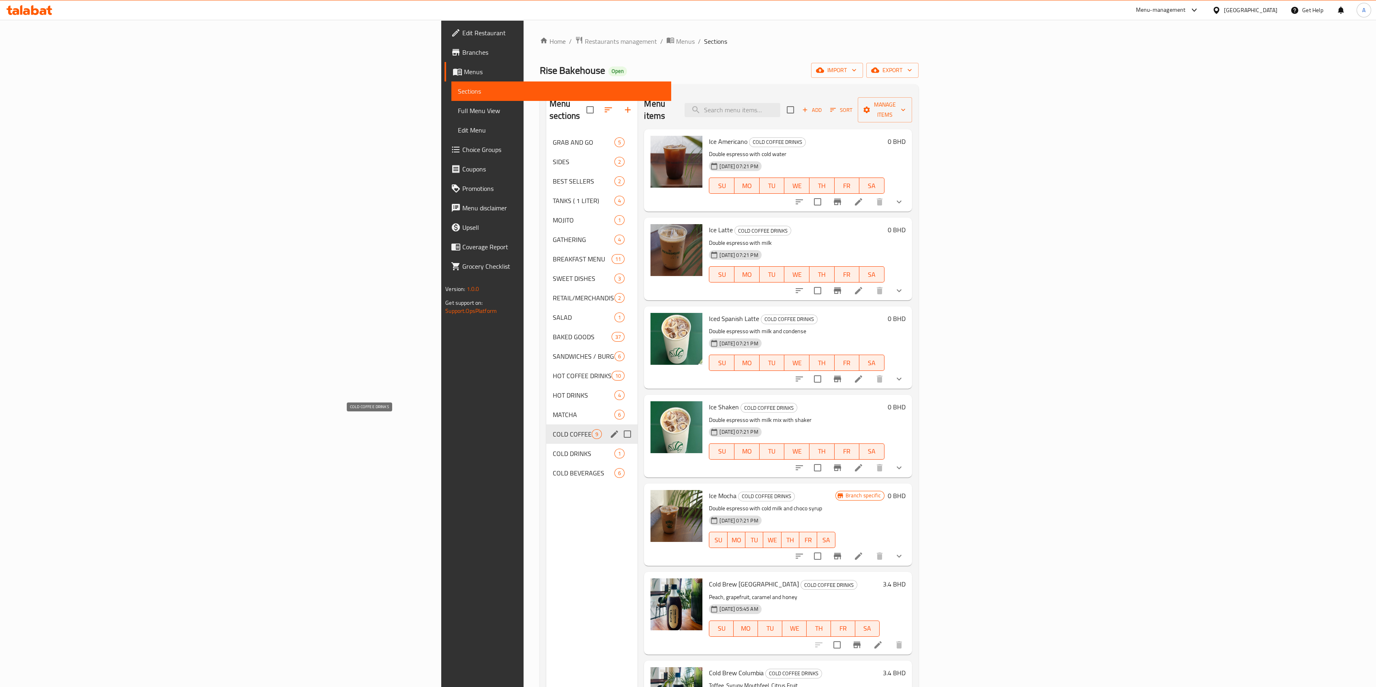
click at [553, 410] on span "MATCHA" at bounding box center [584, 415] width 62 height 10
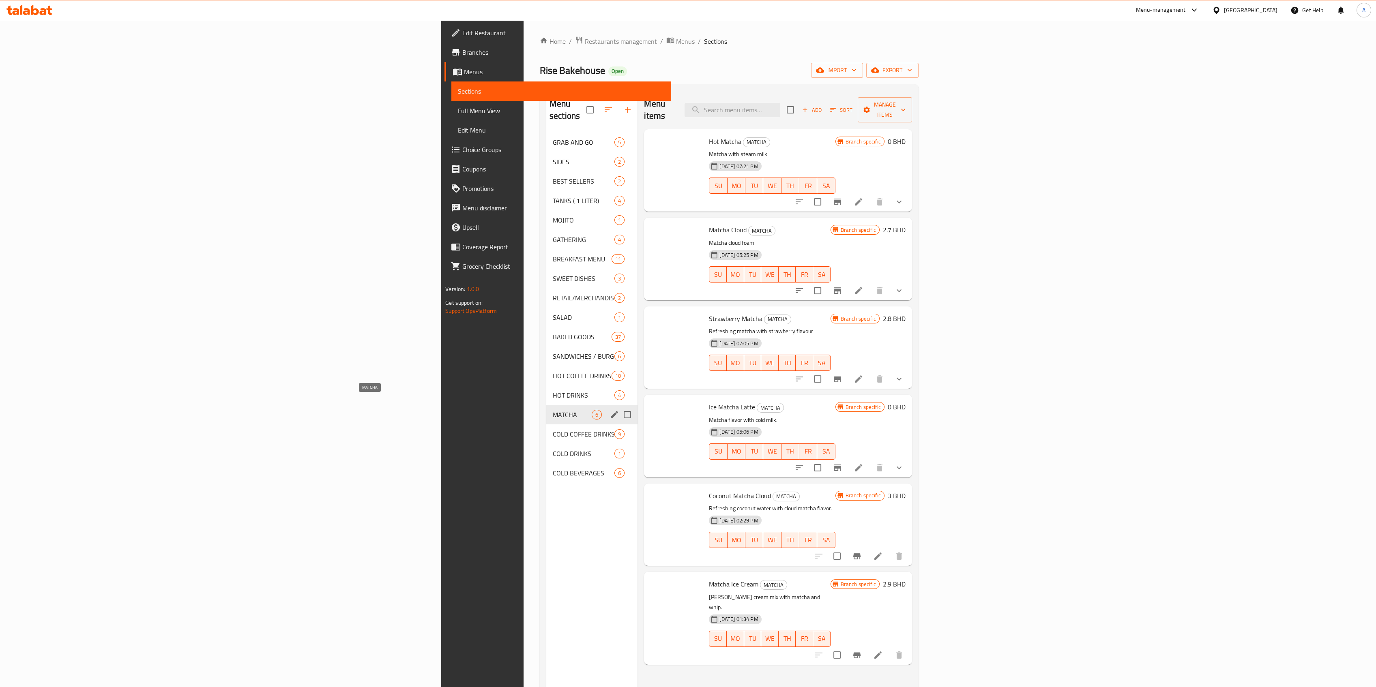
click at [553, 410] on span "MATCHA" at bounding box center [572, 415] width 39 height 10
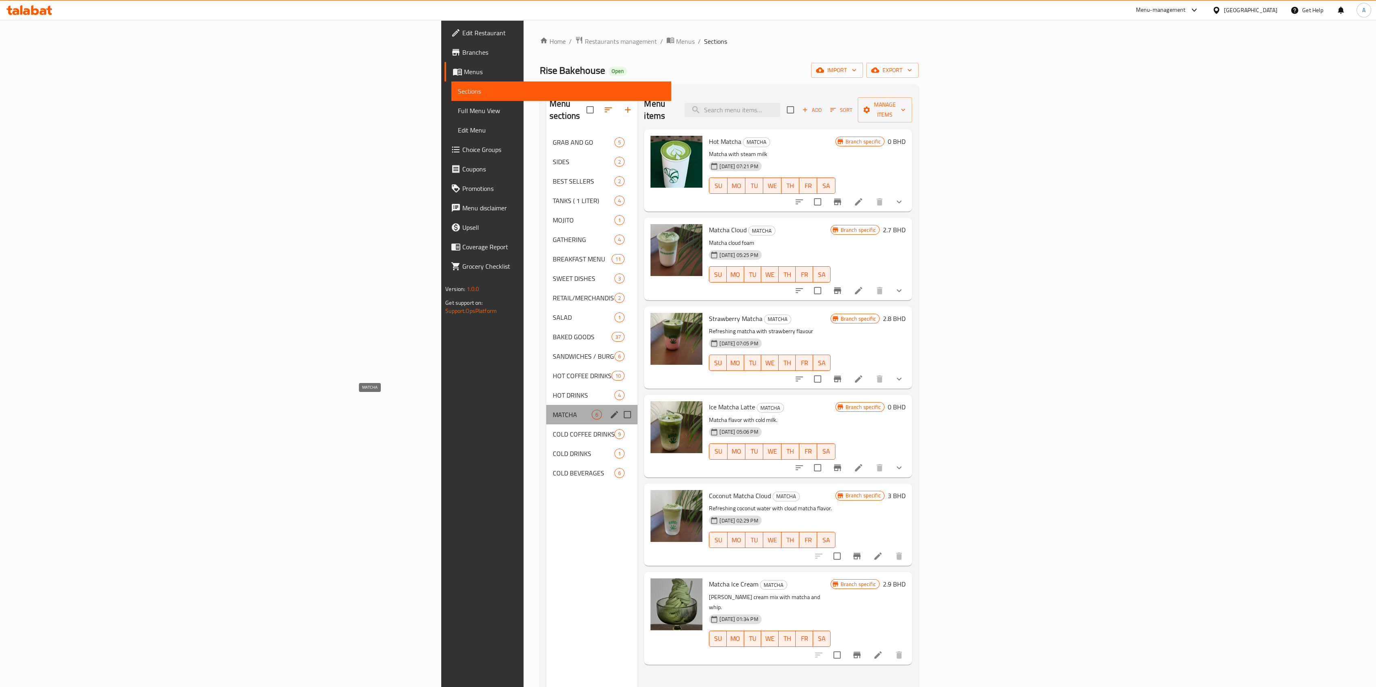
click at [553, 410] on span "MATCHA" at bounding box center [572, 415] width 39 height 10
click at [553, 429] on span "COLD COFFEE DRINKS" at bounding box center [572, 434] width 39 height 10
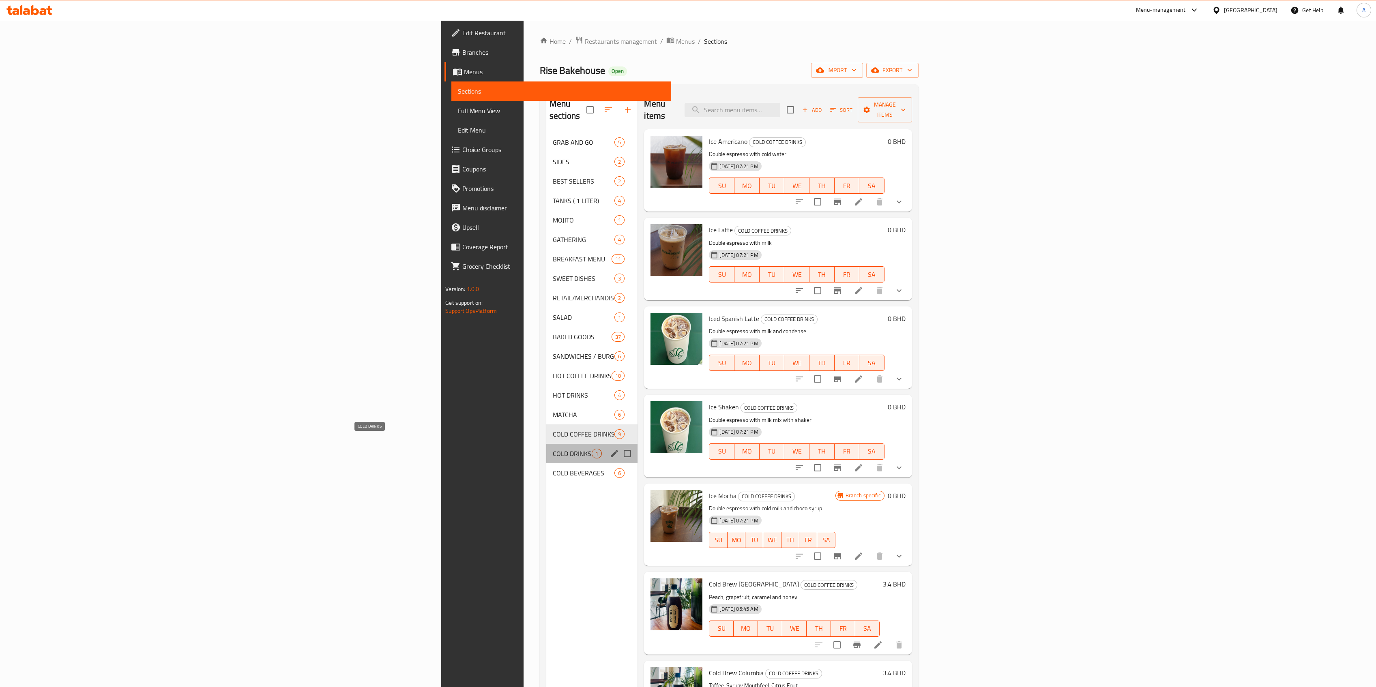
click at [553, 449] on span "COLD DRINKS" at bounding box center [572, 454] width 39 height 10
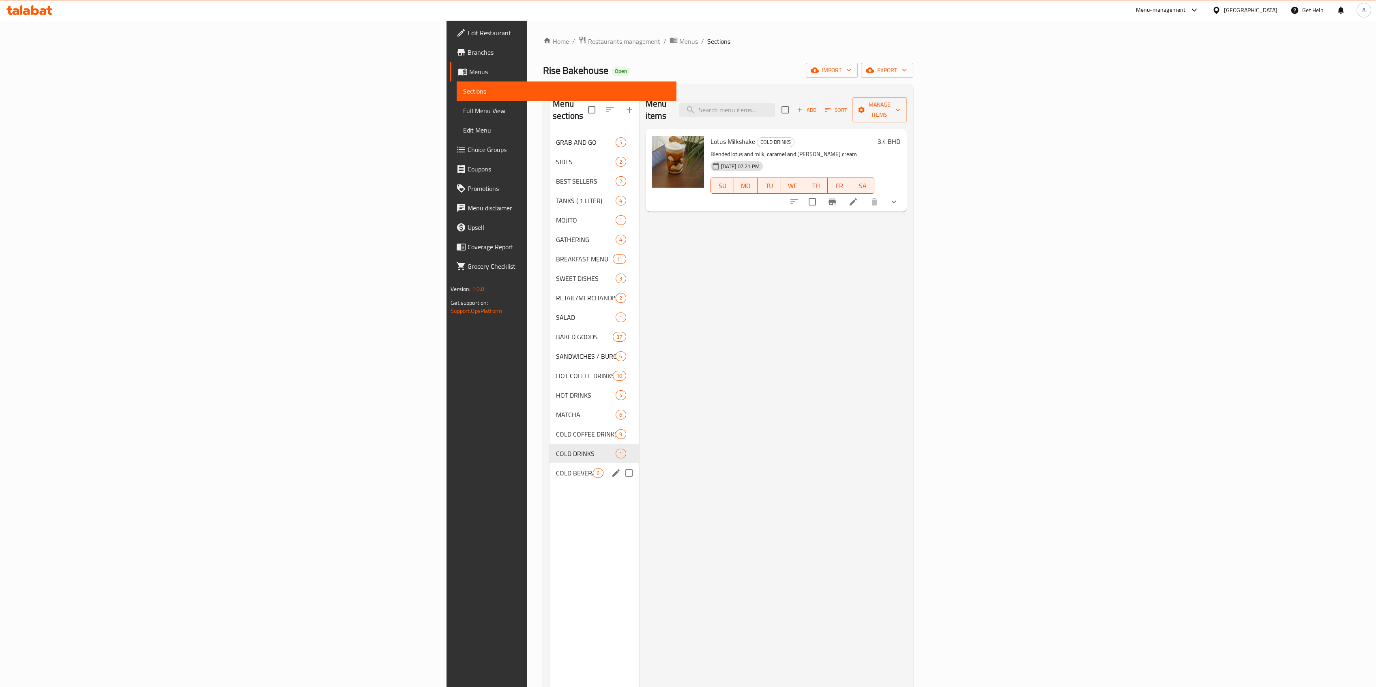
click at [549, 463] on div "COLD BEVERAGES 6" at bounding box center [593, 472] width 89 height 19
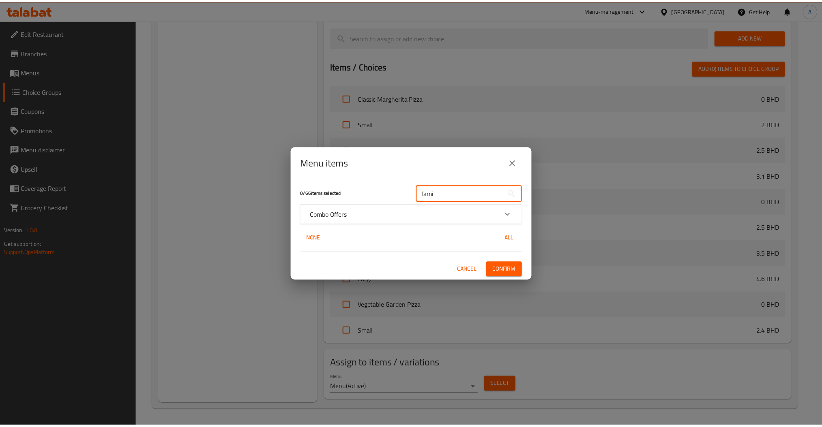
scroll to position [1179, 0]
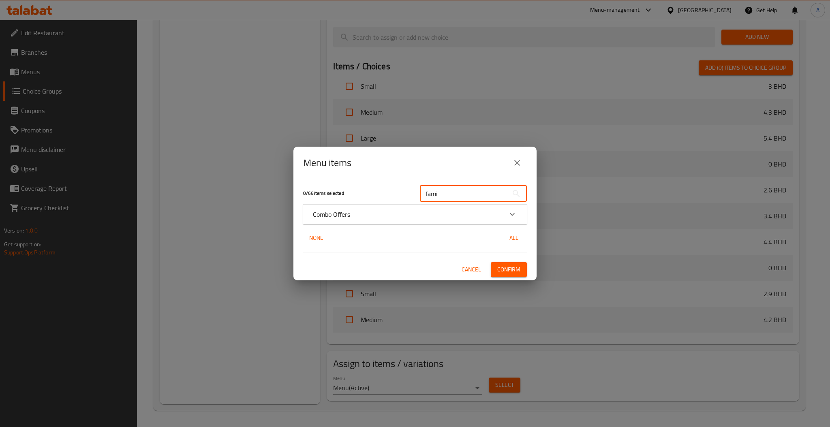
type input "fami"
click at [511, 210] on icon "Expand" at bounding box center [513, 215] width 10 height 10
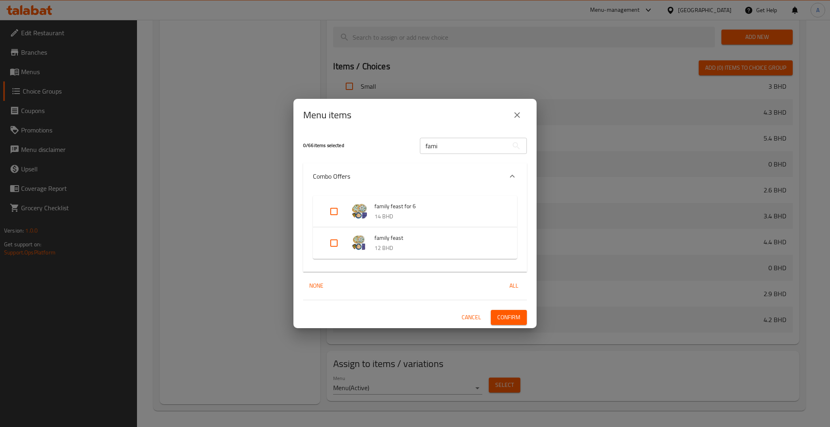
click at [336, 242] on input "Expand" at bounding box center [333, 243] width 19 height 19
checkbox input "true"
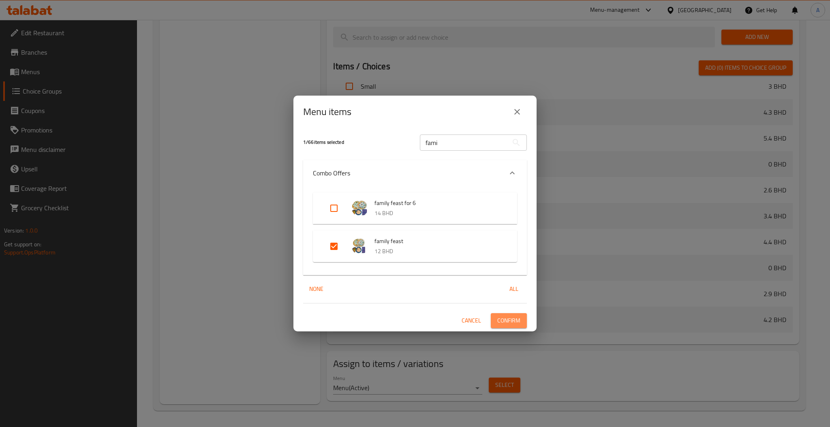
click at [504, 317] on span "Confirm" at bounding box center [508, 321] width 23 height 10
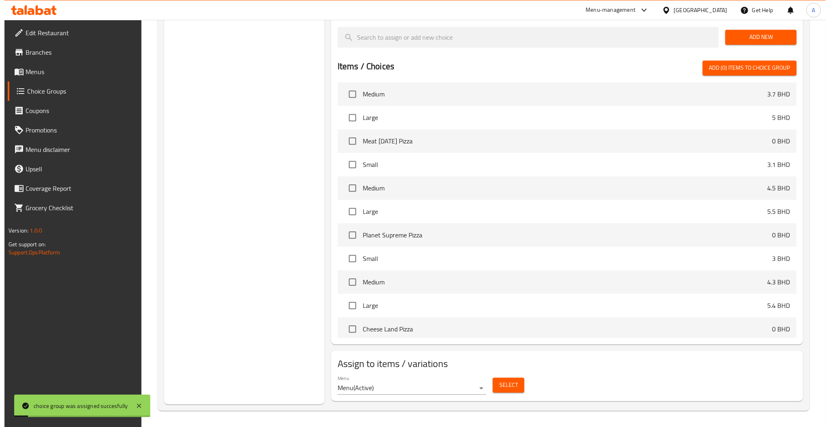
scroll to position [801, 0]
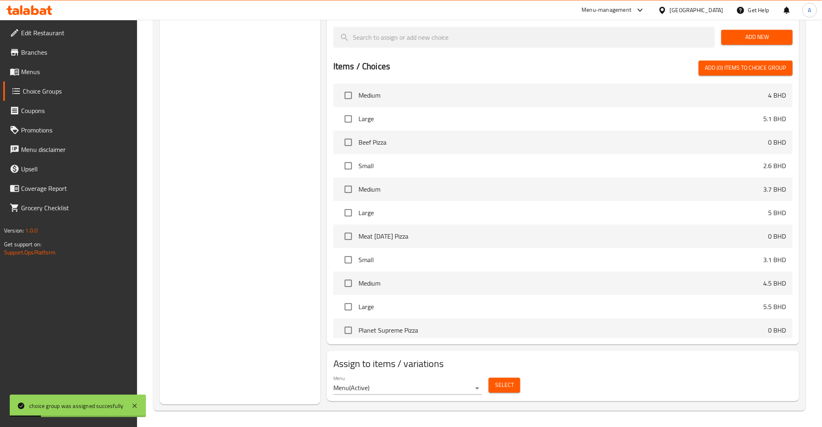
click at [502, 384] on span "Select" at bounding box center [504, 385] width 19 height 10
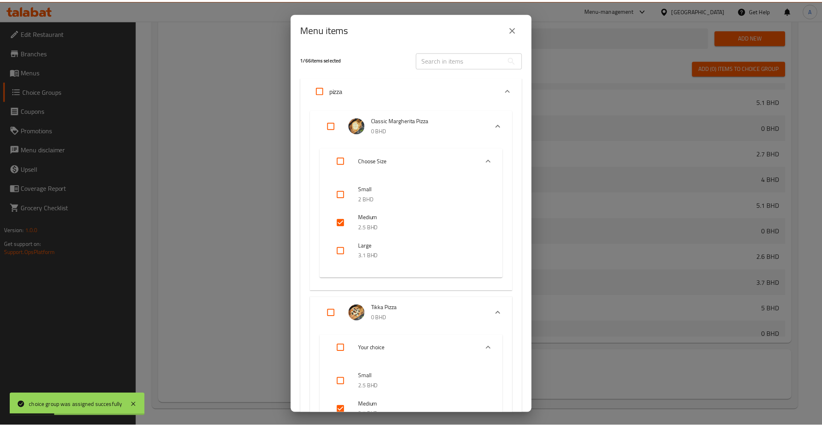
scroll to position [881, 0]
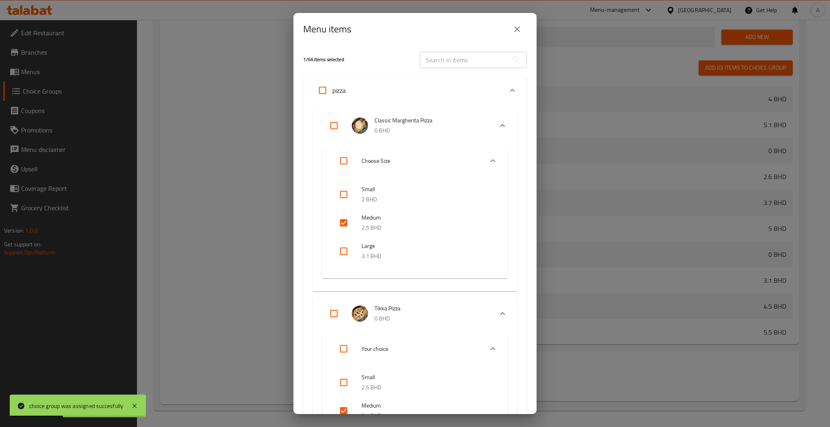
click at [461, 63] on input "text" at bounding box center [464, 60] width 88 height 16
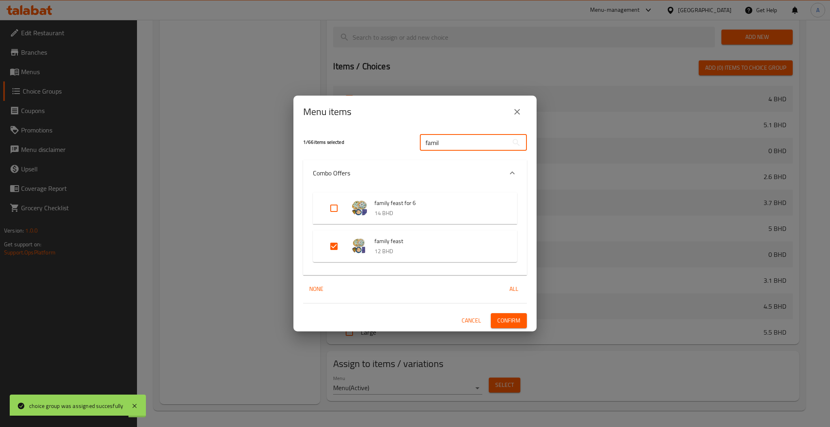
type input "famil"
click at [519, 114] on icon "close" at bounding box center [517, 112] width 6 height 6
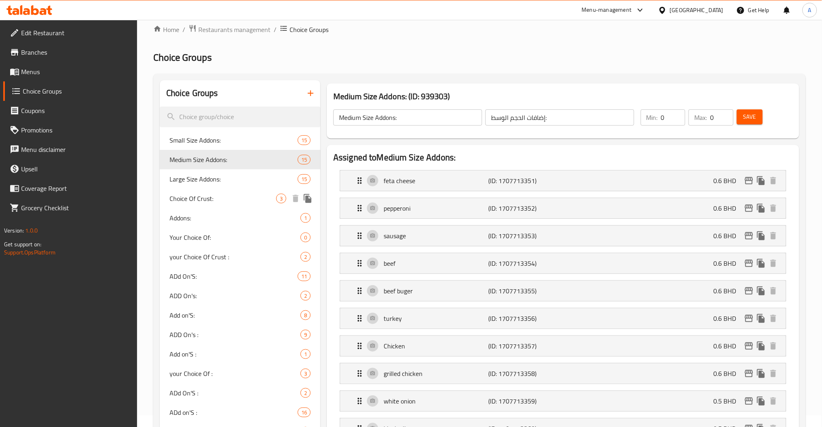
scroll to position [0, 0]
